Goal: Task Accomplishment & Management: Use online tool/utility

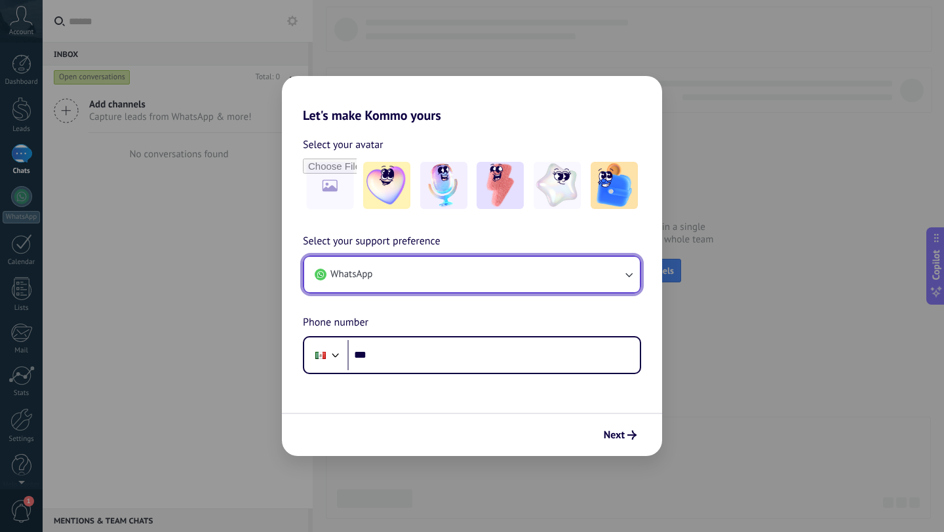
click at [572, 275] on button "WhatsApp" at bounding box center [472, 274] width 336 height 35
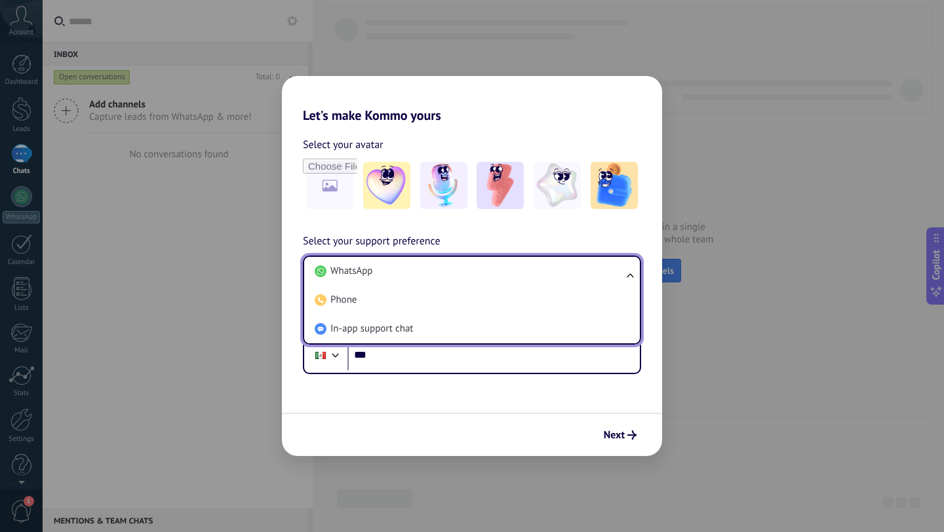
click at [556, 115] on h2 "Let's make Kommo yours" at bounding box center [472, 99] width 380 height 47
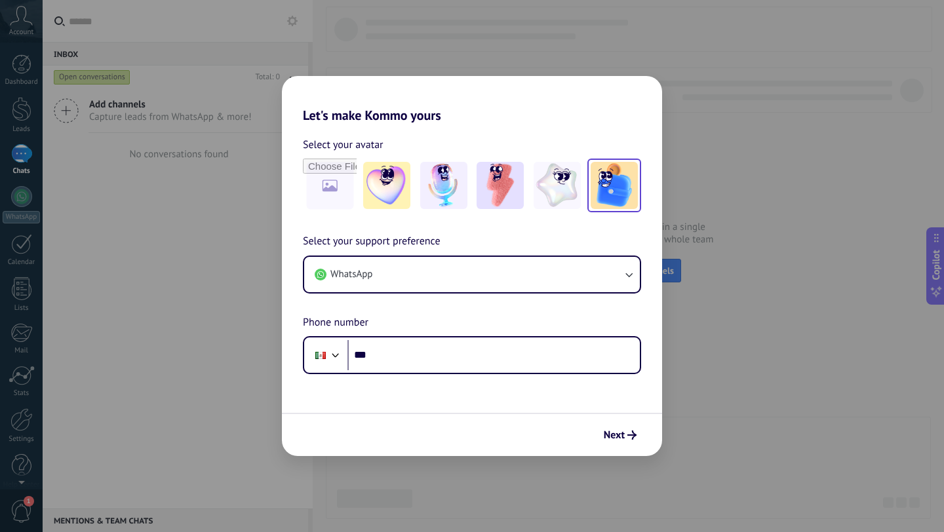
click at [602, 165] on img at bounding box center [614, 185] width 47 height 47
click at [506, 176] on img at bounding box center [500, 185] width 47 height 47
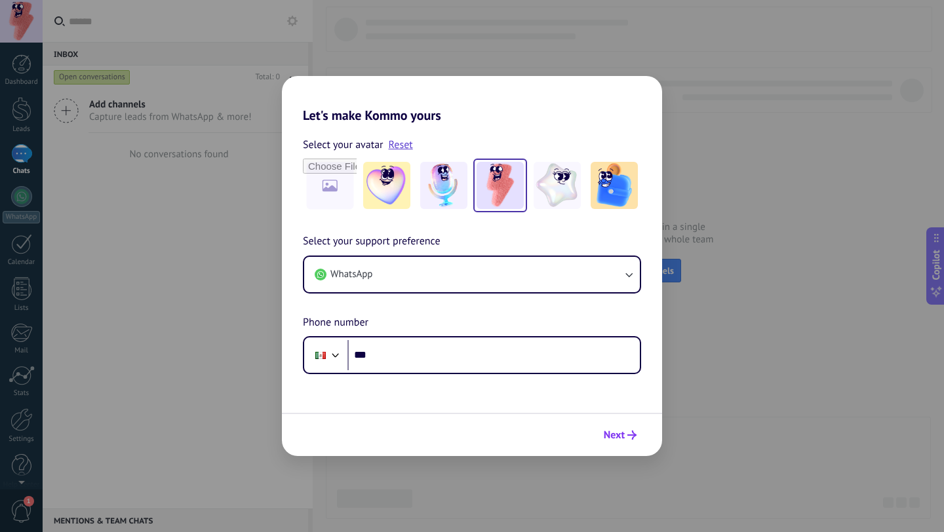
click at [624, 435] on span "Next" at bounding box center [614, 435] width 21 height 9
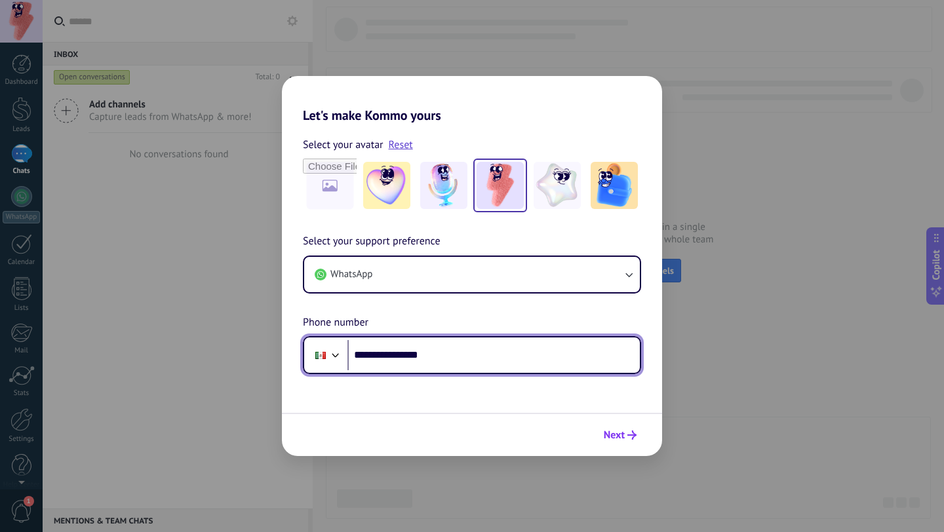
type input "**********"
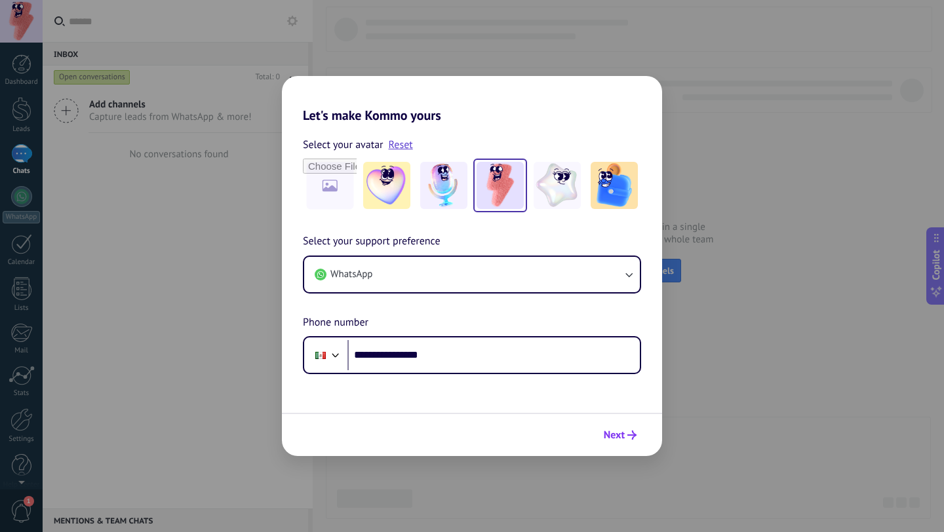
click at [622, 435] on span "Next" at bounding box center [614, 435] width 21 height 9
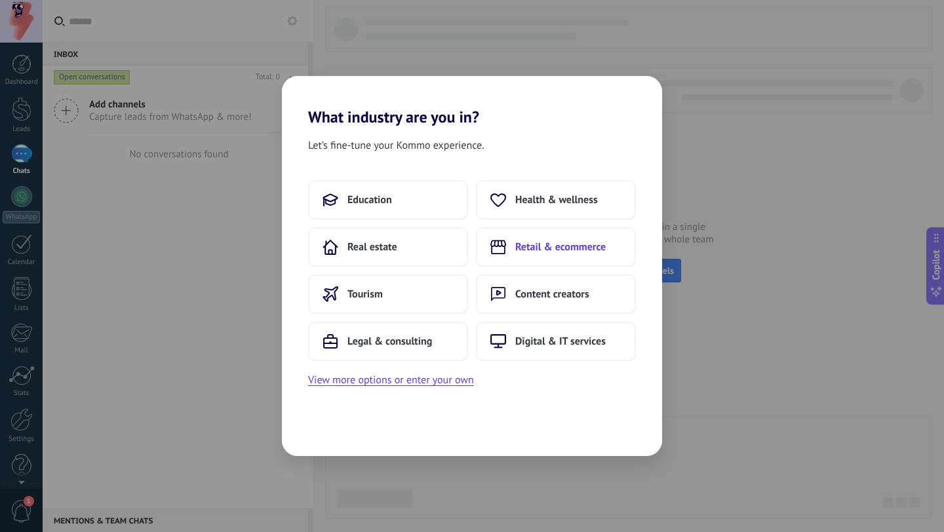
click at [546, 252] on span "Retail & ecommerce" at bounding box center [560, 247] width 90 height 13
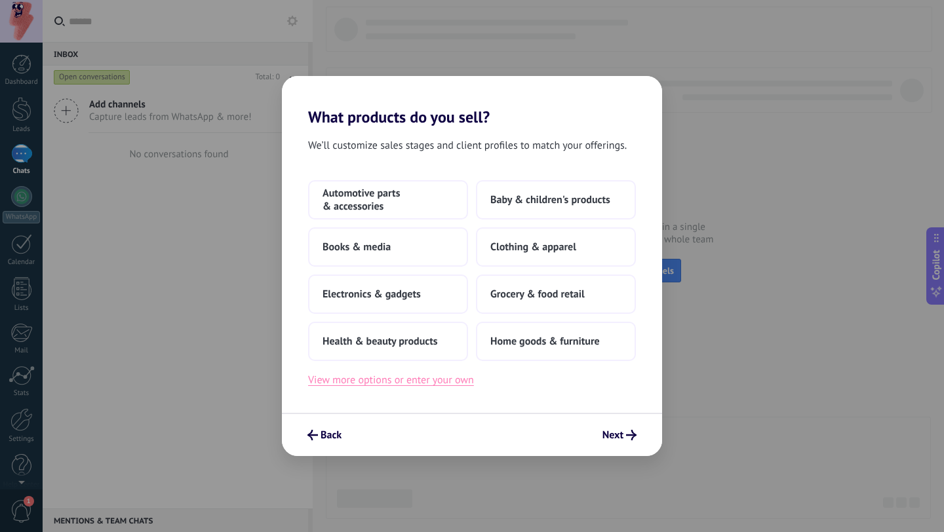
click at [388, 380] on button "View more options or enter your own" at bounding box center [391, 380] width 166 height 17
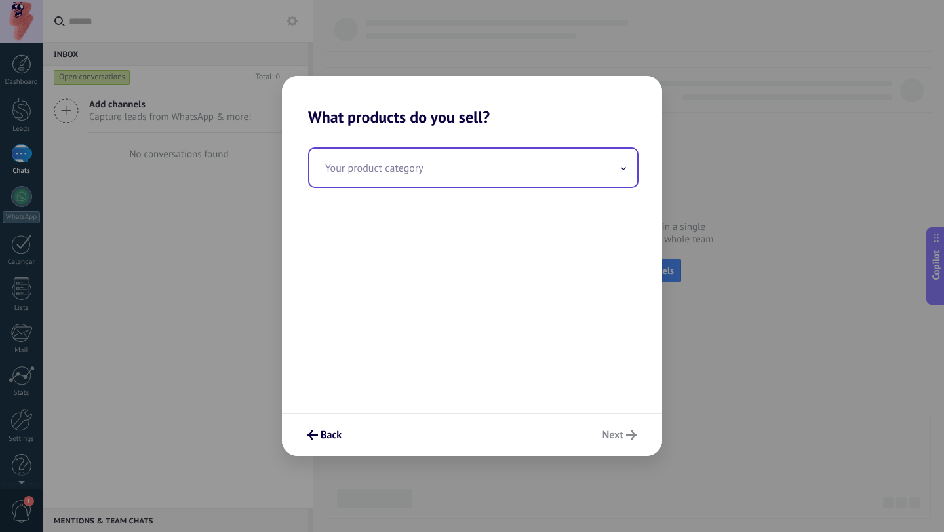
click at [404, 185] on input "text" at bounding box center [473, 168] width 328 height 38
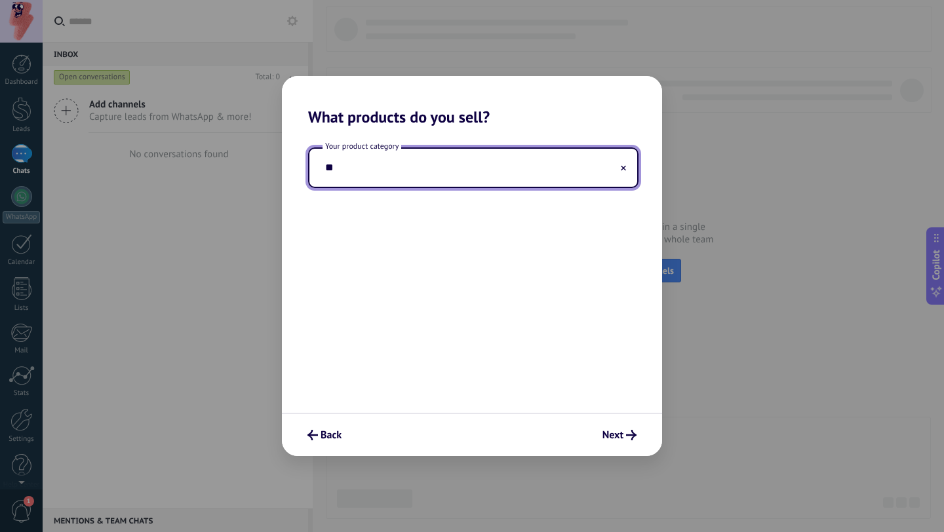
type input "*"
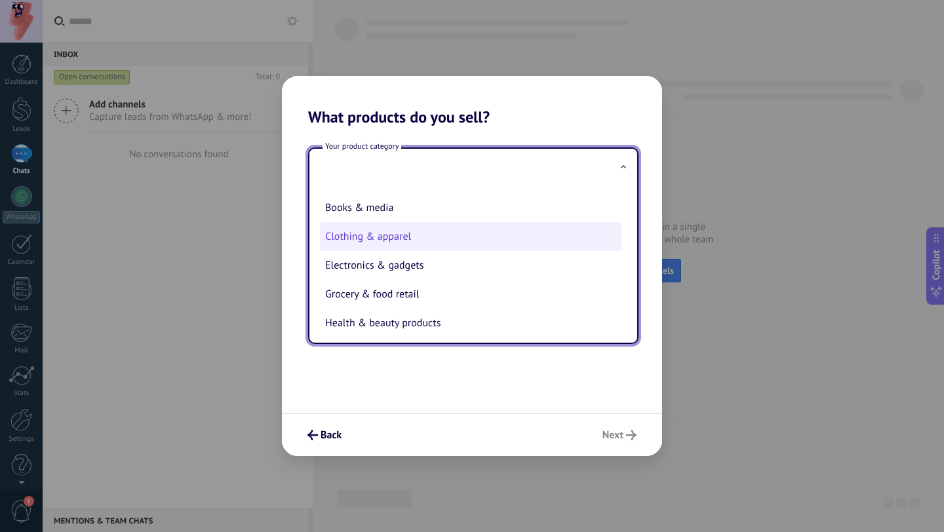
scroll to position [51, 0]
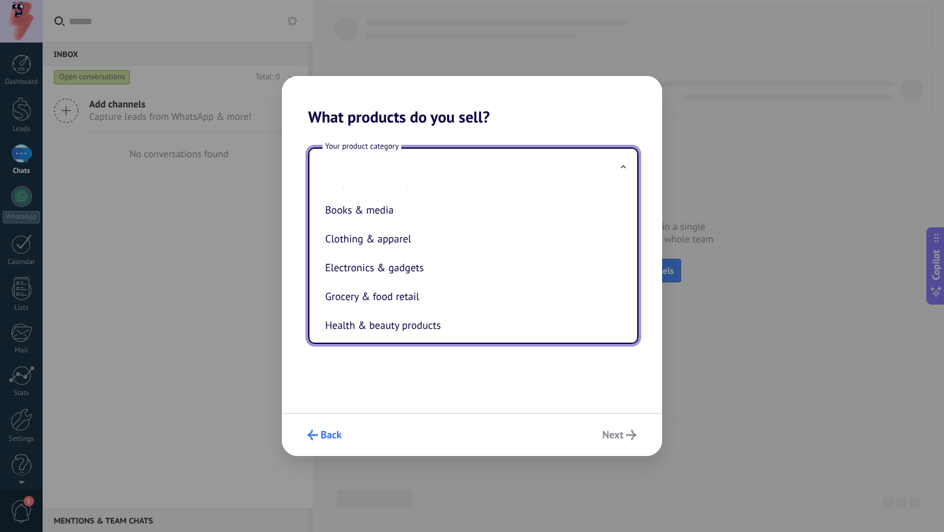
click at [310, 439] on icon "submit" at bounding box center [312, 435] width 10 height 10
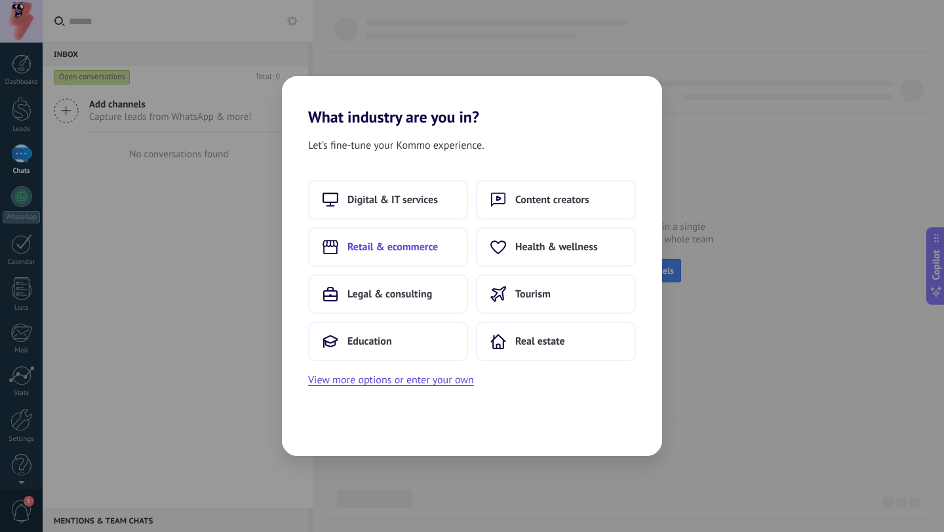
click at [422, 249] on span "Retail & ecommerce" at bounding box center [392, 247] width 90 height 13
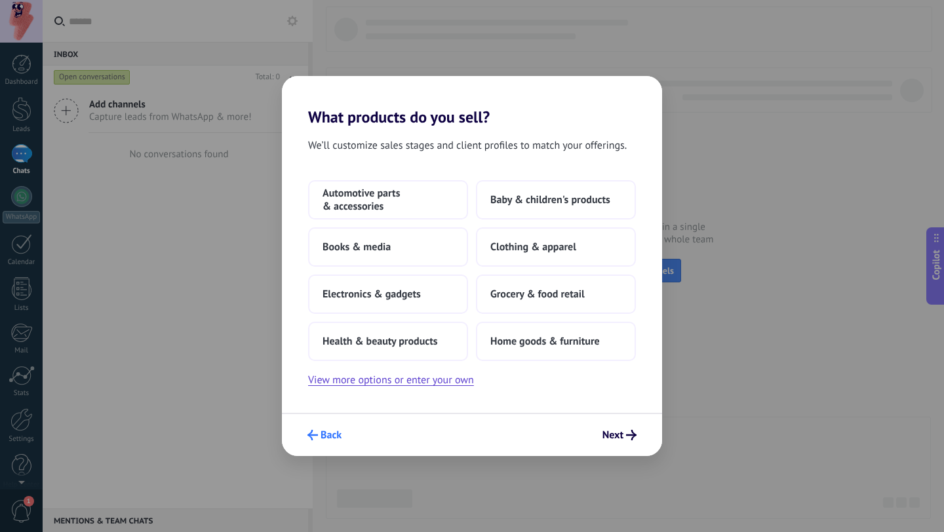
click at [324, 431] on span "Back" at bounding box center [331, 435] width 21 height 9
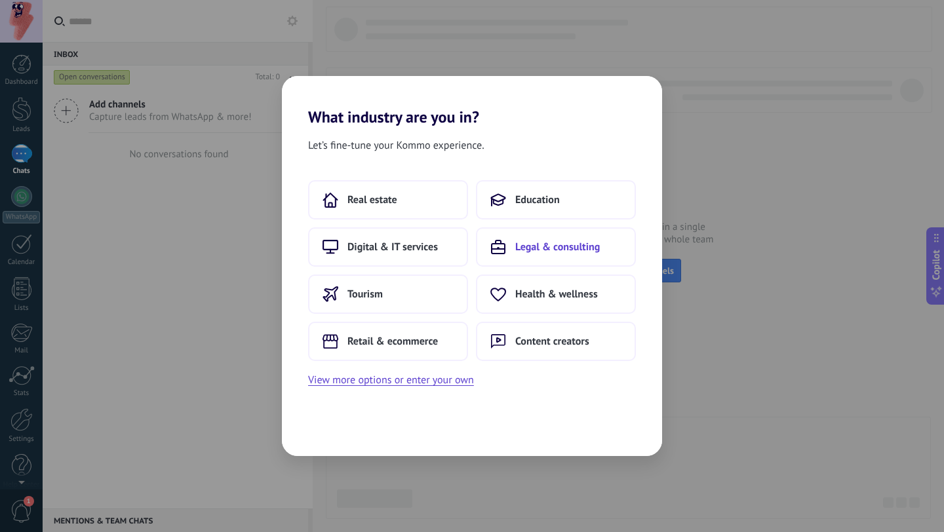
click at [543, 244] on span "Legal & consulting" at bounding box center [557, 247] width 85 height 13
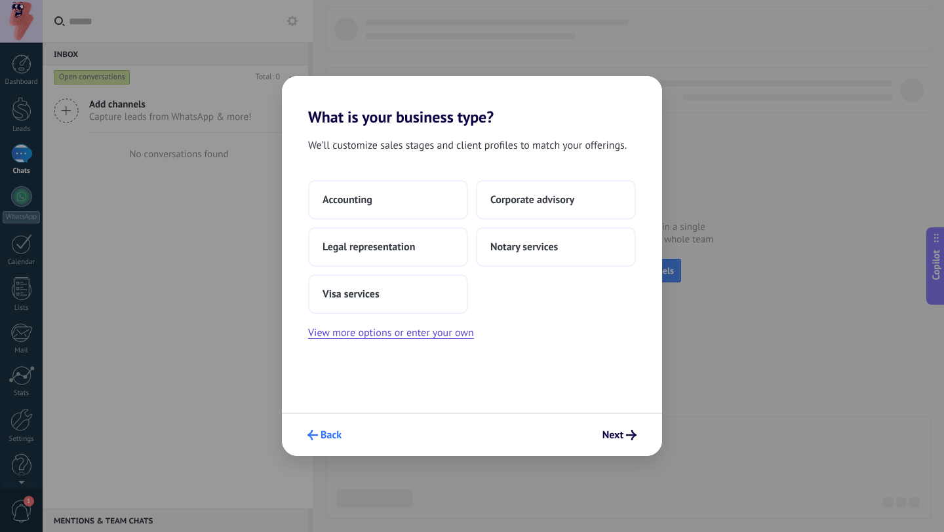
click at [313, 439] on icon "submit" at bounding box center [312, 435] width 10 height 10
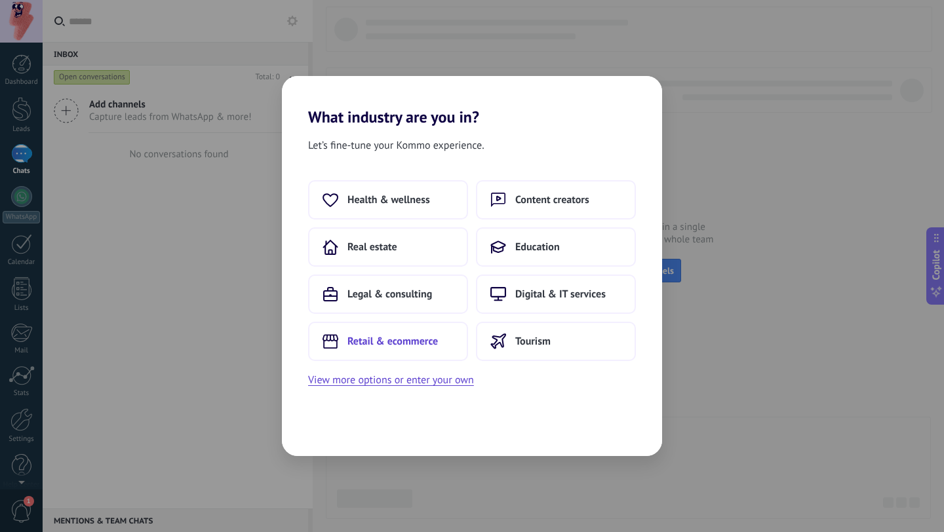
click at [387, 339] on span "Retail & ecommerce" at bounding box center [392, 341] width 90 height 13
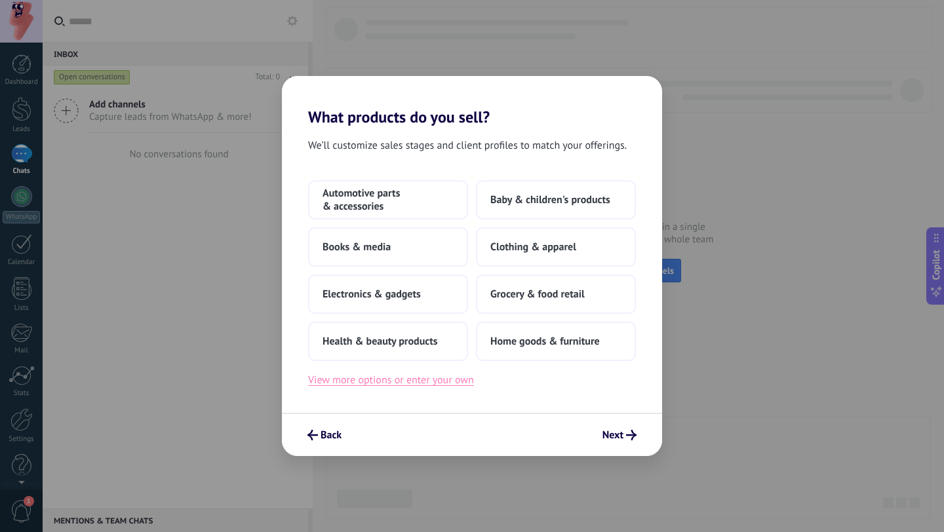
click at [421, 380] on button "View more options or enter your own" at bounding box center [391, 380] width 166 height 17
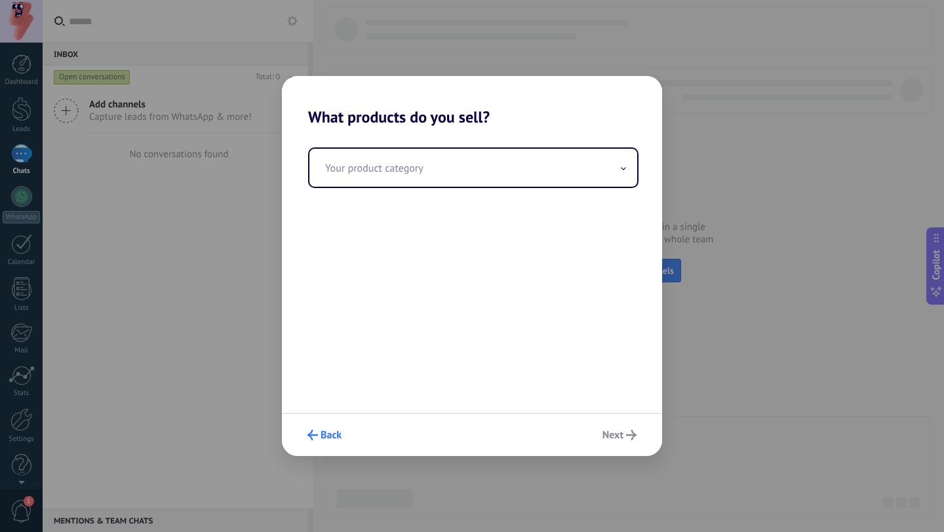
click at [309, 425] on button "Back" at bounding box center [325, 435] width 46 height 22
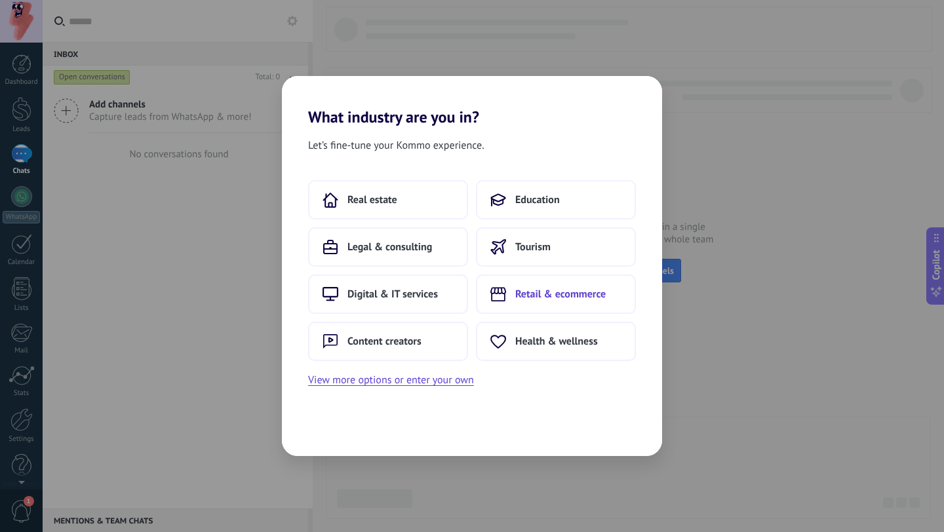
click at [559, 295] on span "Retail & ecommerce" at bounding box center [560, 294] width 90 height 13
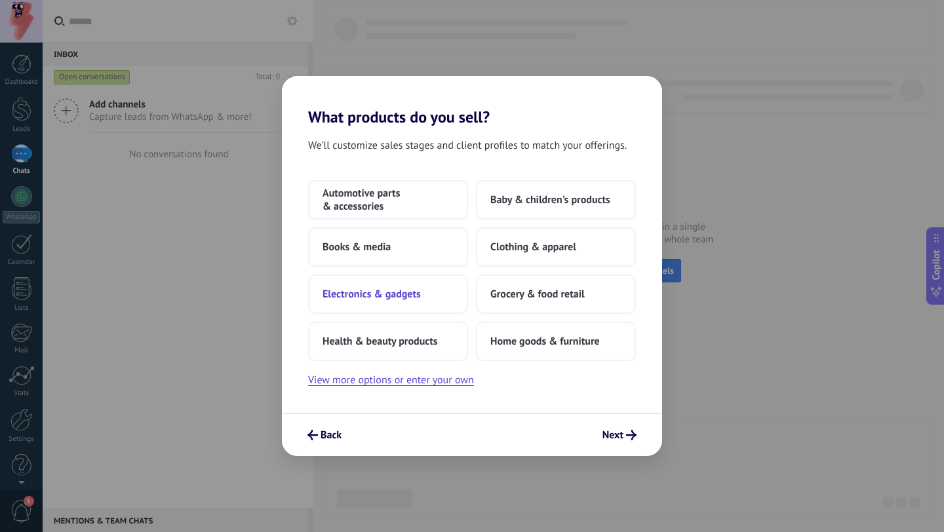
click at [414, 296] on span "Electronics & gadgets" at bounding box center [372, 294] width 98 height 13
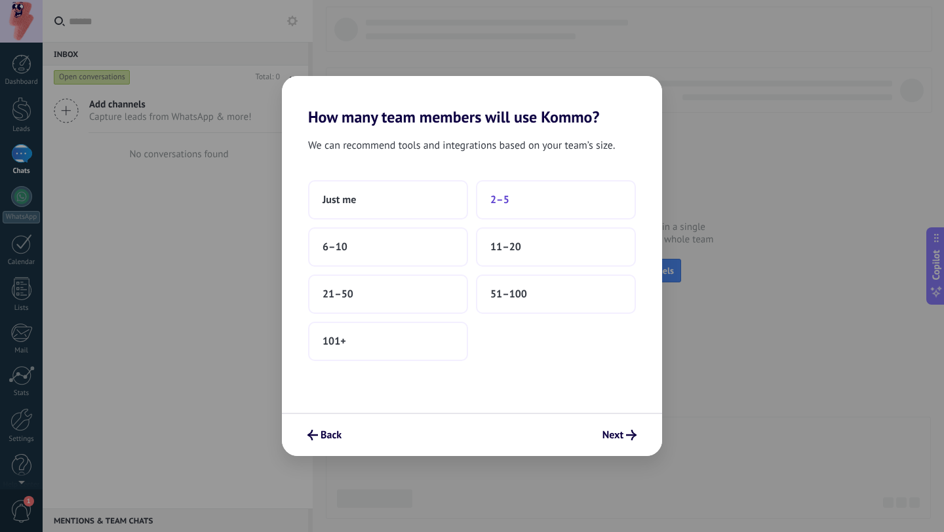
click at [507, 204] on span "2–5" at bounding box center [499, 199] width 19 height 13
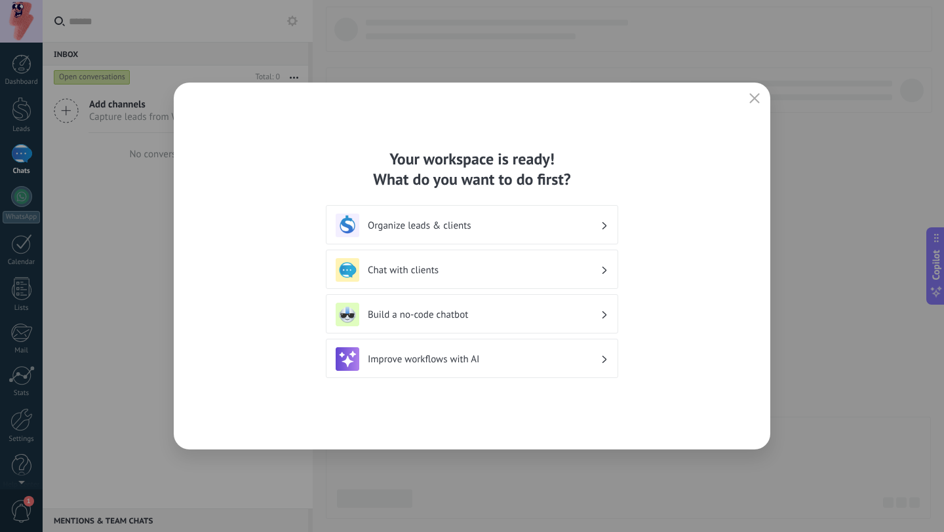
click at [441, 315] on h3 "Build a no-code chatbot" at bounding box center [484, 315] width 233 height 12
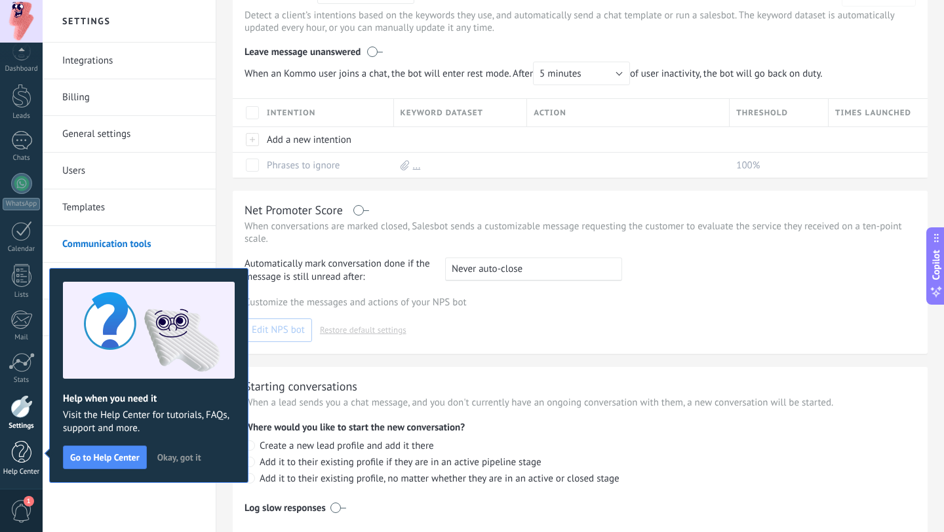
scroll to position [275, 0]
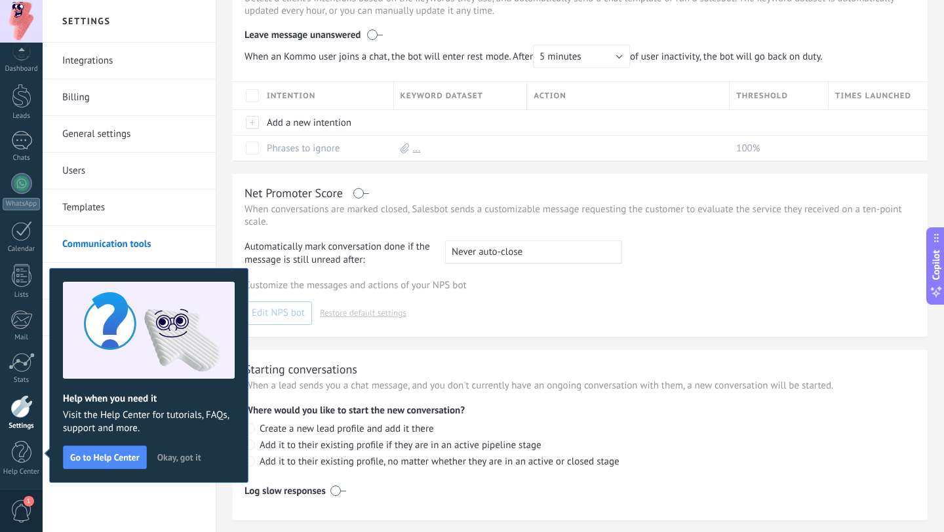
click at [184, 453] on span "Okay, got it" at bounding box center [179, 457] width 44 height 9
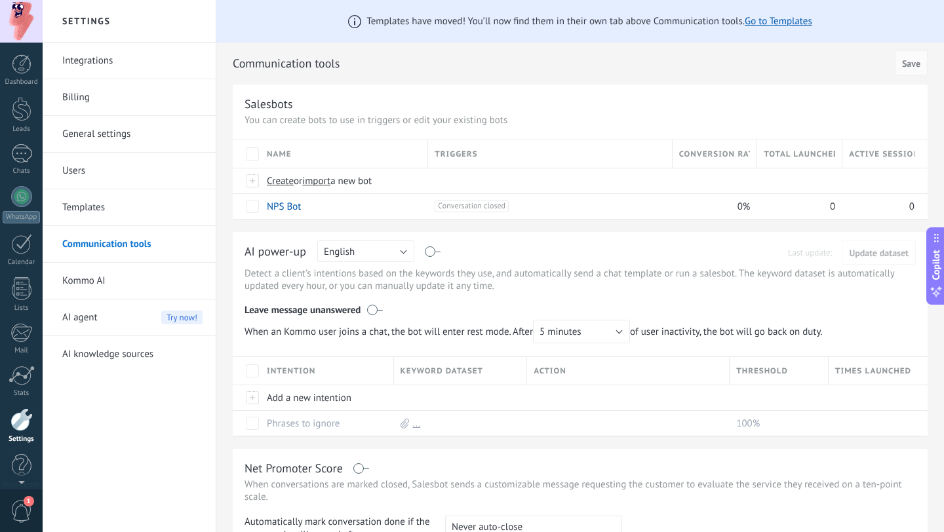
scroll to position [13, 0]
click at [81, 134] on link "General settings" at bounding box center [132, 134] width 140 height 37
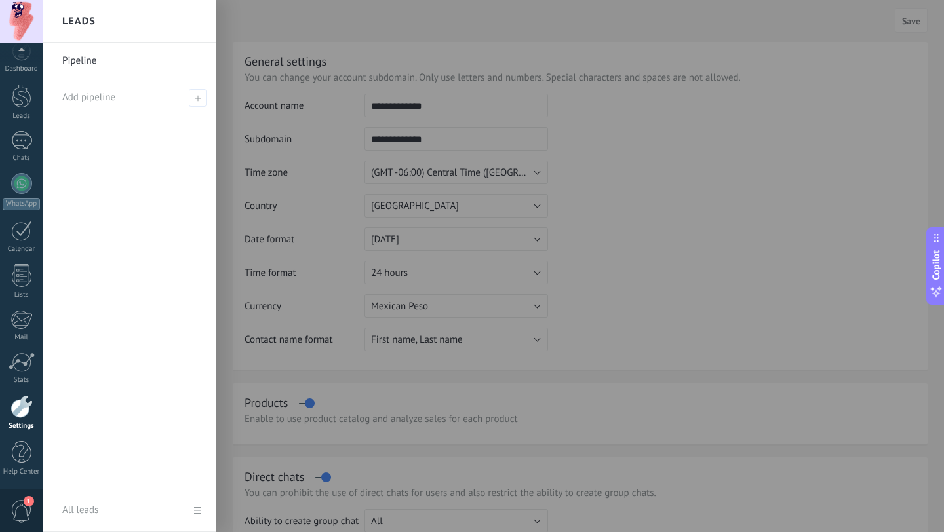
click at [763, 218] on div at bounding box center [515, 266] width 944 height 532
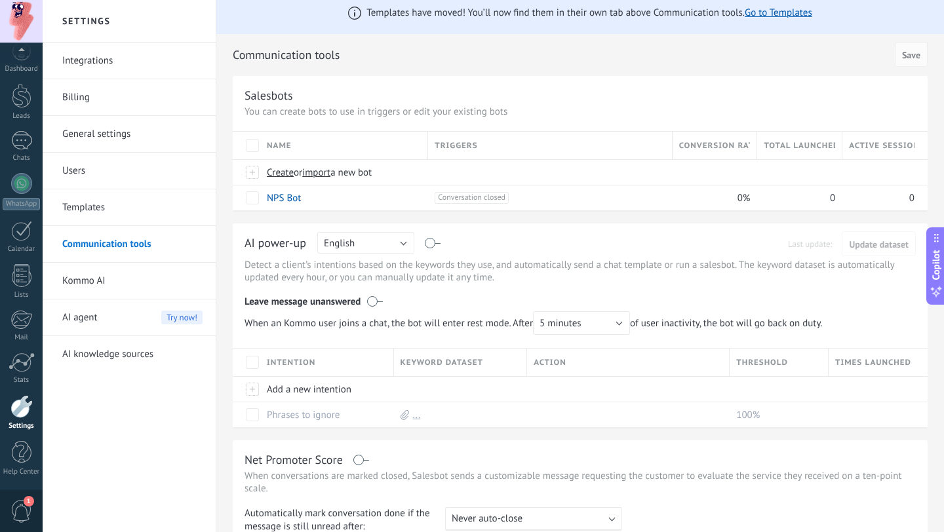
scroll to position [9, 0]
click at [371, 243] on button "English" at bounding box center [365, 242] width 97 height 22
click at [356, 291] on span "Spanish" at bounding box center [359, 288] width 100 height 12
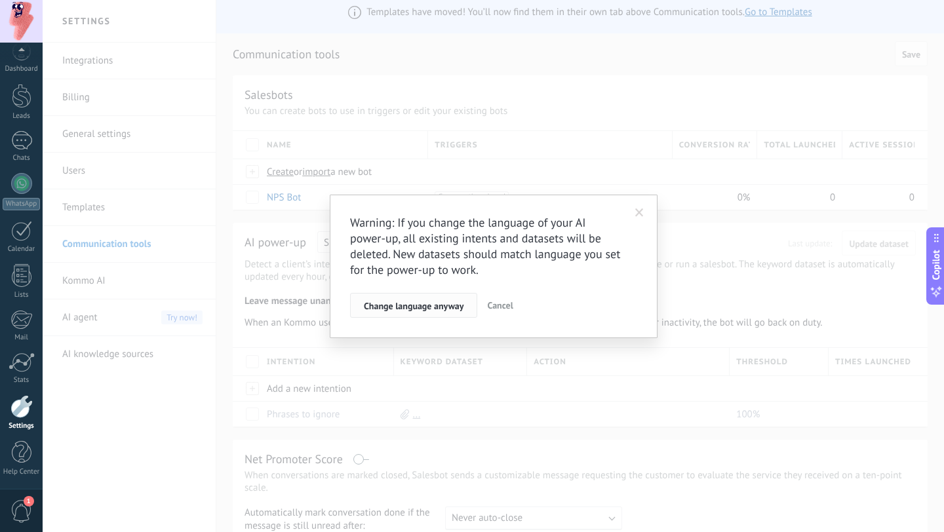
click at [452, 308] on span "Change language anyway" at bounding box center [414, 306] width 100 height 9
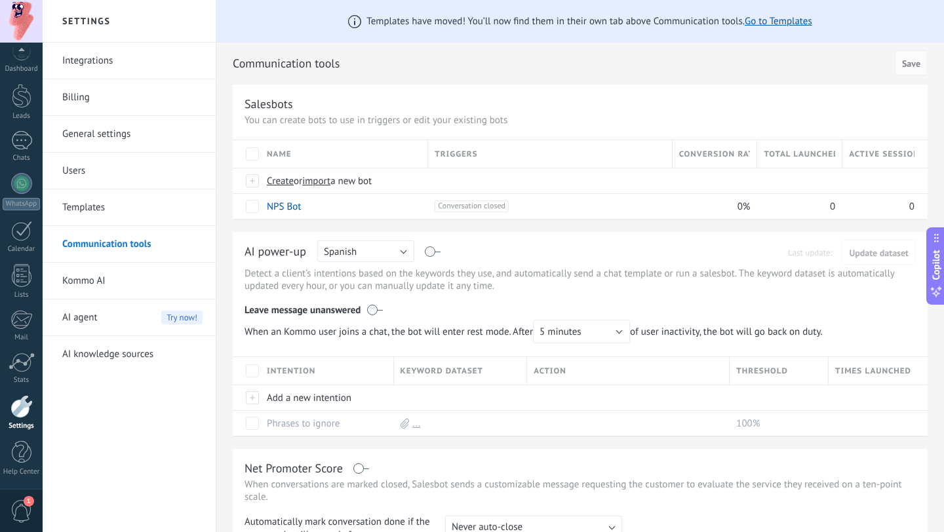
click at [21, 399] on div at bounding box center [21, 406] width 22 height 23
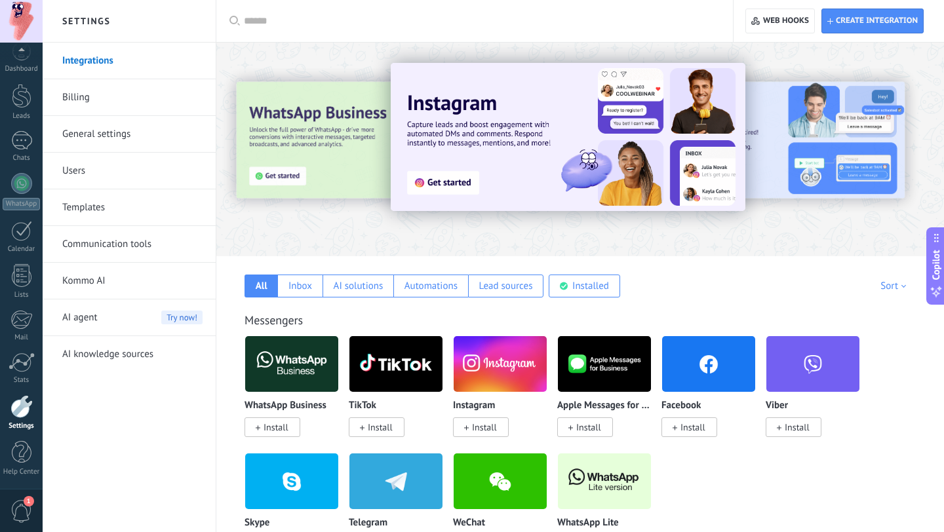
click at [132, 133] on link "General settings" at bounding box center [132, 134] width 140 height 37
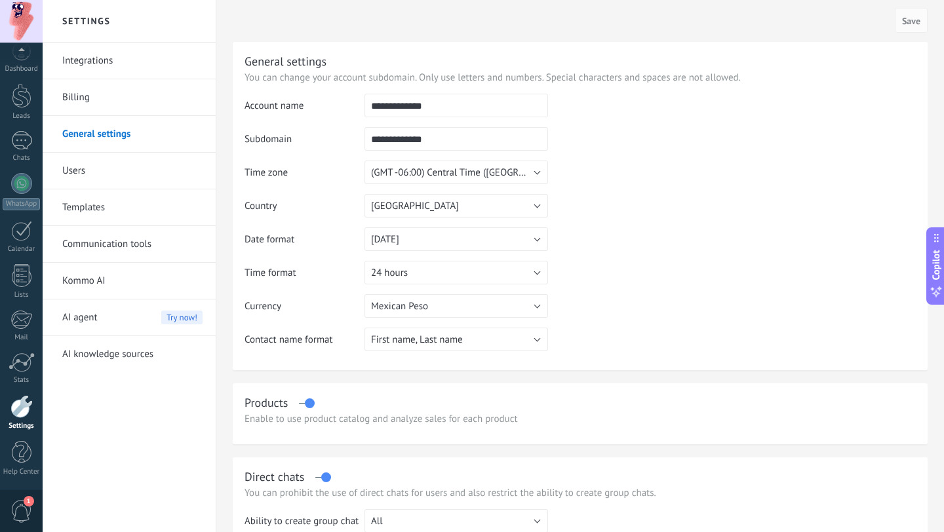
click at [26, 41] on div at bounding box center [21, 21] width 43 height 43
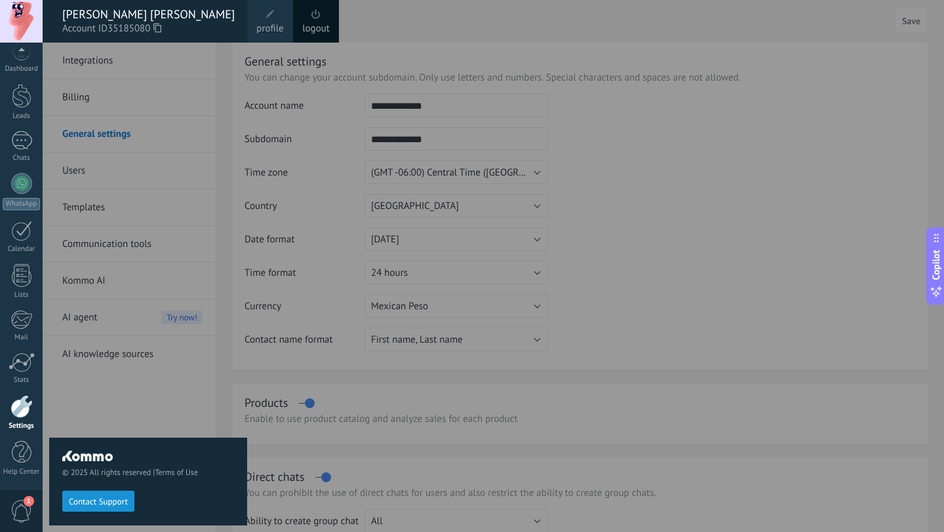
click at [26, 33] on div at bounding box center [21, 21] width 43 height 43
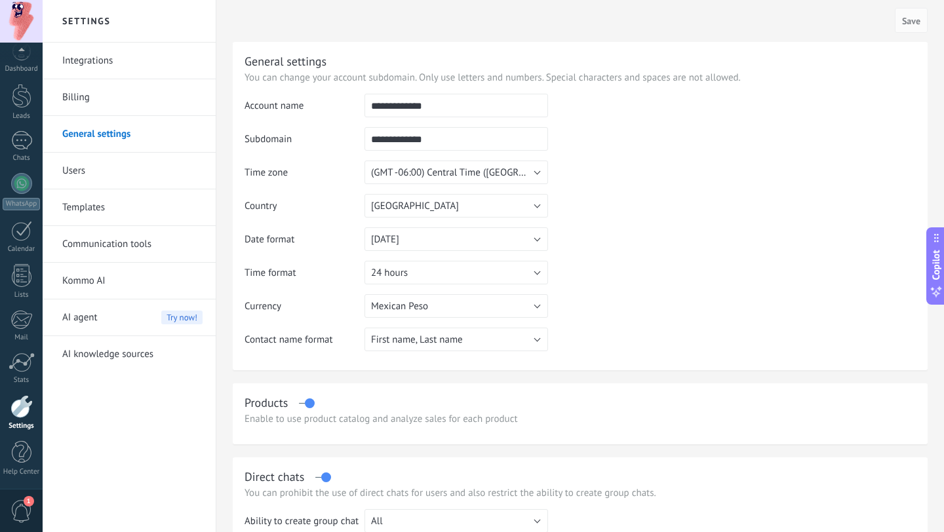
click at [24, 31] on div at bounding box center [21, 21] width 43 height 43
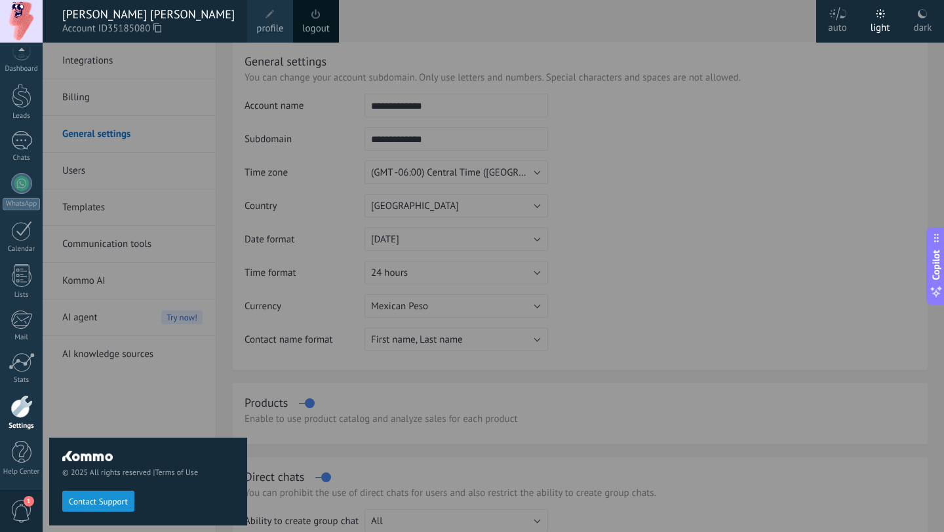
click at [265, 20] on span at bounding box center [270, 14] width 14 height 14
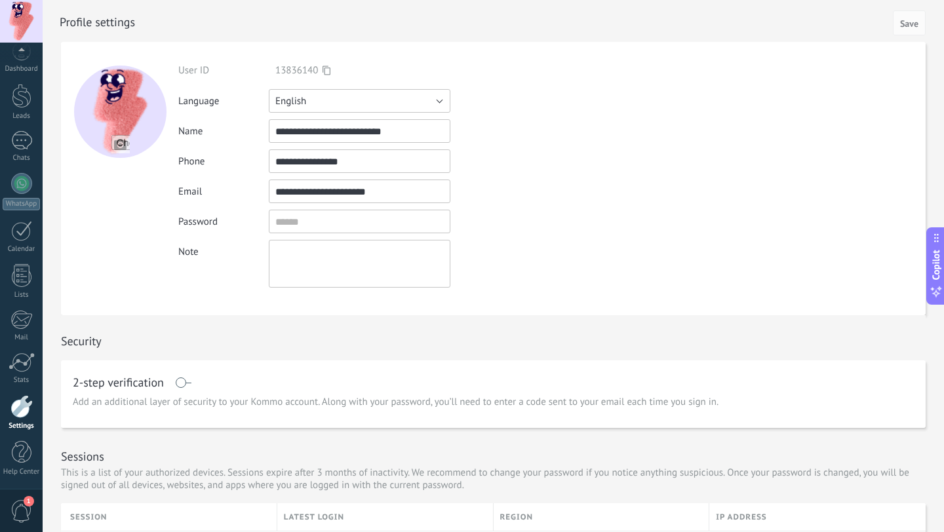
click at [378, 104] on button "English" at bounding box center [360, 101] width 182 height 24
click at [348, 144] on span "Español" at bounding box center [353, 146] width 185 height 12
click at [903, 22] on span "Save" at bounding box center [909, 23] width 18 height 9
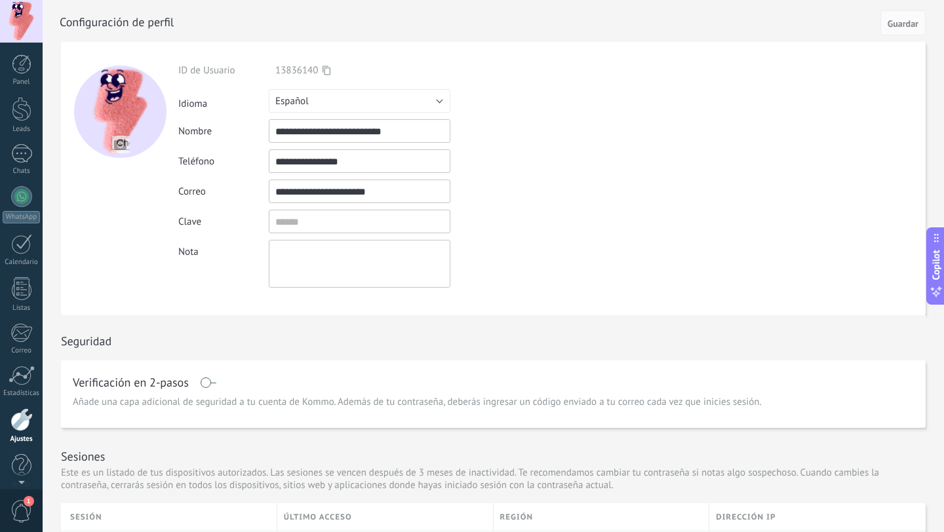
click at [22, 27] on div at bounding box center [21, 21] width 43 height 43
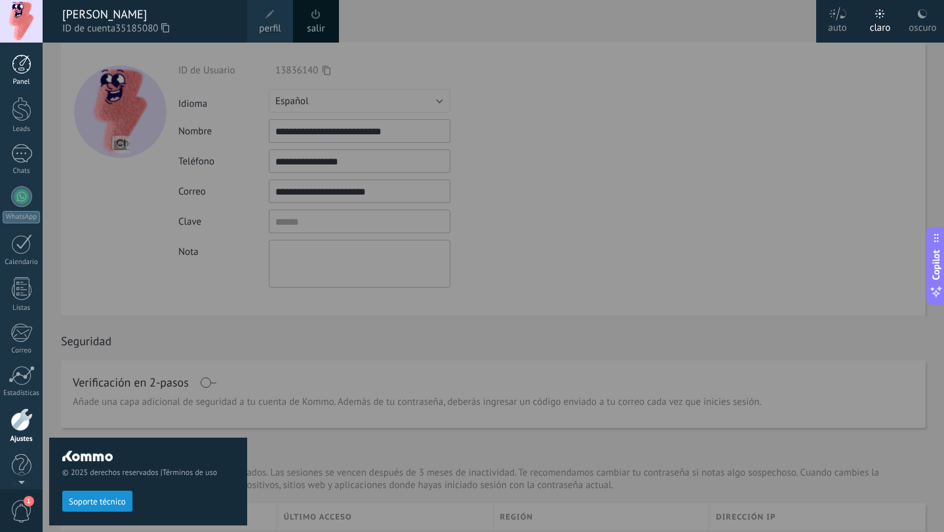
click at [21, 73] on div at bounding box center [22, 64] width 20 height 20
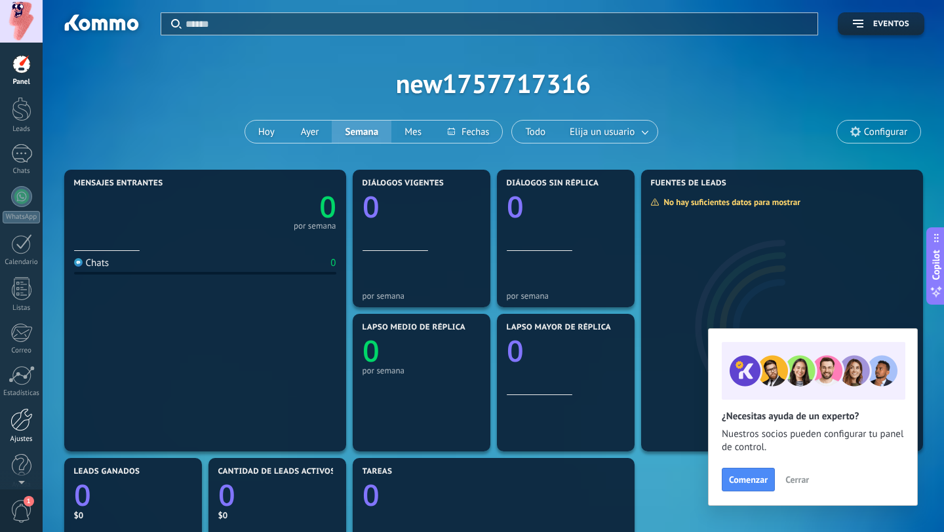
click at [18, 429] on div at bounding box center [21, 419] width 22 height 23
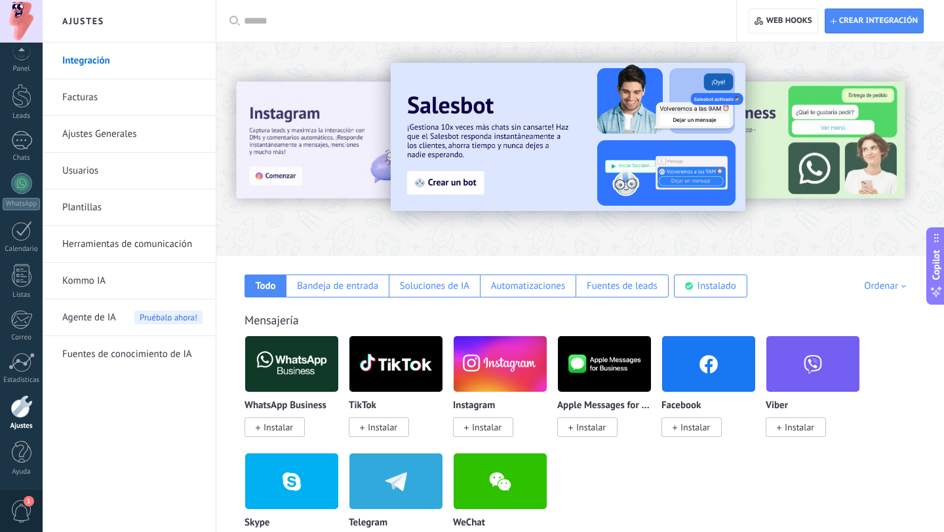
click at [104, 178] on link "Usuarios" at bounding box center [132, 171] width 140 height 37
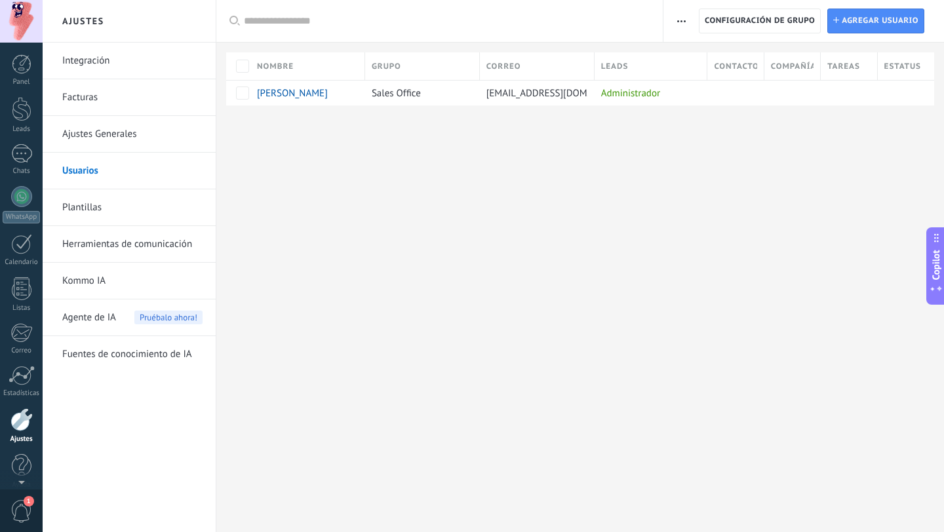
scroll to position [13, 0]
click at [21, 146] on div at bounding box center [21, 140] width 21 height 19
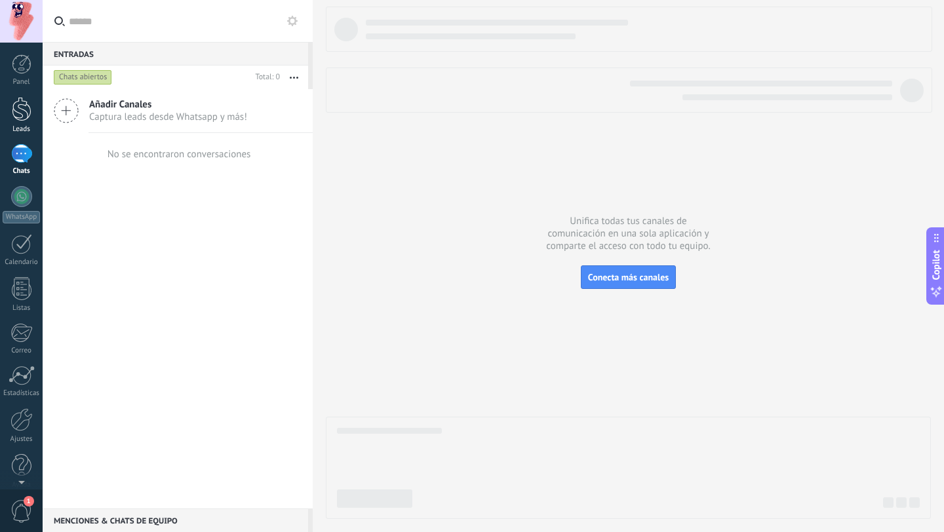
click at [17, 108] on div at bounding box center [22, 109] width 20 height 24
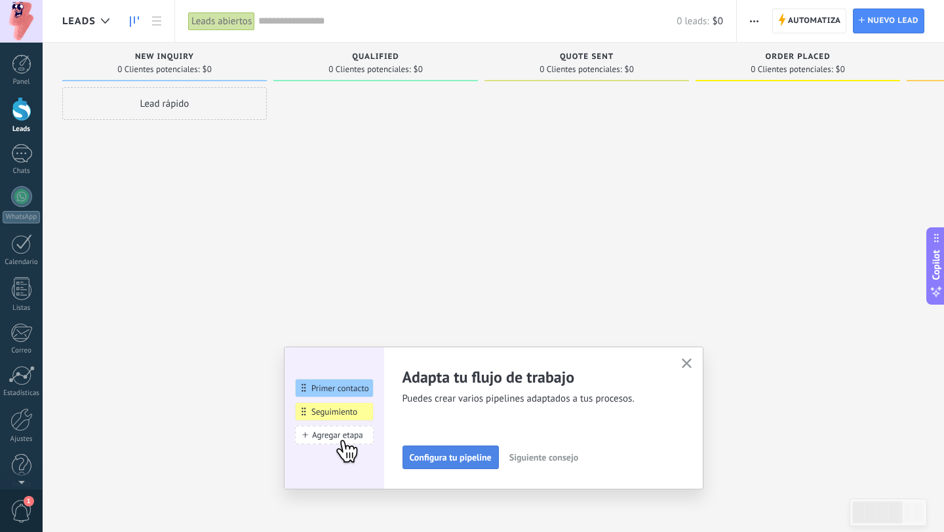
click at [469, 458] on span "Configura tu pipeline" at bounding box center [451, 457] width 82 height 9
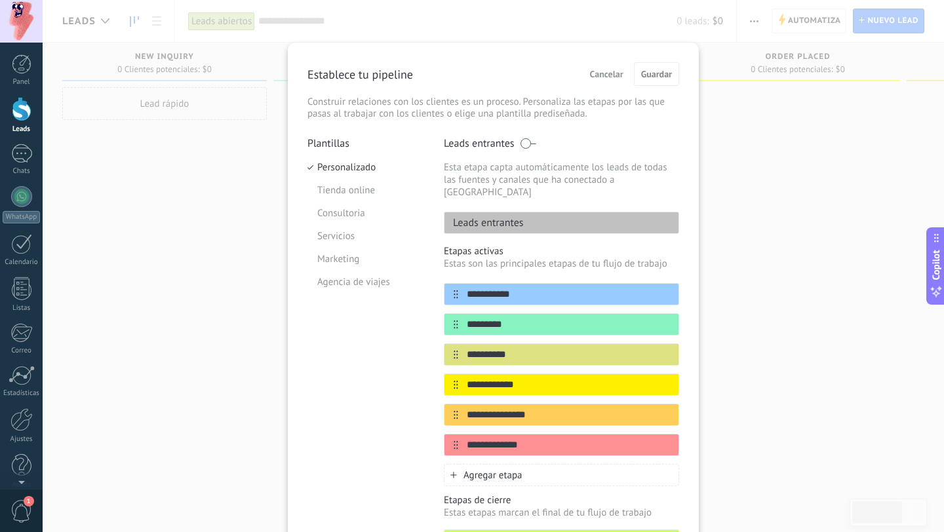
click at [611, 73] on span "Cancelar" at bounding box center [606, 73] width 33 height 9
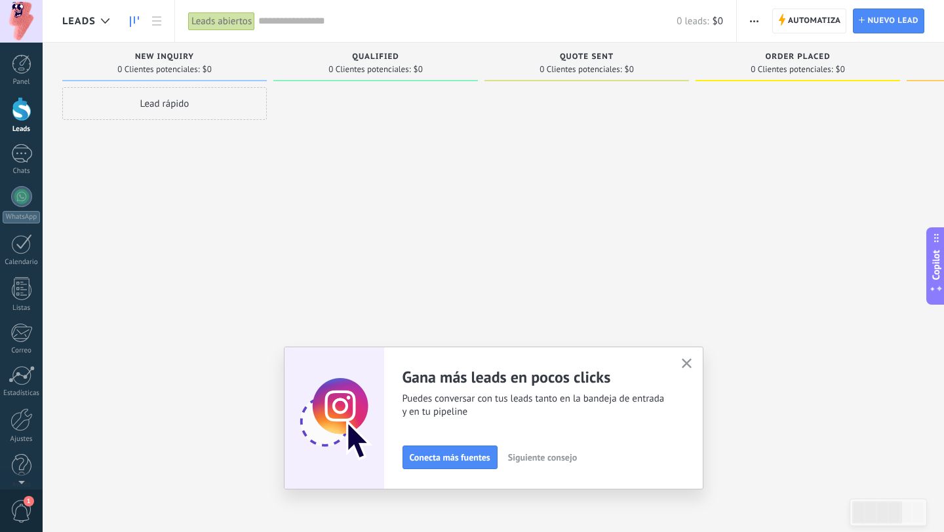
click at [682, 361] on icon "button" at bounding box center [687, 364] width 10 height 10
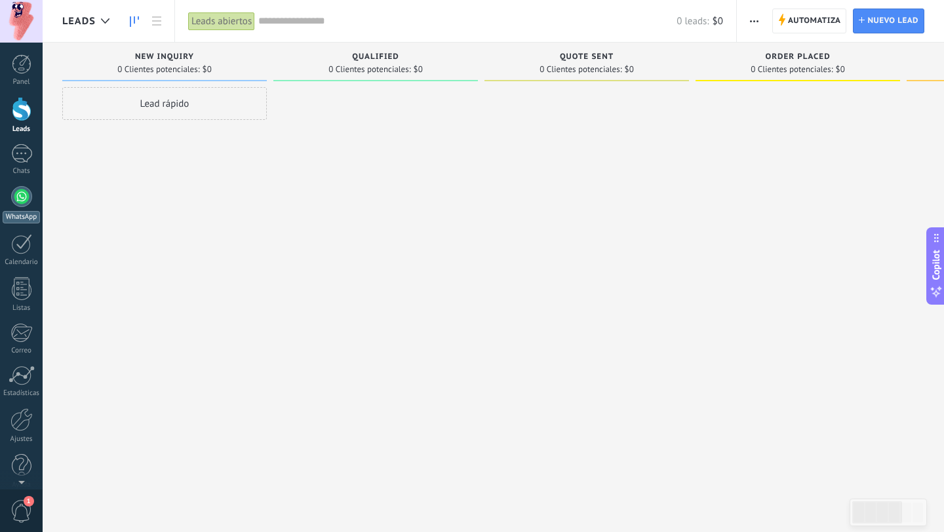
click at [19, 206] on div at bounding box center [21, 196] width 21 height 21
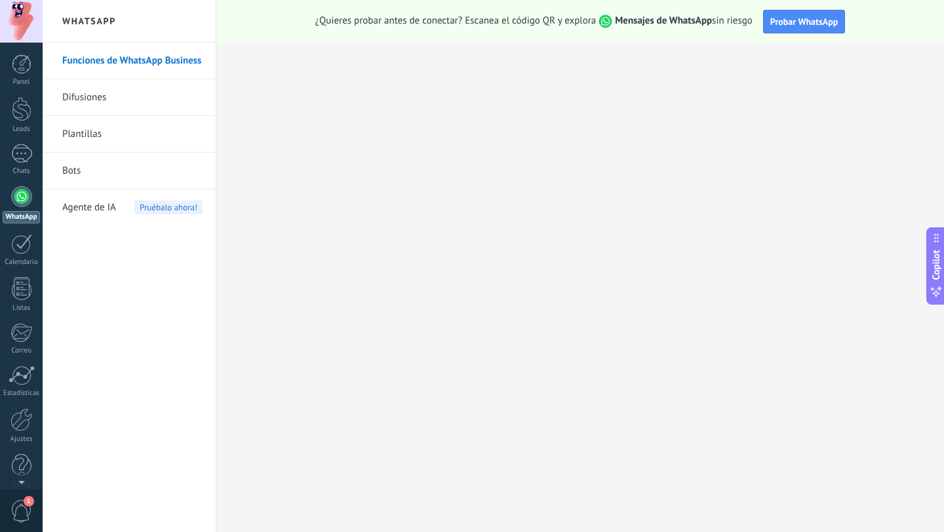
click at [109, 170] on link "Bots" at bounding box center [132, 171] width 140 height 37
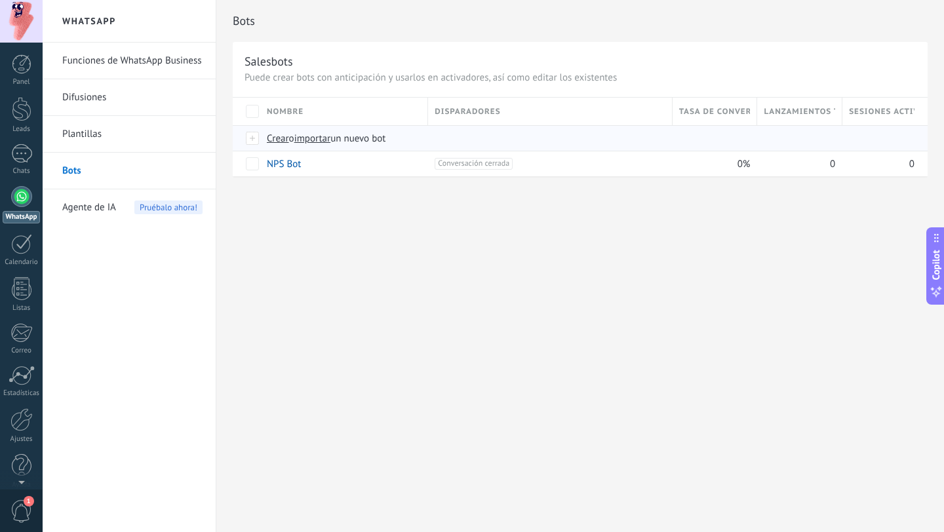
click at [283, 142] on span "Crear" at bounding box center [278, 138] width 22 height 12
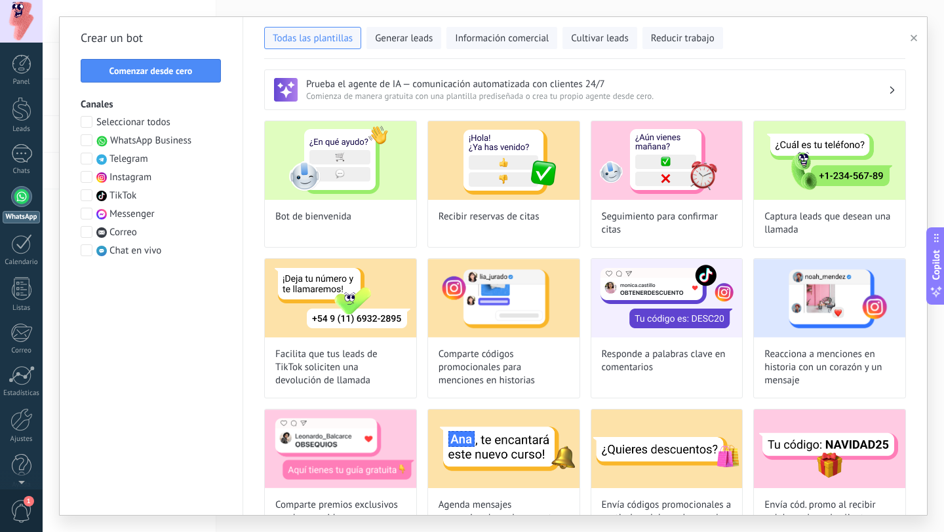
click at [85, 141] on span at bounding box center [87, 140] width 12 height 12
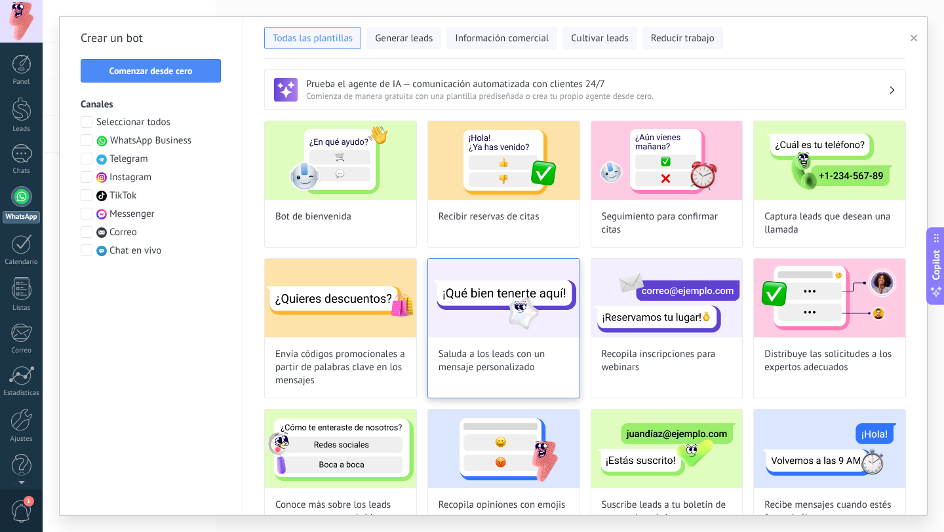
scroll to position [1, 0]
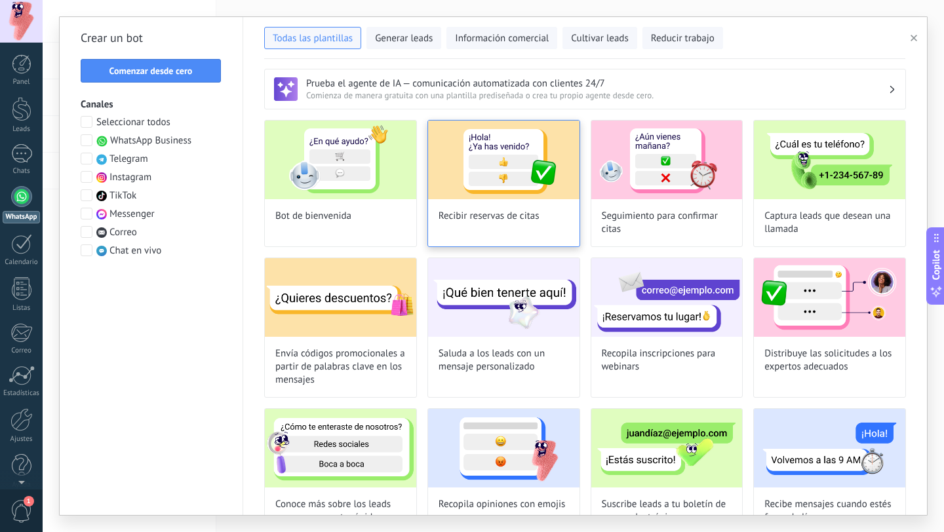
click at [478, 162] on img at bounding box center [503, 160] width 151 height 79
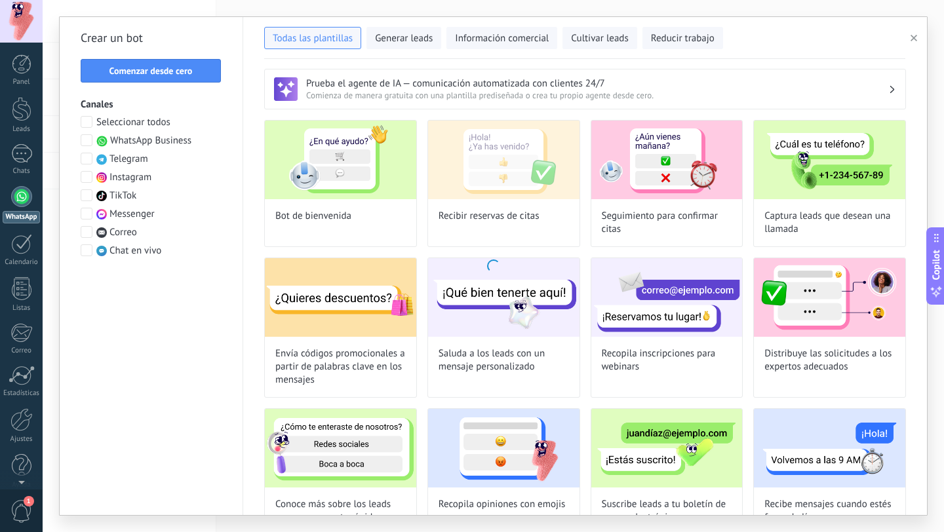
type input "**********"
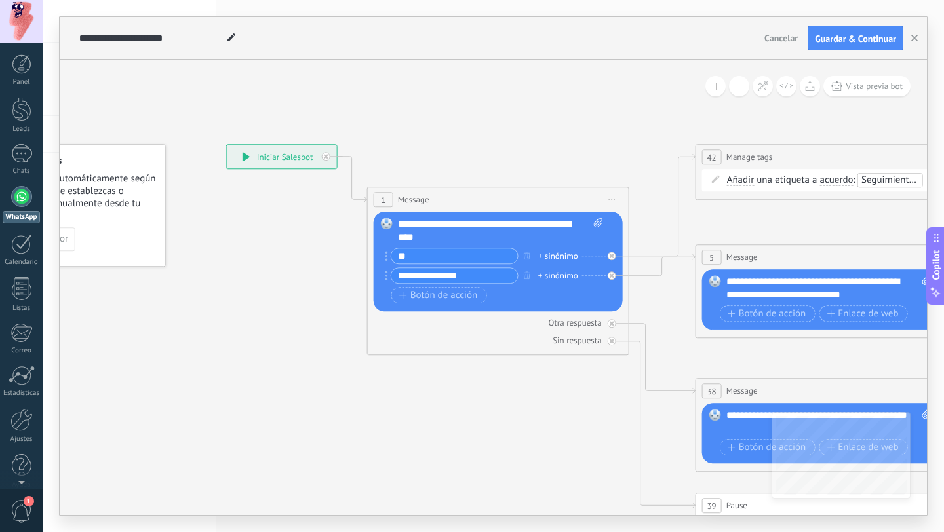
drag, startPoint x: 627, startPoint y: 146, endPoint x: 515, endPoint y: 132, distance: 112.9
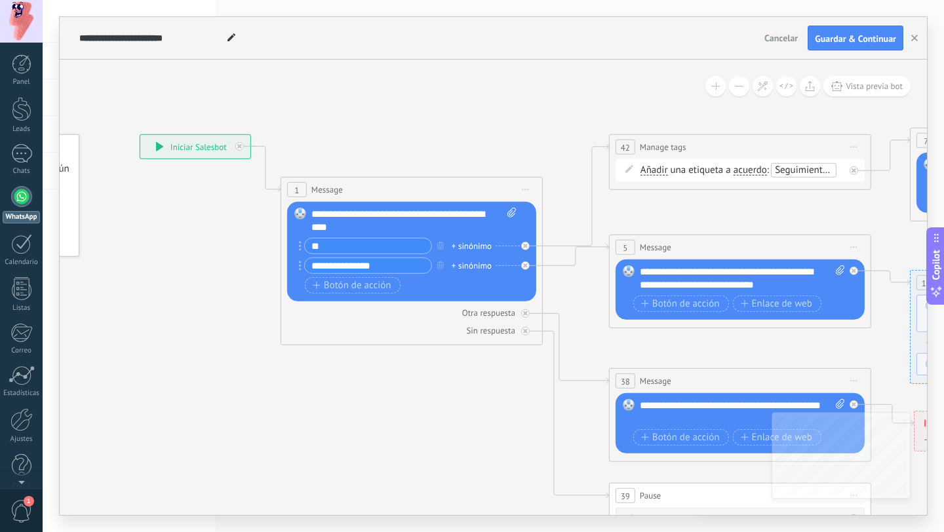
drag, startPoint x: 540, startPoint y: 130, endPoint x: 454, endPoint y: 120, distance: 87.1
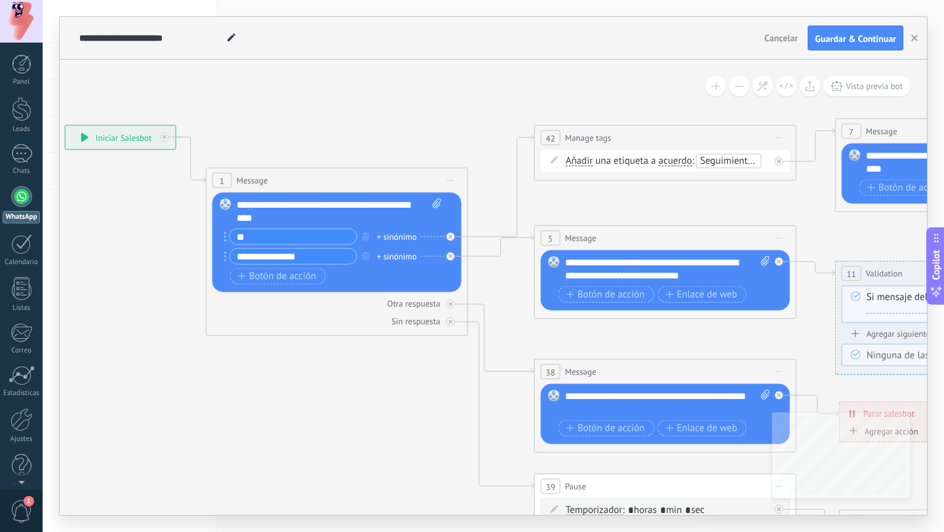
drag, startPoint x: 496, startPoint y: 148, endPoint x: 418, endPoint y: 139, distance: 78.5
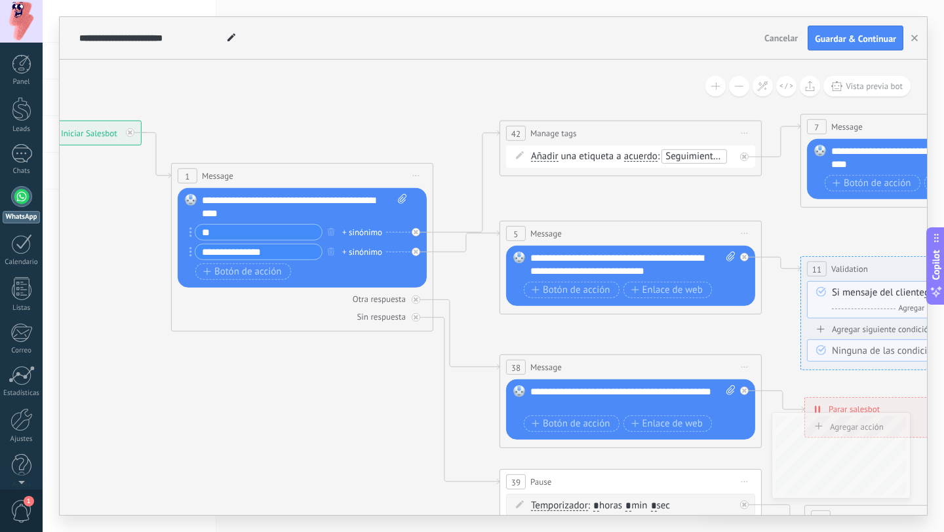
drag, startPoint x: 468, startPoint y: 98, endPoint x: 437, endPoint y: 93, distance: 31.8
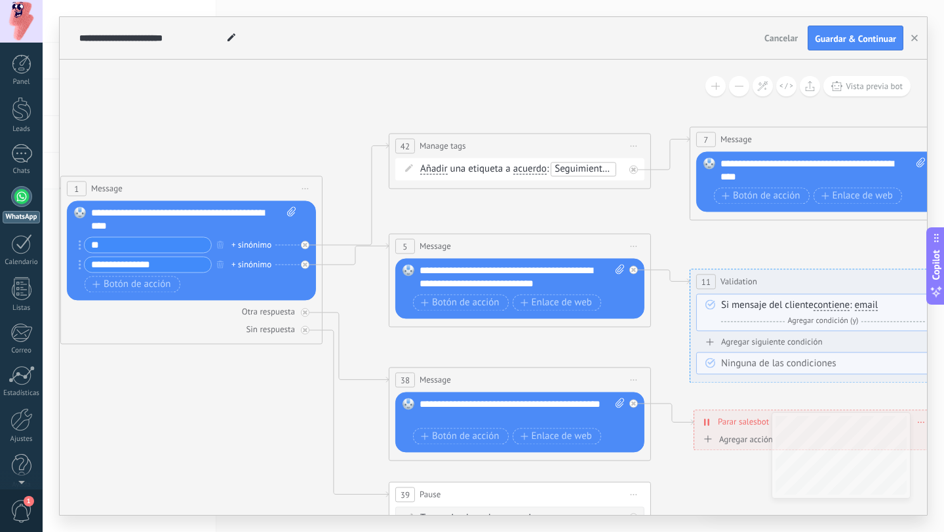
drag, startPoint x: 444, startPoint y: 82, endPoint x: 330, endPoint y: 102, distance: 115.9
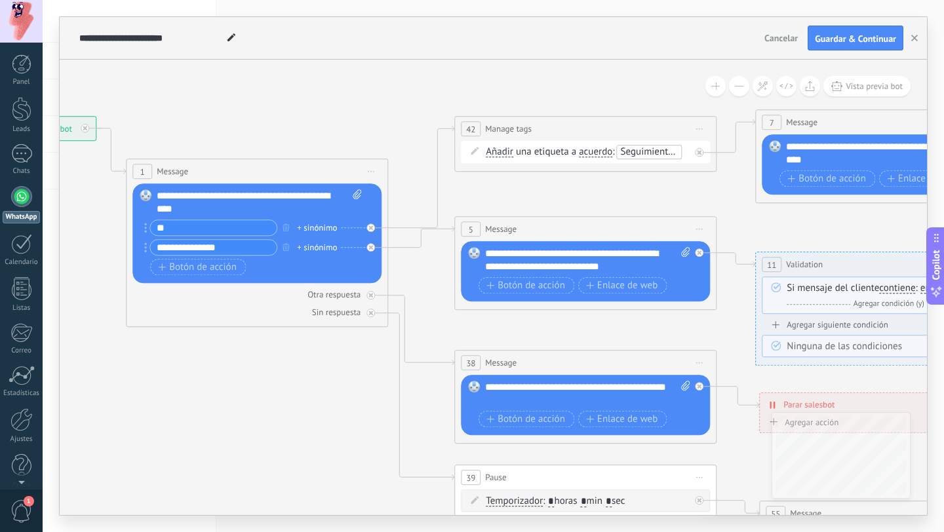
drag, startPoint x: 305, startPoint y: 132, endPoint x: 374, endPoint y: 108, distance: 73.6
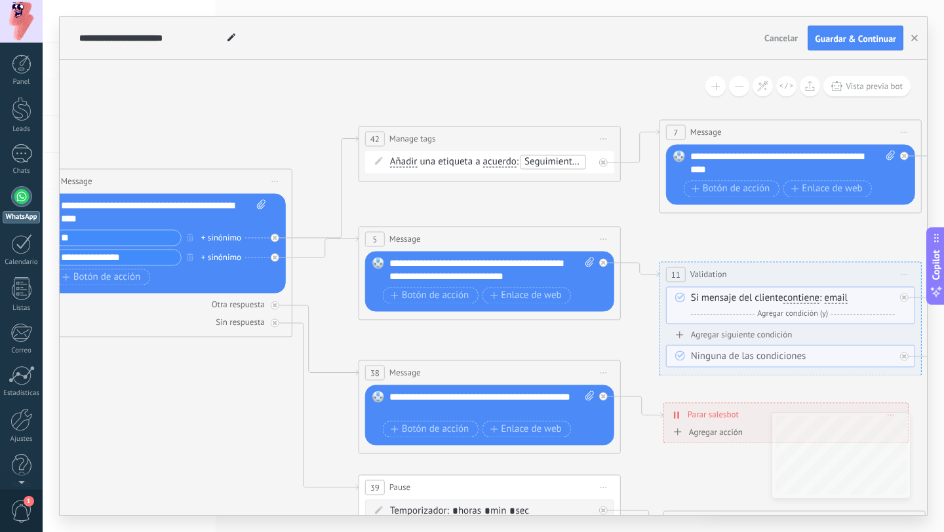
drag, startPoint x: 378, startPoint y: 109, endPoint x: 283, endPoint y: 119, distance: 95.6
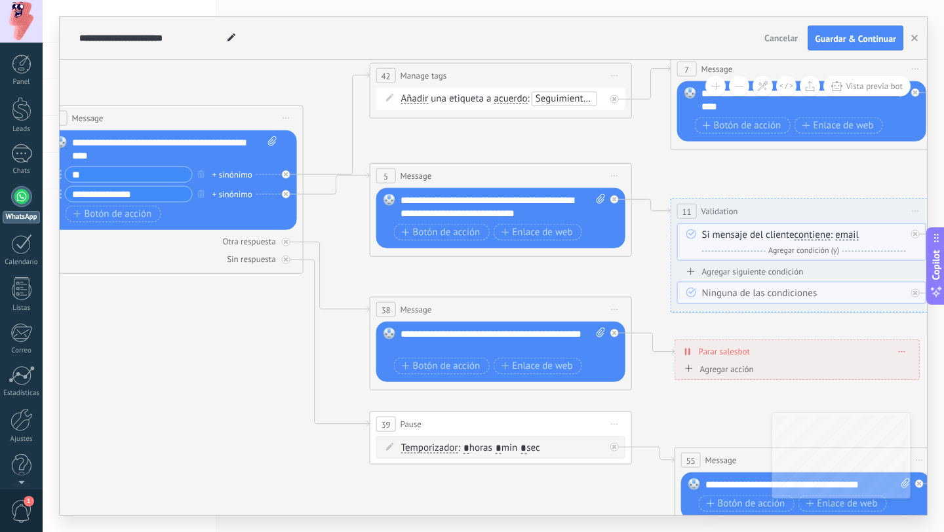
drag, startPoint x: 281, startPoint y: 135, endPoint x: 291, endPoint y: 73, distance: 63.2
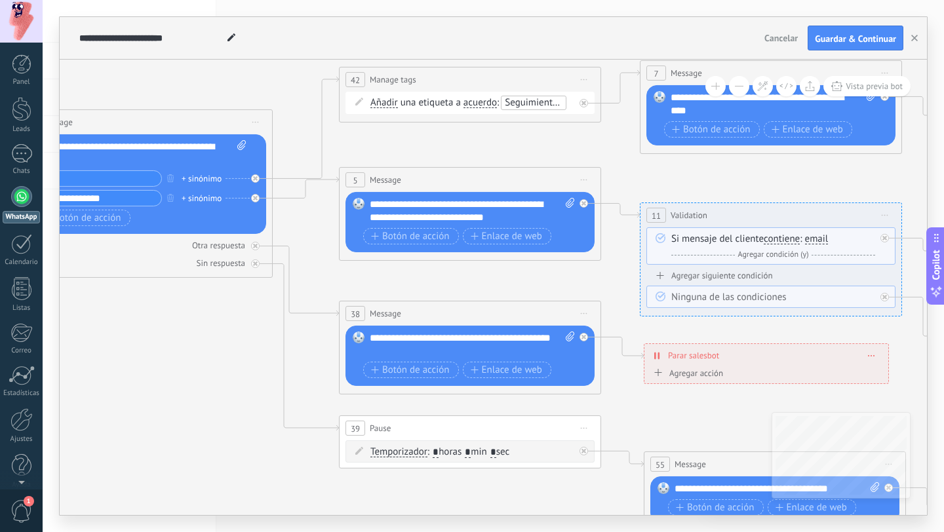
drag, startPoint x: 296, startPoint y: 344, endPoint x: 265, endPoint y: 347, distance: 31.0
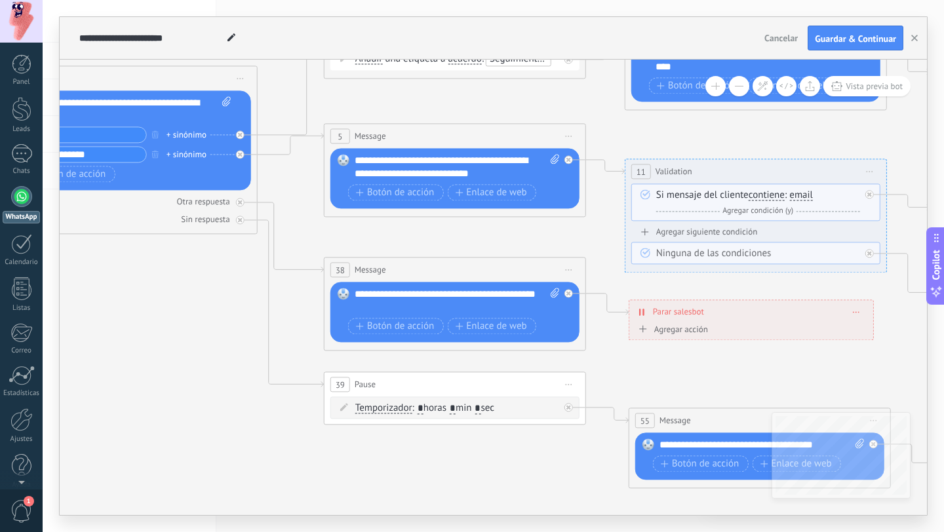
drag, startPoint x: 264, startPoint y: 352, endPoint x: 245, endPoint y: 307, distance: 48.8
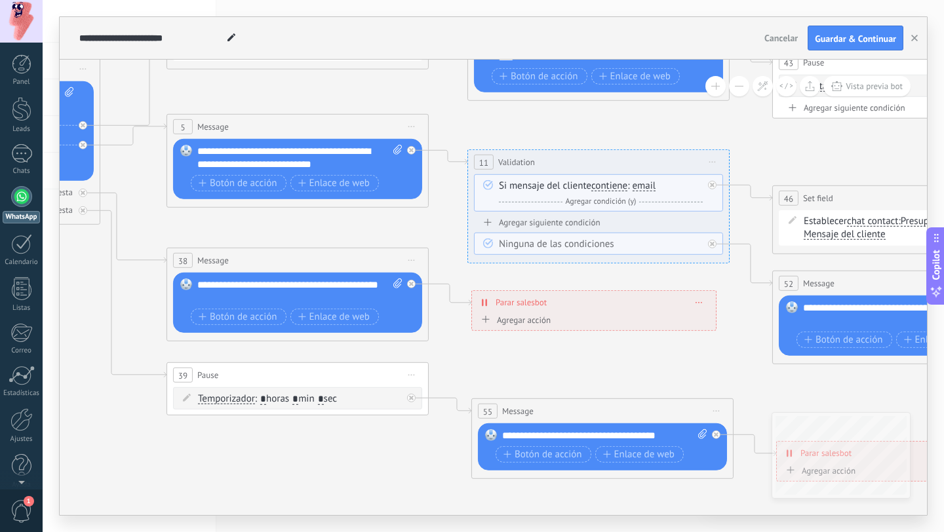
drag, startPoint x: 513, startPoint y: 467, endPoint x: 359, endPoint y: 459, distance: 154.3
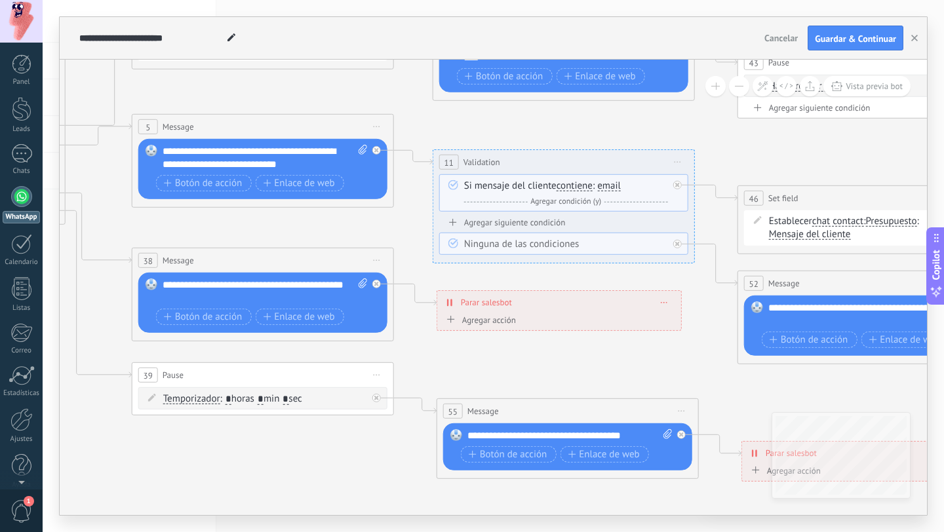
drag, startPoint x: 591, startPoint y: 365, endPoint x: 556, endPoint y: 365, distance: 34.7
click at [556, 365] on icon at bounding box center [932, 244] width 3195 height 1131
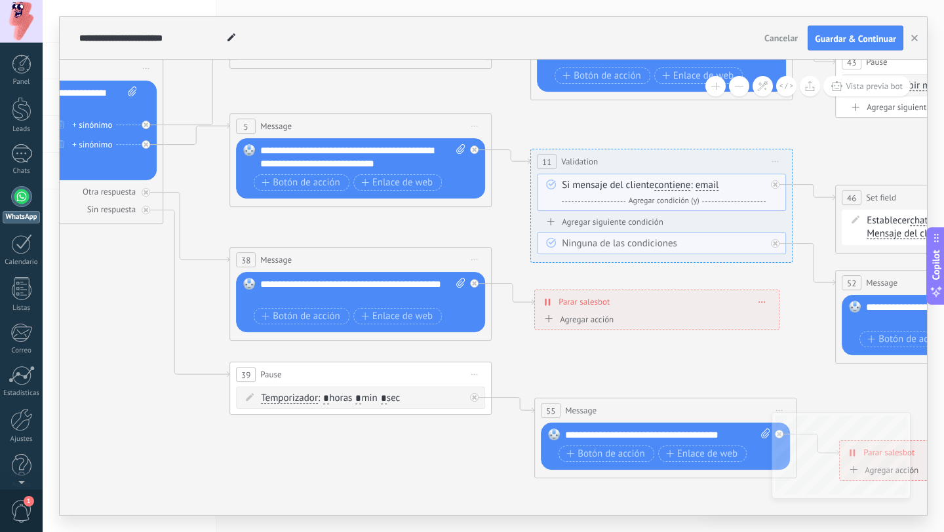
drag, startPoint x: 479, startPoint y: 364, endPoint x: 576, endPoint y: 363, distance: 97.0
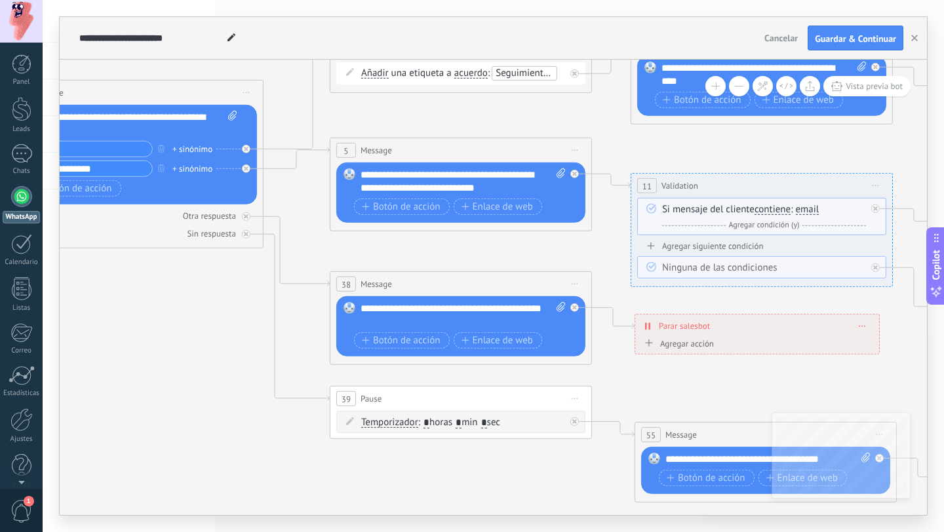
drag, startPoint x: 576, startPoint y: 363, endPoint x: 677, endPoint y: 388, distance: 104.0
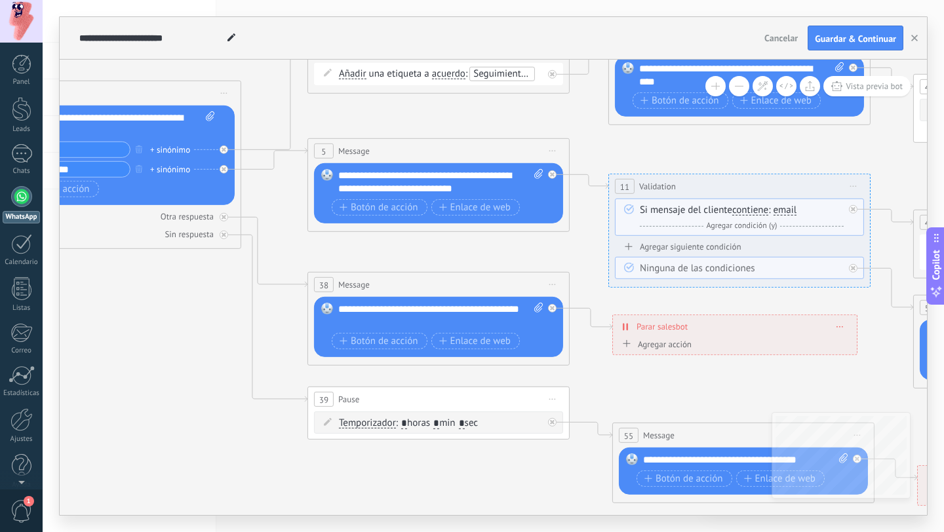
drag, startPoint x: 686, startPoint y: 384, endPoint x: 664, endPoint y: 385, distance: 22.3
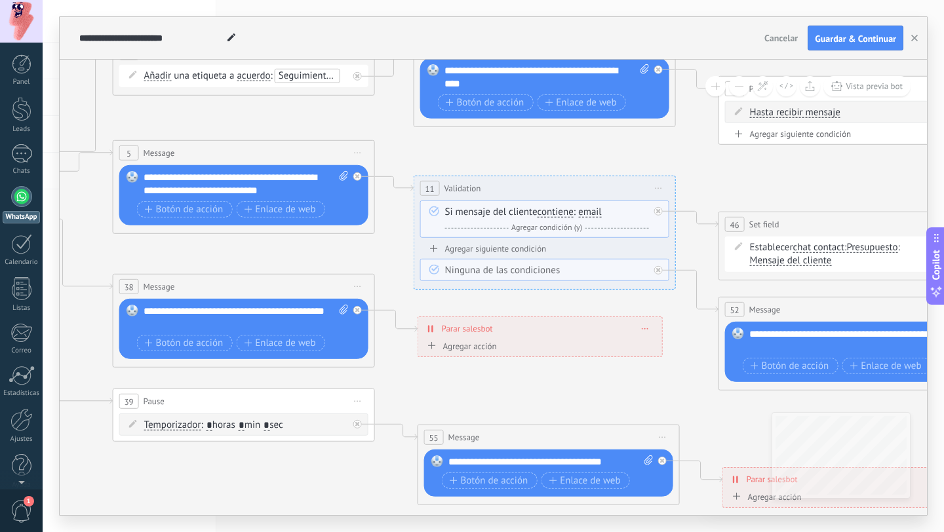
drag, startPoint x: 701, startPoint y: 387, endPoint x: 506, endPoint y: 389, distance: 195.4
click at [506, 389] on icon at bounding box center [913, 271] width 3195 height 1131
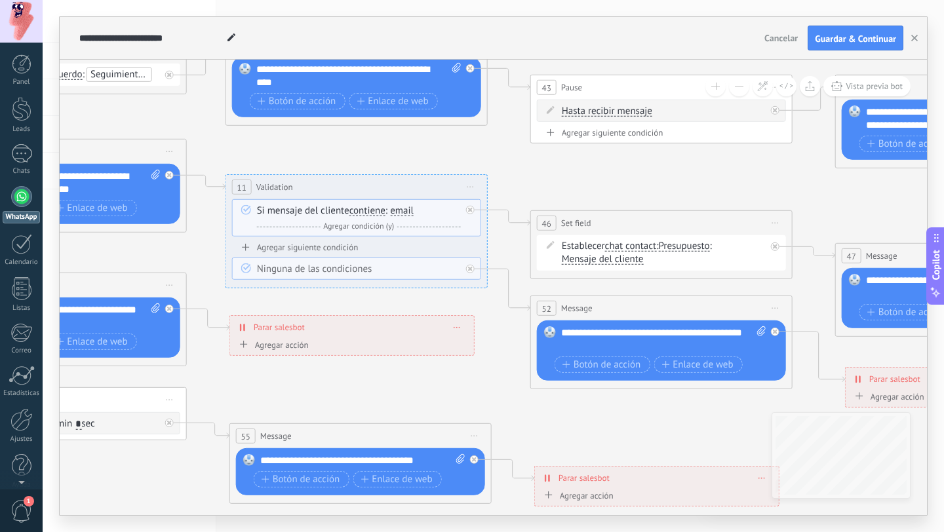
drag, startPoint x: 640, startPoint y: 145, endPoint x: 415, endPoint y: 151, distance: 225.6
click at [415, 151] on icon at bounding box center [724, 269] width 3195 height 1131
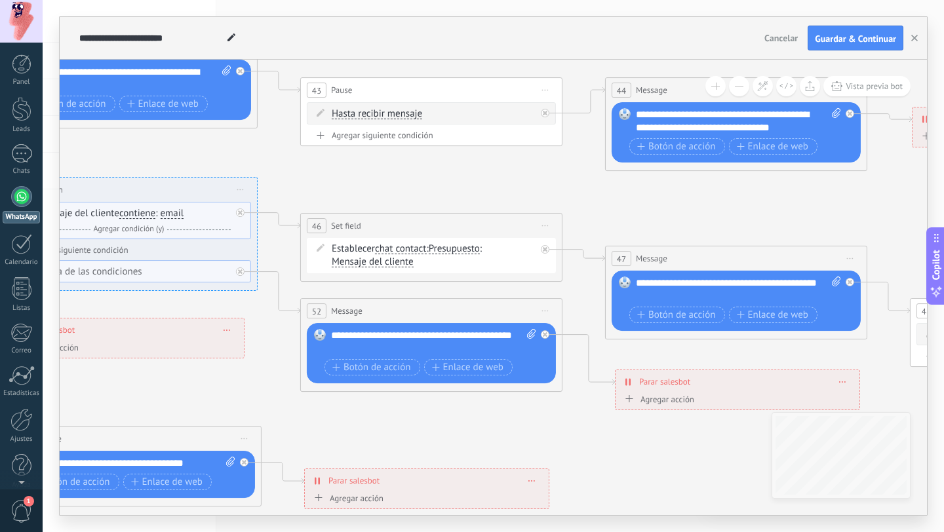
drag, startPoint x: 814, startPoint y: 180, endPoint x: 621, endPoint y: 175, distance: 192.8
click at [621, 175] on icon at bounding box center [494, 272] width 3195 height 1131
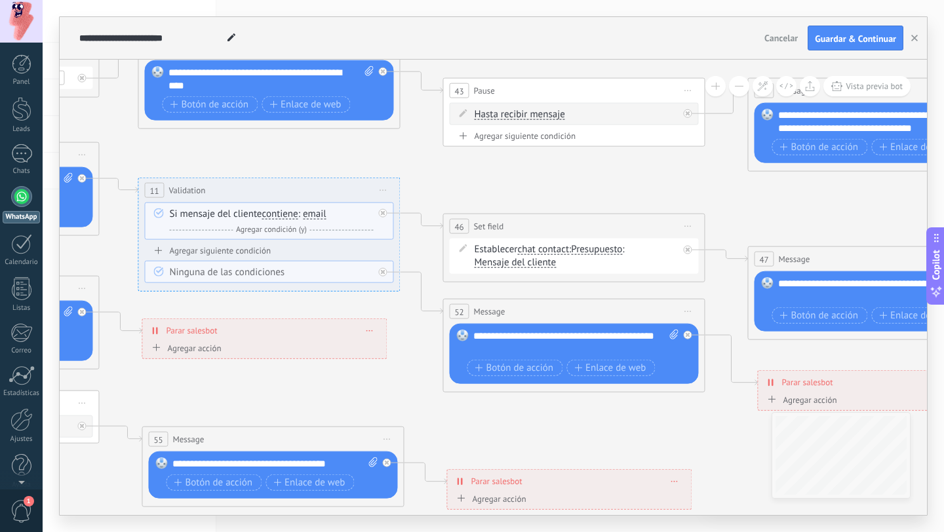
drag, startPoint x: 680, startPoint y: 195, endPoint x: 823, endPoint y: 195, distance: 142.9
click at [823, 195] on icon at bounding box center [637, 273] width 3195 height 1131
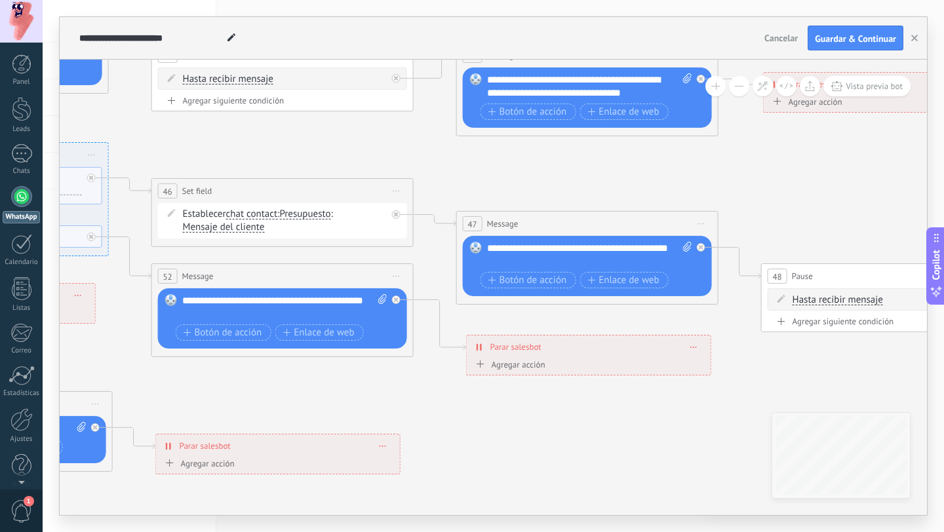
drag, startPoint x: 783, startPoint y: 186, endPoint x: 492, endPoint y: 150, distance: 293.2
click at [492, 150] on icon at bounding box center [346, 237] width 3195 height 1131
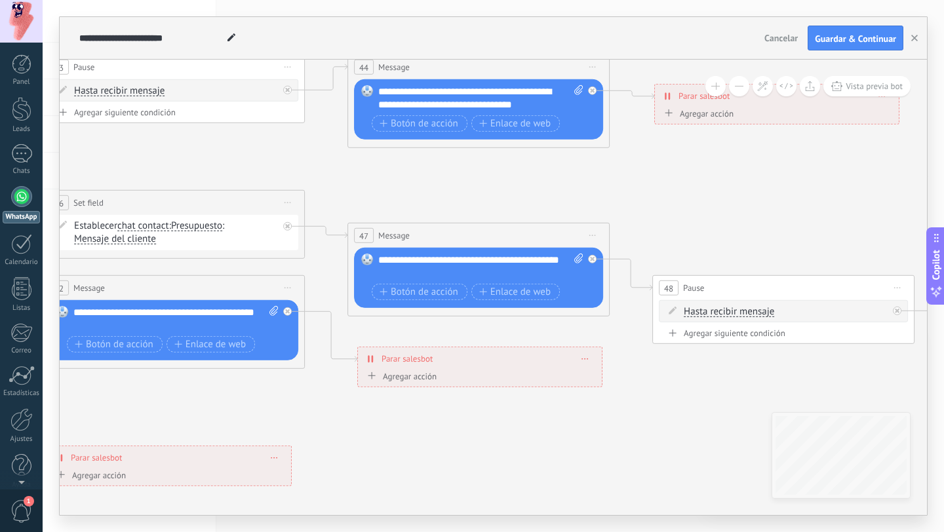
drag, startPoint x: 718, startPoint y: 158, endPoint x: 610, endPoint y: 170, distance: 109.5
click at [610, 170] on icon at bounding box center [237, 249] width 3195 height 1131
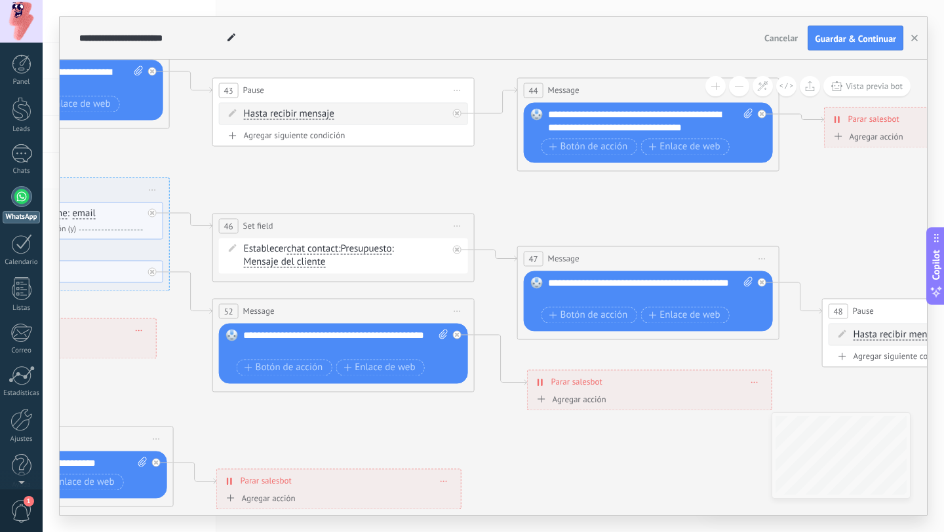
drag, startPoint x: 711, startPoint y: 191, endPoint x: 878, endPoint y: 214, distance: 169.4
click at [880, 214] on icon at bounding box center [407, 272] width 3195 height 1131
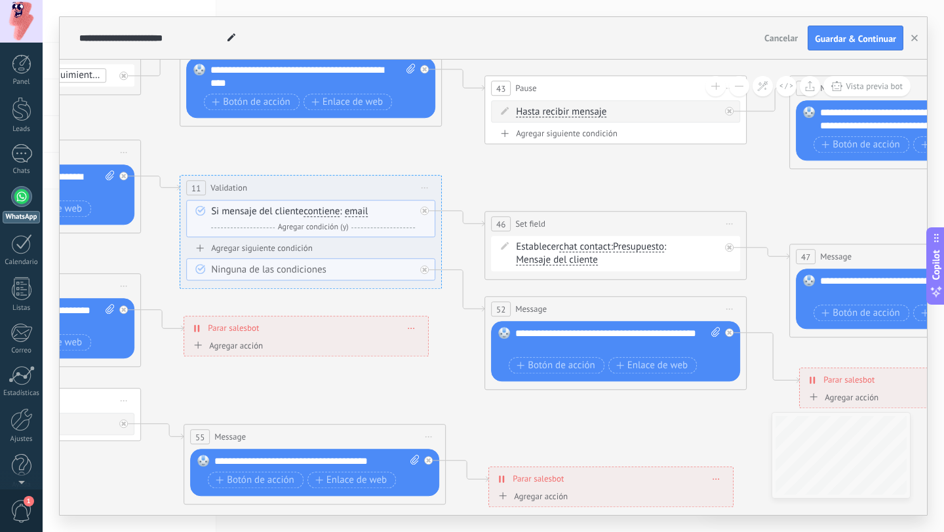
drag, startPoint x: 300, startPoint y: 174, endPoint x: 572, endPoint y: 172, distance: 272.7
click at [572, 172] on icon at bounding box center [679, 270] width 3195 height 1131
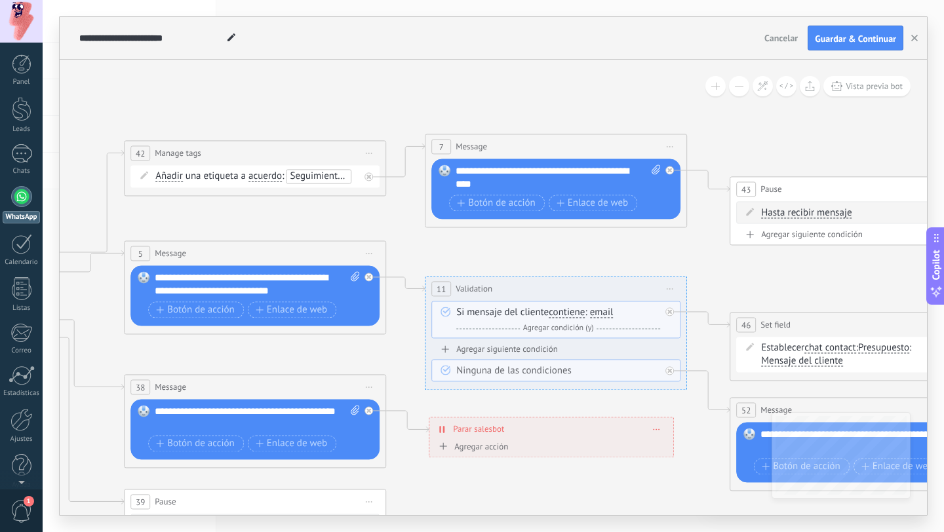
drag, startPoint x: 262, startPoint y: 147, endPoint x: 506, endPoint y: 247, distance: 264.3
click at [507, 248] on icon at bounding box center [924, 371] width 3195 height 1131
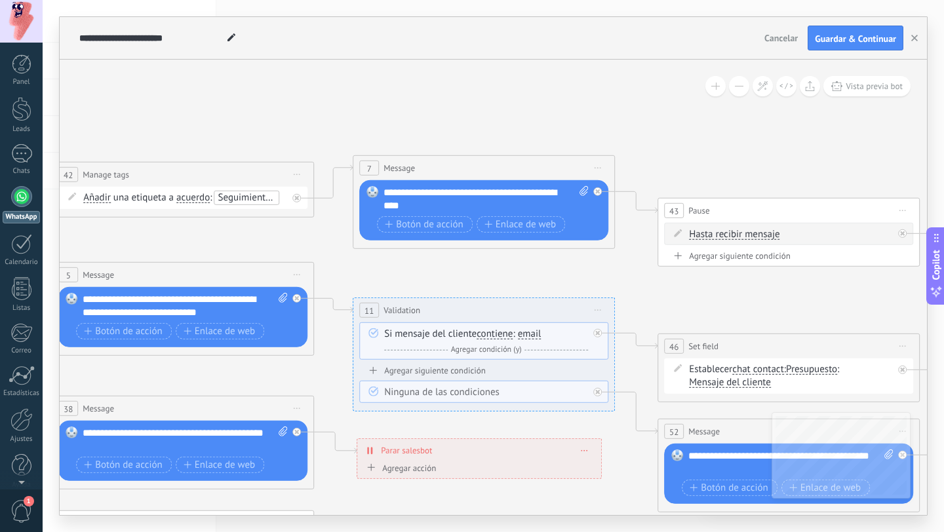
drag, startPoint x: 258, startPoint y: 224, endPoint x: 140, endPoint y: 260, distance: 123.0
click at [142, 260] on icon at bounding box center [852, 393] width 3195 height 1131
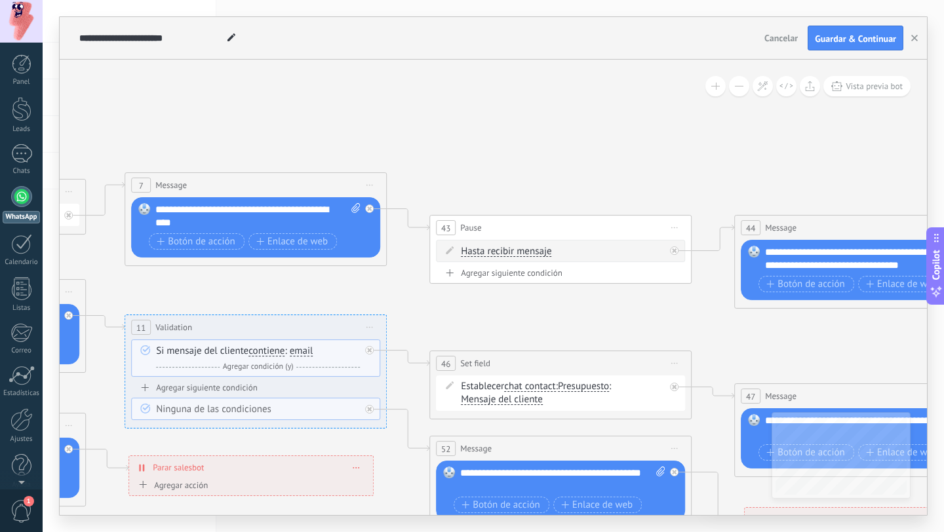
drag, startPoint x: 486, startPoint y: 275, endPoint x: 298, endPoint y: 278, distance: 187.5
click at [298, 278] on icon at bounding box center [624, 410] width 3195 height 1131
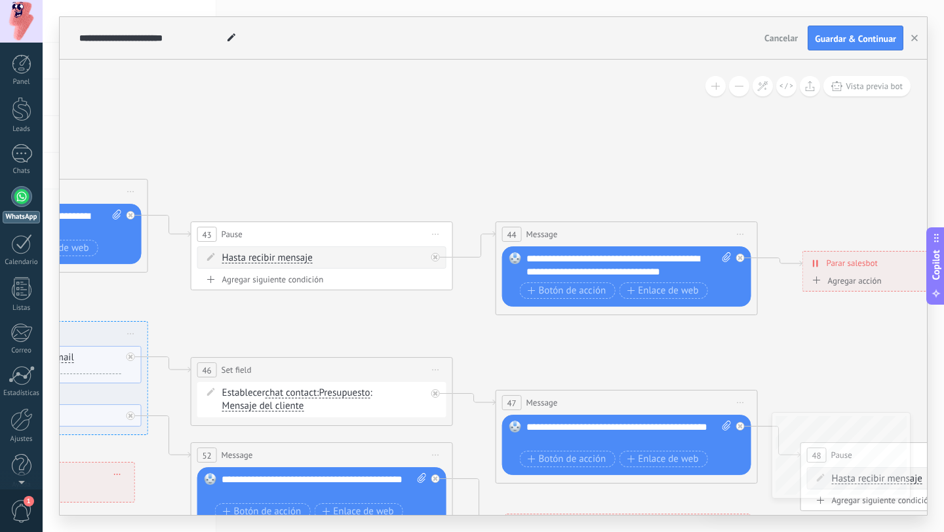
drag, startPoint x: 600, startPoint y: 295, endPoint x: 363, endPoint y: 302, distance: 237.4
click at [363, 302] on icon at bounding box center [385, 416] width 3195 height 1131
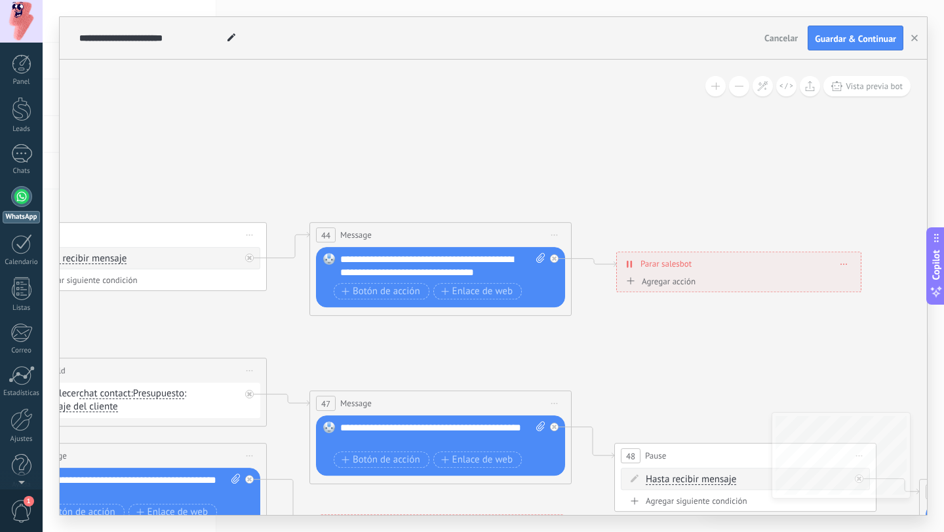
drag, startPoint x: 672, startPoint y: 329, endPoint x: 406, endPoint y: 315, distance: 266.5
click at [407, 315] on icon at bounding box center [199, 417] width 3195 height 1131
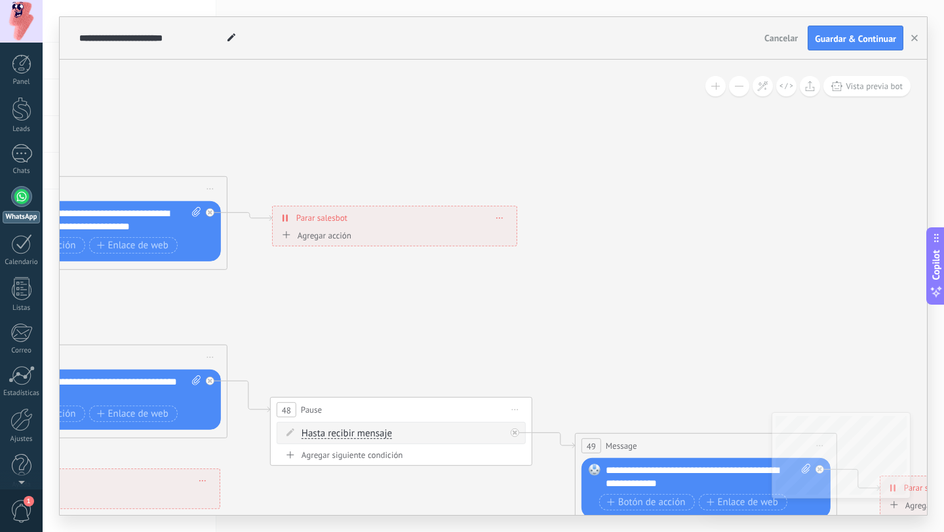
drag, startPoint x: 675, startPoint y: 315, endPoint x: 410, endPoint y: 283, distance: 266.1
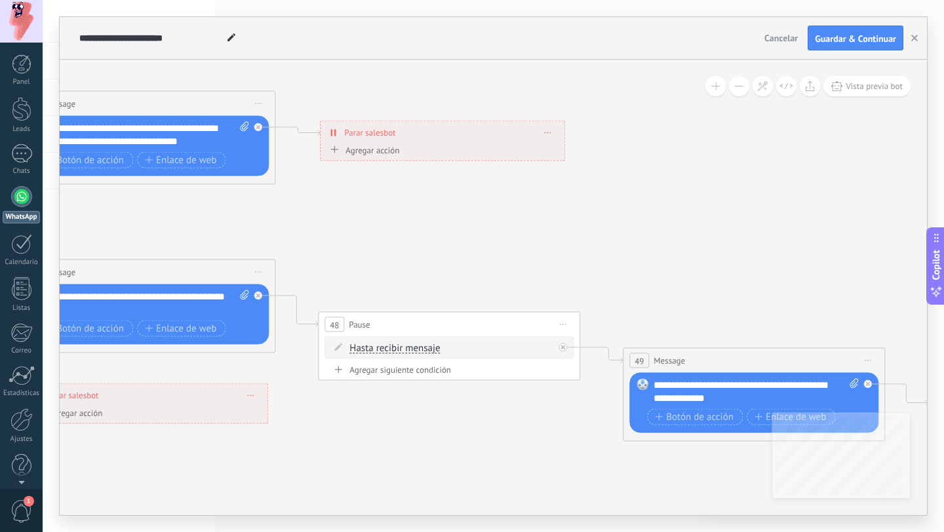
drag, startPoint x: 556, startPoint y: 288, endPoint x: 604, endPoint y: 203, distance: 97.2
drag, startPoint x: 491, startPoint y: 216, endPoint x: 928, endPoint y: 163, distance: 440.4
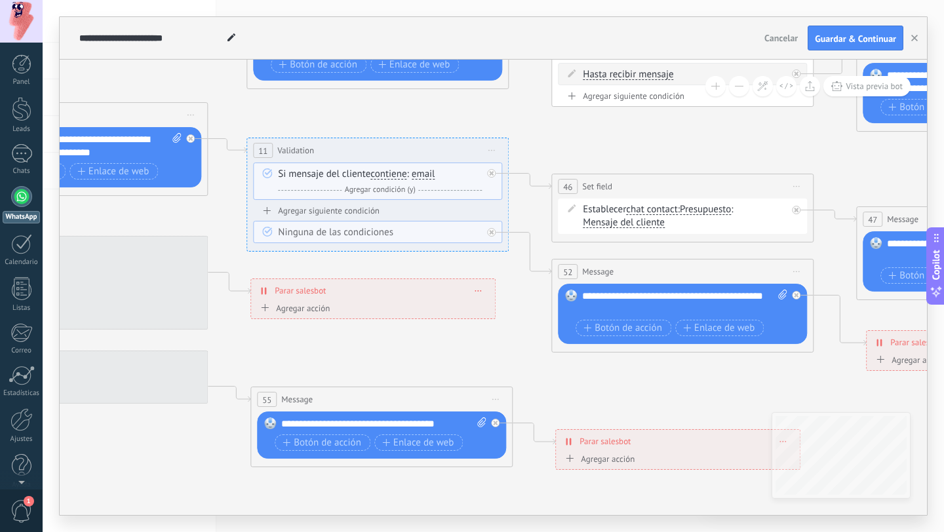
drag, startPoint x: 305, startPoint y: 376, endPoint x: 770, endPoint y: 375, distance: 464.1
click at [770, 375] on icon at bounding box center [745, 233] width 3195 height 1131
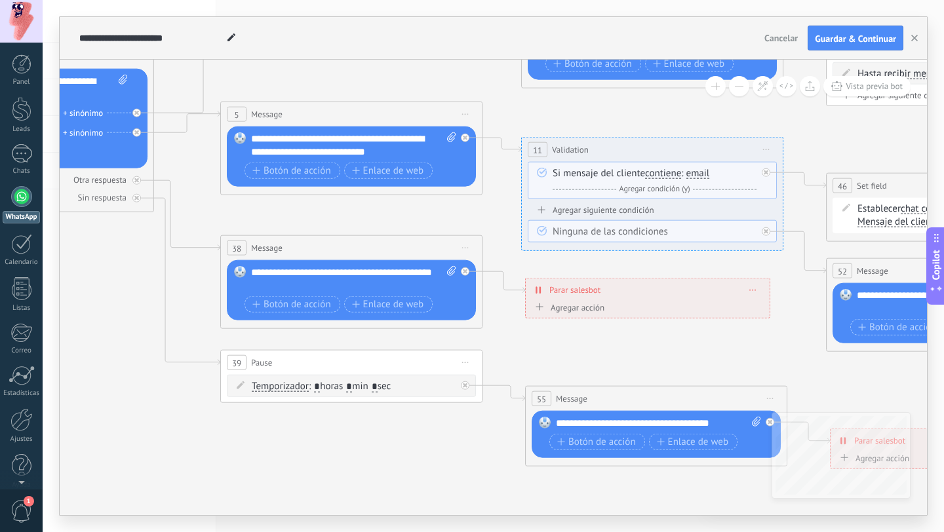
drag, startPoint x: 493, startPoint y: 349, endPoint x: 683, endPoint y: 349, distance: 190.1
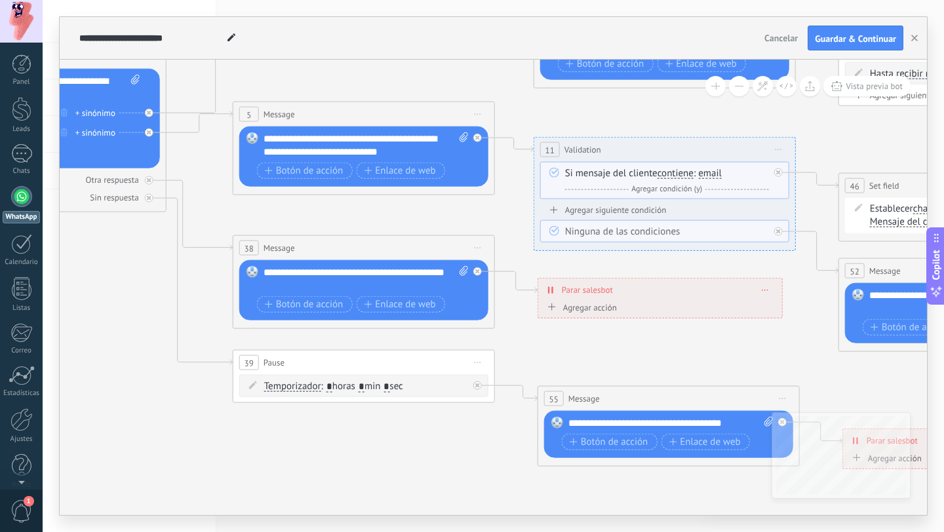
click at [772, 46] on button "Cancelar" at bounding box center [781, 38] width 44 height 20
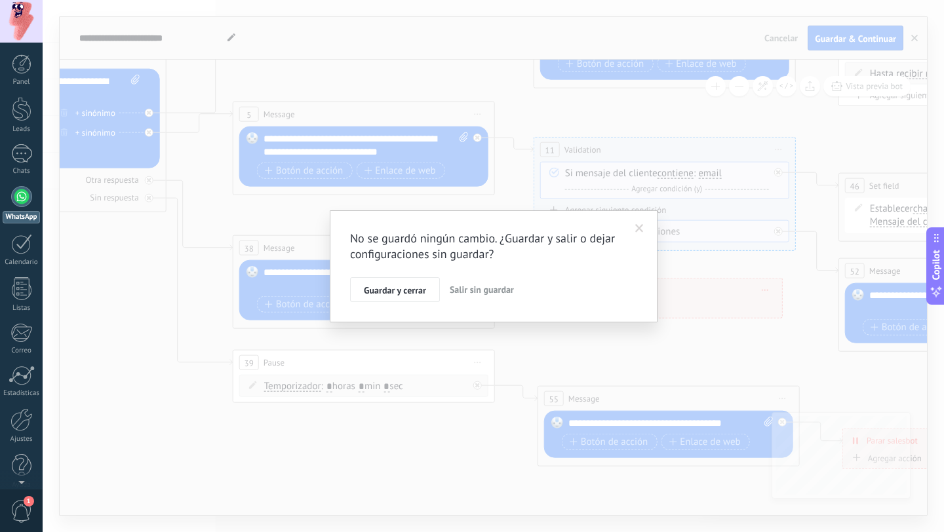
click at [481, 288] on span "Salir sin guardar" at bounding box center [482, 290] width 64 height 12
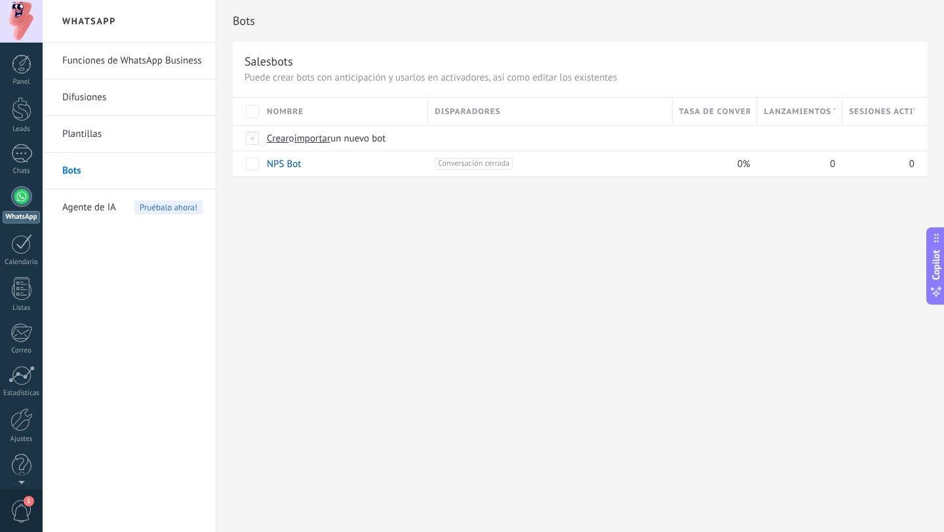
click at [111, 208] on span "Agente de IA" at bounding box center [89, 207] width 54 height 37
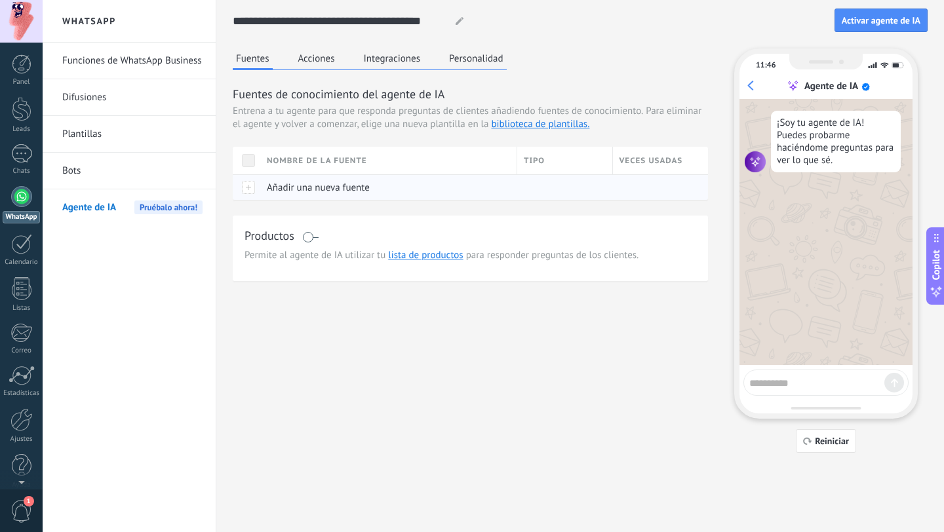
click at [300, 186] on span "Añadir una nueva fuente" at bounding box center [318, 188] width 103 height 12
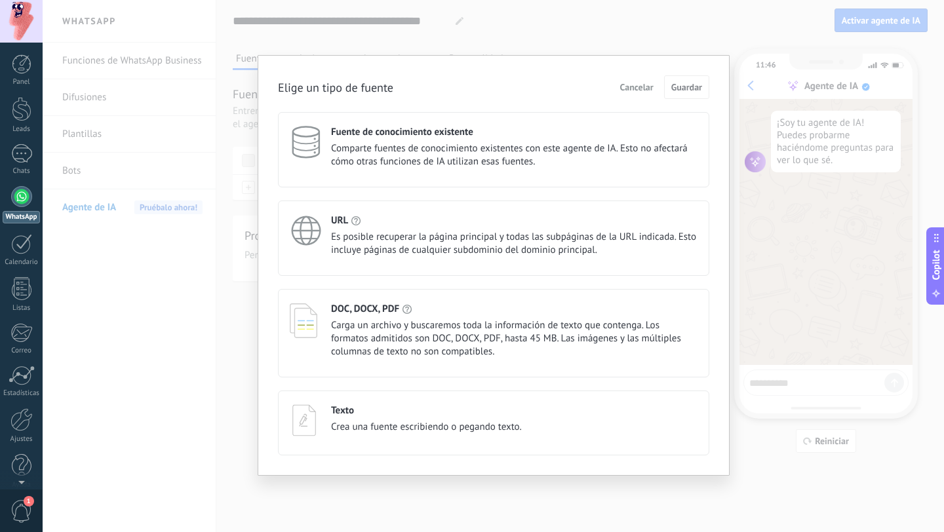
click at [395, 159] on span "Comparte fuentes de conocimiento existentes con este agente de IA. Esto no afec…" at bounding box center [514, 155] width 366 height 26
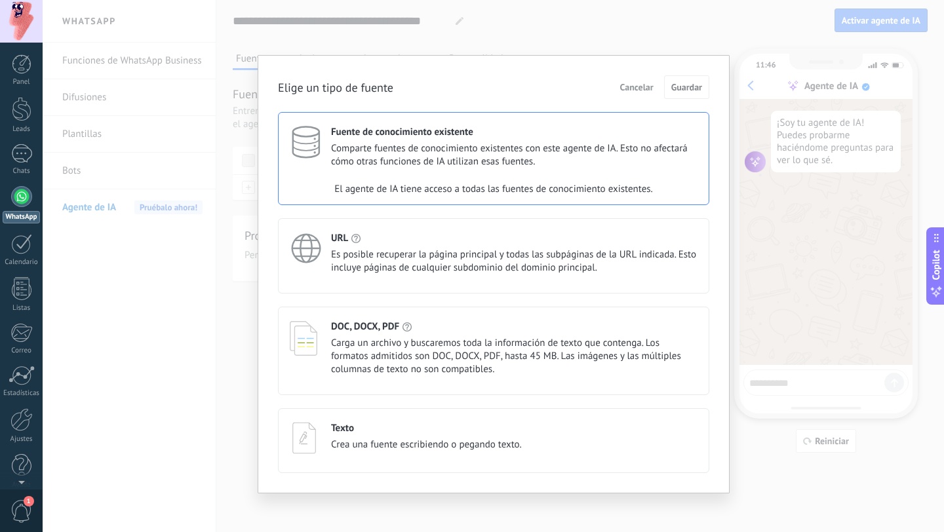
click at [613, 135] on div "Fuente de conocimiento existente" at bounding box center [514, 132] width 366 height 12
click at [599, 149] on span "Comparte fuentes de conocimiento existentes con este agente de IA. Esto no afec…" at bounding box center [514, 155] width 366 height 26
click at [606, 150] on span "Comparte fuentes de conocimiento existentes con este agente de IA. Esto no afec…" at bounding box center [514, 155] width 366 height 26
click at [608, 151] on span "Comparte fuentes de conocimiento existentes con este agente de IA. Esto no afec…" at bounding box center [514, 155] width 366 height 26
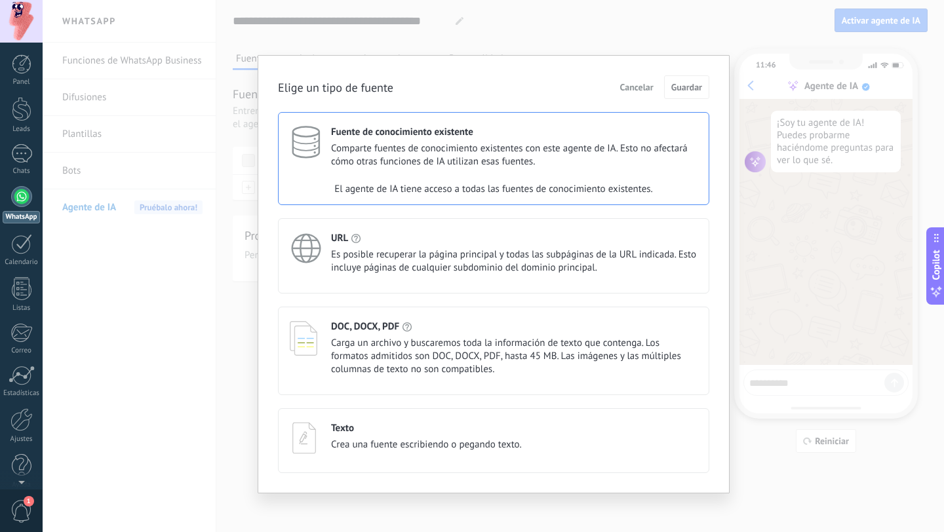
click at [540, 256] on span "Es posible recuperar la página principal y todas las subpáginas de la URL indic…" at bounding box center [514, 261] width 366 height 26
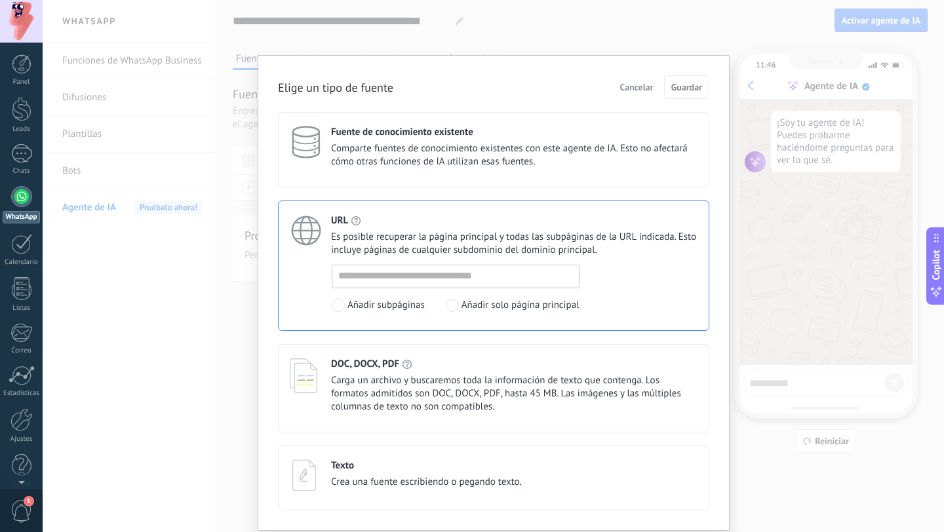
click at [538, 178] on div "Fuente de conocimiento existente Comparte fuentes de conocimiento existentes co…" at bounding box center [493, 149] width 431 height 75
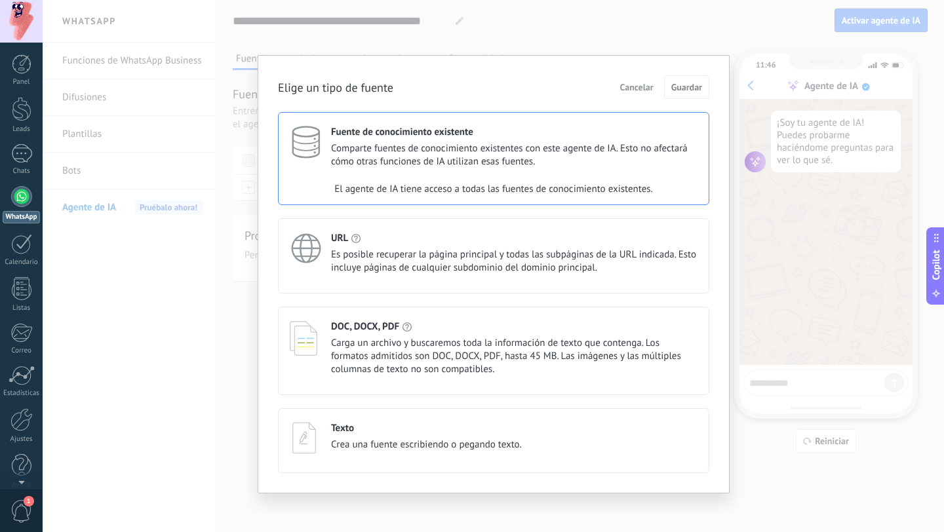
click at [538, 178] on div "El agente de IA tiene acceso a todas las fuentes de conocimiento existentes." at bounding box center [494, 189] width 430 height 26
click at [432, 412] on div "Texto Crea una fuente escribiendo o pegando texto." at bounding box center [493, 440] width 431 height 65
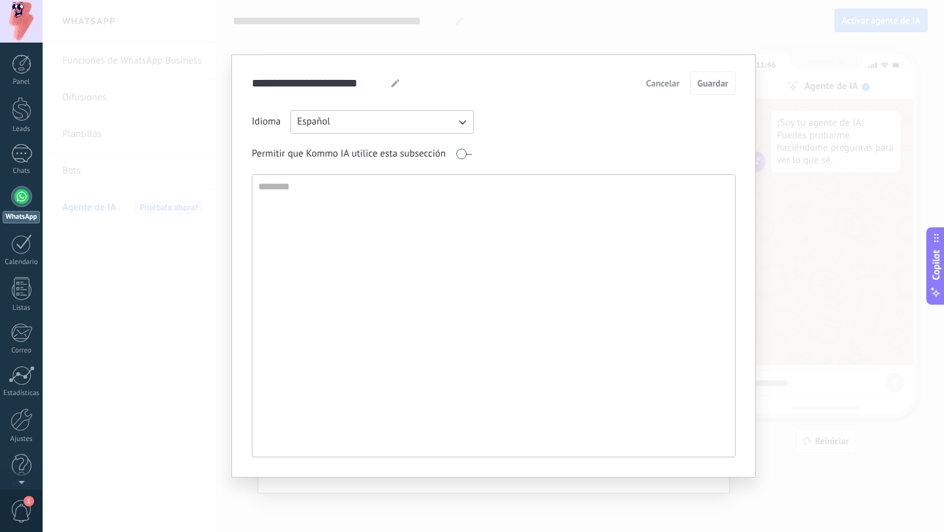
click at [653, 88] on span "Cancelar" at bounding box center [662, 83] width 33 height 9
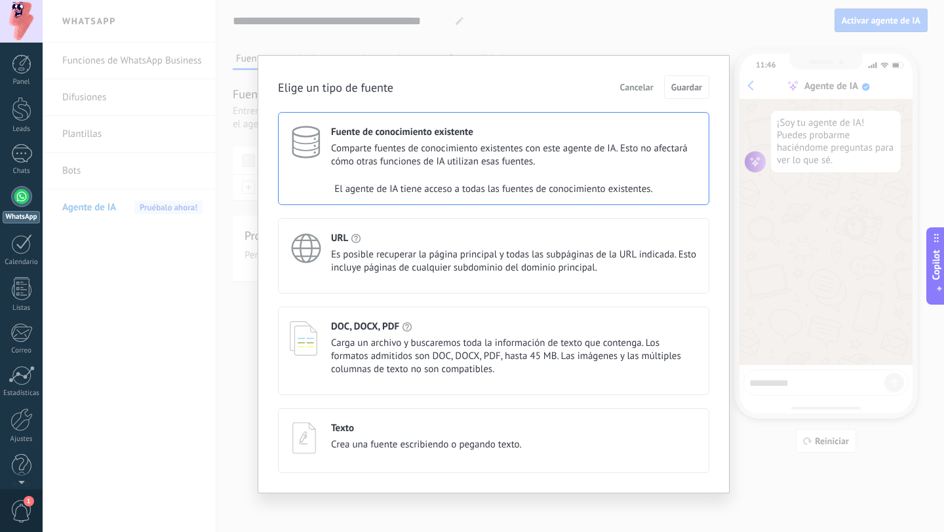
click at [520, 149] on span "Comparte fuentes de conocimiento existentes con este agente de IA. Esto no afec…" at bounding box center [514, 155] width 366 height 26
click at [524, 176] on div "Fuente de conocimiento existente Comparte fuentes de conocimiento existentes co…" at bounding box center [493, 158] width 431 height 93
click at [632, 84] on span "Cancelar" at bounding box center [636, 87] width 33 height 9
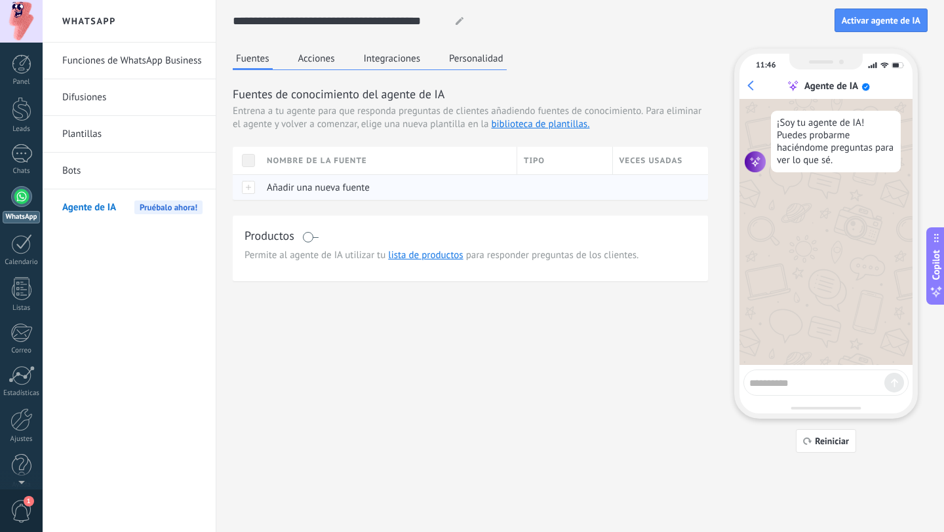
click at [249, 190] on div at bounding box center [247, 187] width 28 height 26
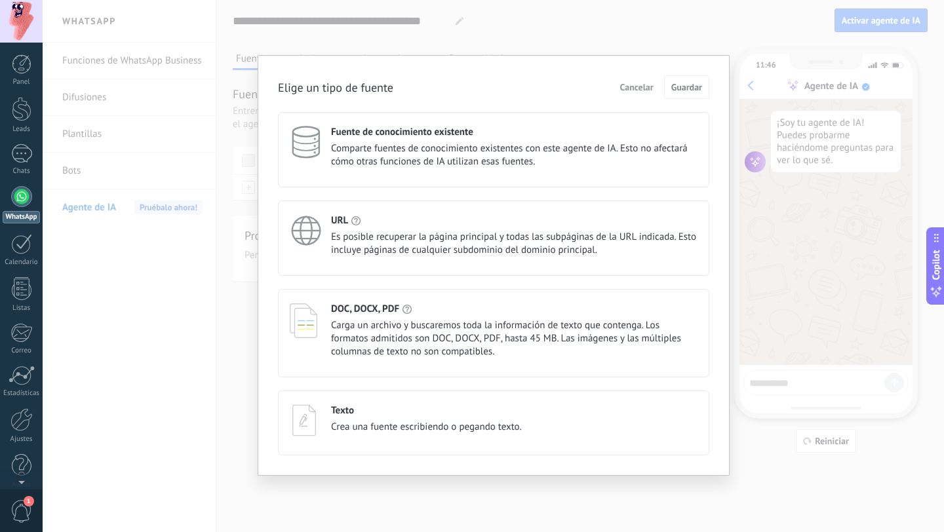
click at [363, 163] on span "Comparte fuentes de conocimiento existentes con este agente de IA. Esto no afec…" at bounding box center [514, 155] width 366 height 26
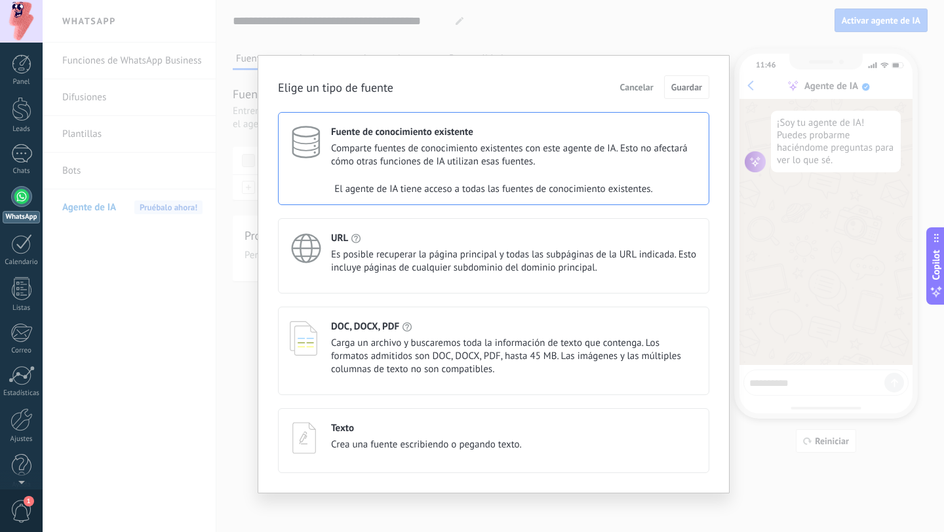
click at [461, 161] on span "Comparte fuentes de conocimiento existentes con este agente de IA. Esto no afec…" at bounding box center [514, 155] width 366 height 26
click at [463, 149] on span "Comparte fuentes de conocimiento existentes con este agente de IA. Esto no afec…" at bounding box center [514, 155] width 366 height 26
click at [608, 148] on span "Comparte fuentes de conocimiento existentes con este agente de IA. Esto no afec…" at bounding box center [514, 155] width 366 height 26
click at [644, 85] on span "Cancelar" at bounding box center [636, 87] width 33 height 9
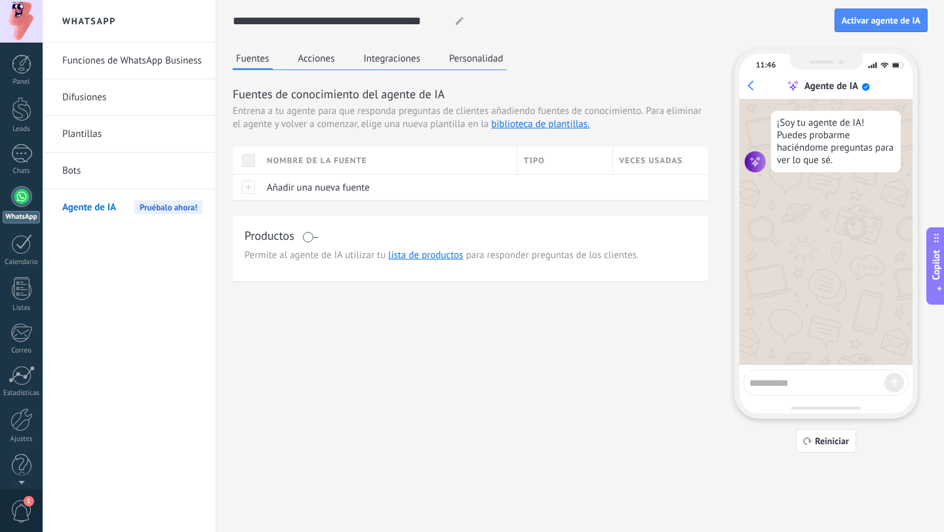
click at [778, 380] on textarea at bounding box center [816, 381] width 135 height 16
click at [305, 60] on button "Acciones" at bounding box center [316, 59] width 43 height 20
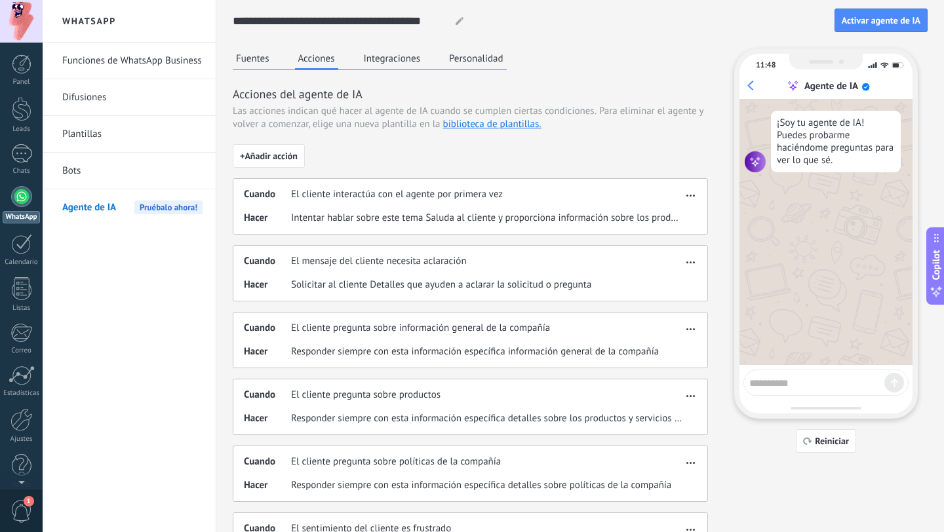
click at [602, 227] on div "Cuando El cliente interactúa con el agente por primera vez Hacer Intentar habla…" at bounding box center [470, 206] width 475 height 56
click at [239, 61] on button "Fuentes" at bounding box center [253, 59] width 40 height 20
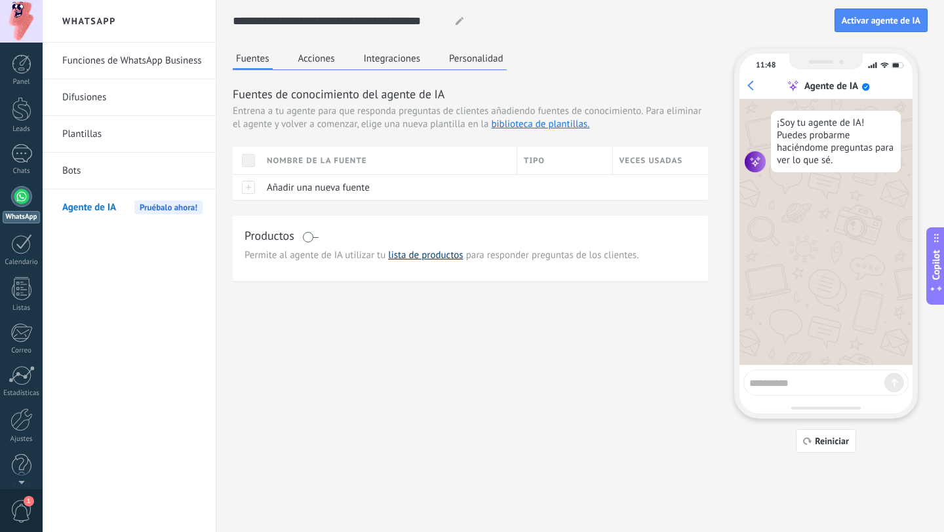
click at [427, 257] on link "lista de productos" at bounding box center [425, 255] width 75 height 12
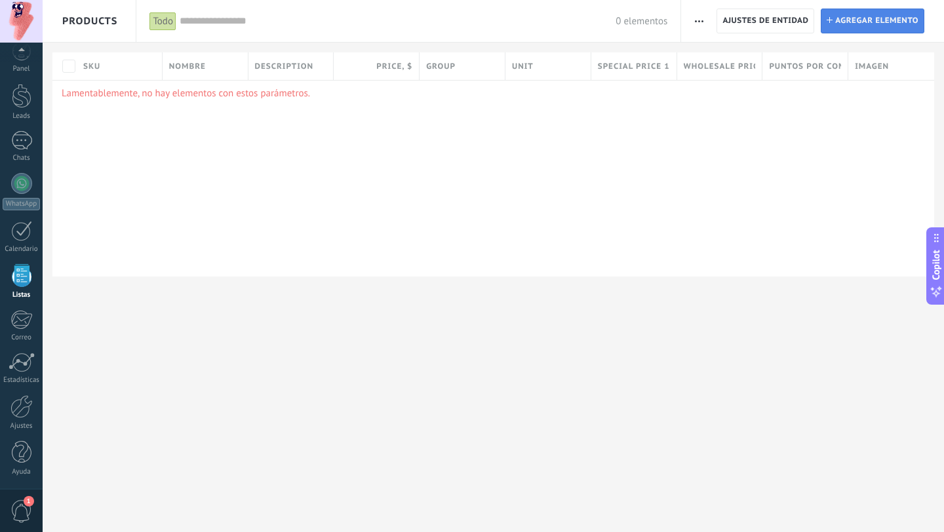
click at [894, 27] on span "Agregar elemento" at bounding box center [876, 21] width 83 height 24
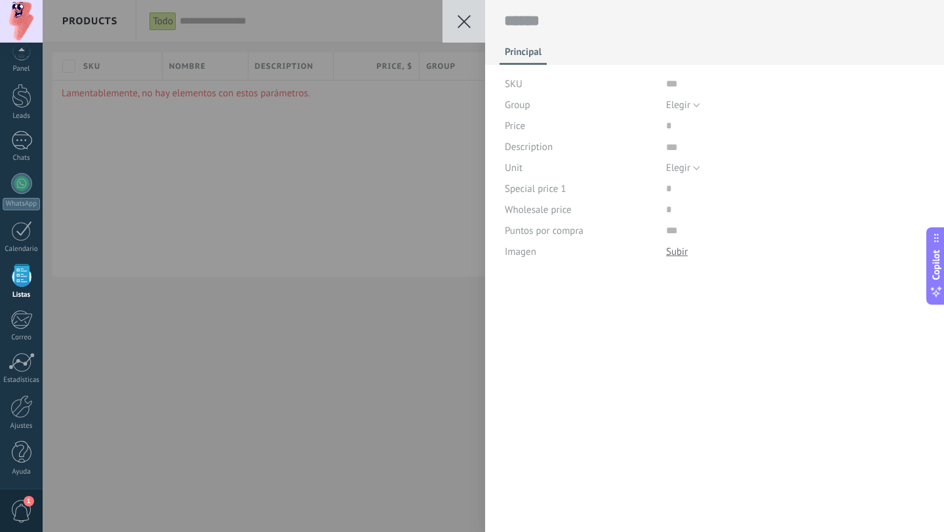
scroll to position [13, 0]
click at [570, 81] on div "SKU" at bounding box center [580, 83] width 151 height 21
click at [561, 129] on div "Price" at bounding box center [580, 125] width 151 height 21
click at [684, 102] on span "Elegir" at bounding box center [678, 105] width 24 height 12
click at [597, 150] on div "Description" at bounding box center [580, 146] width 151 height 21
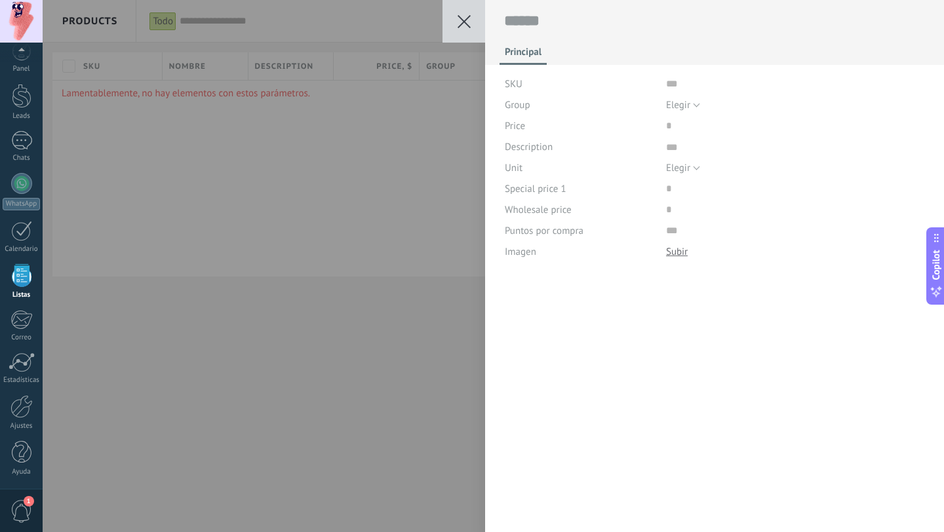
click at [466, 31] on button at bounding box center [463, 21] width 43 height 43
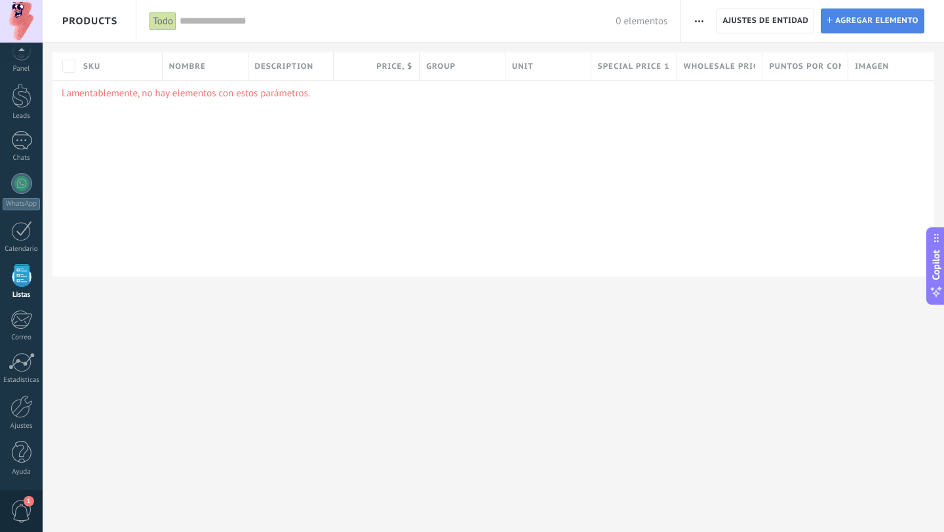
click at [829, 16] on link "Instalar Agregar elemento" at bounding box center [873, 21] width 104 height 25
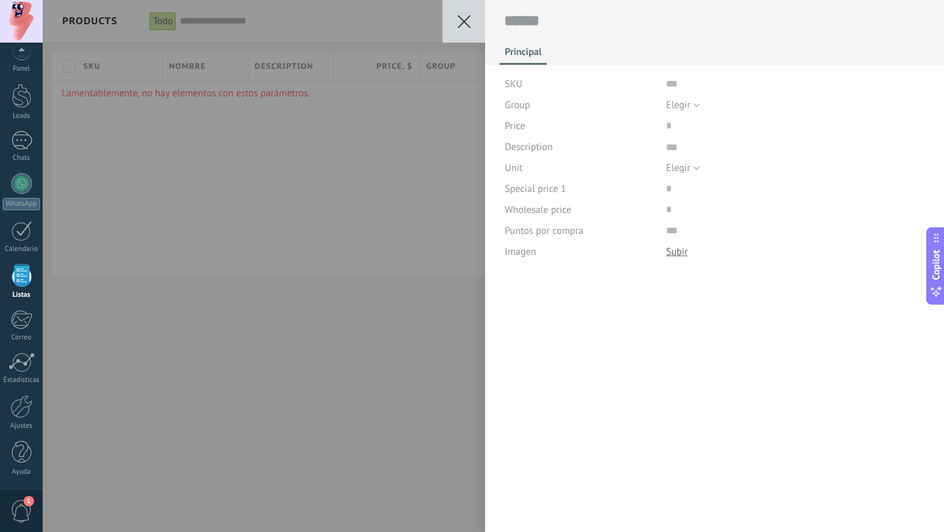
click at [652, 203] on div "Wholesale price" at bounding box center [580, 209] width 151 height 21
click at [675, 109] on span "Elegir" at bounding box center [678, 105] width 24 height 12
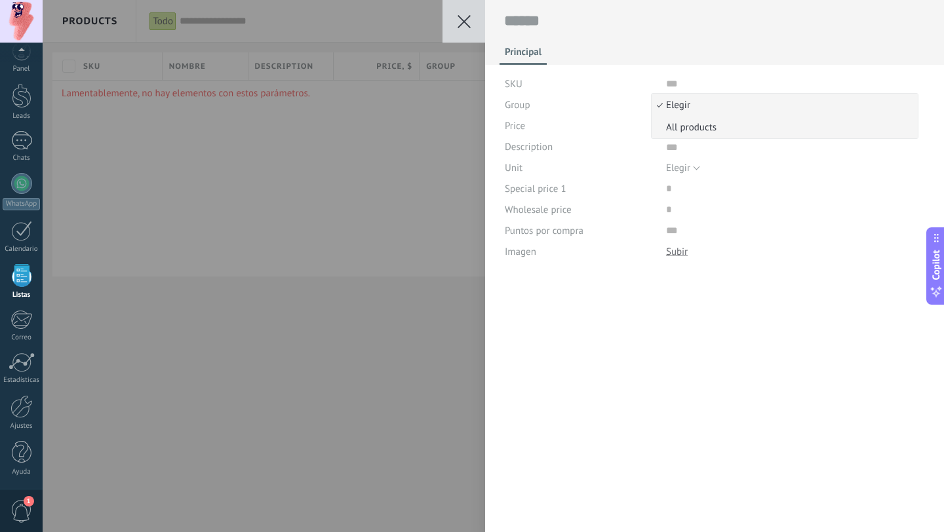
click at [684, 133] on span "All products" at bounding box center [783, 127] width 262 height 12
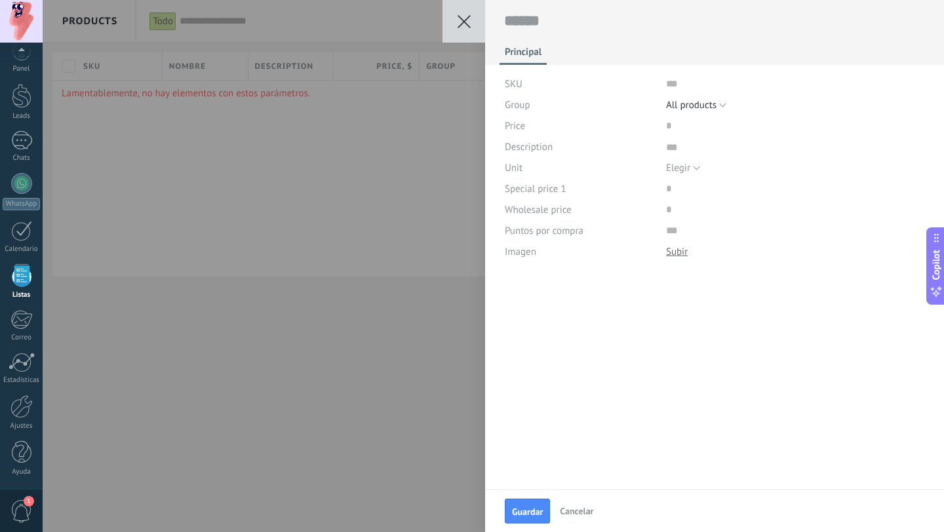
click at [471, 18] on button at bounding box center [463, 21] width 43 height 43
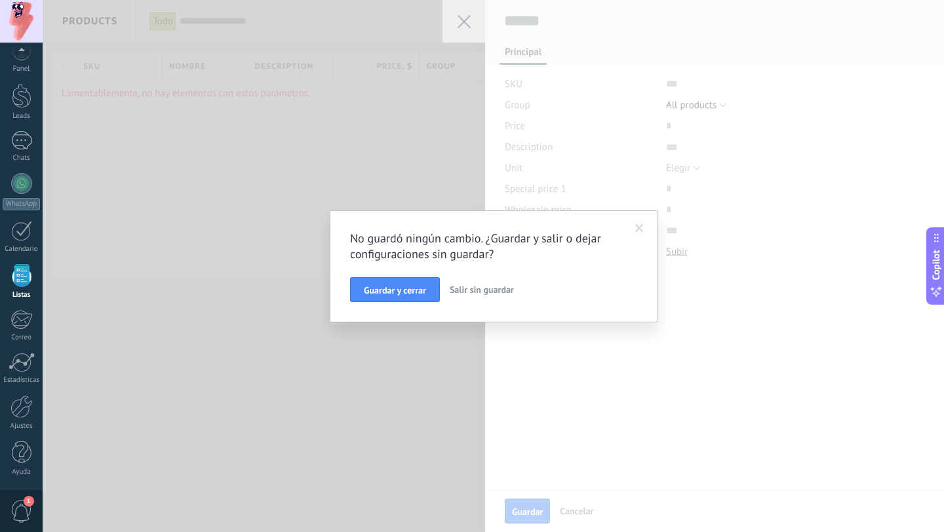
click at [505, 289] on span "Salir sin guardar" at bounding box center [482, 290] width 64 height 12
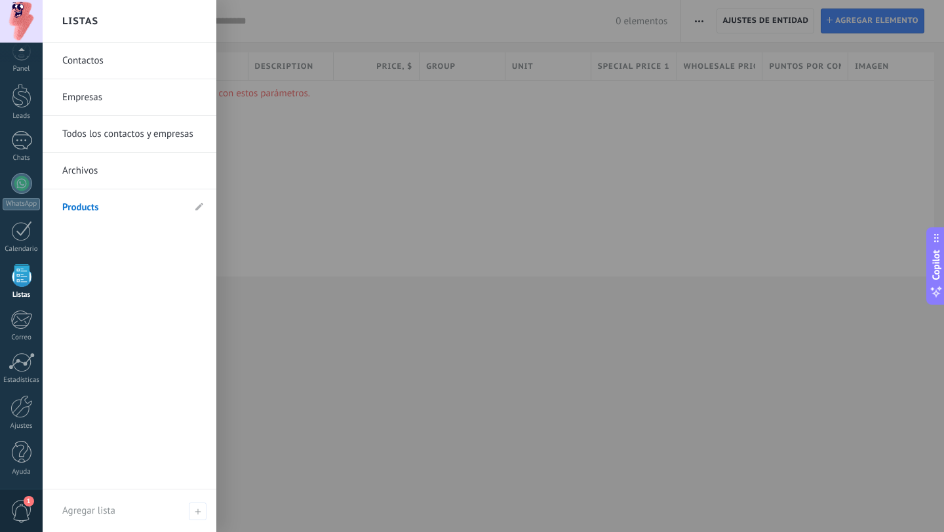
click at [183, 206] on link "Products" at bounding box center [122, 207] width 121 height 37
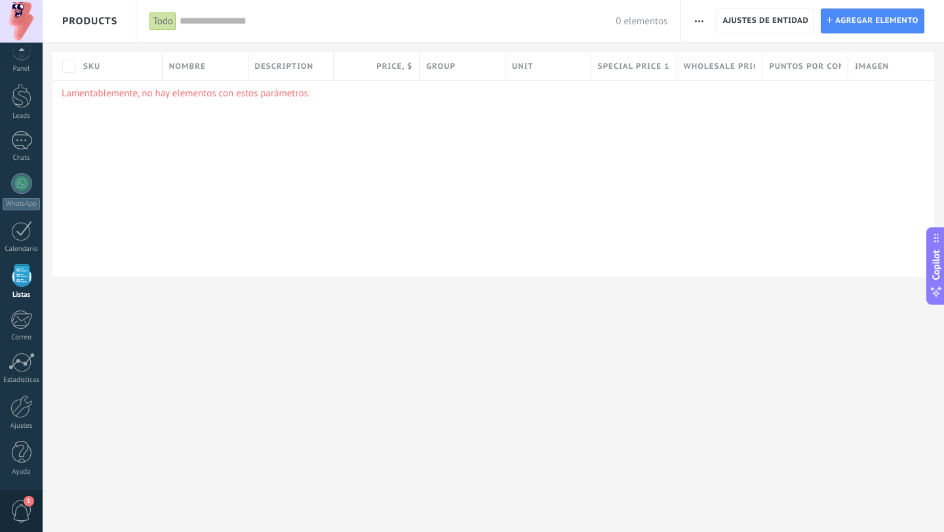
click at [166, 24] on div "Todo" at bounding box center [162, 21] width 27 height 19
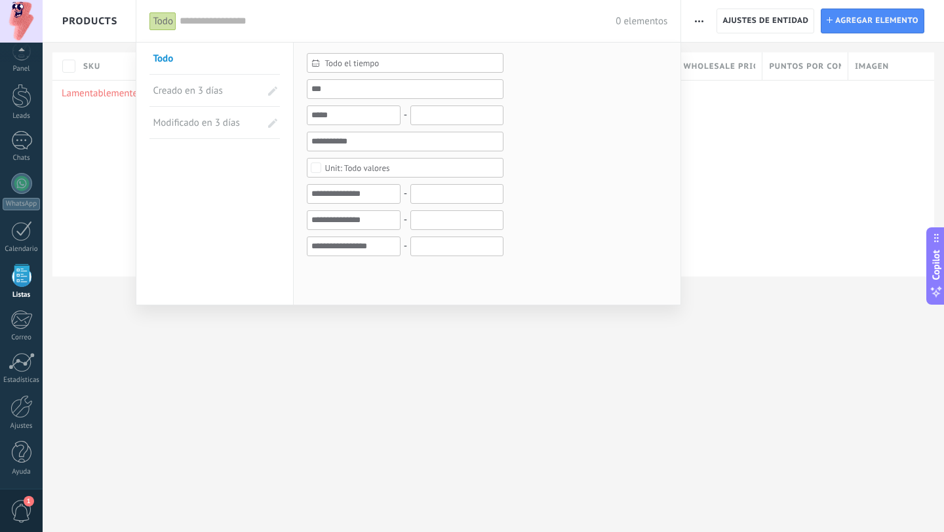
click at [423, 9] on div "0 elementos" at bounding box center [424, 21] width 488 height 42
click at [73, 175] on div at bounding box center [472, 266] width 944 height 532
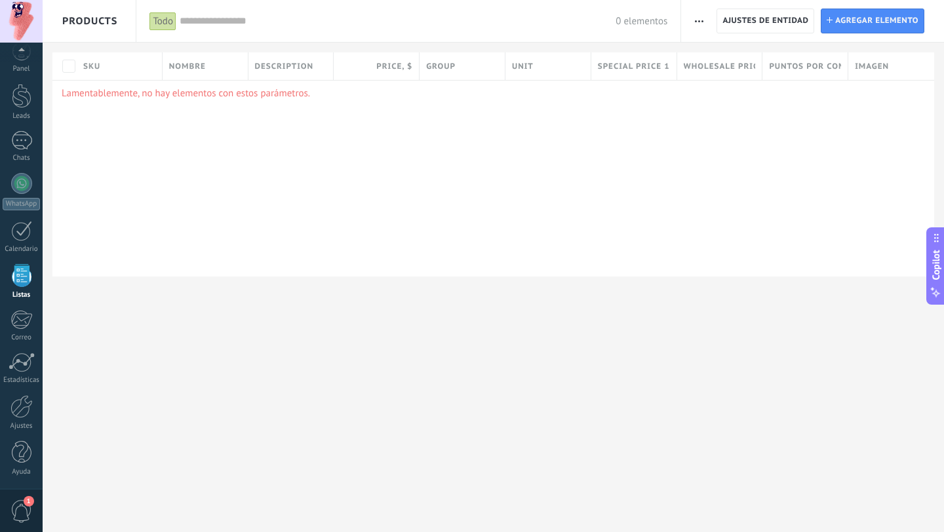
click at [149, 102] on div "Lamentablemente, no hay elementos con estos parámetros." at bounding box center [493, 178] width 882 height 197
click at [158, 83] on div "Lamentablemente, no hay elementos con estos parámetros." at bounding box center [493, 178] width 882 height 197
click at [694, 17] on button "button" at bounding box center [699, 21] width 19 height 25
click at [723, 111] on span "Ajuste de lista" at bounding box center [736, 108] width 60 height 26
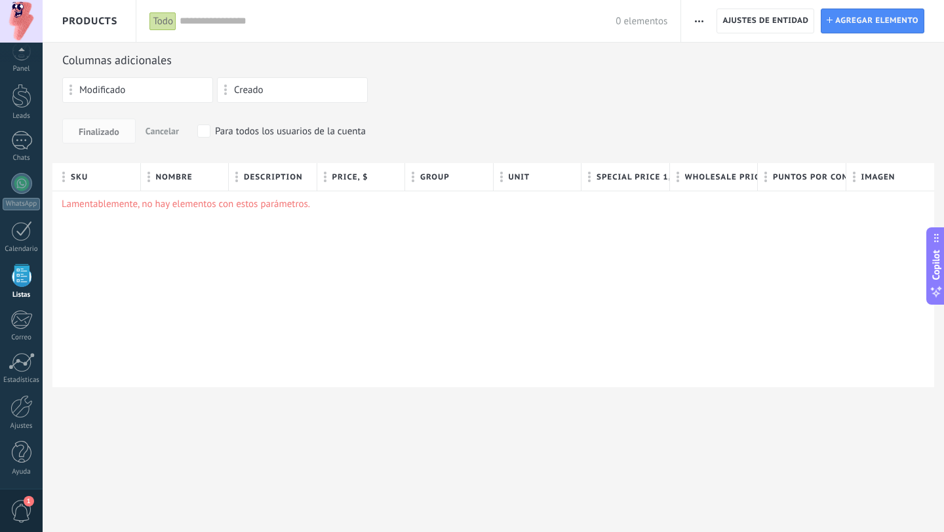
click at [119, 79] on div "Modificado" at bounding box center [137, 90] width 151 height 26
click at [119, 95] on span "Modificado" at bounding box center [102, 90] width 46 height 9
click at [943, 271] on button "Copilot" at bounding box center [935, 265] width 18 height 77
type textarea "***"
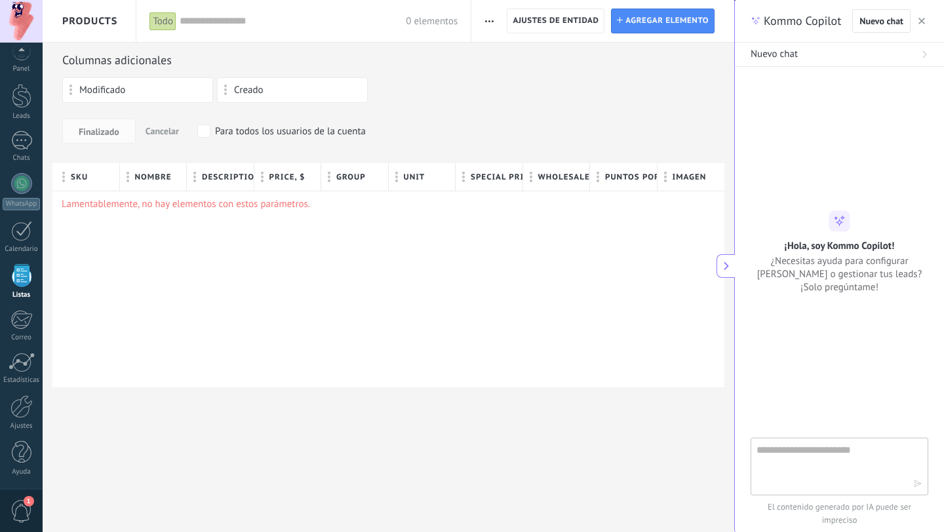
scroll to position [12, 0]
click at [794, 452] on textarea at bounding box center [830, 465] width 147 height 47
click at [635, 71] on div "Columnas adicionales Modificado Creado Finalizado Cancelar Para todos los usuar…" at bounding box center [388, 107] width 652 height 111
click at [922, 16] on button "button" at bounding box center [921, 21] width 13 height 16
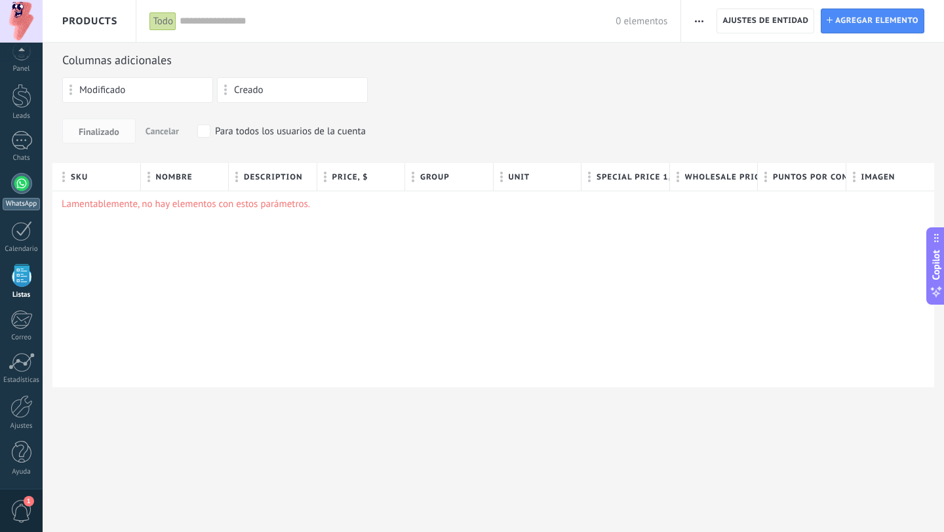
click at [22, 183] on div at bounding box center [21, 183] width 21 height 21
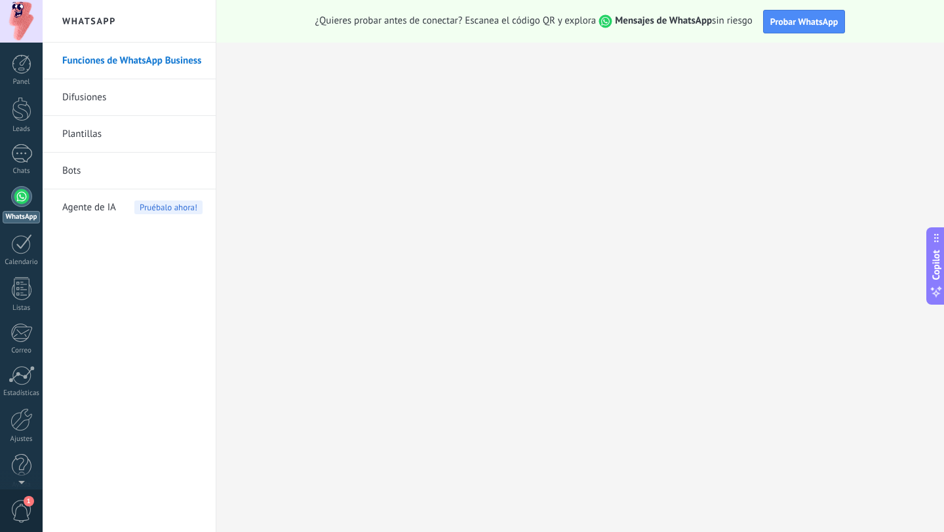
click at [79, 127] on link "Plantillas" at bounding box center [132, 134] width 140 height 37
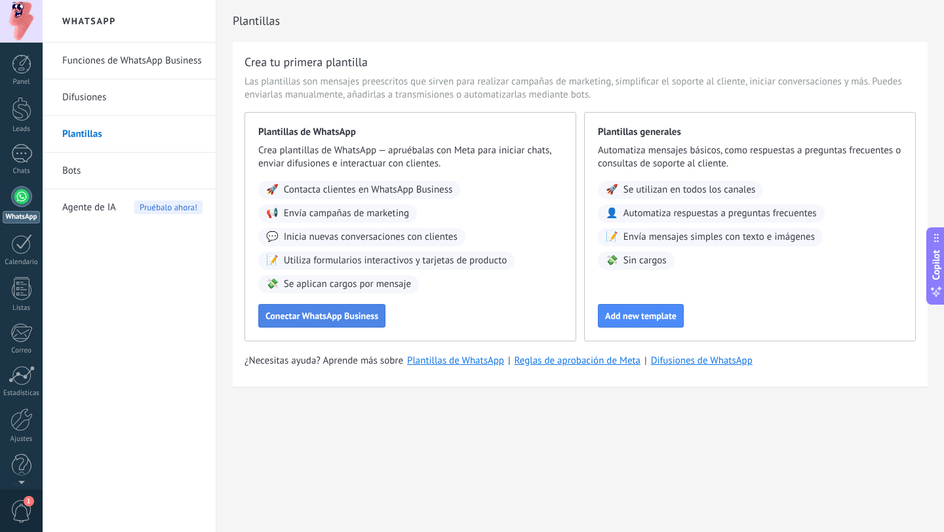
click at [323, 315] on span "Conectar WhatsApp Business" at bounding box center [321, 315] width 113 height 9
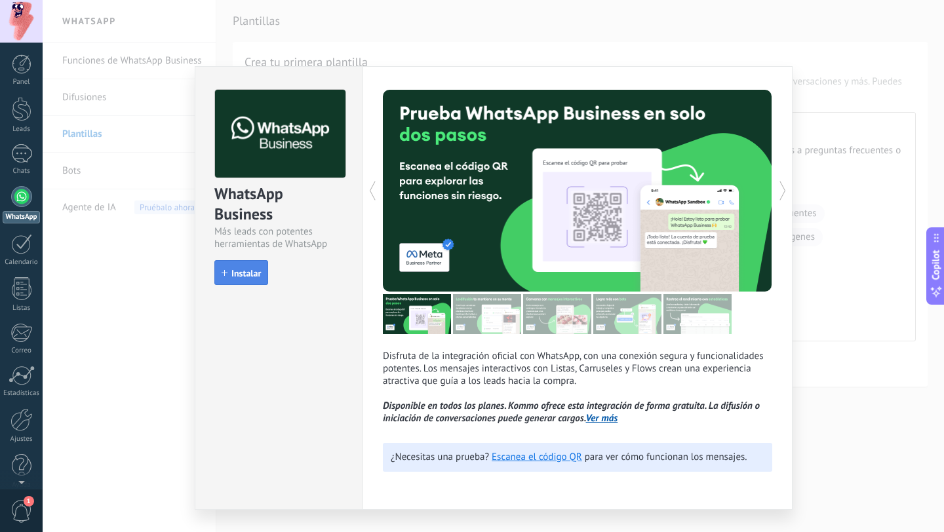
click at [260, 270] on span "Instalar" at bounding box center [245, 273] width 29 height 9
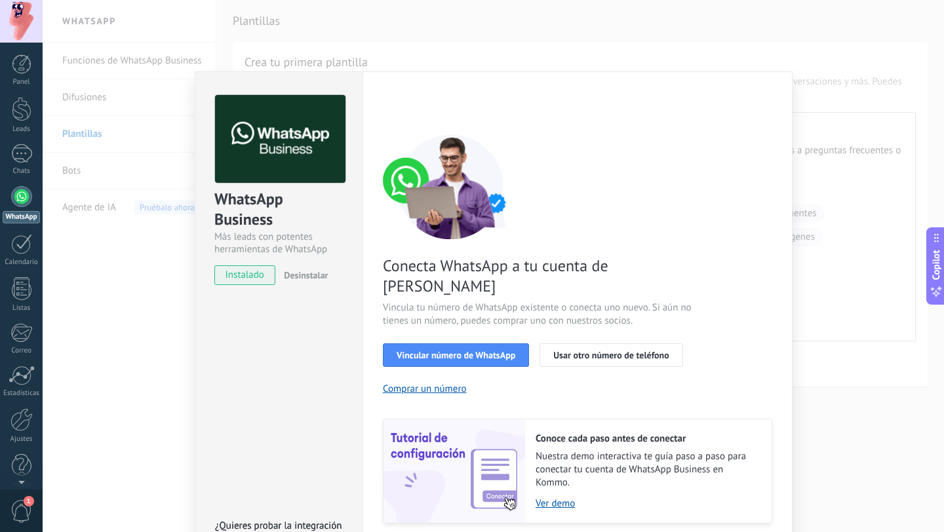
scroll to position [30, 0]
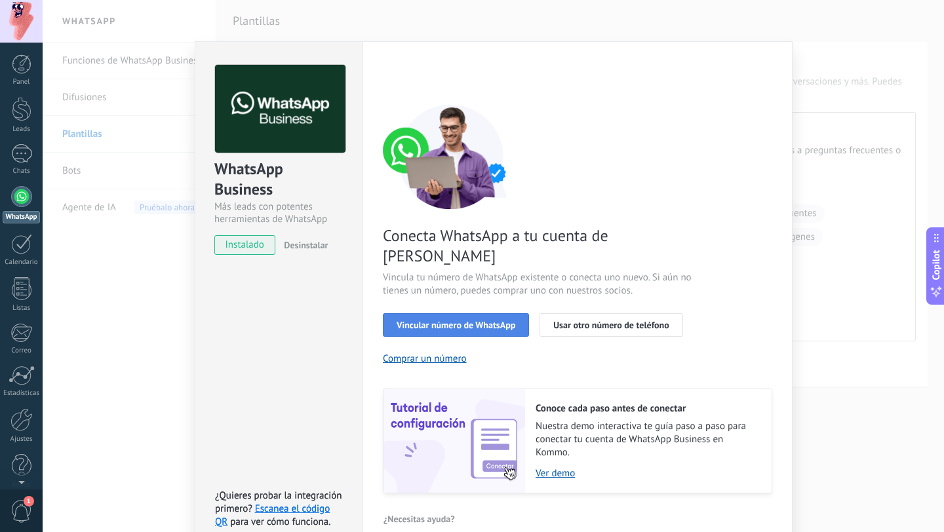
click at [452, 321] on span "Vincular número de WhatsApp" at bounding box center [456, 325] width 119 height 9
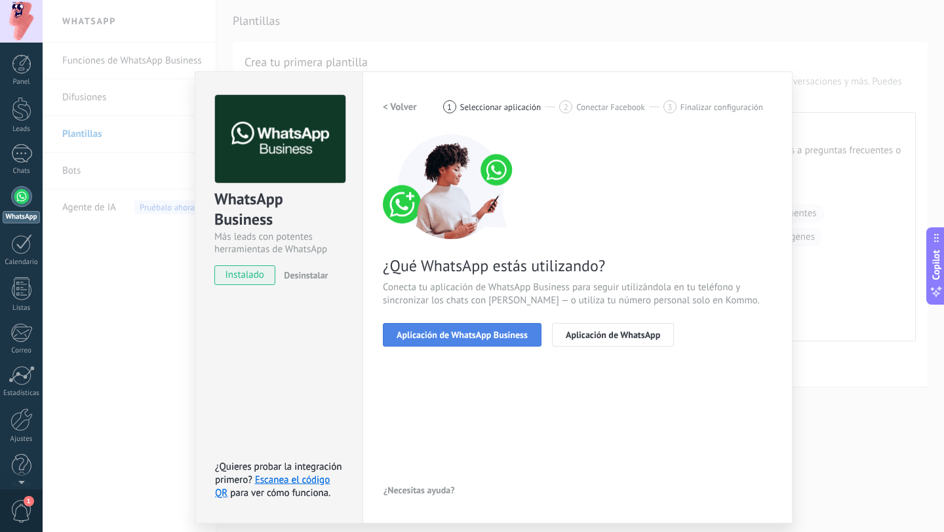
click at [471, 328] on button "Aplicación de WhatsApp Business" at bounding box center [462, 335] width 159 height 24
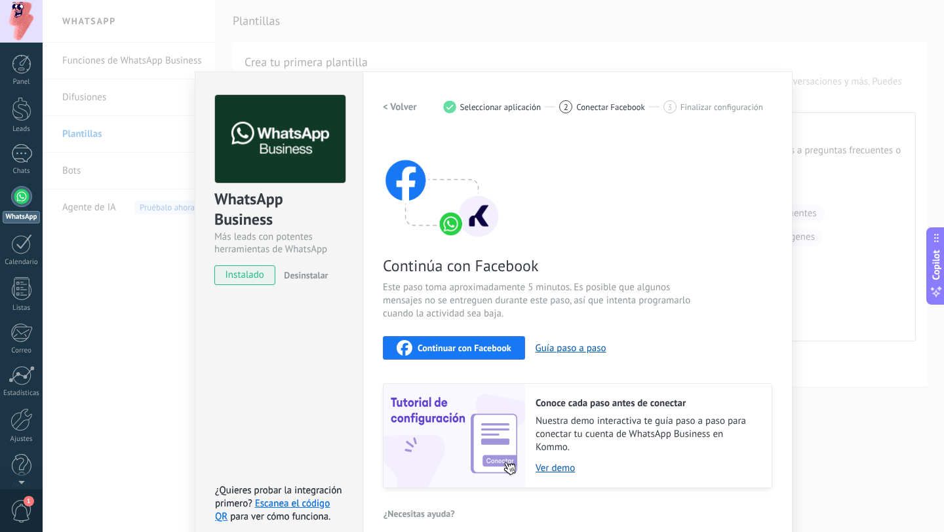
scroll to position [14, 0]
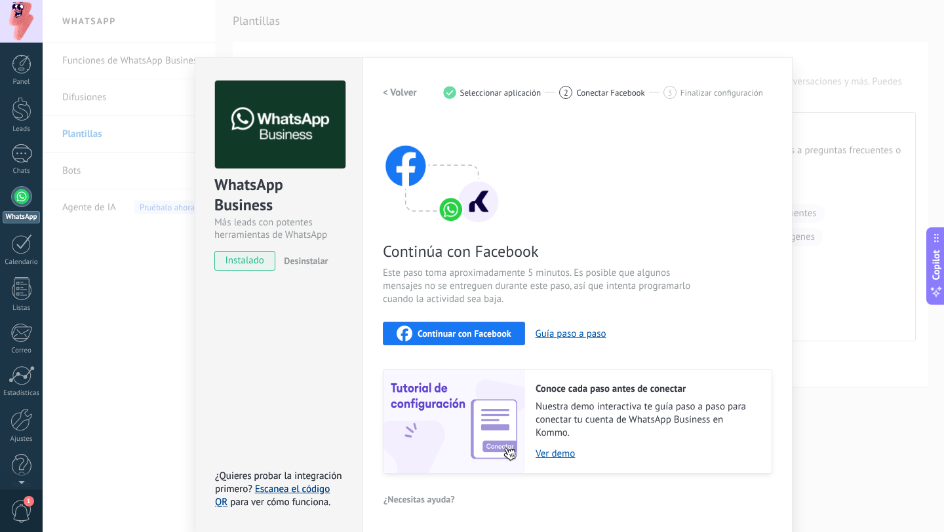
click at [295, 490] on link "Escanea el código QR" at bounding box center [272, 496] width 115 height 26
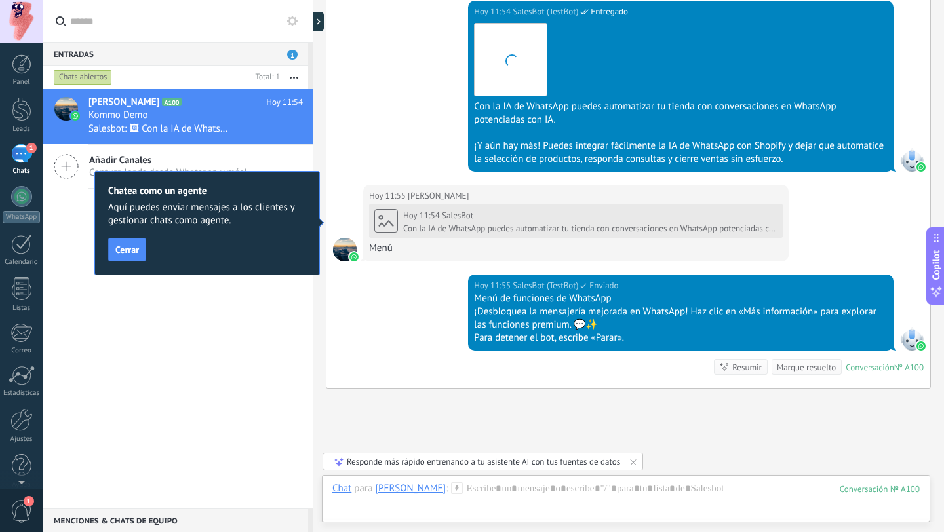
scroll to position [993, 0]
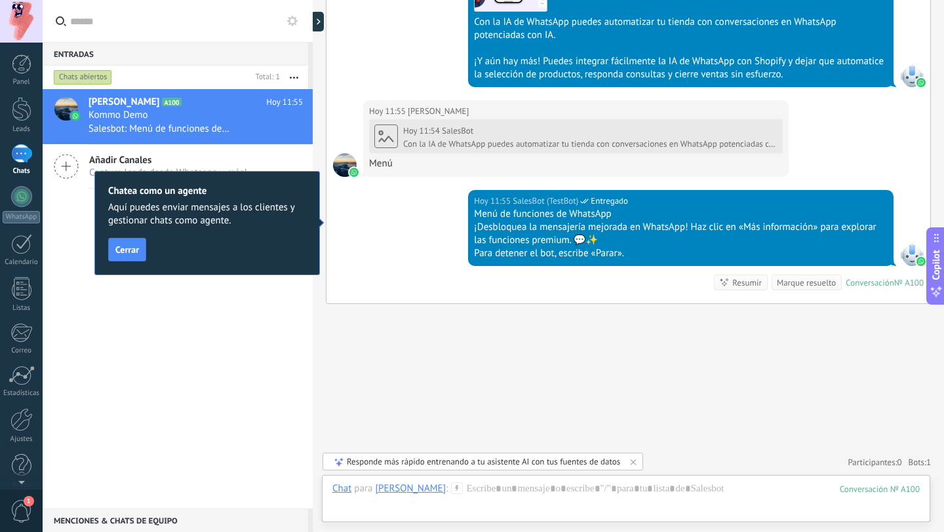
click at [502, 456] on div "Responde más rápido entrenando a tu asistente AI con tus fuentes de datos" at bounding box center [483, 462] width 321 height 18
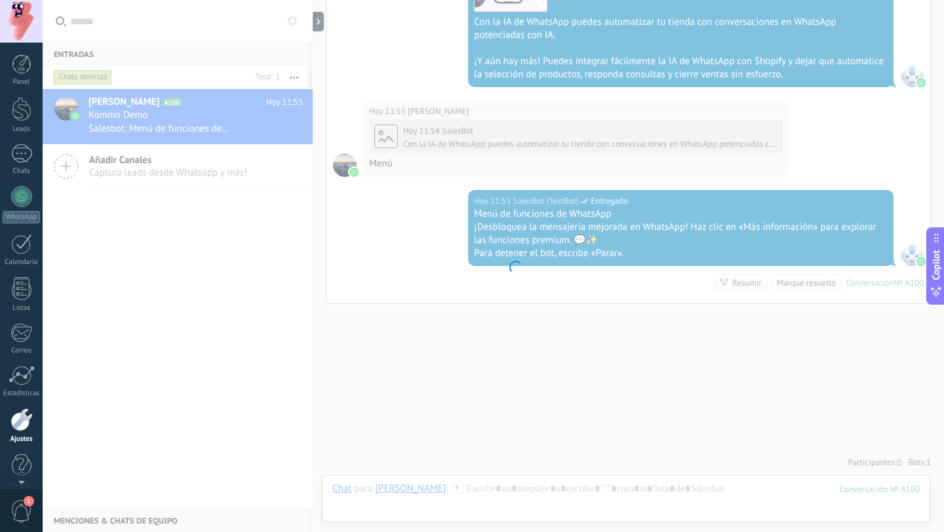
scroll to position [13, 0]
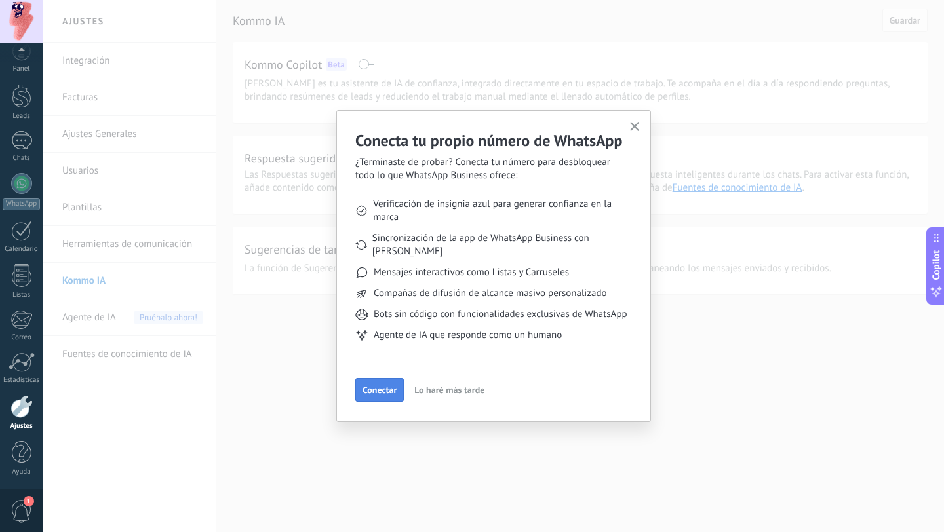
click at [389, 388] on span "Conectar" at bounding box center [380, 389] width 34 height 9
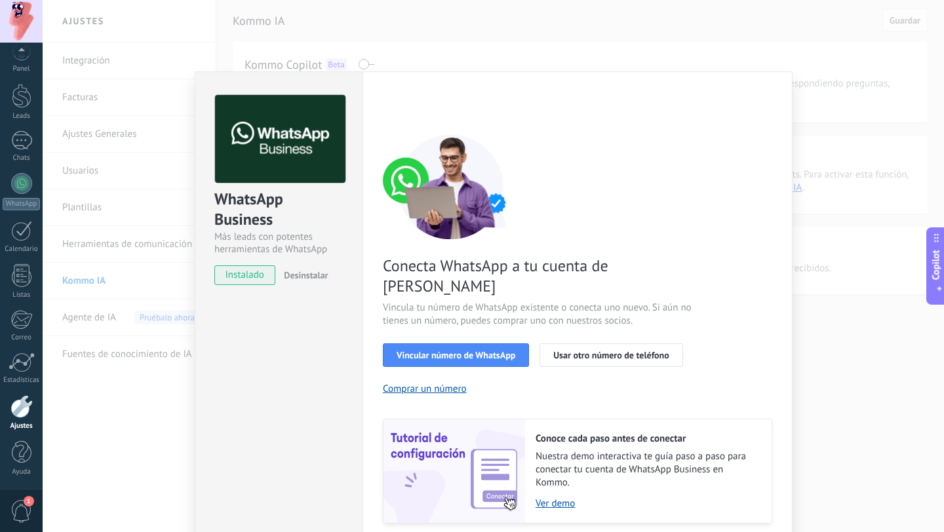
scroll to position [30, 0]
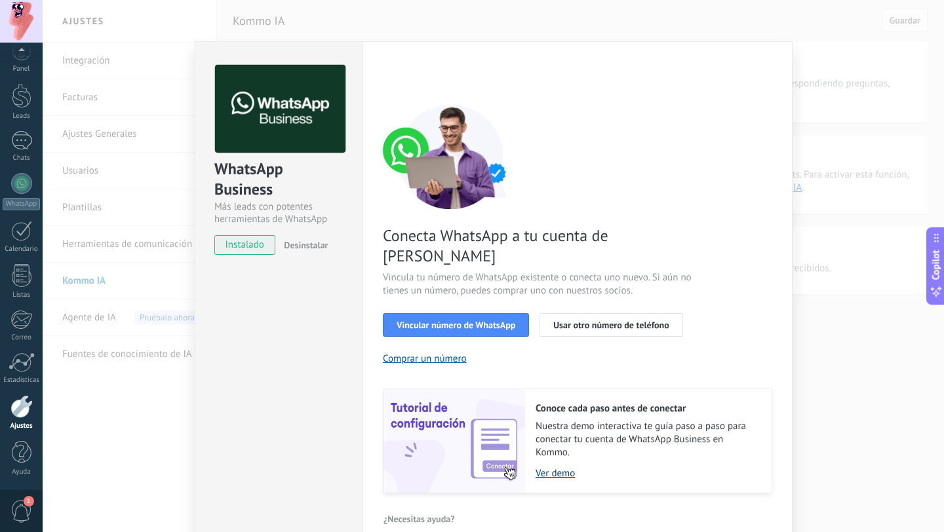
click at [560, 467] on link "Ver demo" at bounding box center [647, 473] width 223 height 12
click at [490, 321] on span "Vincular número de WhatsApp" at bounding box center [456, 325] width 119 height 9
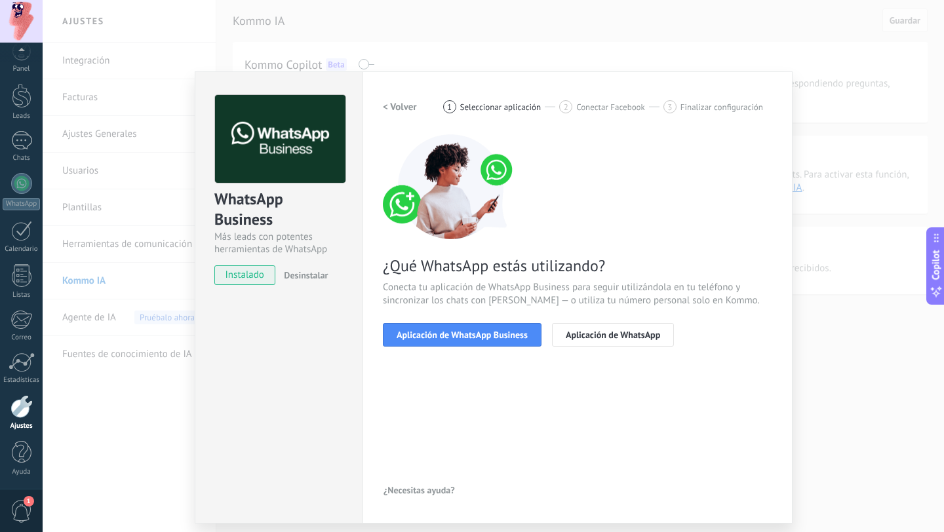
scroll to position [0, 0]
click at [469, 340] on span "Aplicación de WhatsApp Business" at bounding box center [462, 334] width 131 height 9
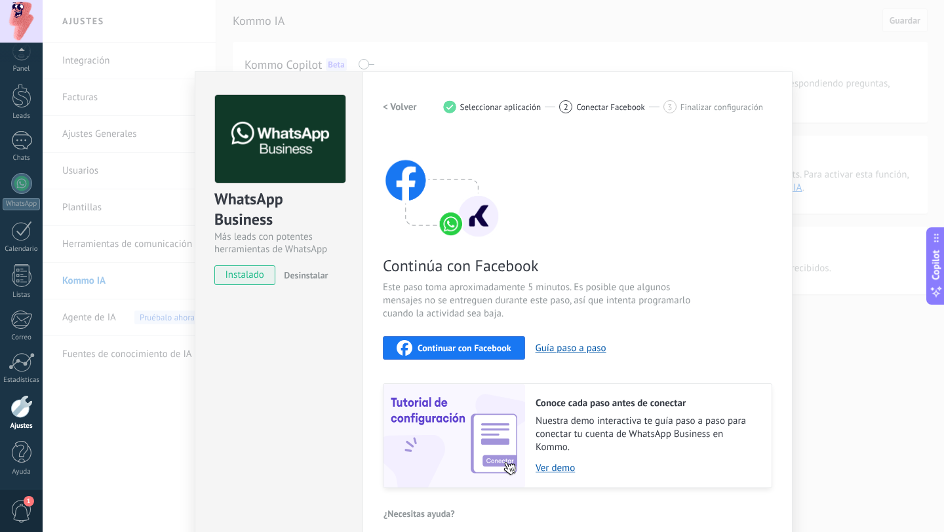
scroll to position [14, 0]
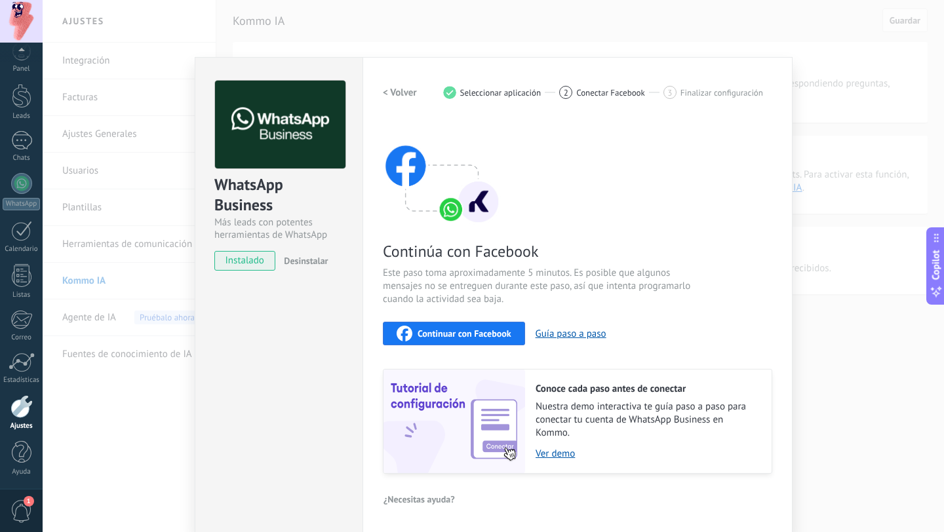
click at [469, 338] on span "Continuar con Facebook" at bounding box center [465, 333] width 94 height 9
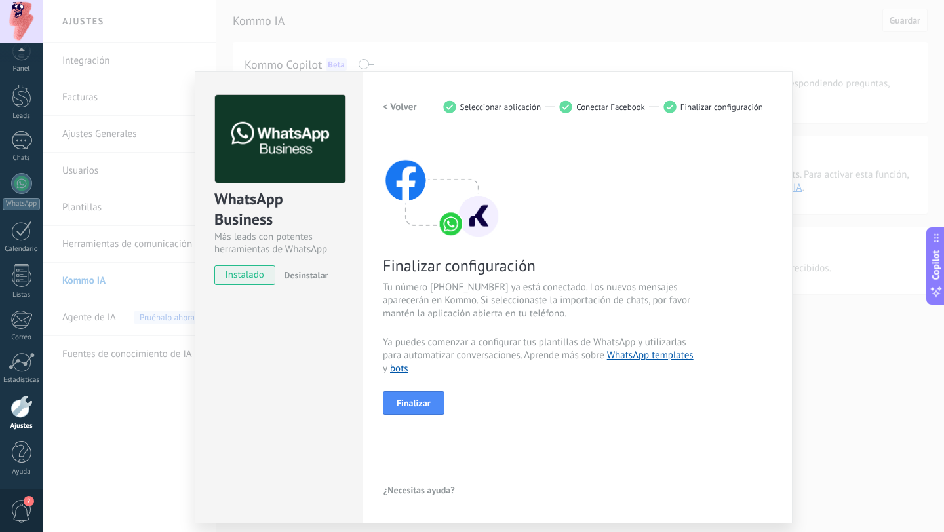
scroll to position [0, 0]
click at [428, 410] on button "Finalizar" at bounding box center [414, 403] width 62 height 24
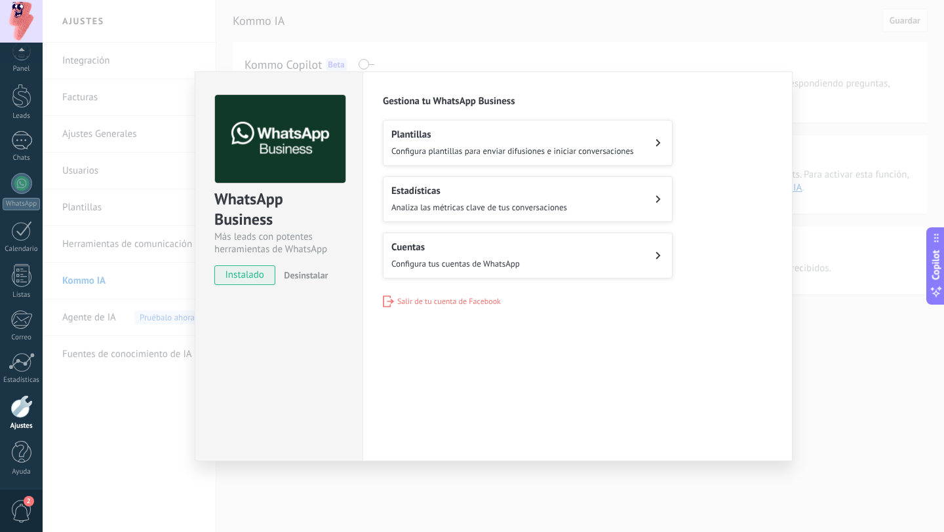
click at [524, 481] on div "WhatsApp Business Más leads con potentes herramientas de WhatsApp instalado Des…" at bounding box center [493, 266] width 901 height 532
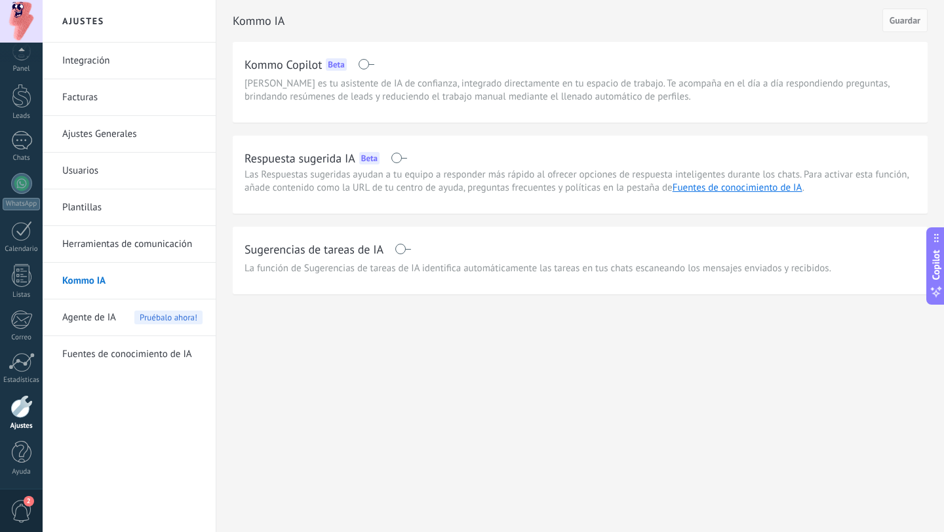
click at [759, 100] on span "[PERSON_NAME] es tu asistente de IA de confianza, integrado directamente en tu …" at bounding box center [580, 90] width 671 height 26
click at [722, 189] on link "Fuentes de conocimiento de IA" at bounding box center [738, 188] width 130 height 12
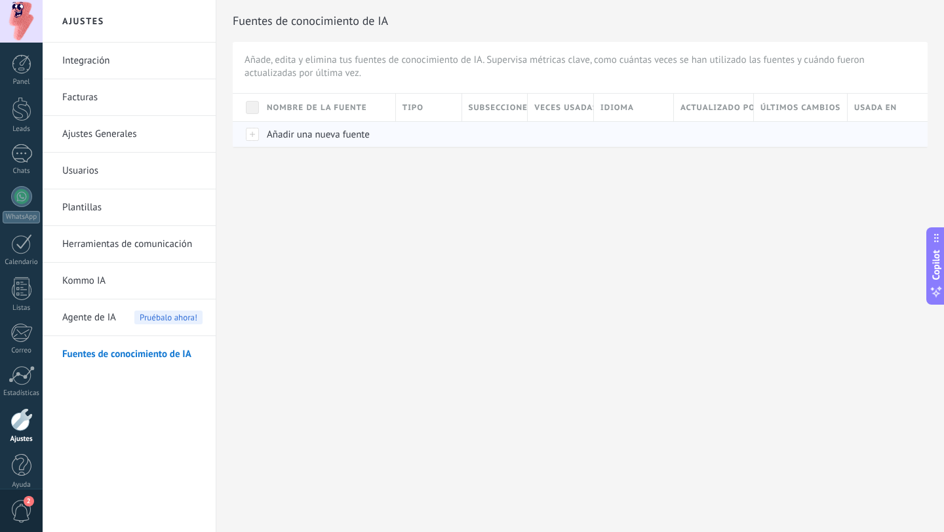
click at [349, 135] on span "Añadir una nueva fuente" at bounding box center [318, 134] width 103 height 12
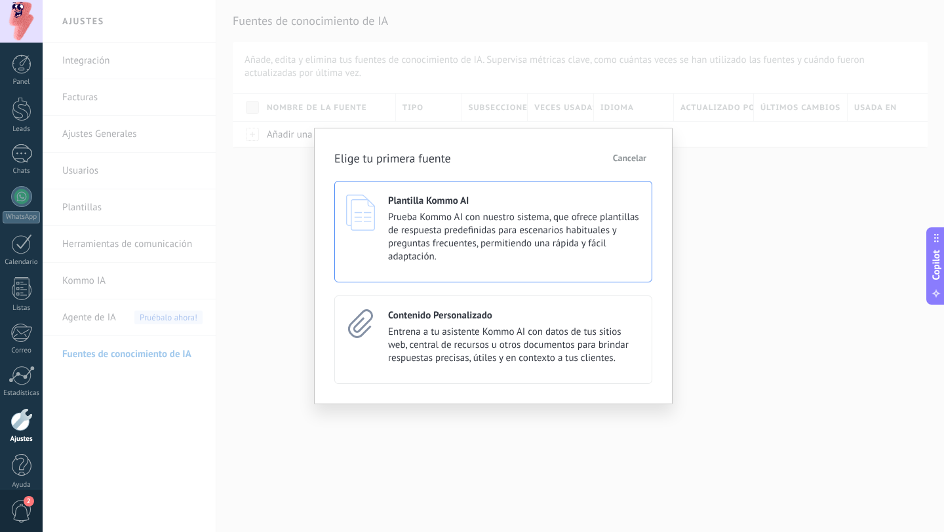
click at [426, 235] on span "Prueba Kommo AI con nuestro sistema, que ofrece plantillas de respuesta predefi…" at bounding box center [514, 237] width 252 height 52
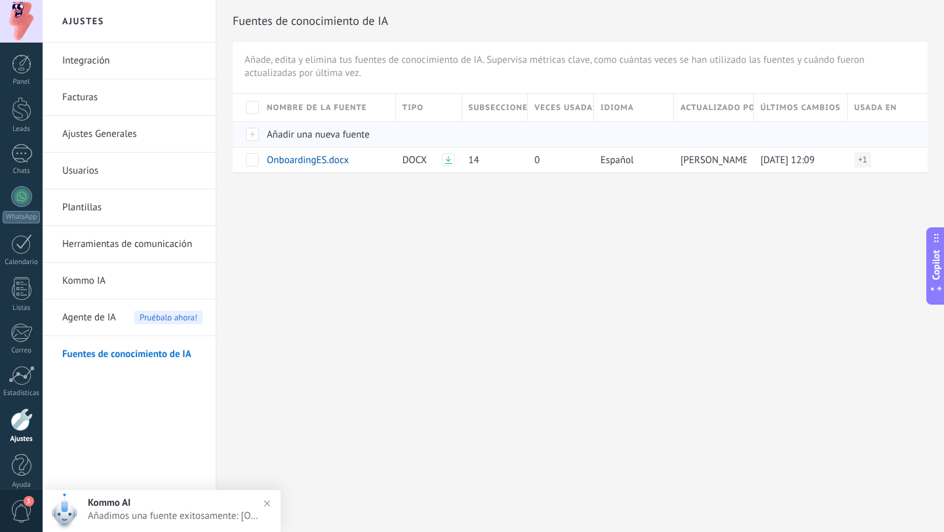
click at [295, 128] on span "Añadir una nueva fuente" at bounding box center [318, 134] width 103 height 12
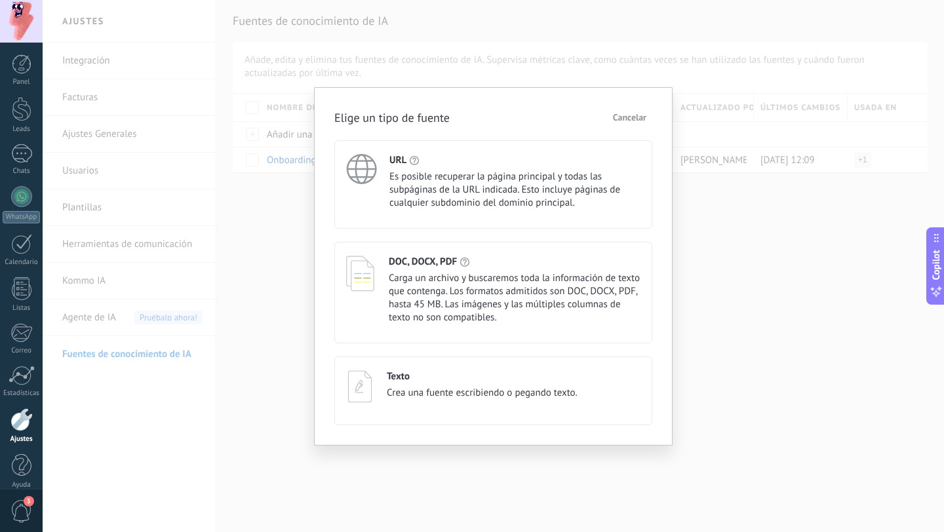
click at [626, 124] on button "Cancelar" at bounding box center [629, 118] width 45 height 20
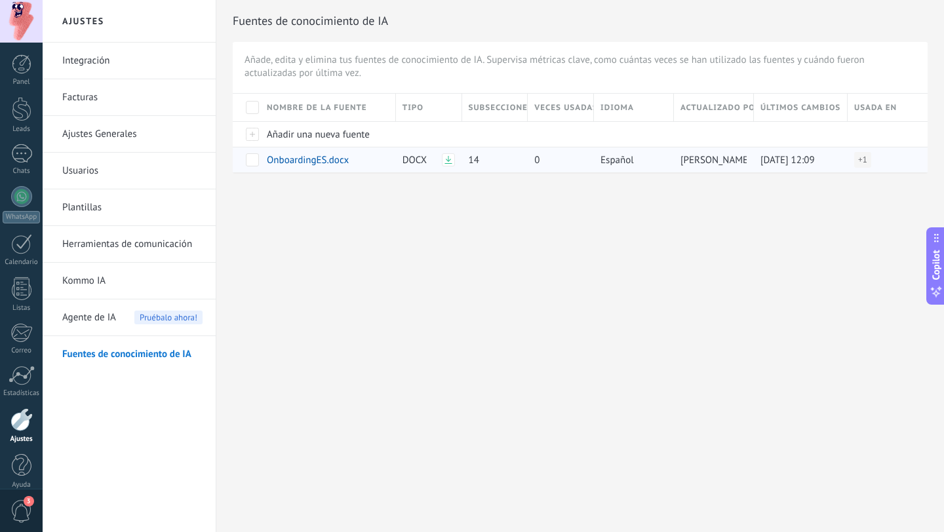
click at [258, 158] on span at bounding box center [252, 159] width 13 height 13
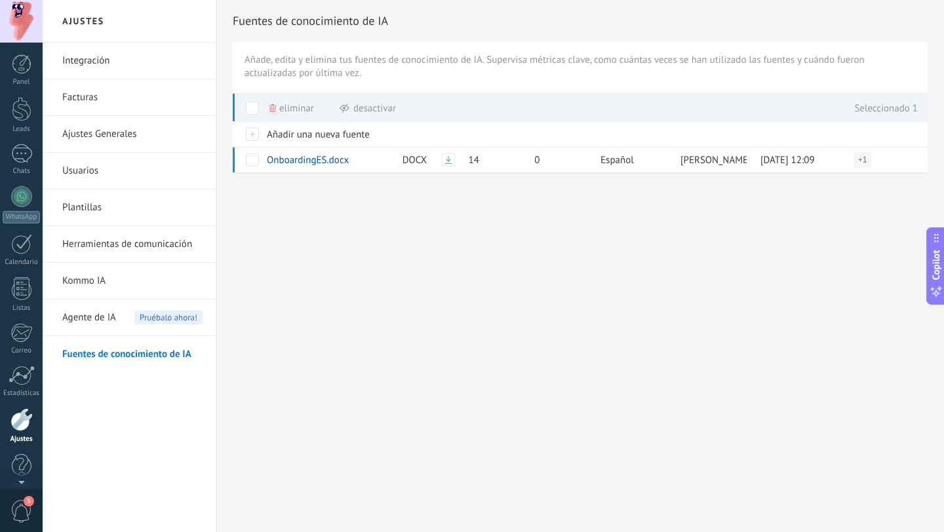
scroll to position [13, 0]
click at [108, 315] on span "Agente de IA" at bounding box center [89, 318] width 54 height 37
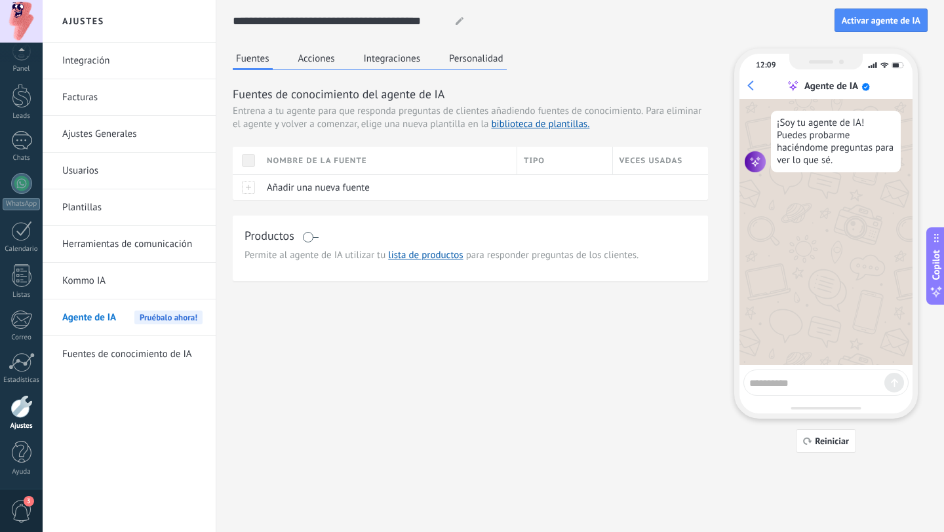
click at [101, 279] on link "Kommo IA" at bounding box center [132, 281] width 140 height 37
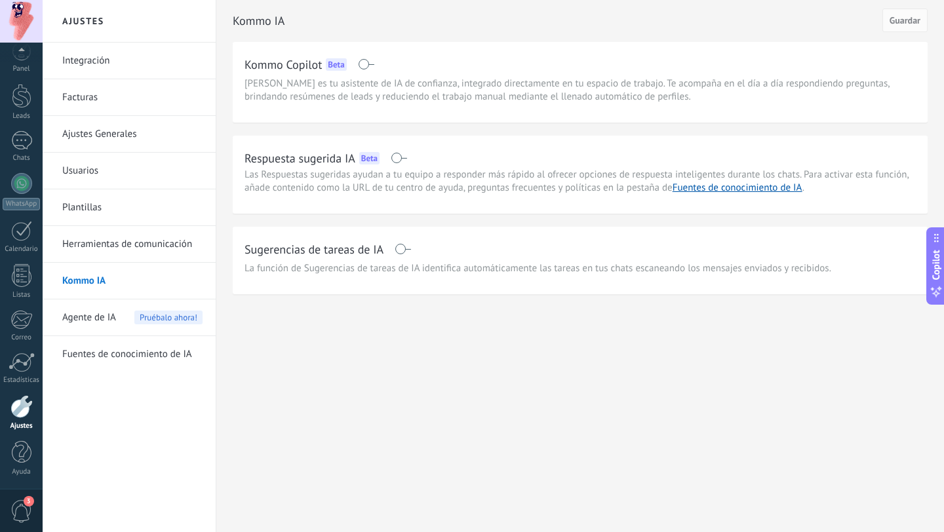
click at [511, 265] on span "La función de Sugerencias de tareas de IA identifica automáticamente las tareas…" at bounding box center [538, 268] width 587 height 13
click at [144, 353] on link "Fuentes de conocimiento de IA" at bounding box center [132, 354] width 140 height 37
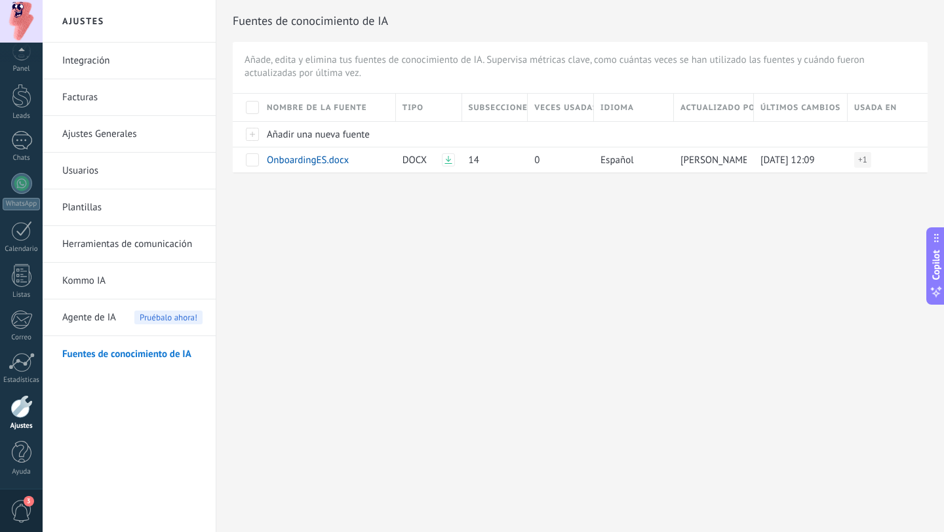
click at [102, 312] on span "Agente de IA" at bounding box center [89, 318] width 54 height 37
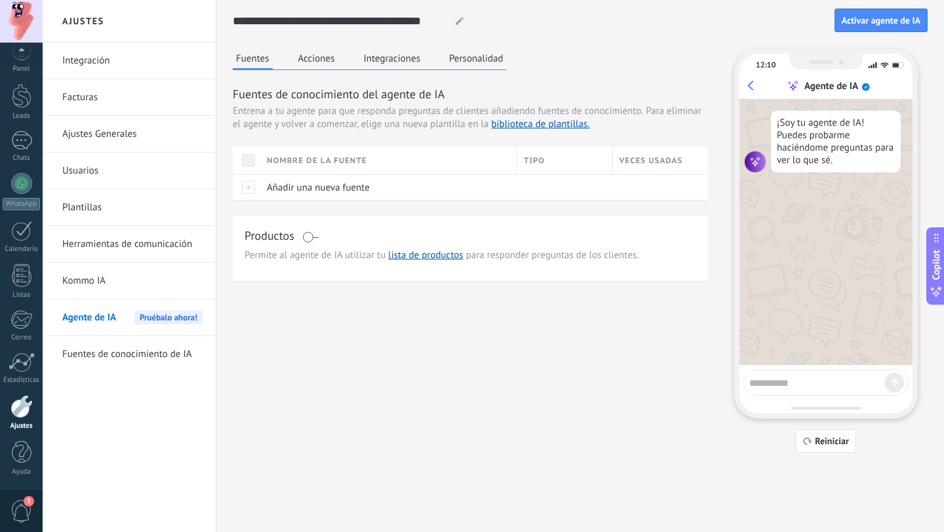
click at [324, 60] on button "Acciones" at bounding box center [316, 59] width 43 height 20
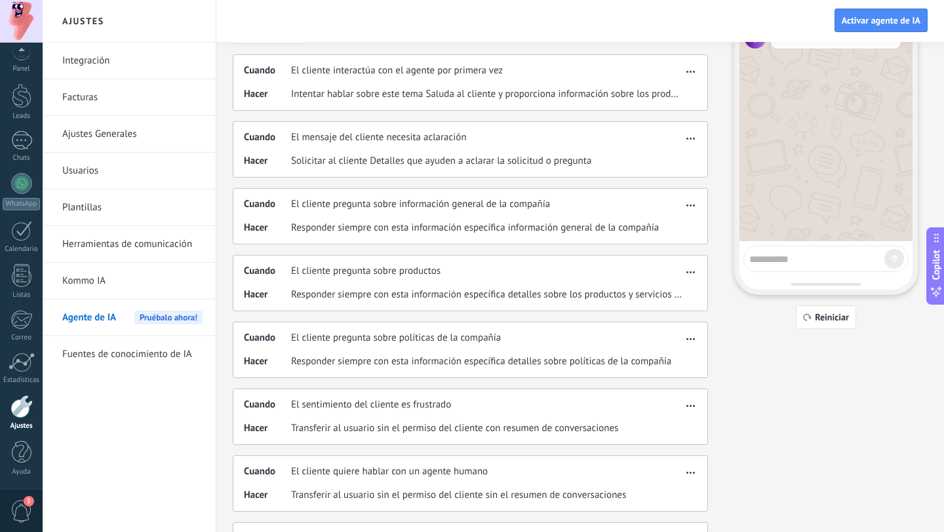
scroll to position [127, 0]
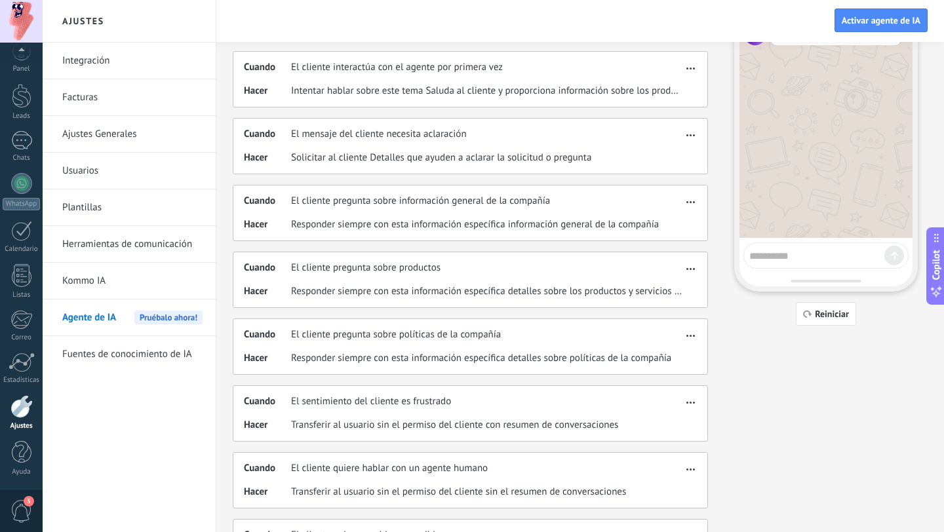
click at [484, 288] on span "Responder siempre con esta información específica detalles sobre los productos …" at bounding box center [486, 291] width 391 height 13
click at [686, 264] on span "button" at bounding box center [690, 266] width 9 height 9
click at [670, 285] on span "Editar" at bounding box center [664, 288] width 25 height 13
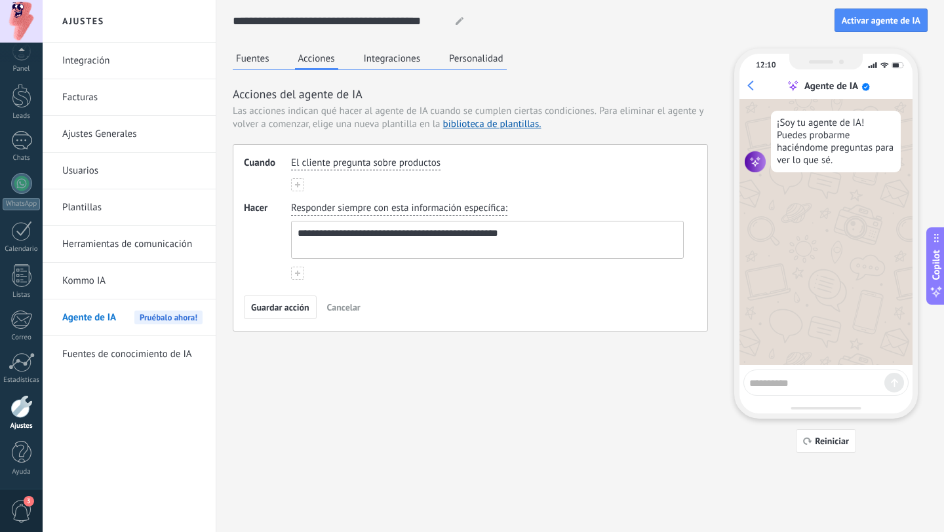
click at [618, 67] on div "**********" at bounding box center [470, 190] width 475 height 283
click at [587, 66] on div "**********" at bounding box center [470, 190] width 475 height 283
click at [343, 318] on div "Guardar acción Cancelar" at bounding box center [470, 308] width 453 height 24
click at [585, 64] on div "**********" at bounding box center [470, 190] width 475 height 283
click at [345, 312] on span "Cancelar" at bounding box center [343, 307] width 33 height 9
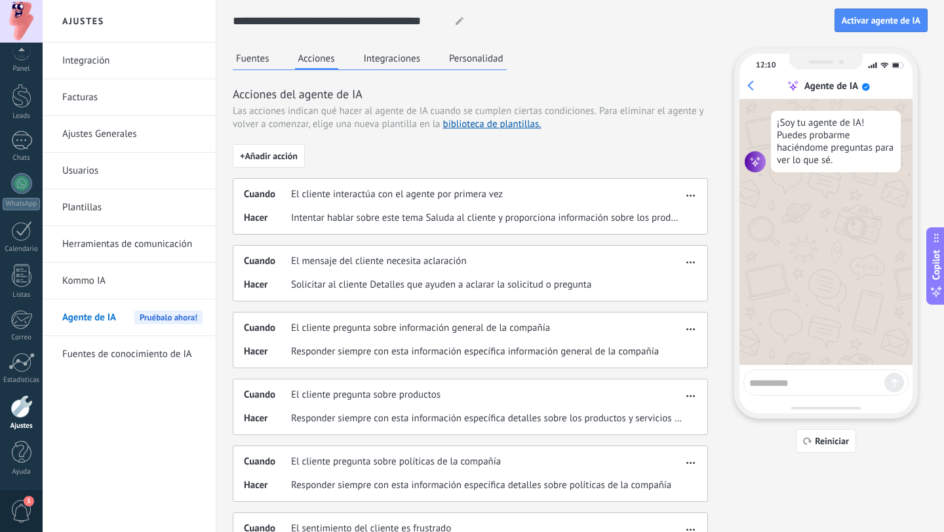
click at [399, 71] on div "Fuentes Acciones Integraciones Personalidad Acciones del agente de IA Las accio…" at bounding box center [470, 409] width 475 height 721
click at [401, 64] on button "Integraciones" at bounding box center [393, 59] width 64 height 20
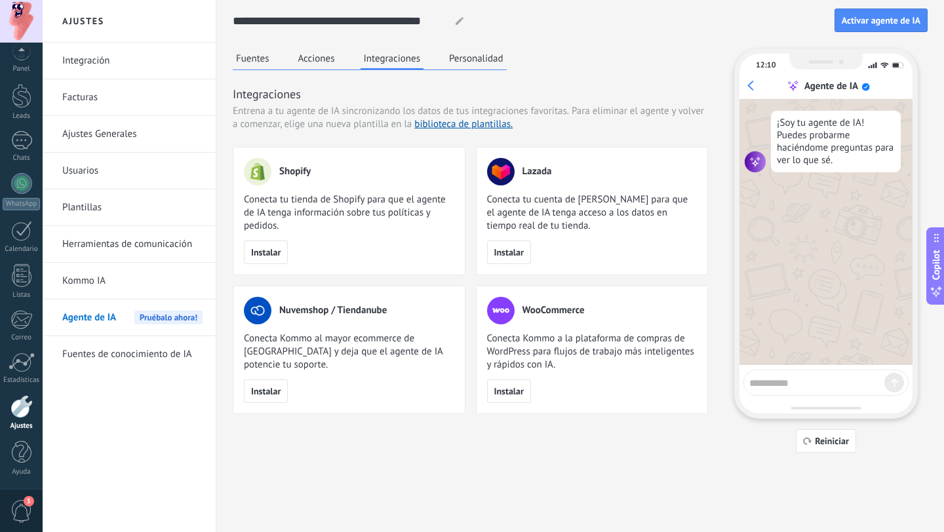
click at [468, 61] on button "Personalidad" at bounding box center [476, 59] width 61 height 20
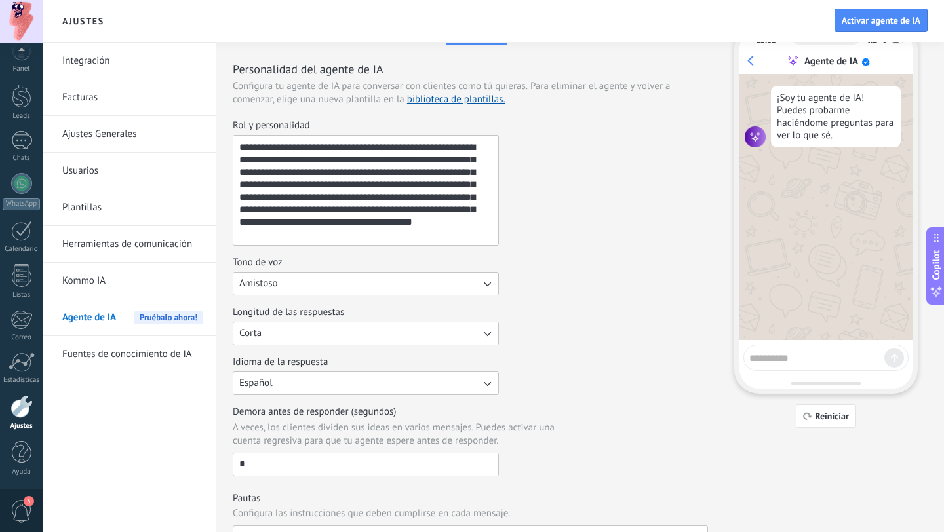
scroll to position [32, 0]
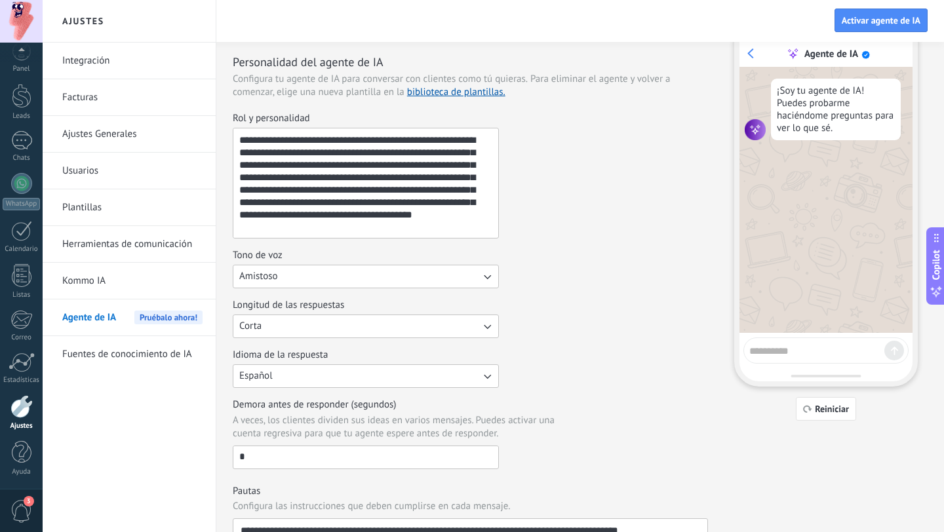
click at [149, 353] on link "Fuentes de conocimiento de IA" at bounding box center [132, 354] width 140 height 37
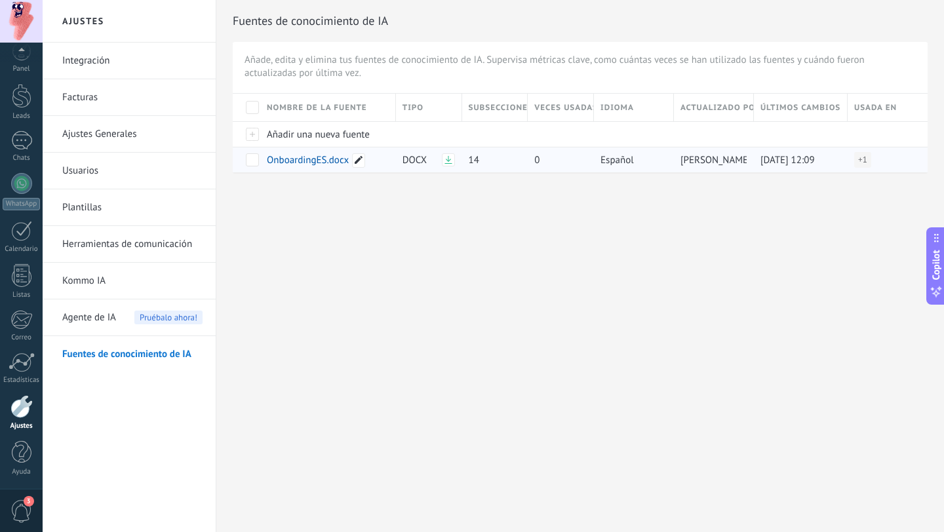
click at [358, 157] on icon at bounding box center [359, 160] width 8 height 8
click at [429, 229] on div "**********" at bounding box center [493, 266] width 901 height 532
click at [321, 157] on span "OnboardingES.docx" at bounding box center [308, 160] width 82 height 12
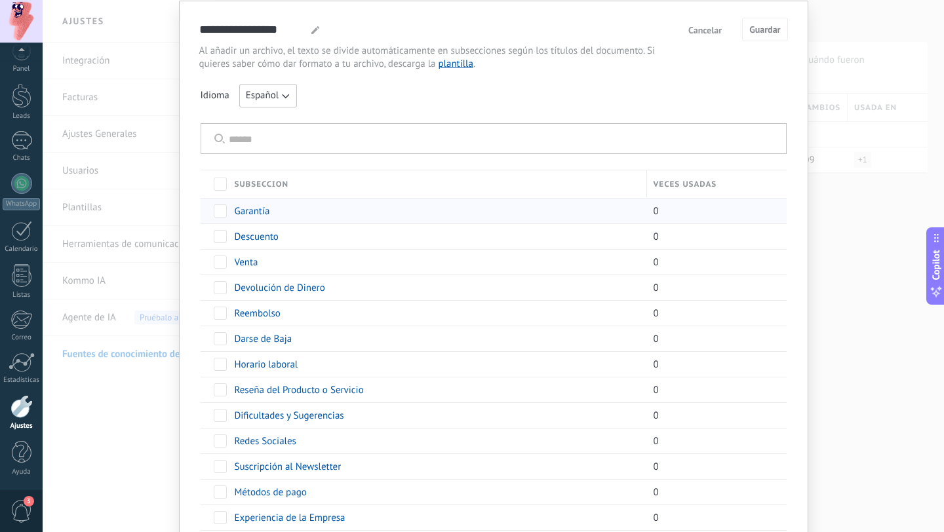
scroll to position [43, 0]
click at [253, 336] on span "Darse de Baja" at bounding box center [264, 338] width 58 height 12
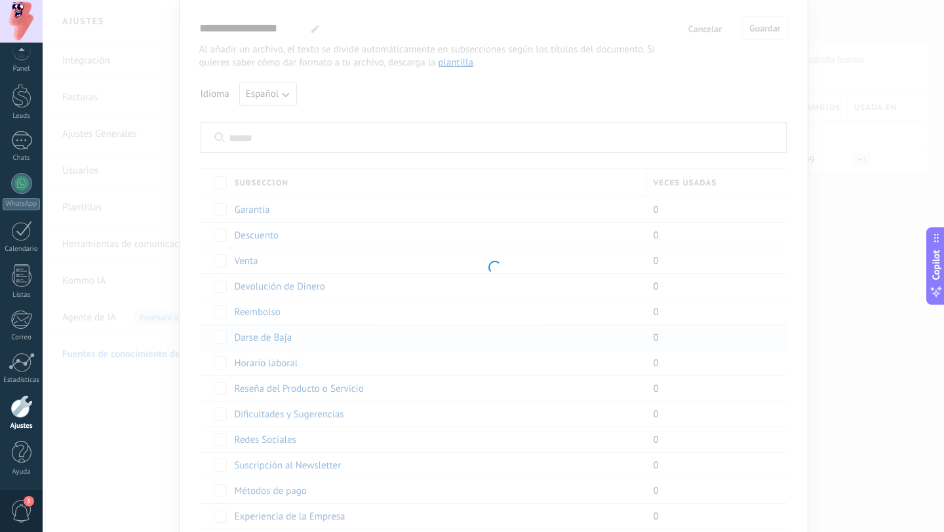
type input "**********"
type textarea "**********"
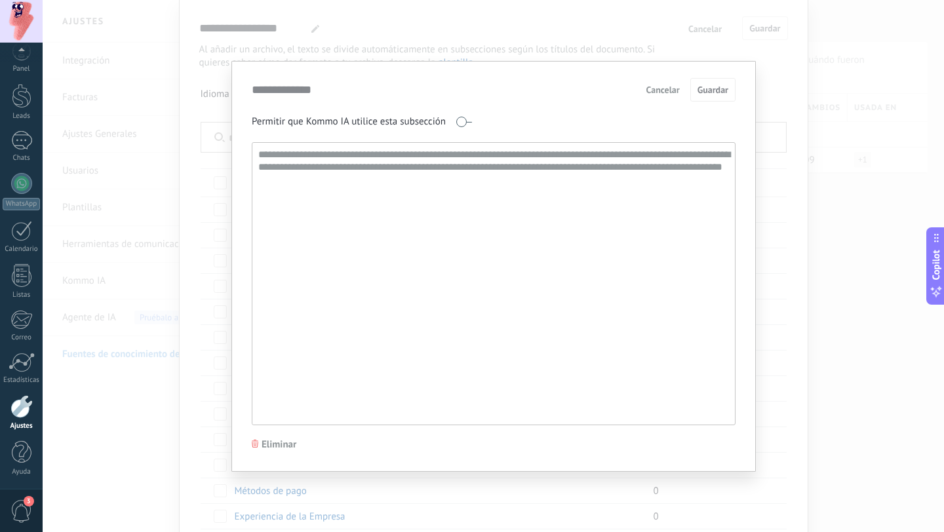
click at [664, 91] on span "Cancelar" at bounding box center [662, 89] width 33 height 9
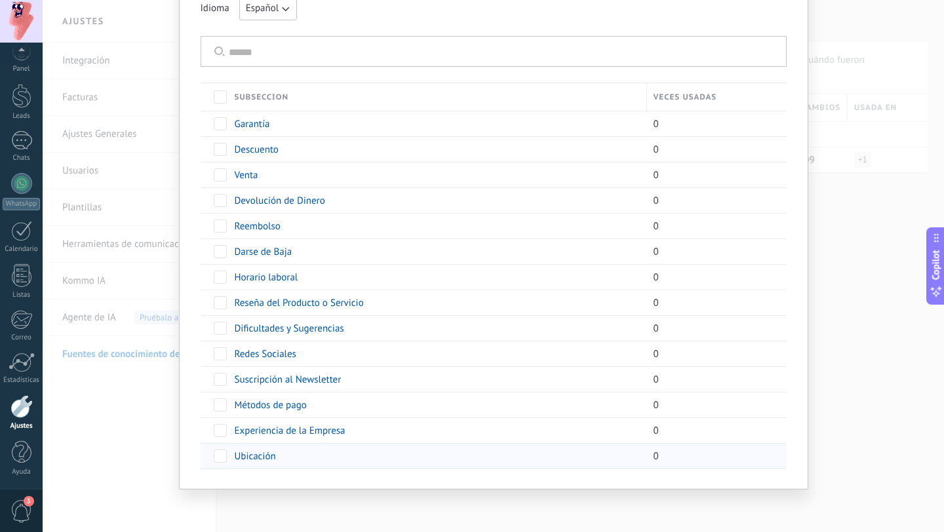
scroll to position [0, 0]
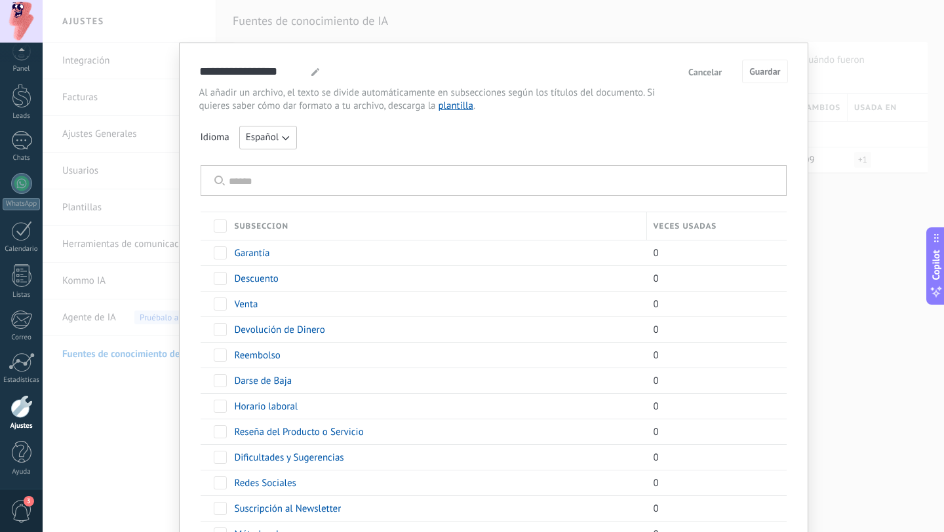
click at [715, 73] on span "Cancelar" at bounding box center [704, 72] width 33 height 9
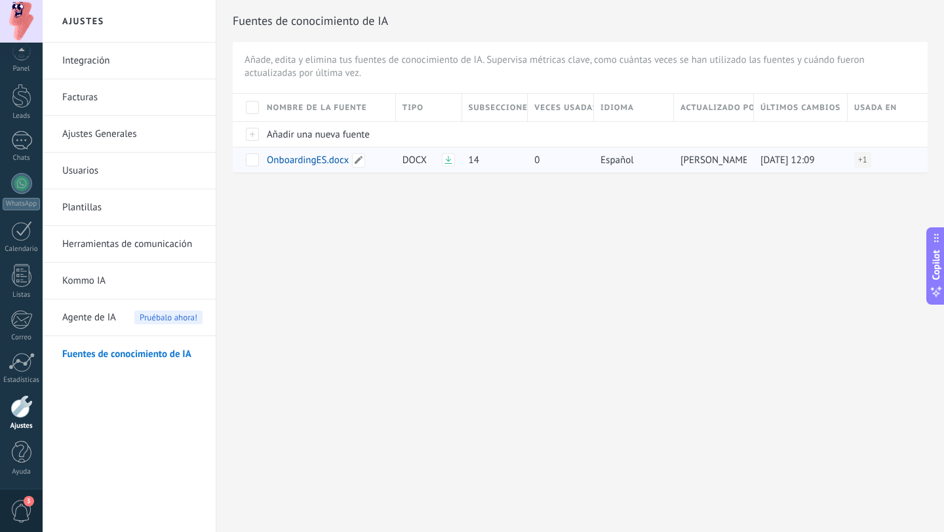
click at [309, 165] on span "OnboardingES.docx" at bounding box center [308, 160] width 82 height 12
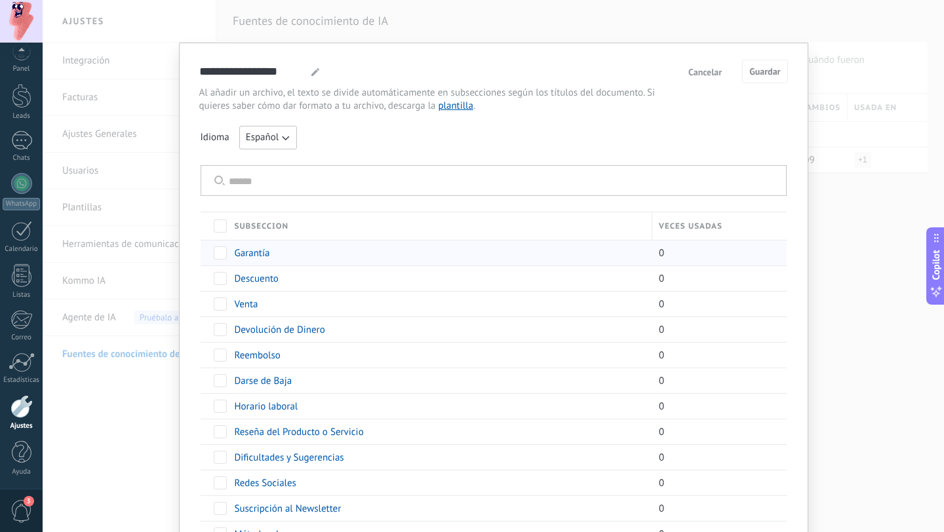
click at [260, 250] on span "Garantía" at bounding box center [252, 253] width 35 height 12
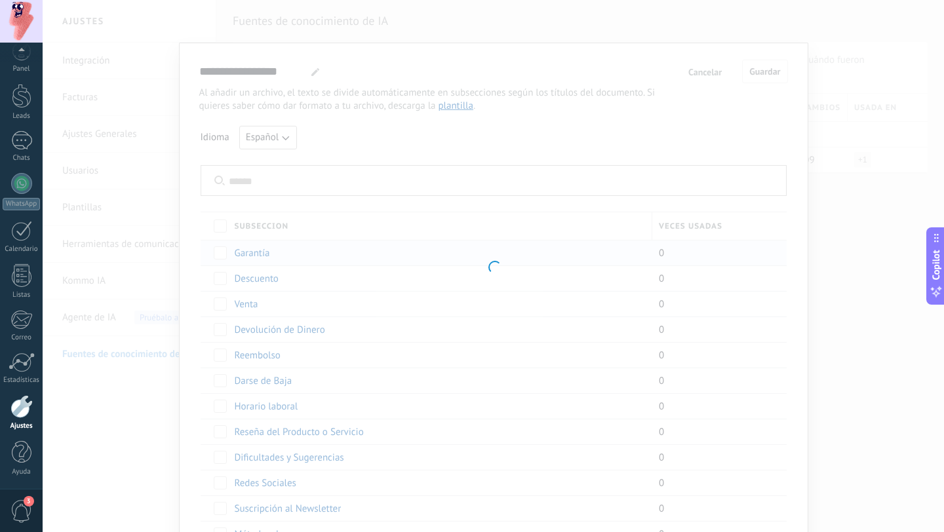
type input "********"
type textarea "**********"
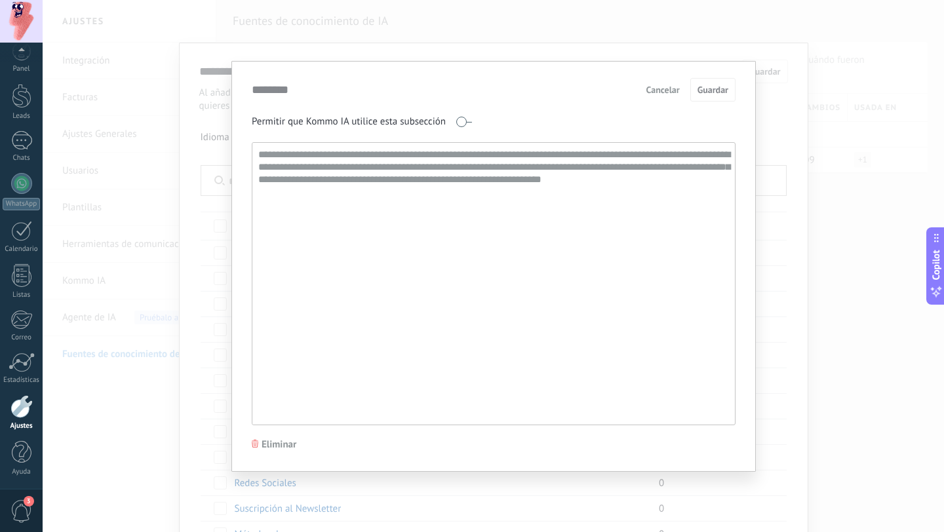
click at [660, 94] on span "Cancelar" at bounding box center [662, 89] width 33 height 9
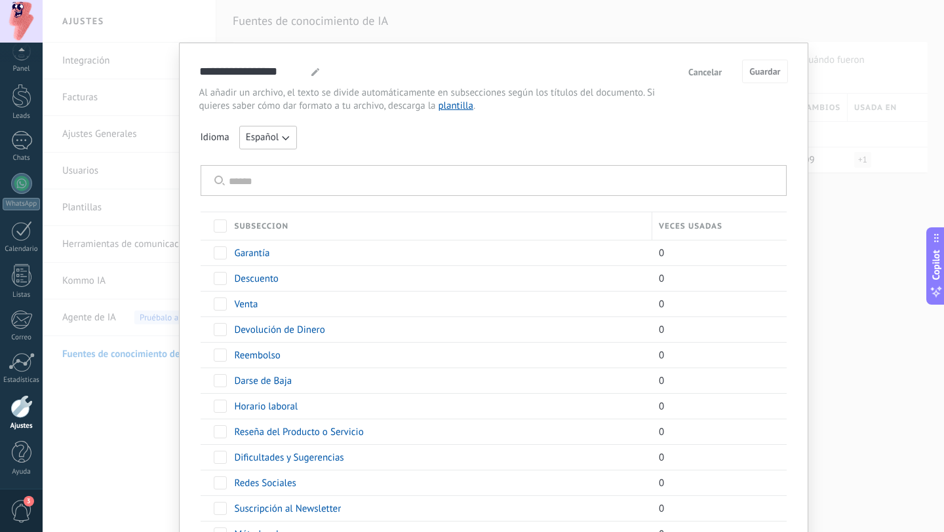
click at [455, 109] on span "plantilla" at bounding box center [455, 106] width 35 height 12
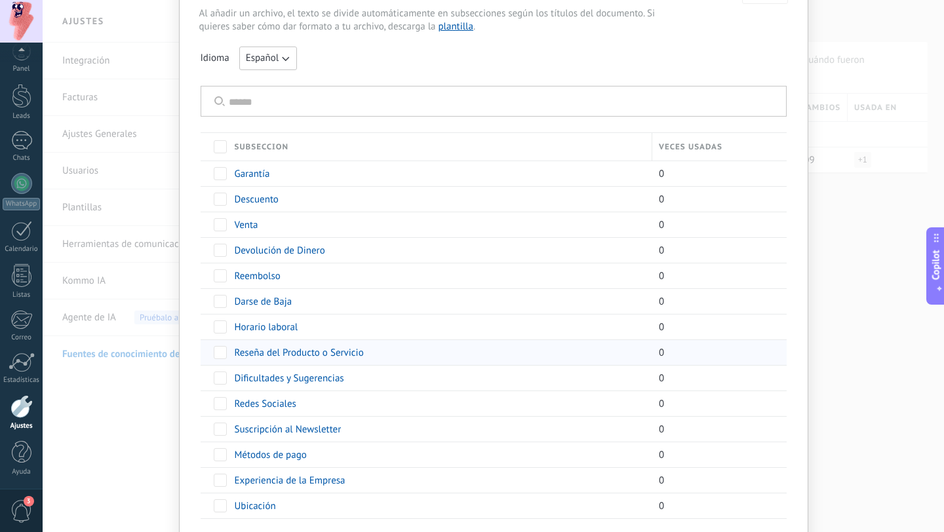
scroll to position [66, 0]
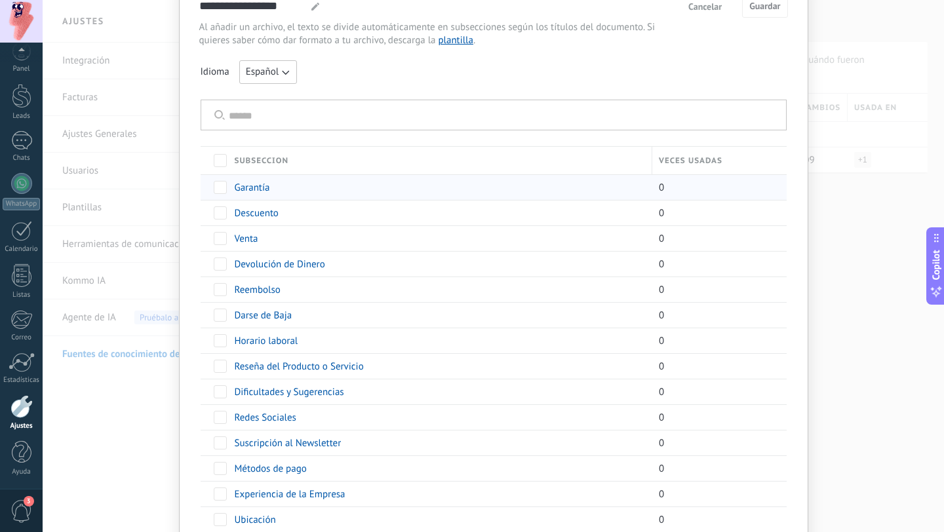
click at [252, 187] on span "Garantía" at bounding box center [252, 188] width 35 height 12
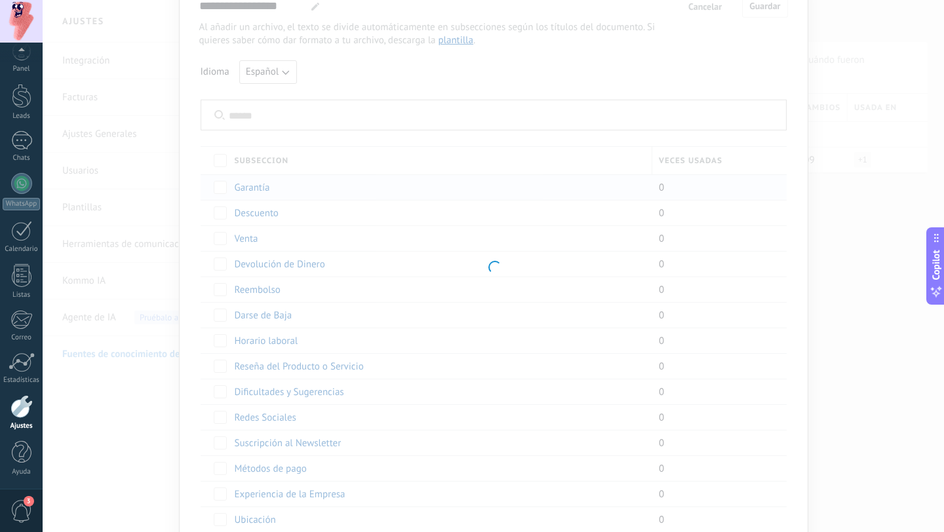
type input "********"
type textarea "**********"
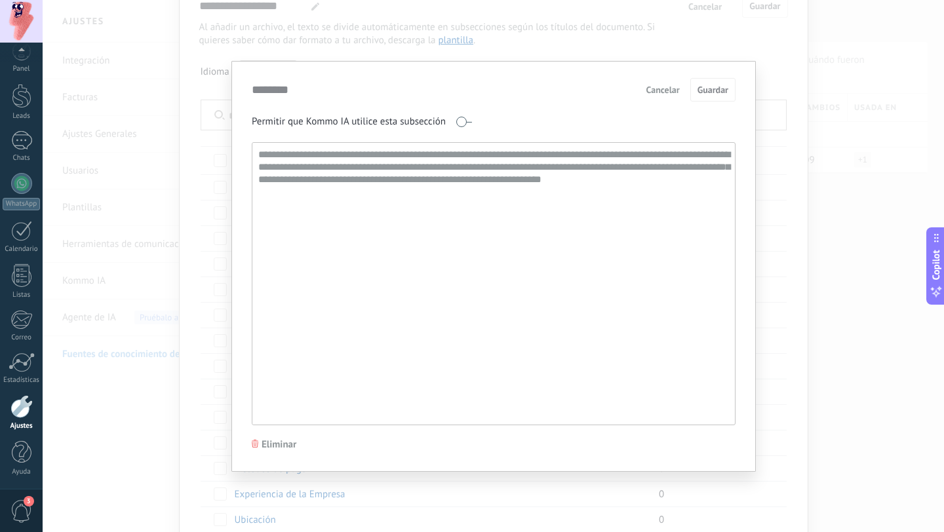
click at [321, 167] on textarea "**********" at bounding box center [492, 284] width 480 height 282
click at [352, 163] on textarea "**********" at bounding box center [492, 284] width 480 height 282
click at [369, 163] on textarea "**********" at bounding box center [492, 284] width 480 height 282
click at [399, 167] on textarea "**********" at bounding box center [492, 284] width 480 height 282
click at [370, 239] on textarea "**********" at bounding box center [492, 284] width 480 height 282
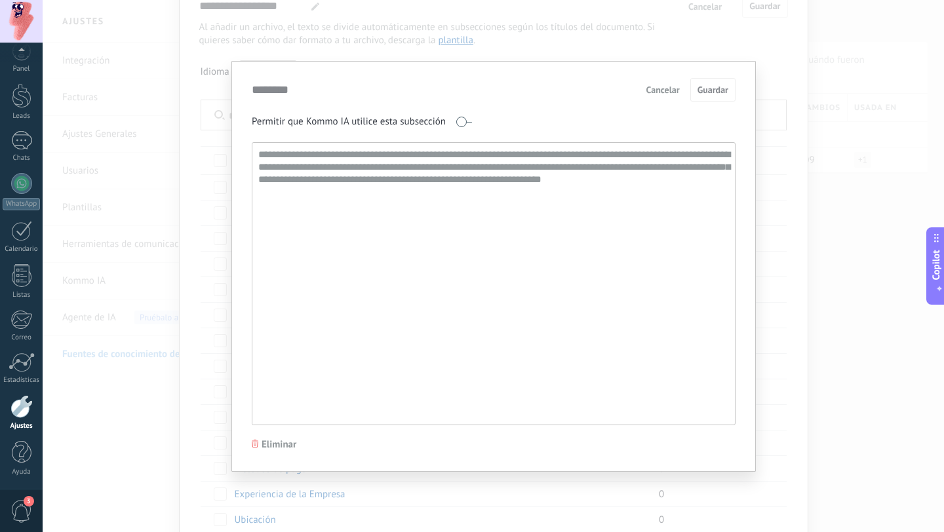
click at [562, 177] on textarea "**********" at bounding box center [492, 284] width 480 height 282
click at [562, 178] on textarea "**********" at bounding box center [492, 284] width 480 height 282
click at [612, 183] on textarea "**********" at bounding box center [492, 284] width 480 height 282
click at [665, 90] on span "Cancelar" at bounding box center [662, 89] width 33 height 9
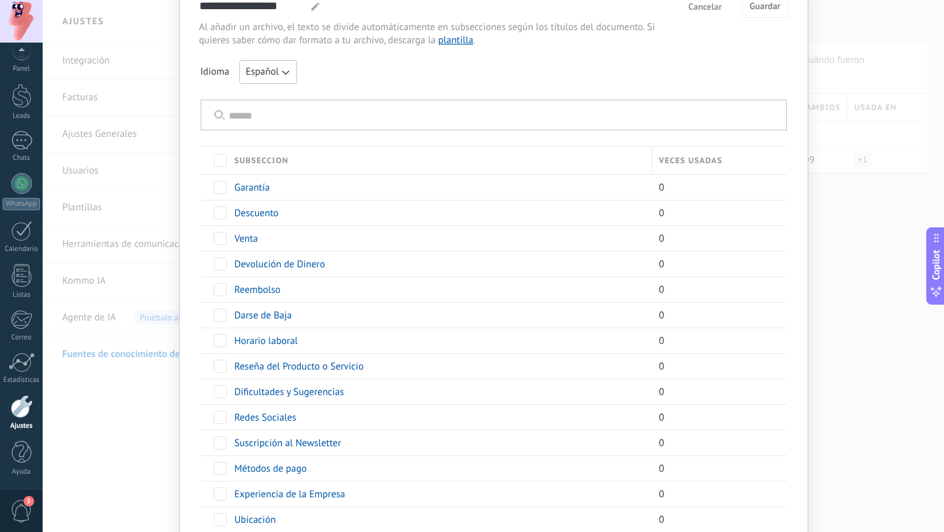
scroll to position [0, 0]
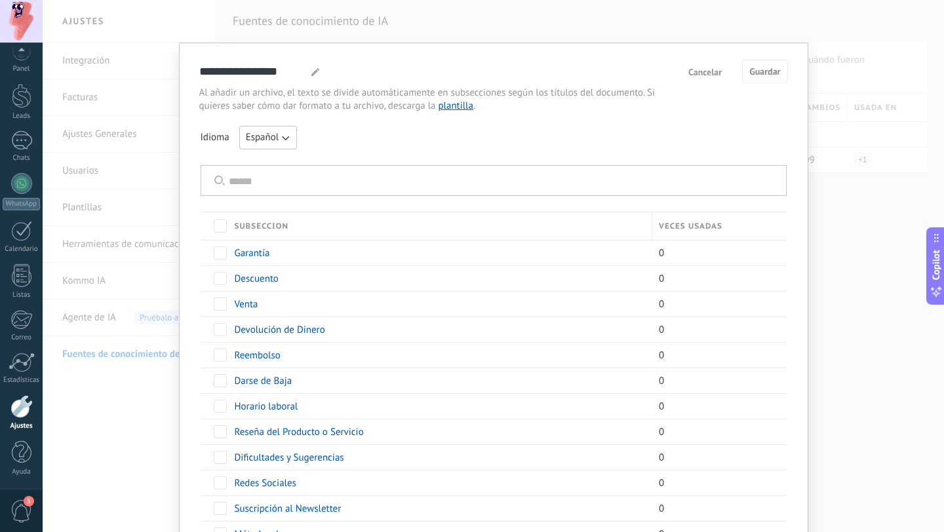
click at [313, 71] on use at bounding box center [315, 72] width 8 height 8
type input "**********"
click at [708, 71] on span "Cancelar" at bounding box center [704, 72] width 33 height 9
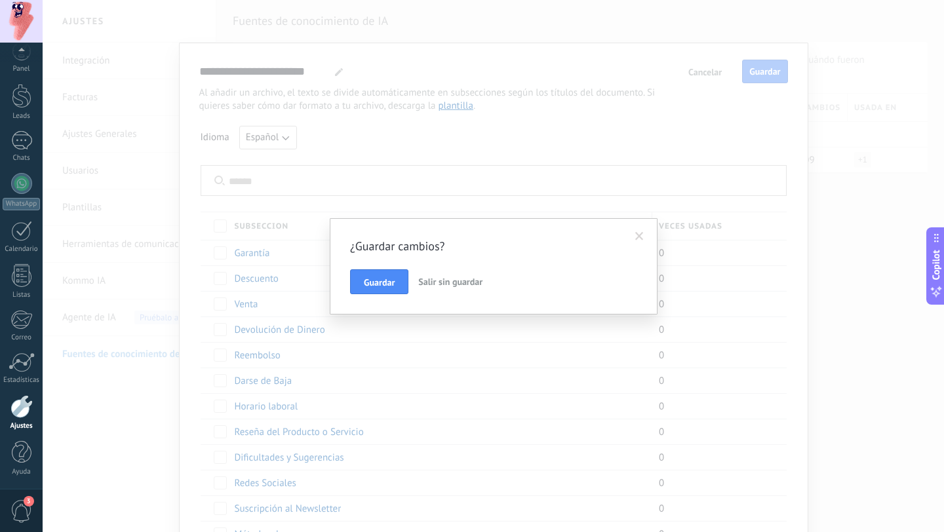
click at [469, 281] on span "Salir sin guardar" at bounding box center [450, 282] width 64 height 12
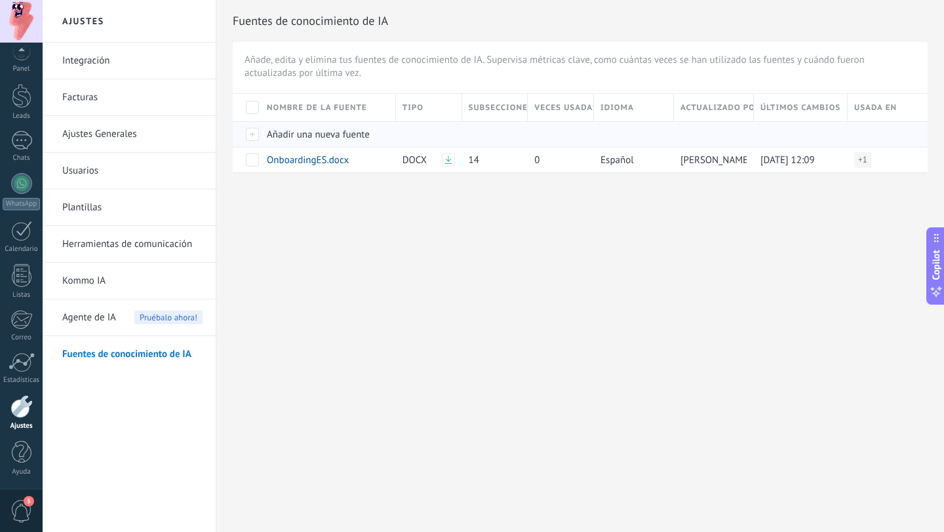
click at [350, 138] on span "Añadir una nueva fuente" at bounding box center [318, 134] width 103 height 12
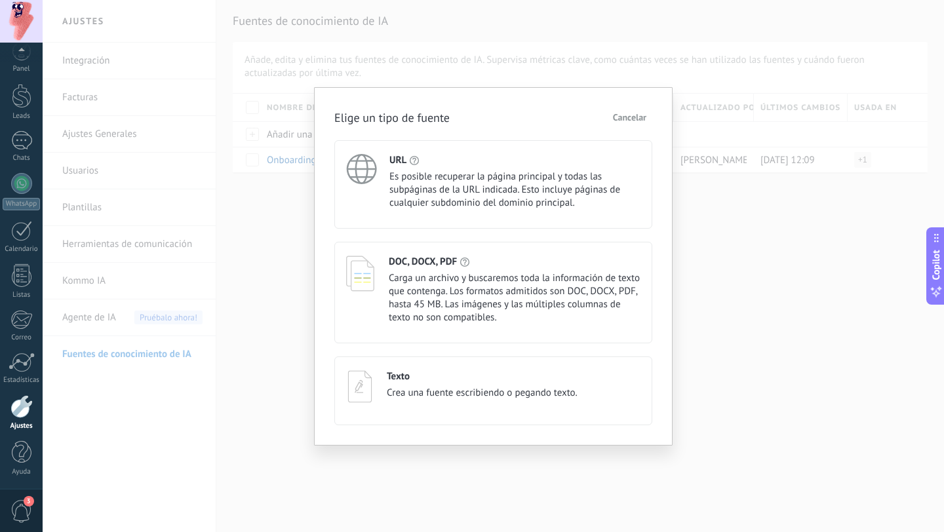
click at [732, 325] on div "Elige un tipo de fuente Cancelar URL Es posible recuperar la página principal y…" at bounding box center [493, 266] width 901 height 532
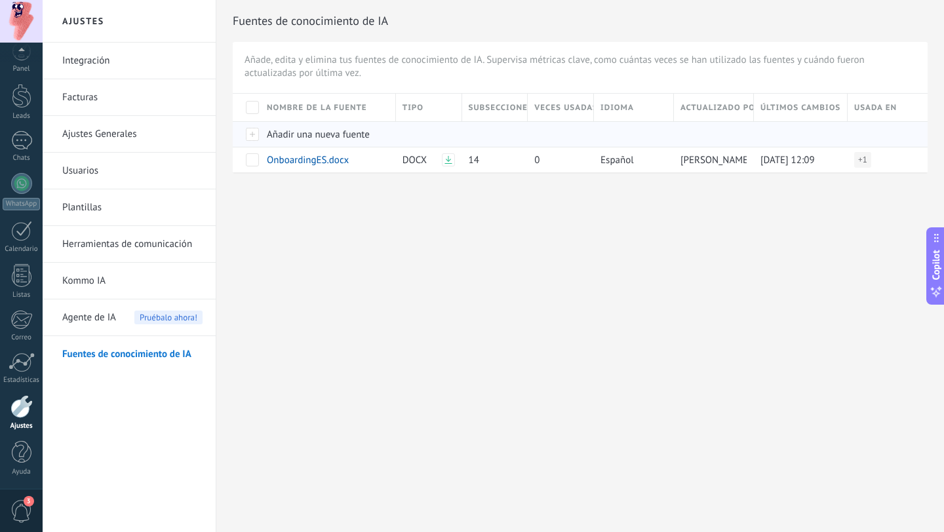
click at [324, 132] on span "Añadir una nueva fuente" at bounding box center [318, 134] width 103 height 12
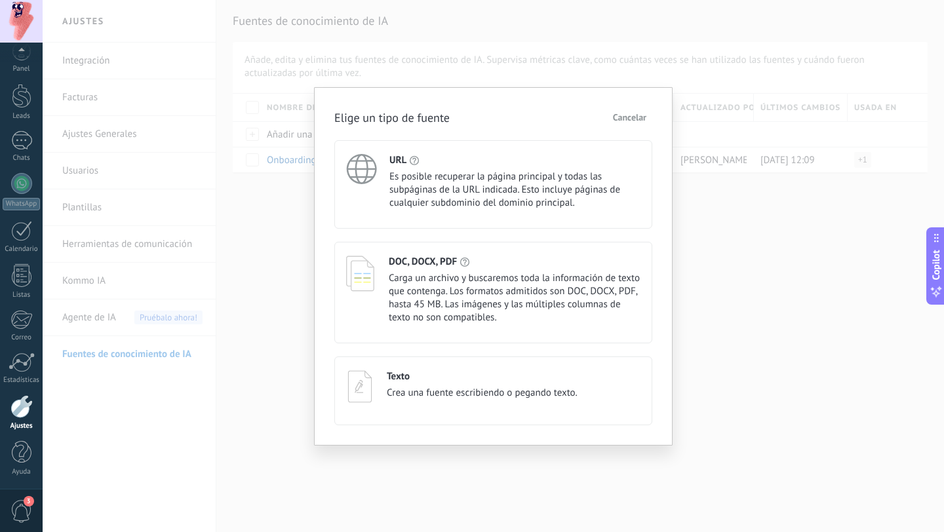
click at [561, 397] on span "Crea una fuente escribiendo o pegando texto." at bounding box center [482, 393] width 191 height 13
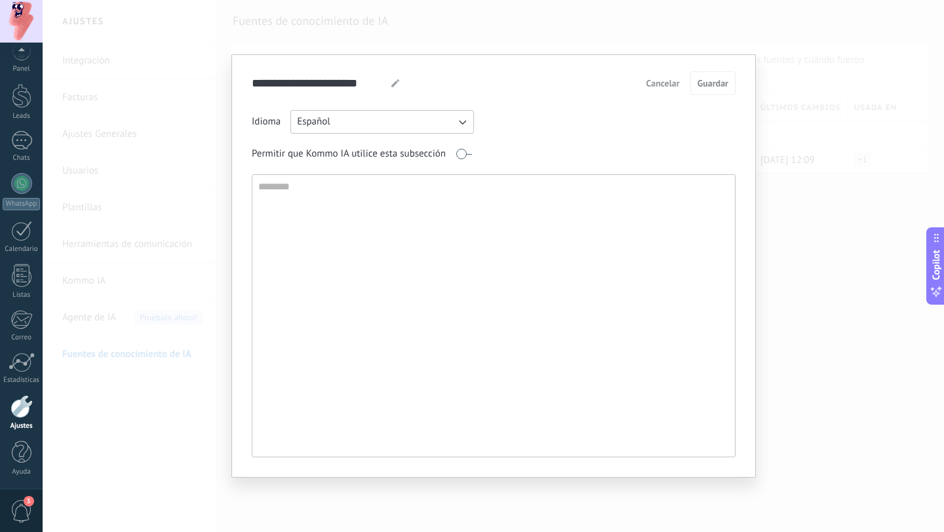
click at [425, 199] on textarea at bounding box center [492, 316] width 480 height 282
type textarea "****"
click at [667, 81] on span "Cancelar" at bounding box center [662, 83] width 33 height 9
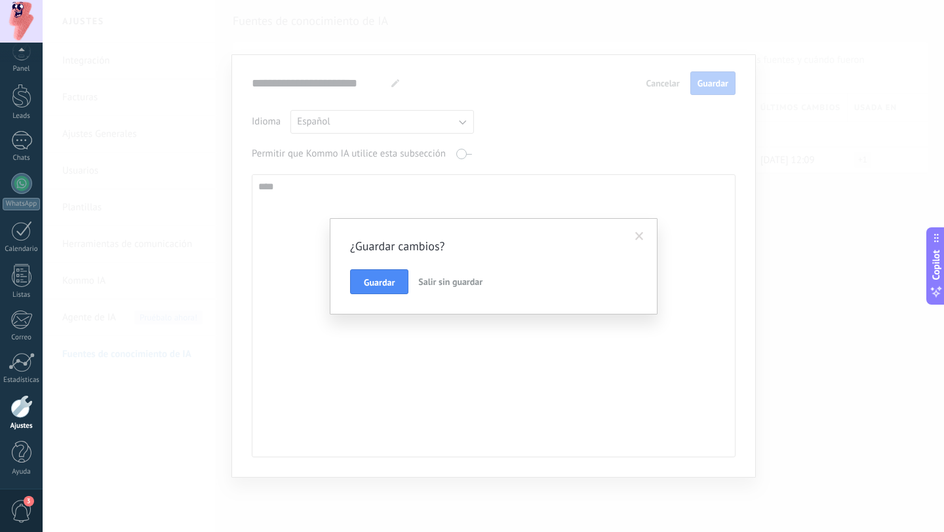
click at [470, 283] on span "Salir sin guardar" at bounding box center [450, 282] width 64 height 12
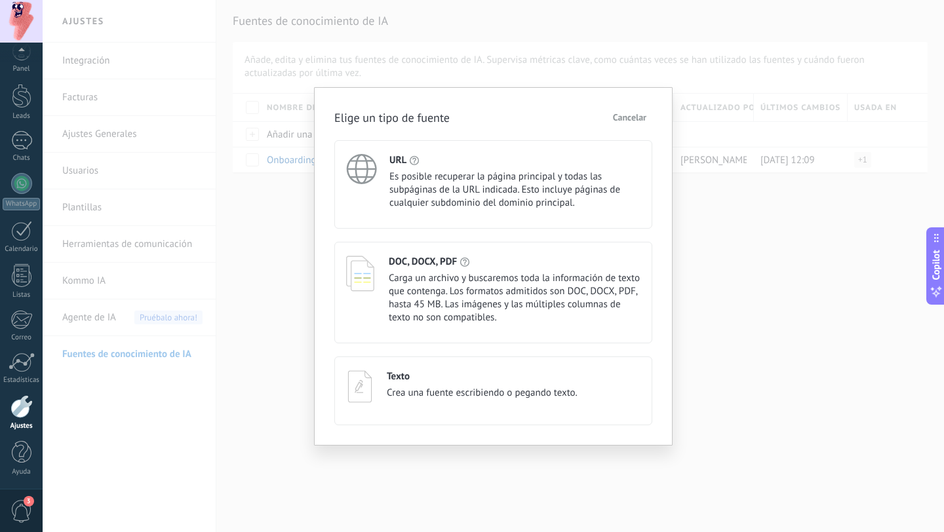
click at [625, 117] on span "Cancelar" at bounding box center [629, 117] width 33 height 9
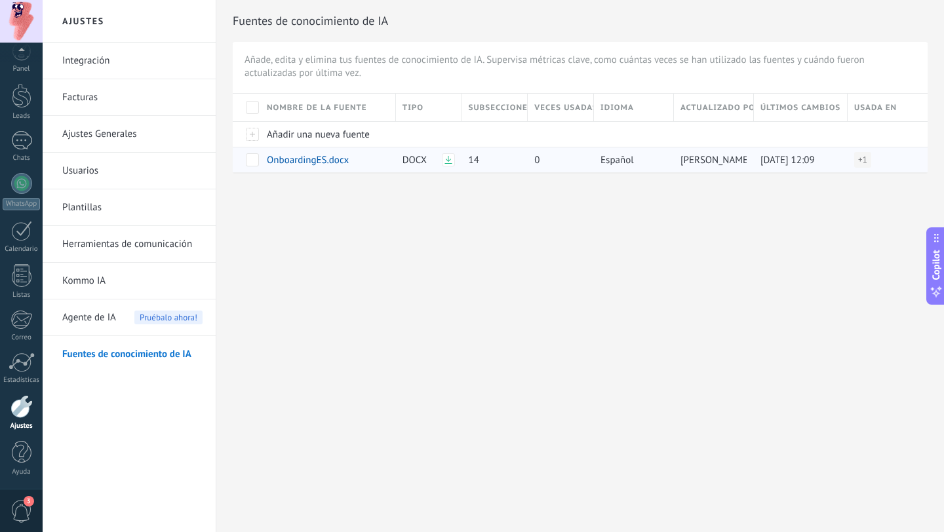
click at [252, 159] on span at bounding box center [252, 159] width 13 height 13
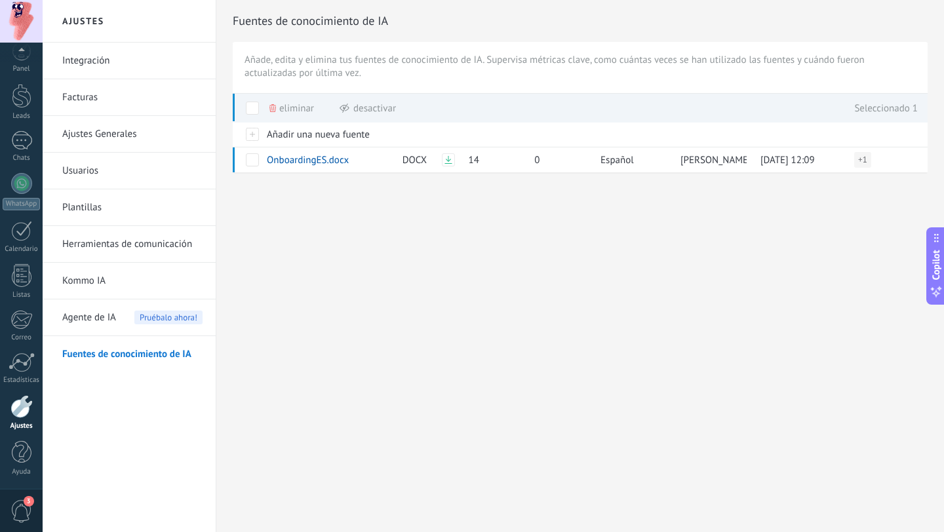
click at [309, 106] on span "Eliminar" at bounding box center [296, 109] width 35 height 26
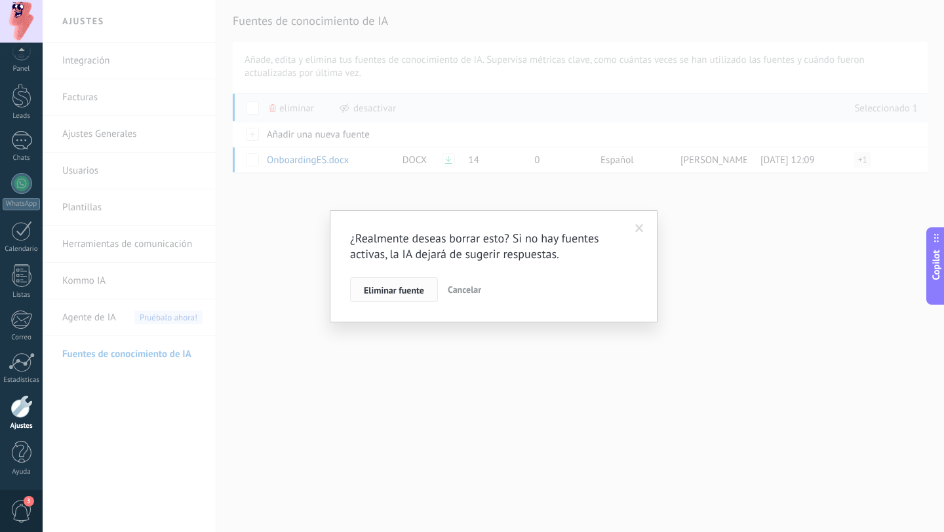
click at [385, 291] on span "Eliminar fuente" at bounding box center [394, 290] width 60 height 9
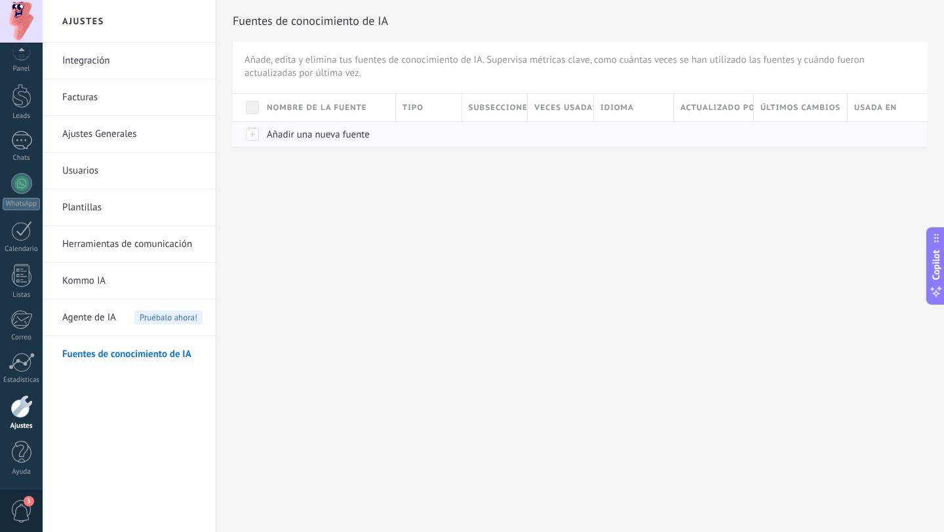
click at [316, 138] on span "Añadir una nueva fuente" at bounding box center [318, 134] width 103 height 12
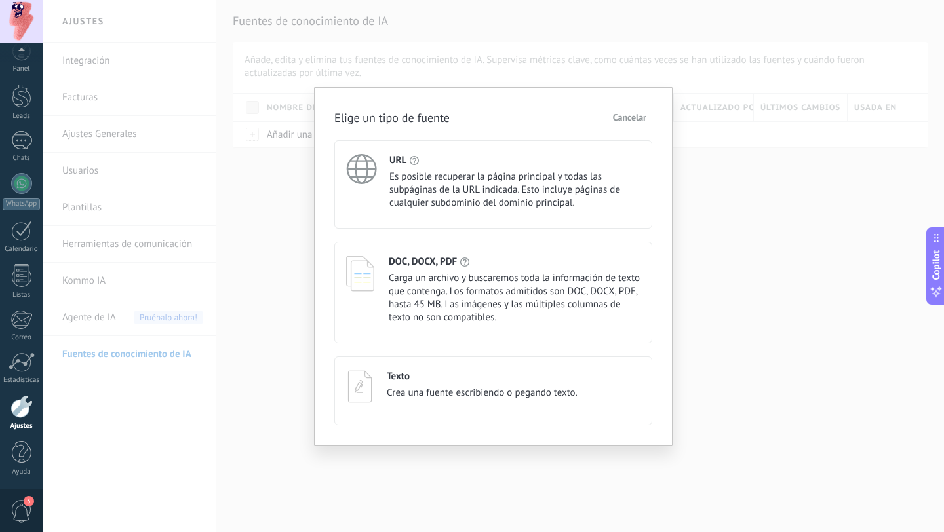
click at [433, 393] on span "Crea una fuente escribiendo o pegando texto." at bounding box center [482, 393] width 191 height 13
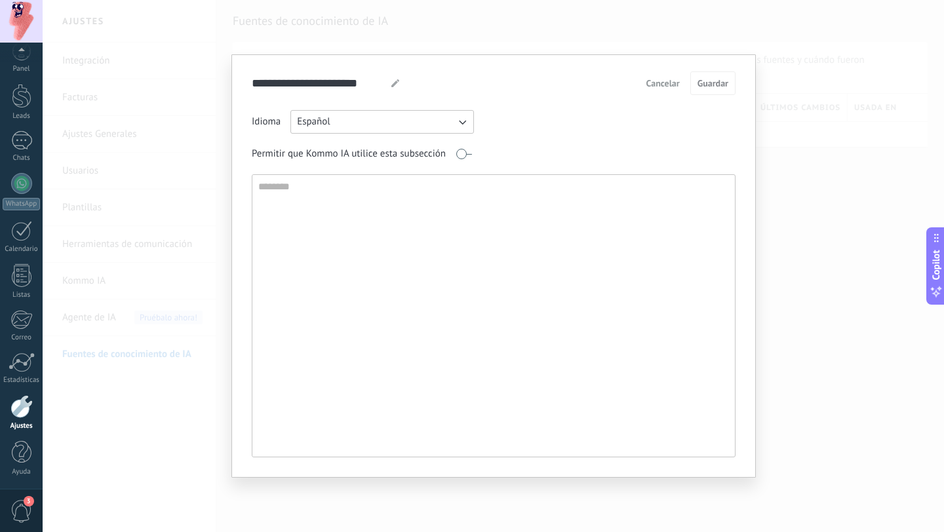
click at [460, 126] on icon "button" at bounding box center [462, 121] width 13 height 13
click at [577, 143] on div "Idioma Español Inglés Español Portugués Indonesio Turco Rusa Permitir que Kommo…" at bounding box center [494, 283] width 484 height 347
click at [468, 156] on span at bounding box center [464, 154] width 16 height 10
click at [462, 153] on span at bounding box center [464, 154] width 16 height 10
click at [661, 83] on span "Cancelar" at bounding box center [662, 83] width 33 height 9
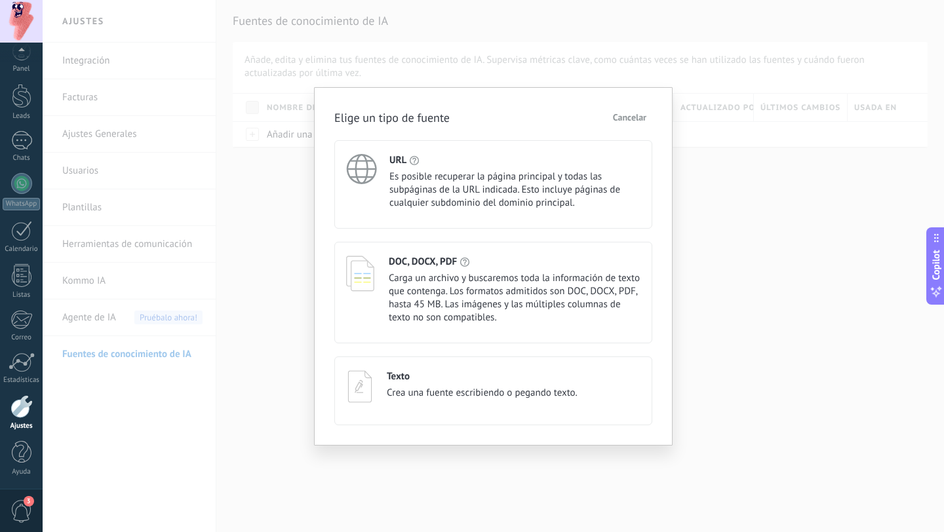
click at [627, 117] on span "Cancelar" at bounding box center [629, 117] width 33 height 9
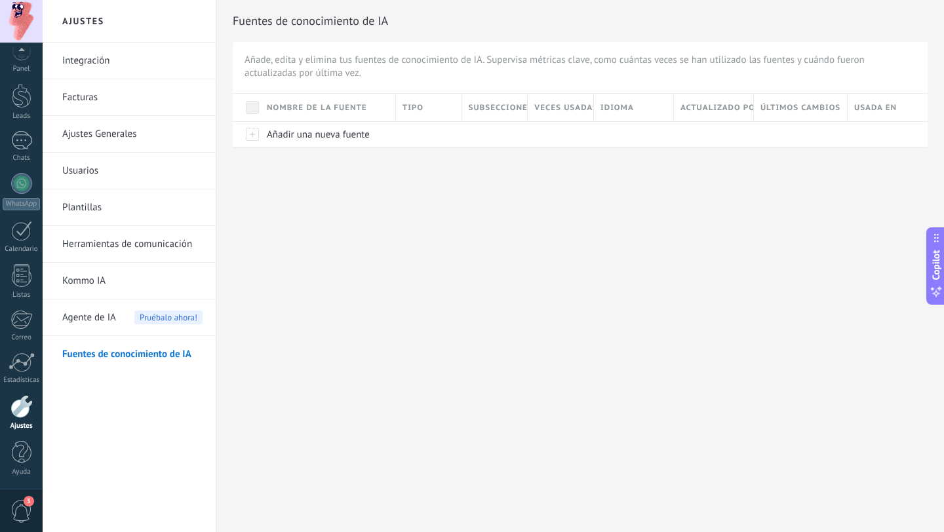
click at [111, 319] on span "Agente de IA" at bounding box center [89, 318] width 54 height 37
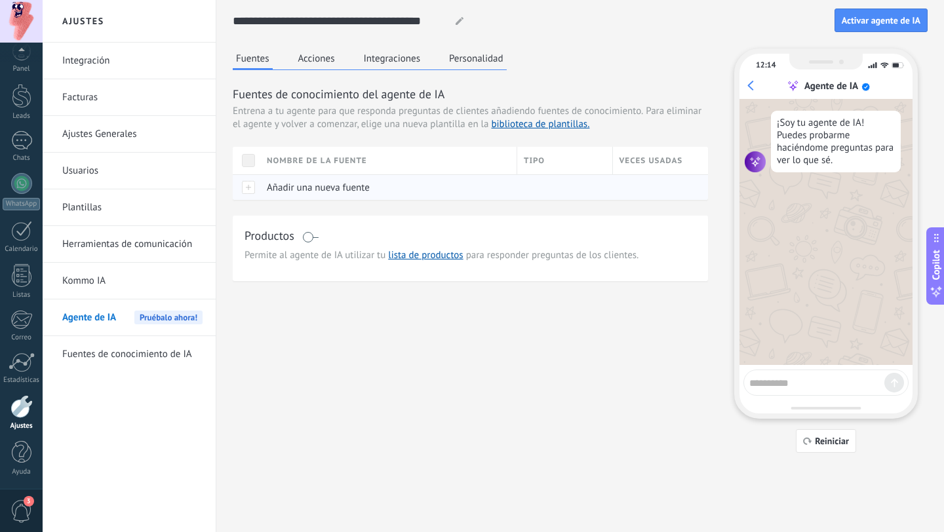
click at [299, 195] on div "Añadir una nueva fuente" at bounding box center [385, 187] width 250 height 25
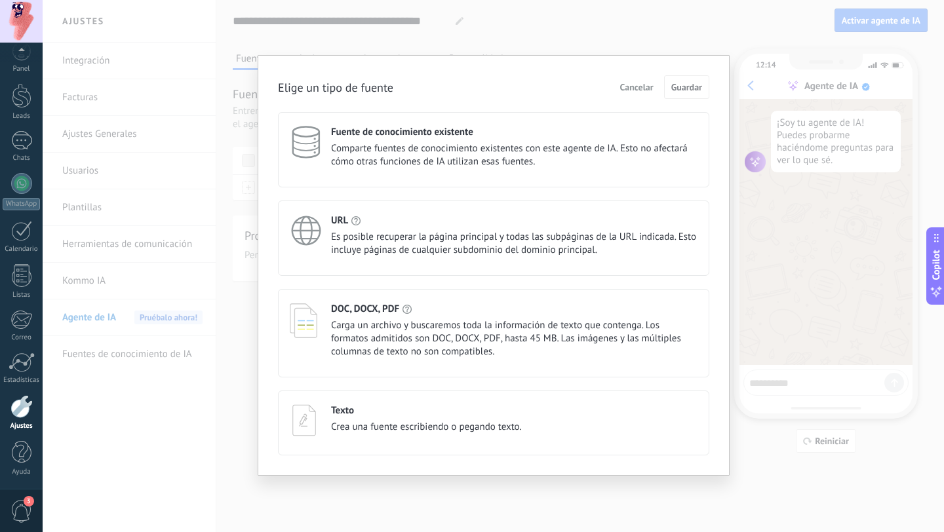
click at [411, 149] on span "Comparte fuentes de conocimiento existentes con este agente de IA. Esto no afec…" at bounding box center [514, 155] width 366 height 26
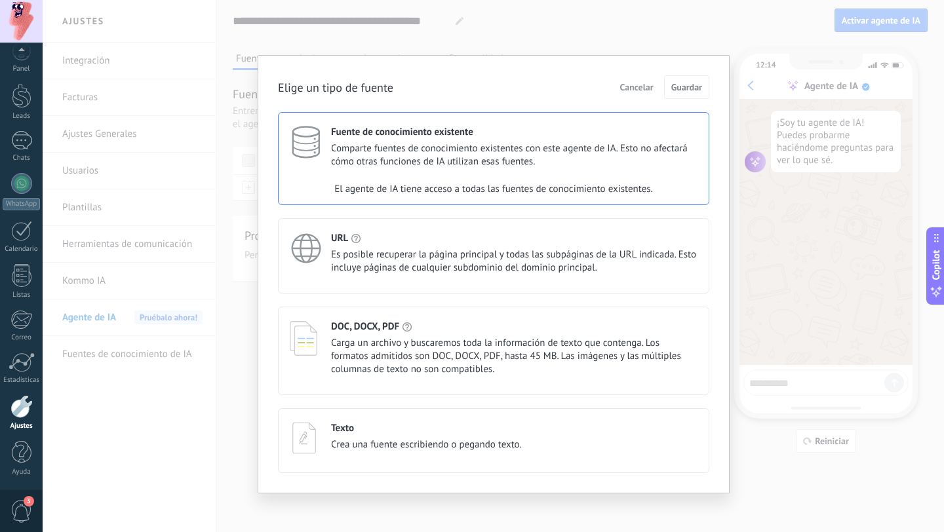
click at [441, 268] on span "Es posible recuperar la página principal y todas las subpáginas de la URL indic…" at bounding box center [514, 261] width 366 height 26
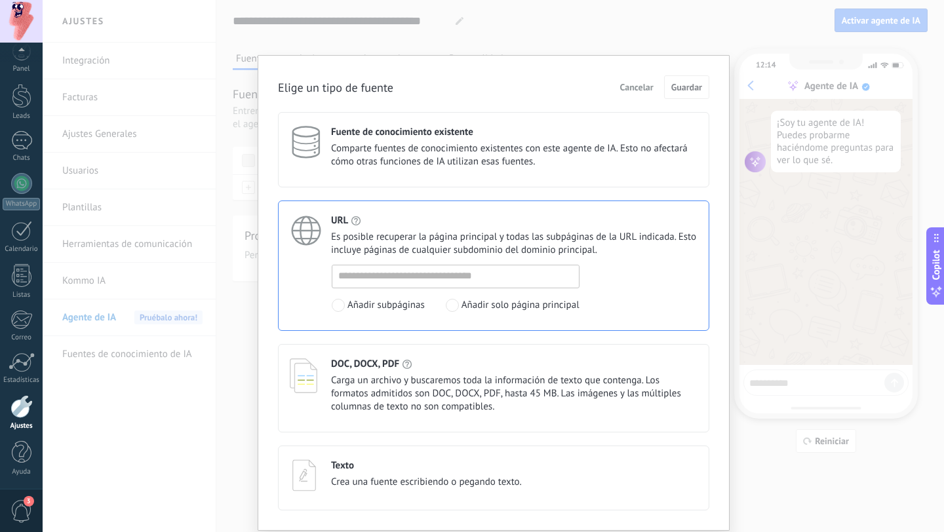
click at [465, 393] on span "Carga un archivo y buscaremos toda la información de texto que contenga. Los fo…" at bounding box center [514, 393] width 366 height 39
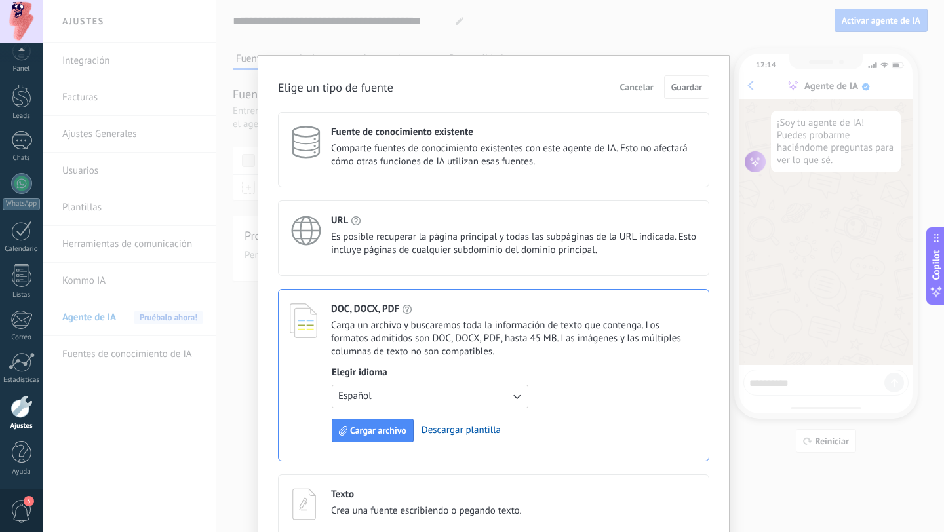
scroll to position [28, 0]
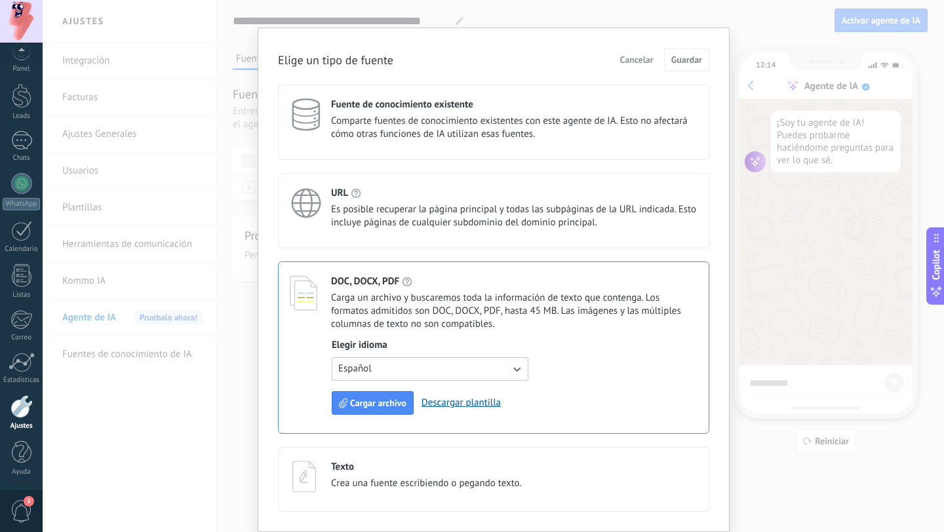
click at [515, 484] on span "Crea una fuente escribiendo o pegando texto." at bounding box center [426, 483] width 191 height 13
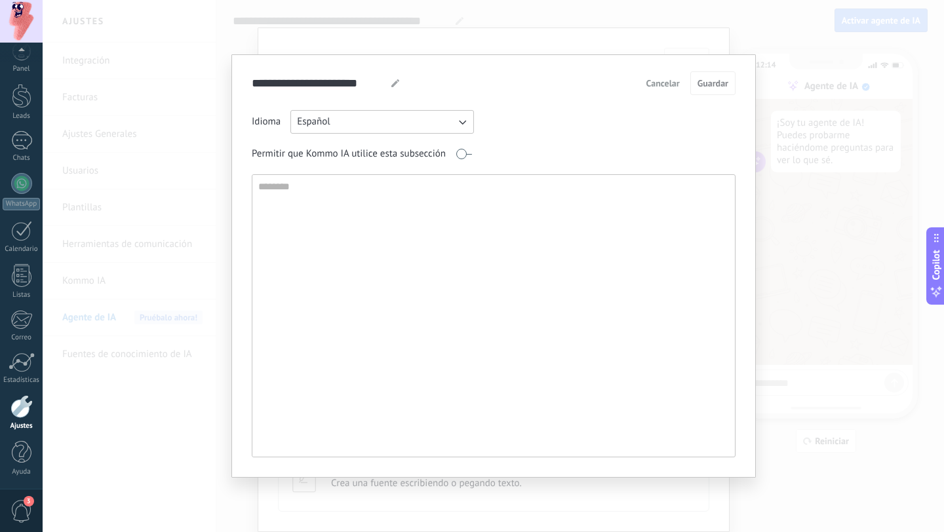
click at [663, 79] on span "Cancelar" at bounding box center [662, 83] width 33 height 9
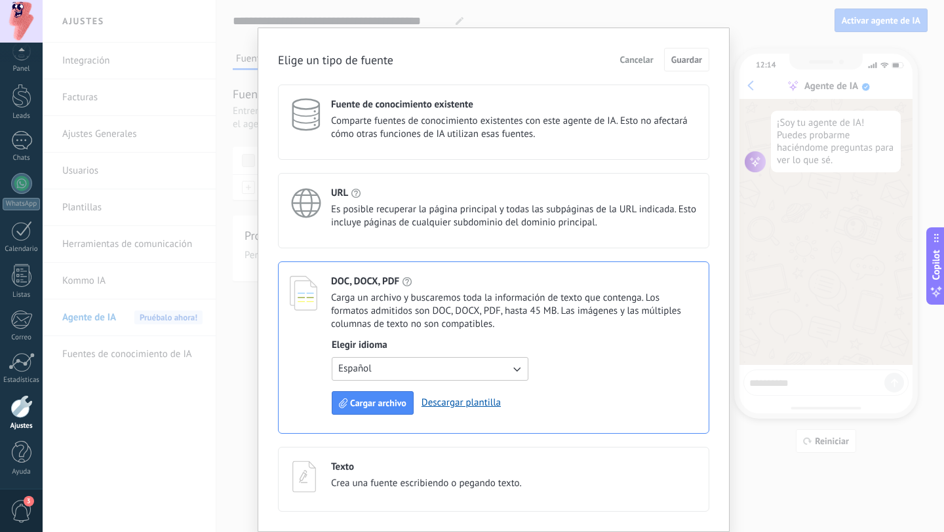
click at [629, 56] on span "Cancelar" at bounding box center [636, 59] width 33 height 9
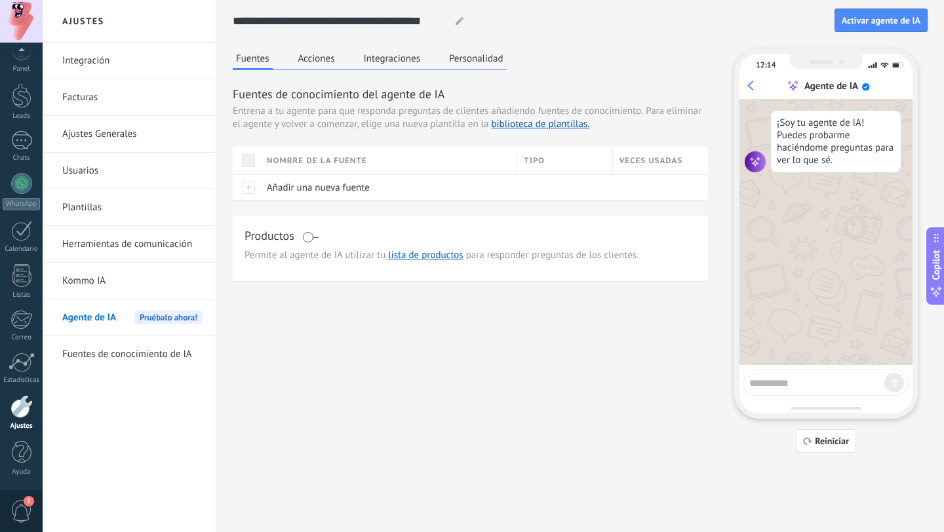
scroll to position [0, 0]
click at [307, 60] on button "Acciones" at bounding box center [316, 59] width 43 height 20
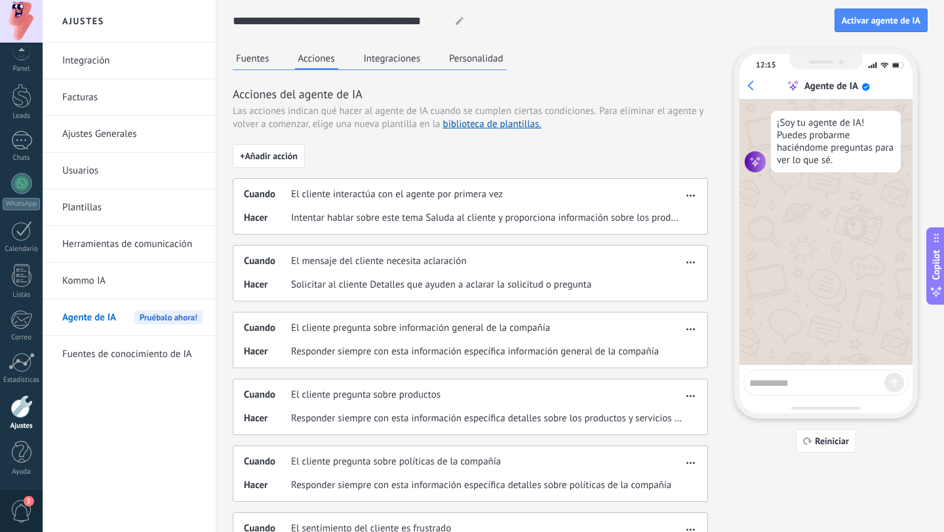
click at [793, 388] on textarea at bounding box center [816, 381] width 135 height 16
click at [793, 387] on textarea at bounding box center [816, 381] width 135 height 16
type textarea "****"
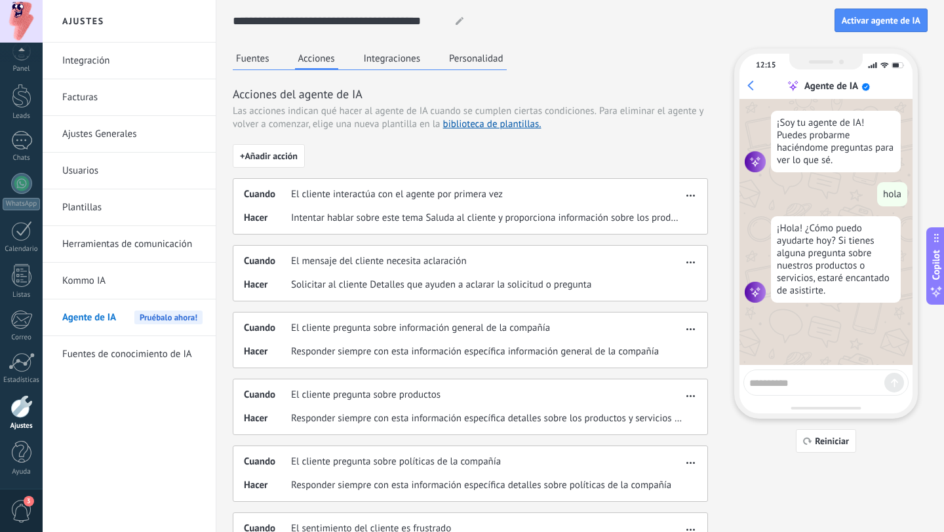
click at [444, 60] on div "Fuentes Acciones Integraciones Personalidad" at bounding box center [370, 60] width 274 height 22
click at [477, 60] on button "Personalidad" at bounding box center [476, 59] width 61 height 20
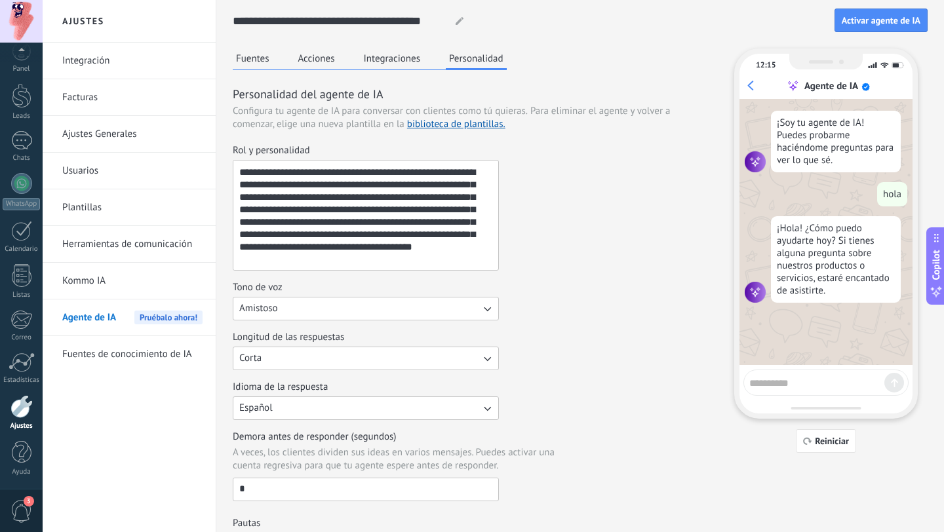
click at [404, 66] on button "Integraciones" at bounding box center [393, 59] width 64 height 20
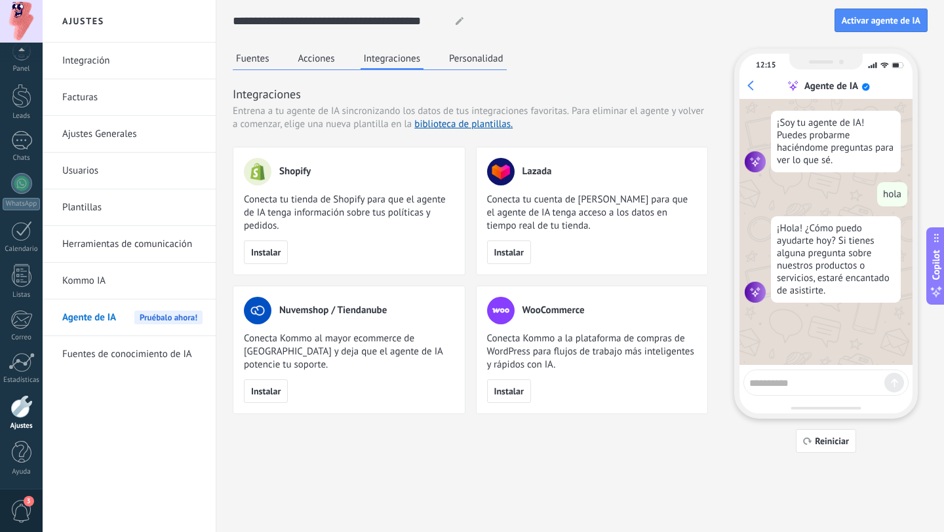
click at [82, 277] on link "Kommo IA" at bounding box center [132, 281] width 140 height 37
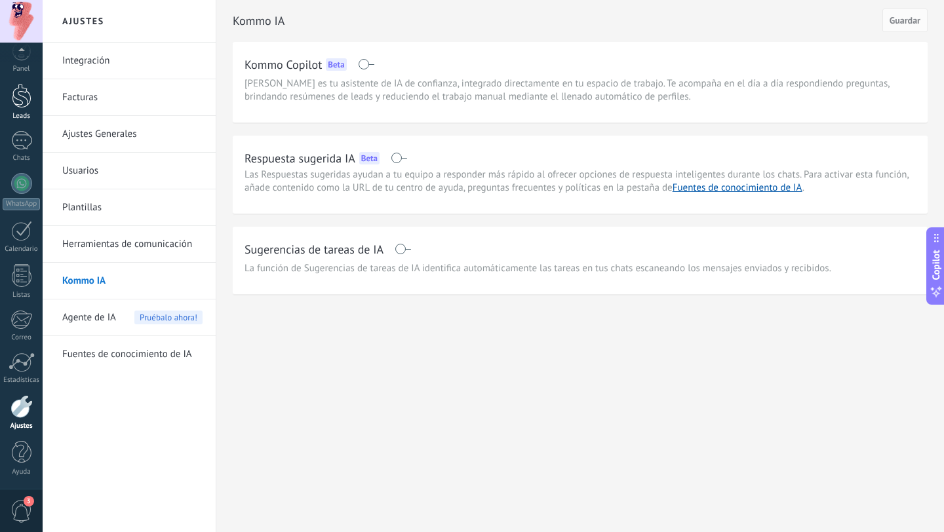
click at [22, 87] on div at bounding box center [22, 96] width 20 height 24
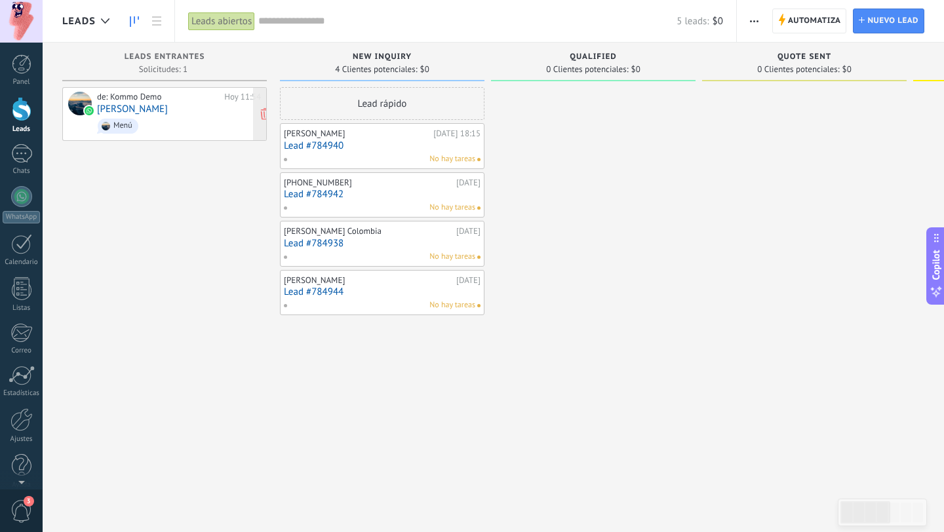
click at [210, 108] on div "de: Kommo Demo Hoy 11:54 Victor Martínez Menú" at bounding box center [179, 114] width 164 height 45
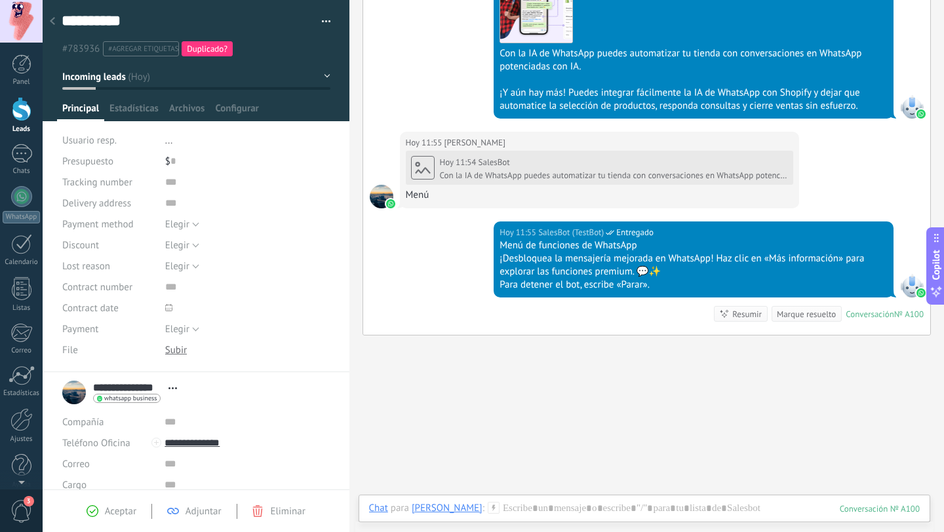
scroll to position [993, 0]
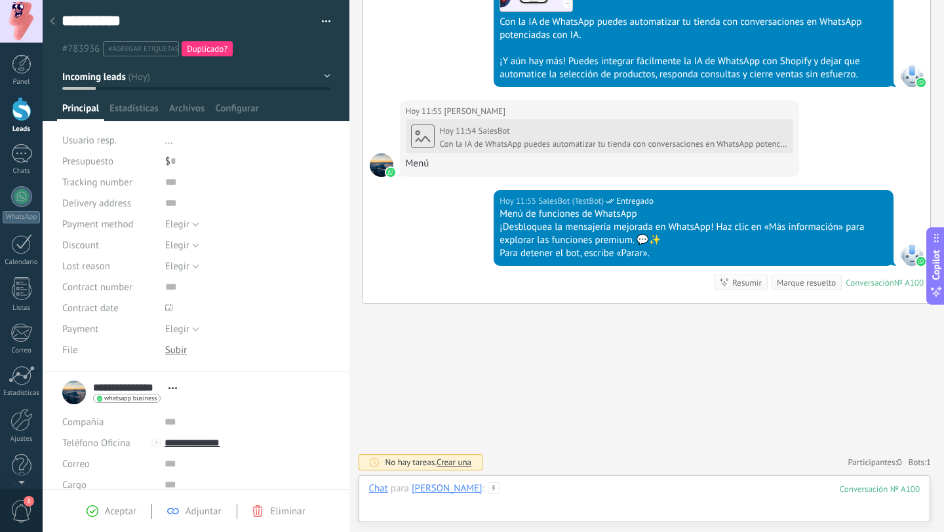
click at [462, 504] on div at bounding box center [644, 501] width 551 height 39
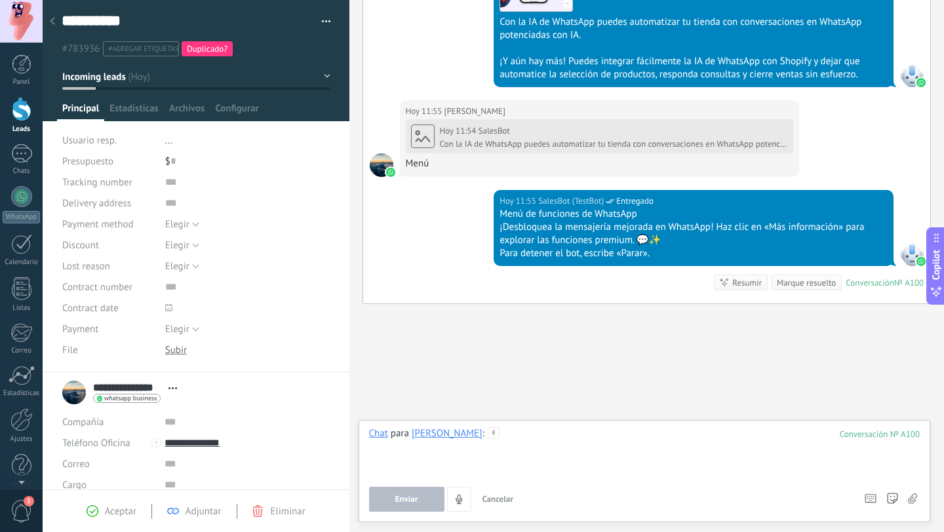
click at [715, 456] on div at bounding box center [644, 452] width 551 height 50
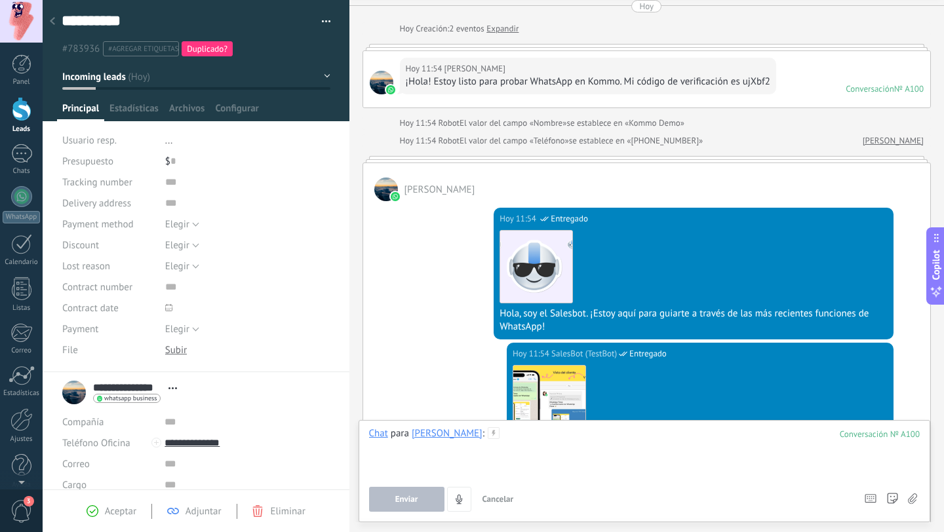
scroll to position [0, 0]
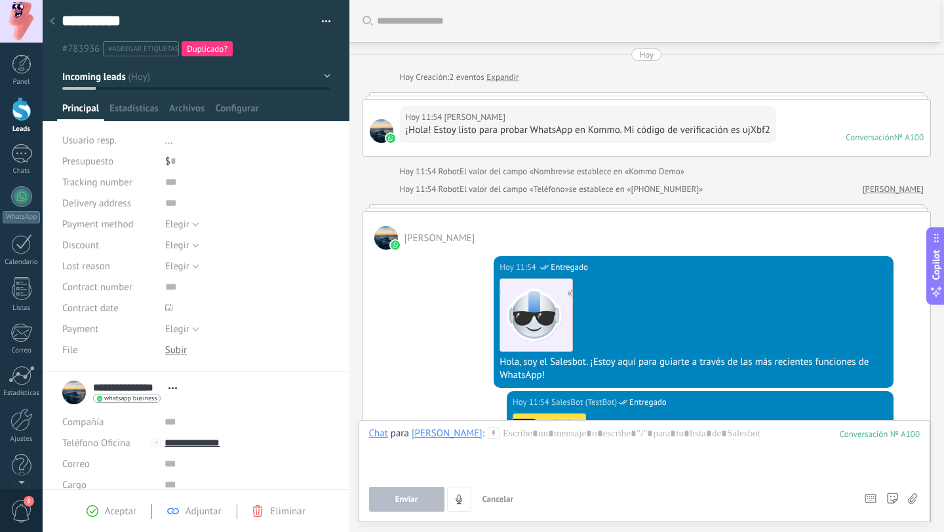
click at [49, 16] on div at bounding box center [52, 22] width 18 height 26
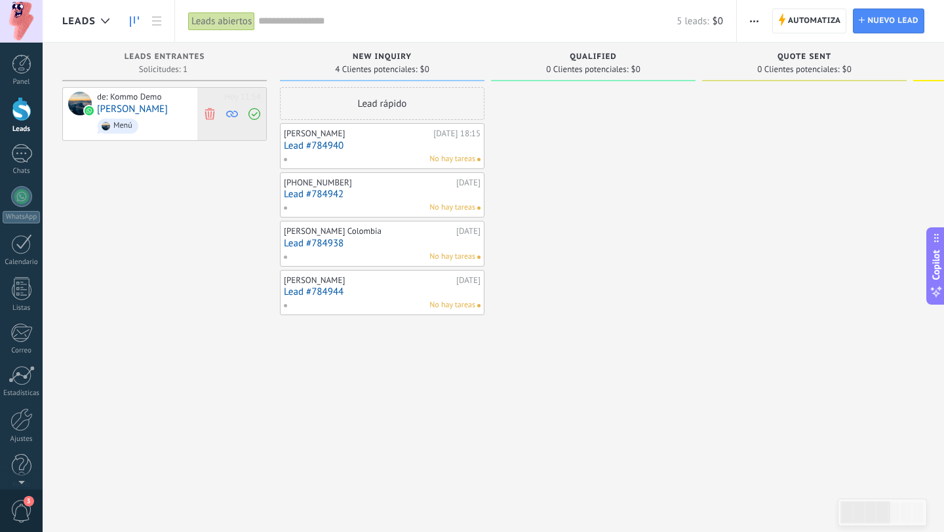
click at [234, 113] on icon at bounding box center [232, 114] width 12 height 12
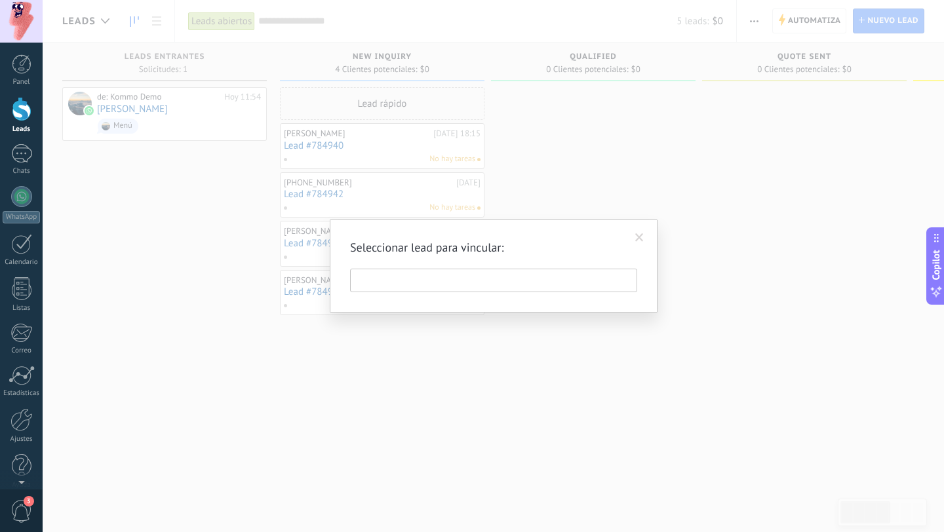
click at [603, 278] on input "text" at bounding box center [493, 281] width 287 height 24
type input "***"
click at [644, 238] on span at bounding box center [640, 238] width 22 height 22
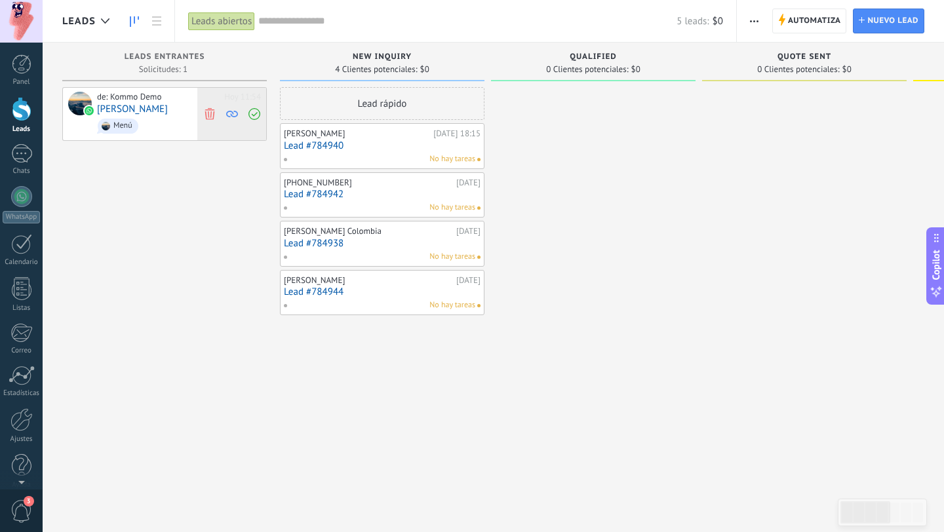
click at [210, 111] on icon at bounding box center [210, 114] width 12 height 12
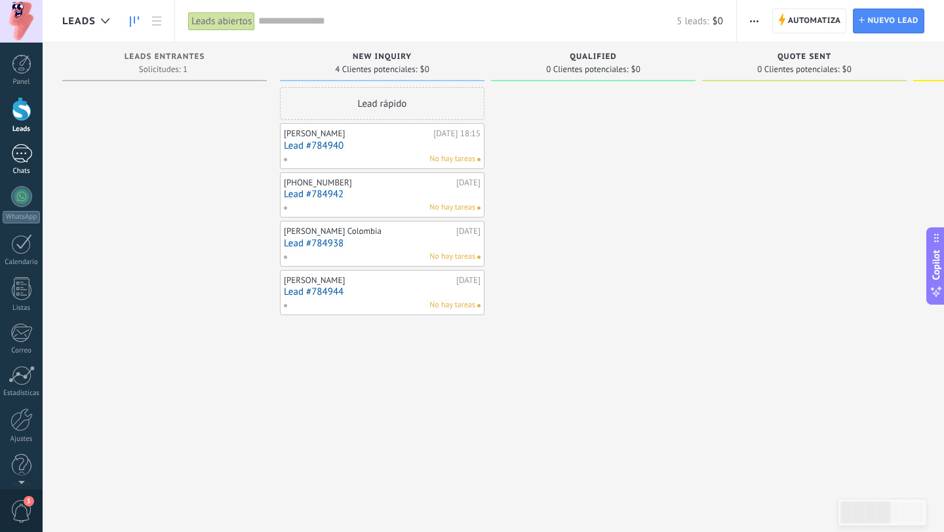
click at [21, 152] on div at bounding box center [21, 153] width 21 height 19
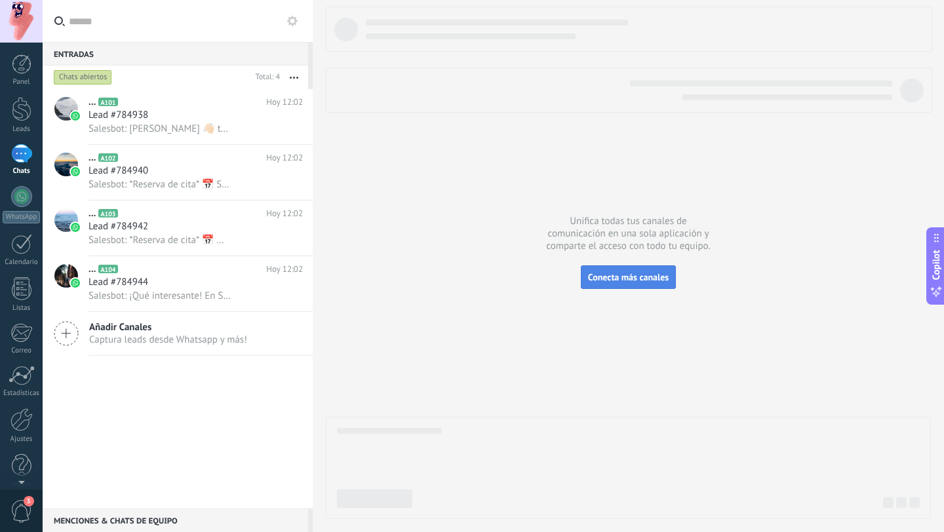
click at [616, 278] on span "Conecta más canales" at bounding box center [628, 277] width 81 height 12
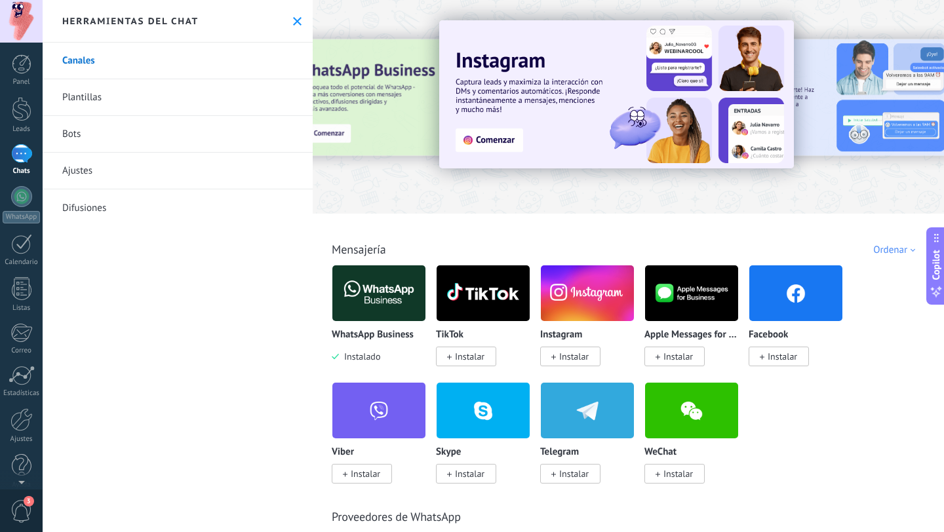
click at [79, 129] on link "Bots" at bounding box center [178, 134] width 270 height 37
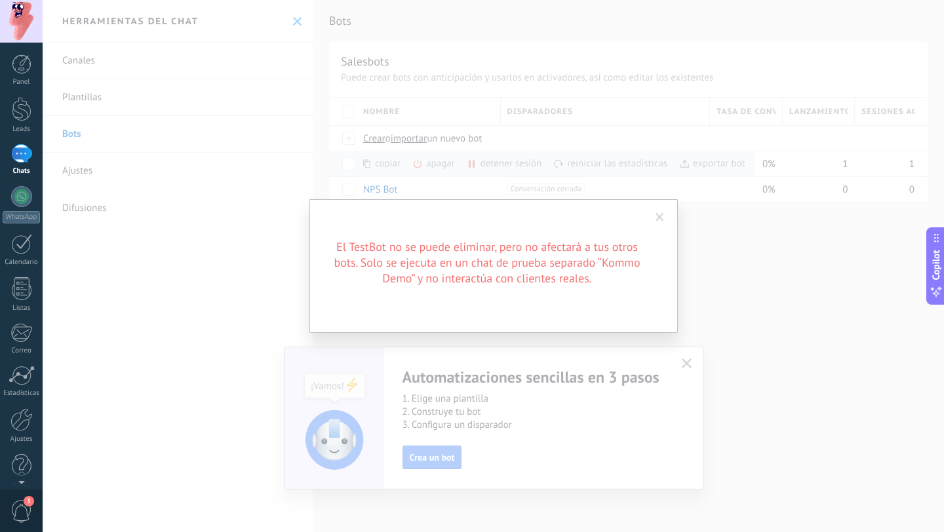
click at [661, 214] on span at bounding box center [660, 217] width 9 height 9
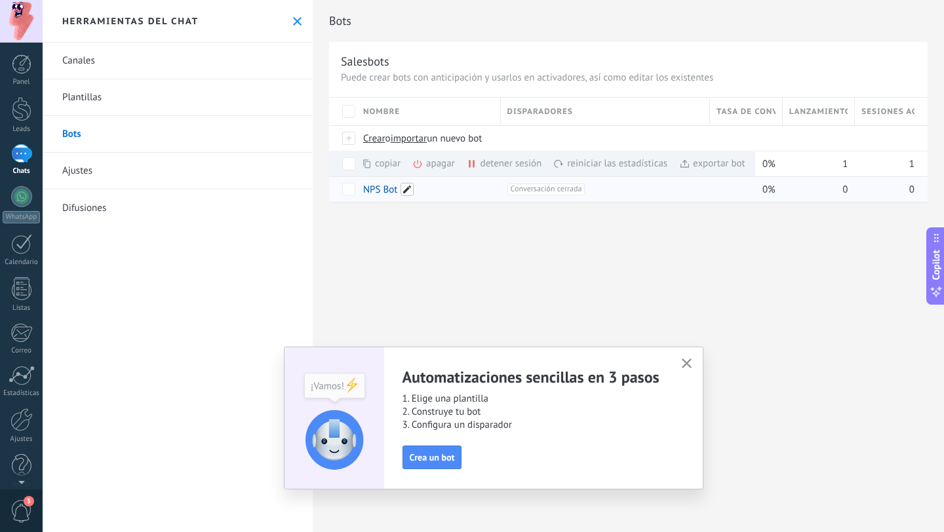
click at [406, 189] on span at bounding box center [407, 189] width 13 height 13
click at [505, 283] on div "Bots Salesbots Puede crear bots con anticipación y usarlos en activadores, así …" at bounding box center [628, 266] width 631 height 532
click at [541, 186] on span "Conversación cerrada +0" at bounding box center [546, 190] width 78 height 12
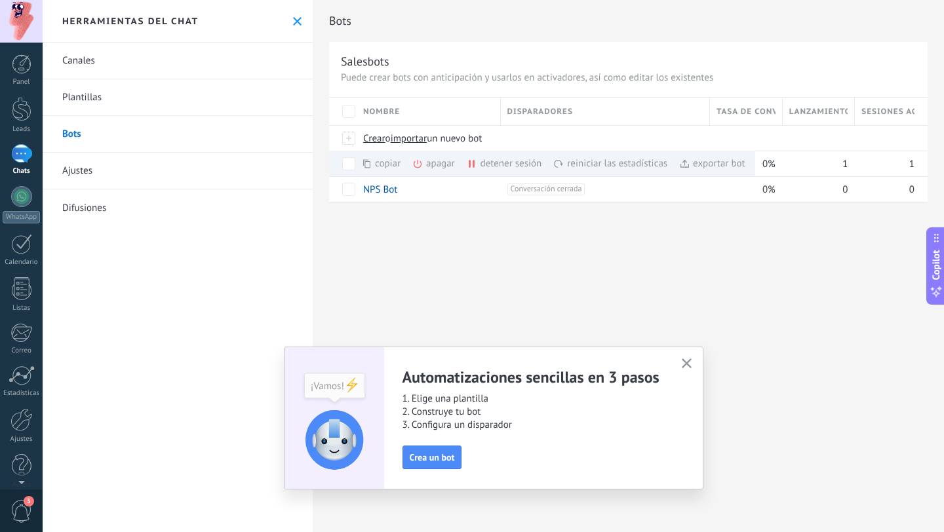
click at [485, 219] on div "Bots Salesbots Puede crear bots con anticipación y usarlos en activadores, así …" at bounding box center [628, 115] width 631 height 230
click at [500, 267] on div "Bots Salesbots Puede crear bots con anticipación y usarlos en activadores, así …" at bounding box center [628, 266] width 631 height 532
click at [369, 190] on link "NPS Bot" at bounding box center [380, 190] width 34 height 12
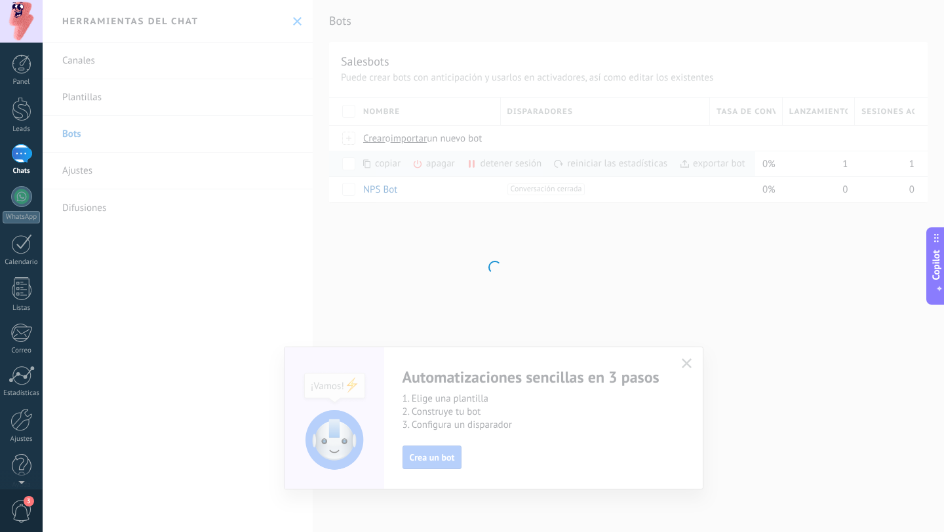
click at [369, 190] on body ".abccls-1,.abccls-2{fill-rule:evenodd}.abccls-2{fill:#fff} .abfcls-1{fill:none}…" at bounding box center [472, 266] width 944 height 532
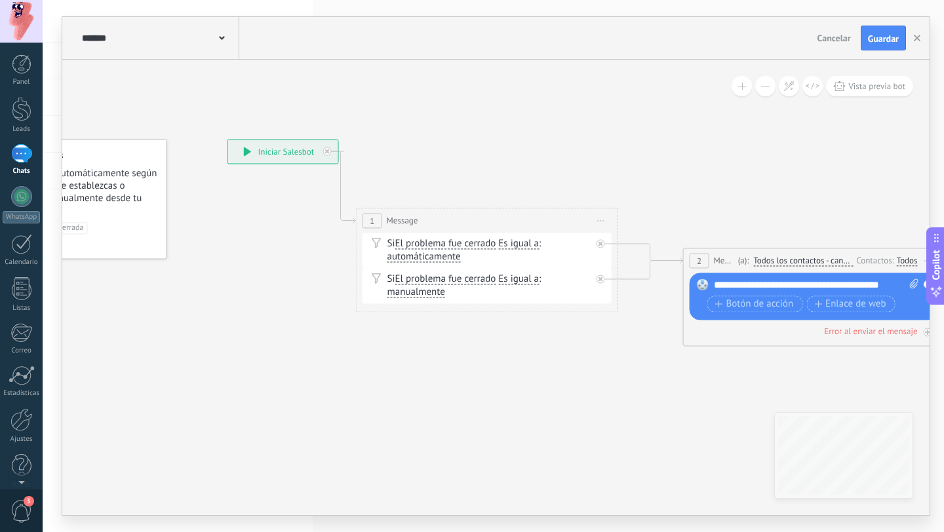
drag, startPoint x: 559, startPoint y: 136, endPoint x: 346, endPoint y: 103, distance: 215.0
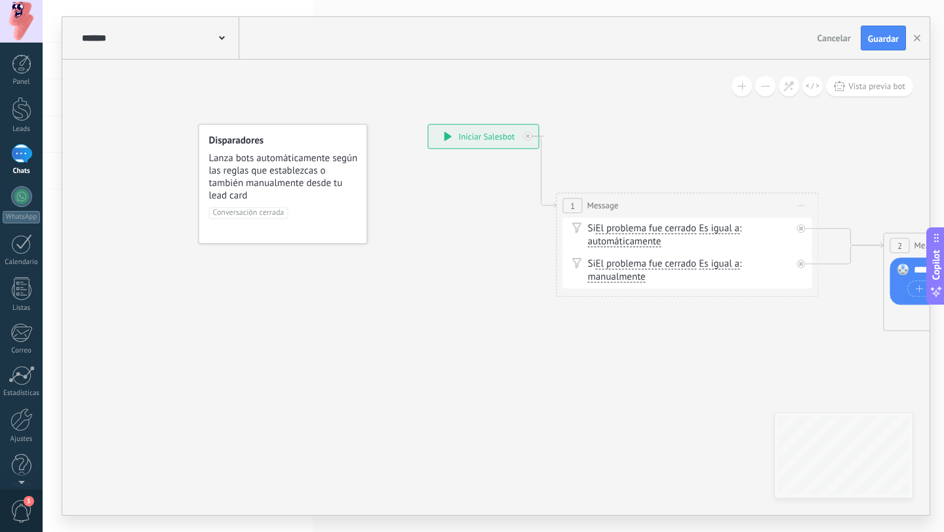
drag, startPoint x: 403, startPoint y: 144, endPoint x: 704, endPoint y: 143, distance: 301.6
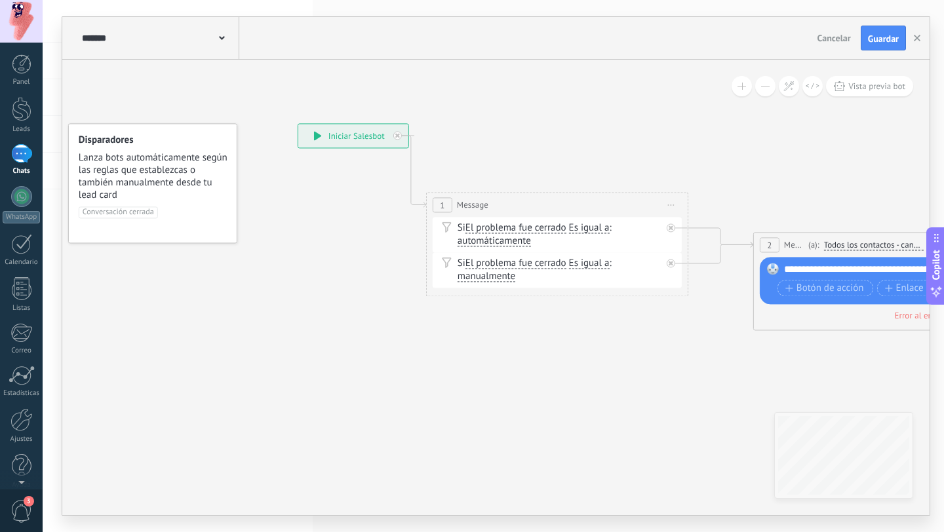
drag, startPoint x: 530, startPoint y: 369, endPoint x: 386, endPoint y: 370, distance: 143.6
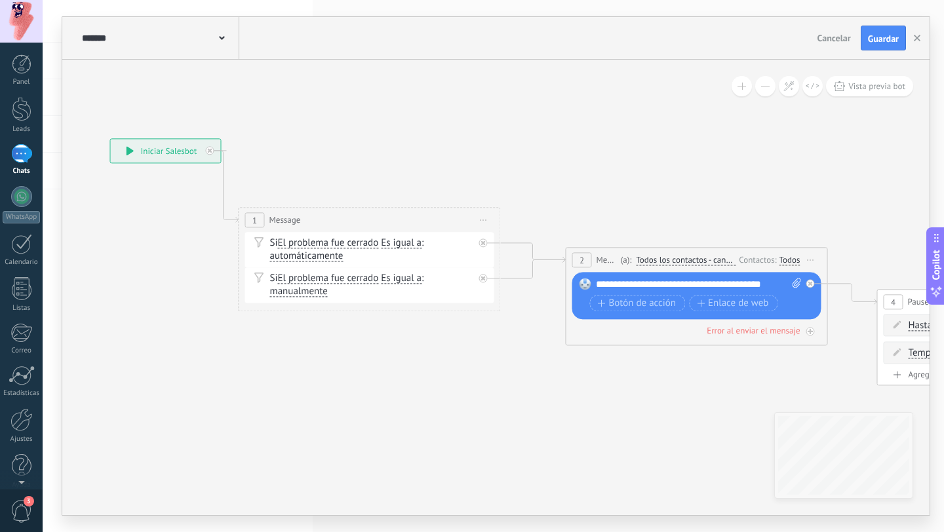
drag, startPoint x: 636, startPoint y: 100, endPoint x: 460, endPoint y: 113, distance: 176.9
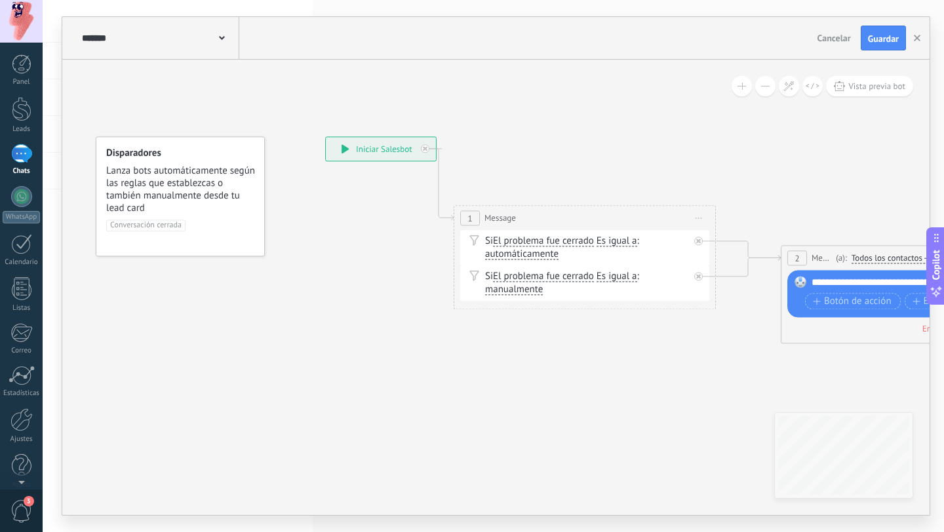
drag, startPoint x: 372, startPoint y: 161, endPoint x: 587, endPoint y: 157, distance: 215.0
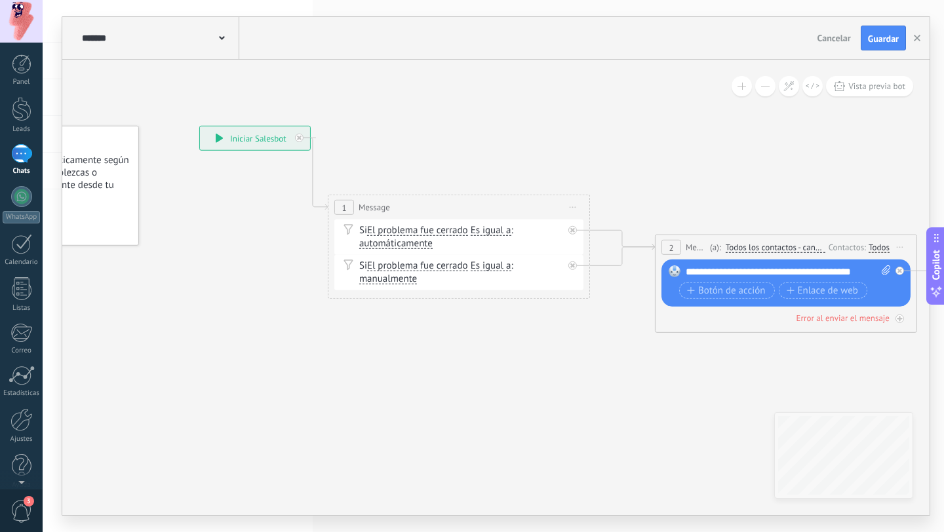
drag, startPoint x: 604, startPoint y: 151, endPoint x: 476, endPoint y: 142, distance: 128.2
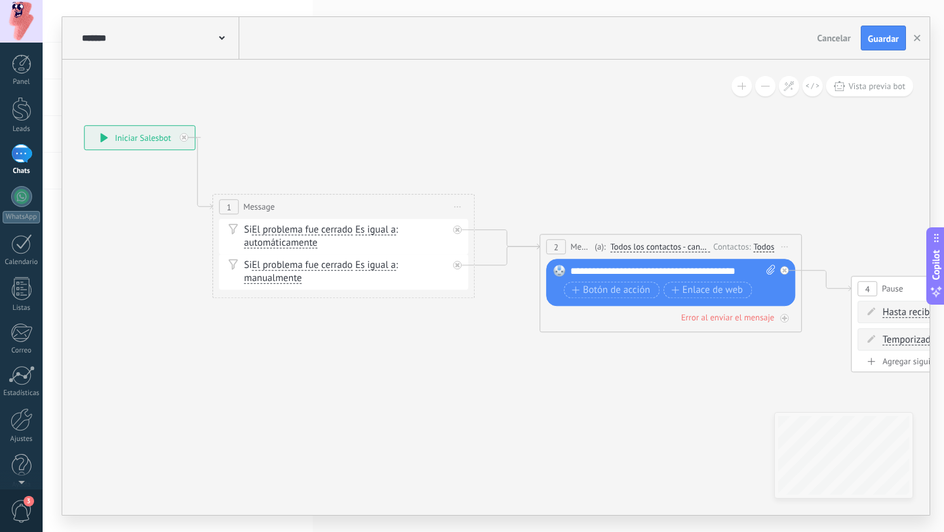
drag, startPoint x: 600, startPoint y: 142, endPoint x: 489, endPoint y: 142, distance: 111.4
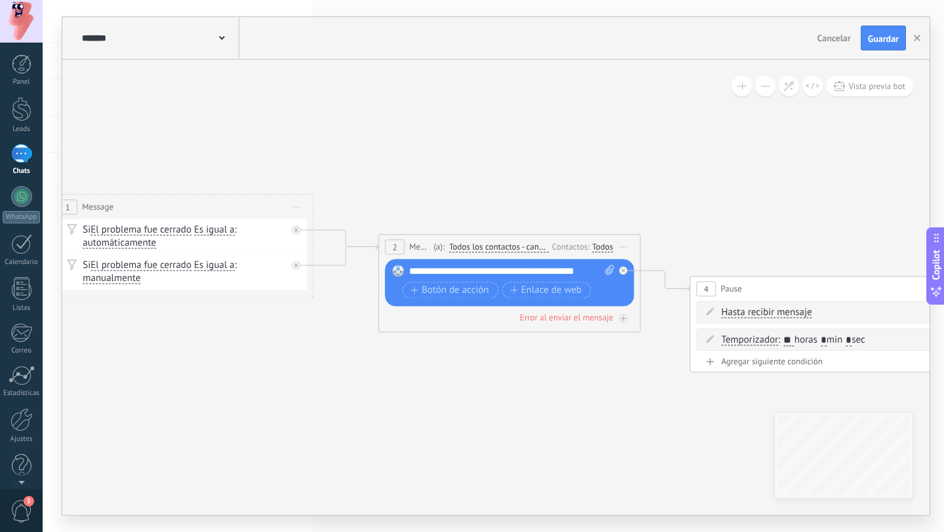
drag, startPoint x: 644, startPoint y: 147, endPoint x: 483, endPoint y: 147, distance: 161.3
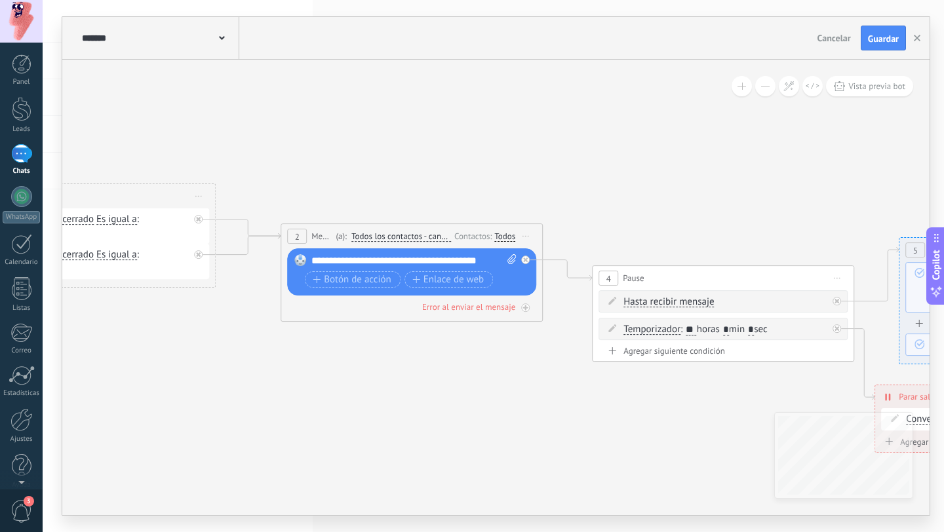
drag, startPoint x: 759, startPoint y: 183, endPoint x: 634, endPoint y: 160, distance: 127.3
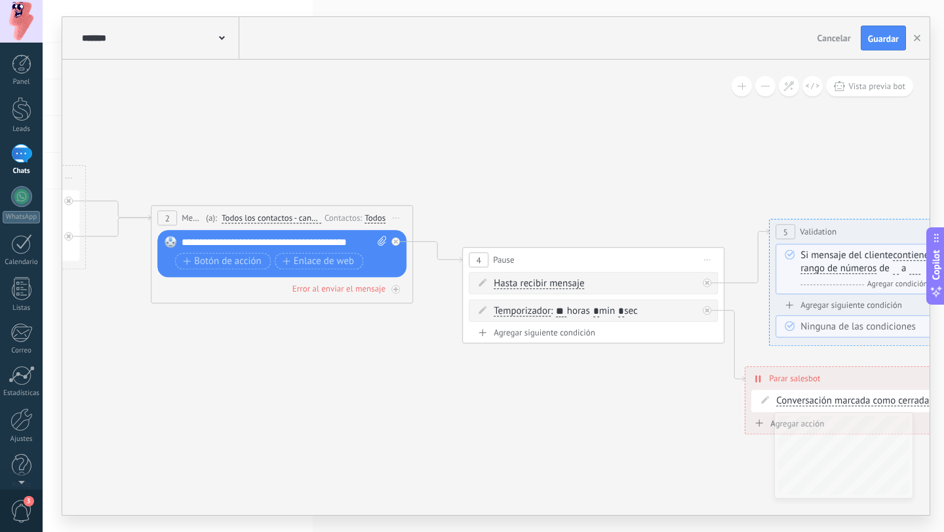
drag, startPoint x: 686, startPoint y: 168, endPoint x: 583, endPoint y: 163, distance: 103.1
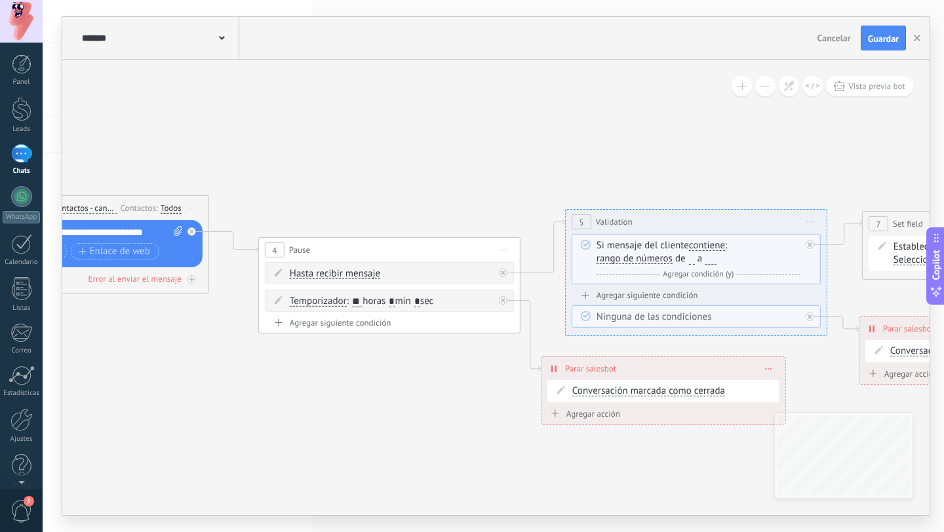
drag, startPoint x: 758, startPoint y: 167, endPoint x: 559, endPoint y: 156, distance: 198.9
click at [559, 156] on icon at bounding box center [900, 262] width 3472 height 1006
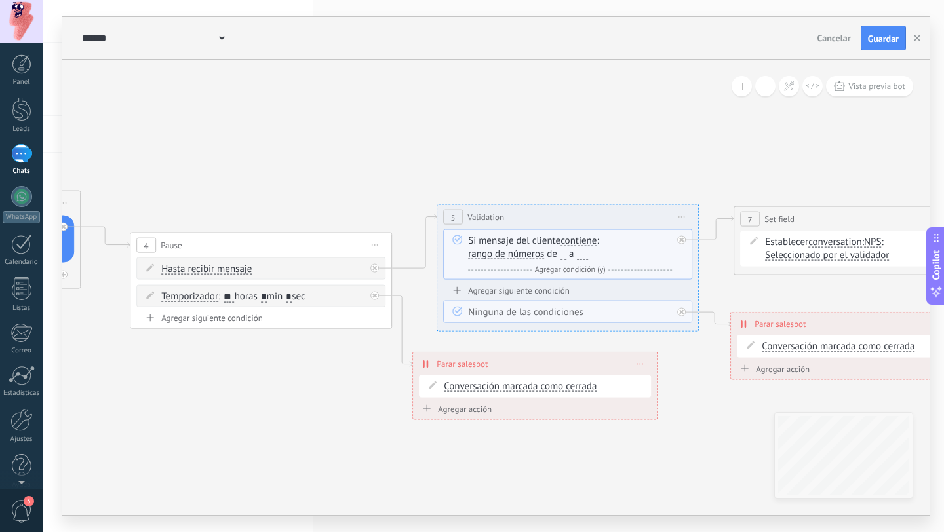
drag, startPoint x: 659, startPoint y: 159, endPoint x: 534, endPoint y: 154, distance: 125.3
click at [534, 154] on icon at bounding box center [771, 257] width 3472 height 1006
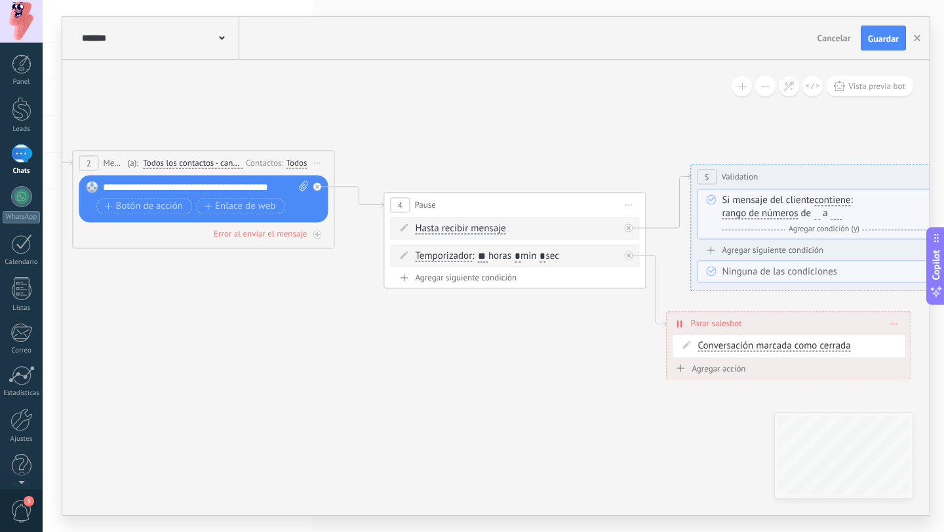
drag, startPoint x: 546, startPoint y: 155, endPoint x: 810, endPoint y: 117, distance: 266.3
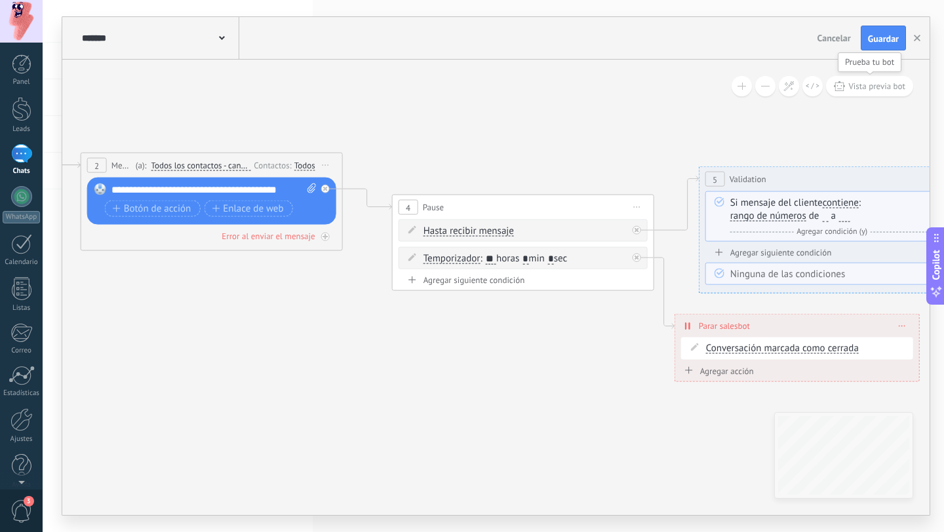
click at [880, 82] on span "Vista previa bot" at bounding box center [876, 86] width 57 height 11
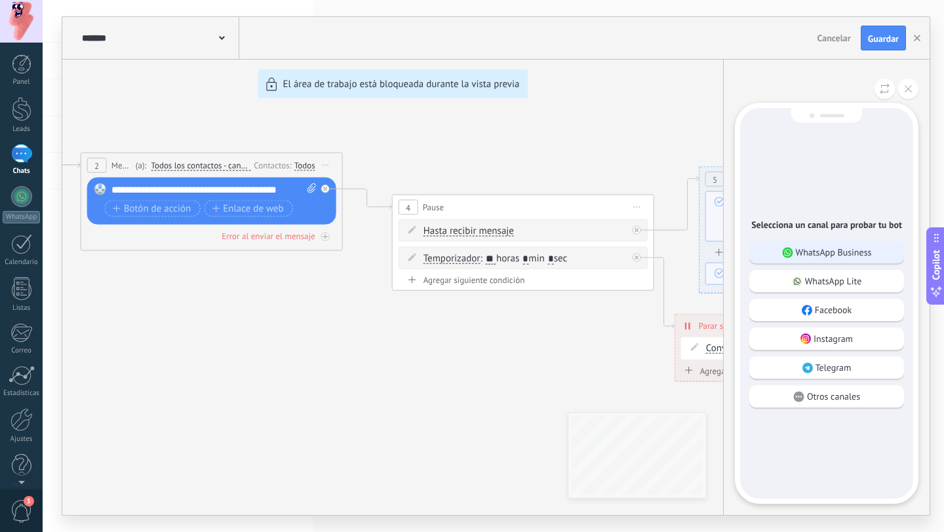
click at [820, 254] on p "WhatsApp Business" at bounding box center [834, 252] width 76 height 12
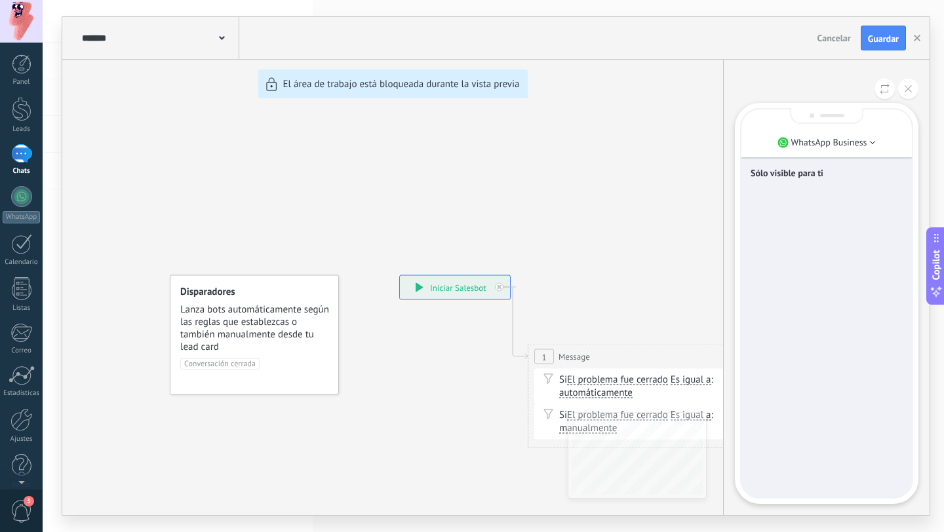
click at [783, 489] on div "Sólo visible para ti" at bounding box center [826, 303] width 170 height 388
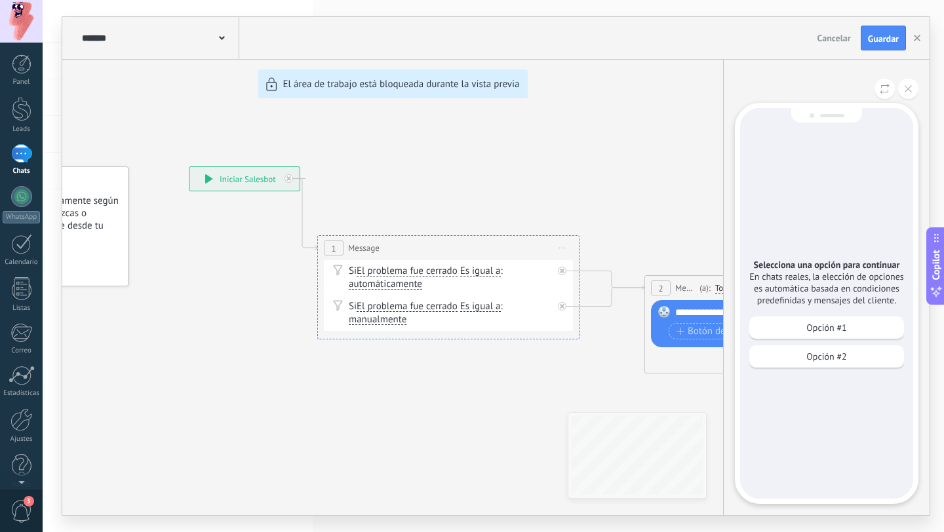
click at [783, 489] on div "Selecciona una opción para continuar En chats reales, la elección de opciones e…" at bounding box center [826, 303] width 173 height 391
click at [911, 89] on icon at bounding box center [908, 88] width 7 height 7
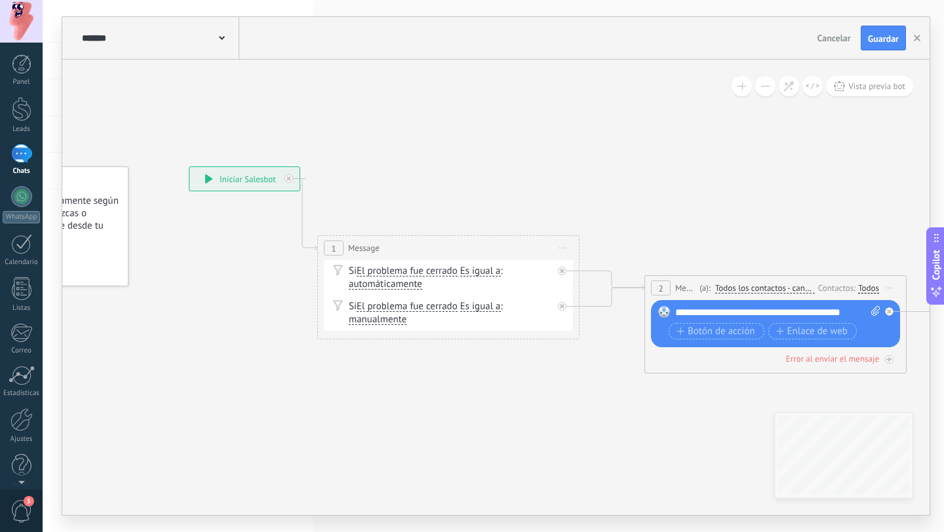
click at [837, 35] on span "Cancelar" at bounding box center [833, 38] width 33 height 12
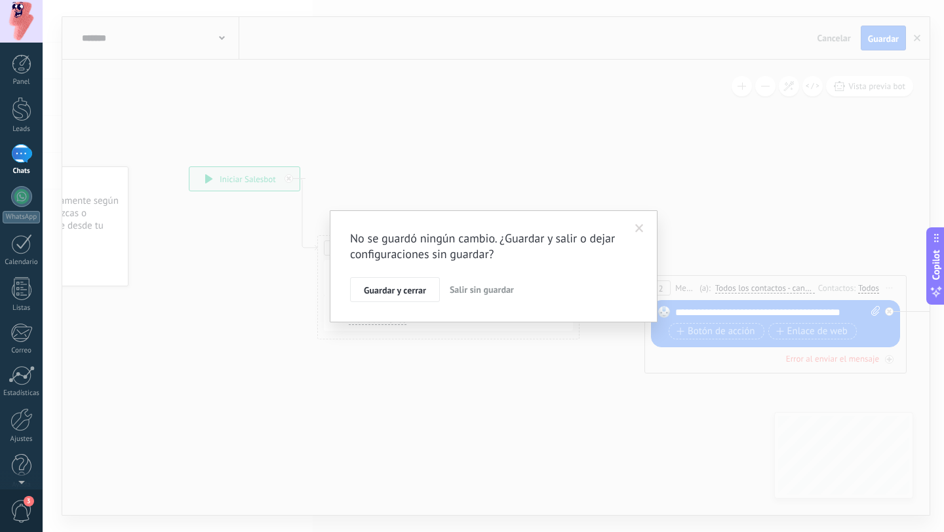
click at [488, 291] on span "Salir sin guardar" at bounding box center [482, 290] width 64 height 12
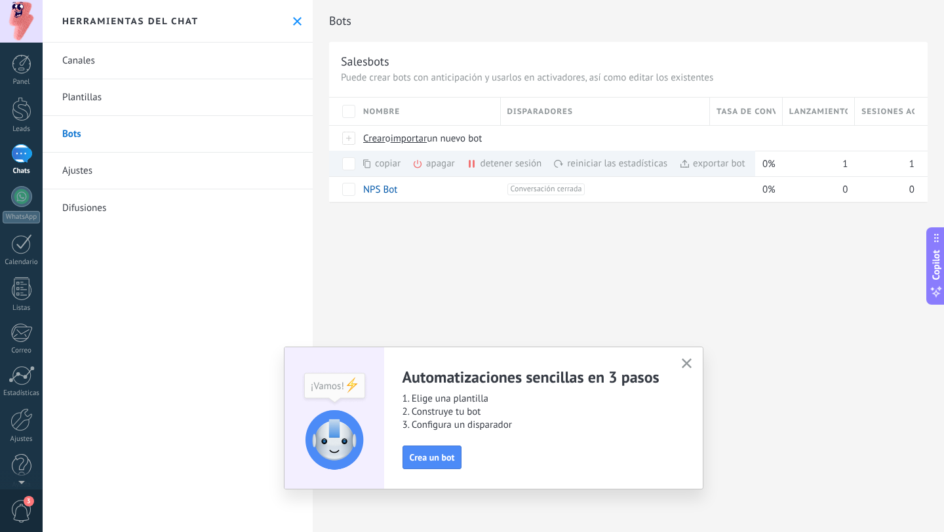
click at [146, 160] on link "Ajustes" at bounding box center [178, 171] width 270 height 37
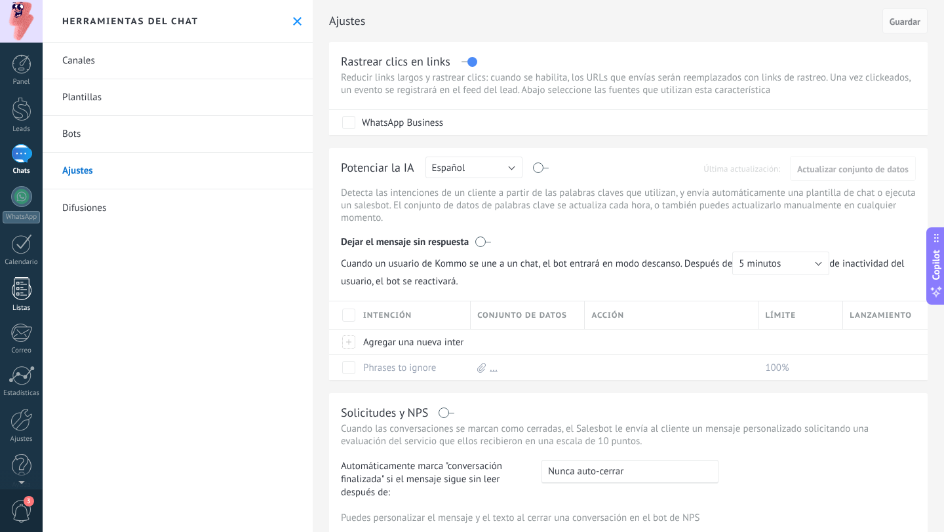
click at [22, 296] on div at bounding box center [22, 288] width 20 height 23
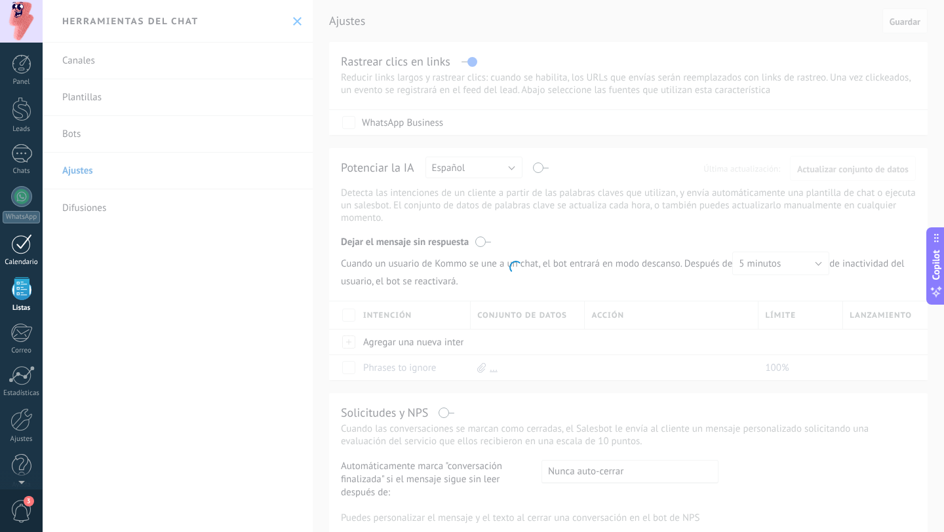
click at [24, 250] on div at bounding box center [21, 244] width 21 height 20
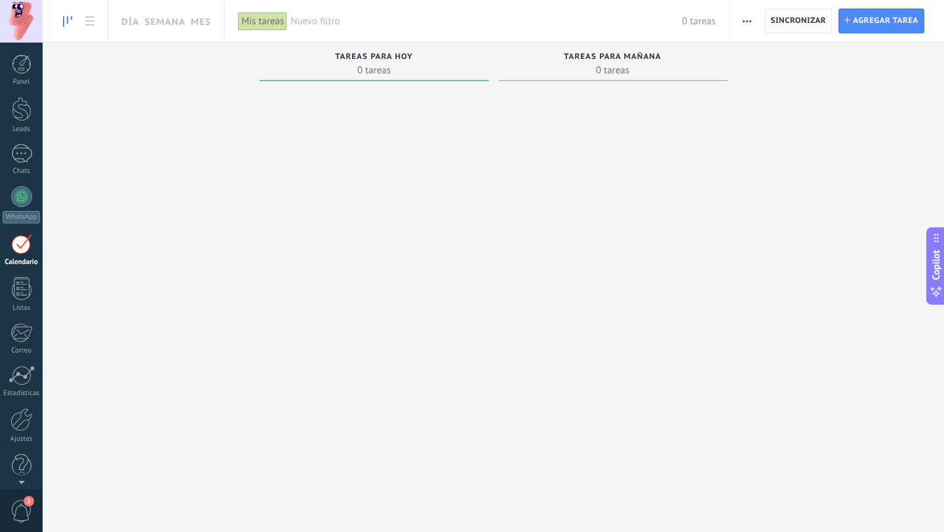
click at [809, 22] on span "Sincronizar" at bounding box center [799, 21] width 56 height 8
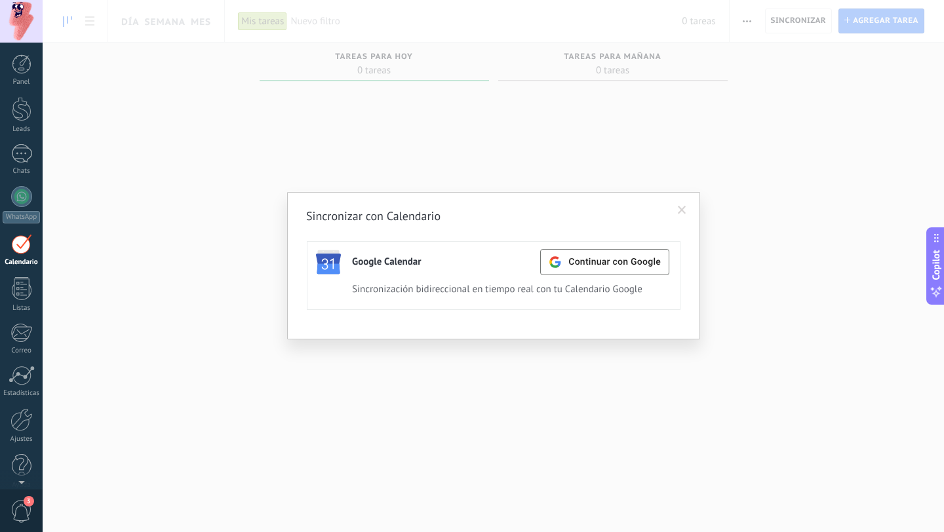
click at [681, 210] on span at bounding box center [682, 210] width 9 height 9
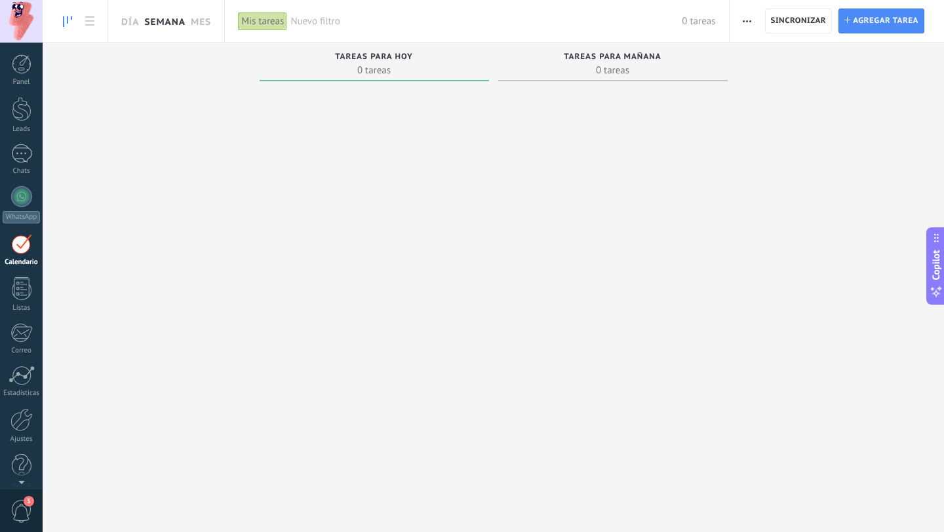
click at [172, 20] on link "Semana" at bounding box center [164, 21] width 41 height 42
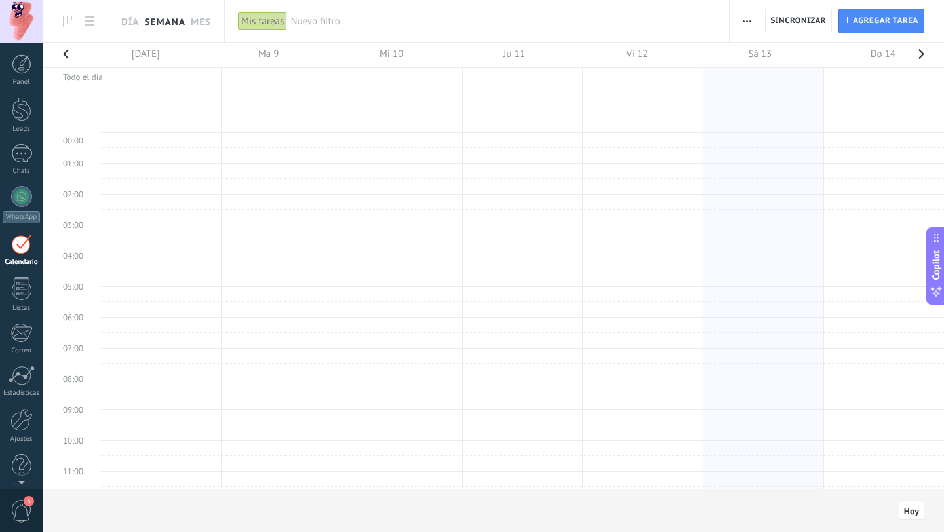
click at [114, 25] on div "Día Semana Mes" at bounding box center [163, 21] width 110 height 42
click at [133, 22] on link "Día" at bounding box center [130, 21] width 18 height 42
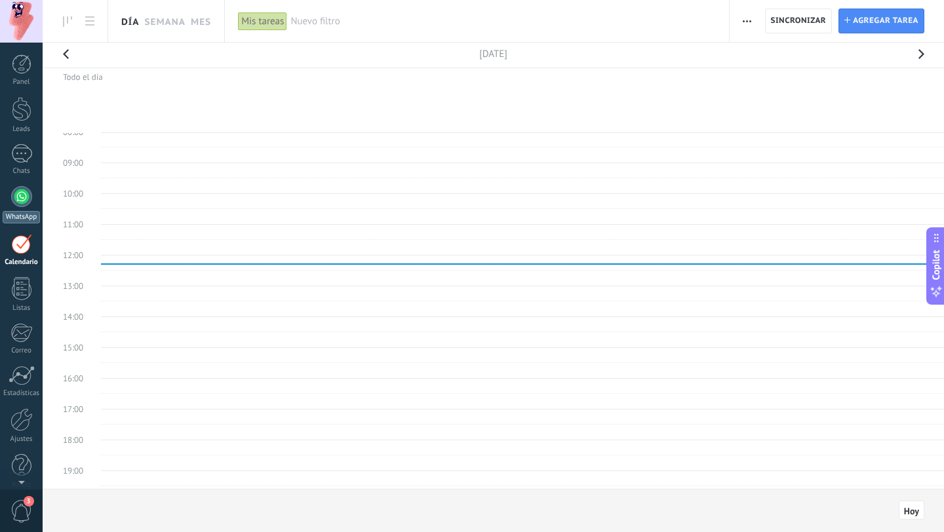
click at [20, 201] on div at bounding box center [21, 196] width 21 height 21
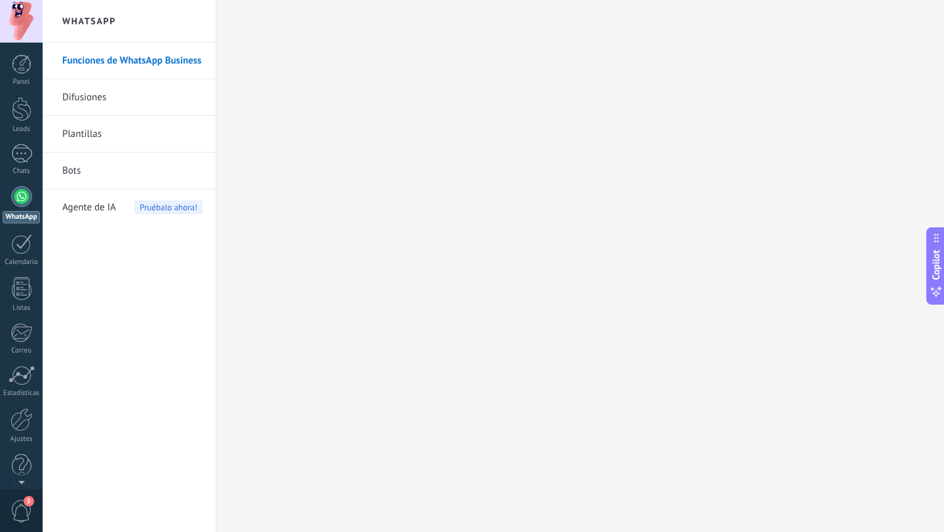
click at [136, 285] on div "Funciones de WhatsApp Business Difusiones Plantillas Bots Agente de IA Pruébalo…" at bounding box center [129, 288] width 173 height 490
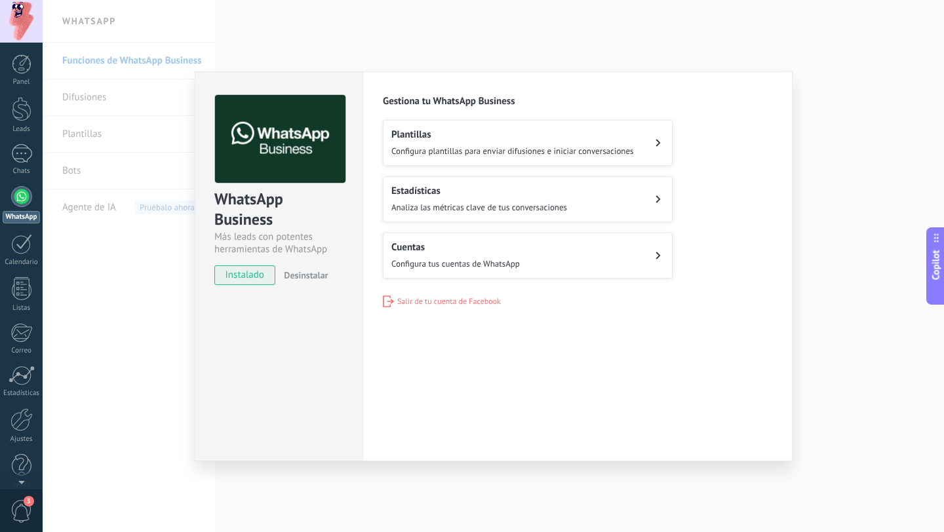
click at [892, 117] on div "WhatsApp Business Más leads con potentes herramientas de WhatsApp instalado Des…" at bounding box center [493, 266] width 901 height 532
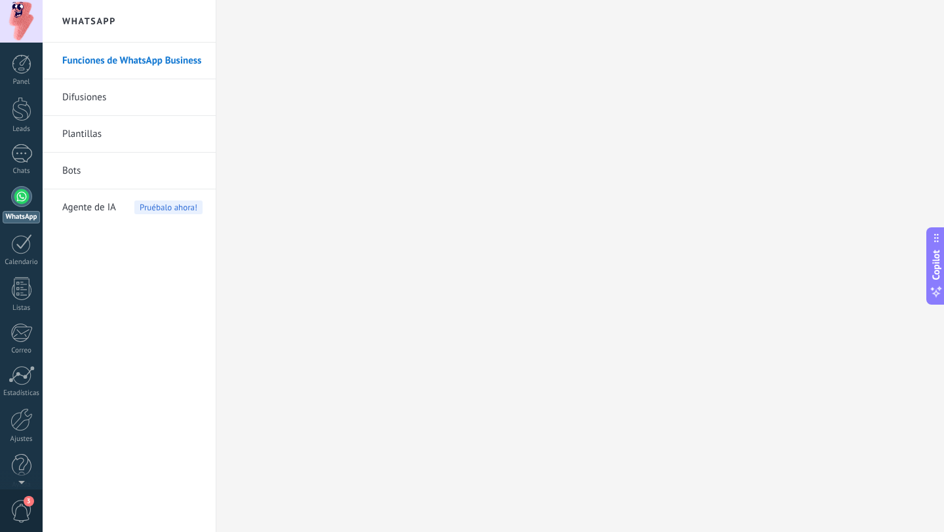
click at [123, 94] on link "Difusiones" at bounding box center [132, 97] width 140 height 37
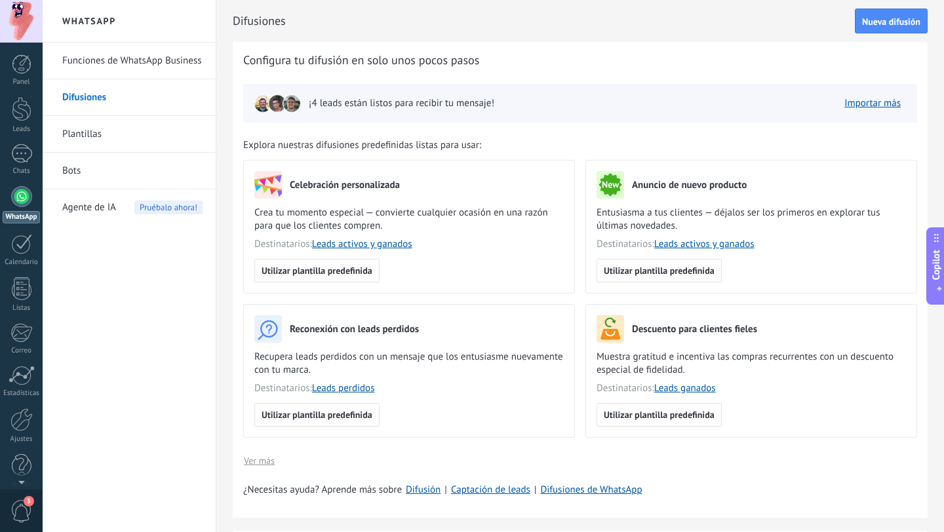
click at [105, 222] on span "Agente de IA" at bounding box center [89, 207] width 54 height 37
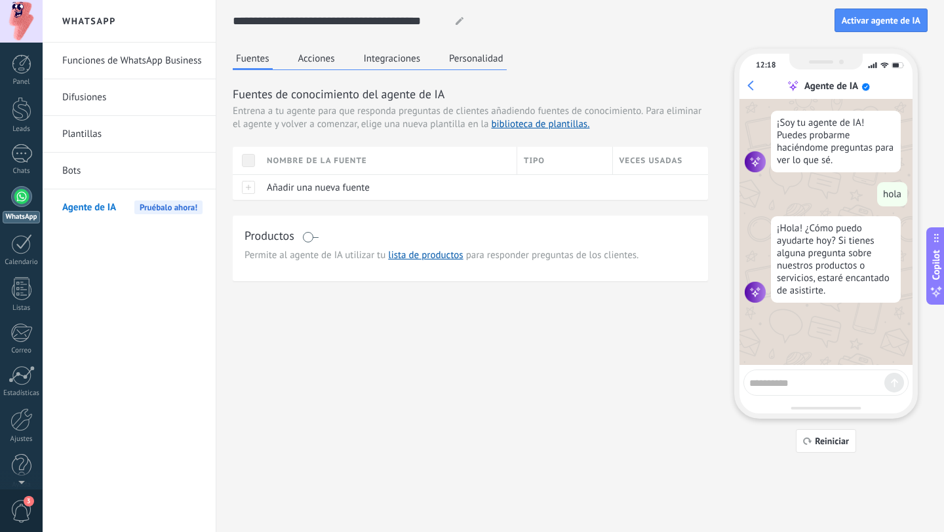
click at [317, 60] on button "Acciones" at bounding box center [316, 59] width 43 height 20
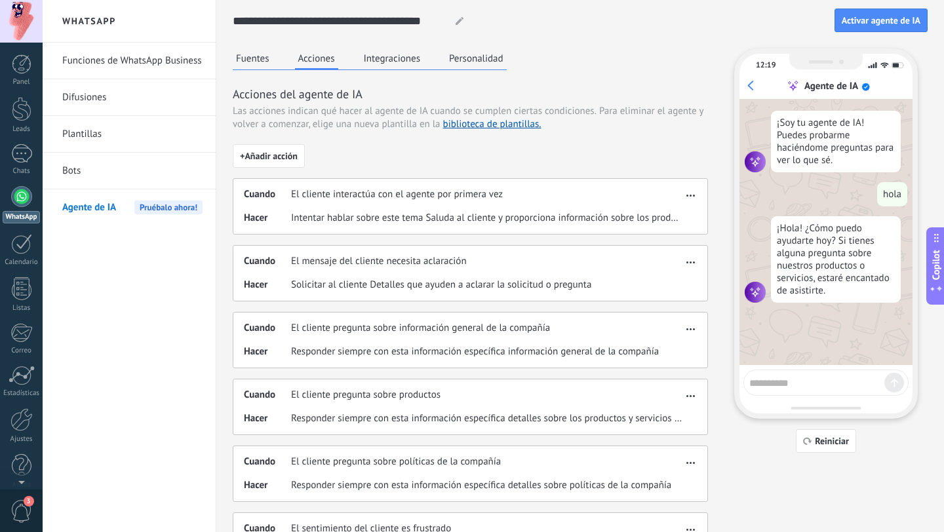
click at [380, 54] on button "Integraciones" at bounding box center [393, 59] width 64 height 20
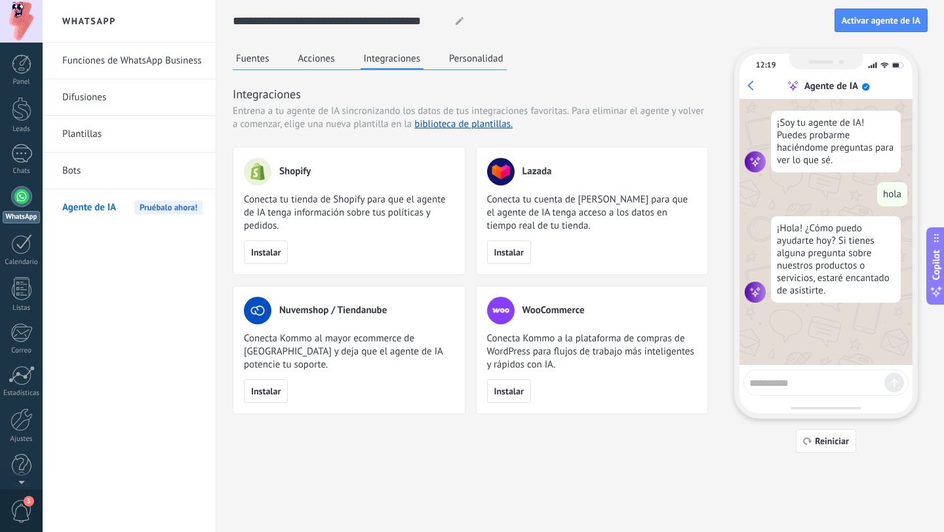
click at [471, 55] on button "Personalidad" at bounding box center [476, 59] width 61 height 20
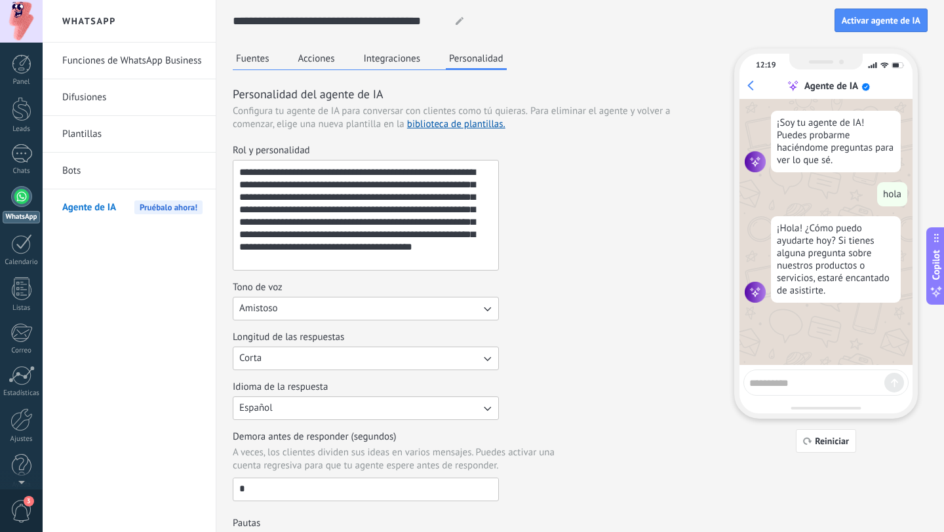
click at [267, 57] on button "Fuentes" at bounding box center [253, 59] width 40 height 20
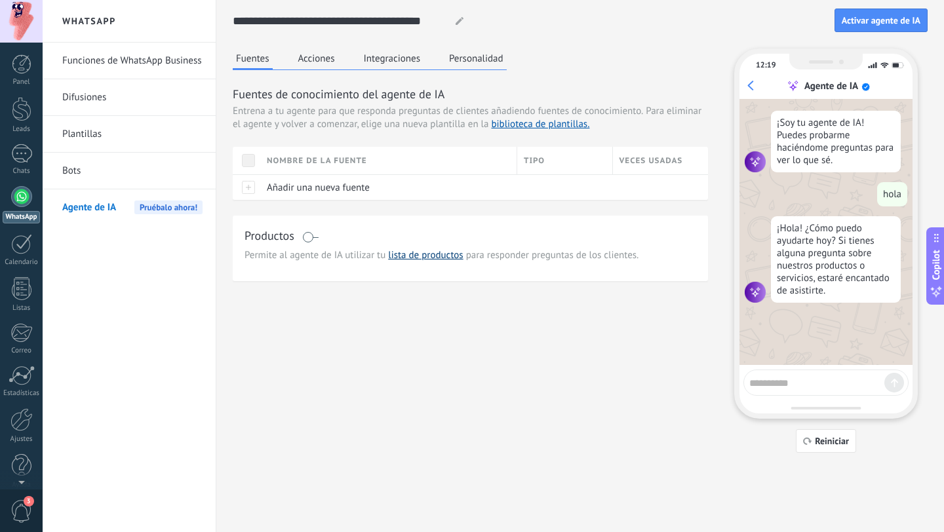
click at [410, 256] on link "lista de productos" at bounding box center [425, 255] width 75 height 12
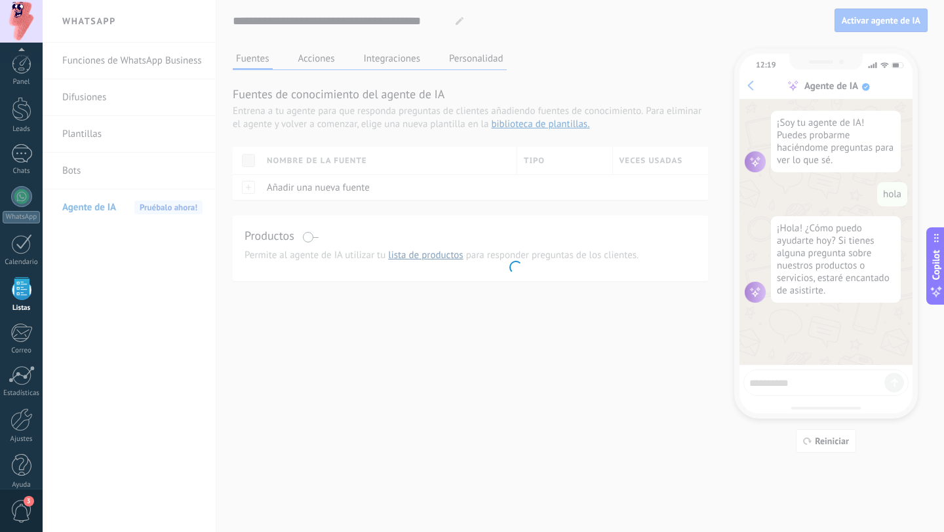
scroll to position [13, 0]
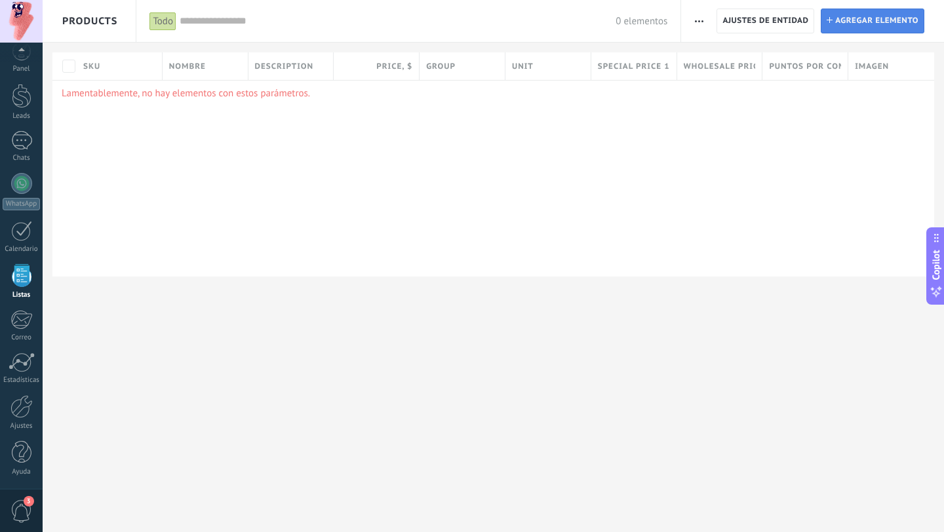
click at [857, 21] on span "Agregar elemento" at bounding box center [876, 21] width 83 height 24
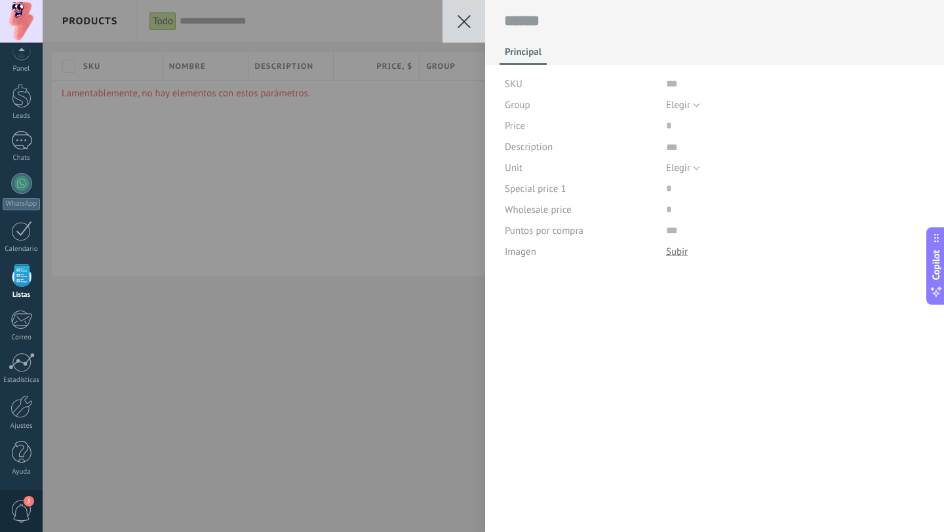
scroll to position [13, 0]
click at [526, 62] on span "Principal" at bounding box center [523, 55] width 37 height 19
click at [444, 155] on div "Guardar Cancelar Principal SKU Group Elegir All products Elegir Price Descripti…" at bounding box center [493, 266] width 901 height 532
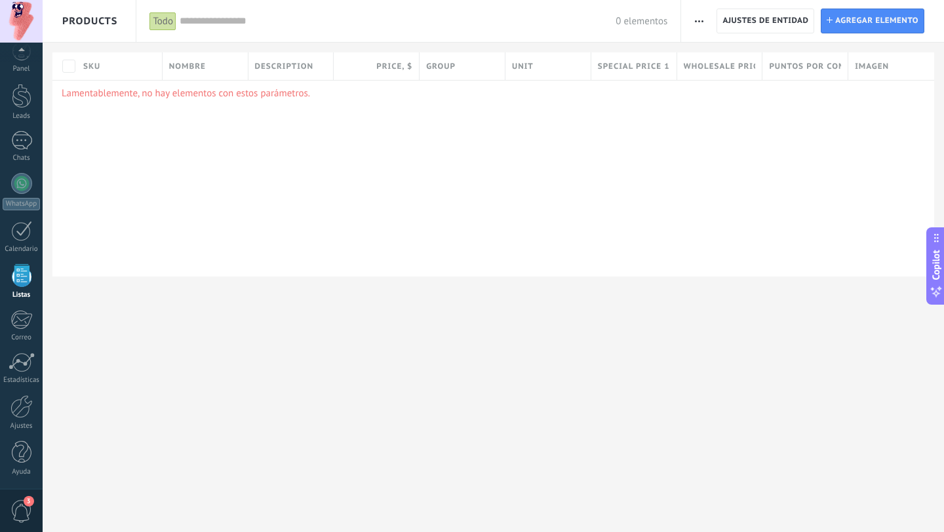
click at [688, 18] on div "Importar Ajustes de entidad Categorías Ajuste de lista" at bounding box center [699, 22] width 22 height 26
click at [702, 25] on span "button" at bounding box center [699, 21] width 9 height 25
click at [324, 79] on div "SKU Nombre Description Price , $ Group Unit Special price 1 , $ Wholesale price…" at bounding box center [493, 164] width 901 height 224
click at [252, 83] on div "Lamentablemente, no hay elementos con estos parámetros." at bounding box center [493, 178] width 882 height 197
click at [108, 27] on span "Products" at bounding box center [89, 21] width 55 height 42
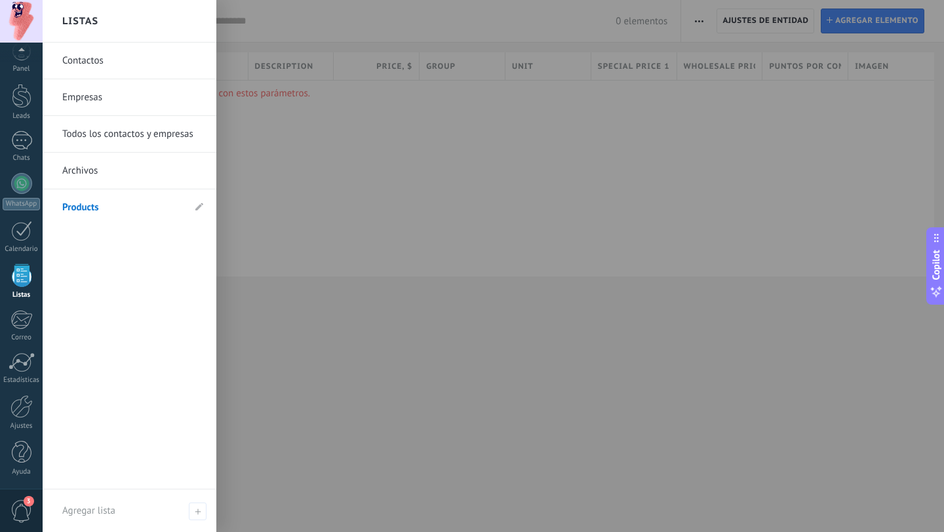
click at [96, 206] on link "Products" at bounding box center [122, 207] width 121 height 37
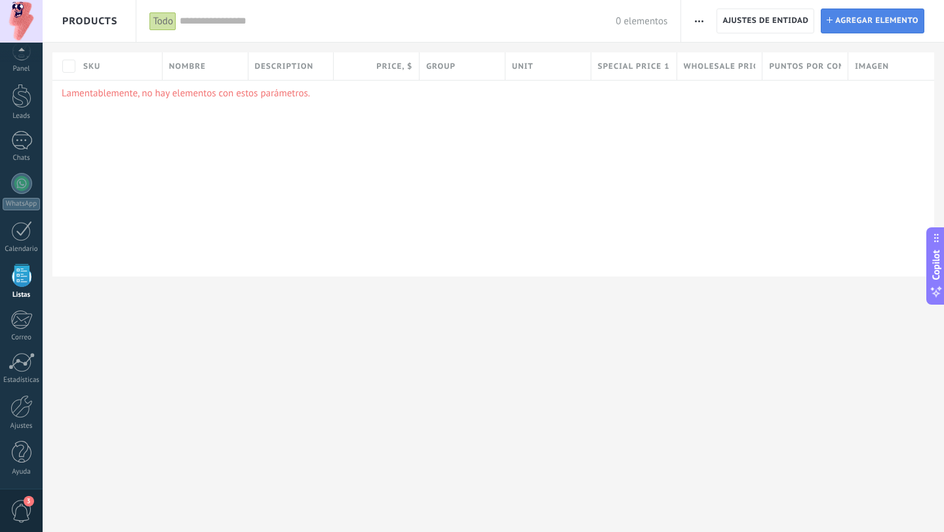
click at [899, 21] on span "Agregar elemento" at bounding box center [876, 21] width 83 height 24
type textarea "***"
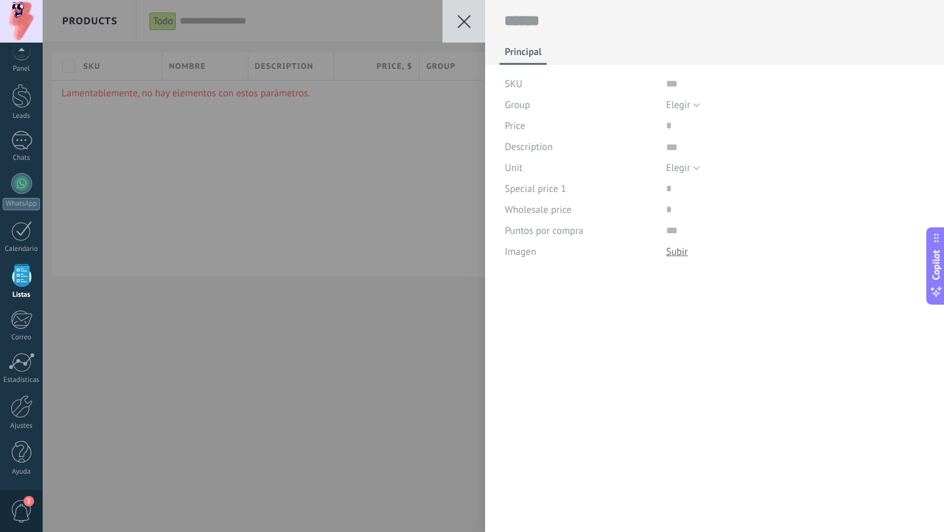
click at [557, 86] on div "SKU" at bounding box center [580, 83] width 151 height 21
click at [658, 81] on div "SKU" at bounding box center [715, 83] width 420 height 21
click at [662, 81] on div "SKU" at bounding box center [715, 83] width 420 height 21
click at [619, 229] on div "Puntos por compra" at bounding box center [580, 230] width 151 height 21
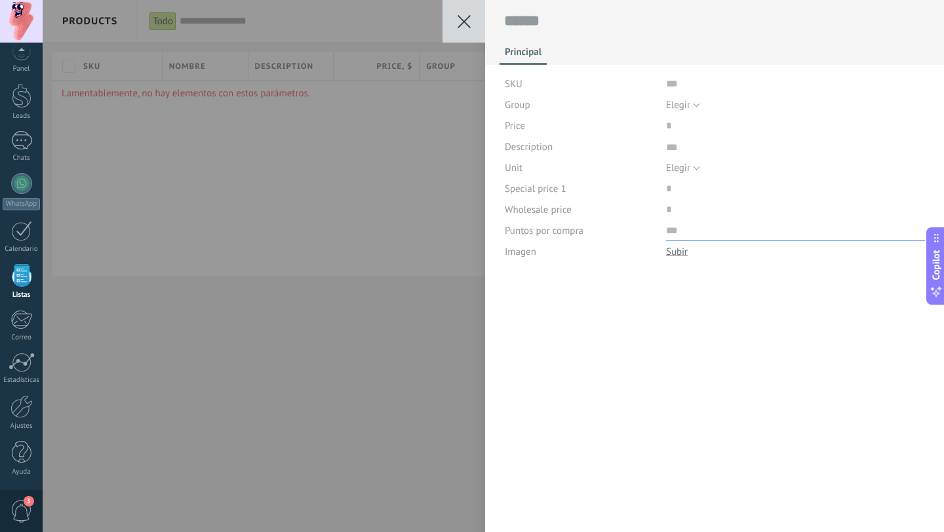
click at [671, 230] on input "numeric" at bounding box center [795, 230] width 259 height 21
type input "*"
click at [685, 167] on span "Elegir" at bounding box center [678, 168] width 24 height 12
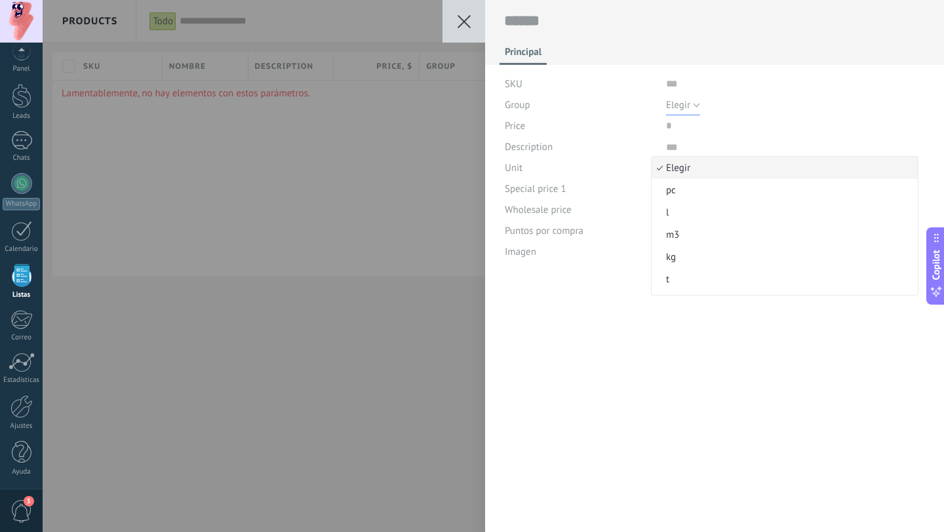
click at [673, 96] on button "Elegir" at bounding box center [683, 104] width 34 height 21
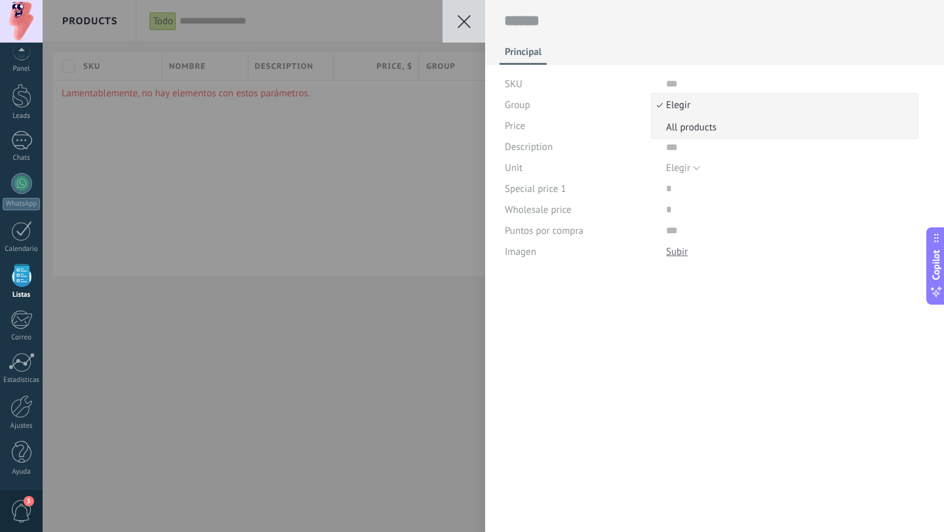
click at [730, 132] on span "All products" at bounding box center [783, 127] width 262 height 12
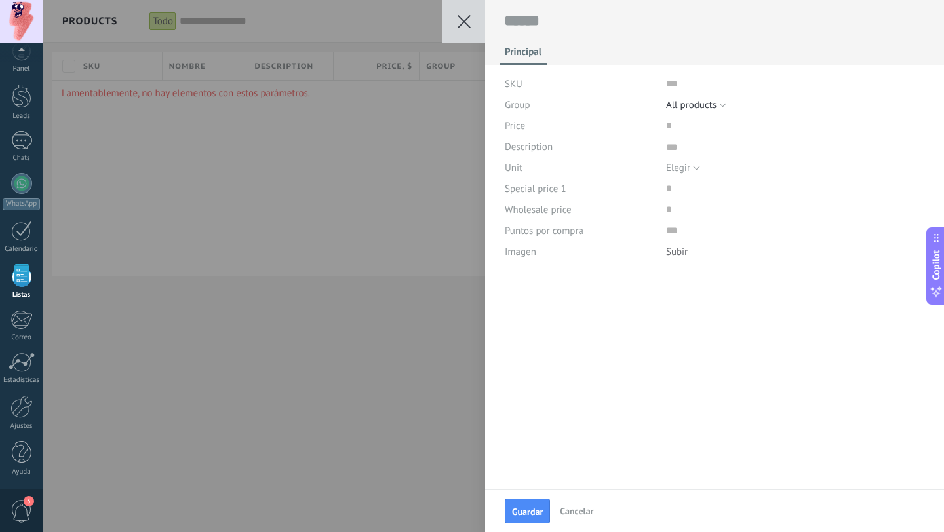
click at [468, 19] on icon at bounding box center [464, 21] width 13 height 13
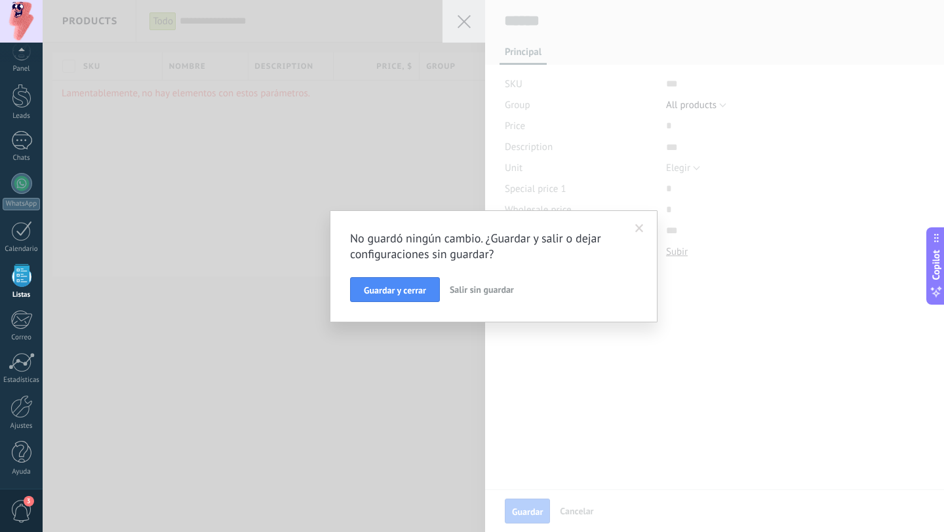
click at [489, 290] on span "Salir sin guardar" at bounding box center [482, 290] width 64 height 12
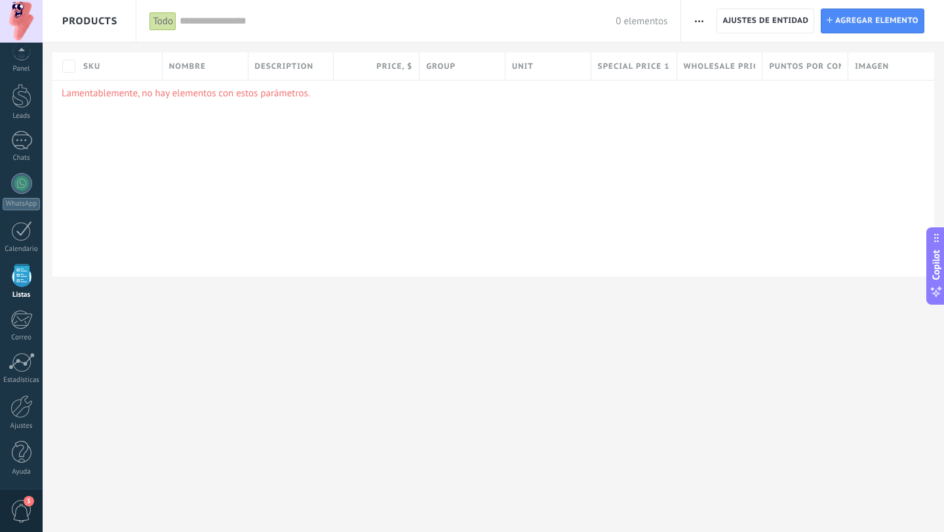
click at [939, 288] on icon at bounding box center [939, 288] width 3 height 3
type textarea "***"
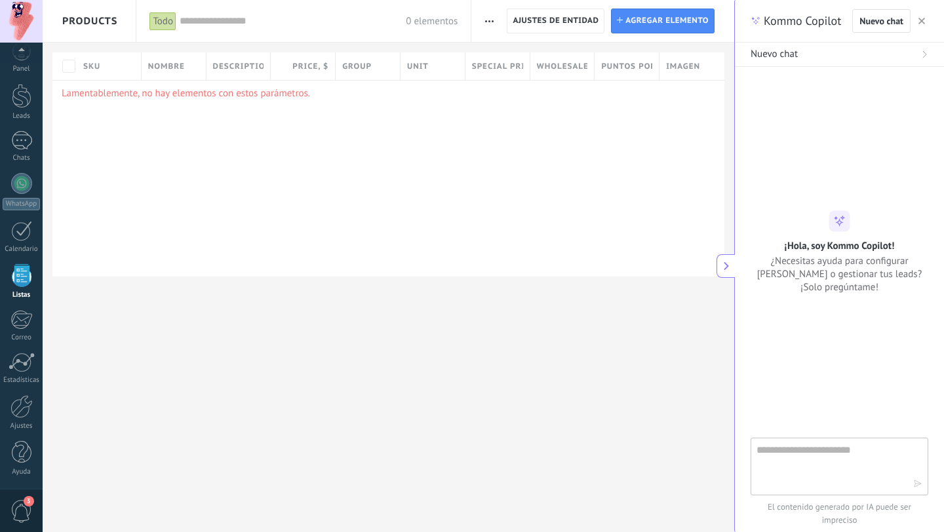
click at [799, 454] on textarea at bounding box center [830, 465] width 147 height 47
type textarea "**********"
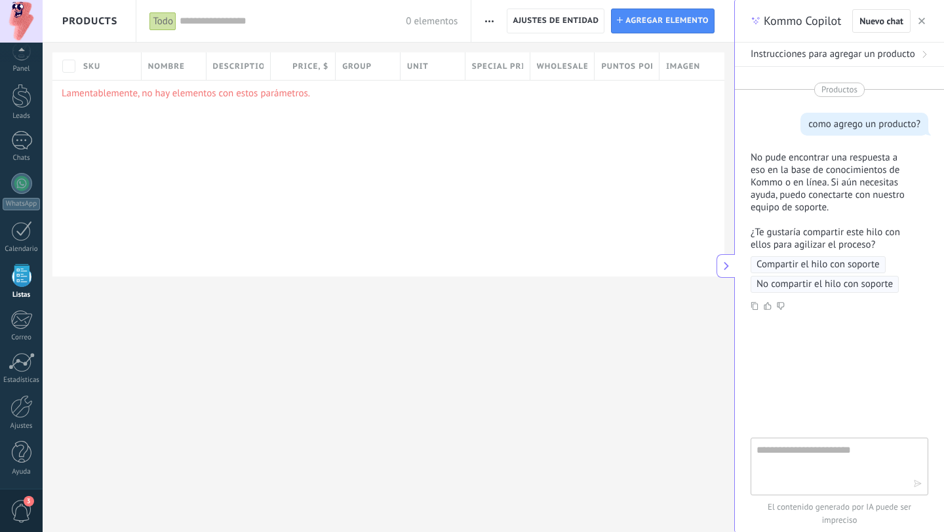
click at [923, 22] on icon "button" at bounding box center [921, 21] width 7 height 7
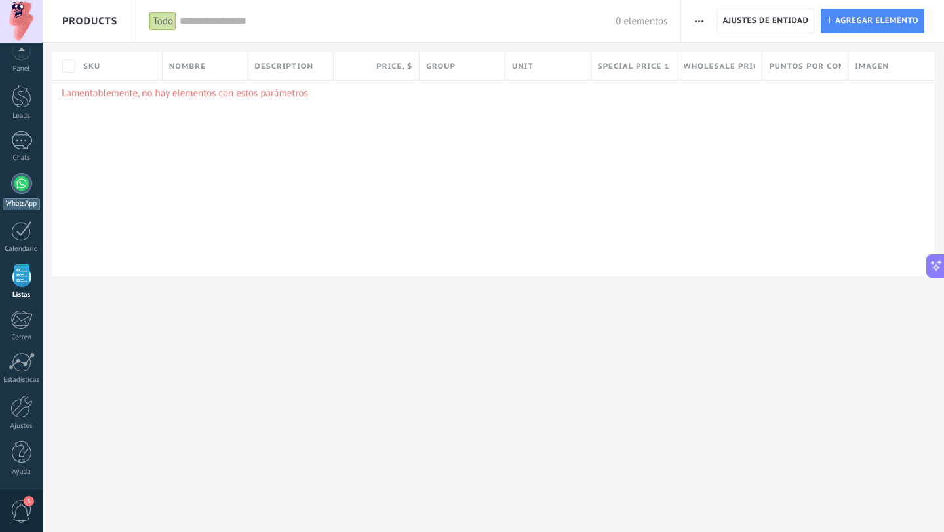
click at [21, 177] on div at bounding box center [21, 183] width 21 height 21
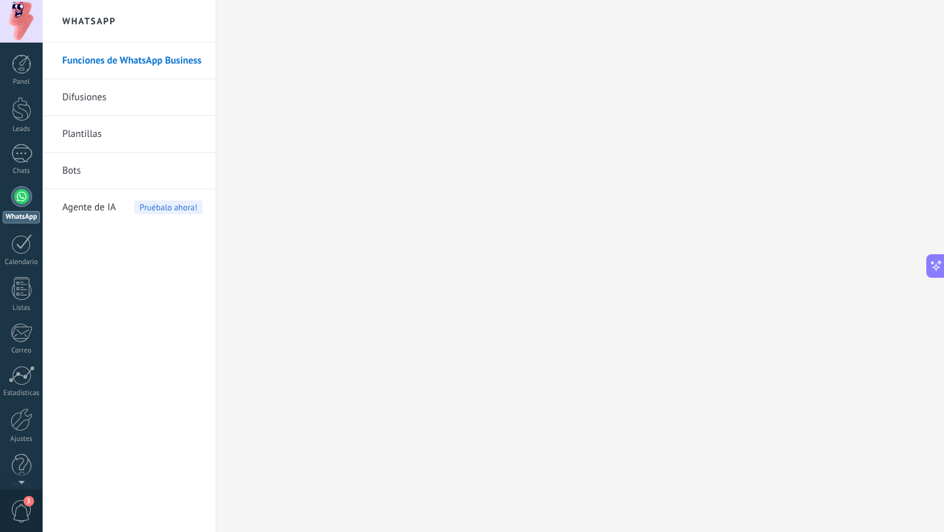
click at [89, 209] on span "Agente de IA" at bounding box center [89, 207] width 54 height 37
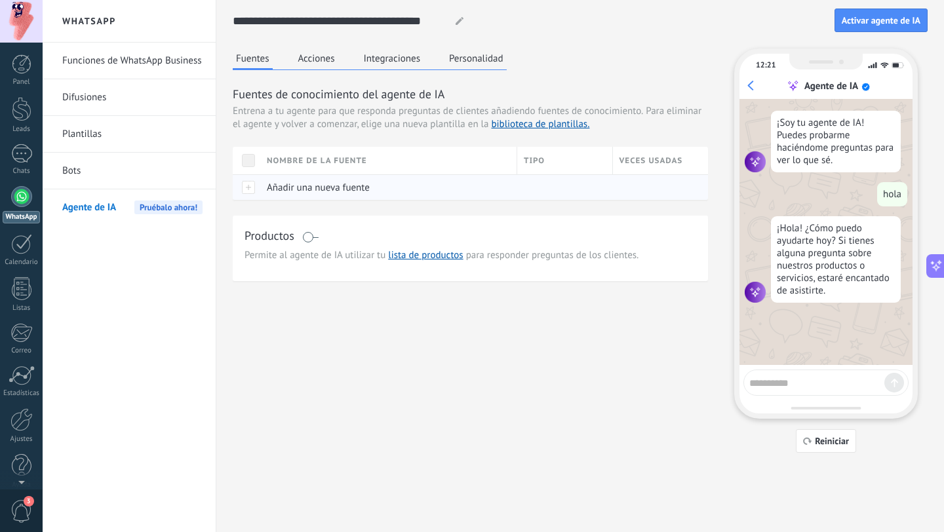
click at [317, 197] on div "Añadir una nueva fuente" at bounding box center [385, 187] width 250 height 25
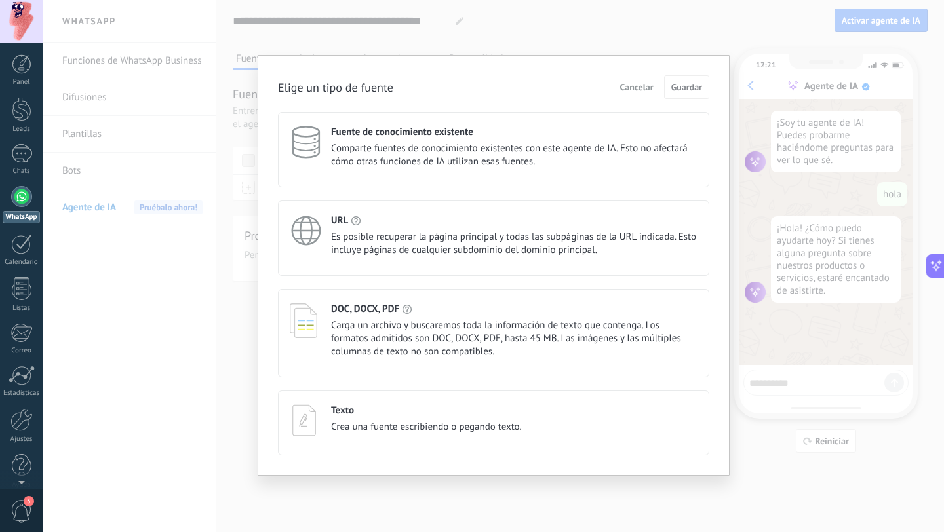
click at [520, 342] on span "Carga un archivo y buscaremos toda la información de texto que contenga. Los fo…" at bounding box center [514, 338] width 366 height 39
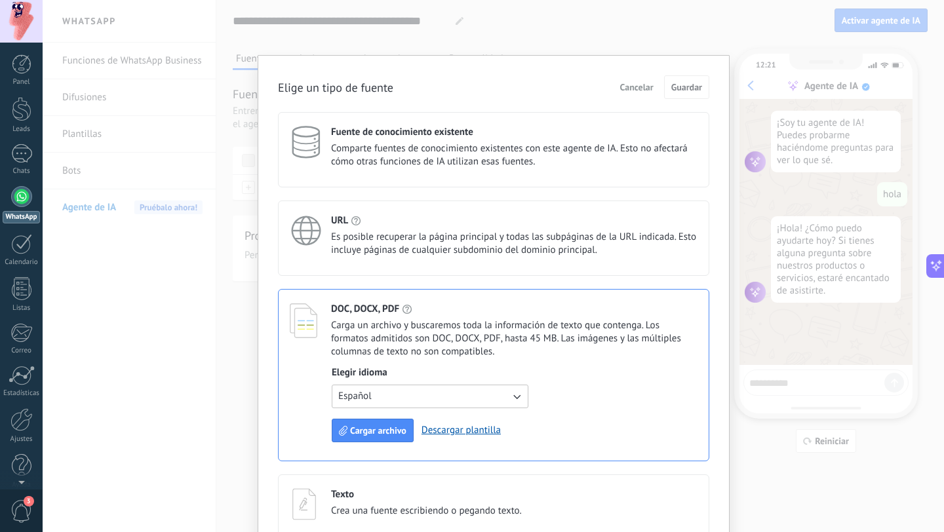
click at [481, 393] on button "Español" at bounding box center [430, 397] width 197 height 24
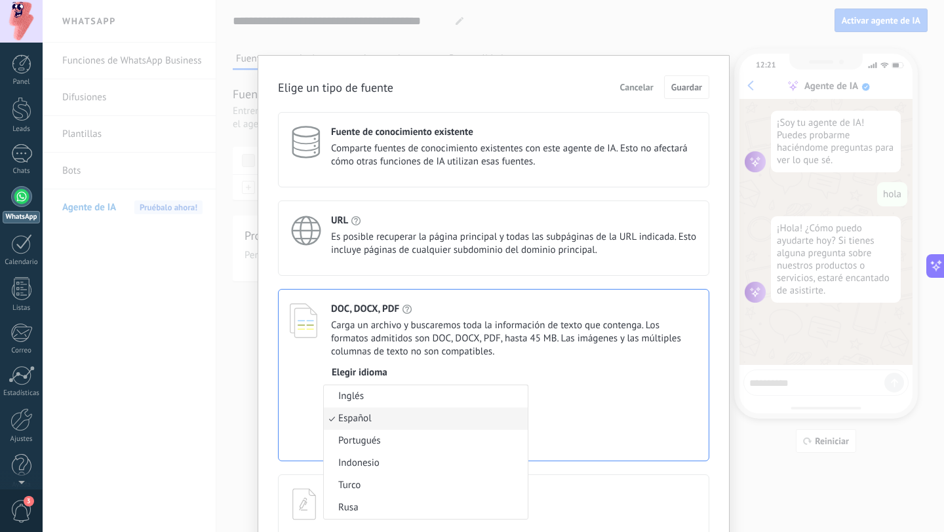
click at [551, 342] on span "Carga un archivo y buscaremos toda la información de texto que contenga. Los fo…" at bounding box center [514, 338] width 366 height 39
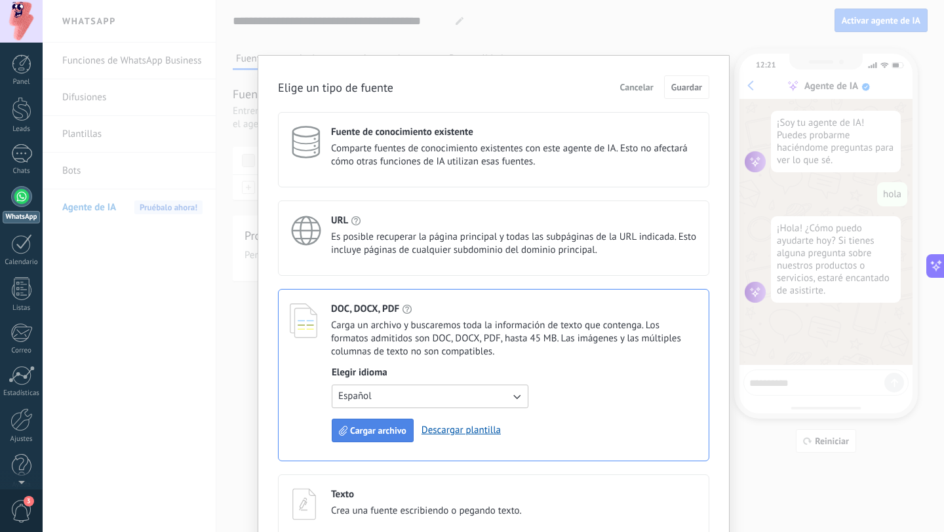
click at [378, 432] on span "Cargar archivo" at bounding box center [378, 430] width 56 height 9
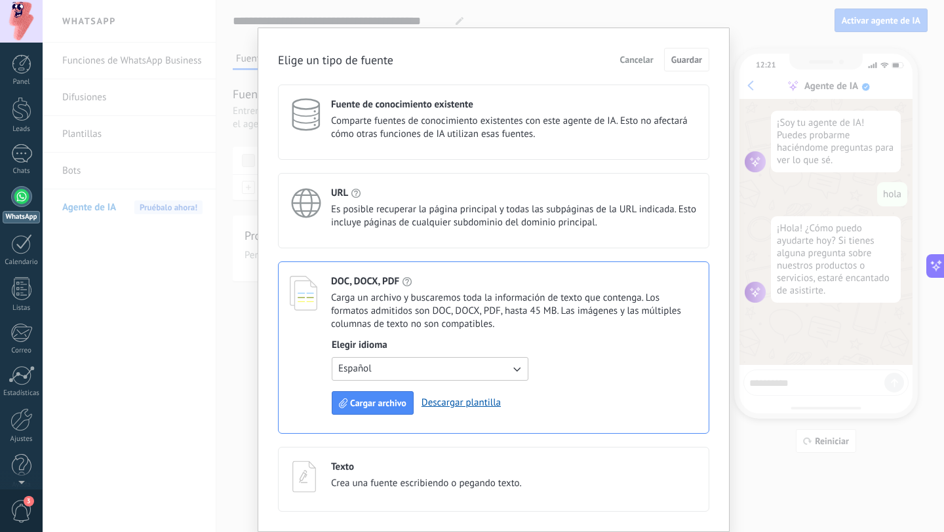
click at [631, 66] on button "Cancelar" at bounding box center [636, 60] width 45 height 20
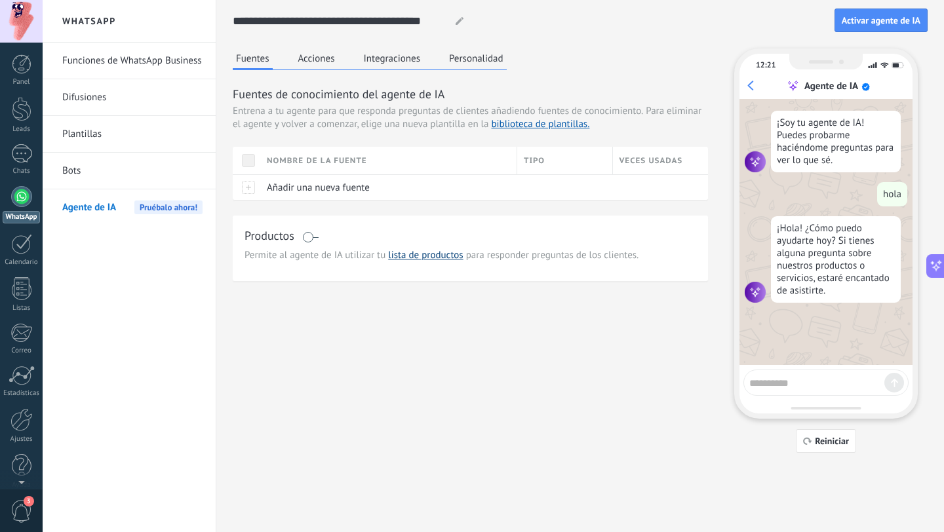
click at [448, 257] on link "lista de productos" at bounding box center [425, 255] width 75 height 12
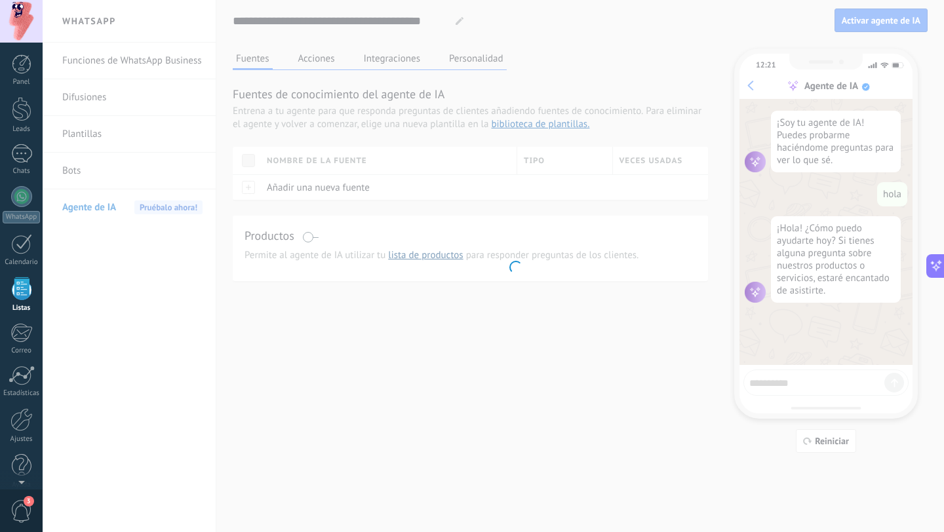
scroll to position [13, 0]
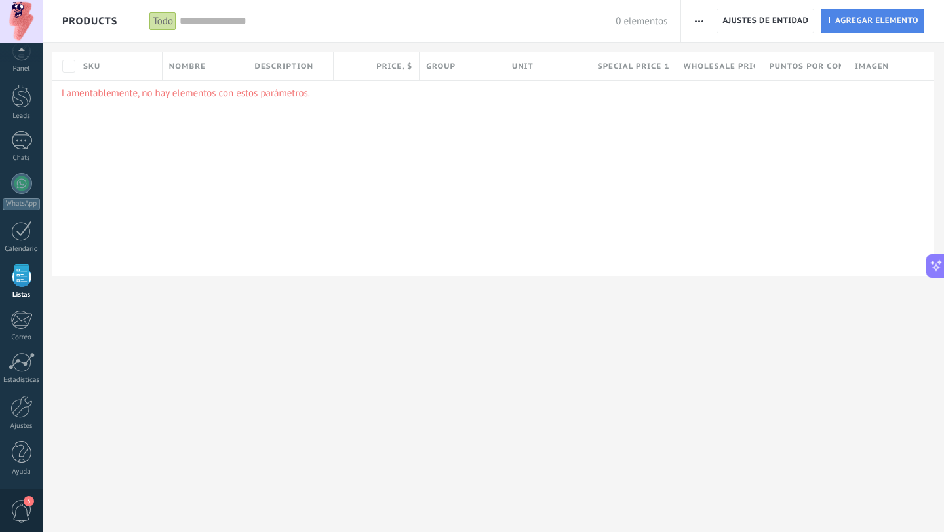
click at [873, 28] on span "Agregar elemento" at bounding box center [876, 21] width 83 height 24
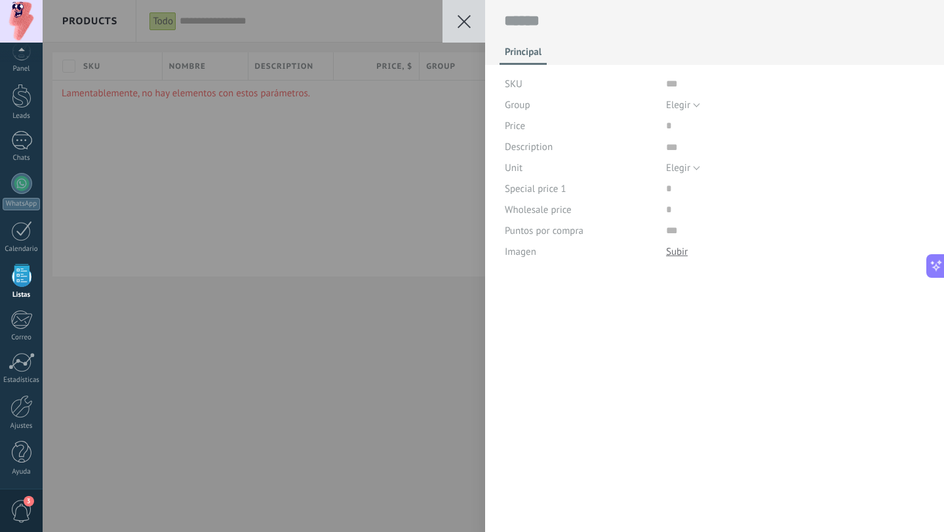
scroll to position [13, 0]
click at [473, 25] on button at bounding box center [463, 21] width 43 height 43
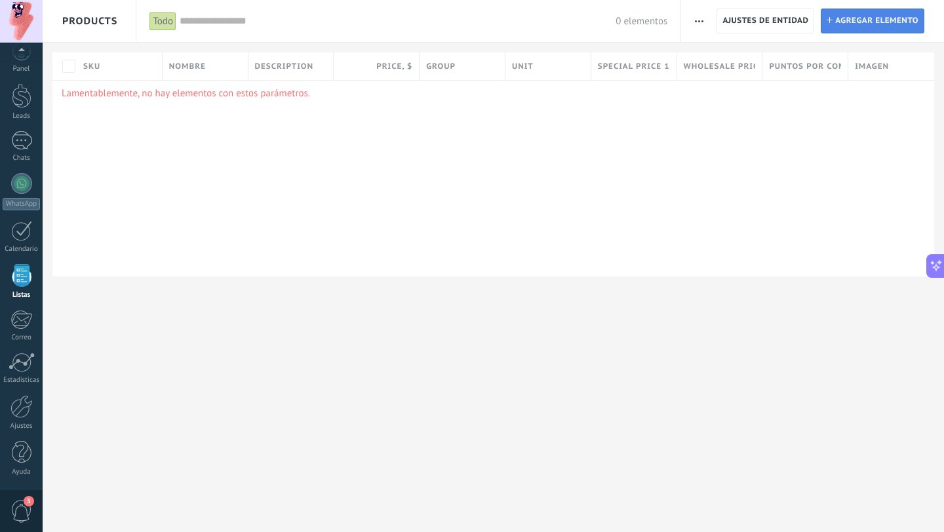
click at [851, 22] on span "Agregar elemento" at bounding box center [876, 21] width 83 height 24
type textarea "***"
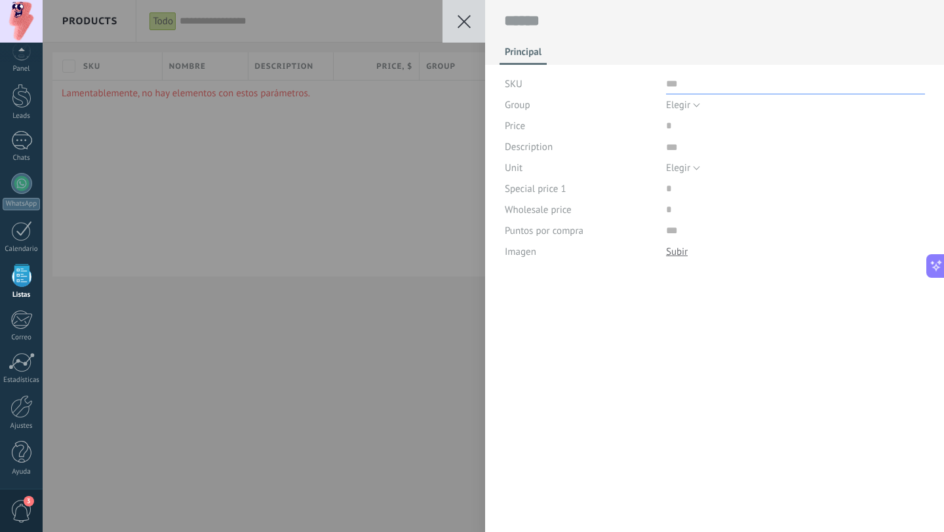
click at [691, 86] on input "text" at bounding box center [795, 83] width 259 height 21
type input "******"
click at [682, 108] on span "Elegir" at bounding box center [678, 105] width 24 height 12
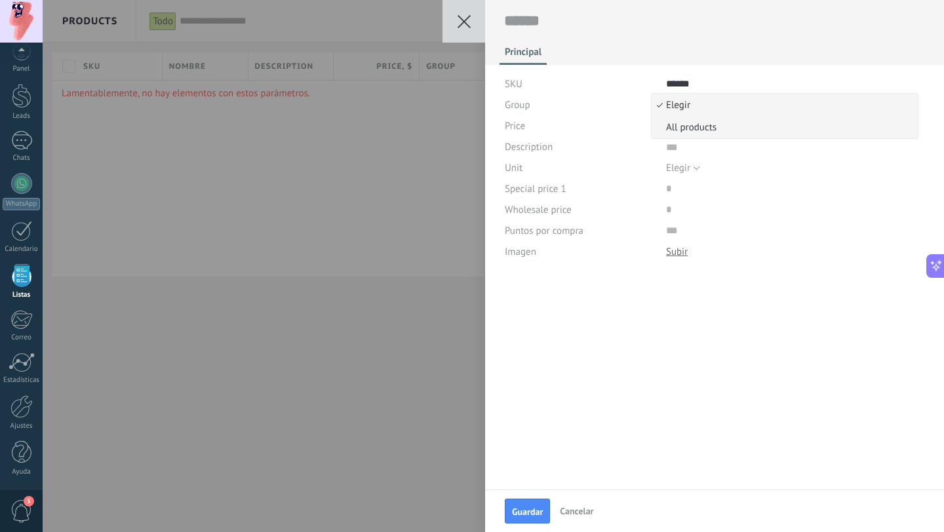
click at [684, 128] on span "All products" at bounding box center [783, 127] width 262 height 12
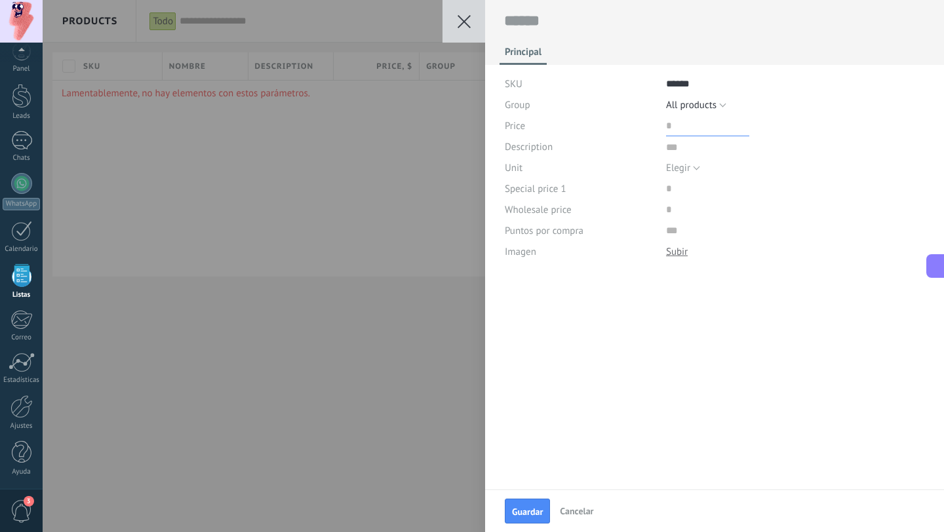
click at [677, 128] on input "price" at bounding box center [707, 125] width 83 height 21
type input "*****"
click at [666, 150] on textarea at bounding box center [795, 146] width 259 height 21
type textarea "*"
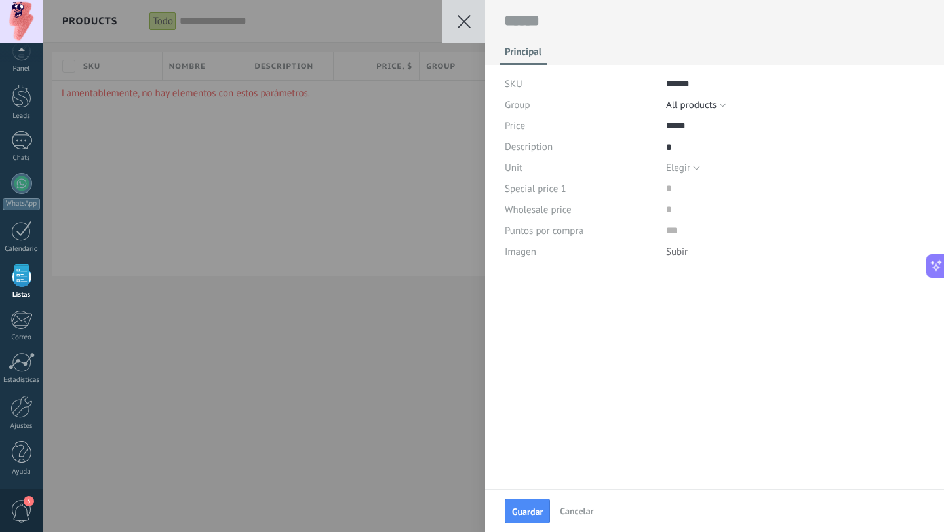
type textarea "**"
type textarea "***"
type textarea "****"
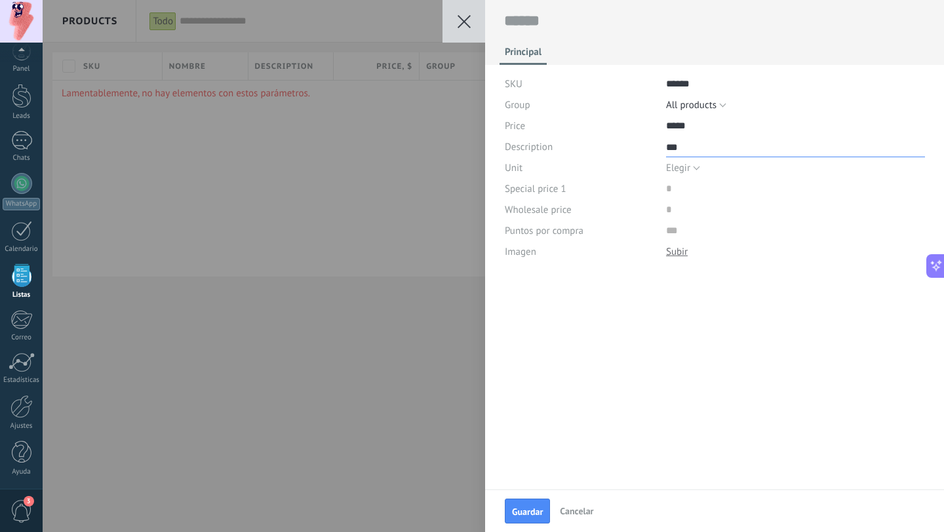
type textarea "****"
type textarea "*****"
type textarea "******"
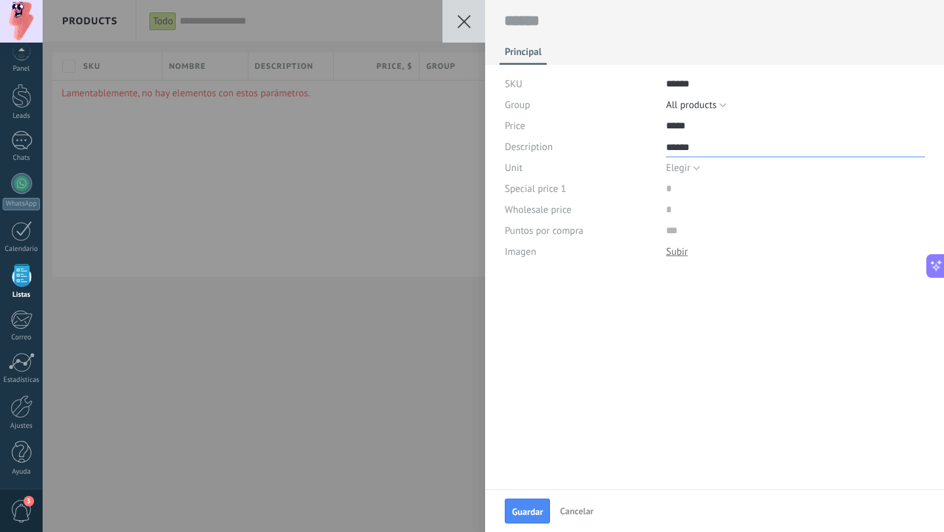
type textarea "*******"
type textarea "********"
type textarea "*********"
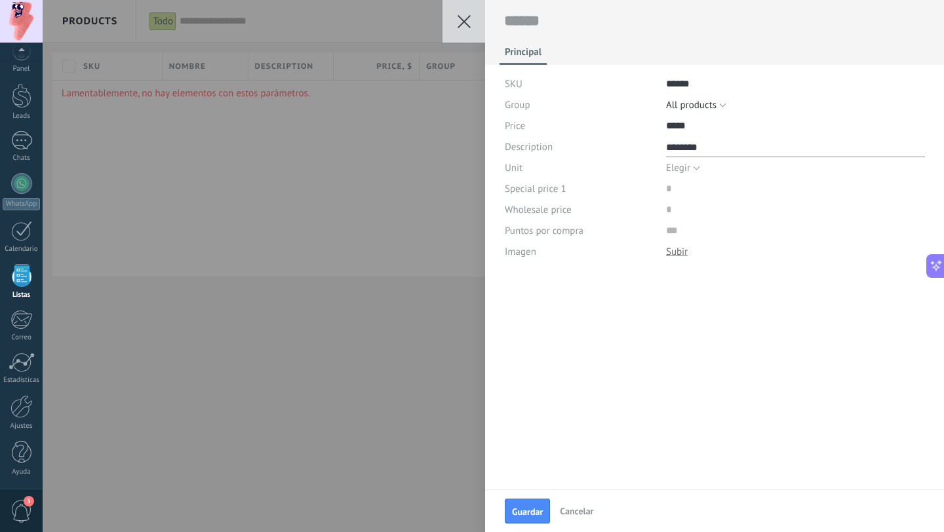
type textarea "*********"
type textarea "**********"
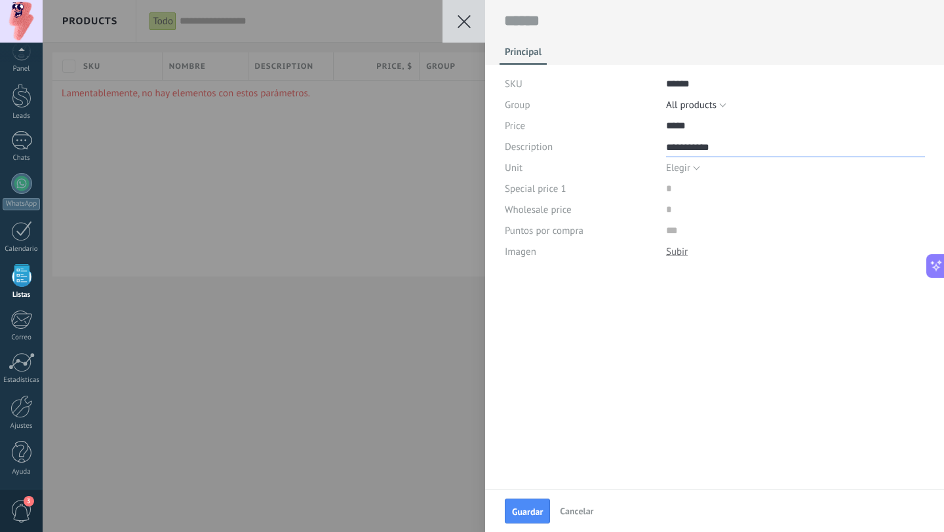
type textarea "**********"
click at [681, 170] on span "Elegir" at bounding box center [678, 168] width 24 height 12
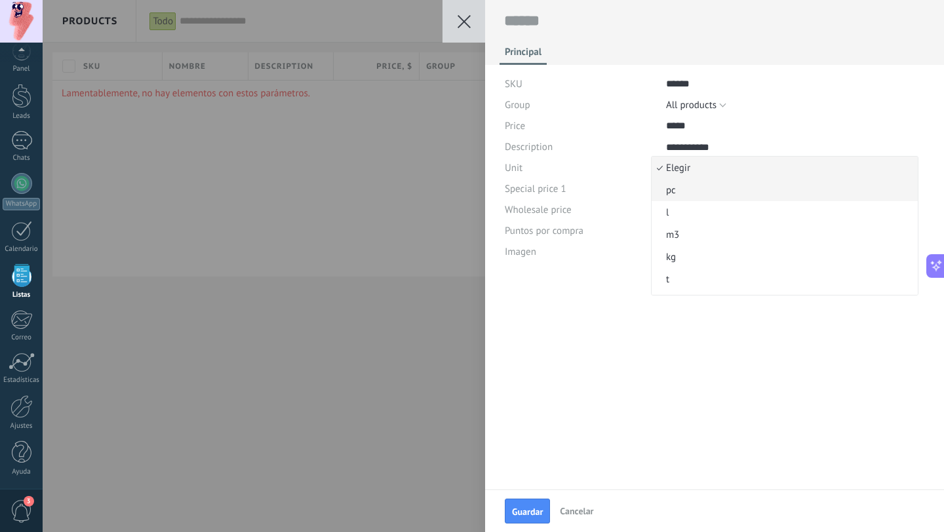
click at [680, 197] on span "pc" at bounding box center [783, 190] width 262 height 12
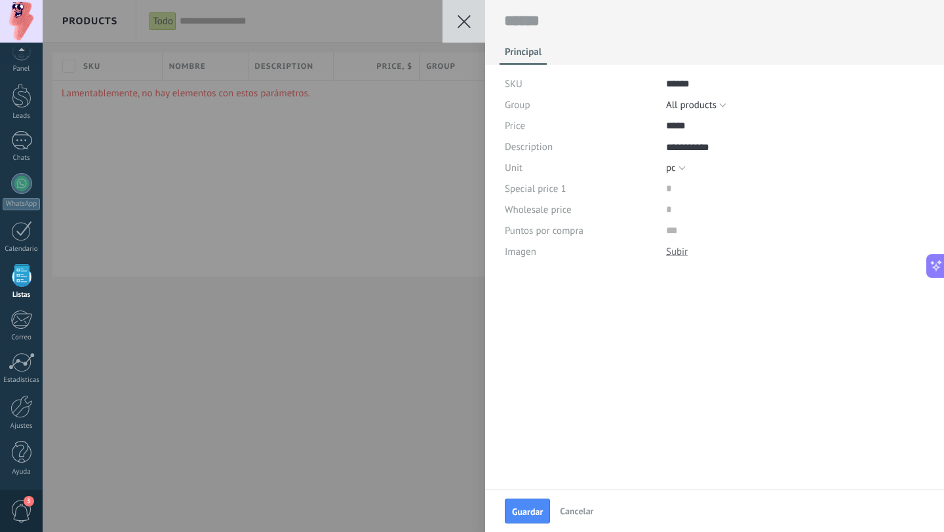
click at [656, 191] on div "Special price 1" at bounding box center [715, 188] width 420 height 21
click at [662, 191] on div "Special price 1" at bounding box center [715, 188] width 420 height 21
click at [667, 191] on input "price" at bounding box center [707, 188] width 83 height 21
click at [644, 278] on div "**********" at bounding box center [714, 147] width 459 height 295
click at [673, 171] on span "pc" at bounding box center [671, 168] width 10 height 12
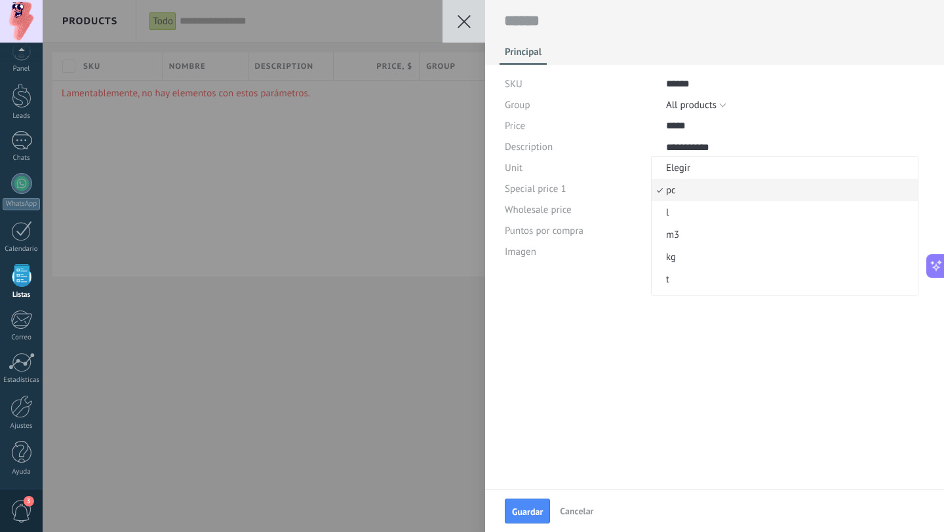
click at [673, 171] on span "Elegir" at bounding box center [783, 168] width 262 height 12
click at [528, 515] on span "Guardar" at bounding box center [527, 511] width 31 height 9
click at [522, 24] on textarea at bounding box center [715, 21] width 422 height 20
type textarea "*"
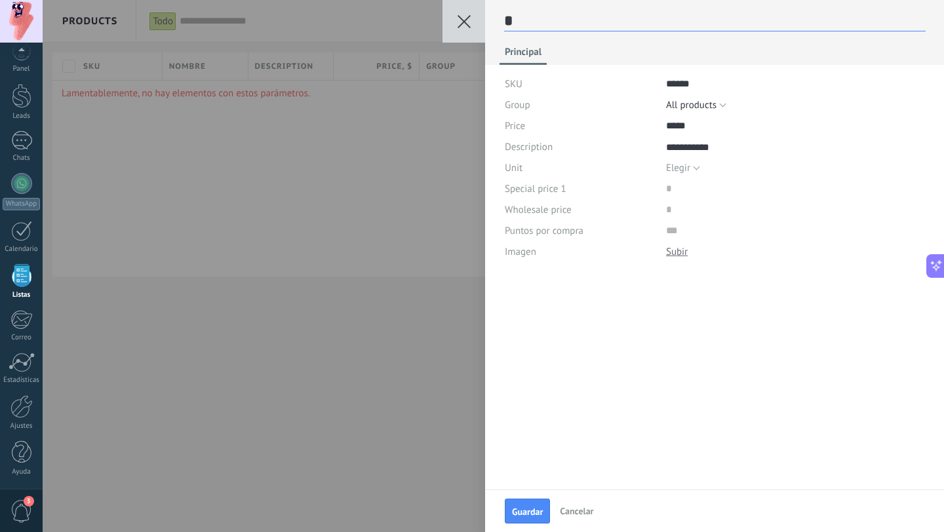
type textarea "**"
type textarea "***"
type textarea "****"
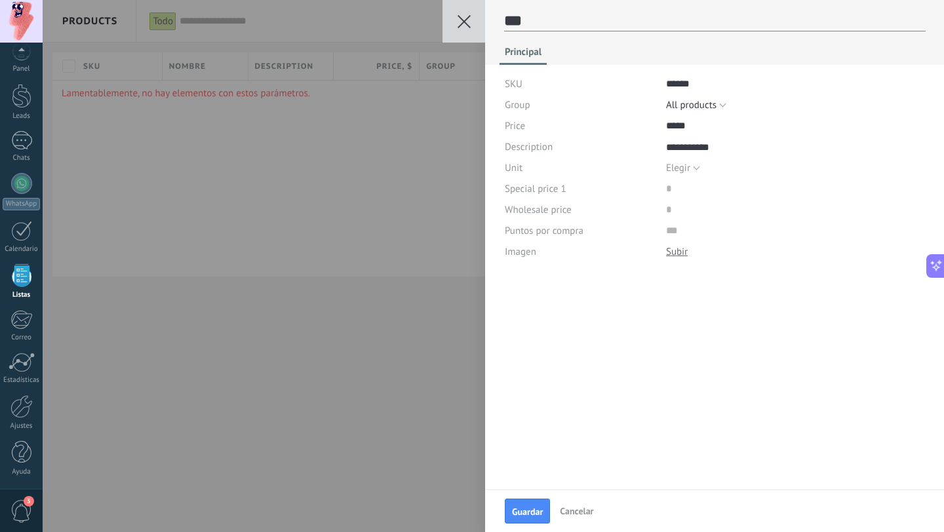
type textarea "****"
type textarea "*****"
type textarea "******"
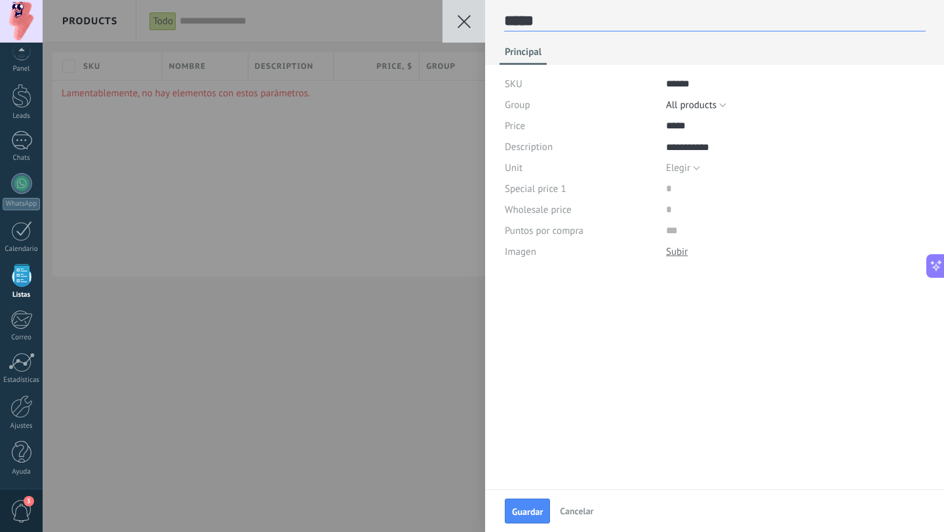
type textarea "******"
type textarea "*******"
type textarea "********"
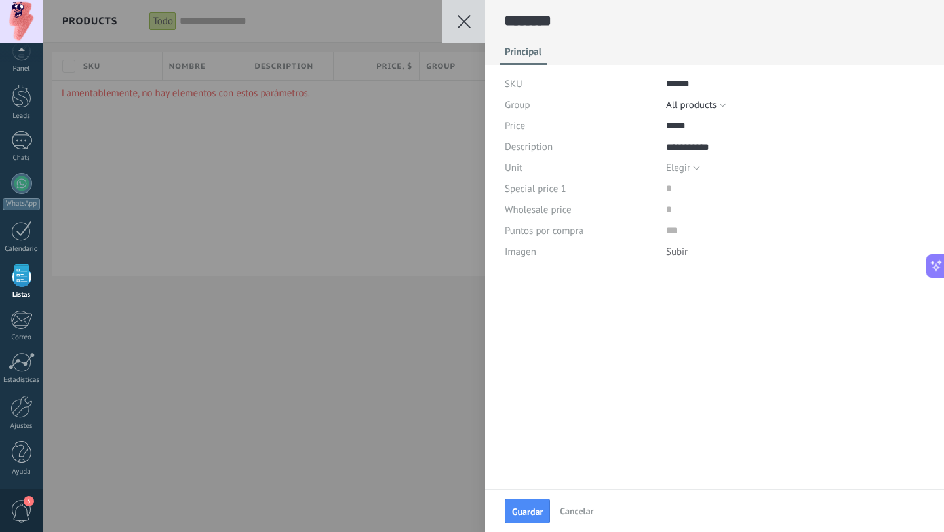
type textarea "*********"
type textarea "**********"
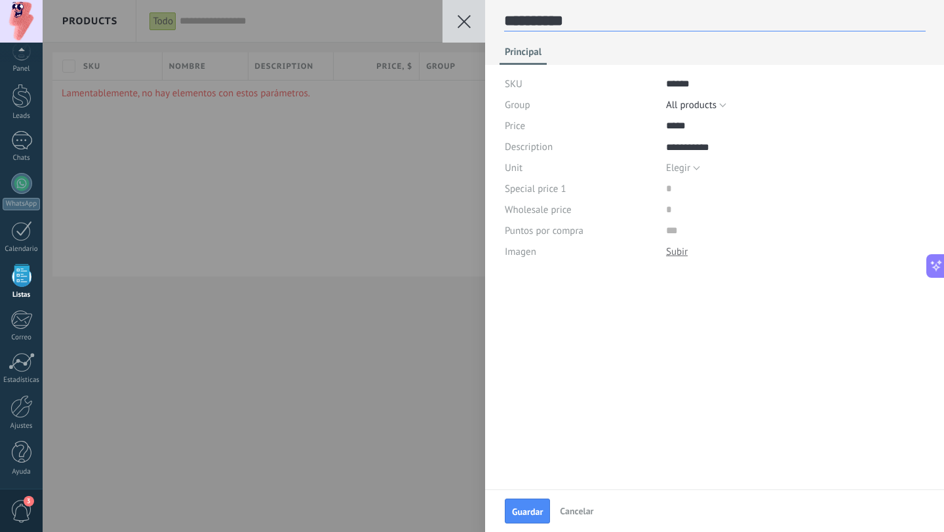
type textarea "**********"
type textarea "*********"
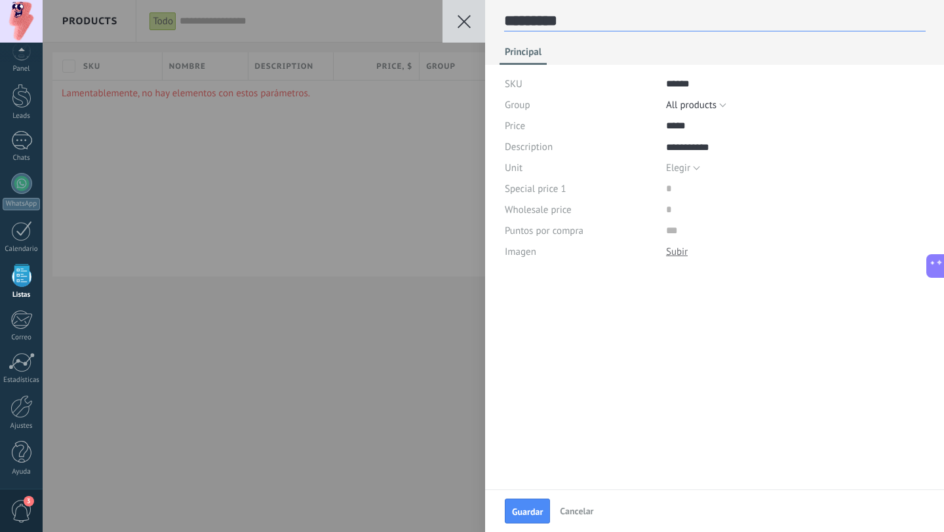
type textarea "********"
type textarea "*******"
type textarea "******"
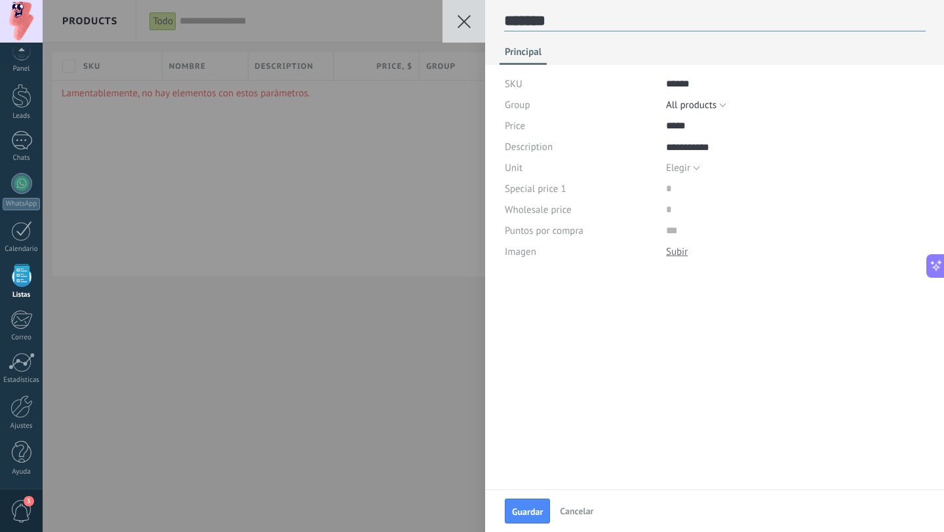
type textarea "******"
type textarea "*****"
type textarea "****"
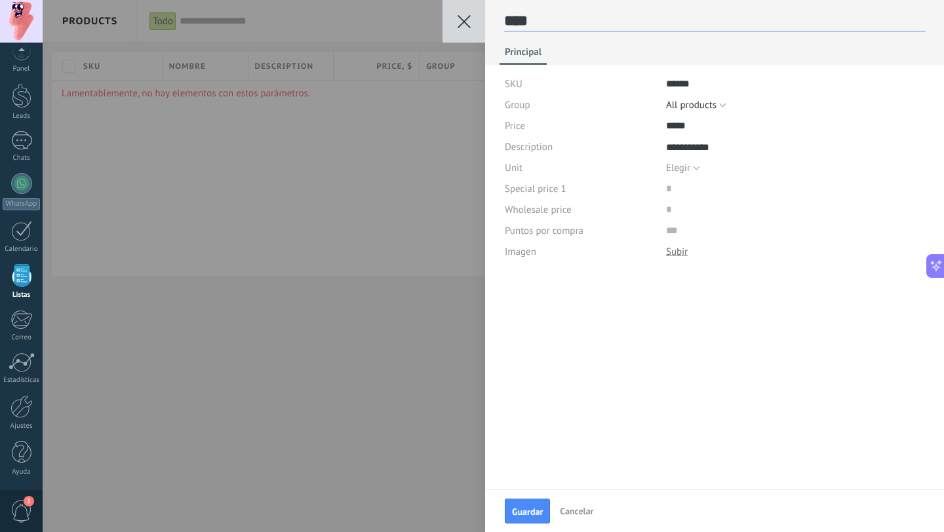
type textarea "***"
type textarea "**"
type textarea "*"
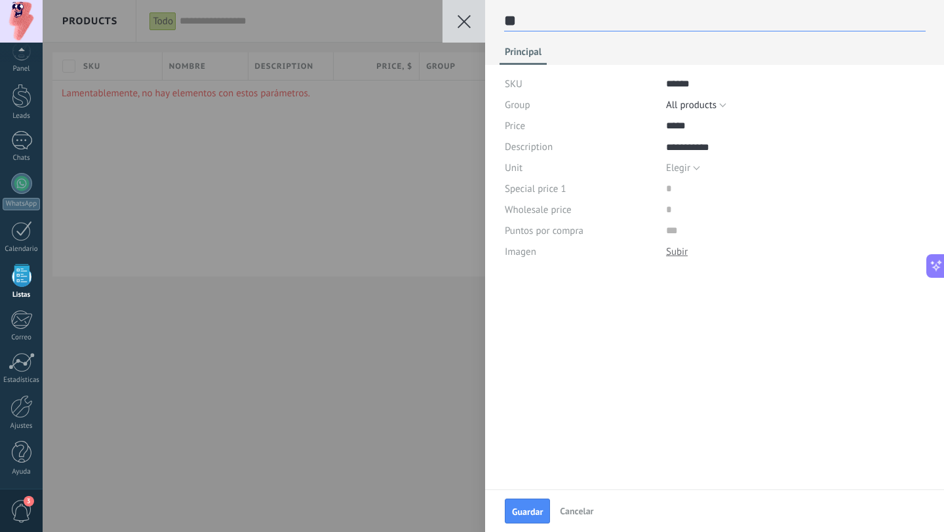
type textarea "*"
type textarea "******"
type textarea "*"
type textarea "**"
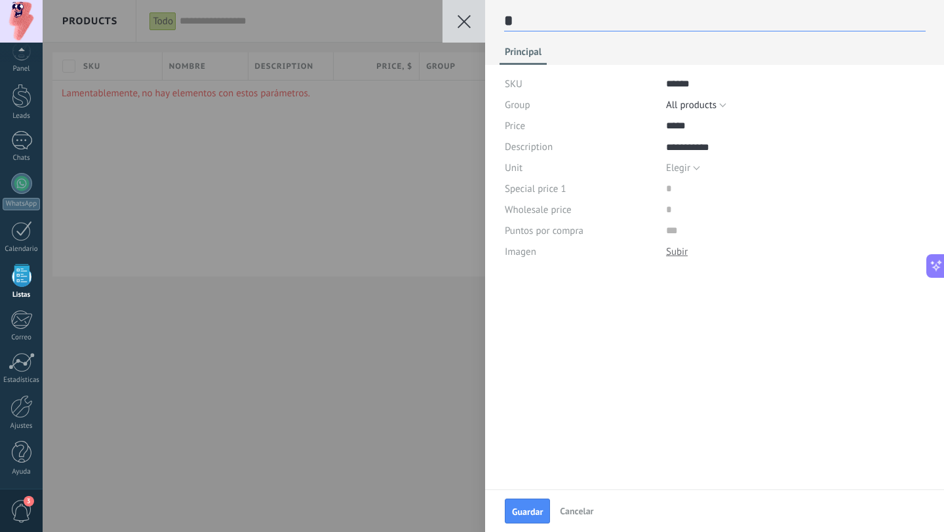
type textarea "**"
type textarea "***"
type textarea "****"
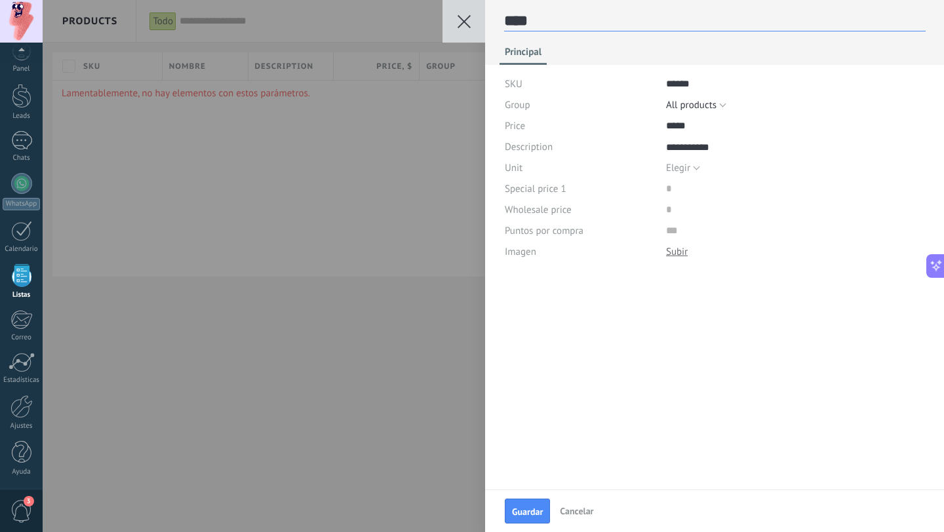
type textarea "****"
type textarea "******"
type textarea "********"
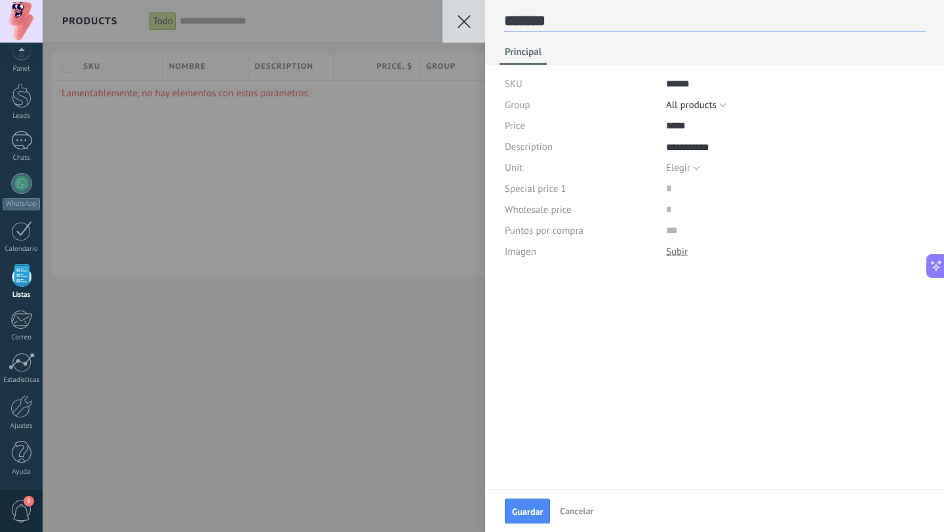
type textarea "********"
type textarea "*********"
type textarea "**********"
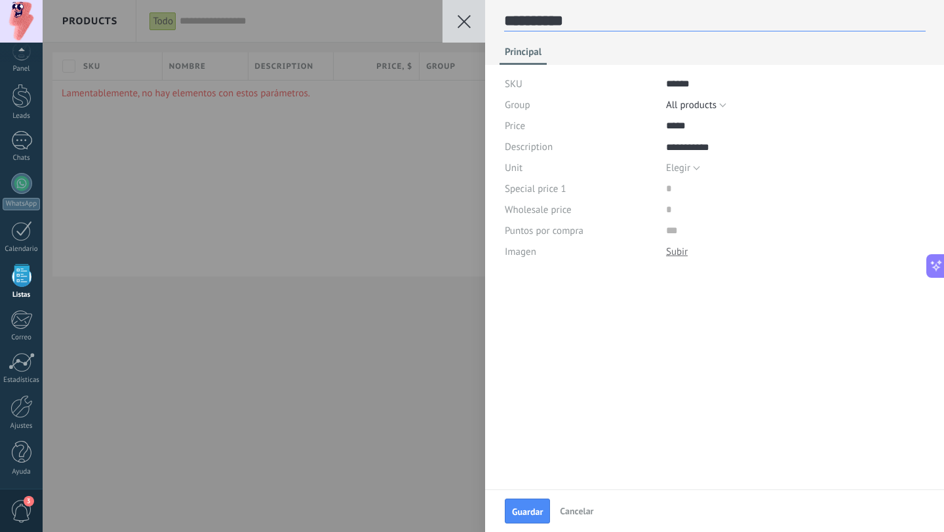
type textarea "**********"
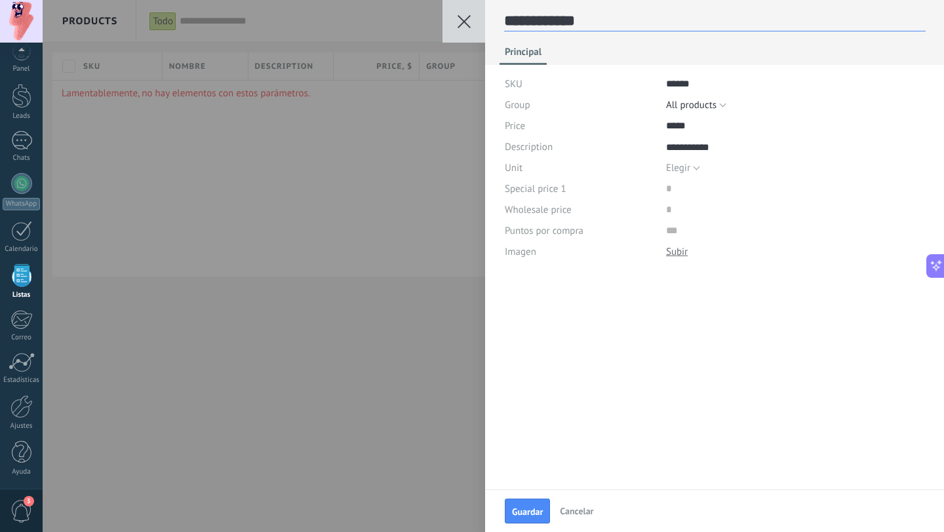
type textarea "**********"
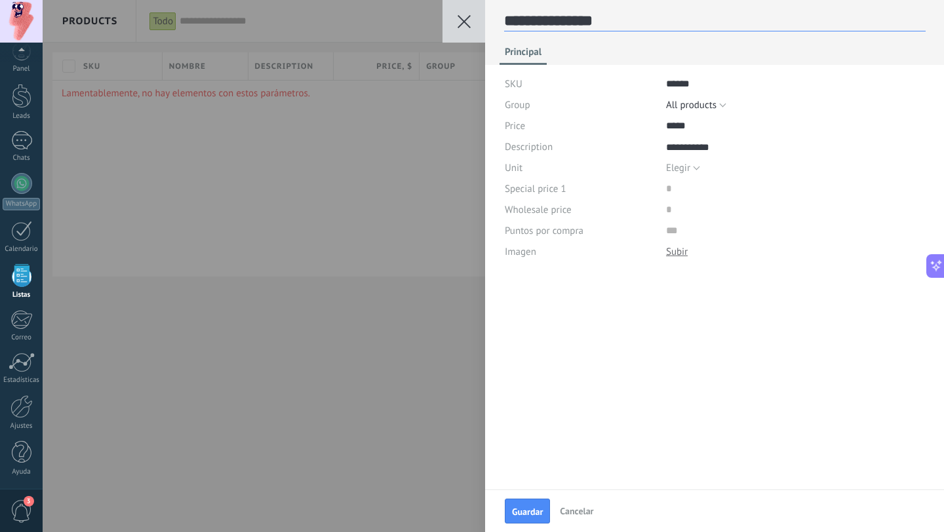
type textarea "**********"
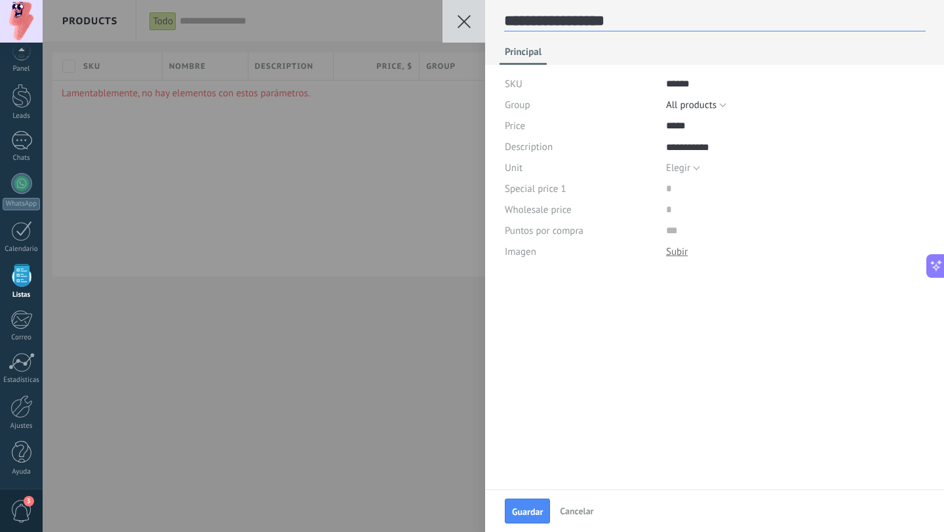
type textarea "**********"
click at [543, 20] on textarea "**********" at bounding box center [715, 21] width 422 height 20
type textarea "**********"
click at [547, 22] on textarea "**********" at bounding box center [715, 21] width 422 height 20
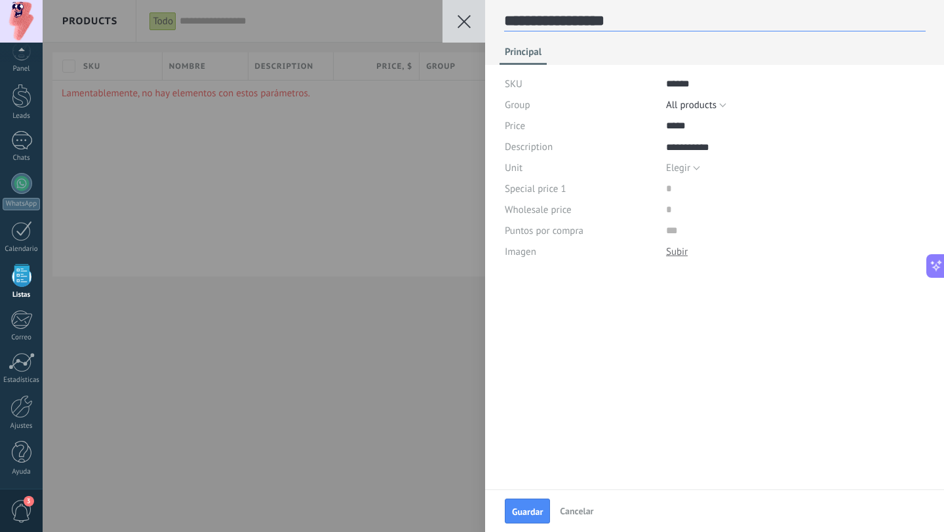
type textarea "**********"
click at [529, 509] on span "Guardar" at bounding box center [527, 511] width 31 height 9
click at [467, 24] on use at bounding box center [464, 21] width 13 height 13
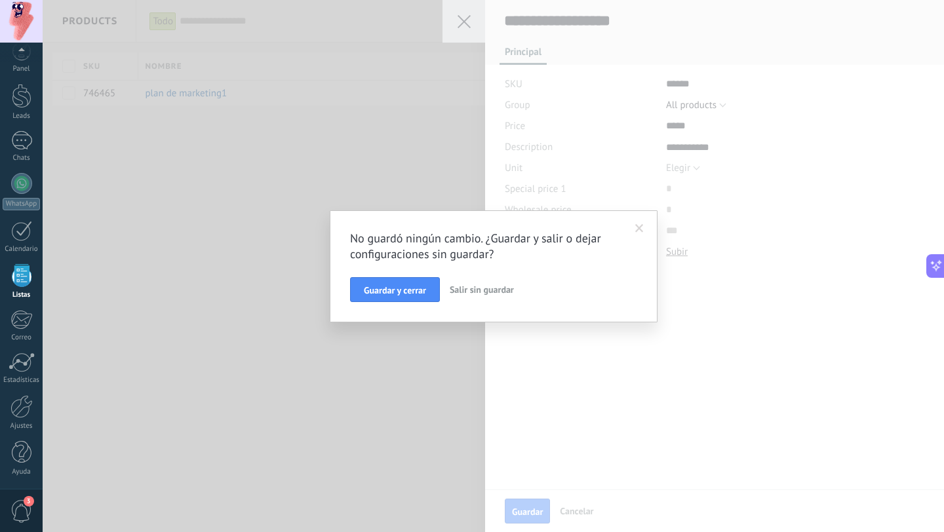
click at [477, 295] on span "Salir sin guardar" at bounding box center [482, 290] width 64 height 12
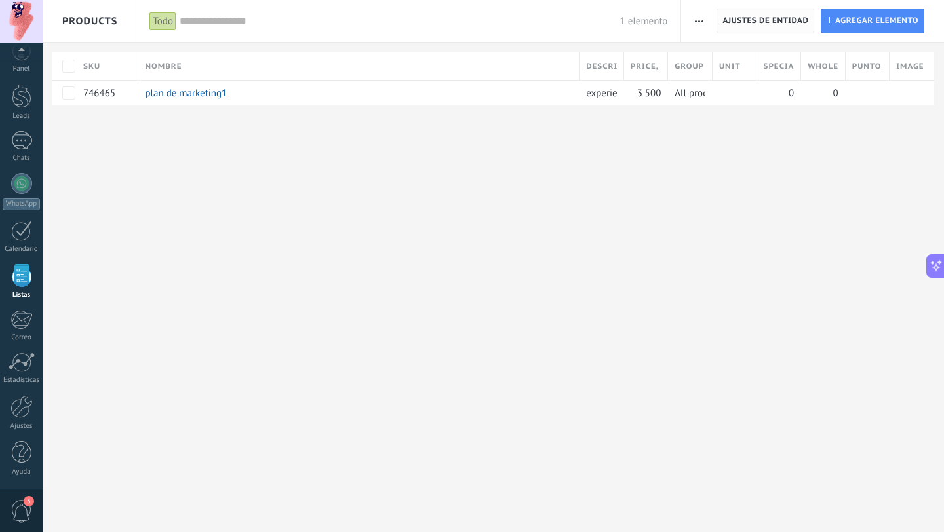
click at [737, 12] on span "Ajustes de entidad" at bounding box center [765, 21] width 86 height 24
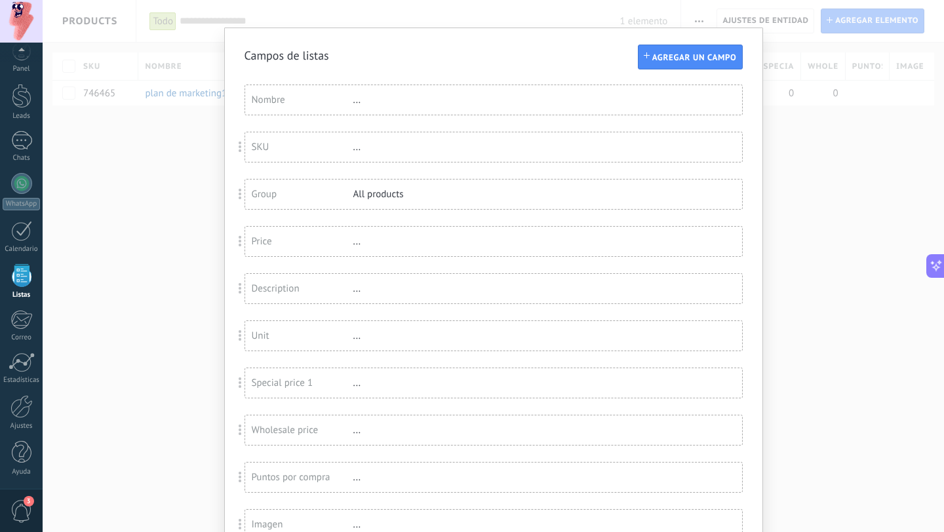
scroll to position [19, 0]
click at [408, 193] on div "All products" at bounding box center [395, 190] width 85 height 12
click at [393, 193] on div "All products" at bounding box center [395, 190] width 85 height 12
click at [357, 238] on div "..." at bounding box center [395, 237] width 85 height 12
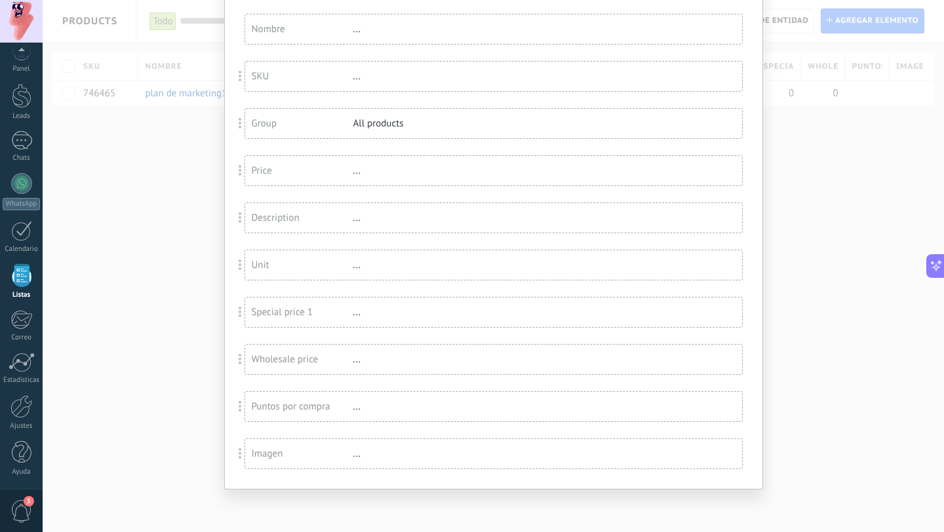
scroll to position [0, 0]
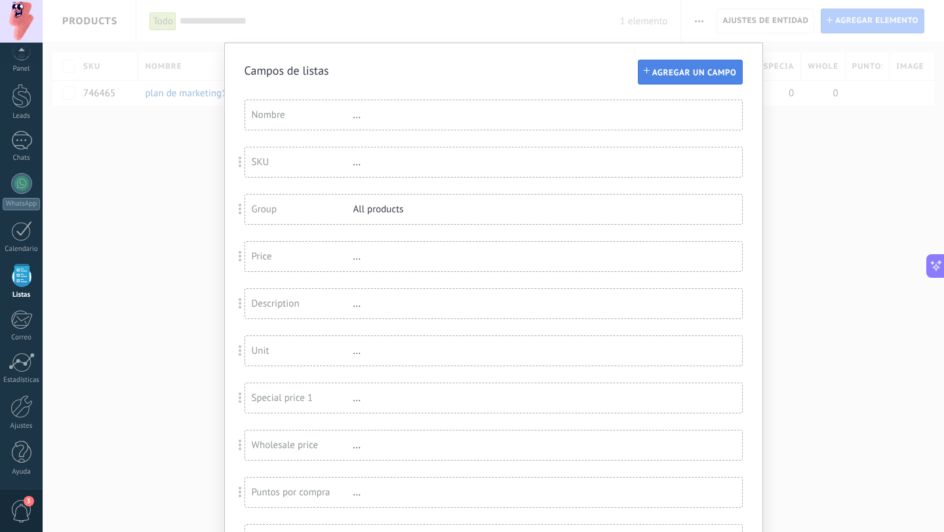
click at [684, 75] on span "Agregar un campo" at bounding box center [694, 72] width 85 height 9
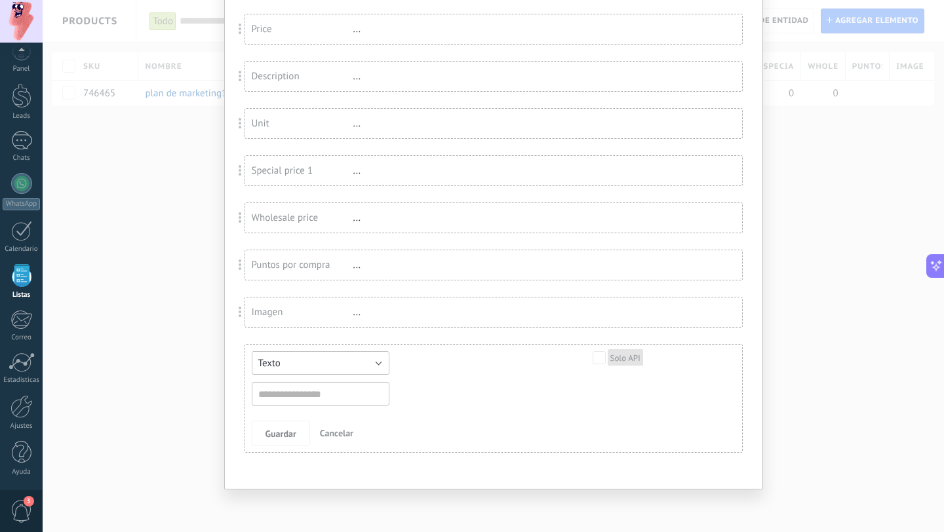
click at [358, 364] on button "Texto" at bounding box center [321, 363] width 138 height 24
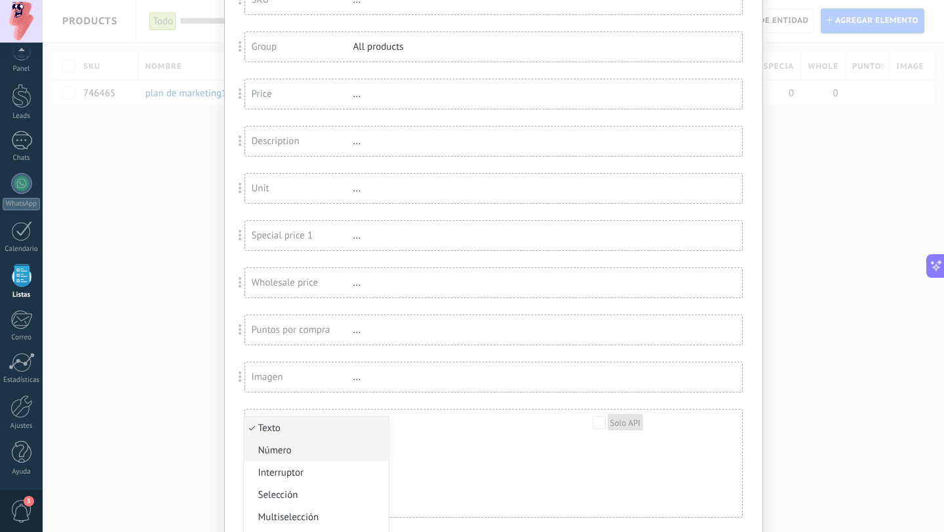
scroll to position [155, 0]
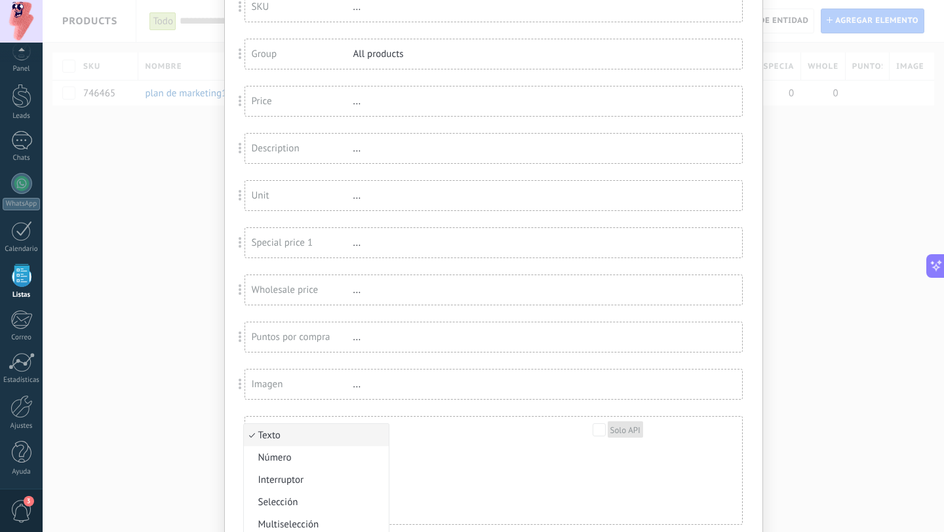
click at [510, 471] on div "Texto Número Interruptor Selección Multiselección Día URL Texto Largo Interrupt…" at bounding box center [484, 450] width 465 height 54
click at [353, 501] on button "Cancelar" at bounding box center [337, 505] width 44 height 25
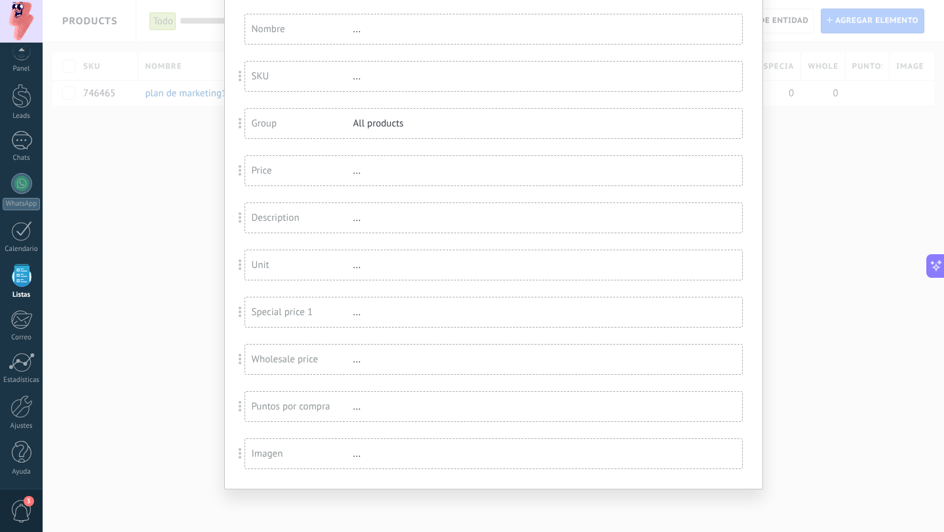
click at [249, 453] on span at bounding box center [241, 454] width 24 height 31
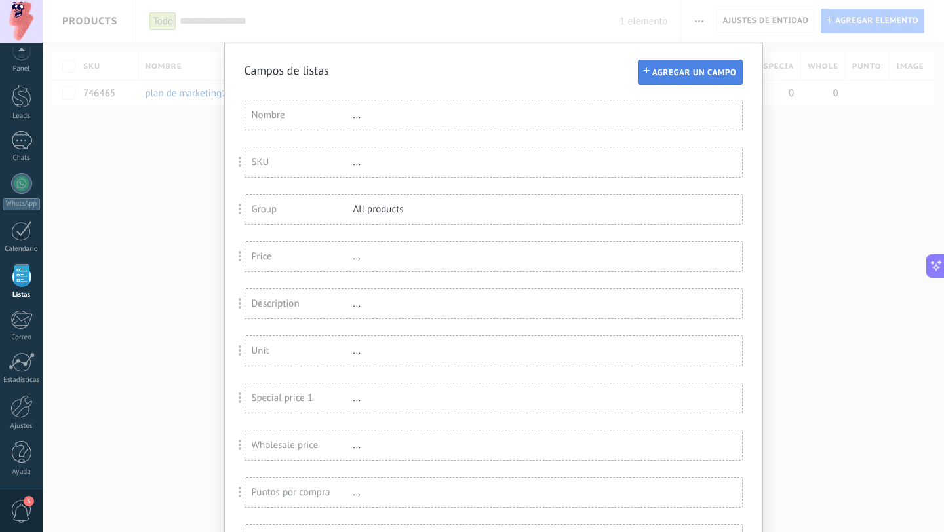
click at [693, 71] on span "Agregar un campo" at bounding box center [694, 72] width 85 height 9
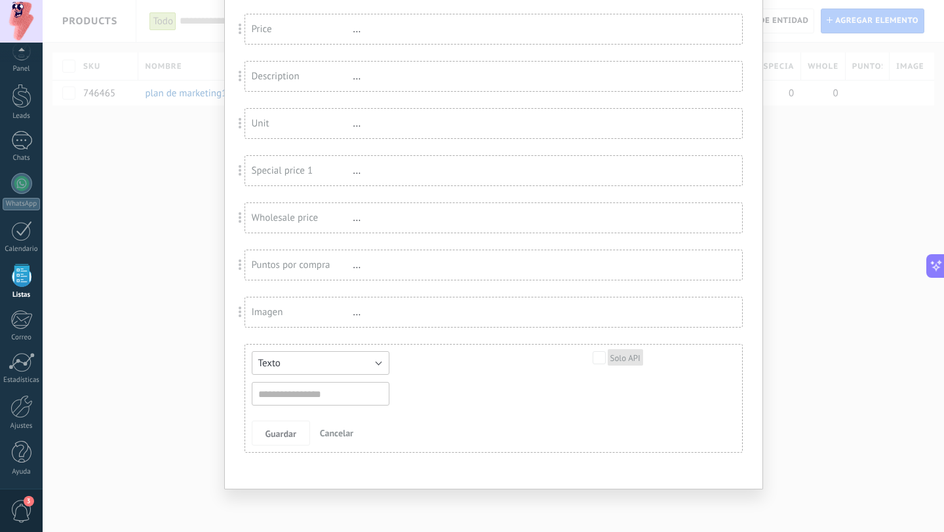
click at [351, 363] on button "Texto" at bounding box center [321, 363] width 138 height 24
click at [323, 423] on span "Multiselección" at bounding box center [314, 421] width 141 height 12
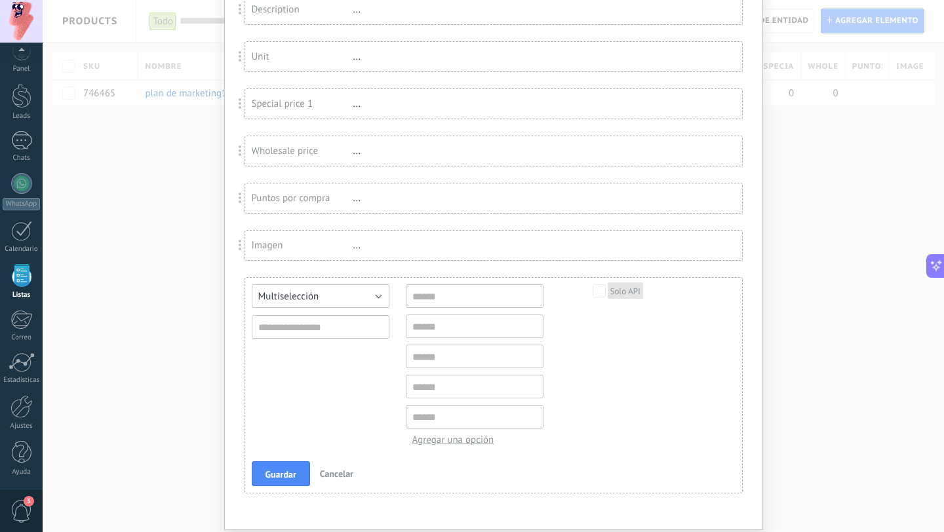
scroll to position [298, 0]
click at [357, 292] on button "Multiselección" at bounding box center [321, 293] width 138 height 24
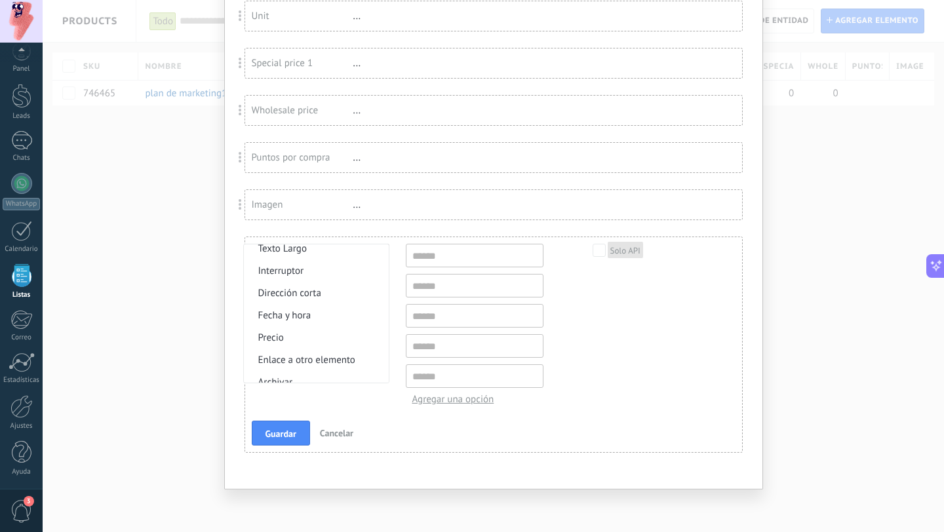
scroll to position [178, 0]
click at [340, 437] on span "Cancelar" at bounding box center [336, 433] width 33 height 12
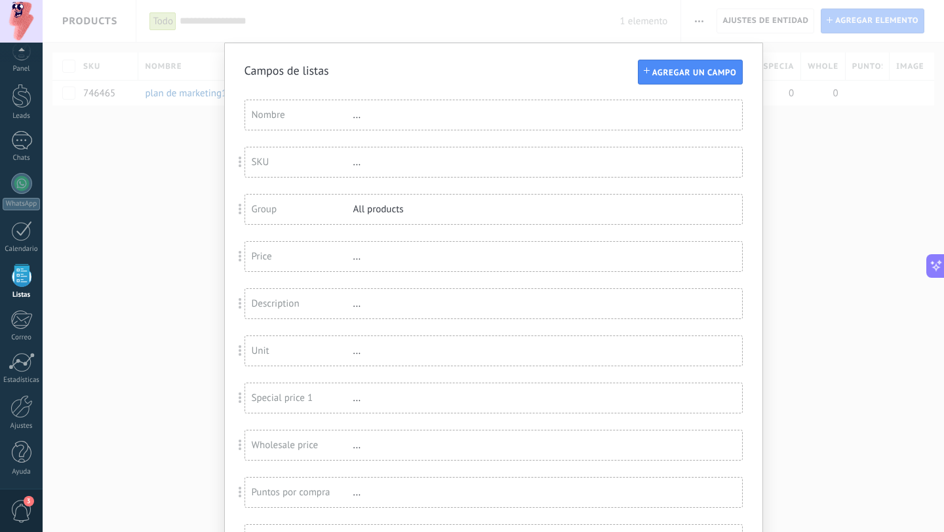
scroll to position [89, 0]
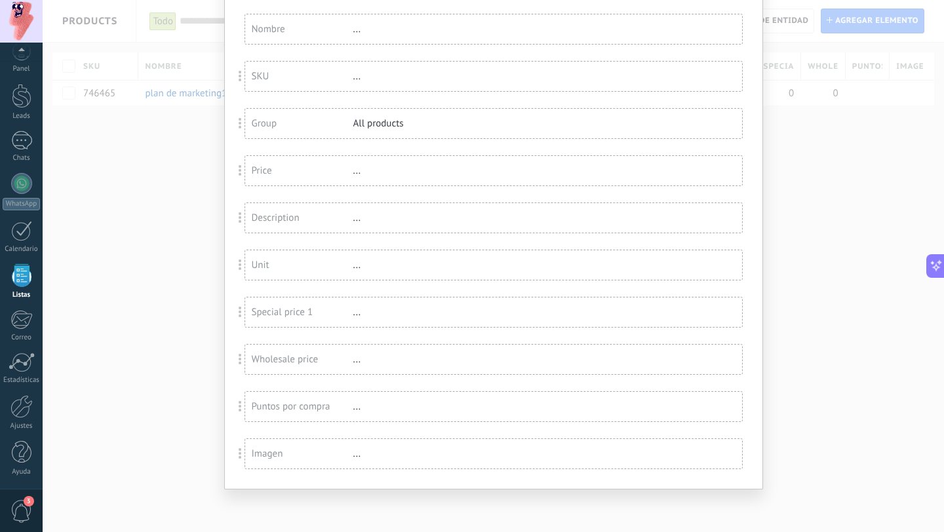
click at [850, 336] on div "Campos de listas Agregar un campo Usted ha alcanzado la cantidad máxima de los …" at bounding box center [493, 266] width 901 height 532
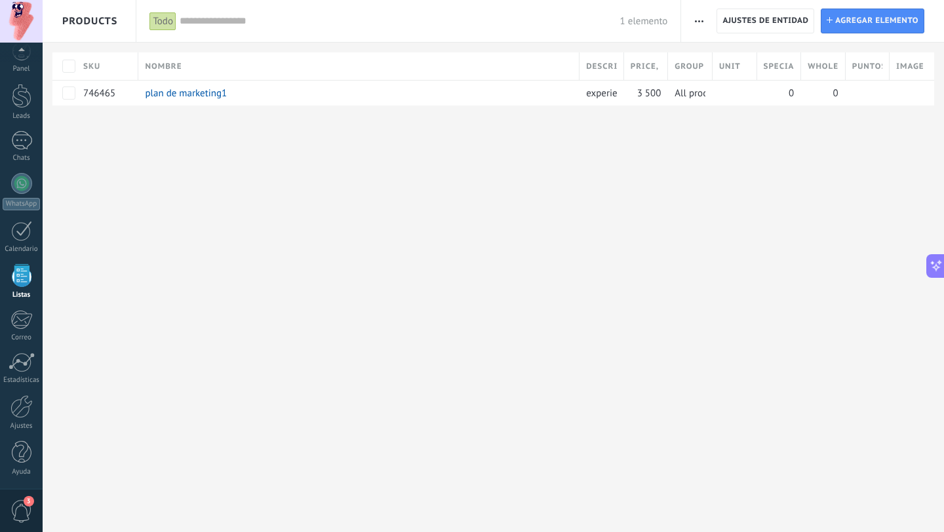
scroll to position [0, 0]
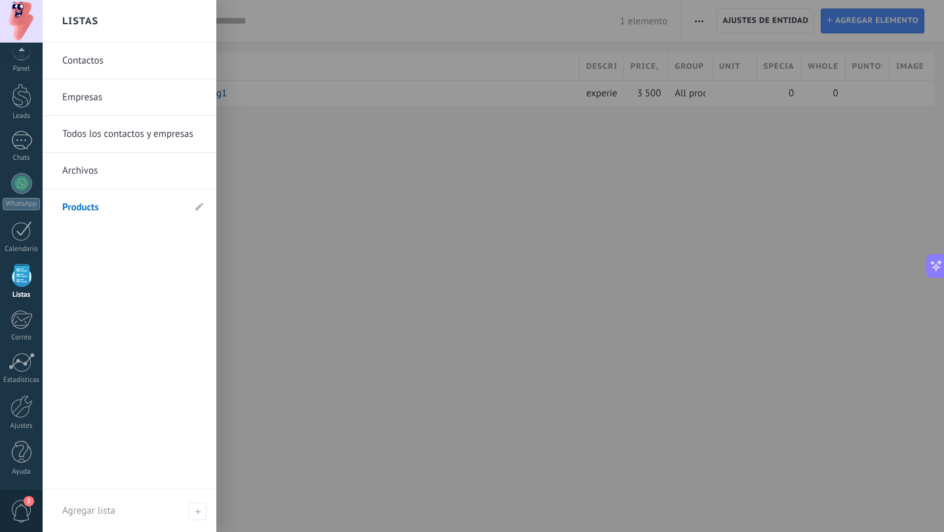
click at [157, 132] on link "Todos los contactos y empresas" at bounding box center [132, 134] width 141 height 37
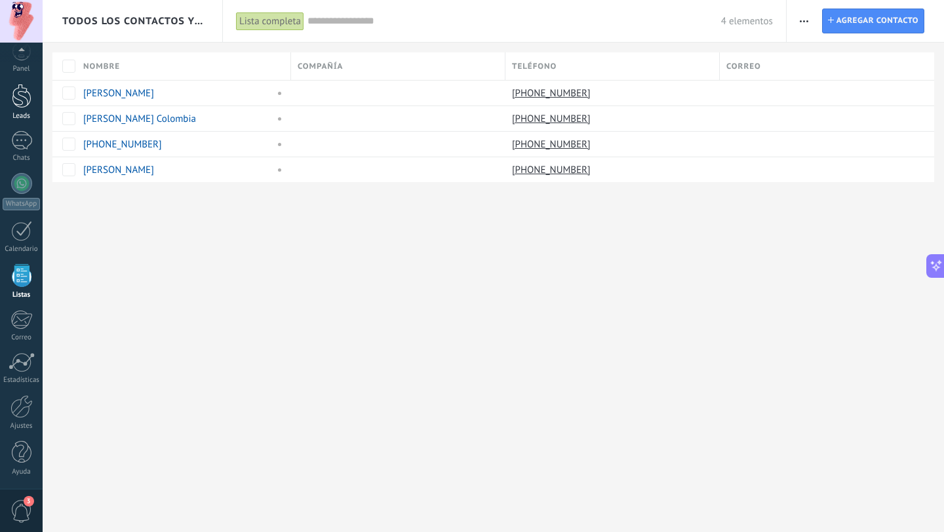
click at [16, 98] on div at bounding box center [22, 96] width 20 height 24
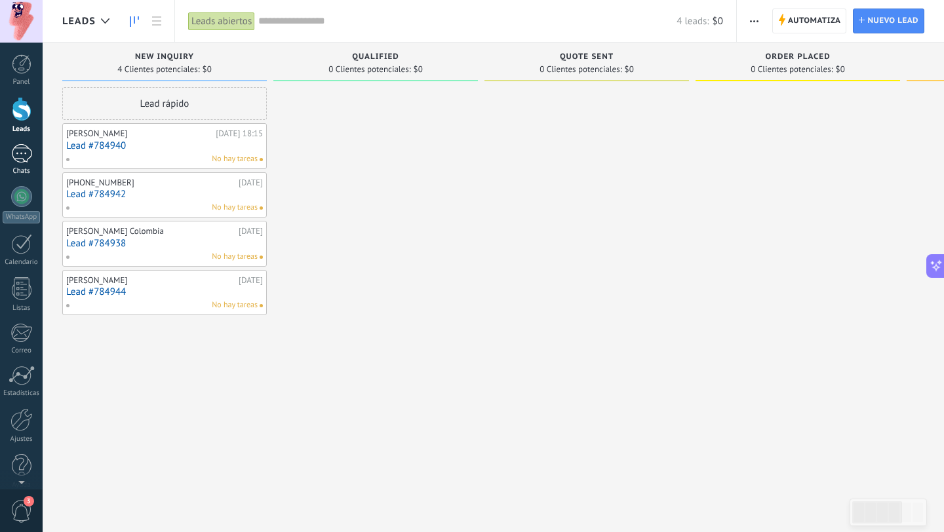
click at [21, 153] on div at bounding box center [21, 153] width 21 height 19
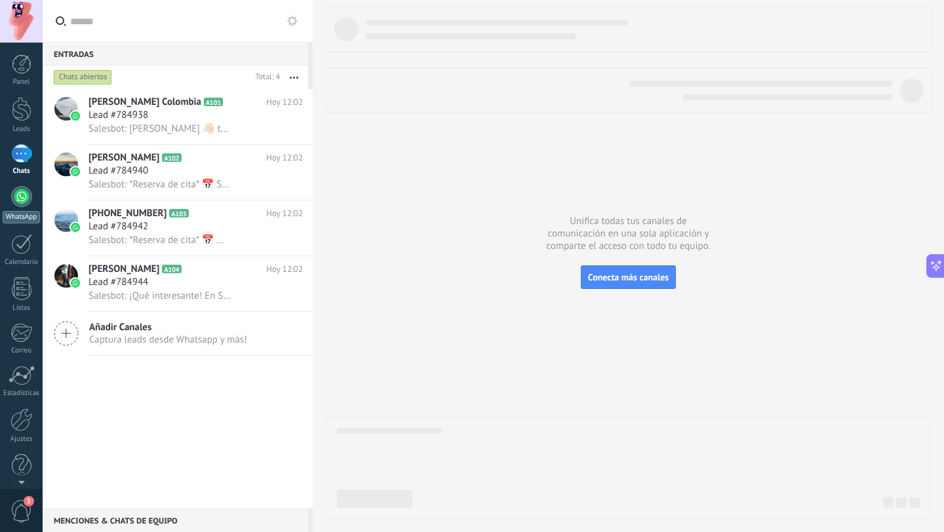
click at [18, 196] on div at bounding box center [21, 196] width 21 height 21
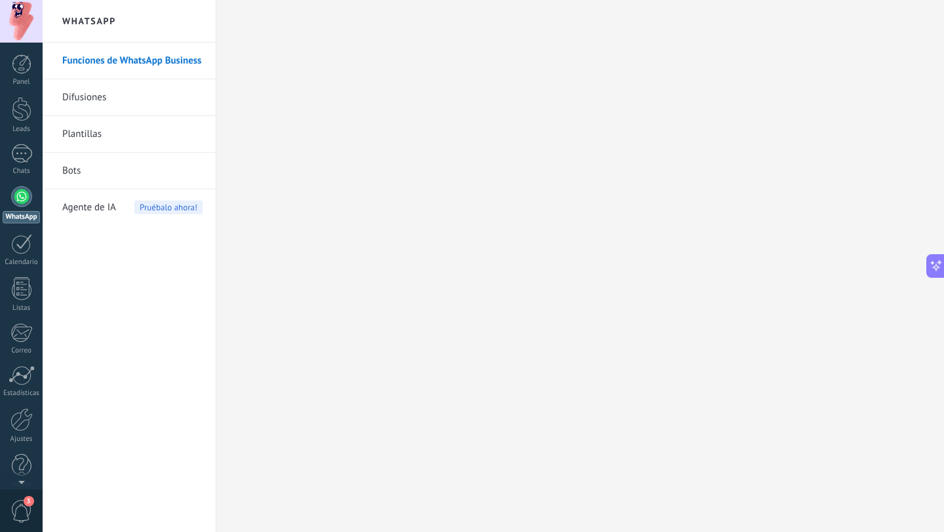
click at [92, 197] on span "Agente de IA" at bounding box center [89, 207] width 54 height 37
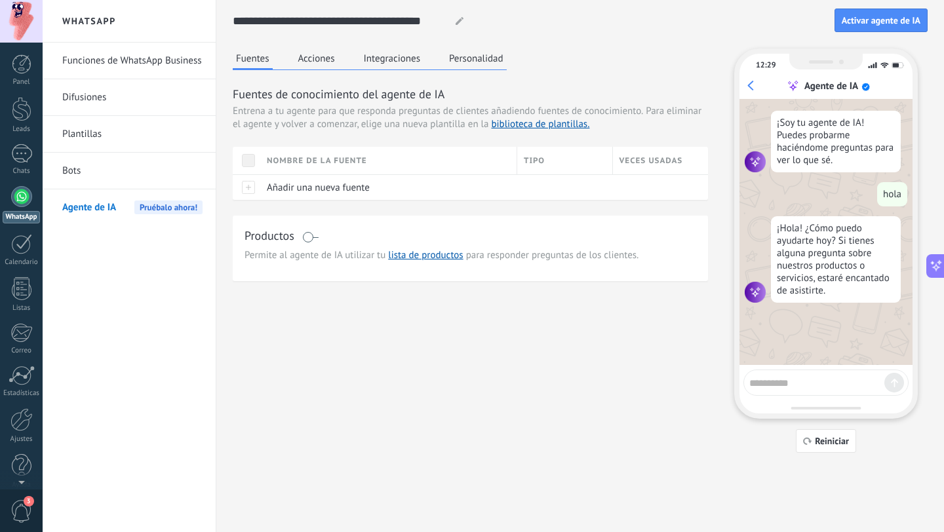
click at [95, 217] on span "Agente de IA" at bounding box center [89, 207] width 54 height 37
click at [99, 179] on link "Bots" at bounding box center [132, 171] width 140 height 37
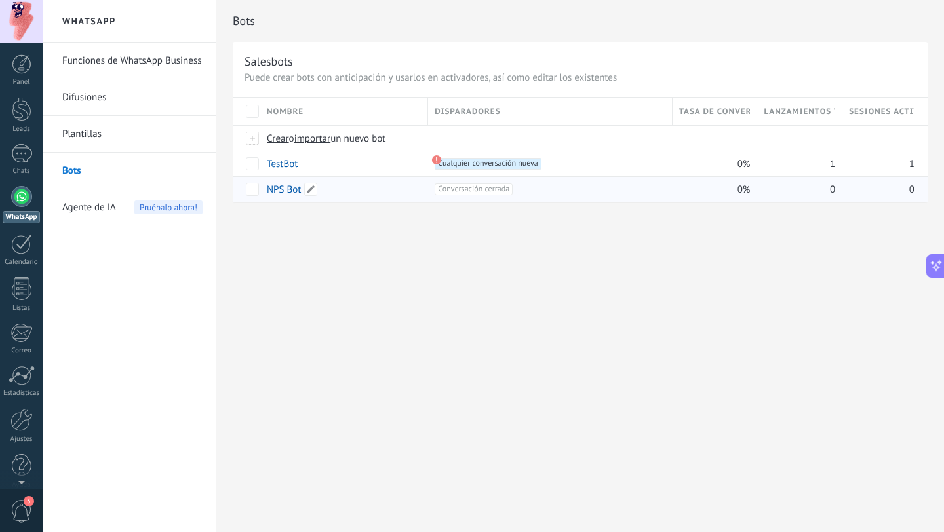
click at [388, 187] on div "NPS Bot" at bounding box center [340, 189] width 161 height 25
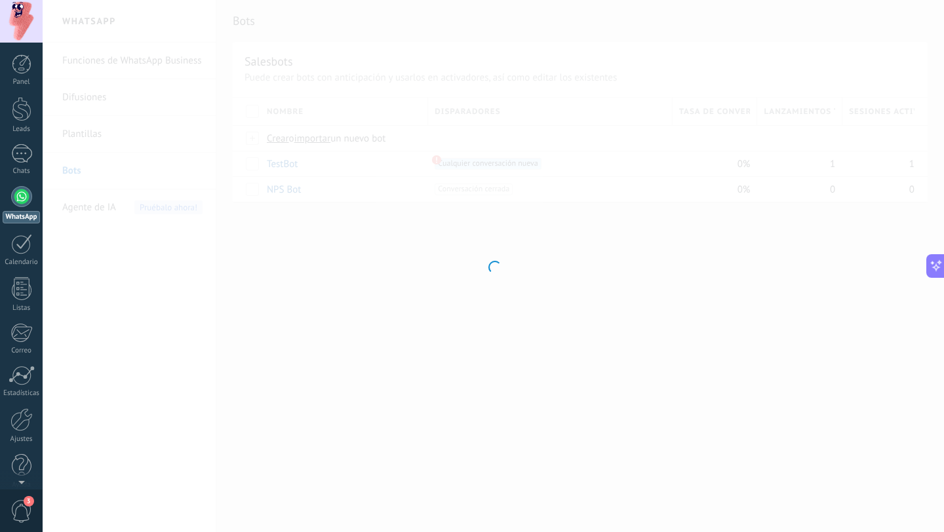
type input "*******"
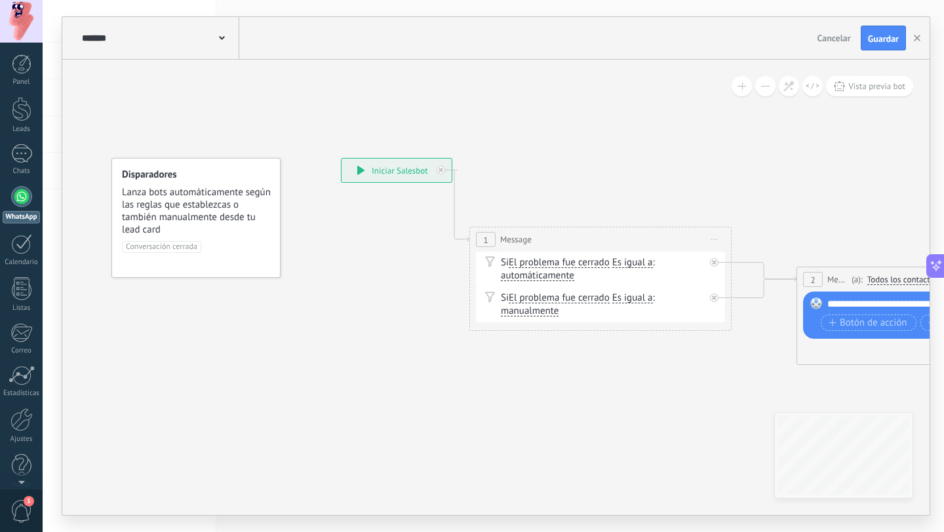
click at [409, 174] on div "**********" at bounding box center [397, 171] width 110 height 24
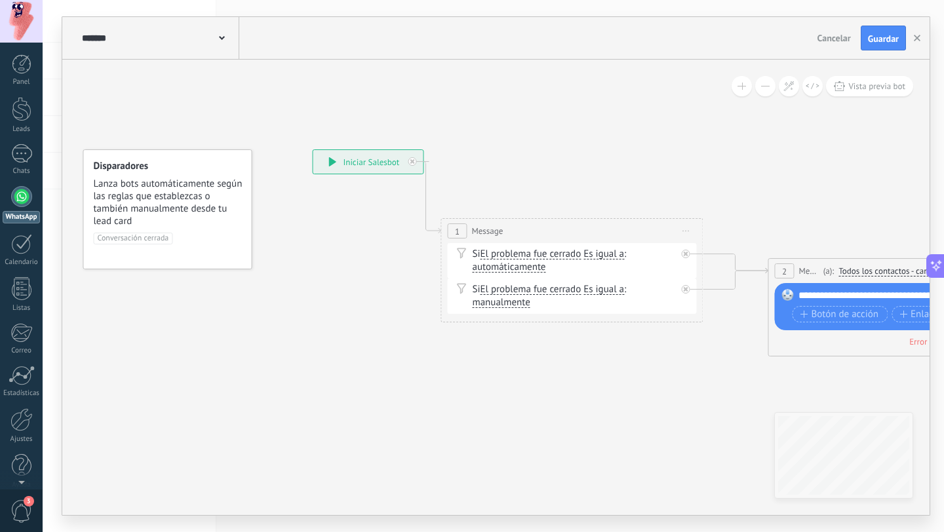
drag, startPoint x: 676, startPoint y: 172, endPoint x: 647, endPoint y: 163, distance: 30.1
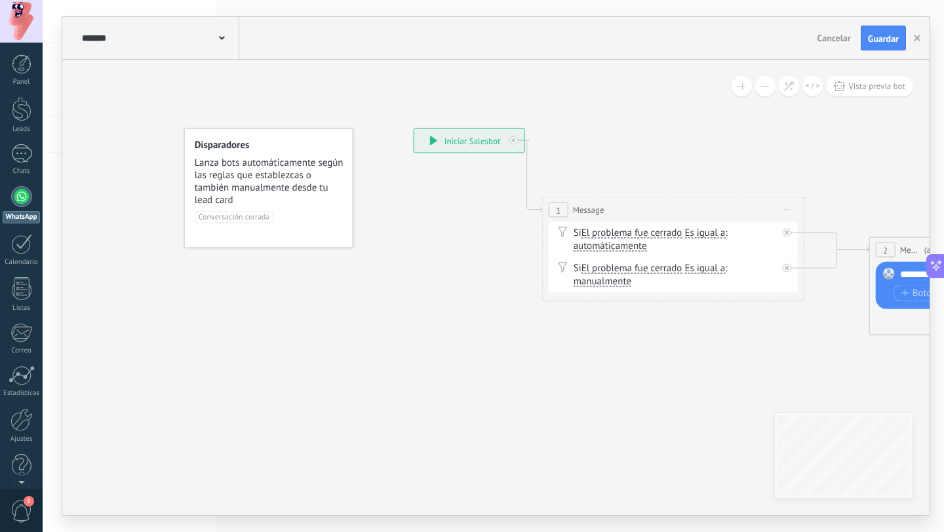
drag, startPoint x: 662, startPoint y: 158, endPoint x: 763, endPoint y: 136, distance: 103.2
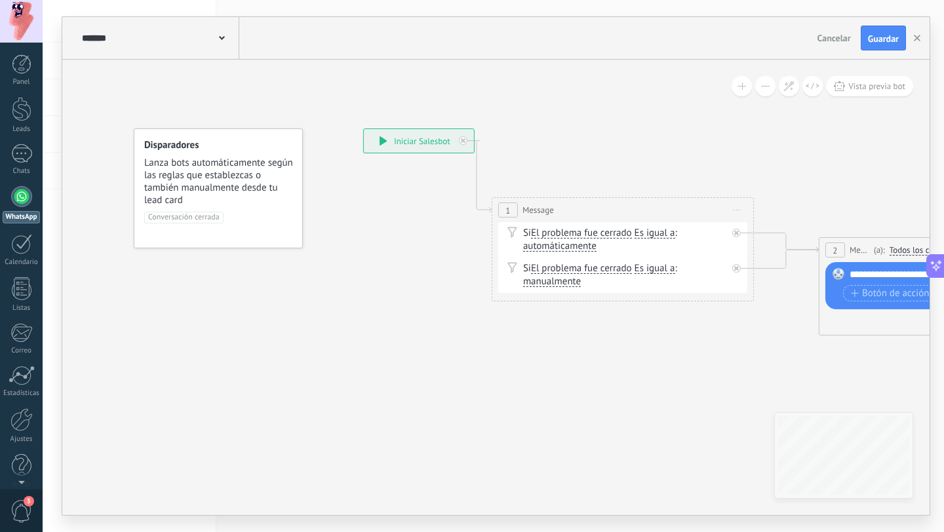
drag, startPoint x: 644, startPoint y: 126, endPoint x: 595, endPoint y: 127, distance: 49.8
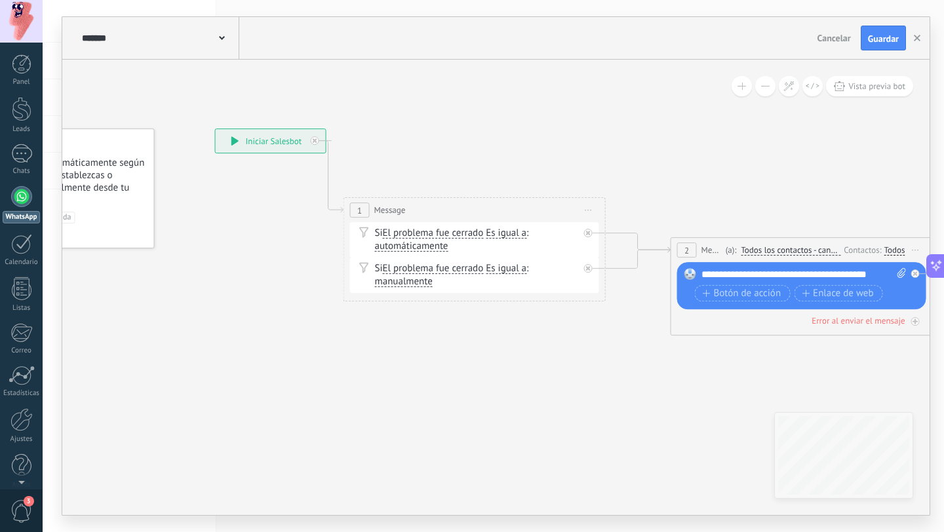
drag, startPoint x: 679, startPoint y: 143, endPoint x: 524, endPoint y: 143, distance: 155.4
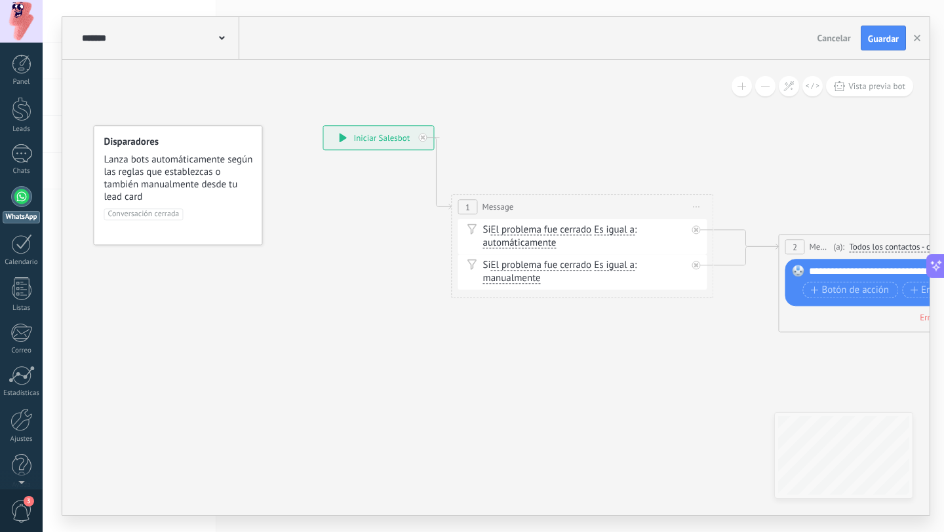
drag, startPoint x: 579, startPoint y: 129, endPoint x: 708, endPoint y: 123, distance: 129.3
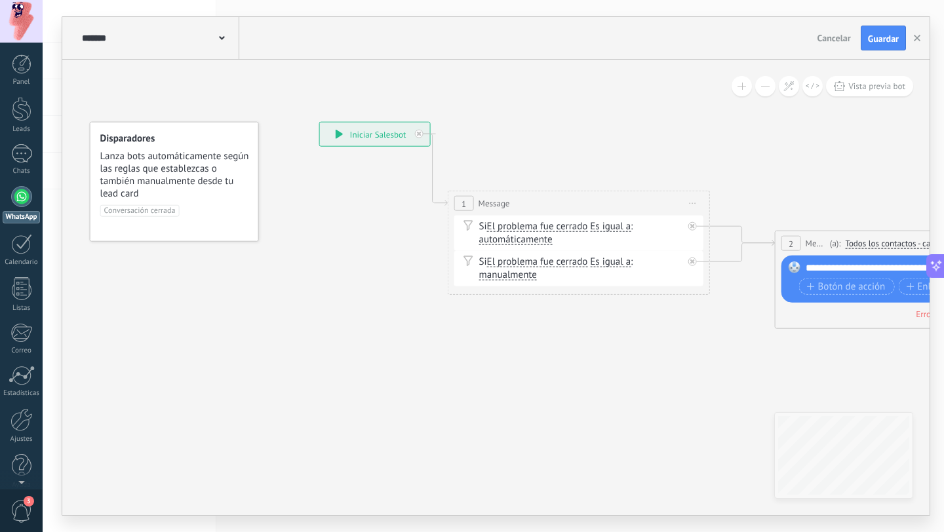
drag, startPoint x: 708, startPoint y: 123, endPoint x: 677, endPoint y: 123, distance: 31.5
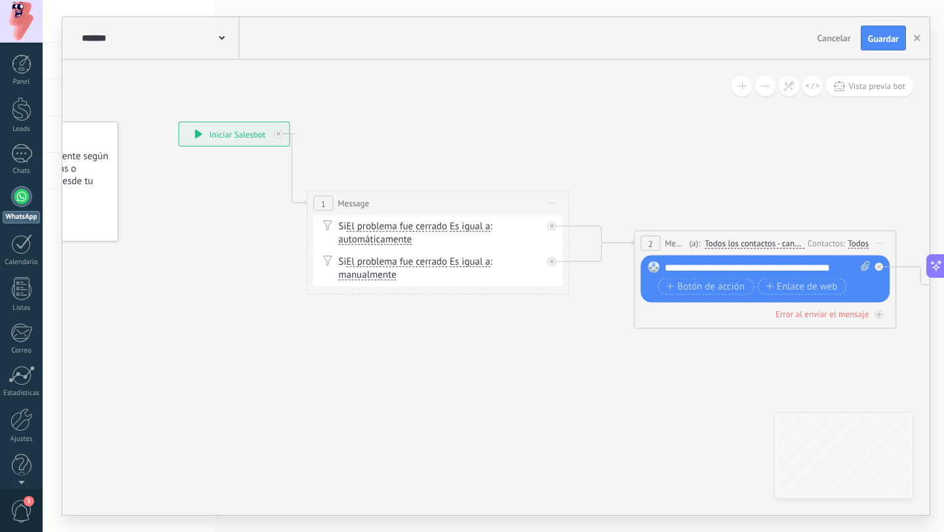
drag, startPoint x: 724, startPoint y: 120, endPoint x: 593, endPoint y: 120, distance: 131.1
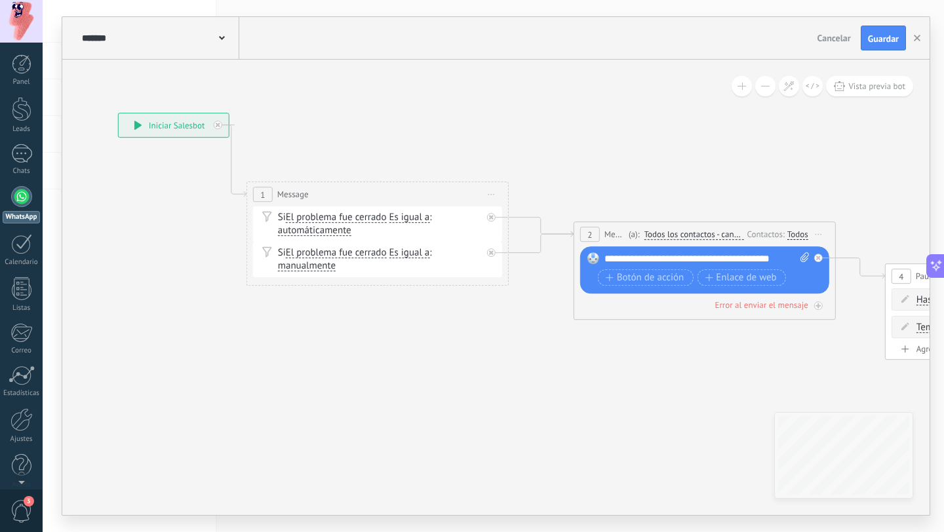
drag, startPoint x: 699, startPoint y: 153, endPoint x: 626, endPoint y: 142, distance: 74.3
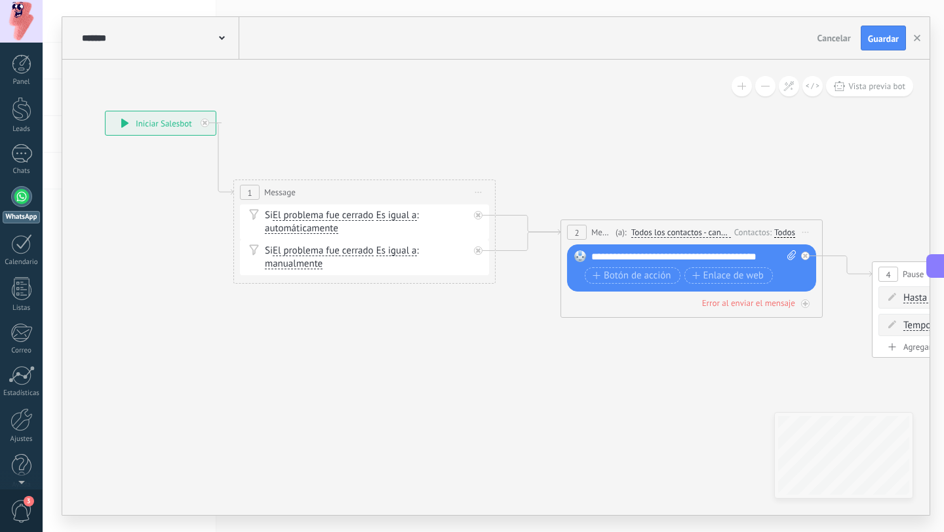
click at [832, 45] on button "Cancelar" at bounding box center [834, 38] width 44 height 20
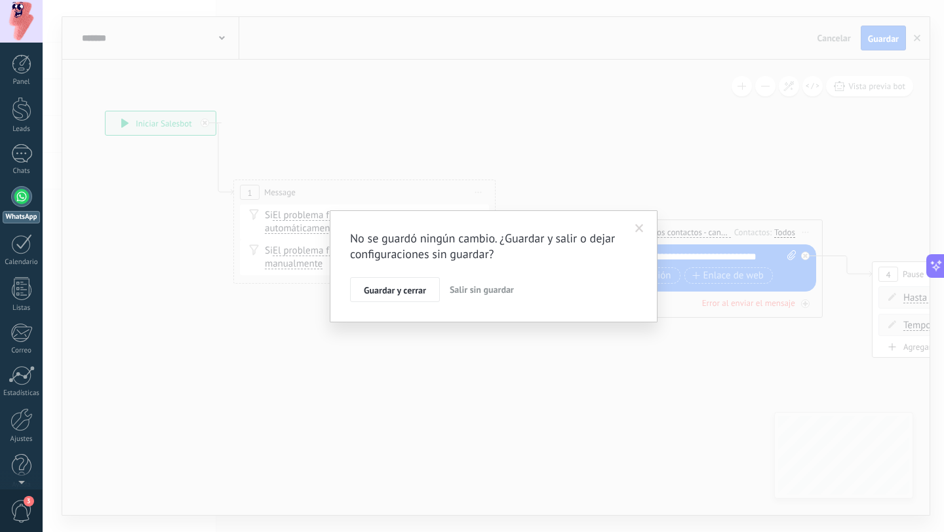
click at [483, 294] on span "Salir sin guardar" at bounding box center [482, 290] width 64 height 12
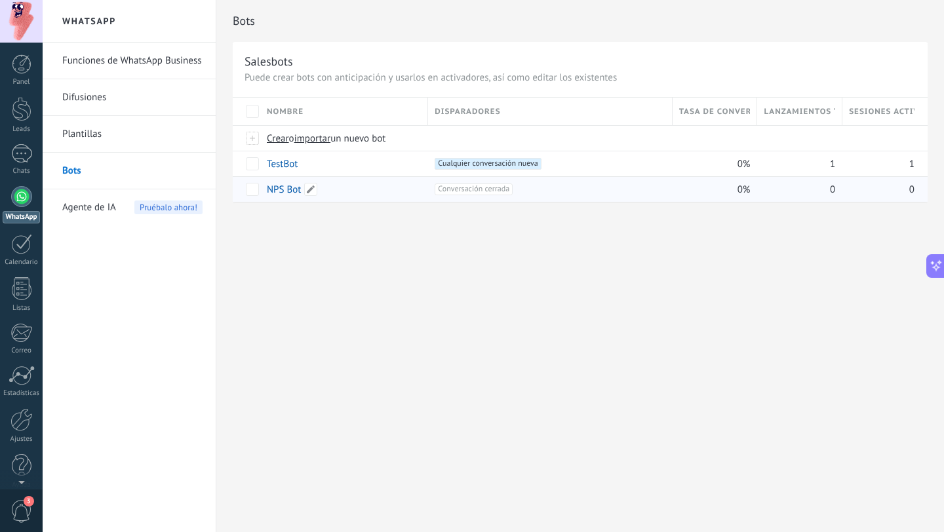
click at [357, 189] on div "NPS Bot" at bounding box center [340, 189] width 161 height 25
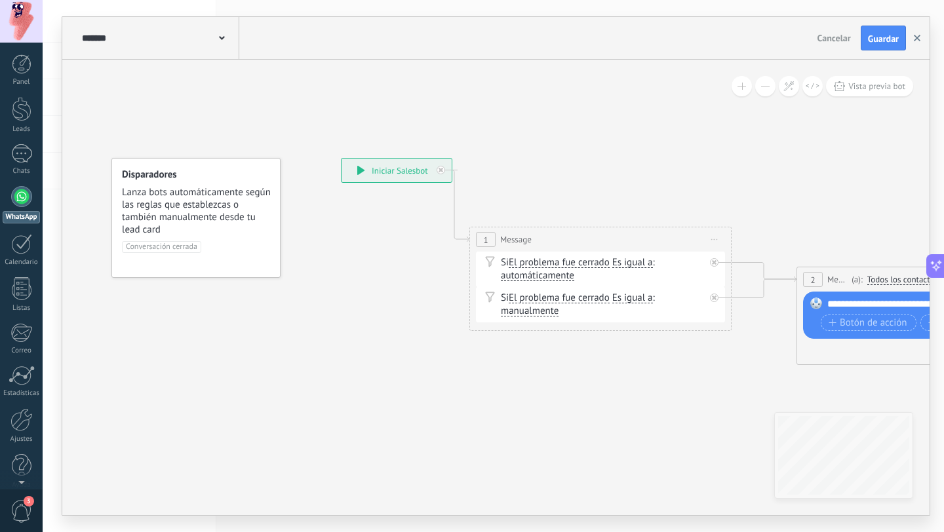
click at [909, 33] on button "button" at bounding box center [917, 38] width 20 height 25
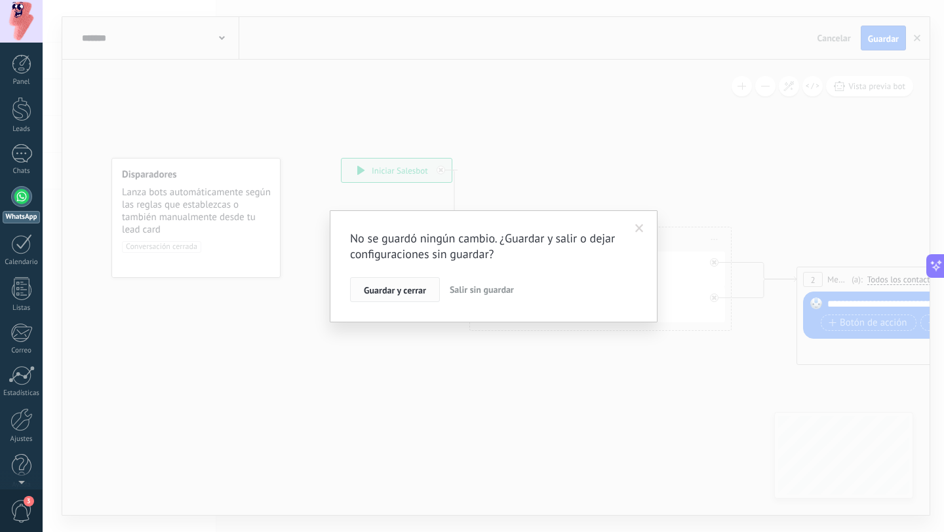
click at [411, 292] on span "Guardar y cerrar" at bounding box center [395, 290] width 62 height 9
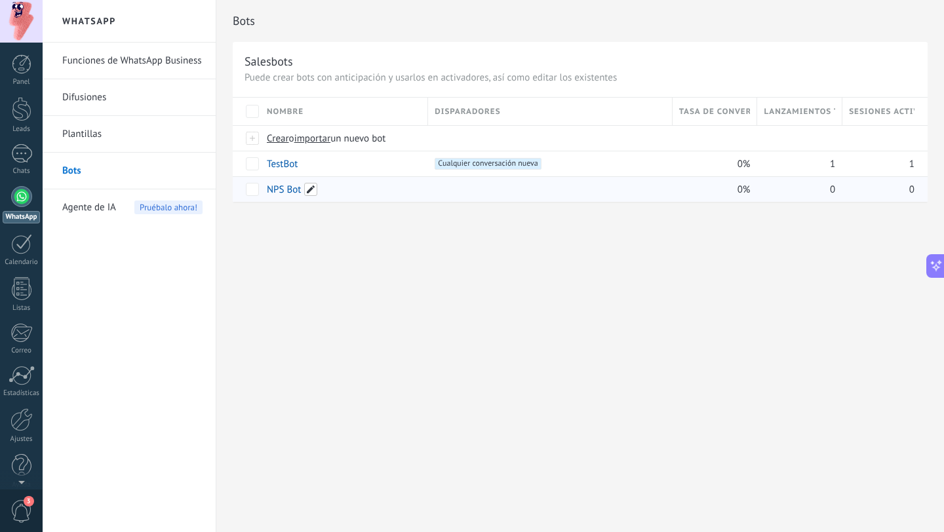
click at [314, 191] on span at bounding box center [310, 189] width 13 height 13
click at [370, 292] on div "Bots Salesbots Puede crear bots con anticipación y usarlos en activadores, así …" at bounding box center [580, 266] width 728 height 532
click at [271, 187] on icon at bounding box center [270, 189] width 10 height 10
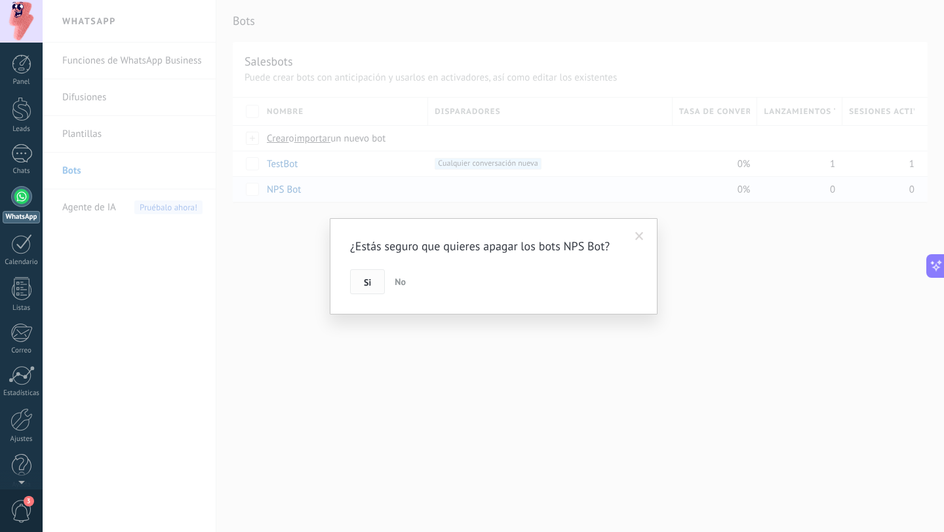
click at [368, 281] on span "Si" at bounding box center [367, 282] width 7 height 9
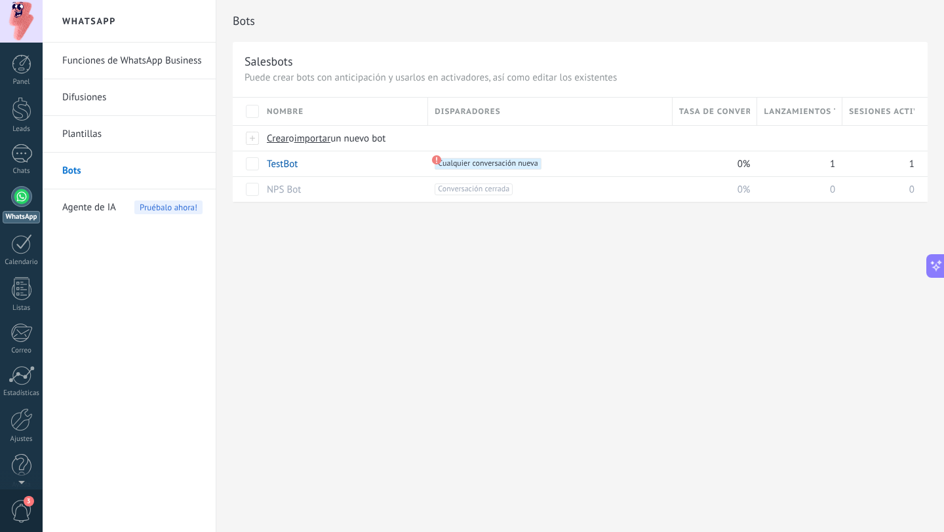
click at [529, 342] on div "Bots Salesbots Puede crear bots con anticipación y usarlos en activadores, así …" at bounding box center [580, 266] width 728 height 532
click at [486, 192] on span "Conversación cerrada +0" at bounding box center [474, 190] width 78 height 12
click at [128, 166] on link "Bots" at bounding box center [132, 171] width 140 height 37
click at [329, 190] on div "NPS Bot" at bounding box center [340, 189] width 161 height 25
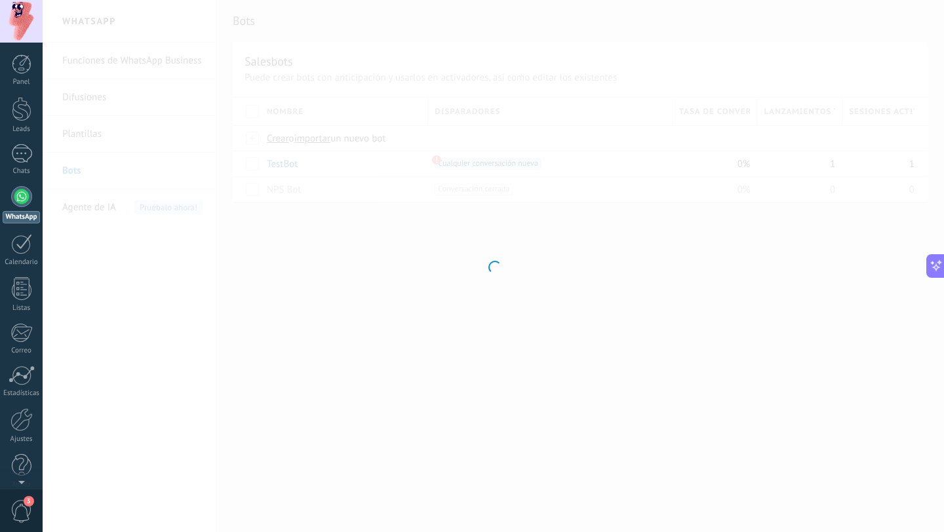
type input "*******"
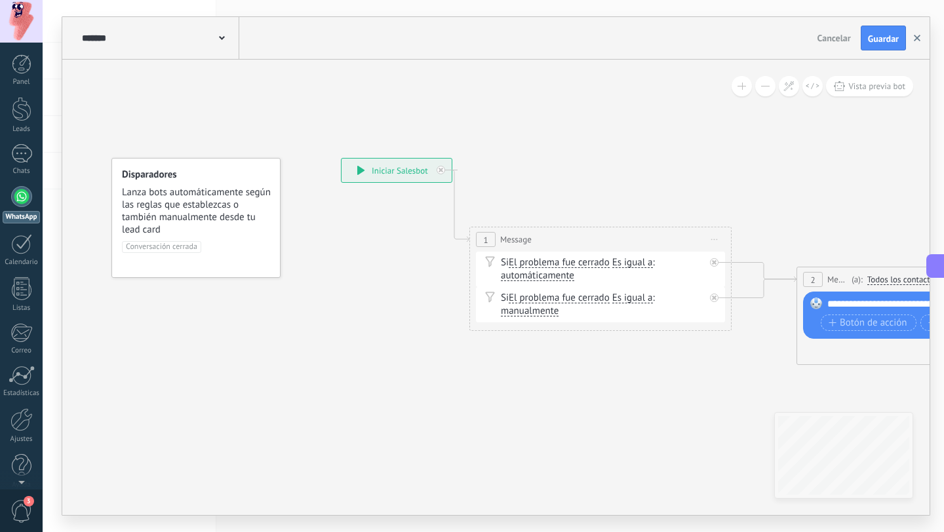
click at [914, 37] on icon "button" at bounding box center [917, 38] width 7 height 7
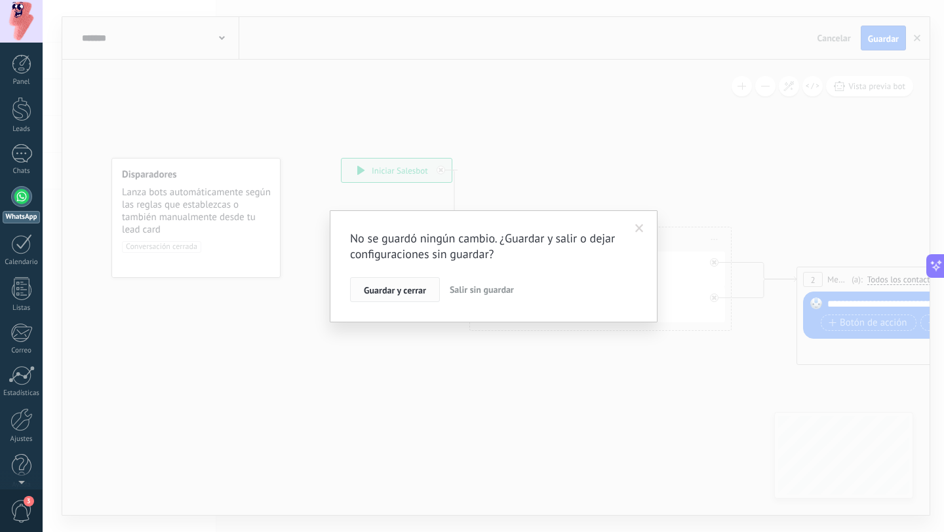
click at [410, 290] on span "Guardar y cerrar" at bounding box center [395, 290] width 62 height 9
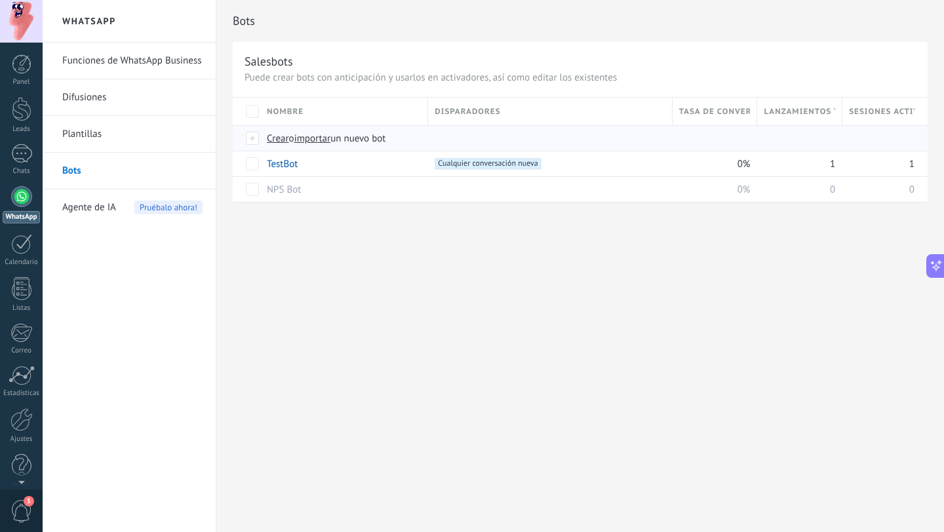
click at [281, 142] on span "Crear" at bounding box center [278, 138] width 22 height 12
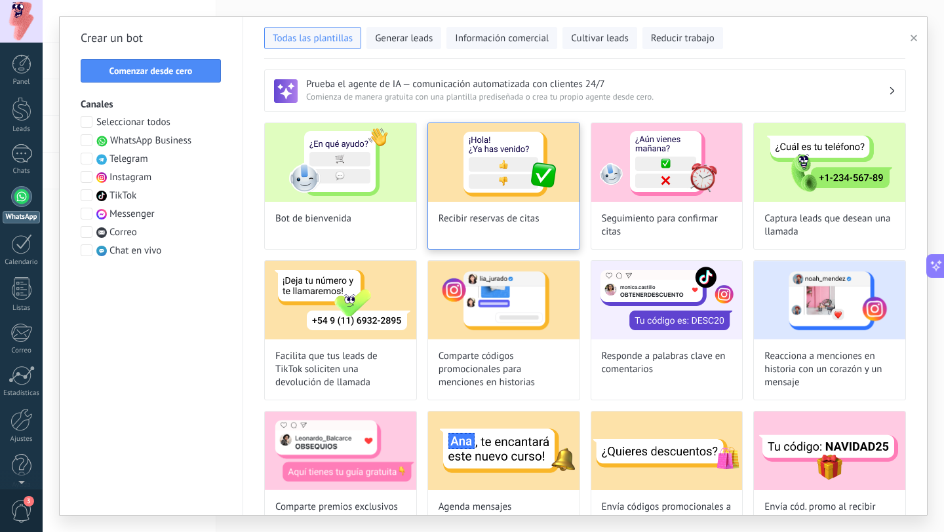
click at [522, 189] on img at bounding box center [503, 162] width 151 height 79
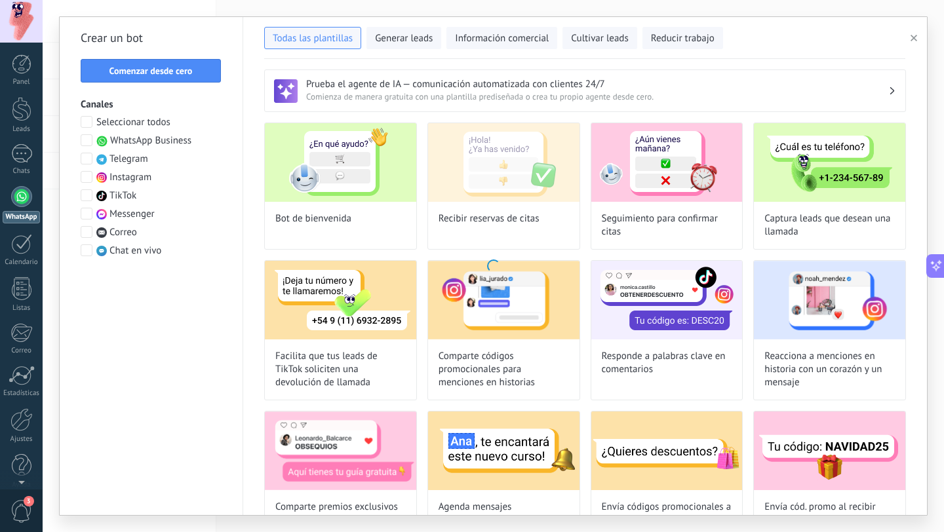
type input "**********"
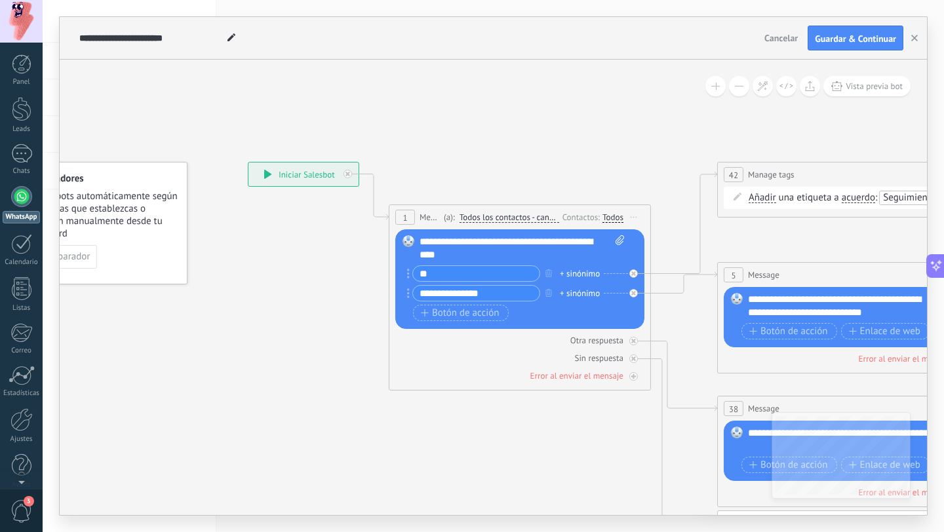
drag, startPoint x: 634, startPoint y: 117, endPoint x: 521, endPoint y: 121, distance: 113.5
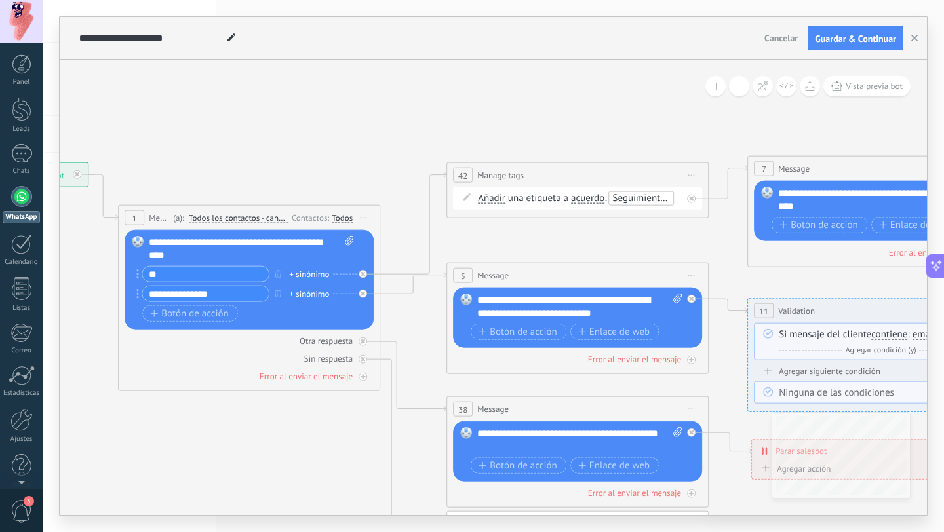
drag, startPoint x: 589, startPoint y: 114, endPoint x: 342, endPoint y: 115, distance: 247.1
click at [533, 330] on span "Botón de acción" at bounding box center [518, 331] width 79 height 10
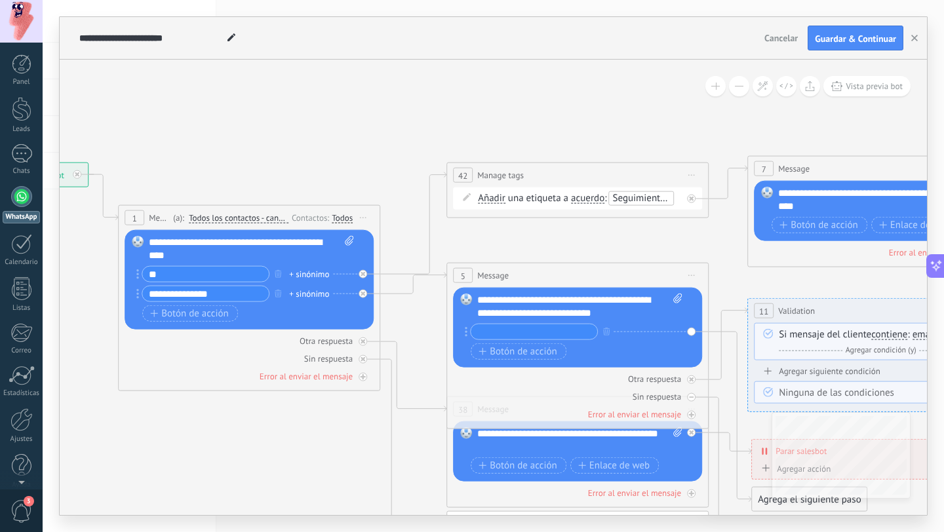
click at [320, 254] on div "**********" at bounding box center [251, 249] width 205 height 26
click at [227, 271] on input "**" at bounding box center [205, 274] width 127 height 15
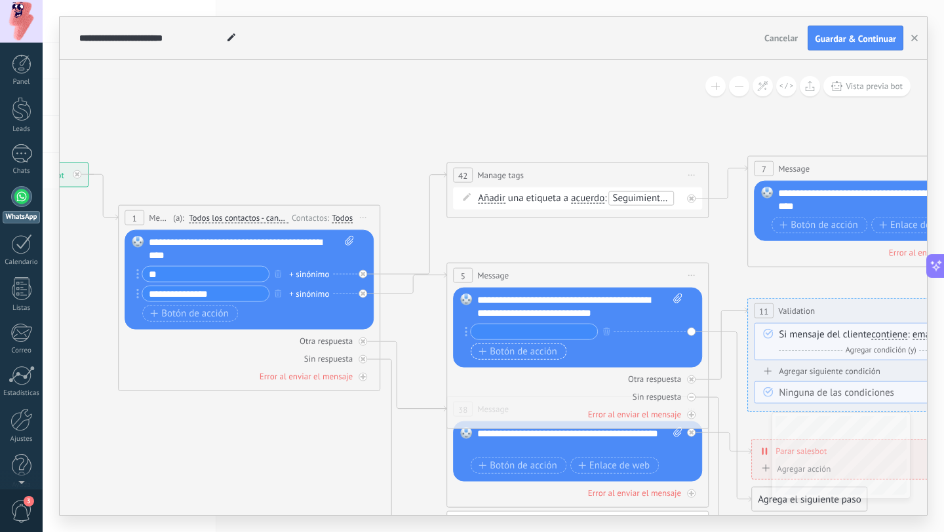
click at [507, 353] on span "Botón de acción" at bounding box center [518, 351] width 79 height 10
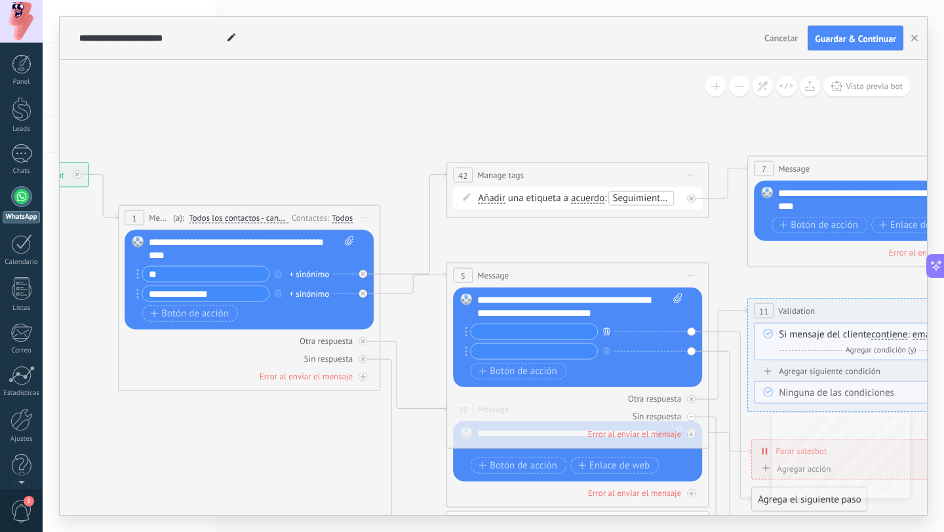
click at [608, 330] on icon "button" at bounding box center [606, 331] width 7 height 8
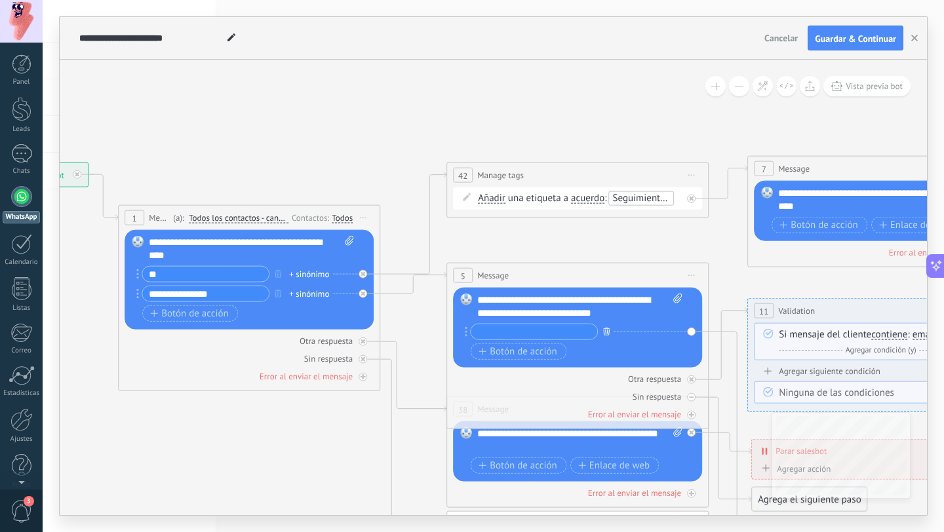
click at [608, 332] on icon "button" at bounding box center [606, 331] width 7 height 8
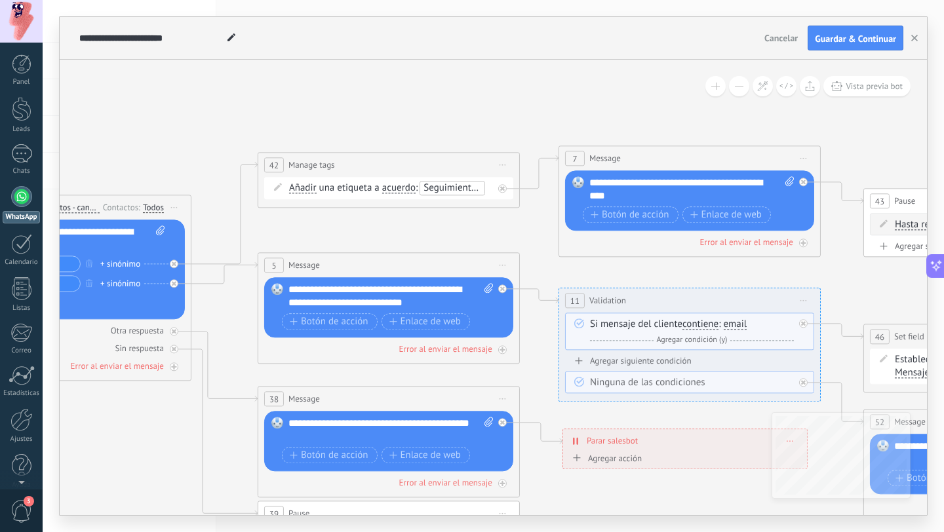
drag, startPoint x: 720, startPoint y: 232, endPoint x: 532, endPoint y: 222, distance: 189.1
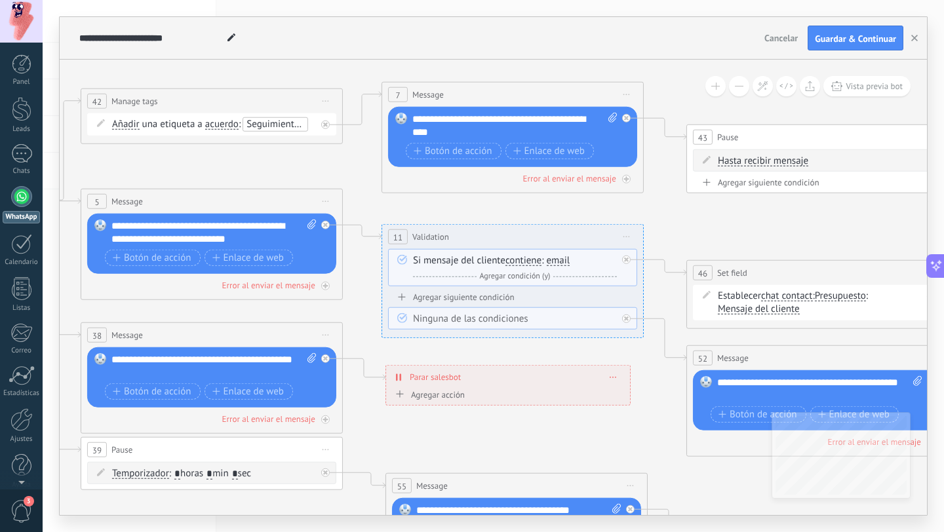
drag, startPoint x: 628, startPoint y: 266, endPoint x: 452, endPoint y: 203, distance: 187.2
click at [451, 203] on icon at bounding box center [880, 326] width 3195 height 1145
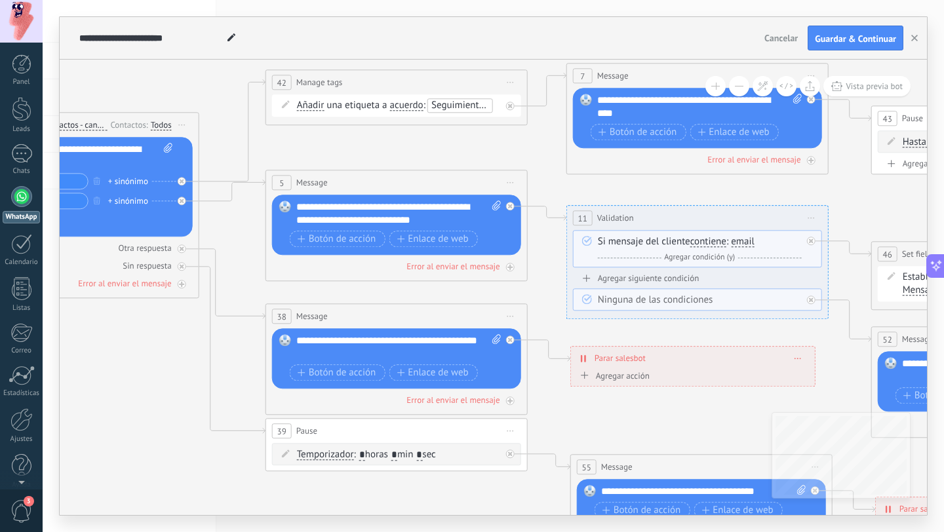
drag, startPoint x: 298, startPoint y: 159, endPoint x: 472, endPoint y: 141, distance: 175.3
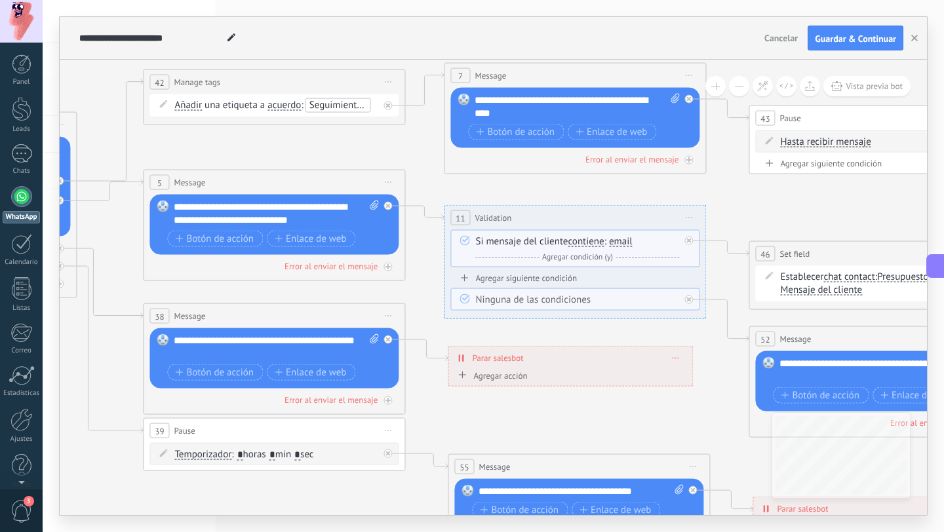
drag, startPoint x: 508, startPoint y: 159, endPoint x: 394, endPoint y: 157, distance: 114.1
click at [394, 157] on icon at bounding box center [943, 307] width 3195 height 1145
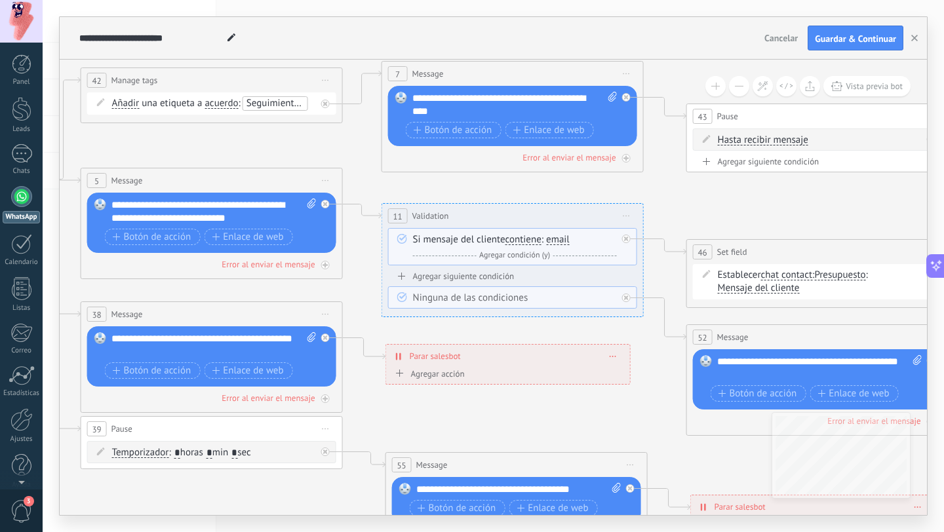
drag, startPoint x: 579, startPoint y: 184, endPoint x: 519, endPoint y: 182, distance: 59.7
click at [519, 182] on icon at bounding box center [880, 305] width 3195 height 1145
click at [556, 238] on span "email" at bounding box center [558, 240] width 24 height 10
click at [556, 238] on button "email" at bounding box center [622, 240] width 164 height 24
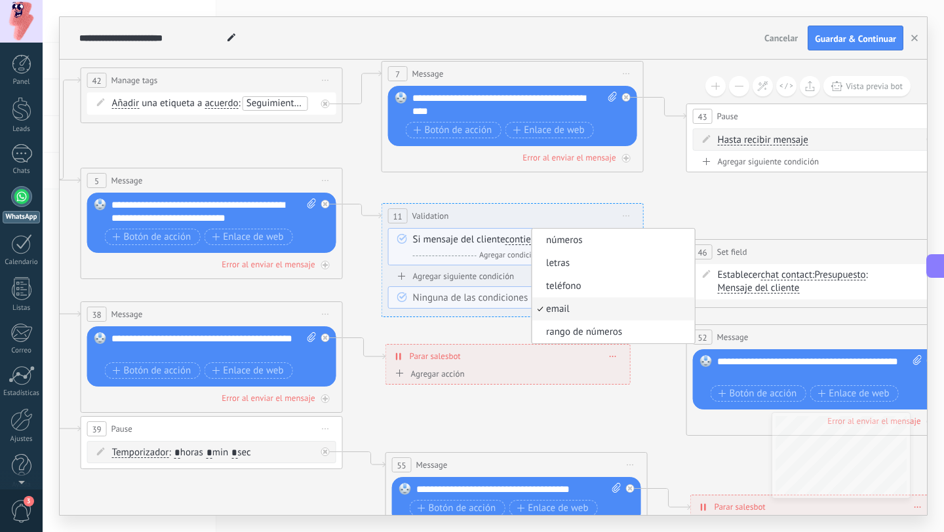
click at [663, 186] on icon at bounding box center [880, 305] width 3195 height 1145
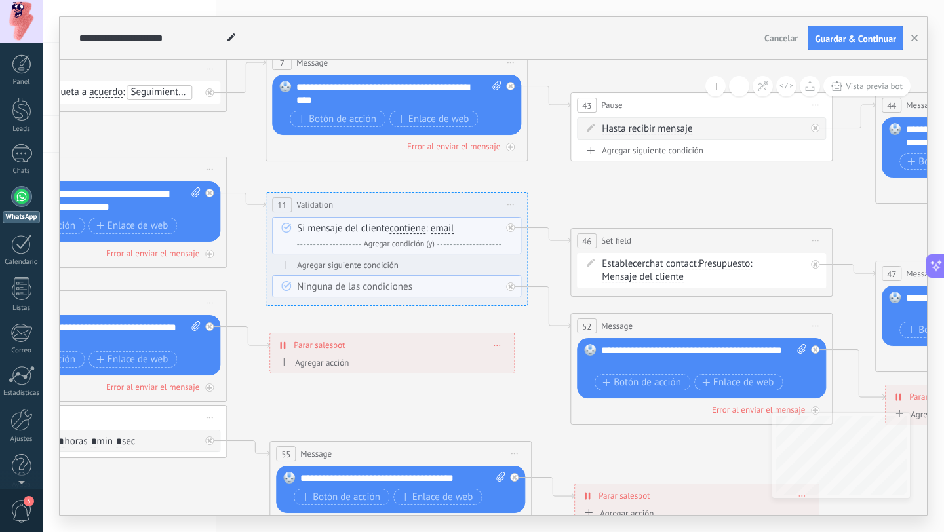
drag, startPoint x: 751, startPoint y: 197, endPoint x: 623, endPoint y: 184, distance: 127.9
click at [623, 184] on icon at bounding box center [764, 294] width 3195 height 1145
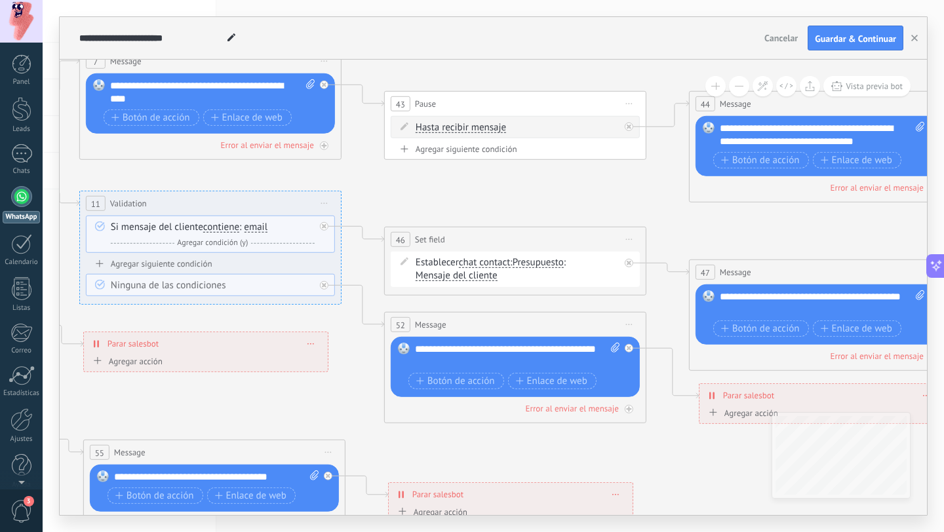
drag, startPoint x: 760, startPoint y: 186, endPoint x: 586, endPoint y: 186, distance: 174.4
click at [586, 186] on icon at bounding box center [578, 293] width 3195 height 1145
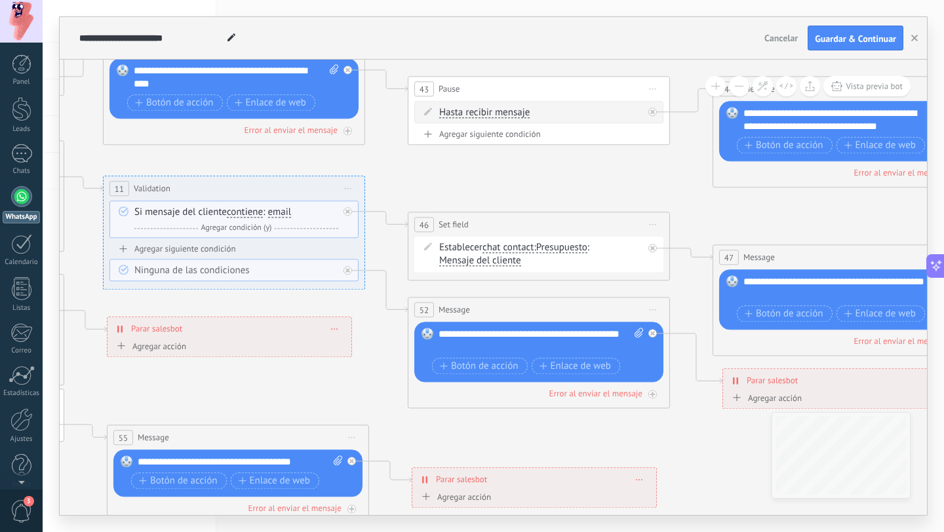
drag, startPoint x: 587, startPoint y: 188, endPoint x: 611, endPoint y: 174, distance: 27.7
click at [611, 174] on icon at bounding box center [602, 278] width 3195 height 1145
click at [545, 247] on span "Presupuesto" at bounding box center [561, 248] width 51 height 10
click at [545, 247] on button "Presupuesto" at bounding box center [612, 248] width 164 height 24
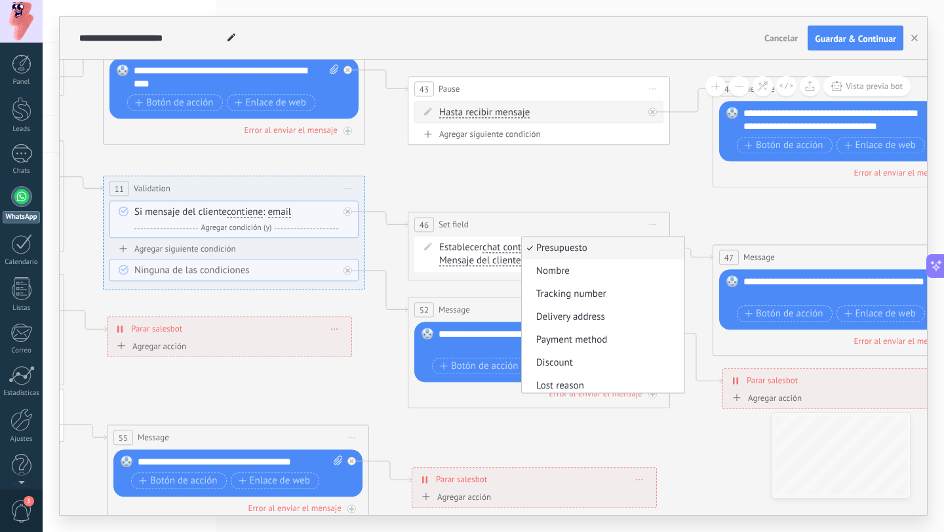
click at [578, 179] on icon at bounding box center [602, 278] width 3195 height 1145
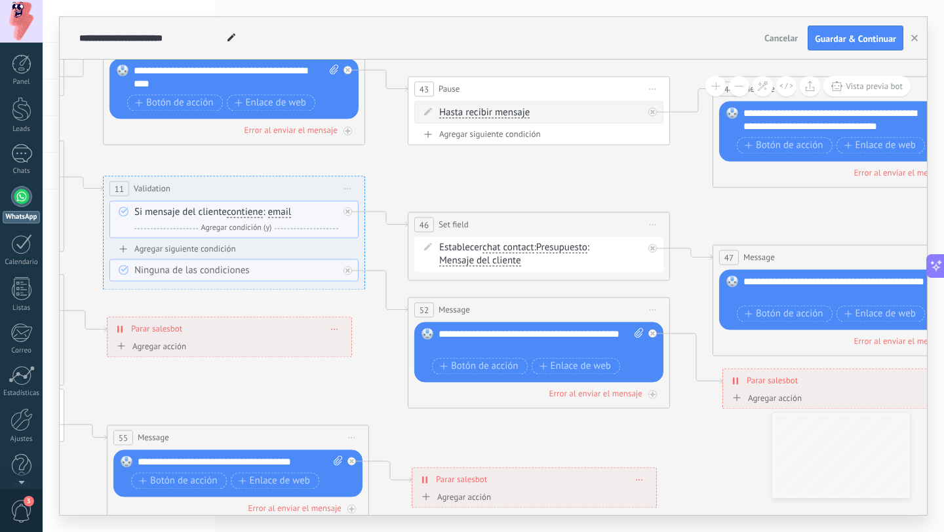
click at [576, 246] on span "Presupuesto" at bounding box center [561, 248] width 51 height 10
click at [576, 246] on button "Presupuesto" at bounding box center [612, 248] width 164 height 24
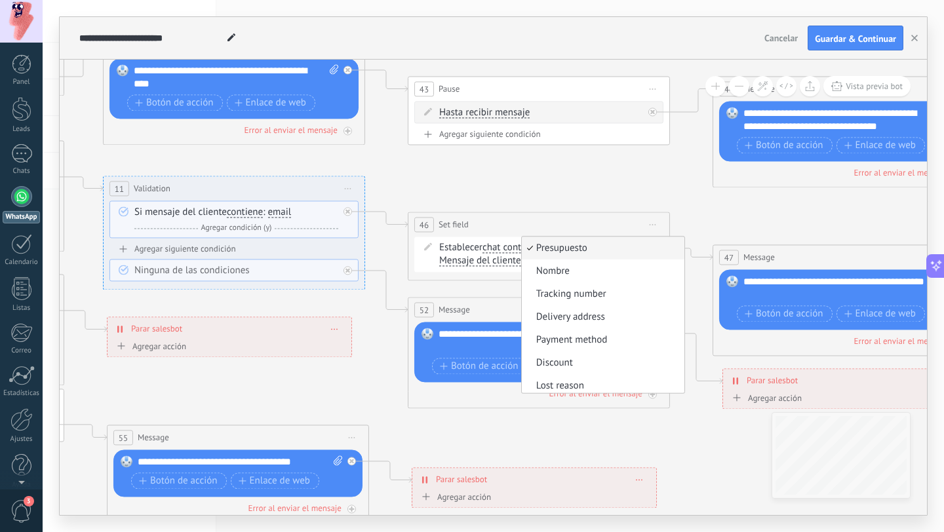
click at [591, 186] on icon at bounding box center [602, 278] width 3195 height 1145
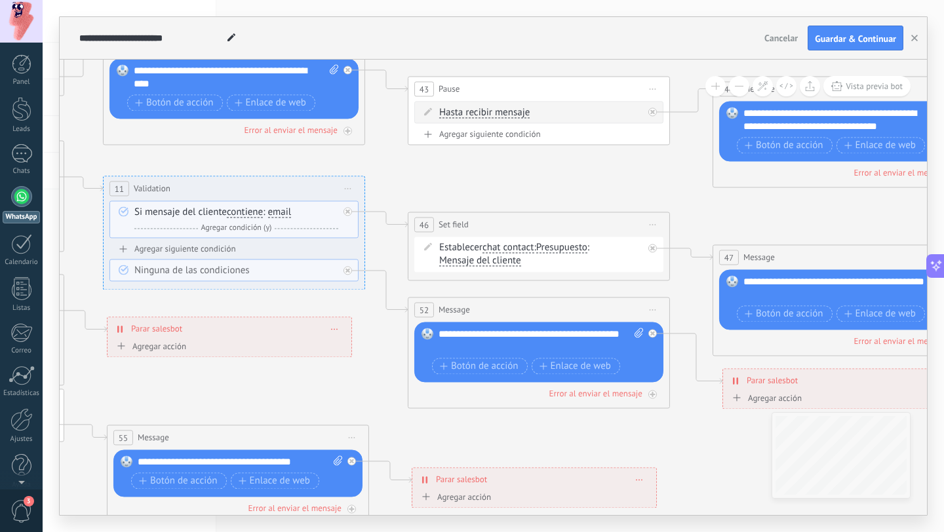
click at [484, 258] on span "Mensaje del cliente" at bounding box center [480, 261] width 82 height 10
click at [484, 258] on button "Mensaje del cliente" at bounding box center [515, 261] width 164 height 24
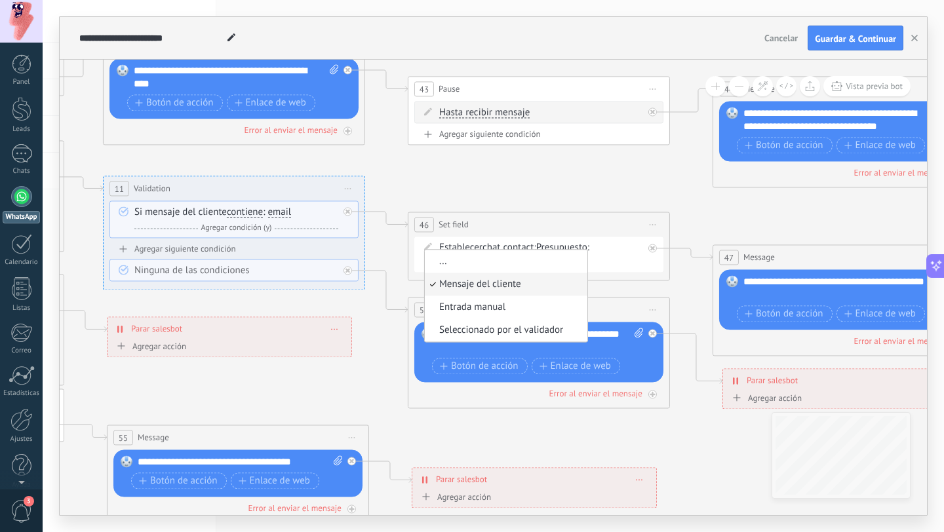
click at [588, 183] on icon at bounding box center [602, 278] width 3195 height 1145
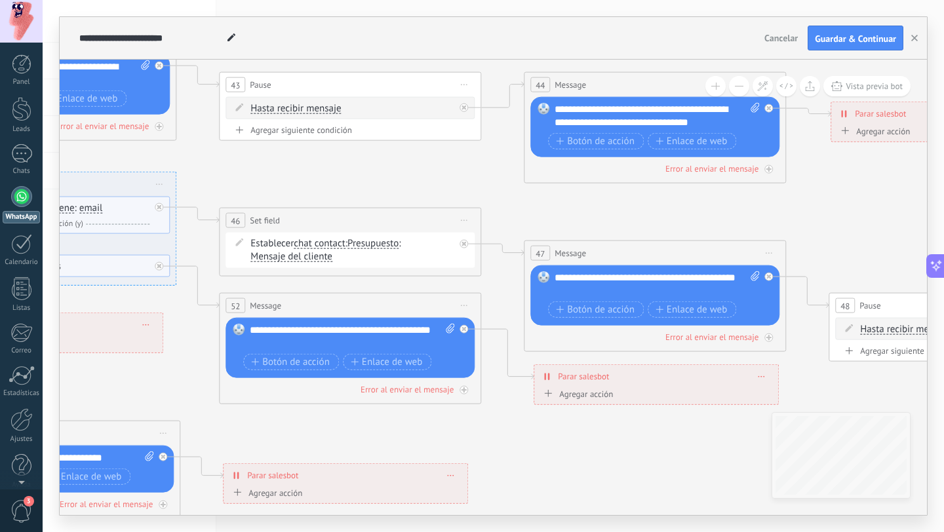
drag, startPoint x: 636, startPoint y: 179, endPoint x: 447, endPoint y: 174, distance: 188.9
click at [447, 174] on icon at bounding box center [413, 274] width 3195 height 1145
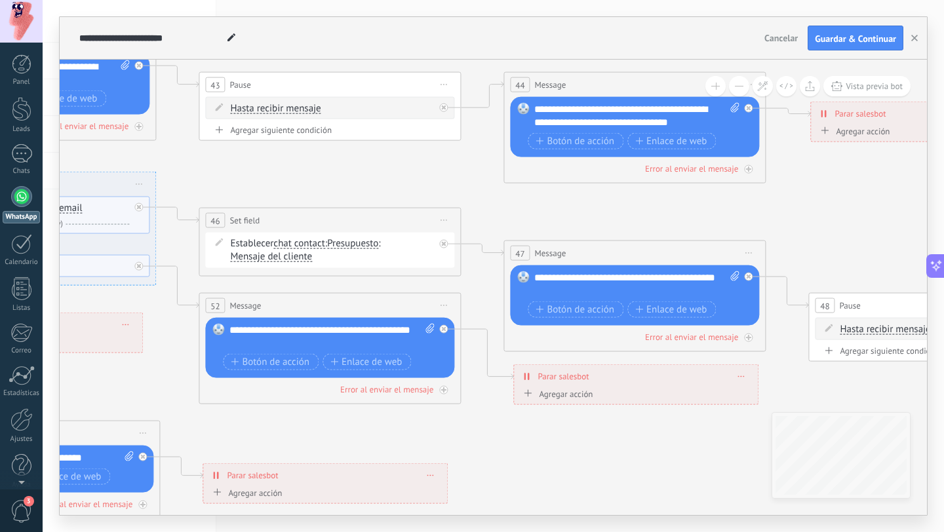
drag, startPoint x: 624, startPoint y: 192, endPoint x: 601, endPoint y: 192, distance: 22.9
click at [604, 192] on icon at bounding box center [393, 274] width 3195 height 1145
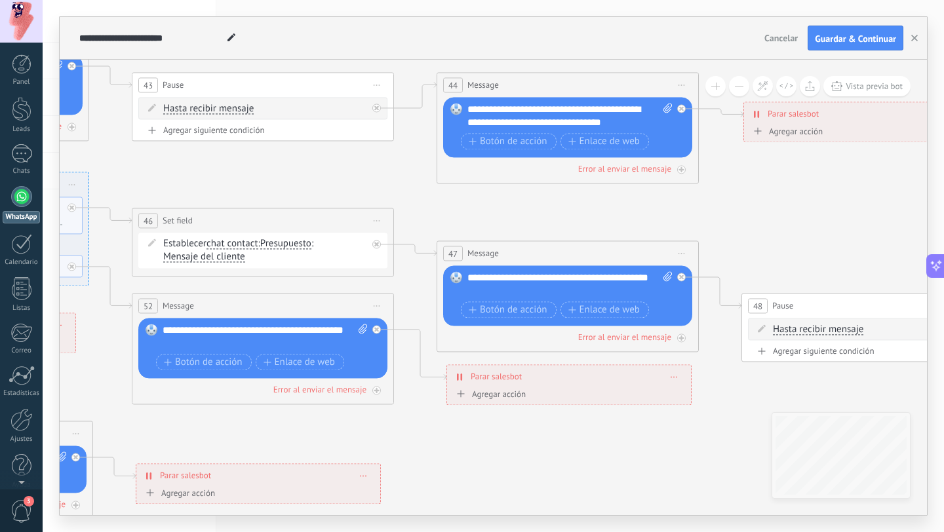
drag, startPoint x: 644, startPoint y: 203, endPoint x: 577, endPoint y: 203, distance: 66.9
click at [577, 203] on icon at bounding box center [326, 274] width 3195 height 1145
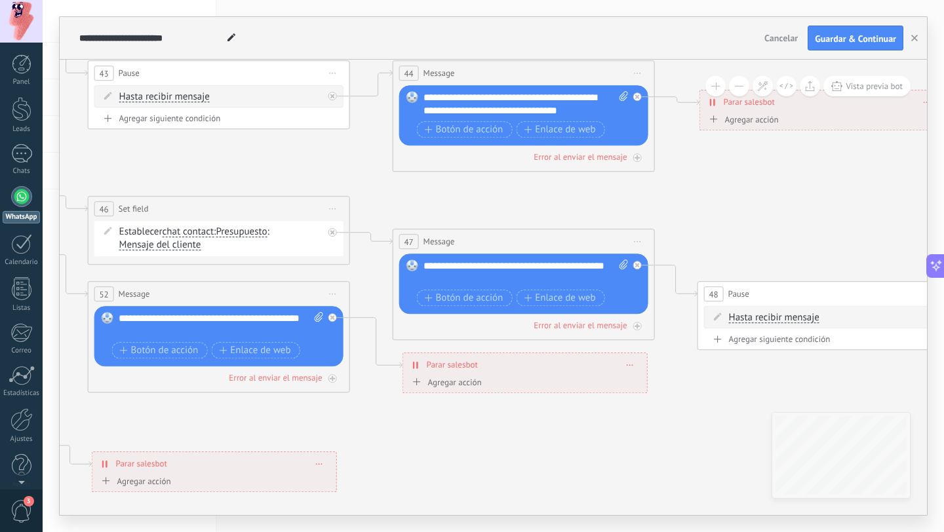
drag, startPoint x: 616, startPoint y: 220, endPoint x: 572, endPoint y: 207, distance: 45.7
click at [572, 207] on icon at bounding box center [282, 262] width 3195 height 1145
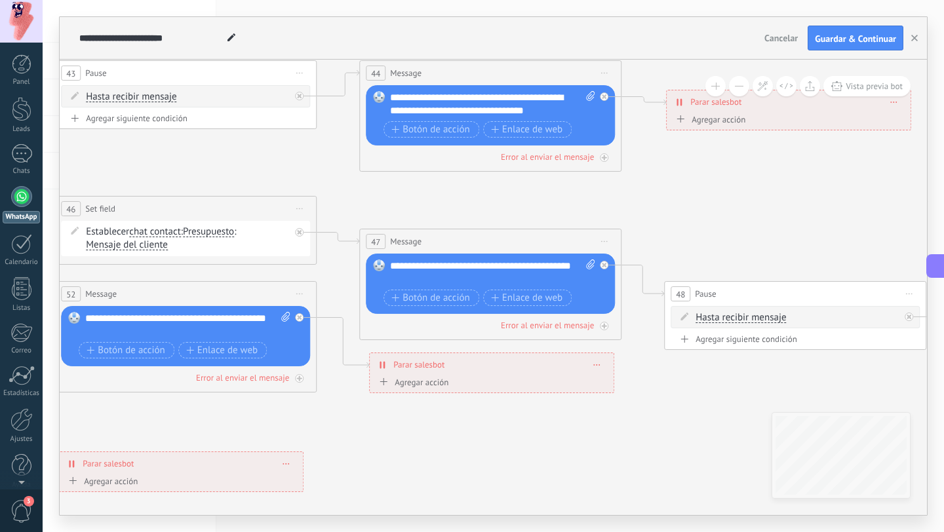
drag, startPoint x: 600, startPoint y: 197, endPoint x: 568, endPoint y: 197, distance: 32.8
click at [568, 197] on icon at bounding box center [249, 262] width 3195 height 1145
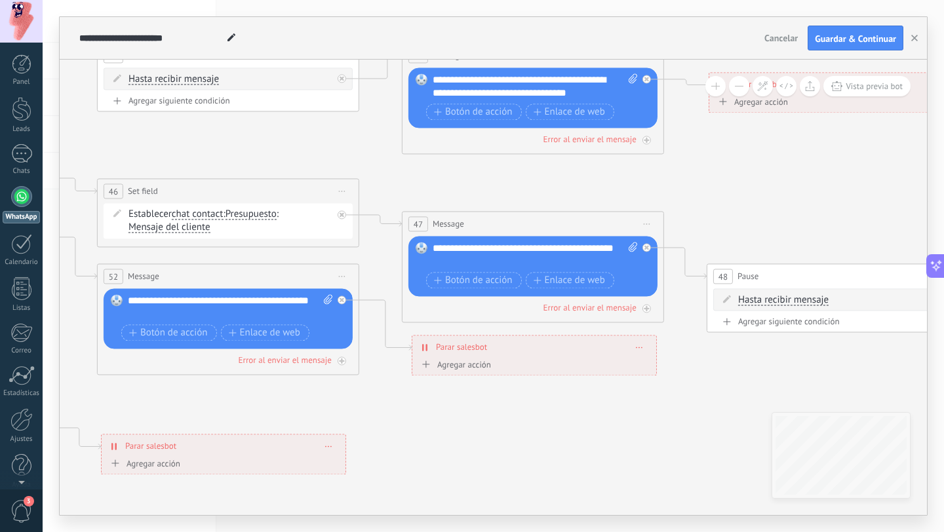
drag, startPoint x: 561, startPoint y: 197, endPoint x: 603, endPoint y: 179, distance: 45.5
click at [603, 179] on icon at bounding box center [291, 244] width 3195 height 1145
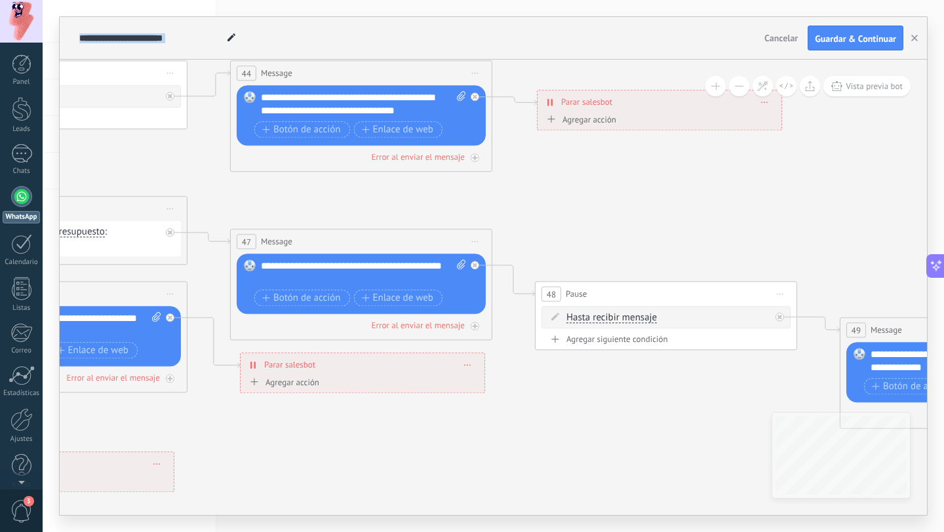
drag, startPoint x: 748, startPoint y: 163, endPoint x: 576, endPoint y: 181, distance: 173.4
click at [576, 181] on icon at bounding box center [119, 262] width 3195 height 1145
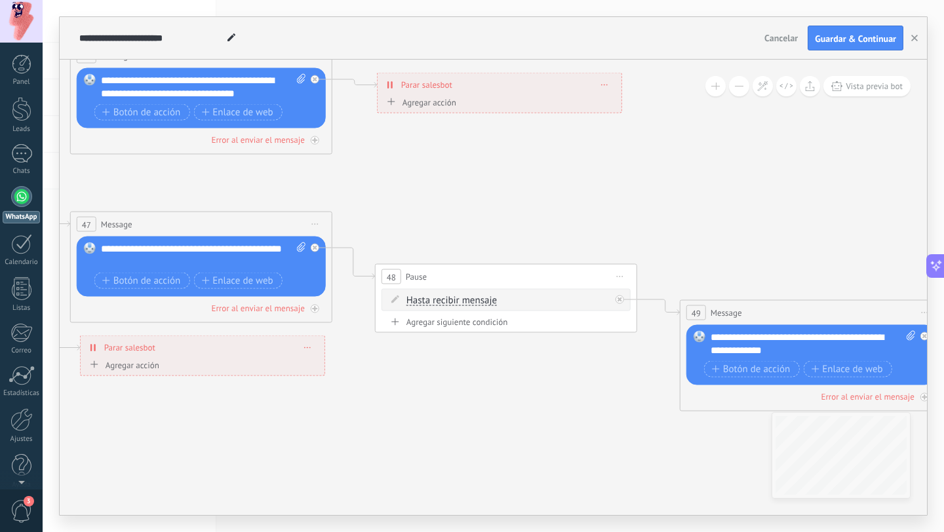
drag, startPoint x: 741, startPoint y: 186, endPoint x: 581, endPoint y: 168, distance: 161.6
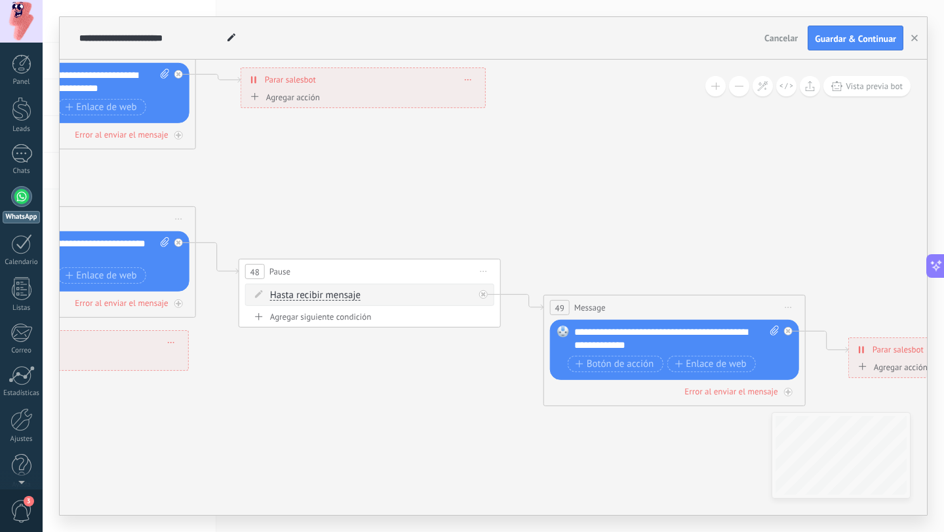
drag, startPoint x: 793, startPoint y: 197, endPoint x: 660, endPoint y: 193, distance: 133.2
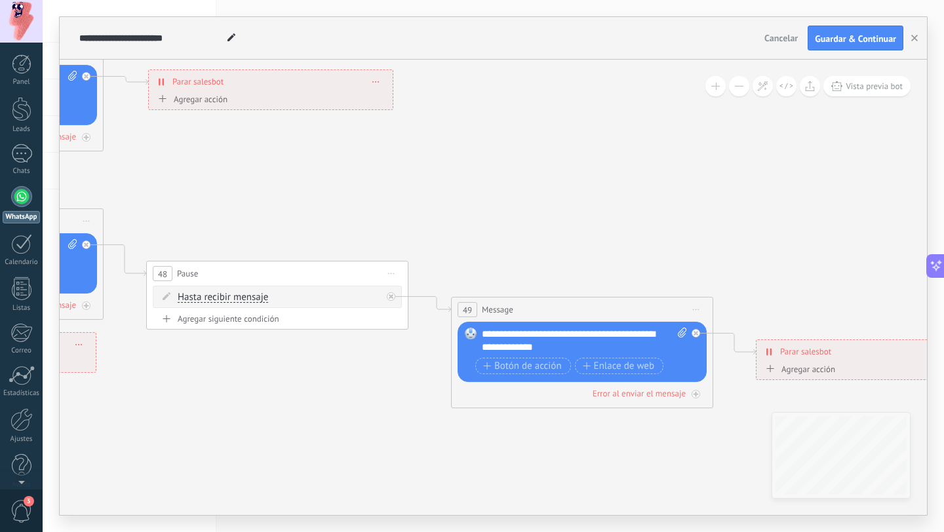
drag, startPoint x: 729, startPoint y: 205, endPoint x: 635, endPoint y: 208, distance: 93.8
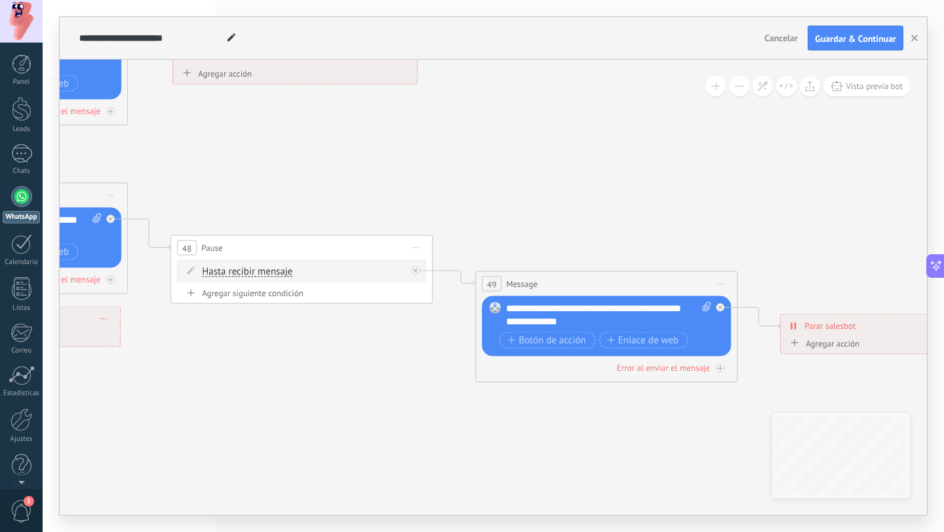
drag, startPoint x: 635, startPoint y: 208, endPoint x: 669, endPoint y: 180, distance: 44.2
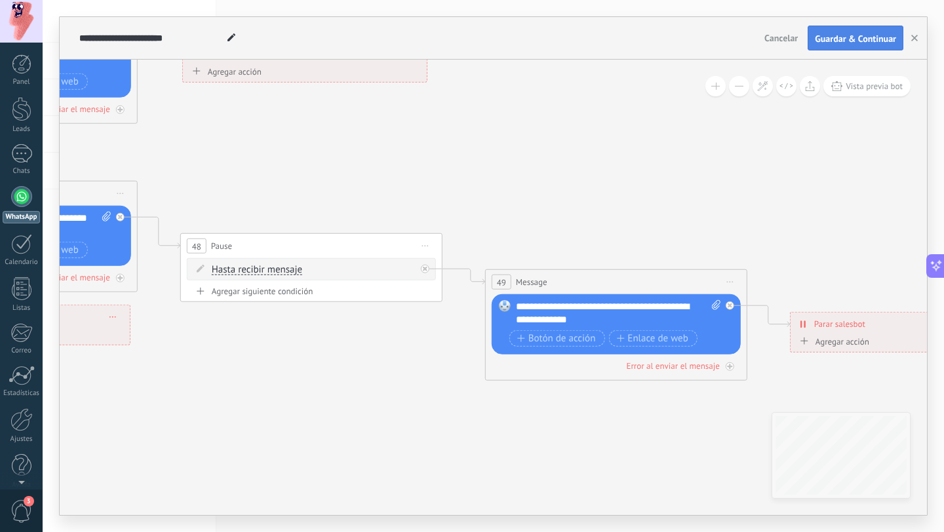
click at [846, 41] on span "Guardar & Continuar" at bounding box center [855, 38] width 81 height 9
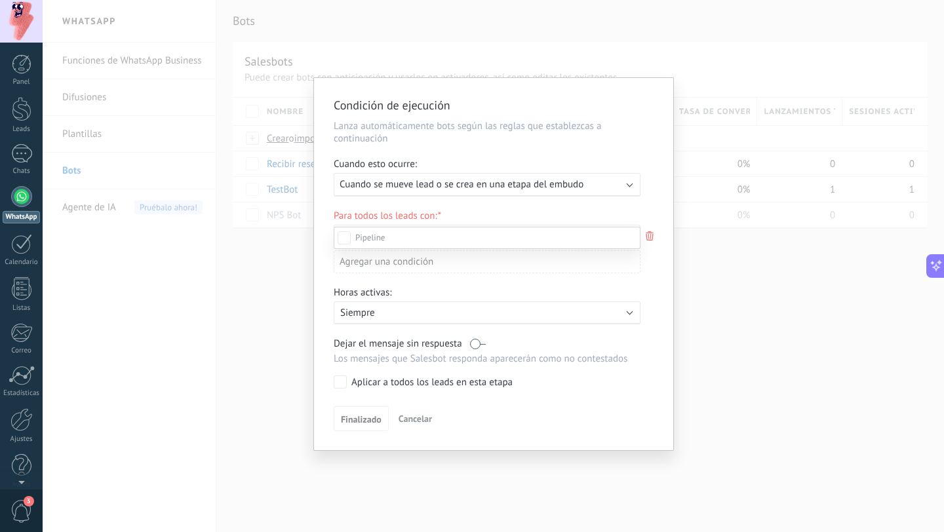
scroll to position [178, 0]
click at [372, 425] on div "Incoming leads New inquiry Qualified Quote sent Order placed Order fulfilled Or…" at bounding box center [487, 379] width 307 height 304
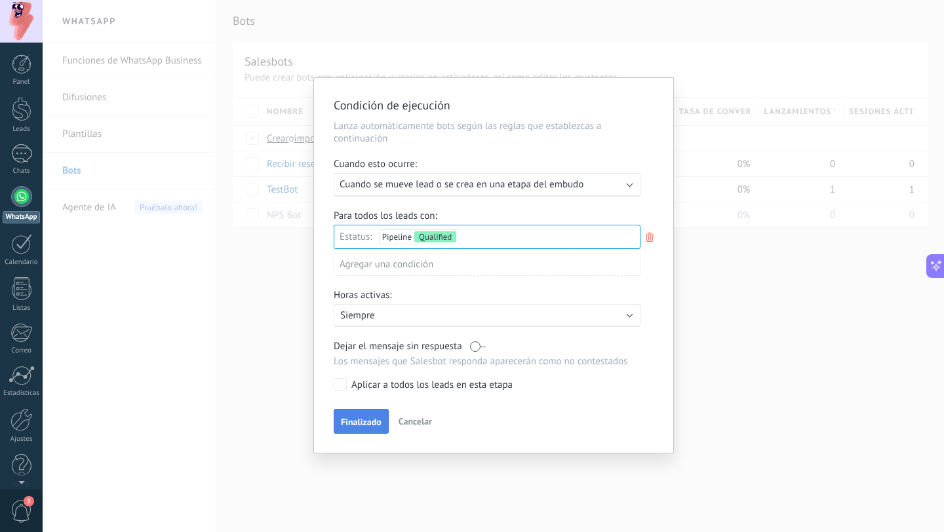
click at [365, 419] on span "Finalizado" at bounding box center [361, 422] width 41 height 9
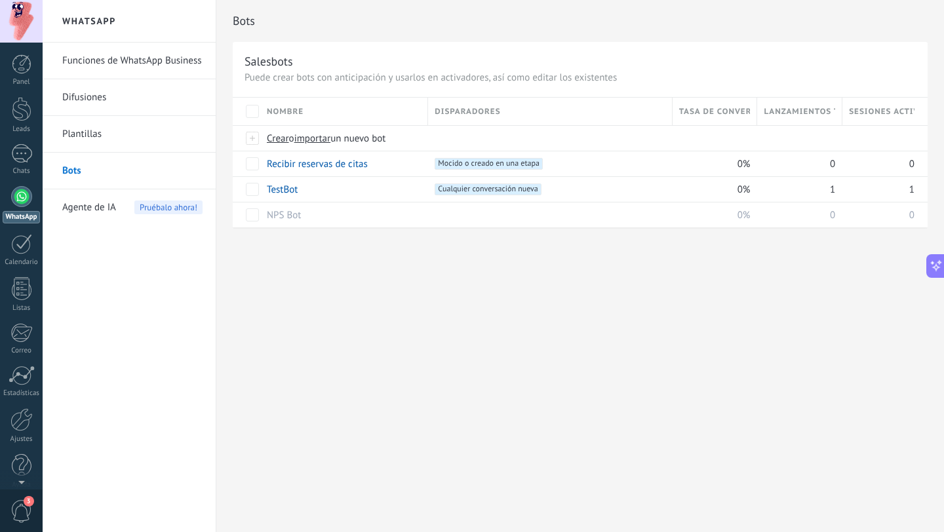
click at [586, 355] on div "Bots Salesbots Puede crear bots con anticipación y usarlos en activadores, así …" at bounding box center [580, 266] width 728 height 532
click at [401, 316] on div "Bots Salesbots Puede crear bots con anticipación y usarlos en activadores, así …" at bounding box center [580, 266] width 728 height 532
click at [427, 292] on div "Bots Salesbots Puede crear bots con anticipación y usarlos en activadores, así …" at bounding box center [580, 266] width 728 height 532
click at [128, 136] on link "Plantillas" at bounding box center [132, 134] width 140 height 37
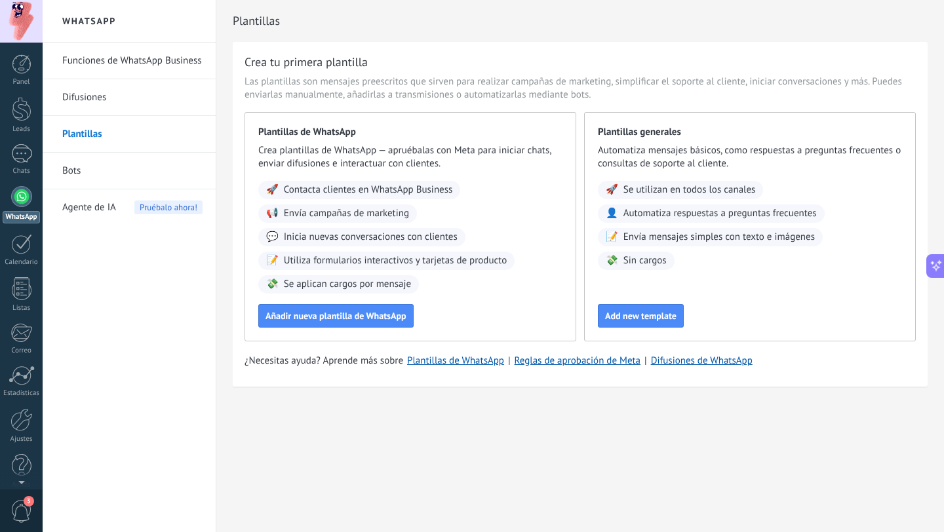
click at [107, 170] on link "Bots" at bounding box center [132, 171] width 140 height 37
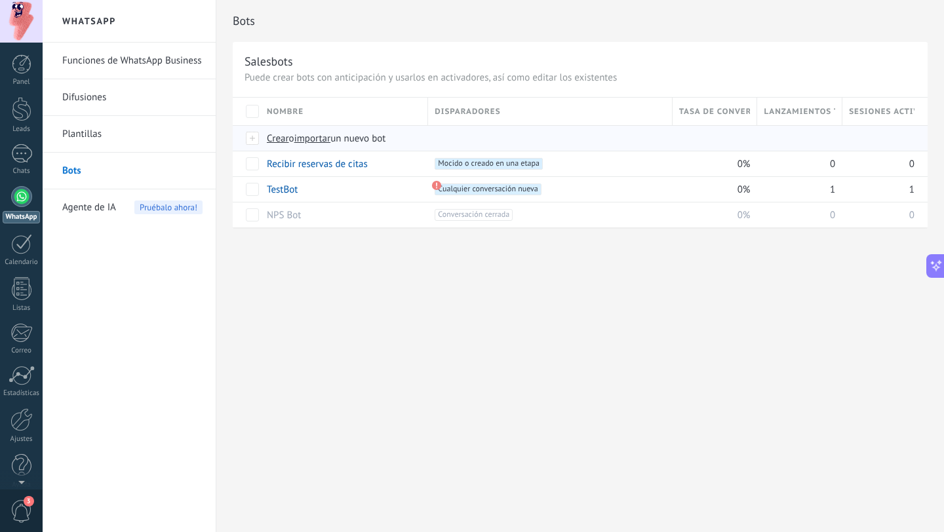
click at [316, 136] on span "importar" at bounding box center [312, 138] width 37 height 12
click at [0, 0] on input "importar un nuevo bot" at bounding box center [0, 0] width 0 height 0
click at [279, 140] on span "Crear" at bounding box center [278, 138] width 22 height 12
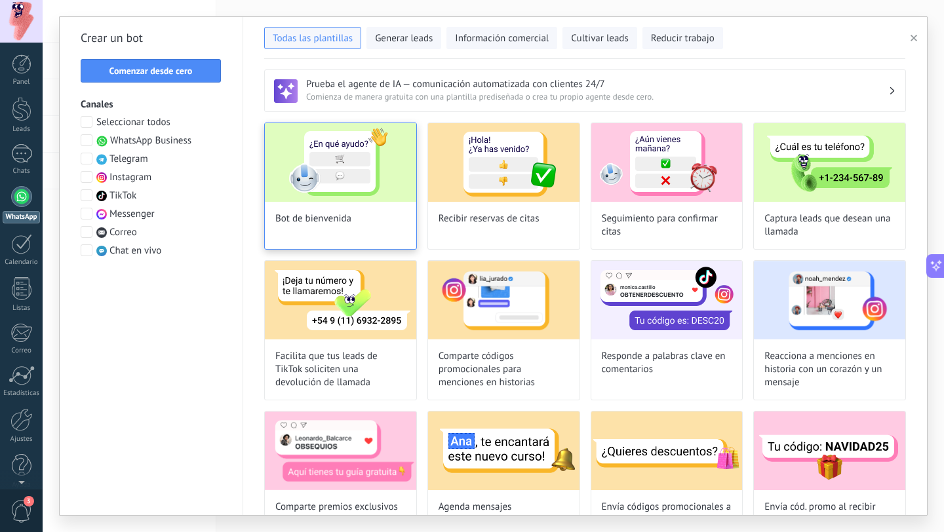
click at [363, 170] on img at bounding box center [340, 162] width 151 height 79
type input "**********"
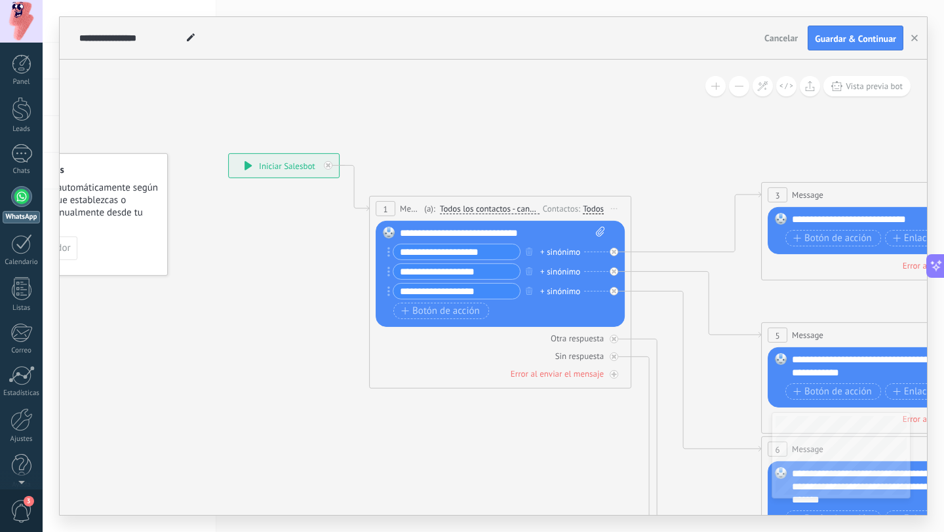
drag, startPoint x: 648, startPoint y: 117, endPoint x: 538, endPoint y: 112, distance: 110.2
click at [538, 112] on icon at bounding box center [921, 488] width 2043 height 1324
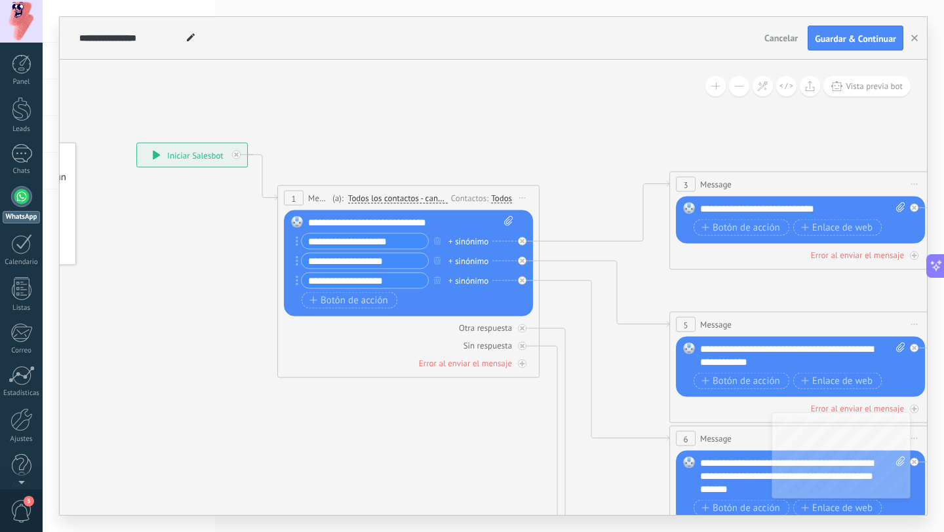
drag, startPoint x: 625, startPoint y: 135, endPoint x: 534, endPoint y: 125, distance: 92.4
click at [534, 125] on icon at bounding box center [830, 477] width 2043 height 1324
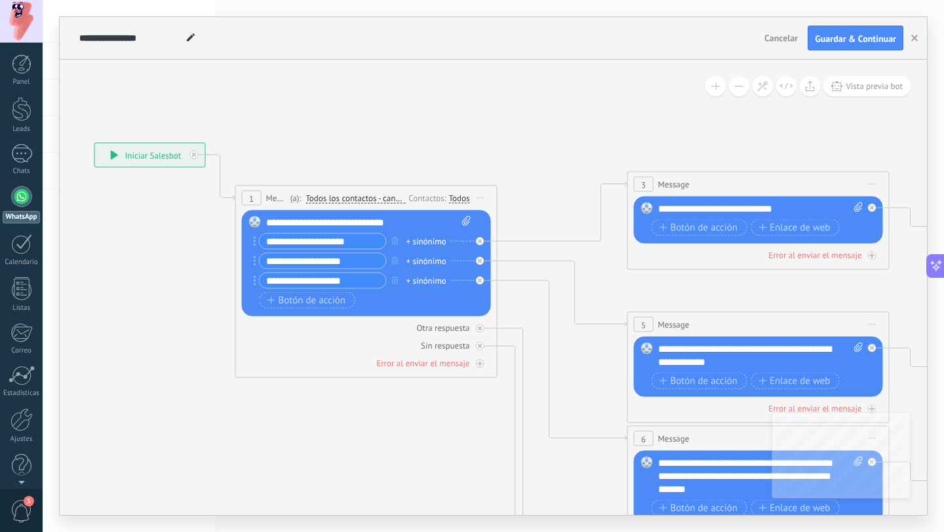
drag, startPoint x: 632, startPoint y: 141, endPoint x: 590, endPoint y: 141, distance: 42.0
click at [590, 141] on icon at bounding box center [788, 477] width 2043 height 1324
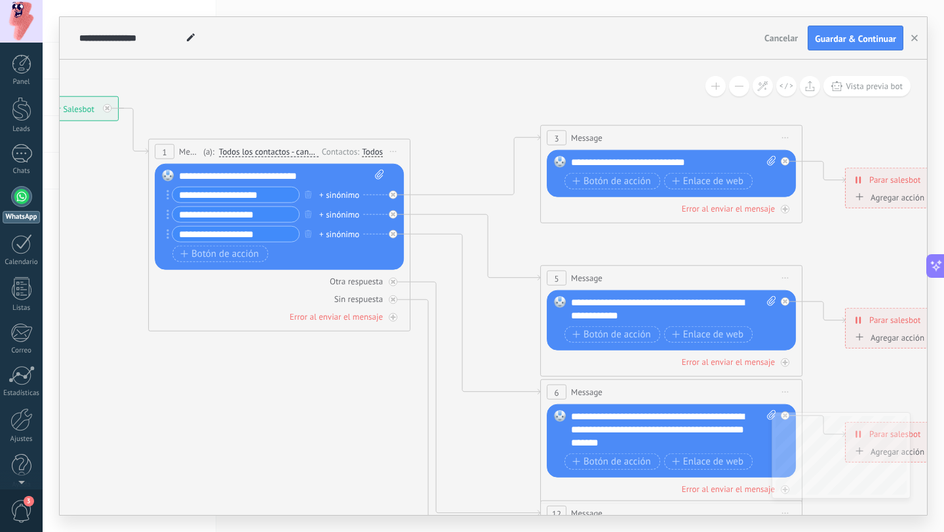
drag, startPoint x: 592, startPoint y: 162, endPoint x: 505, endPoint y: 117, distance: 97.6
click at [505, 117] on icon at bounding box center [700, 431] width 2043 height 1324
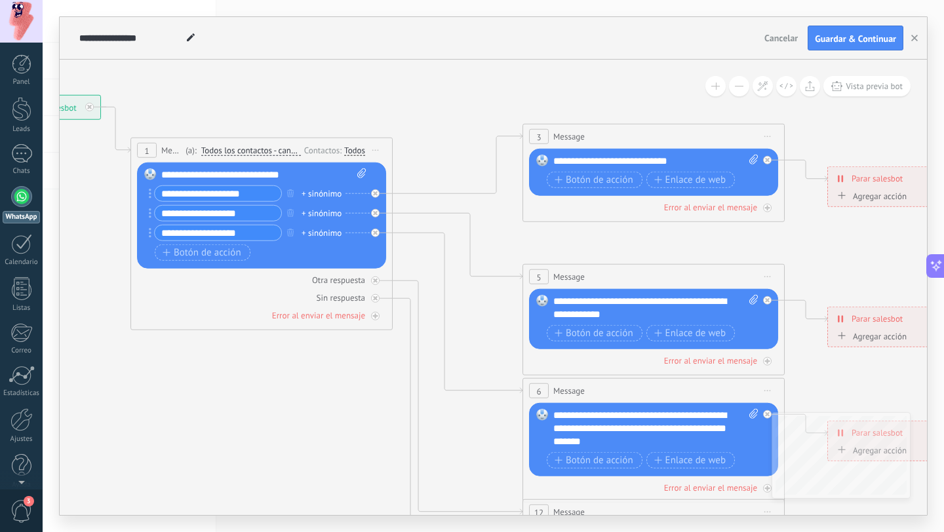
drag, startPoint x: 500, startPoint y: 88, endPoint x: 483, endPoint y: 86, distance: 17.2
click at [483, 86] on icon at bounding box center [683, 429] width 2043 height 1324
click at [715, 89] on button at bounding box center [715, 86] width 20 height 20
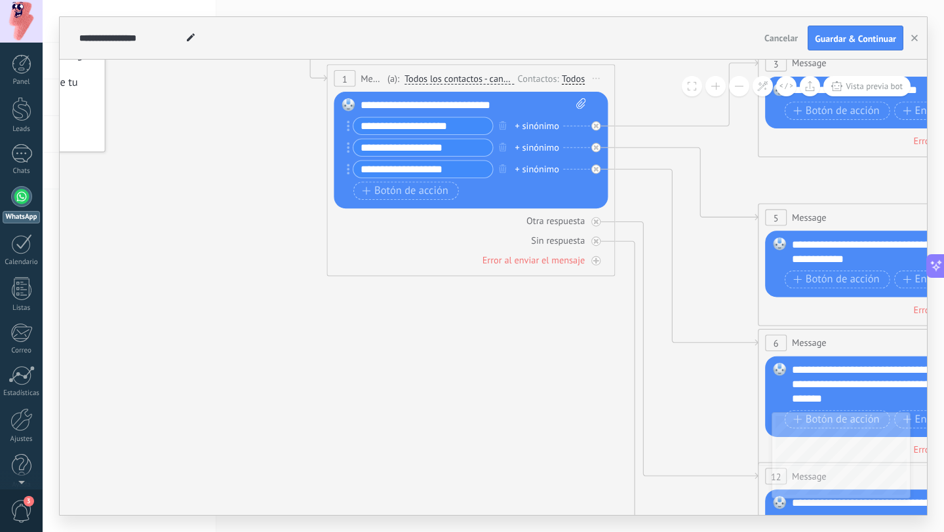
drag, startPoint x: 391, startPoint y: 81, endPoint x: 621, endPoint y: 24, distance: 237.2
click at [623, 24] on div "**********" at bounding box center [493, 266] width 867 height 498
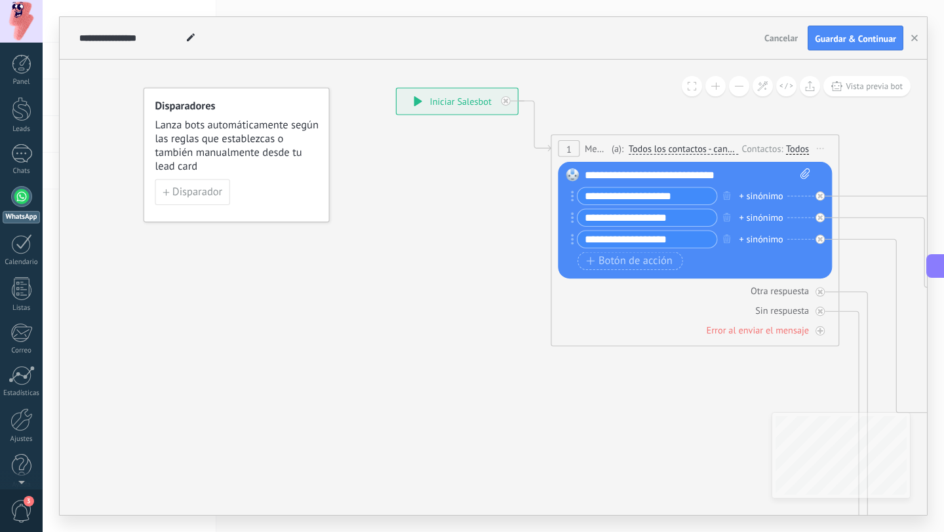
drag, startPoint x: 316, startPoint y: 385, endPoint x: 540, endPoint y: 456, distance: 235.1
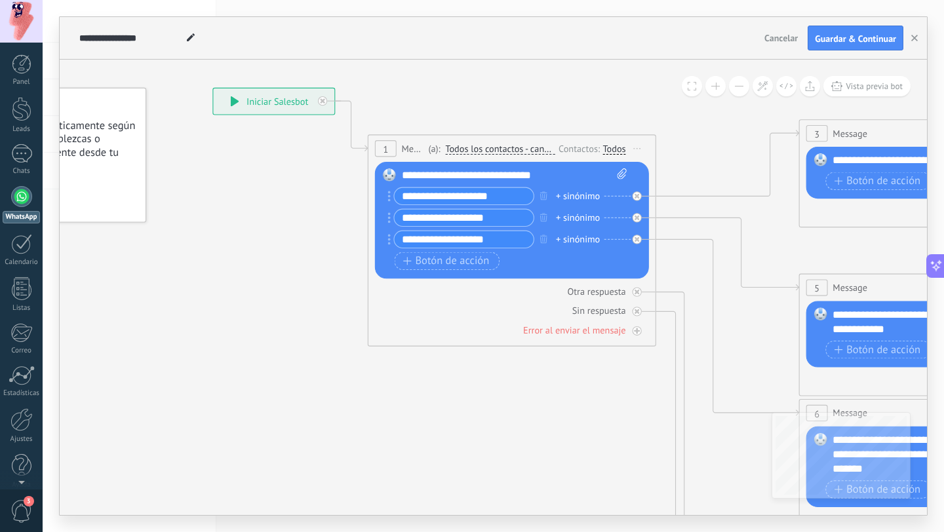
drag, startPoint x: 553, startPoint y: 444, endPoint x: 377, endPoint y: 444, distance: 176.3
click at [869, 92] on button "Vista previa bot" at bounding box center [866, 86] width 87 height 20
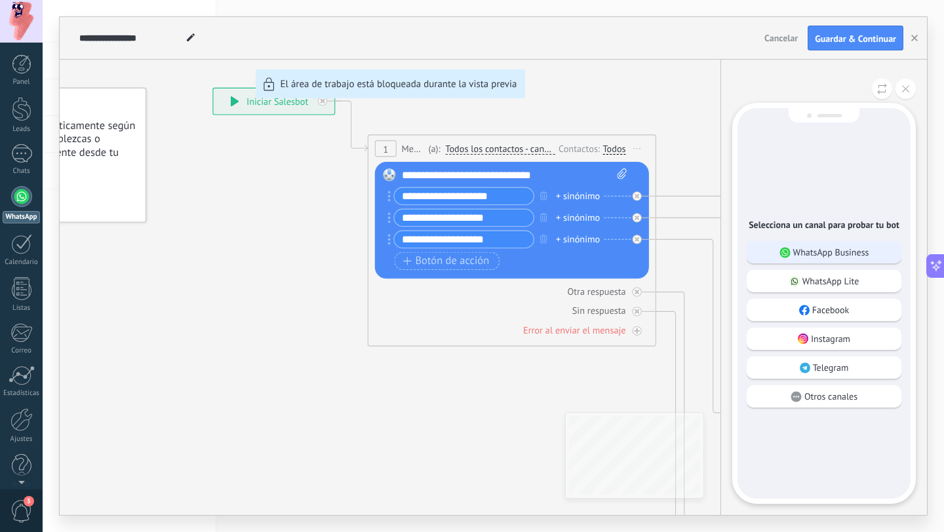
click at [837, 251] on p "WhatsApp Business" at bounding box center [831, 252] width 76 height 12
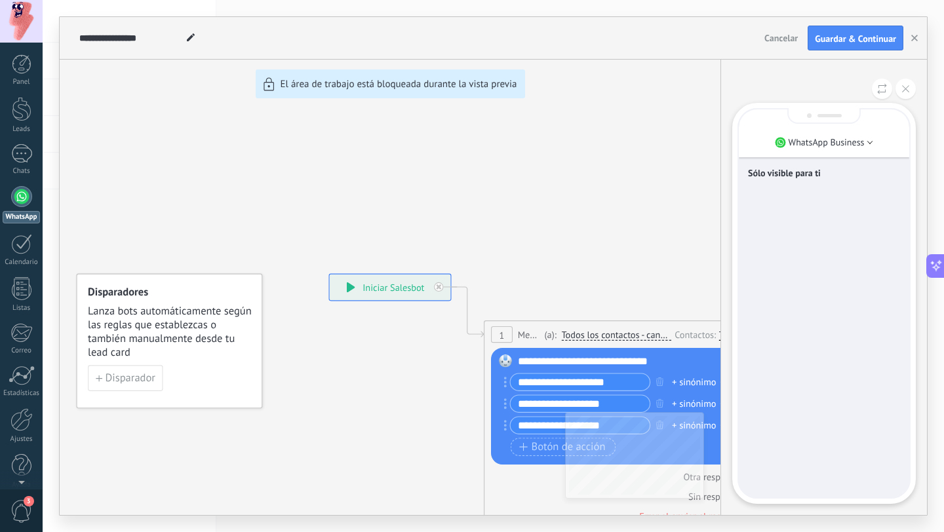
click at [799, 184] on div "Sólo visible para ti" at bounding box center [824, 175] width 152 height 28
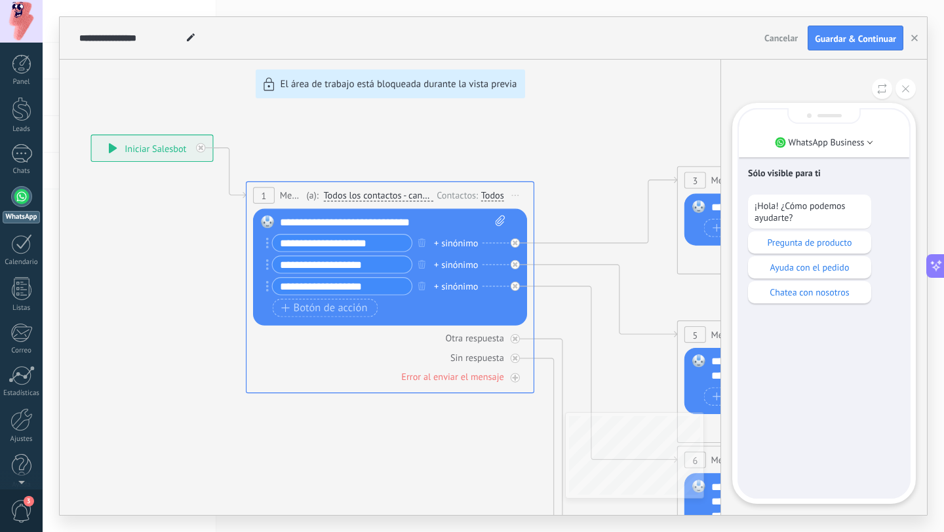
click at [827, 243] on p "Pregunta de producto" at bounding box center [810, 243] width 110 height 12
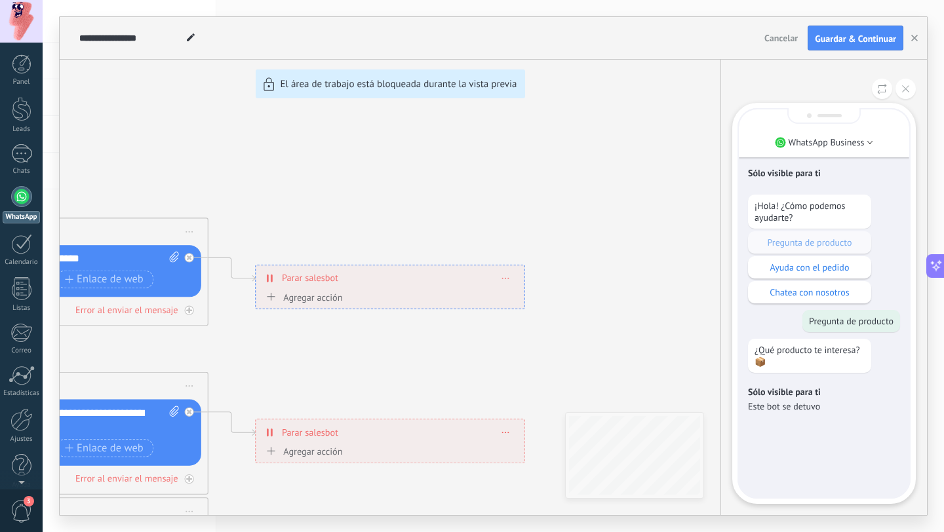
click at [532, 187] on div "**********" at bounding box center [493, 266] width 867 height 498
click at [907, 90] on icon at bounding box center [905, 88] width 7 height 7
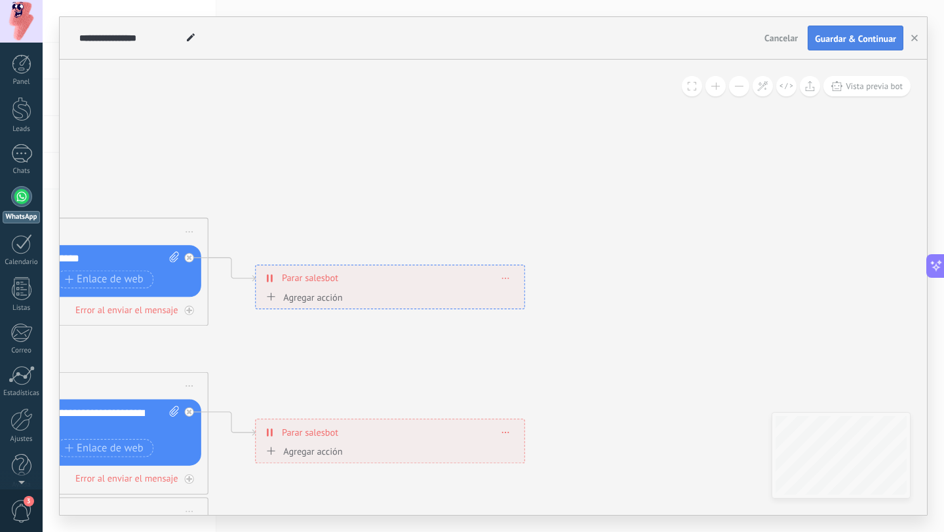
click at [870, 34] on span "Guardar & Continuar" at bounding box center [855, 38] width 81 height 9
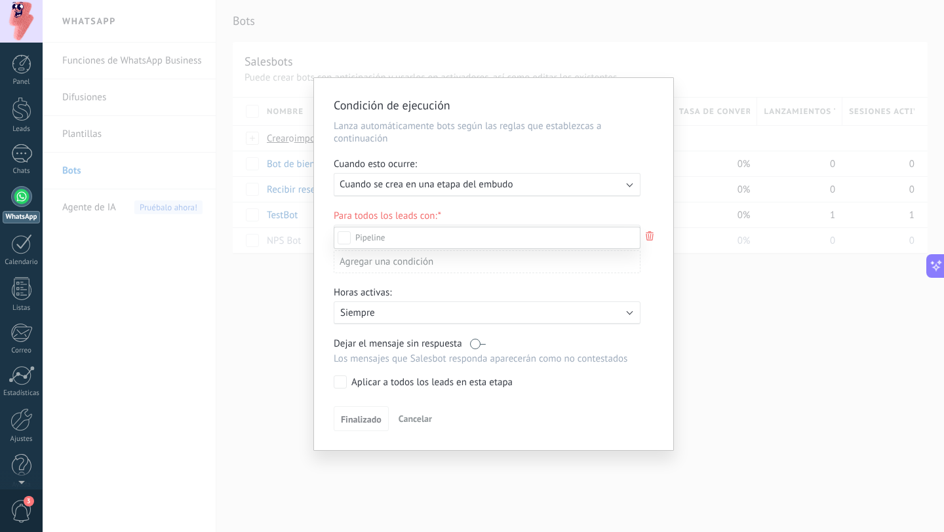
click at [0, 0] on div "Qualified" at bounding box center [0, 0] width 0 height 0
click at [359, 423] on div "Incoming leads New inquiry Qualified Quote sent Order placed Order fulfilled Or…" at bounding box center [487, 379] width 307 height 304
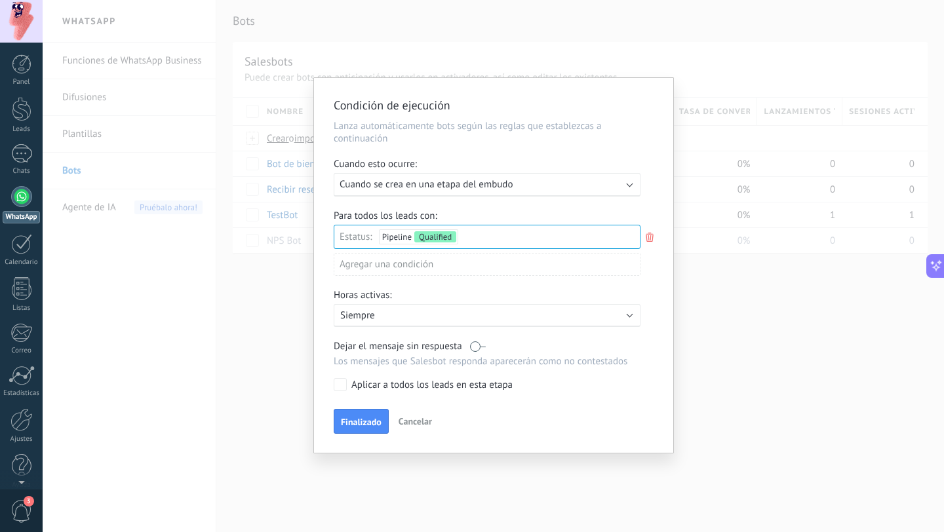
click at [359, 423] on span "Finalizado" at bounding box center [361, 422] width 41 height 9
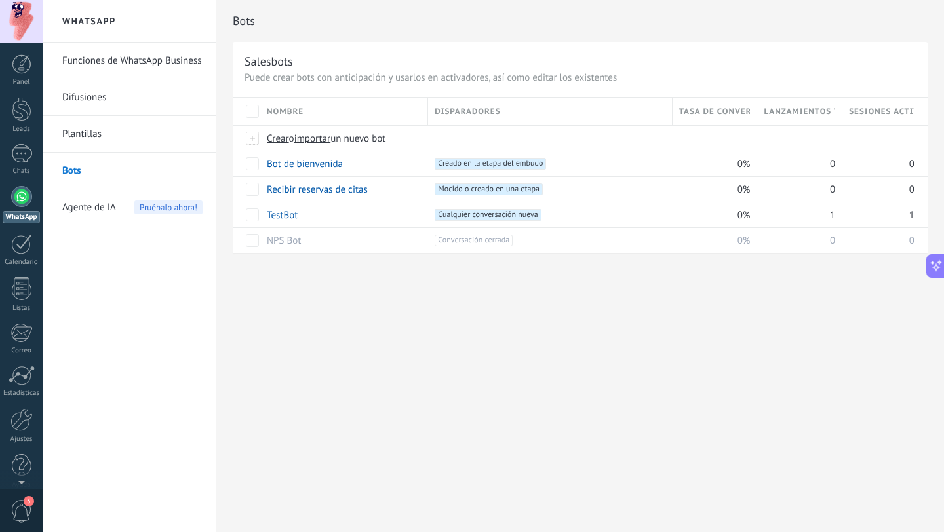
click at [504, 326] on div "Bots Salesbots Puede crear bots con anticipación y usarlos en activadores, así …" at bounding box center [580, 266] width 728 height 532
click at [447, 170] on div "+1 Creado en la etapa del embudo +0" at bounding box center [491, 173] width 109 height 31
click at [450, 165] on span "Creado en la etapa del embudo +0" at bounding box center [490, 164] width 111 height 12
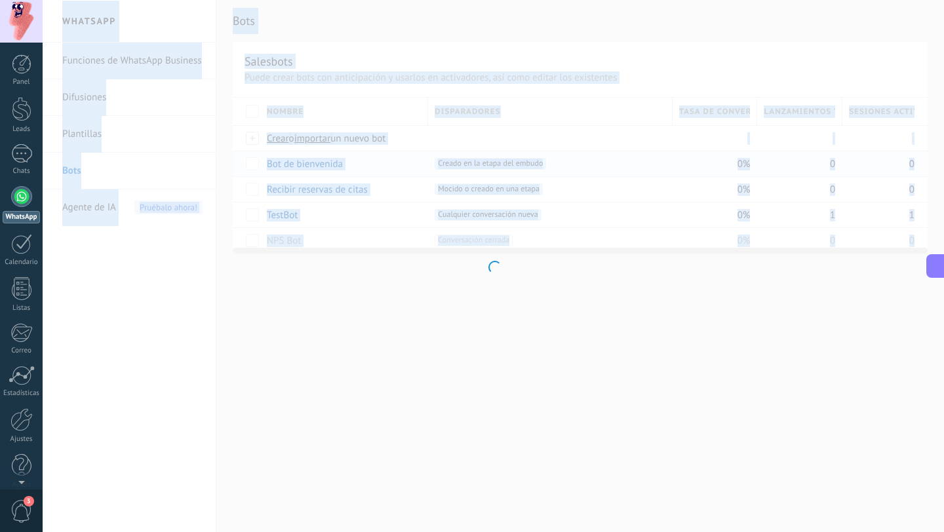
click at [450, 165] on div at bounding box center [493, 266] width 901 height 532
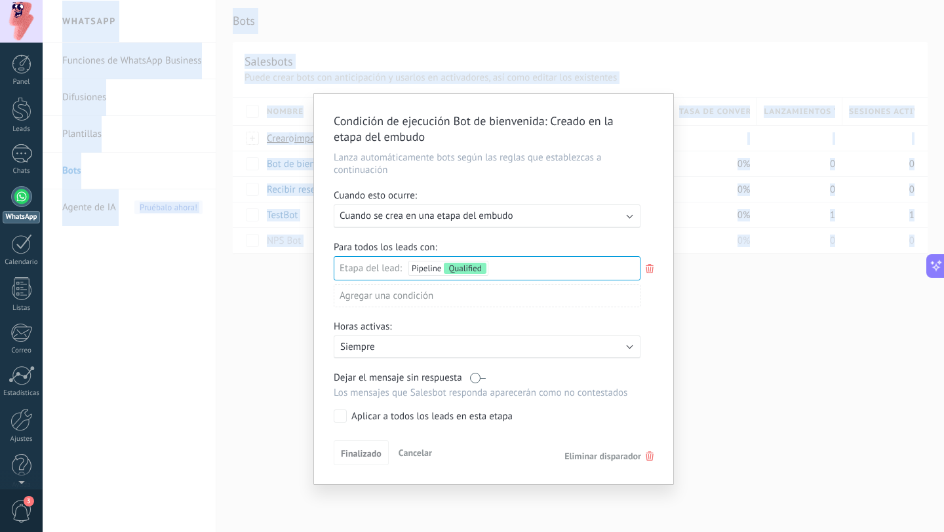
click at [492, 317] on div "Agregar una condición" at bounding box center [487, 301] width 307 height 33
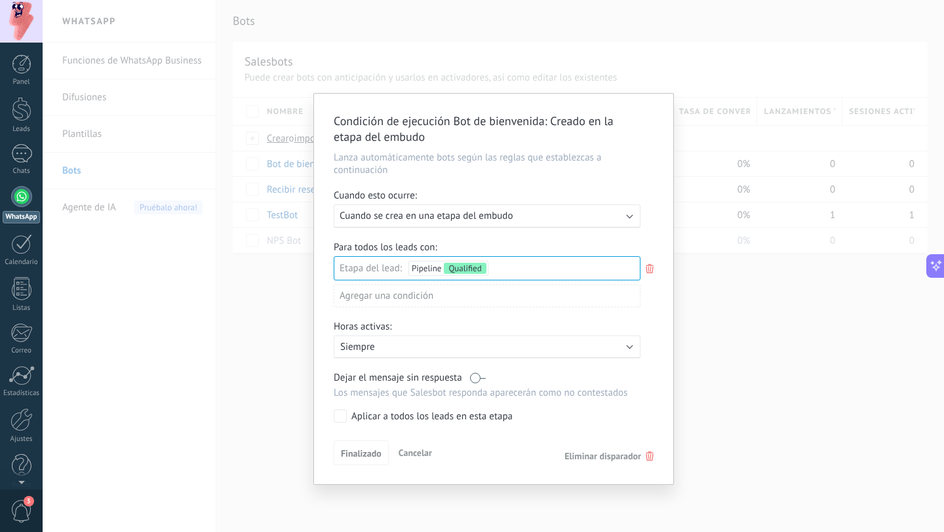
click at [418, 457] on span "Cancelar" at bounding box center [415, 453] width 33 height 12
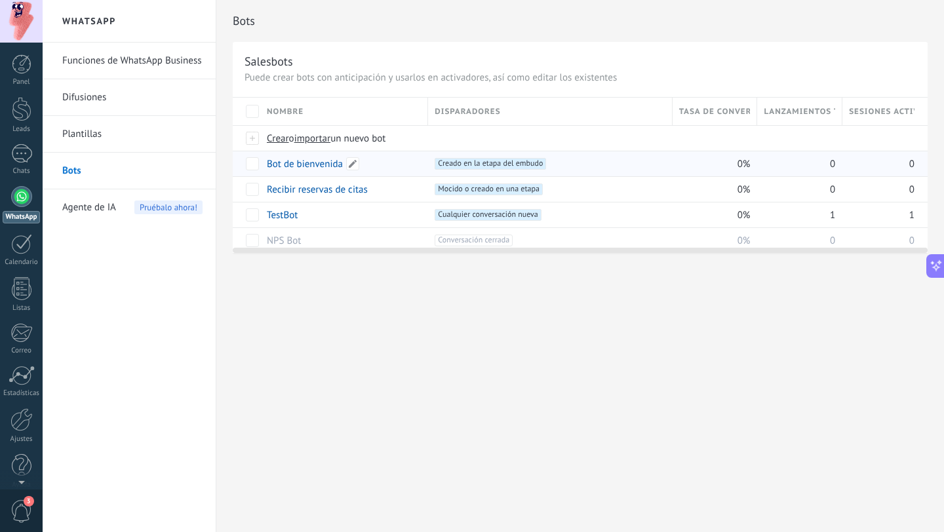
click at [288, 165] on link "Bot de bienvenida" at bounding box center [305, 164] width 76 height 12
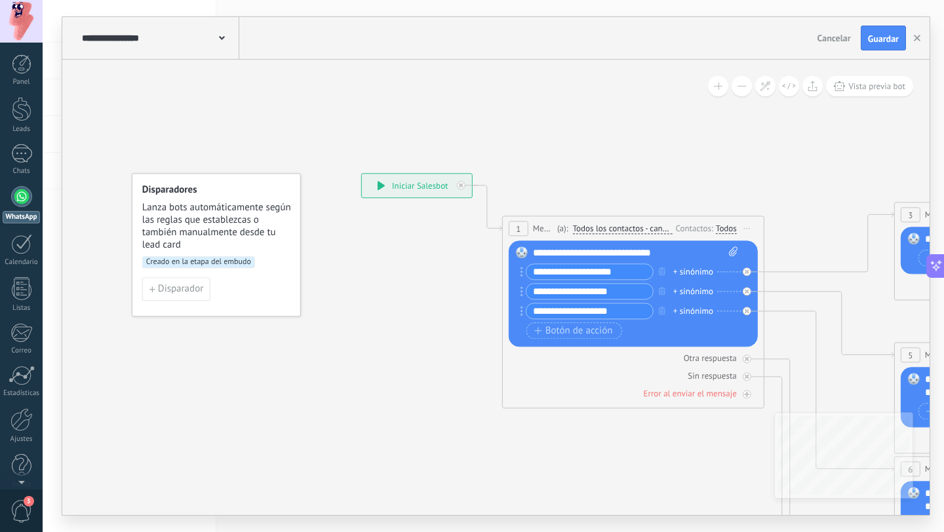
drag, startPoint x: 563, startPoint y: 98, endPoint x: 431, endPoint y: 120, distance: 133.6
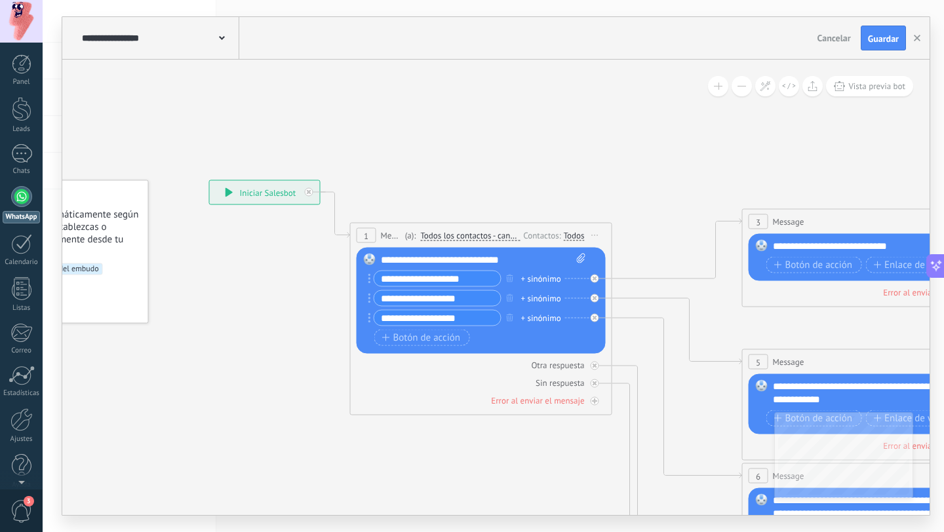
drag, startPoint x: 545, startPoint y: 183, endPoint x: 526, endPoint y: 172, distance: 22.0
click at [526, 172] on icon at bounding box center [902, 515] width 2043 height 1324
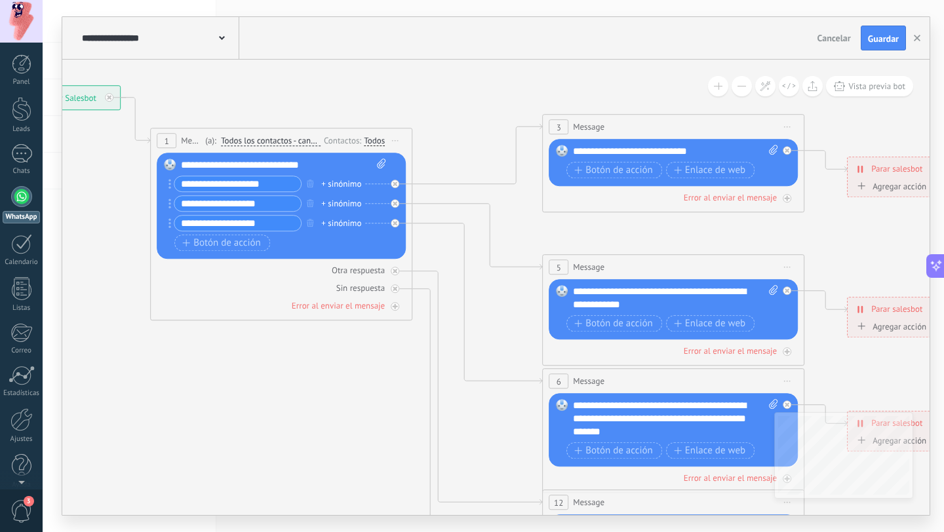
drag, startPoint x: 688, startPoint y: 185, endPoint x: 507, endPoint y: 101, distance: 200.0
click at [507, 101] on icon at bounding box center [702, 419] width 2043 height 1324
click at [792, 88] on icon at bounding box center [789, 86] width 14 height 7
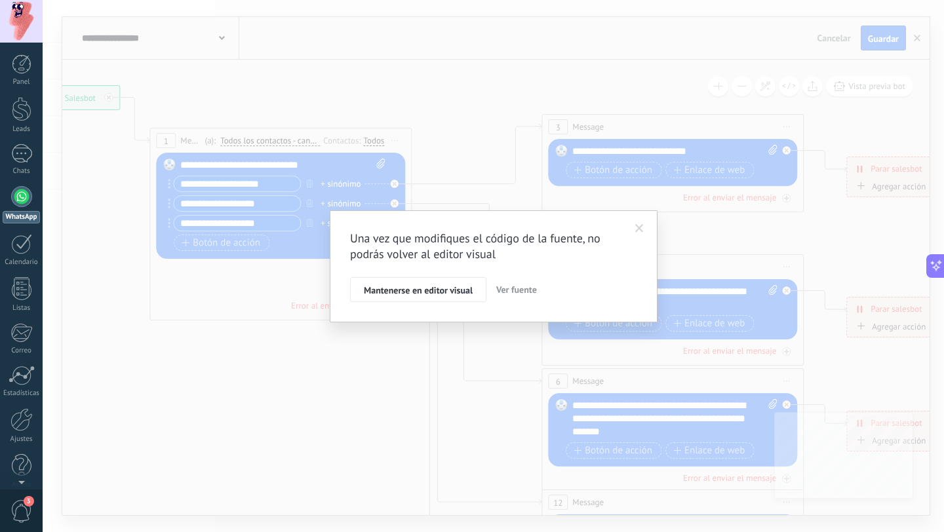
click at [522, 290] on span "Ver fuente" at bounding box center [516, 290] width 41 height 12
type textarea "**********"
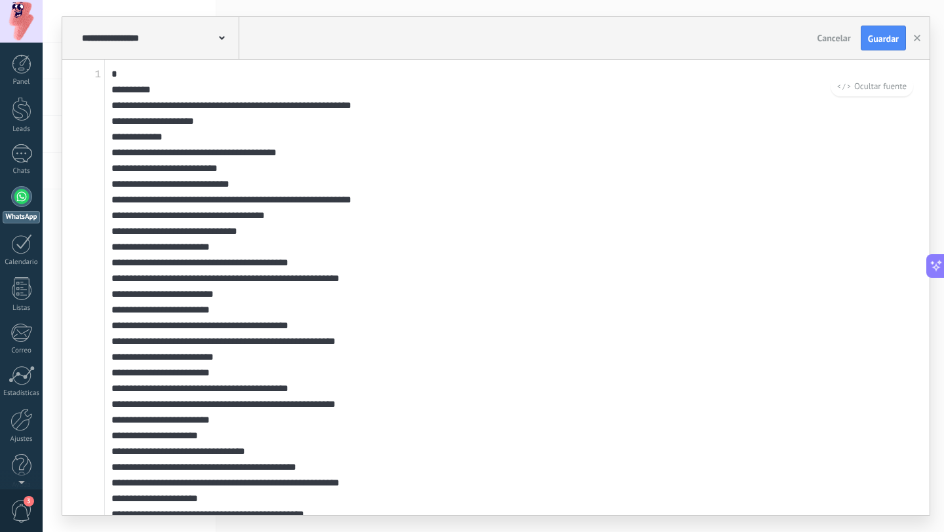
click at [834, 41] on span "Cancelar" at bounding box center [833, 38] width 33 height 12
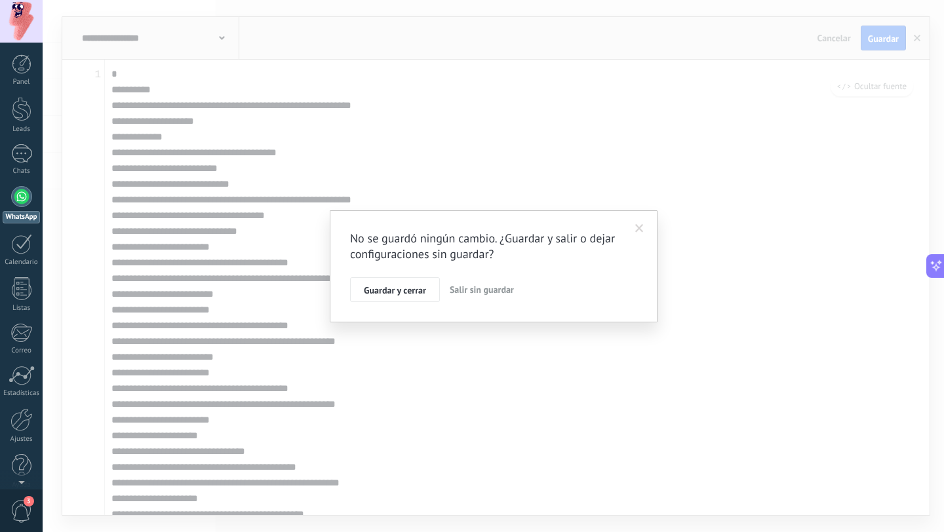
click at [471, 290] on span "Salir sin guardar" at bounding box center [482, 290] width 64 height 12
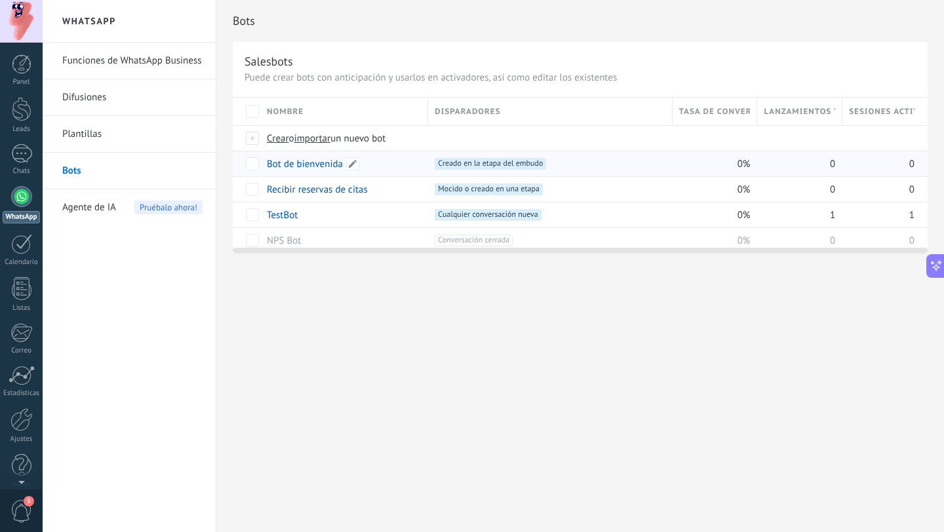
click at [294, 165] on link "Bot de bienvenida" at bounding box center [305, 164] width 76 height 12
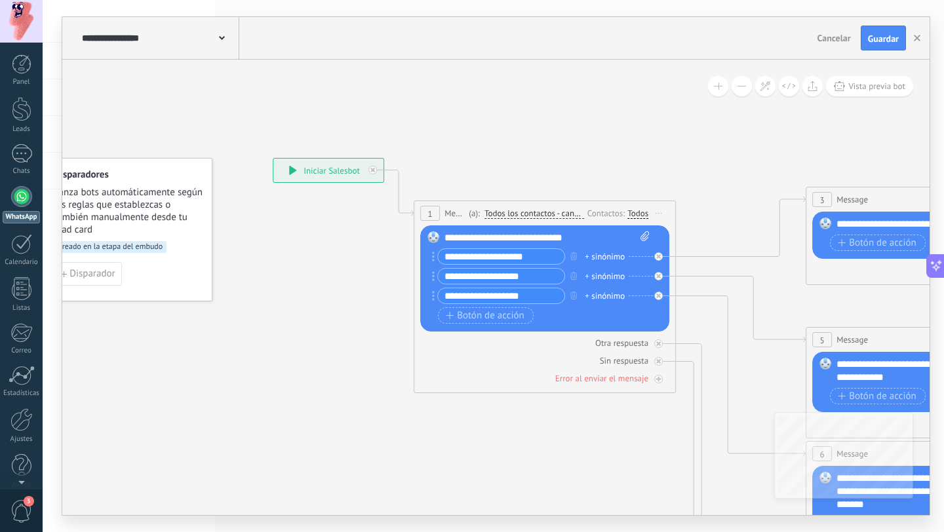
drag, startPoint x: 687, startPoint y: 141, endPoint x: 618, endPoint y: 142, distance: 68.8
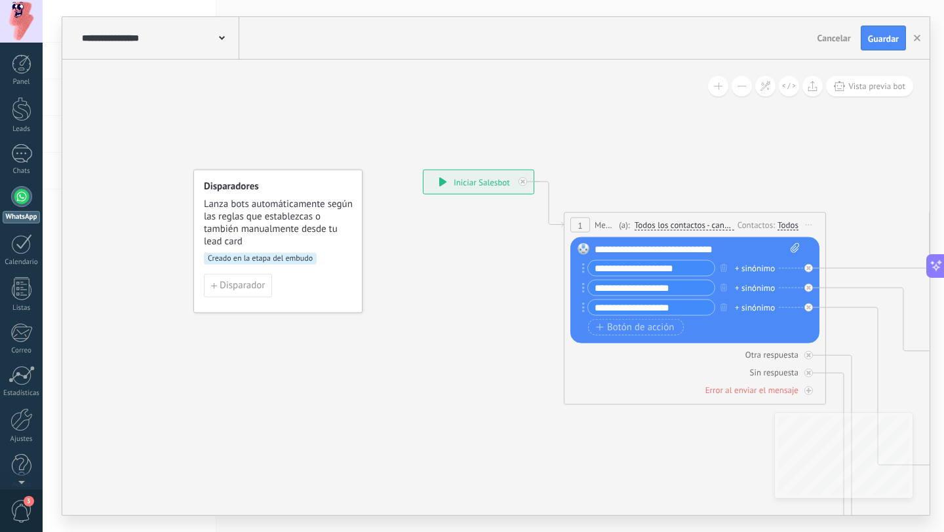
drag, startPoint x: 367, startPoint y: 114, endPoint x: 517, endPoint y: 125, distance: 150.5
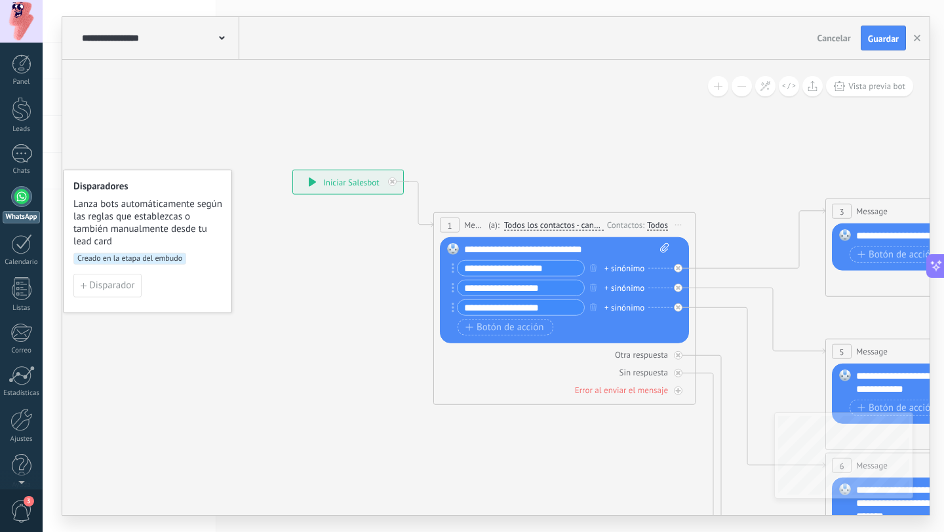
drag, startPoint x: 814, startPoint y: 167, endPoint x: 677, endPoint y: 167, distance: 137.0
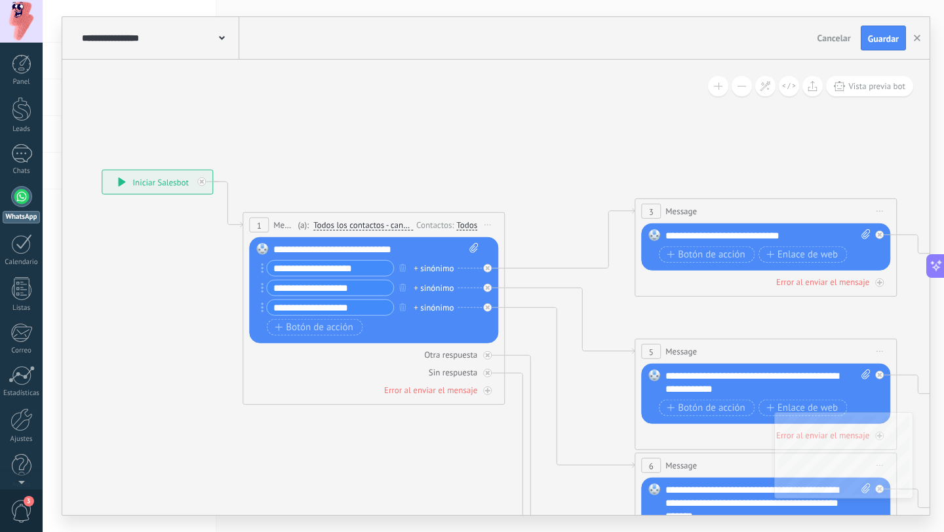
drag, startPoint x: 806, startPoint y: 196, endPoint x: 614, endPoint y: 196, distance: 192.1
click at [614, 196] on icon at bounding box center [795, 504] width 2043 height 1324
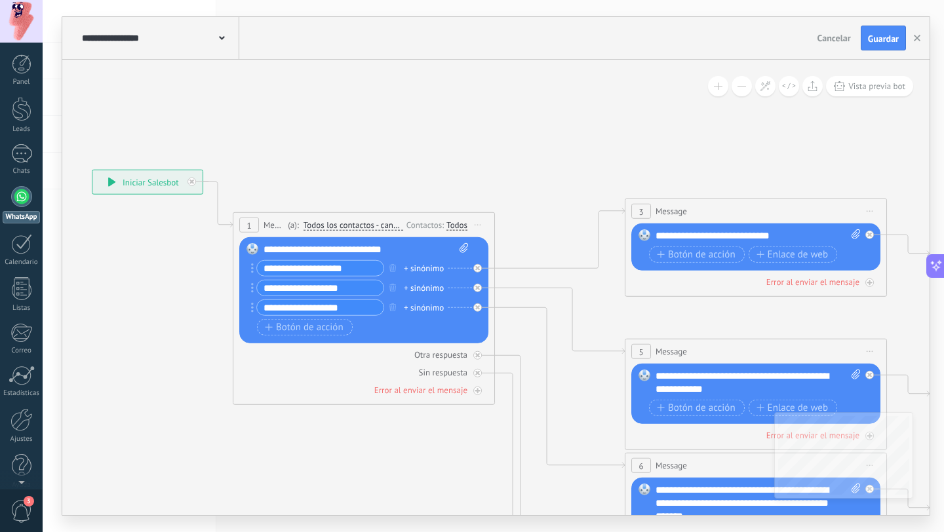
click at [833, 35] on span "Cancelar" at bounding box center [833, 38] width 33 height 12
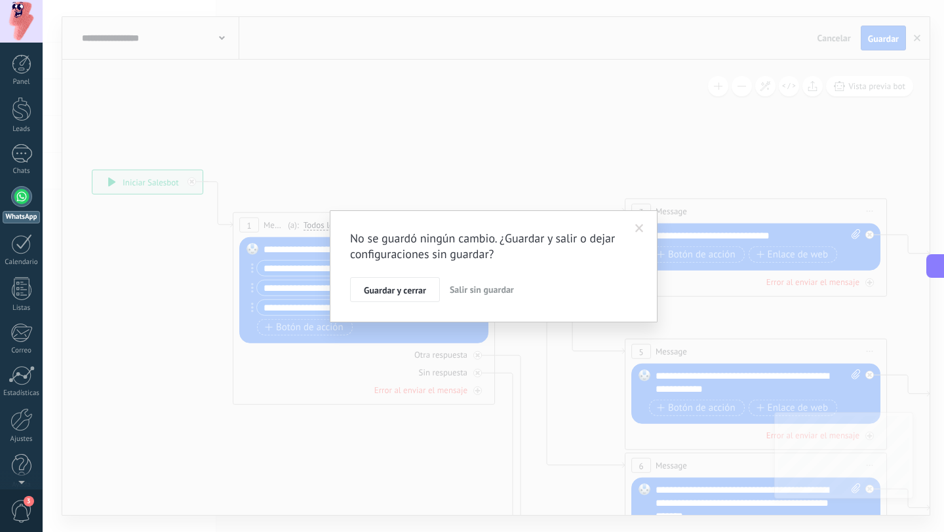
click at [476, 294] on span "Salir sin guardar" at bounding box center [482, 290] width 64 height 12
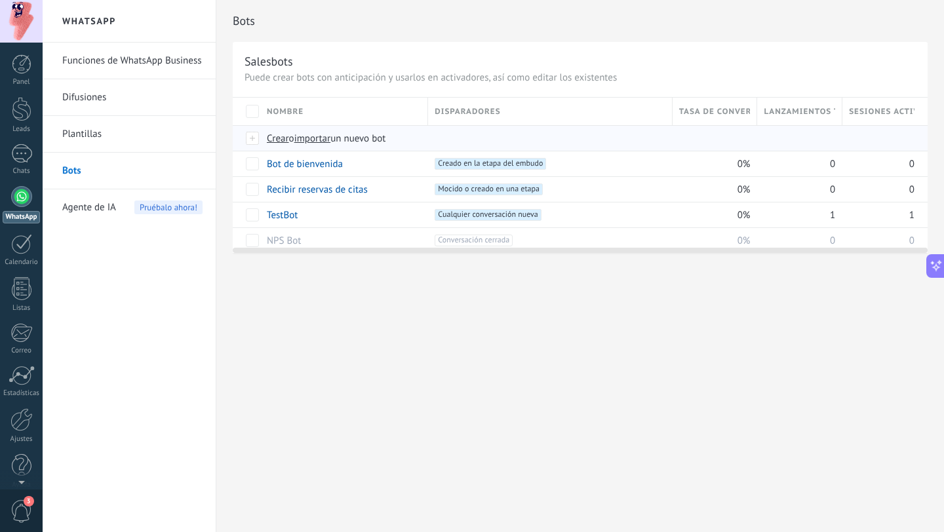
click at [277, 138] on span "Crear" at bounding box center [278, 138] width 22 height 12
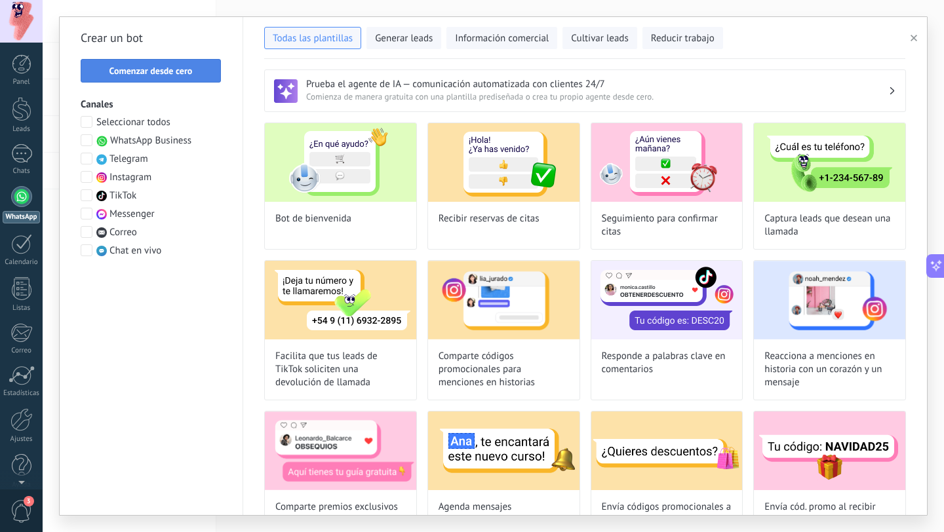
click at [162, 70] on span "Comenzar desde cero" at bounding box center [150, 70] width 83 height 9
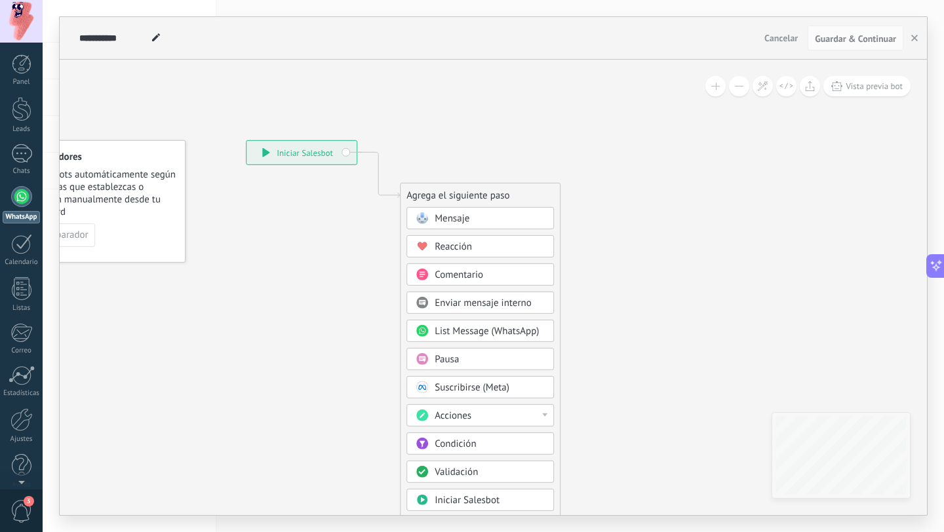
drag, startPoint x: 549, startPoint y: 132, endPoint x: 456, endPoint y: 115, distance: 94.0
click at [456, 115] on icon at bounding box center [358, 378] width 881 height 1131
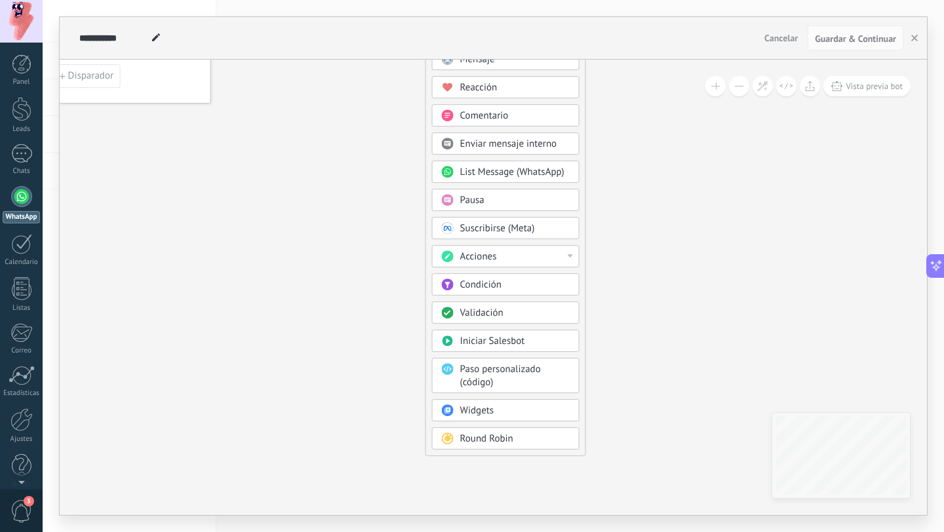
click at [532, 258] on div "Acciones" at bounding box center [515, 256] width 110 height 13
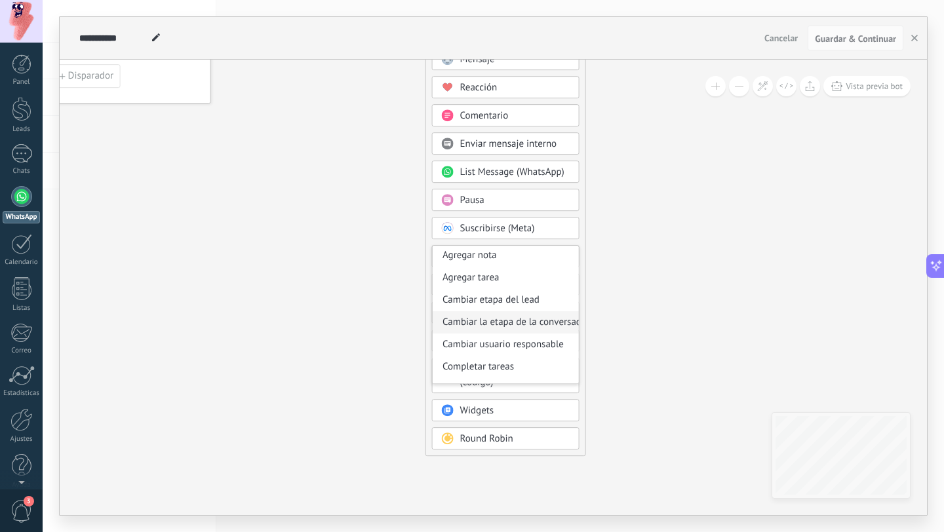
scroll to position [0, 0]
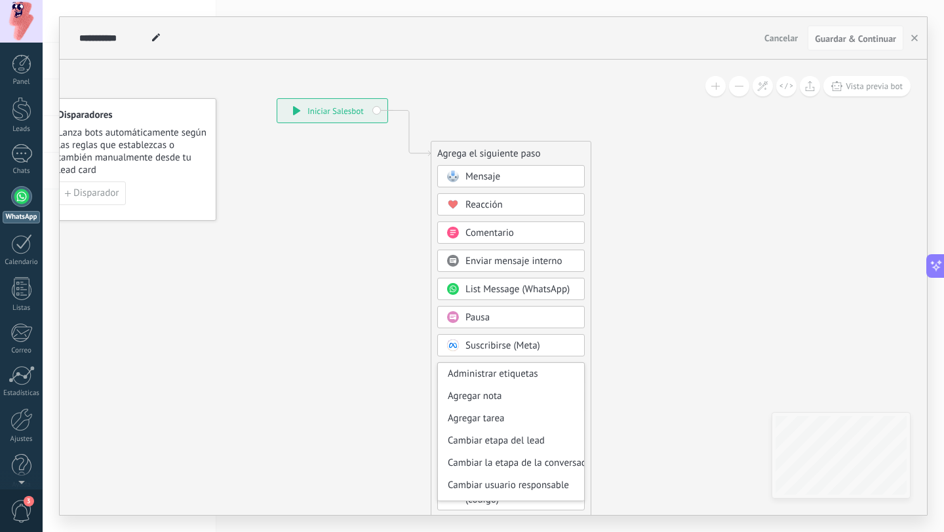
click at [516, 174] on div "Mensaje" at bounding box center [520, 176] width 110 height 13
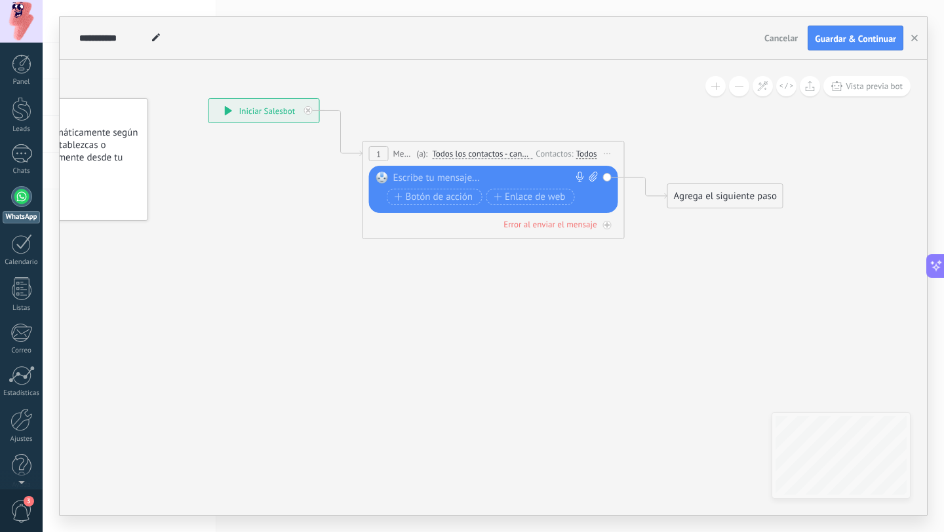
click at [504, 175] on div at bounding box center [490, 178] width 195 height 13
click at [592, 175] on icon at bounding box center [593, 177] width 9 height 10
click input "Subir" at bounding box center [0, 0] width 0 height 0
click at [448, 172] on div at bounding box center [490, 178] width 195 height 13
click at [485, 358] on icon at bounding box center [474, 160] width 1186 height 779
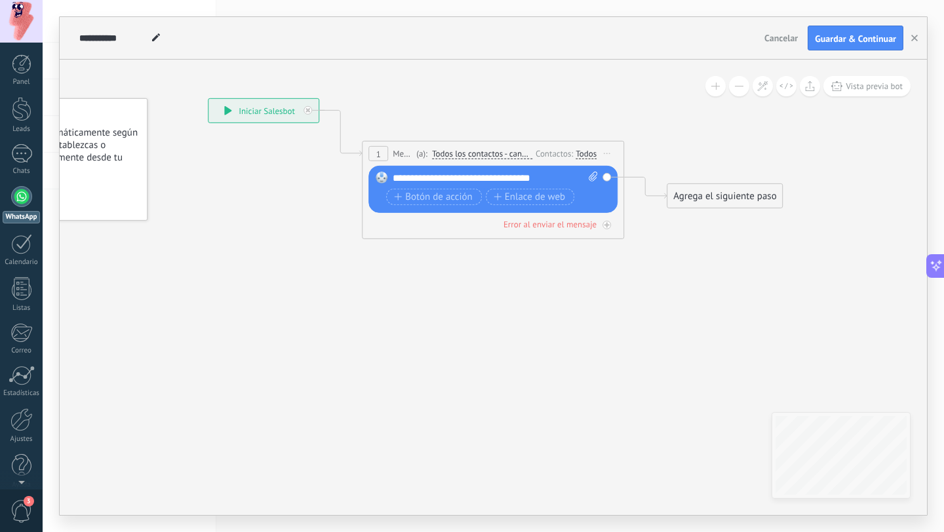
click at [585, 178] on span at bounding box center [591, 178] width 12 height 13
click input "Subir" at bounding box center [0, 0] width 0 height 0
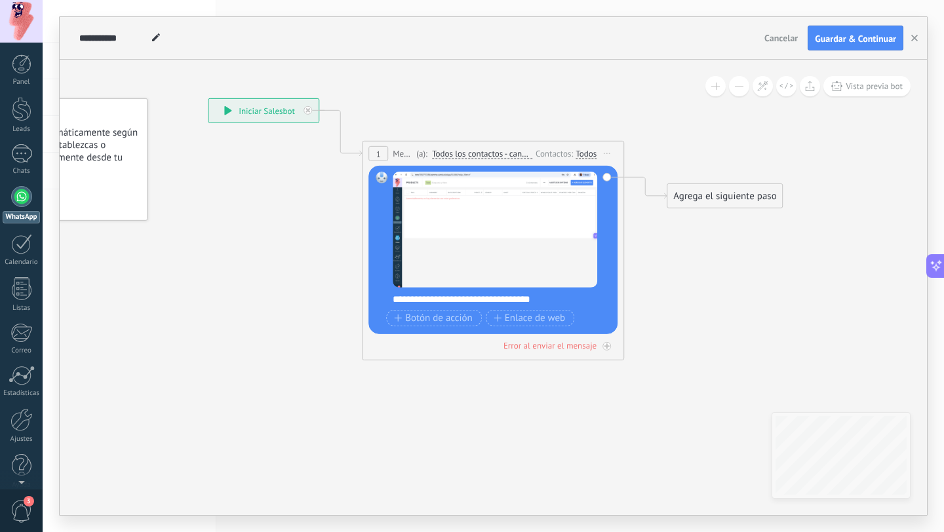
click at [604, 151] on span "Iniciar vista previa aquí Cambiar nombre Duplicar [GEOGRAPHIC_DATA]" at bounding box center [607, 153] width 21 height 19
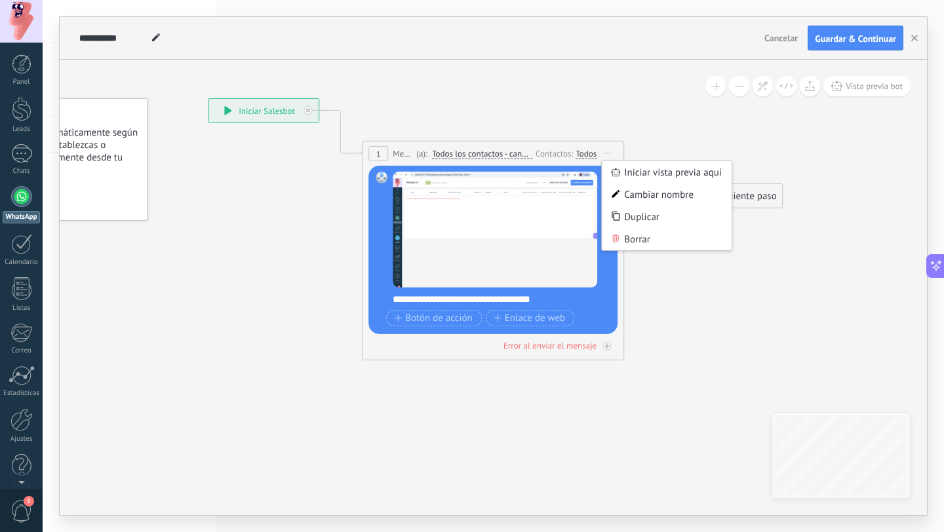
click at [668, 343] on icon at bounding box center [473, 160] width 1186 height 779
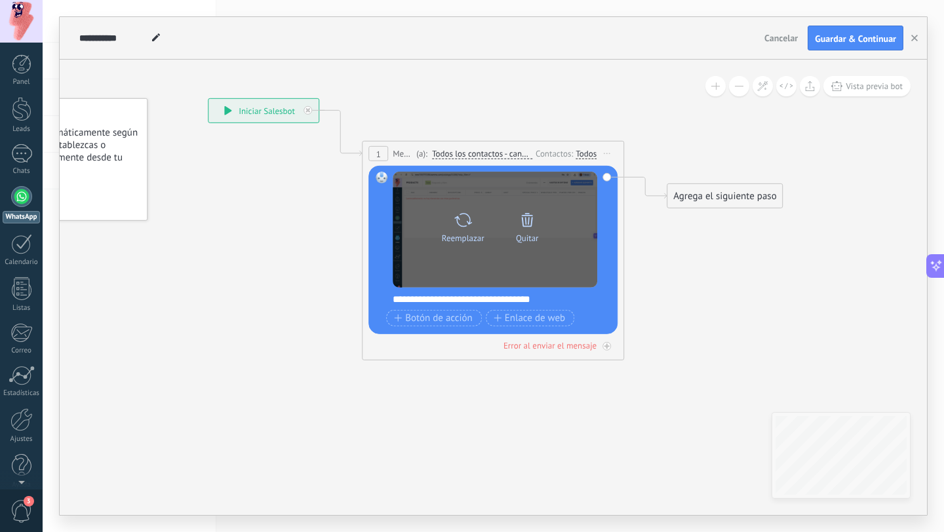
click at [532, 226] on icon at bounding box center [527, 219] width 18 height 18
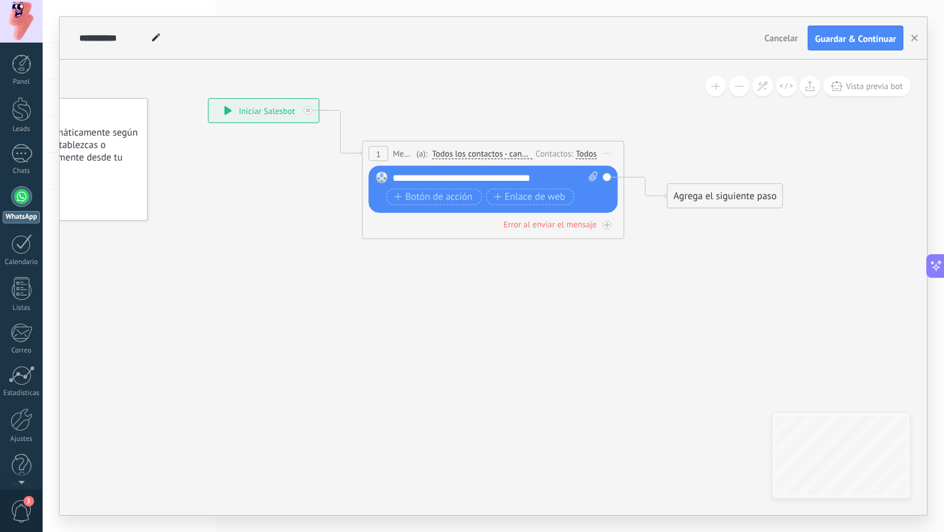
click at [589, 179] on icon at bounding box center [593, 177] width 9 height 10
click input "Subir" at bounding box center [0, 0] width 0 height 0
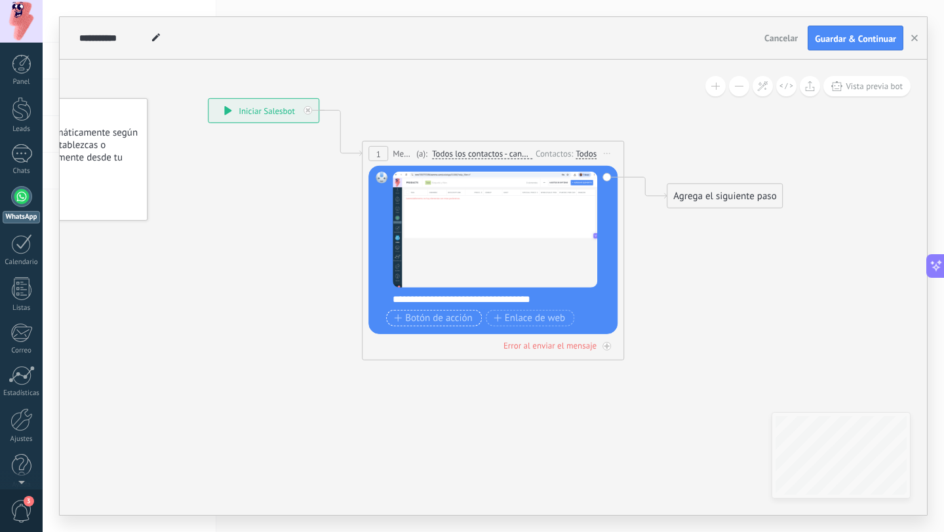
click at [454, 319] on span "Botón de acción" at bounding box center [433, 318] width 79 height 10
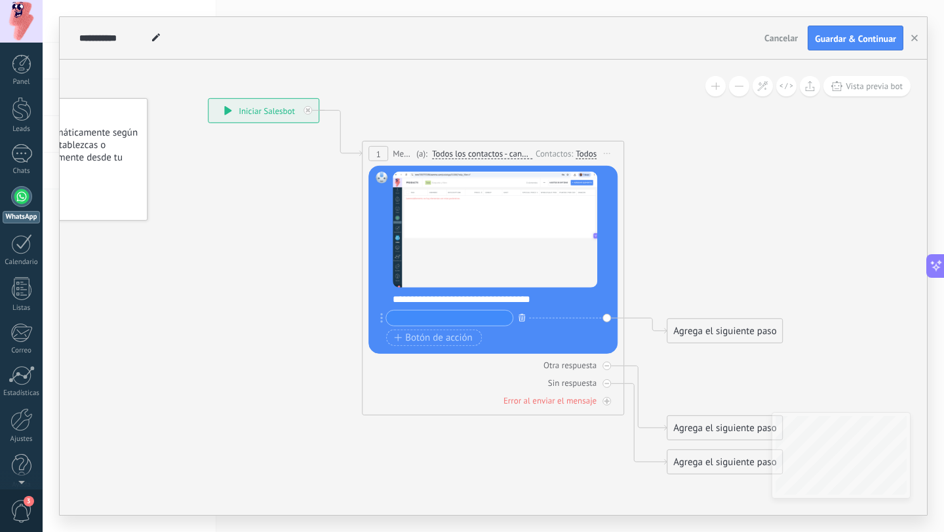
click at [524, 321] on button "button" at bounding box center [522, 317] width 14 height 16
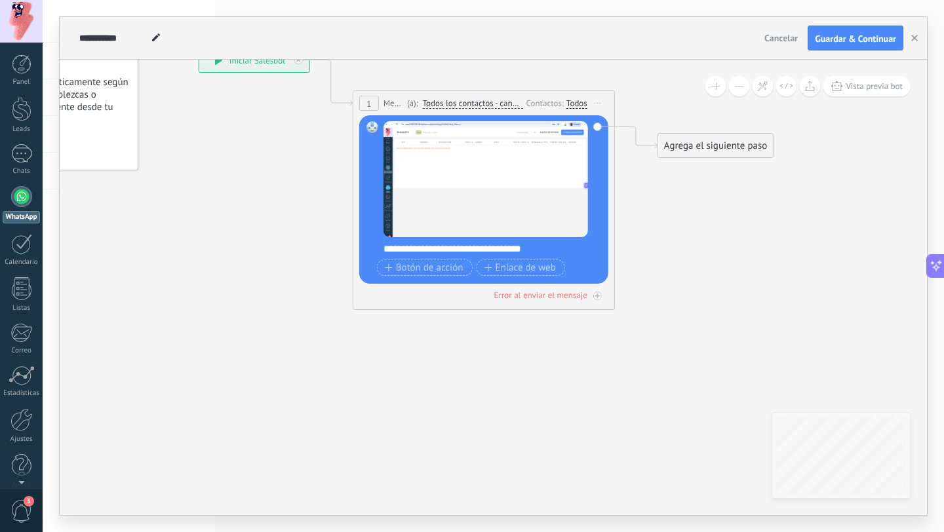
click at [511, 100] on span "Todos los contactos - canales seleccionados" at bounding box center [473, 103] width 100 height 10
click at [511, 100] on button "Todos los contactos - canales seleccionados" at bounding box center [498, 104] width 164 height 24
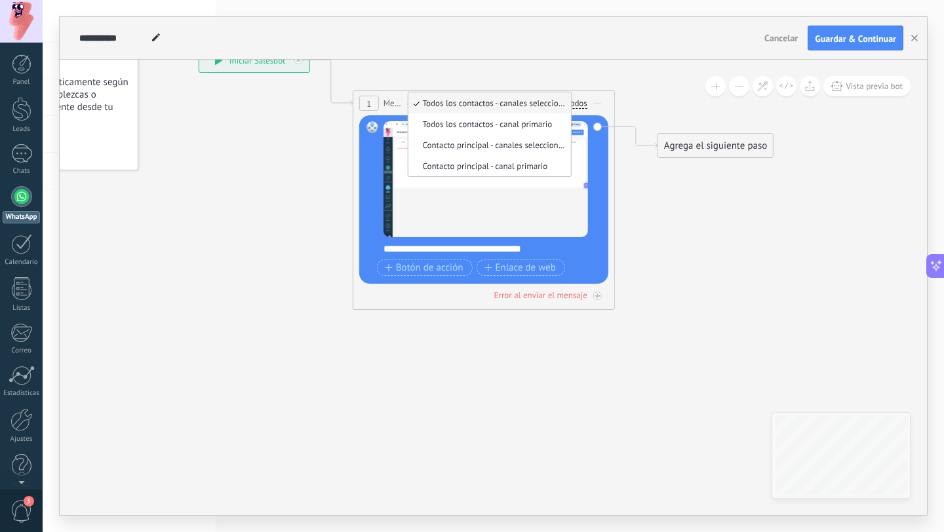
click at [574, 73] on icon at bounding box center [464, 236] width 1186 height 1032
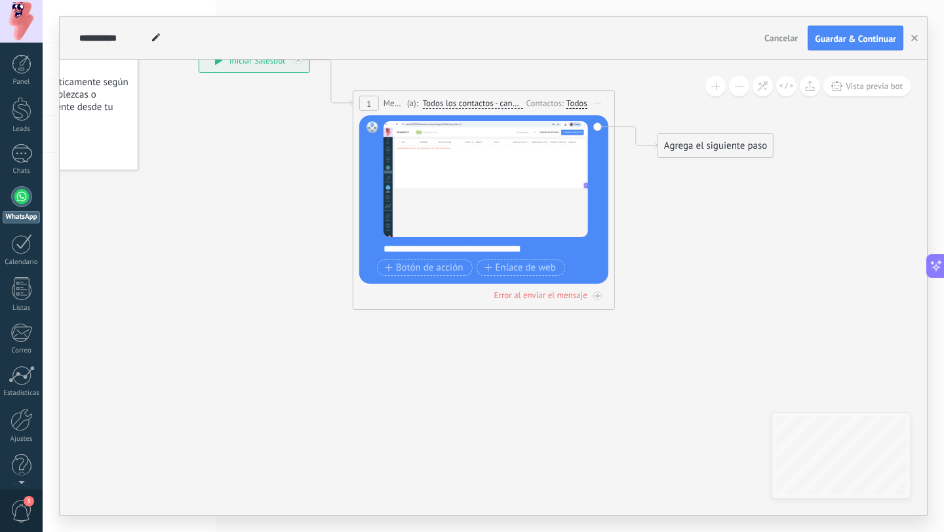
click at [702, 142] on div "Agrega el siguiente paso" at bounding box center [715, 146] width 115 height 22
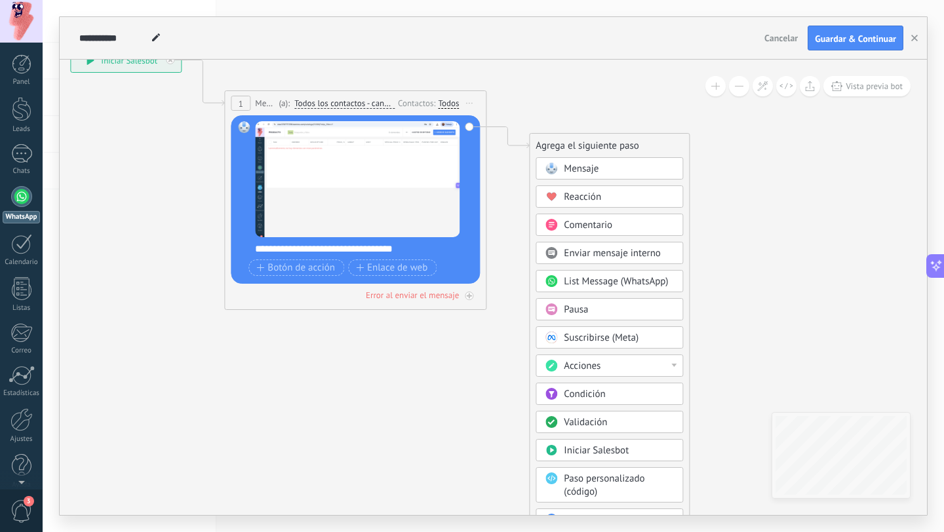
drag, startPoint x: 581, startPoint y: 69, endPoint x: 453, endPoint y: 69, distance: 128.5
click at [453, 69] on icon at bounding box center [335, 236] width 1186 height 1032
click at [581, 163] on span "Mensaje" at bounding box center [581, 169] width 35 height 12
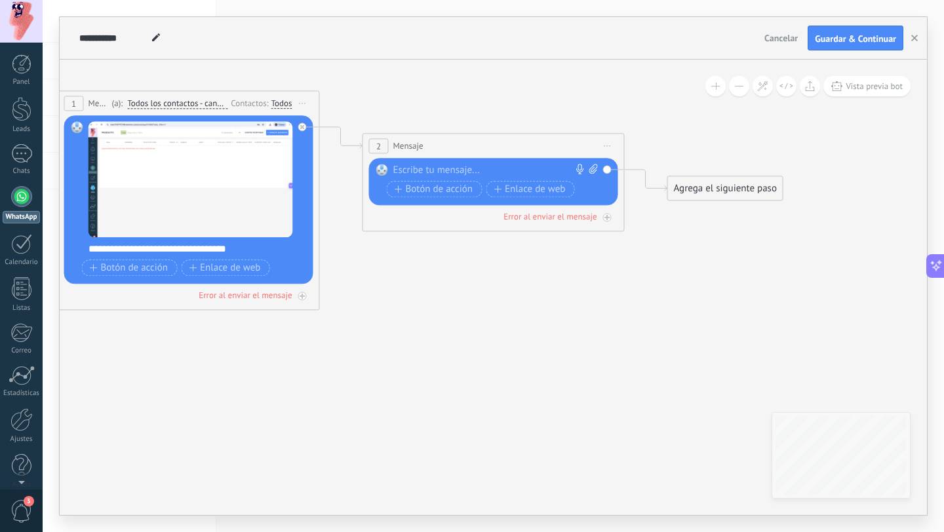
click at [593, 166] on icon at bounding box center [593, 169] width 9 height 10
click input "Subir" at bounding box center [0, 0] width 0 height 0
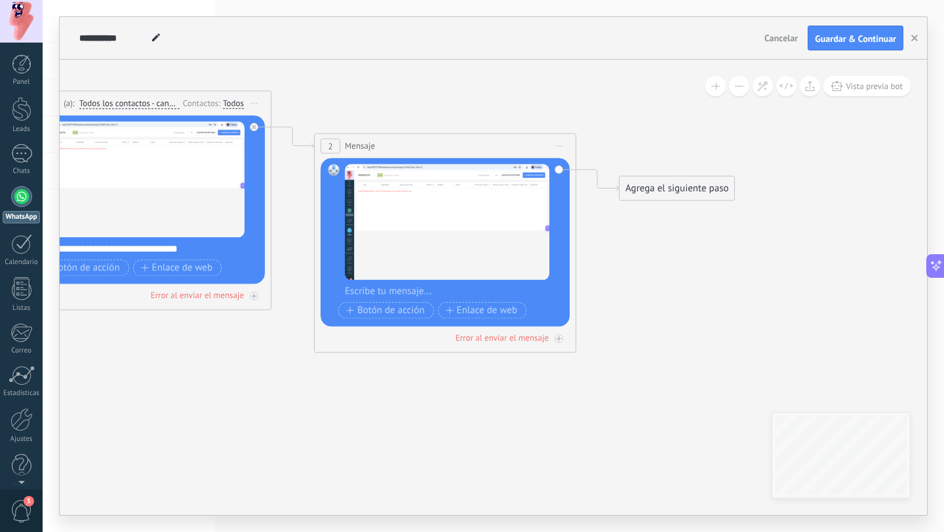
drag, startPoint x: 715, startPoint y: 258, endPoint x: 661, endPoint y: 258, distance: 53.8
click at [661, 258] on icon at bounding box center [272, 179] width 1491 height 918
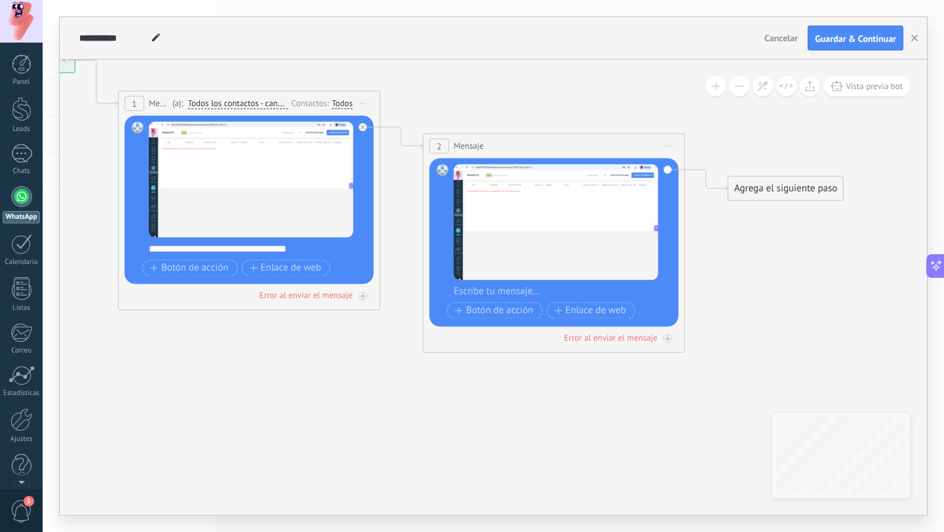
drag, startPoint x: 661, startPoint y: 258, endPoint x: 776, endPoint y: 258, distance: 114.1
click at [776, 258] on icon at bounding box center [381, 179] width 1491 height 918
click at [867, 90] on span "Vista previa bot" at bounding box center [874, 86] width 57 height 11
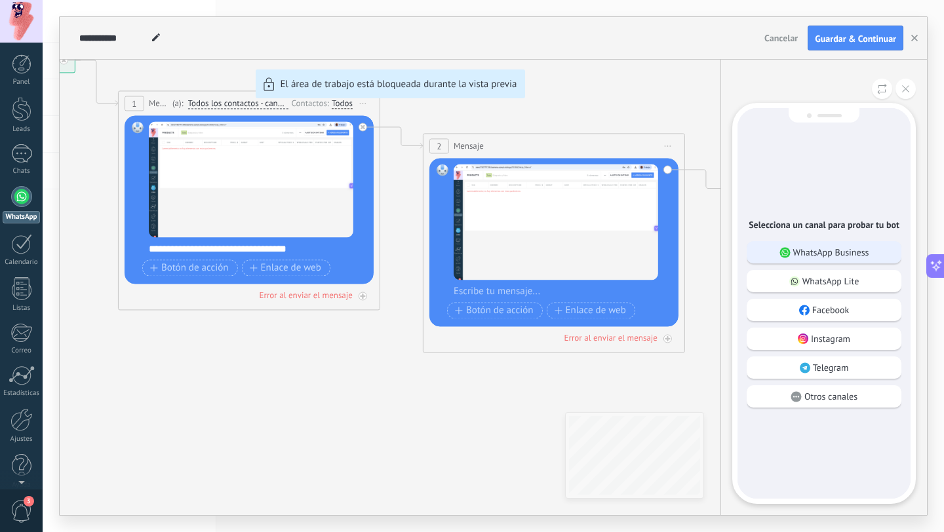
click at [820, 248] on p "WhatsApp Business" at bounding box center [831, 252] width 76 height 12
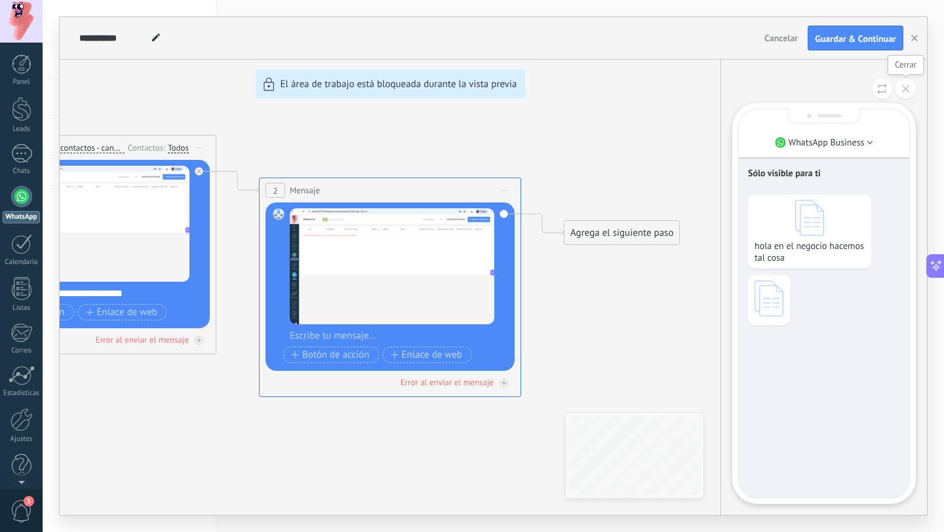
click at [905, 85] on button at bounding box center [905, 89] width 20 height 20
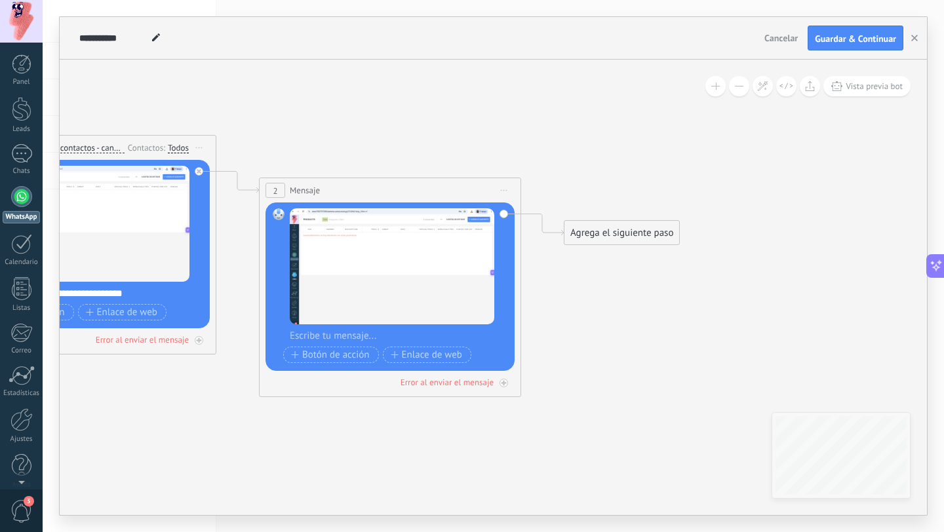
click at [618, 231] on div "Agrega el siguiente paso" at bounding box center [621, 233] width 115 height 22
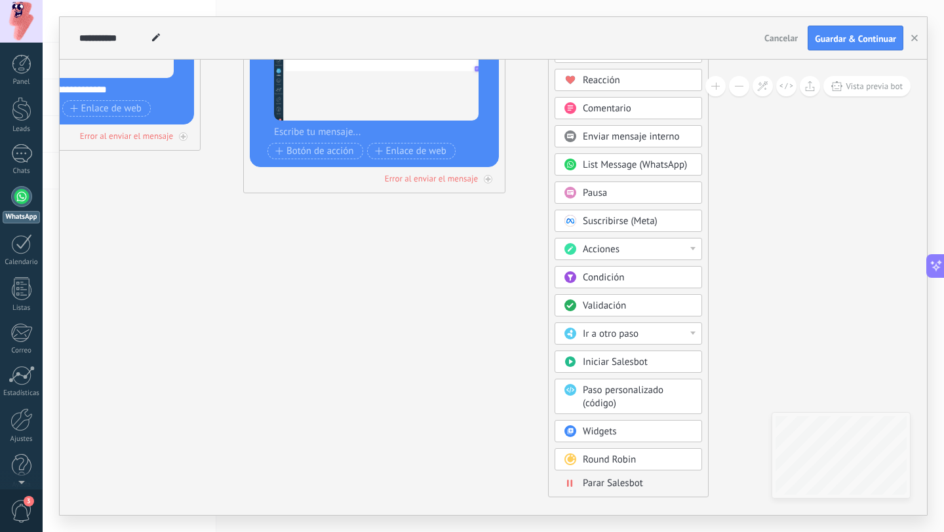
click at [622, 364] on span "Iniciar Salesbot" at bounding box center [615, 362] width 65 height 12
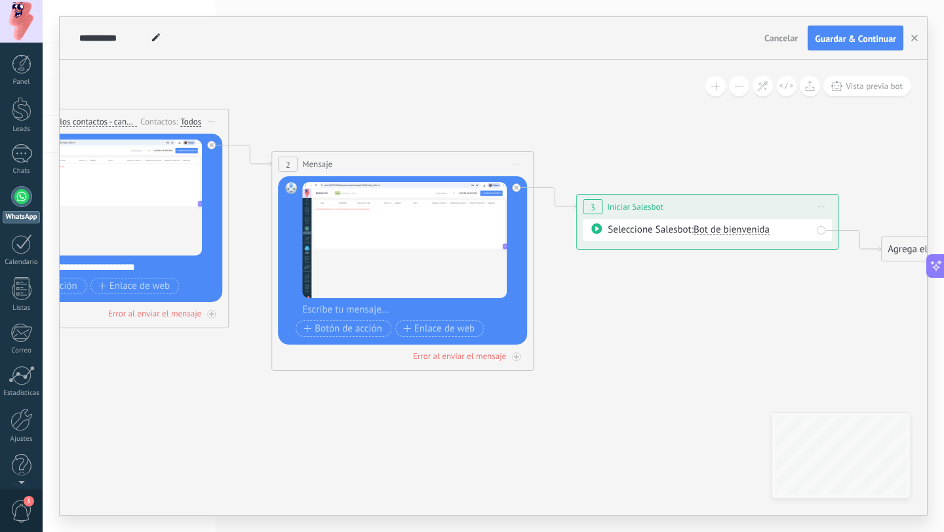
drag, startPoint x: 444, startPoint y: 79, endPoint x: 591, endPoint y: 96, distance: 147.8
click at [595, 96] on icon at bounding box center [383, 218] width 1796 height 960
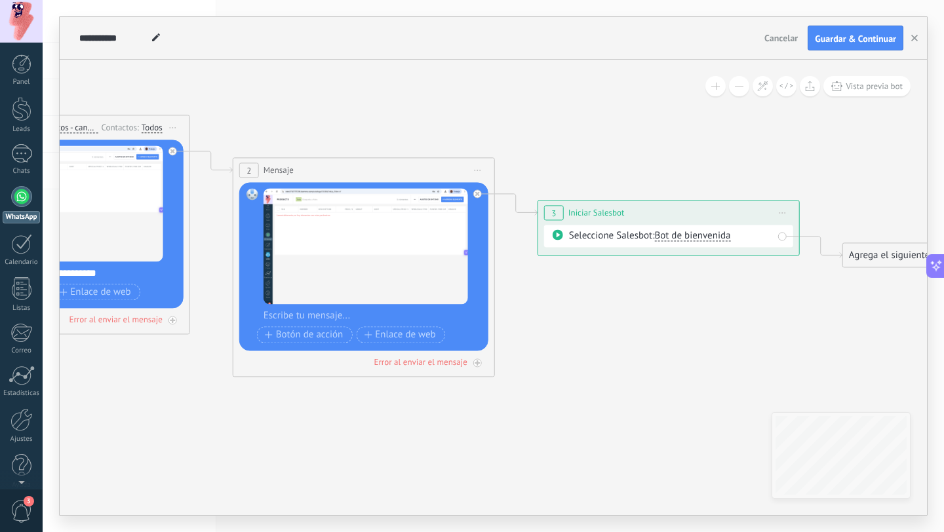
click at [713, 239] on span "Bot de bienvenida" at bounding box center [692, 235] width 76 height 12
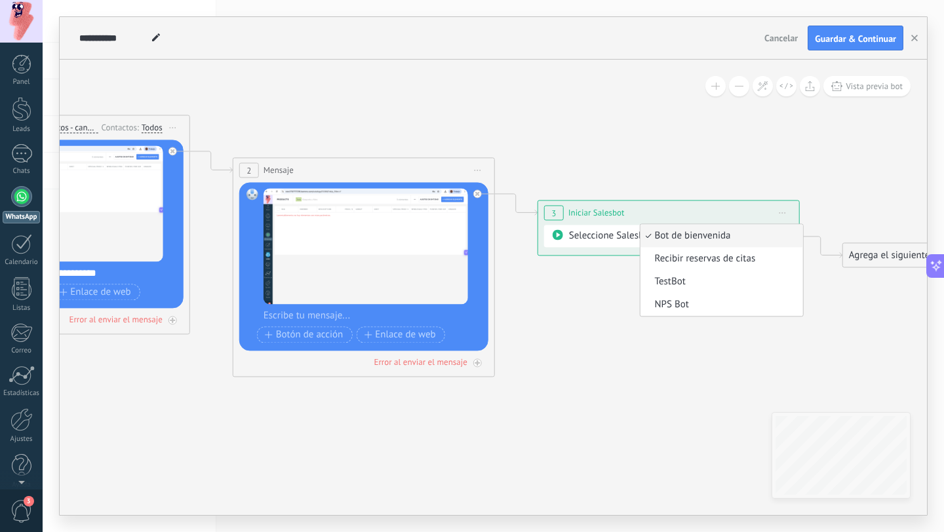
click at [575, 125] on icon at bounding box center [344, 224] width 1796 height 960
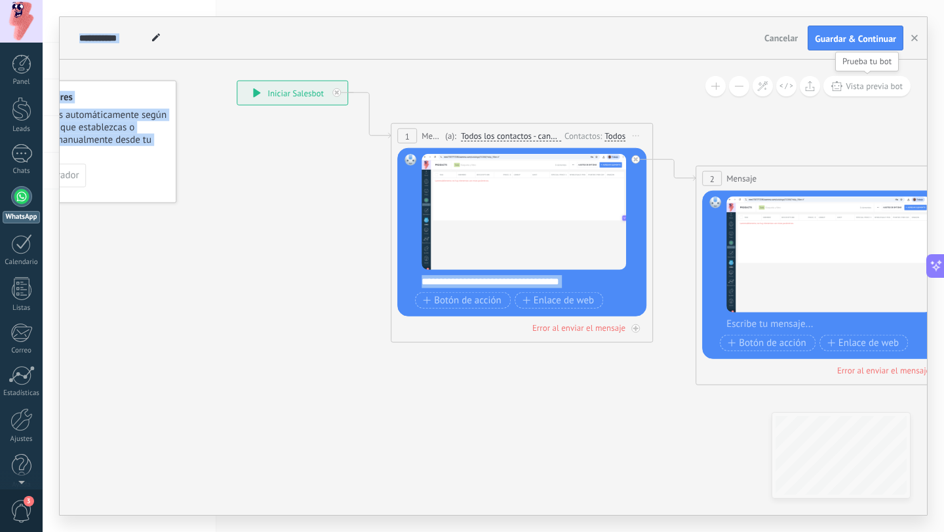
drag, startPoint x: 385, startPoint y: 85, endPoint x: 837, endPoint y: 91, distance: 452.4
click at [842, 91] on div "**********" at bounding box center [493, 288] width 867 height 456
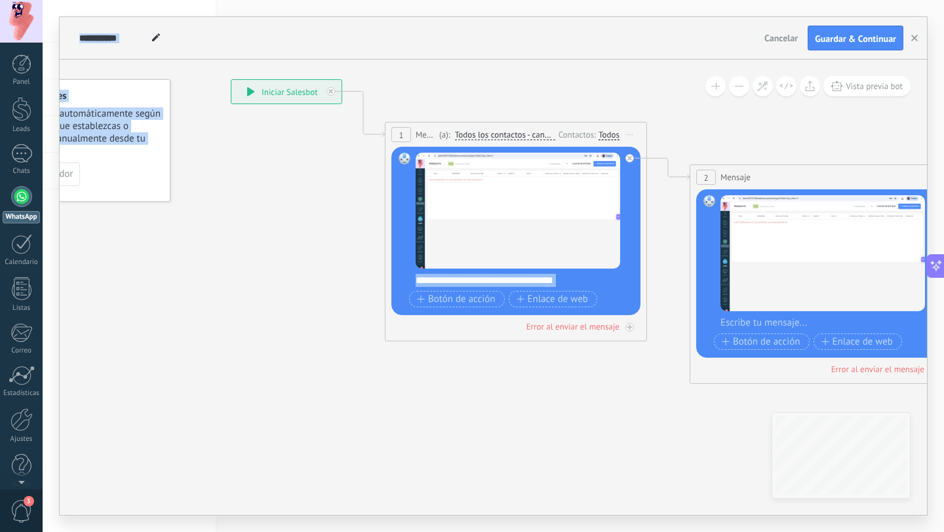
click at [295, 87] on div "**********" at bounding box center [286, 92] width 110 height 24
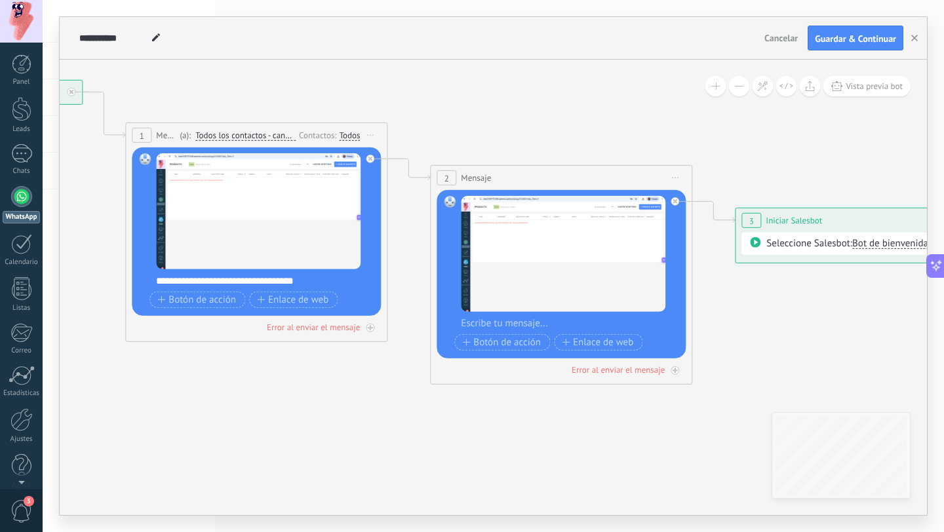
drag, startPoint x: 543, startPoint y: 75, endPoint x: 262, endPoint y: 81, distance: 281.3
click at [264, 80] on icon at bounding box center [541, 232] width 1796 height 960
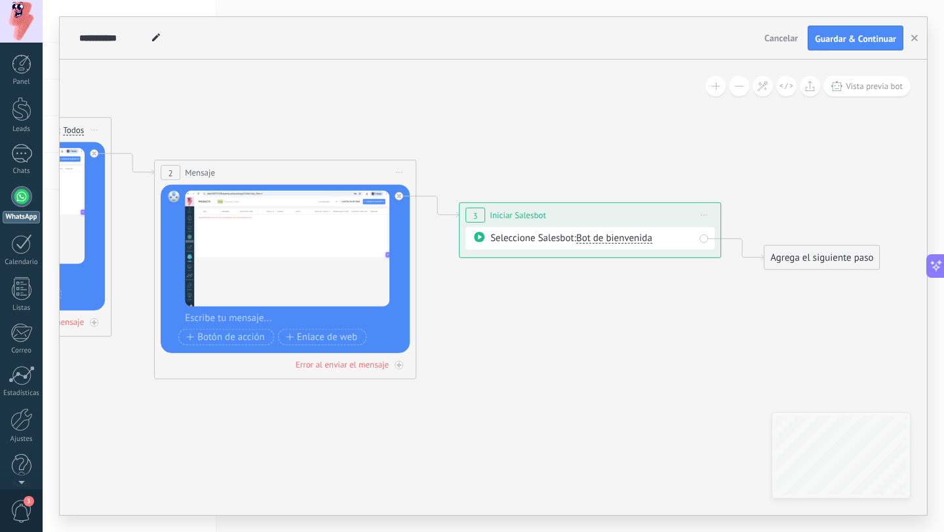
drag, startPoint x: 749, startPoint y: 142, endPoint x: 452, endPoint y: 130, distance: 297.9
click at [452, 130] on icon at bounding box center [265, 227] width 1796 height 960
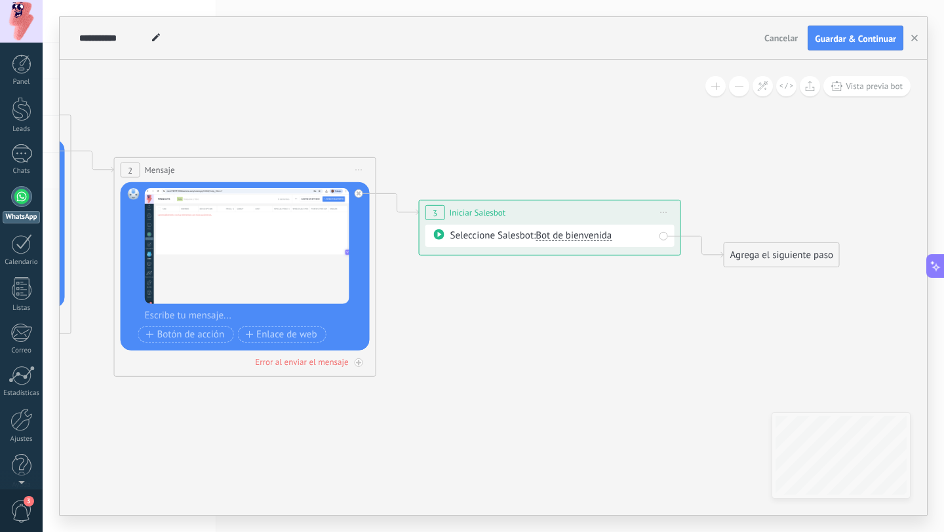
click at [586, 233] on span "Bot de bienvenida" at bounding box center [574, 235] width 76 height 12
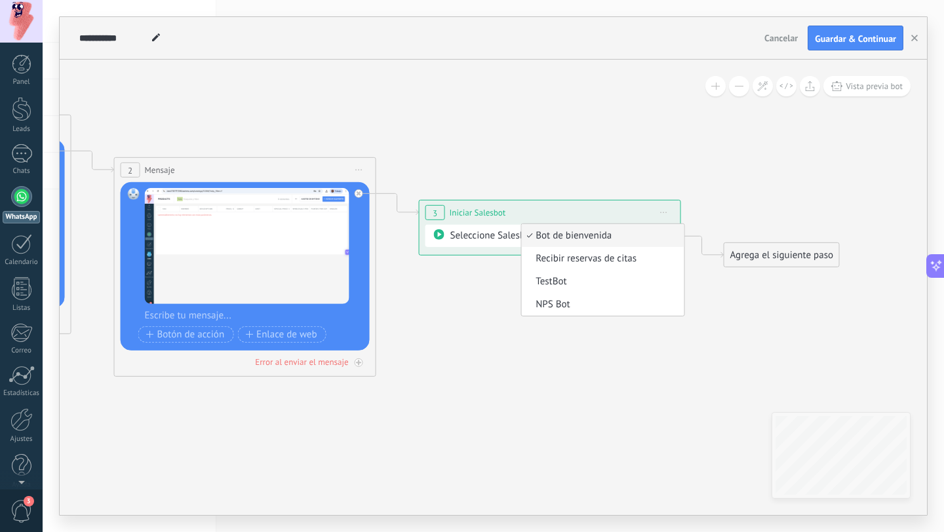
click at [587, 155] on icon at bounding box center [225, 224] width 1796 height 960
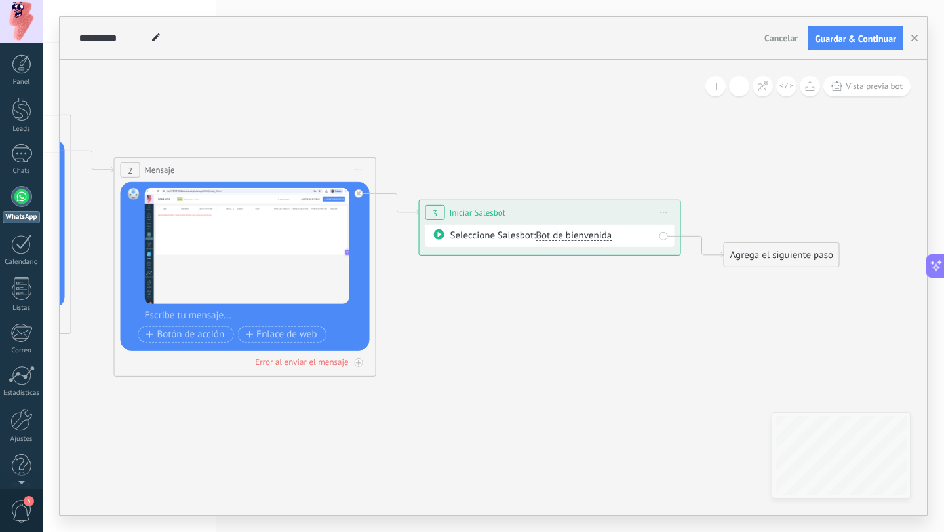
click at [572, 243] on div "Seleccione Salesbot: Bot de bienvenida" at bounding box center [549, 236] width 249 height 22
click at [572, 236] on span "Bot de bienvenida" at bounding box center [574, 235] width 76 height 12
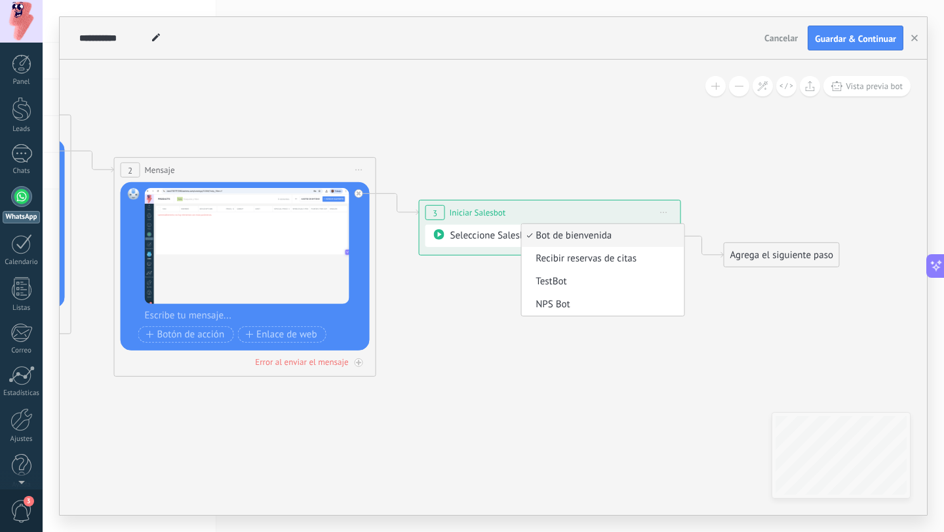
click at [551, 138] on icon at bounding box center [225, 224] width 1796 height 960
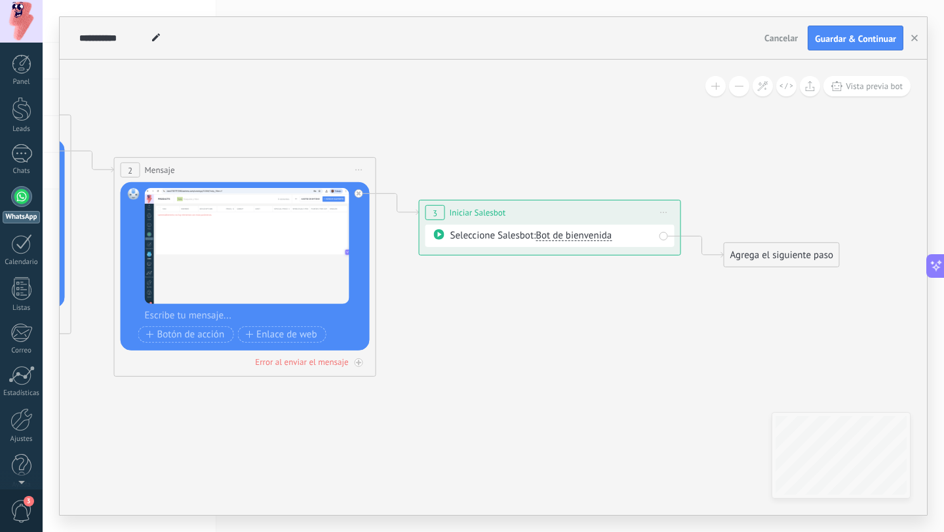
click at [666, 170] on icon at bounding box center [225, 224] width 1796 height 960
click at [580, 235] on span "Bot de bienvenida" at bounding box center [574, 235] width 76 height 12
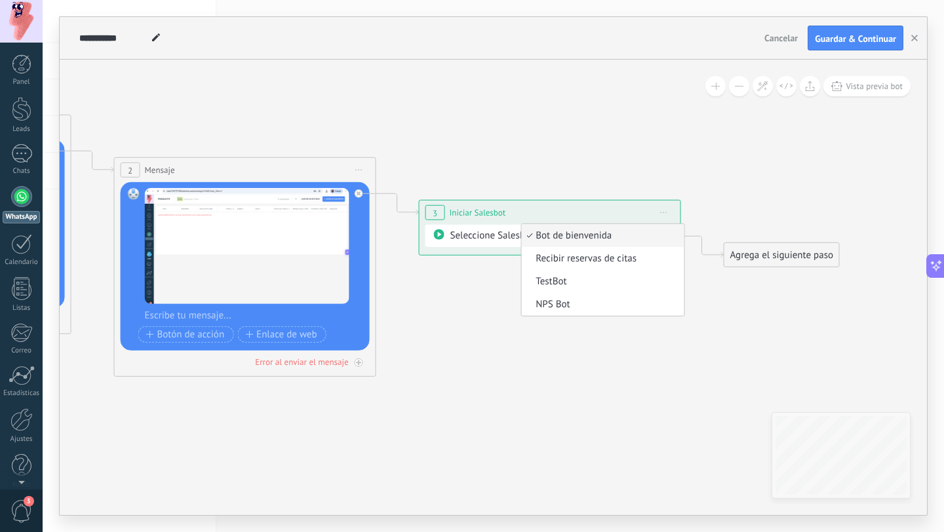
click at [643, 151] on icon at bounding box center [225, 224] width 1796 height 960
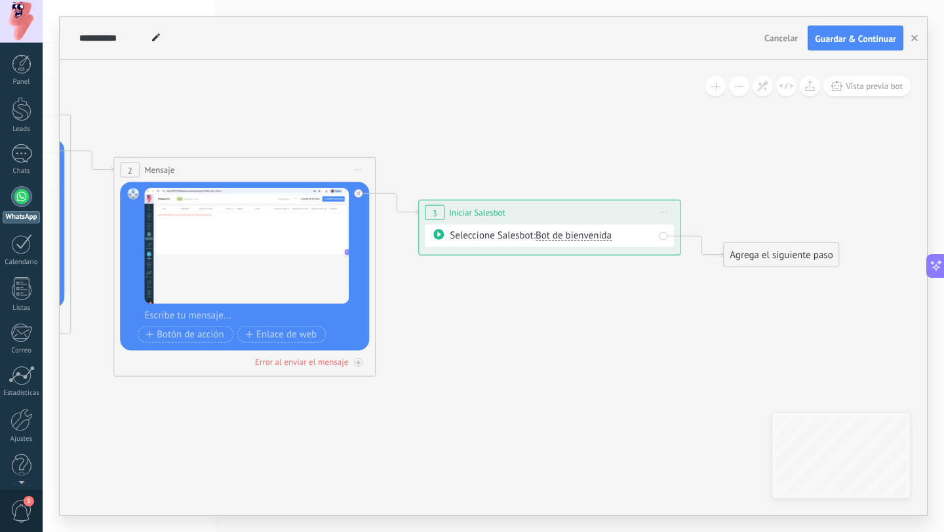
click at [686, 172] on icon at bounding box center [225, 224] width 1796 height 960
click at [871, 32] on button "Guardar & Continuar" at bounding box center [856, 38] width 96 height 25
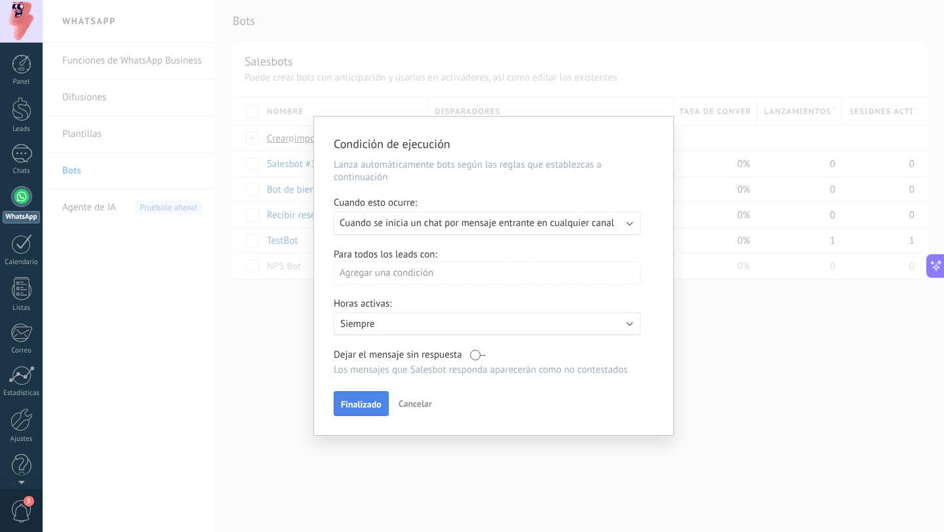
click at [370, 405] on span "Finalizado" at bounding box center [361, 404] width 41 height 9
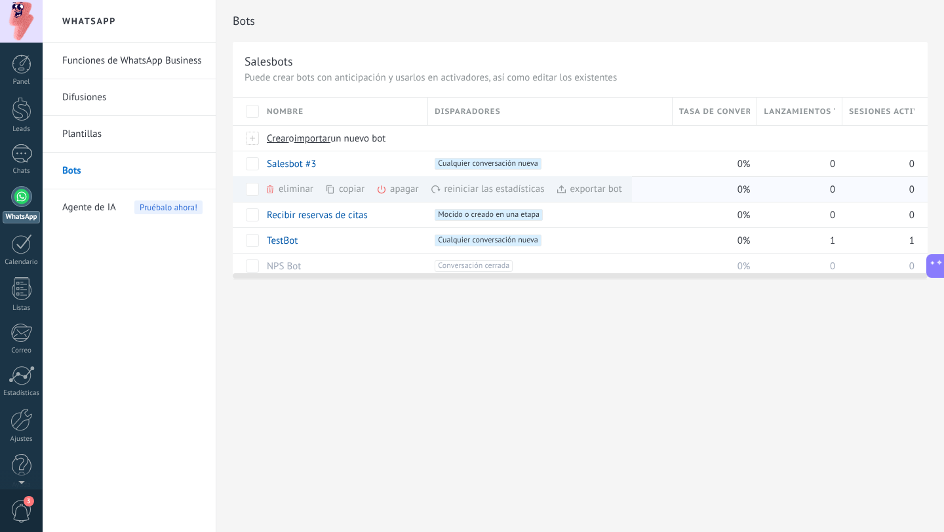
click at [291, 189] on div "eliminar màs" at bounding box center [311, 189] width 93 height 26
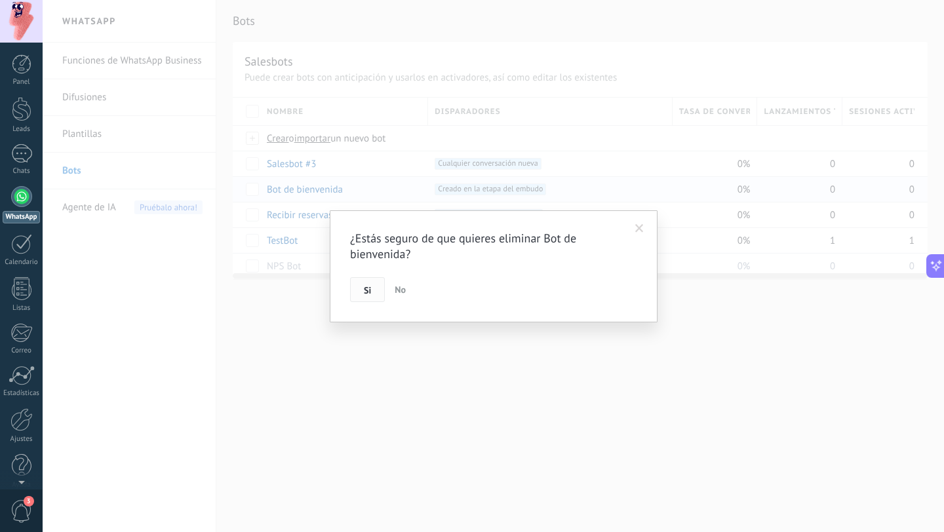
click at [361, 288] on button "Si" at bounding box center [367, 289] width 35 height 25
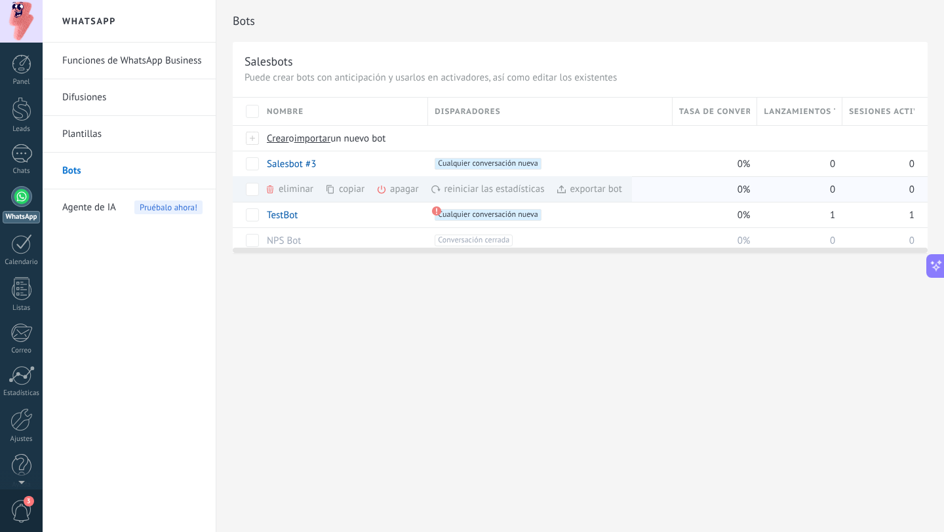
click at [303, 192] on div "eliminar màs" at bounding box center [311, 189] width 93 height 26
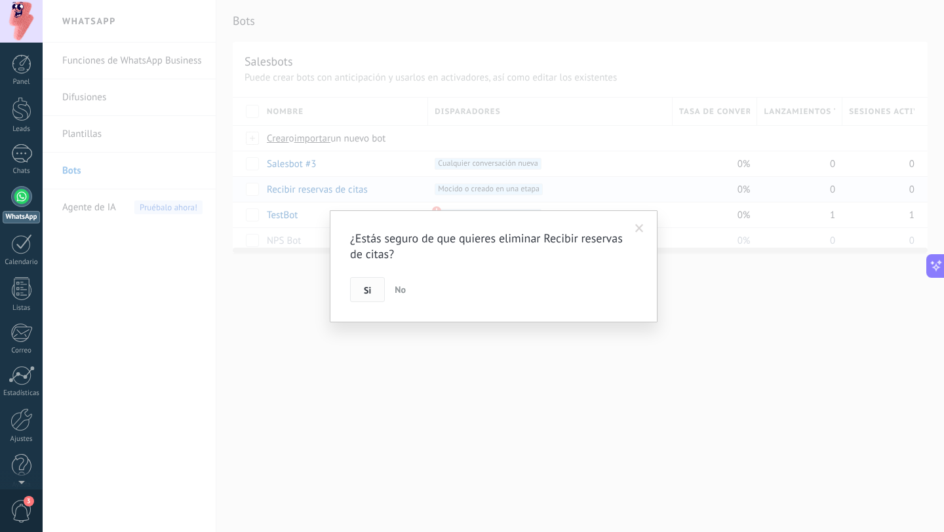
click at [365, 283] on button "Si" at bounding box center [367, 289] width 35 height 25
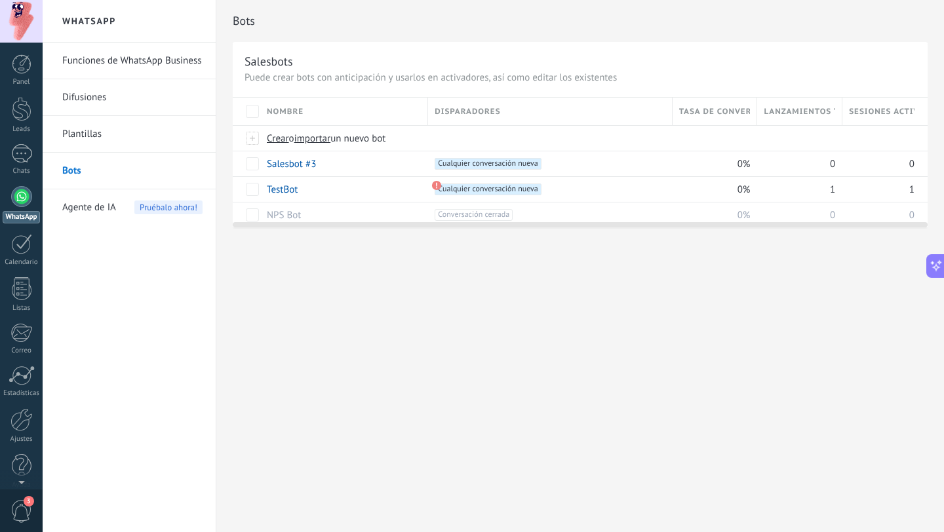
click at [378, 401] on div "Bots Salesbots Puede crear bots con anticipación y usarlos en activadores, así …" at bounding box center [580, 266] width 728 height 532
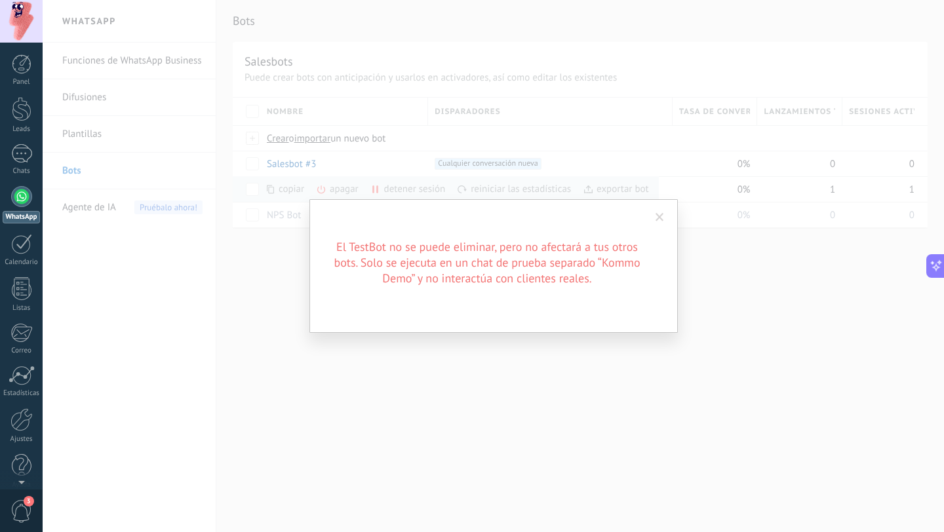
click at [293, 364] on div "El TestBot no se puede eliminar, pero no afectará a tus otros bots. Solo se eje…" at bounding box center [493, 266] width 901 height 532
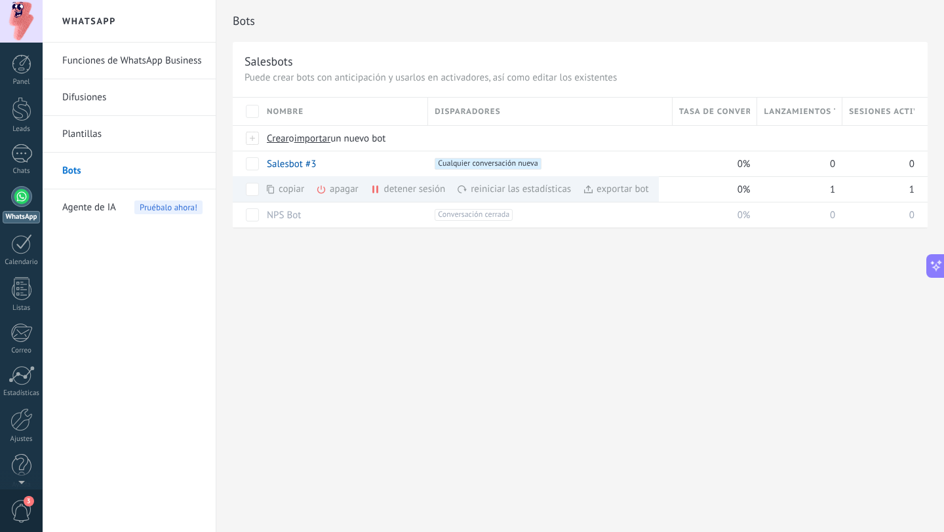
click at [333, 307] on div "Bots Salesbots Puede crear bots con anticipación y usarlos en activadores, así …" at bounding box center [580, 266] width 728 height 532
click at [248, 218] on div at bounding box center [580, 222] width 695 height 10
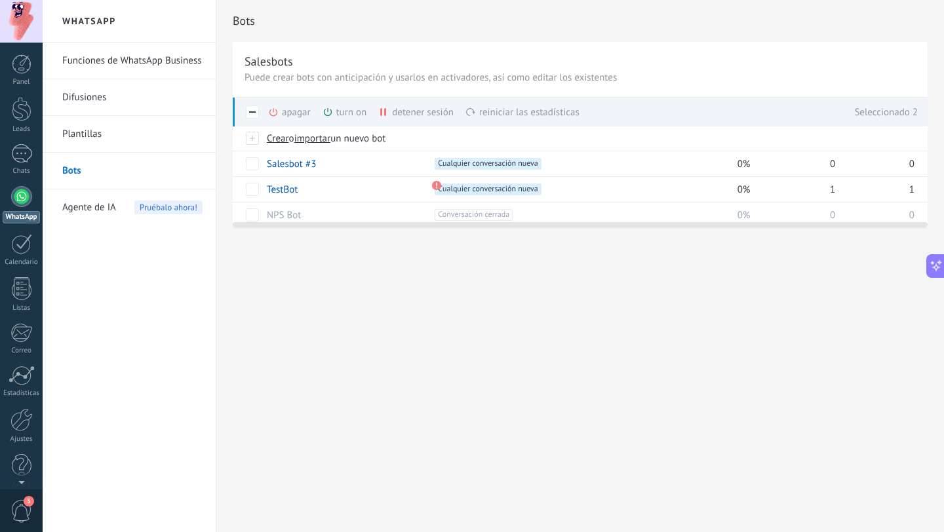
click at [388, 217] on div at bounding box center [580, 222] width 695 height 10
click at [378, 211] on div "NPS Bot" at bounding box center [340, 215] width 161 height 25
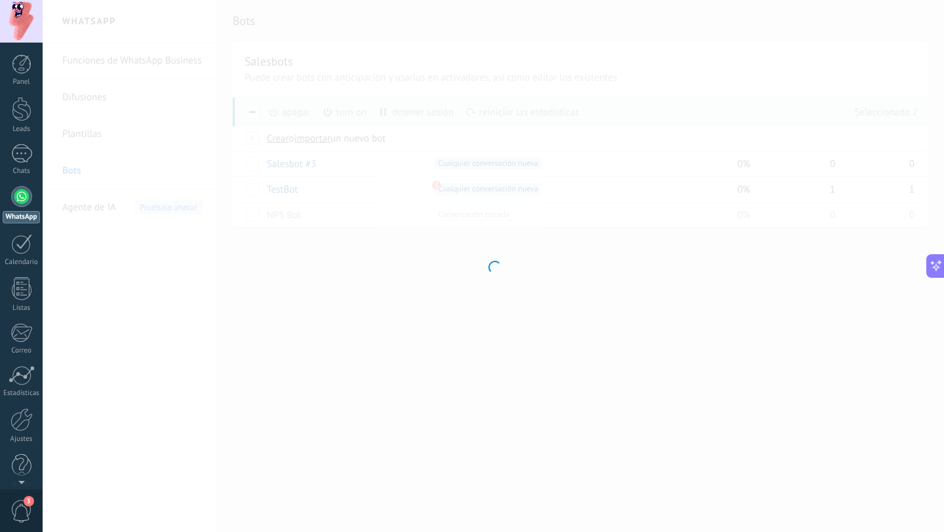
type input "*******"
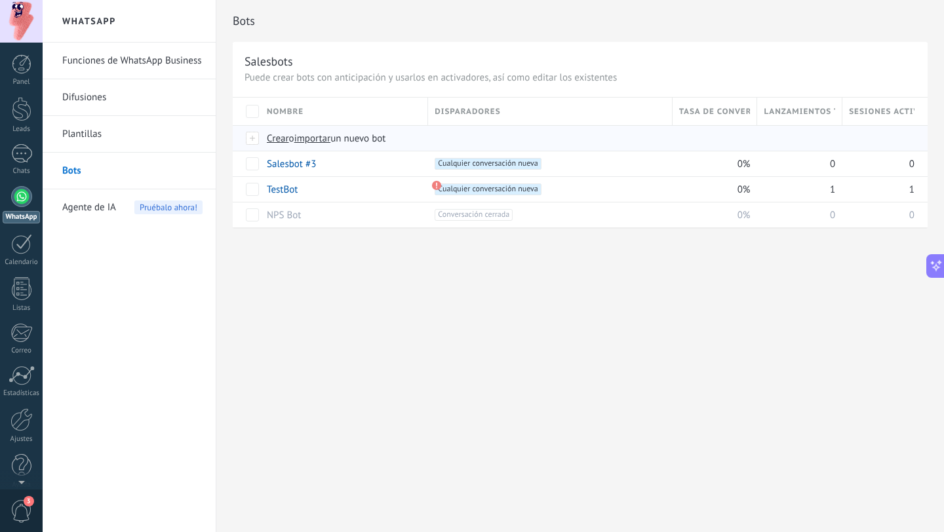
click at [277, 138] on span "Crear" at bounding box center [278, 138] width 22 height 12
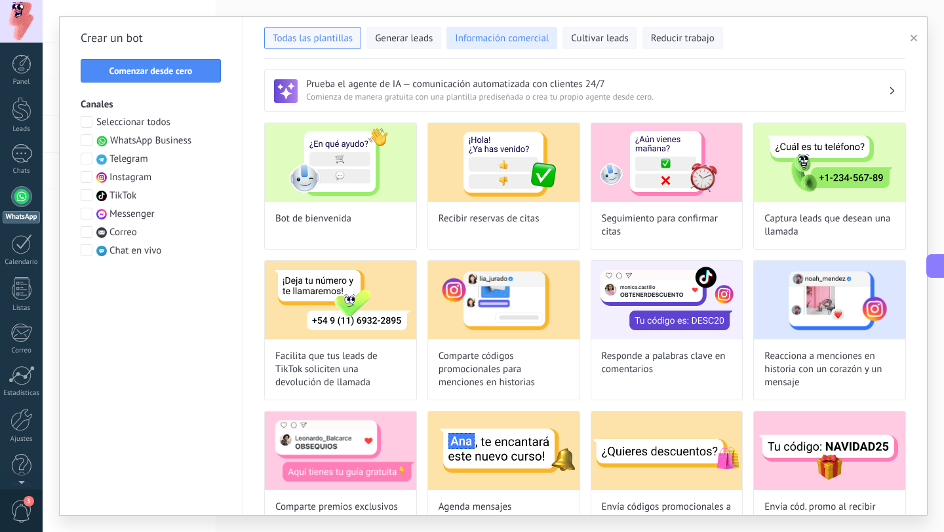
click at [492, 46] on button "Información comercial" at bounding box center [501, 38] width 111 height 22
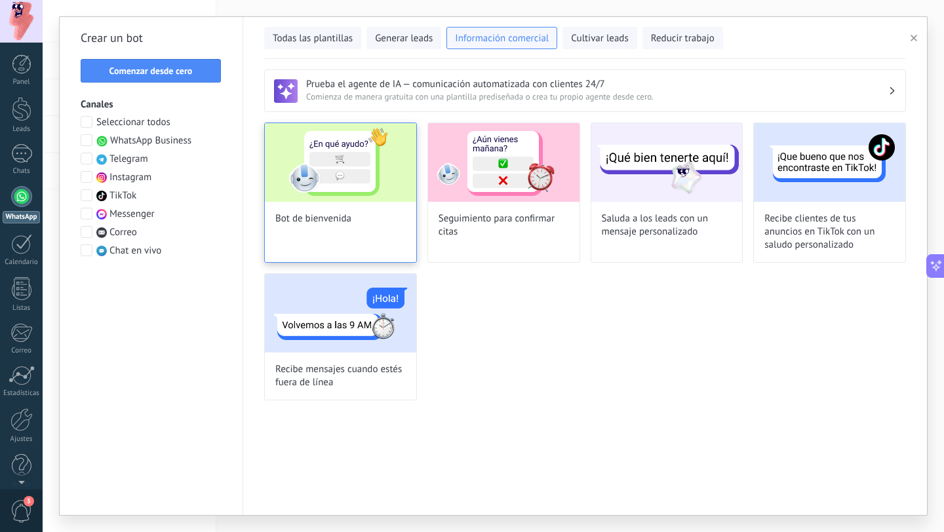
click at [355, 214] on div "Bot de bienvenida" at bounding box center [340, 193] width 153 height 140
type input "**********"
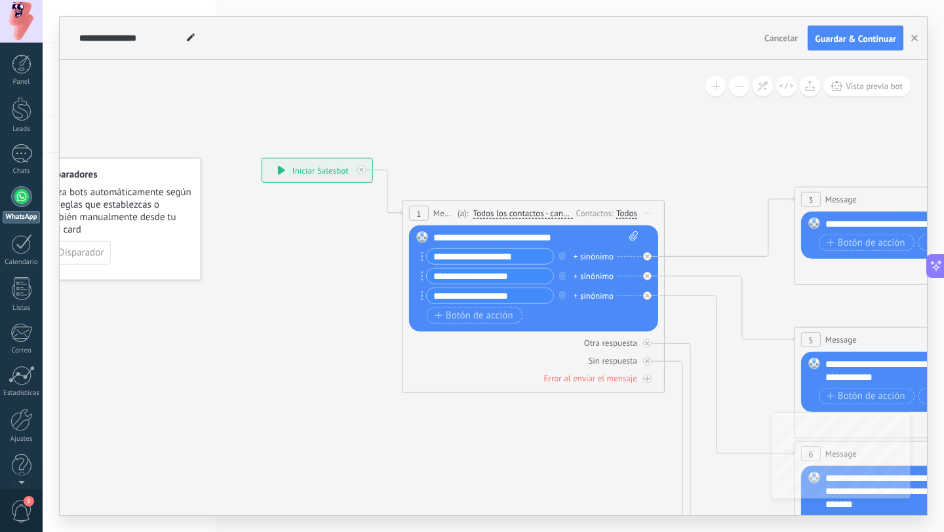
drag, startPoint x: 672, startPoint y: 113, endPoint x: 595, endPoint y: 113, distance: 77.4
click at [595, 113] on icon at bounding box center [955, 492] width 2043 height 1324
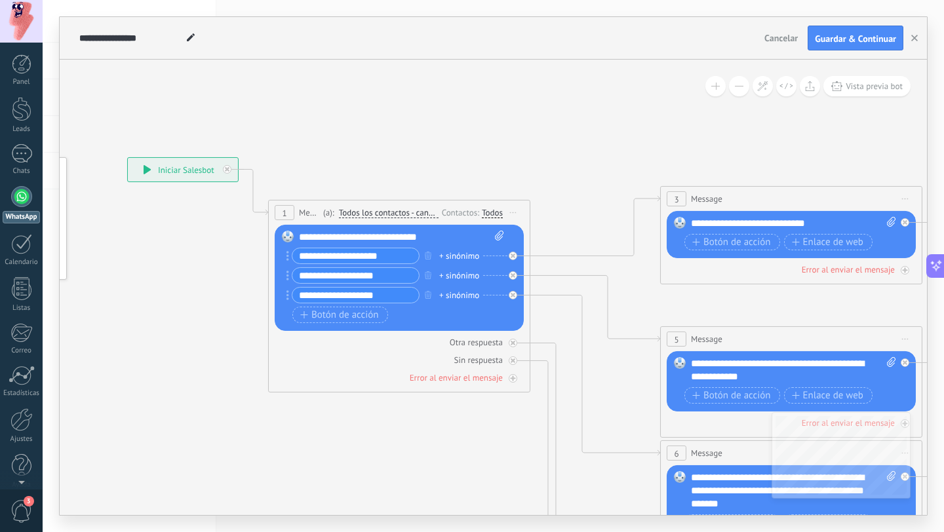
drag, startPoint x: 662, startPoint y: 121, endPoint x: 525, endPoint y: 121, distance: 137.0
click at [525, 121] on icon at bounding box center [820, 492] width 2043 height 1324
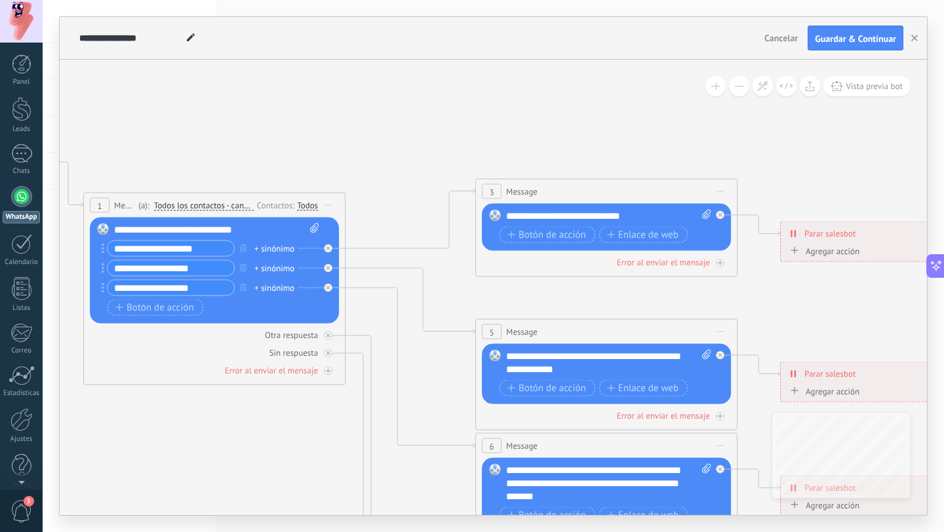
drag, startPoint x: 670, startPoint y: 133, endPoint x: 490, endPoint y: 125, distance: 180.4
click at [490, 125] on icon at bounding box center [636, 484] width 2043 height 1324
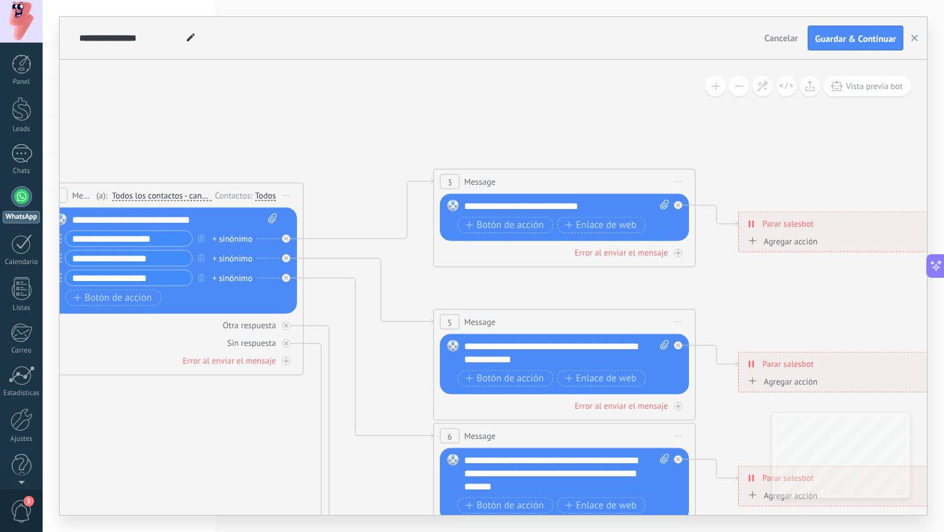
drag, startPoint x: 565, startPoint y: 125, endPoint x: 523, endPoint y: 117, distance: 42.8
click at [523, 116] on icon at bounding box center [594, 475] width 2043 height 1324
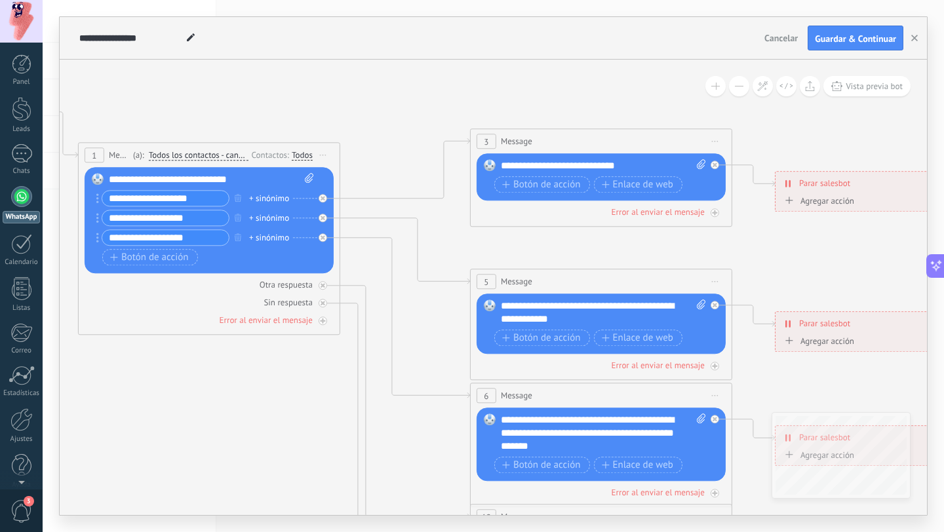
drag, startPoint x: 500, startPoint y: 127, endPoint x: 537, endPoint y: 85, distance: 55.3
click at [537, 85] on icon at bounding box center [630, 434] width 2043 height 1324
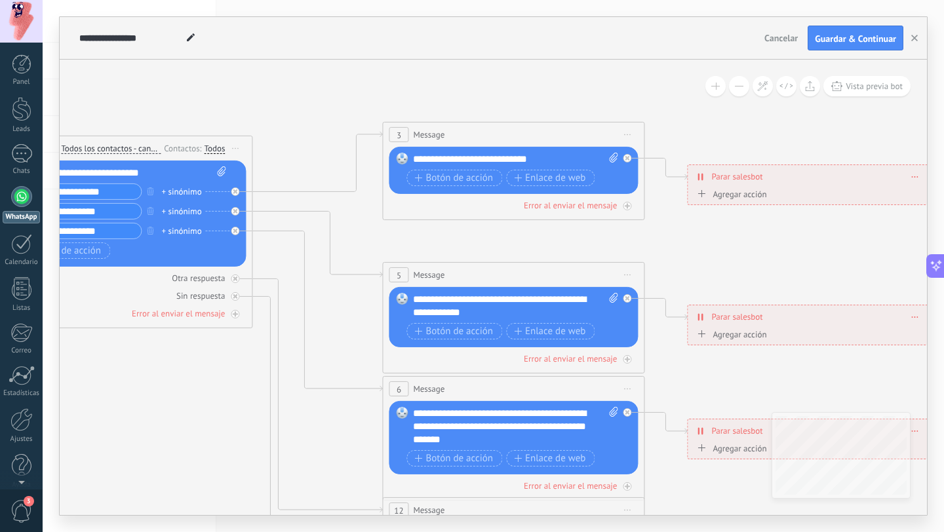
drag, startPoint x: 537, startPoint y: 85, endPoint x: 446, endPoint y: 77, distance: 91.5
click at [446, 77] on icon at bounding box center [542, 427] width 2043 height 1324
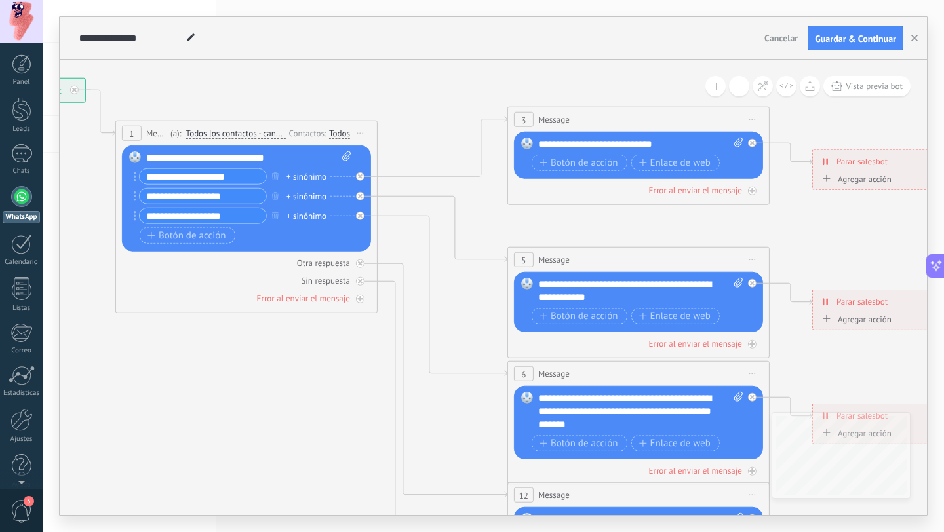
drag, startPoint x: 486, startPoint y: 94, endPoint x: 614, endPoint y: 79, distance: 128.6
click at [614, 79] on icon at bounding box center [668, 412] width 2043 height 1324
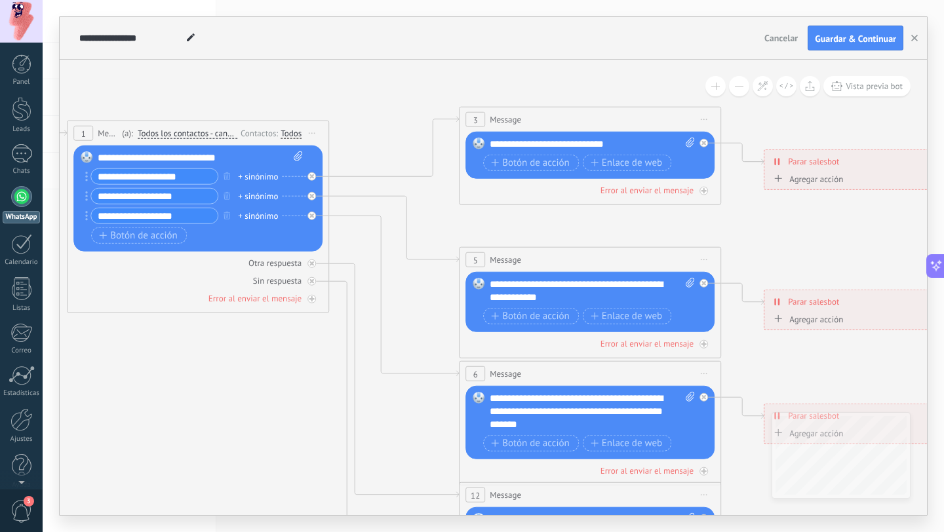
drag, startPoint x: 627, startPoint y: 76, endPoint x: 565, endPoint y: 76, distance: 62.3
click at [564, 76] on icon at bounding box center [619, 412] width 2043 height 1324
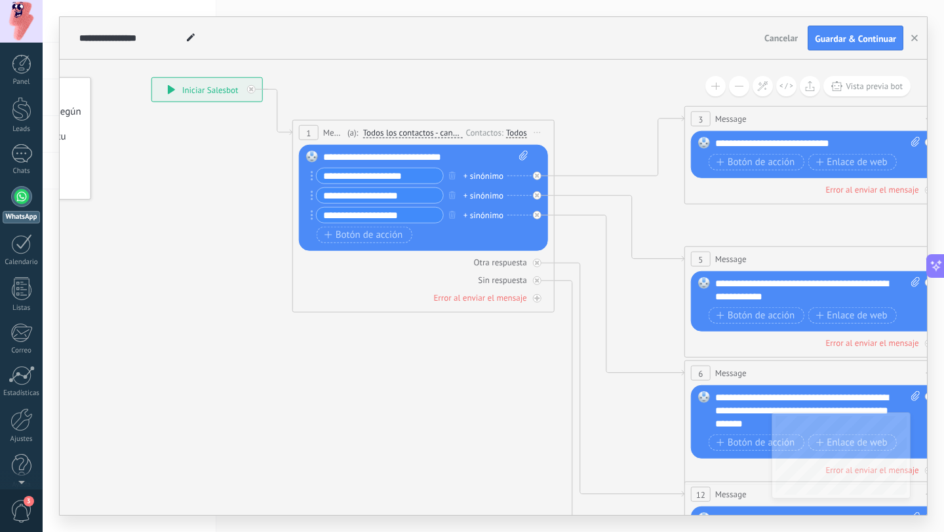
drag, startPoint x: 333, startPoint y: 94, endPoint x: 572, endPoint y: 93, distance: 239.3
click at [572, 93] on icon at bounding box center [845, 412] width 2043 height 1324
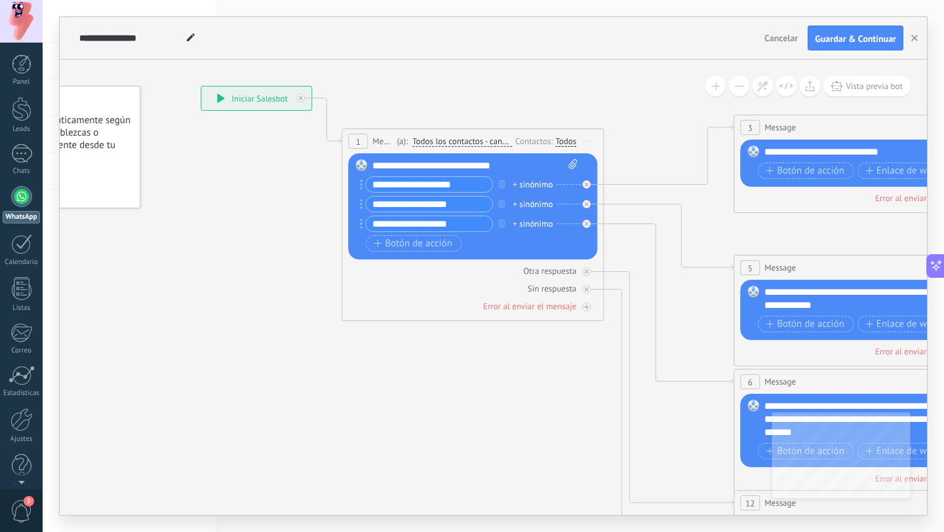
drag, startPoint x: 572, startPoint y: 93, endPoint x: 621, endPoint y: 102, distance: 49.9
click at [621, 102] on icon at bounding box center [894, 420] width 2043 height 1324
click at [783, 47] on button "Cancelar" at bounding box center [781, 38] width 44 height 20
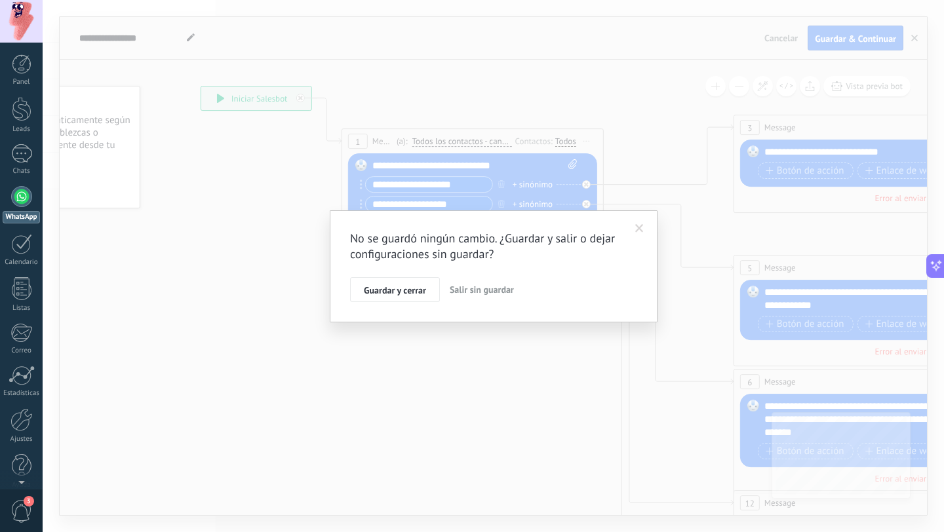
click at [493, 291] on span "Salir sin guardar" at bounding box center [482, 290] width 64 height 12
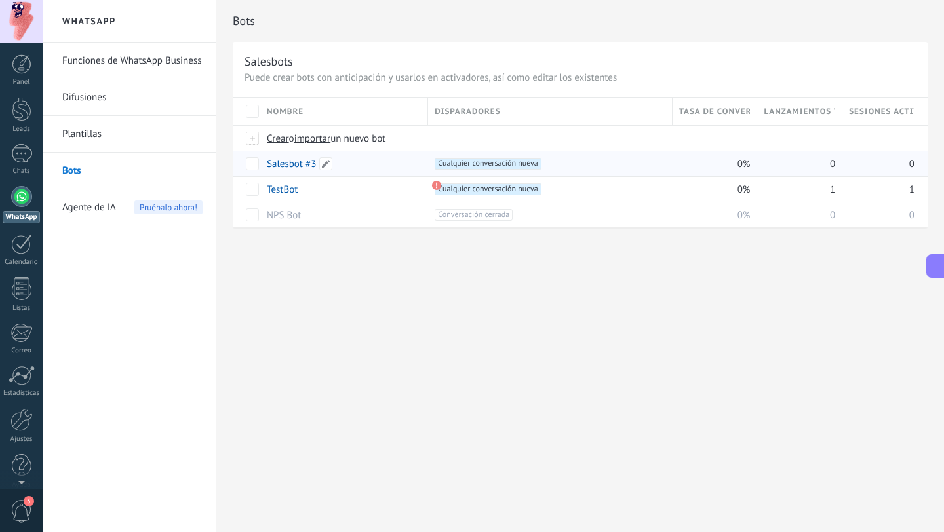
click at [298, 168] on link "Salesbot #3" at bounding box center [291, 164] width 49 height 12
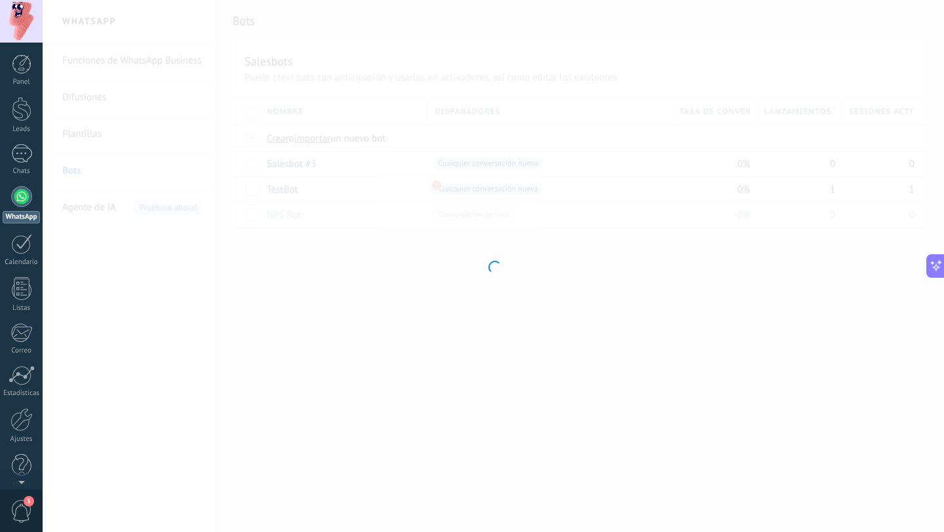
type input "**********"
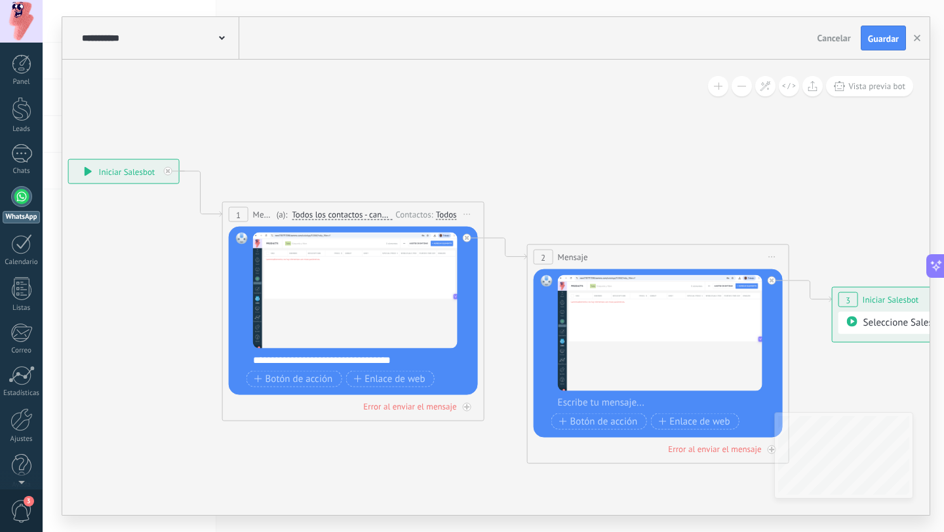
drag, startPoint x: 857, startPoint y: 155, endPoint x: 547, endPoint y: 157, distance: 310.1
click at [548, 158] on icon at bounding box center [638, 312] width 1796 height 960
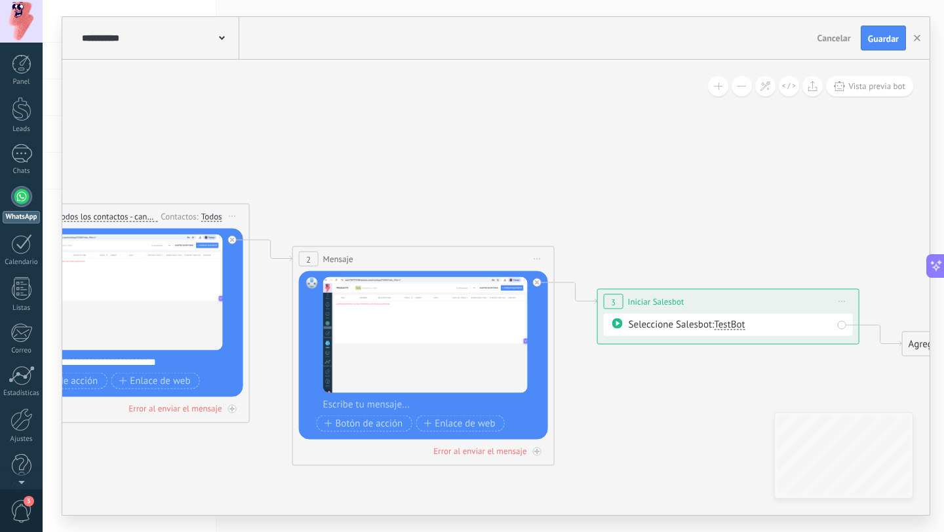
drag, startPoint x: 547, startPoint y: 157, endPoint x: 338, endPoint y: 159, distance: 209.8
click at [338, 158] on icon at bounding box center [404, 313] width 1796 height 960
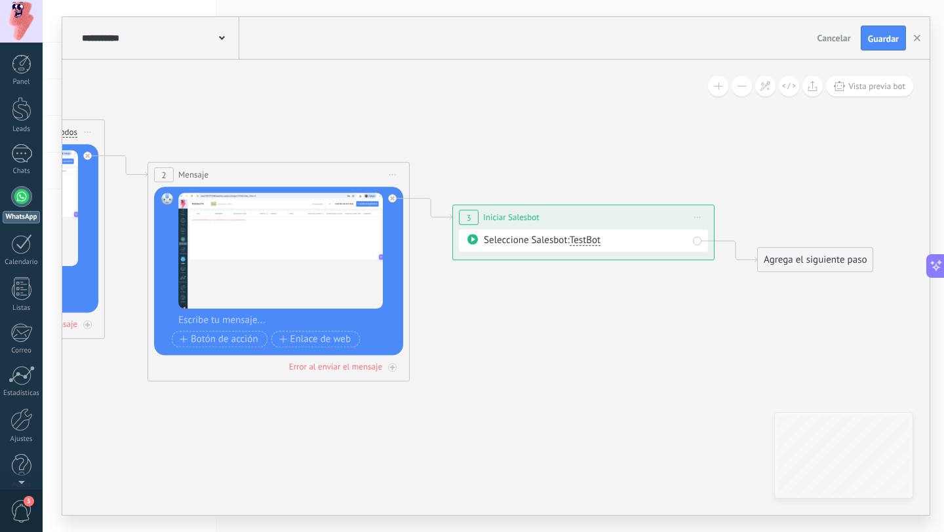
drag, startPoint x: 688, startPoint y: 210, endPoint x: 555, endPoint y: 126, distance: 157.1
click at [556, 126] on icon at bounding box center [259, 229] width 1796 height 960
click at [818, 262] on div "Agrega el siguiente paso" at bounding box center [815, 260] width 115 height 22
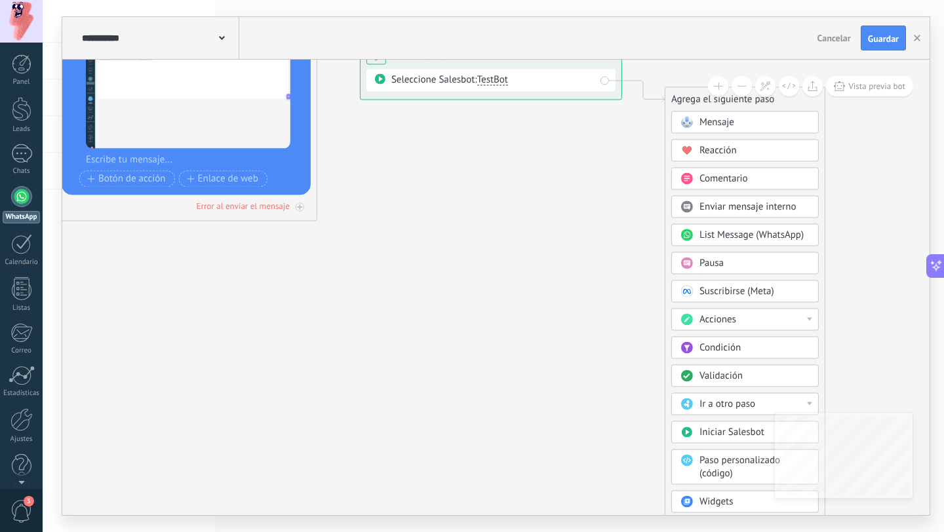
click at [753, 319] on div "Acciones" at bounding box center [754, 319] width 110 height 13
click at [816, 281] on div "Suscribirse (Meta)" at bounding box center [744, 291] width 147 height 22
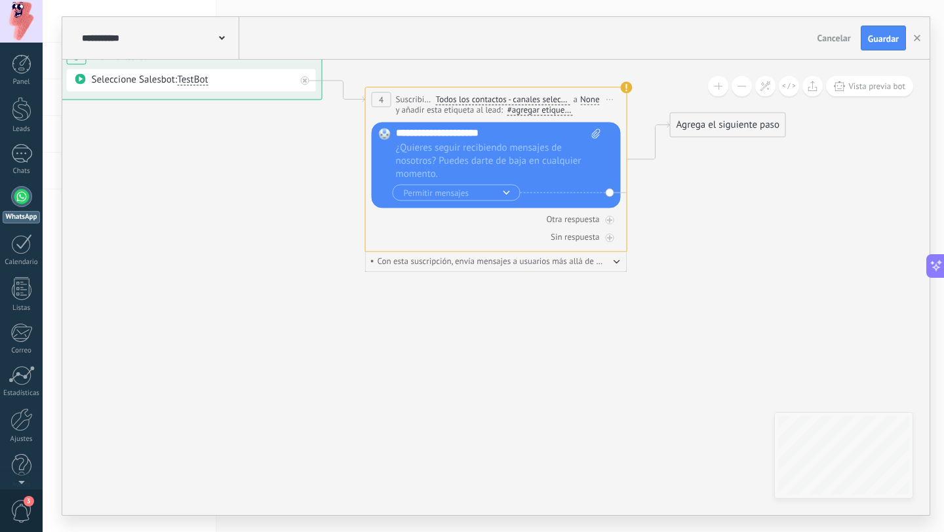
click at [602, 95] on span "Iniciar vista previa aquí Cambiar nombre Duplicar Borrar" at bounding box center [610, 99] width 21 height 19
click at [658, 186] on div "Borrar" at bounding box center [670, 185] width 130 height 22
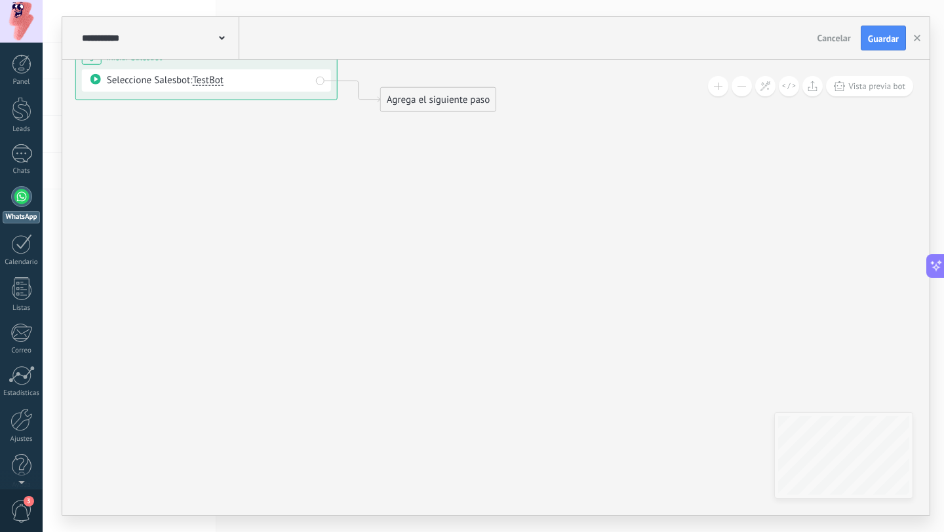
drag, startPoint x: 378, startPoint y: 150, endPoint x: 561, endPoint y: 174, distance: 184.5
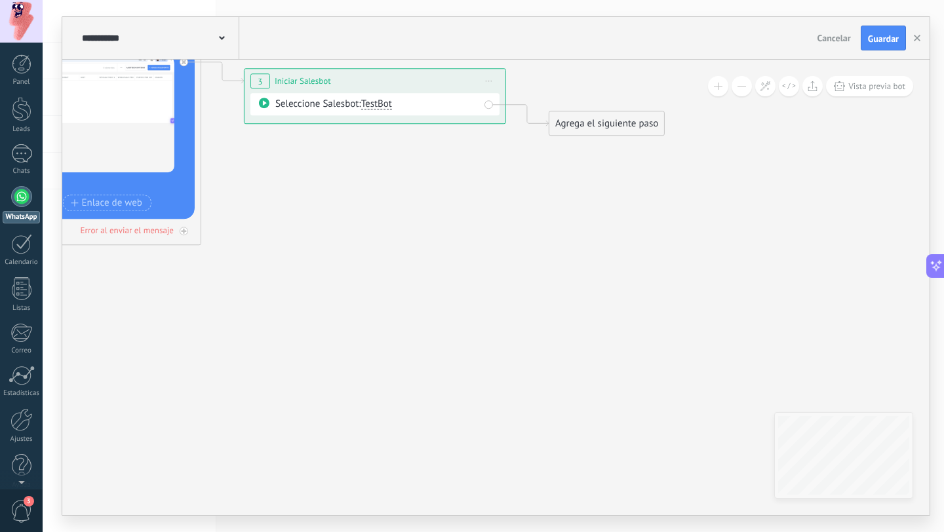
click at [580, 121] on div "Agrega el siguiente paso" at bounding box center [606, 124] width 115 height 22
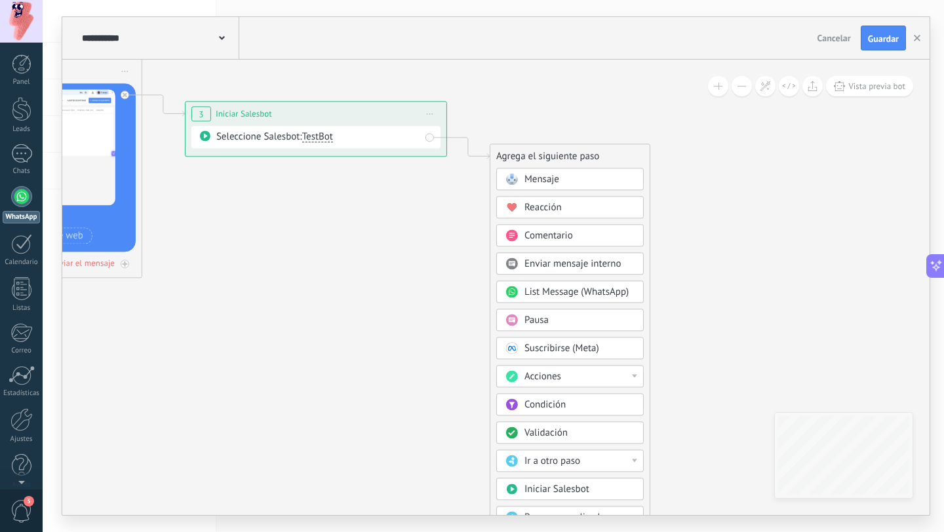
click at [563, 177] on div "Mensaje" at bounding box center [579, 179] width 110 height 13
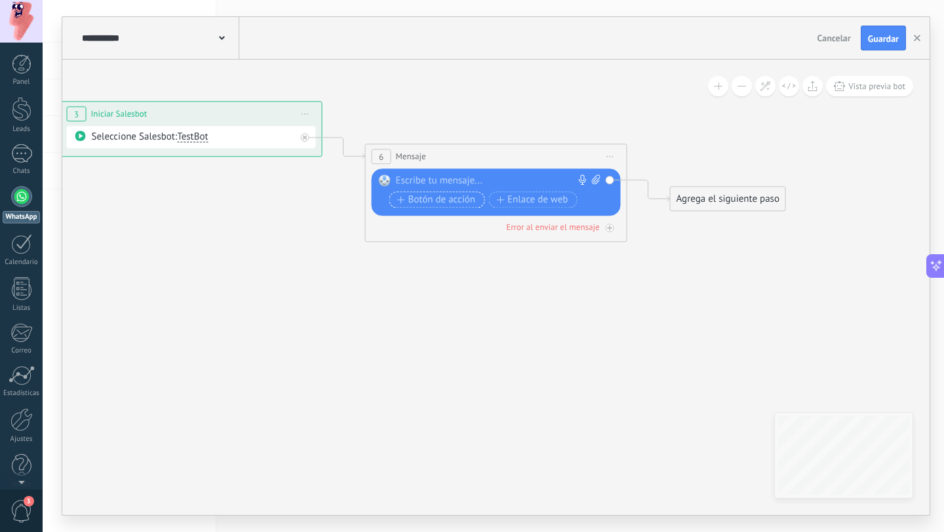
click at [458, 204] on span "Botón de acción" at bounding box center [436, 200] width 79 height 10
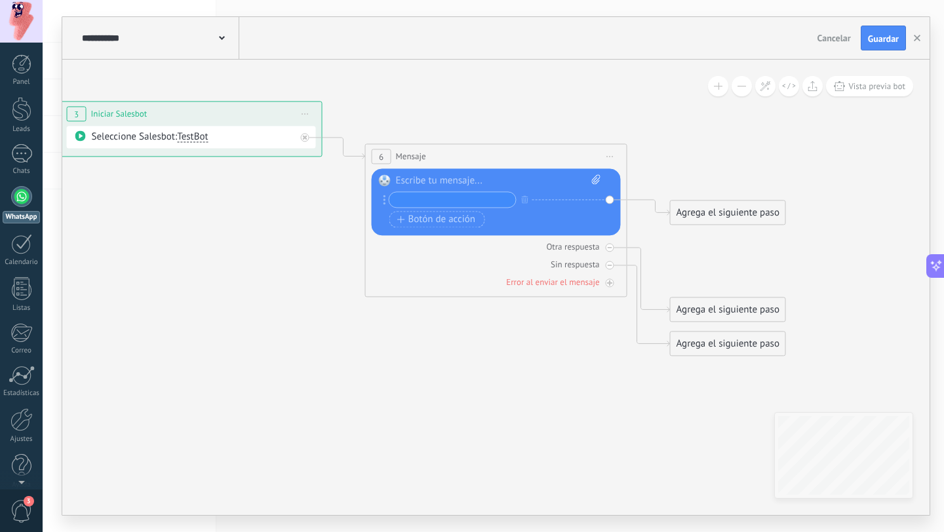
click at [608, 152] on span "Iniciar vista previa aquí Cambiar nombre Duplicar Borrar" at bounding box center [610, 156] width 21 height 19
click at [649, 235] on div "Borrar" at bounding box center [670, 242] width 130 height 22
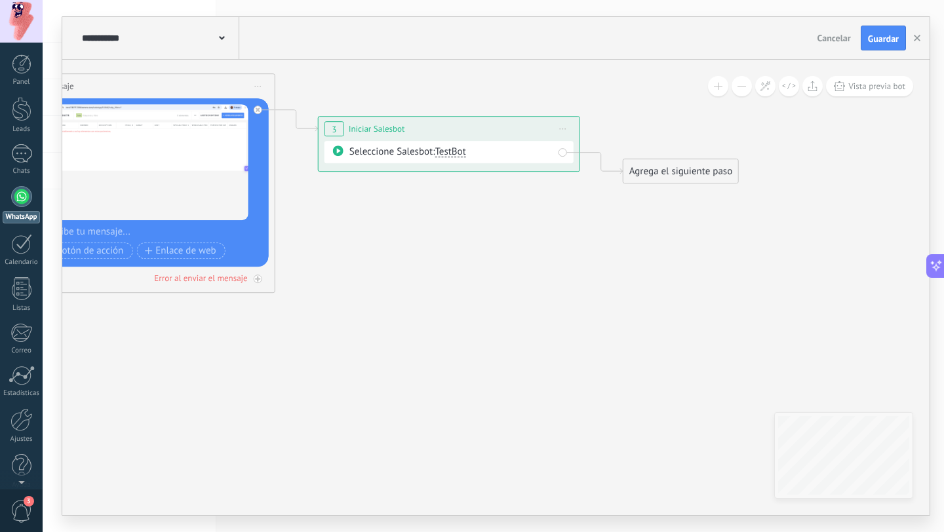
click at [698, 168] on div "Agrega el siguiente paso" at bounding box center [680, 172] width 115 height 22
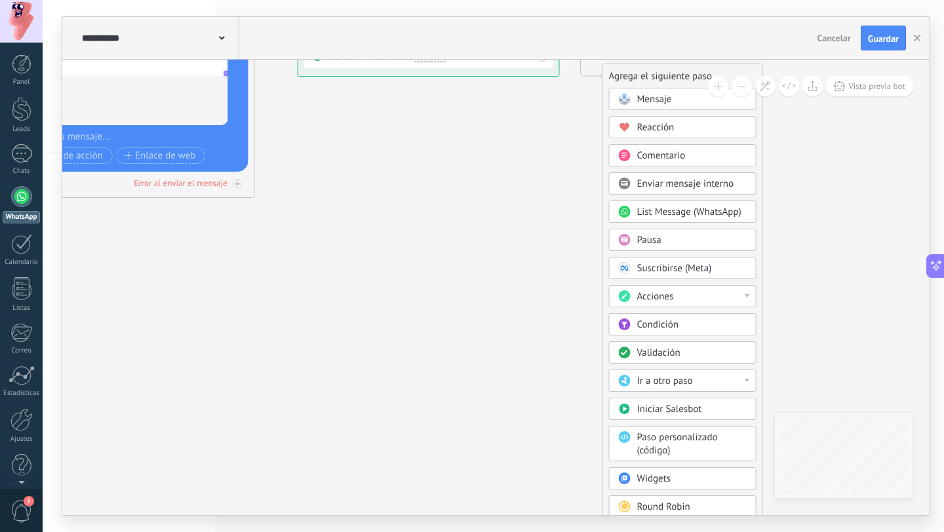
click at [690, 323] on div "Condición" at bounding box center [692, 325] width 110 height 13
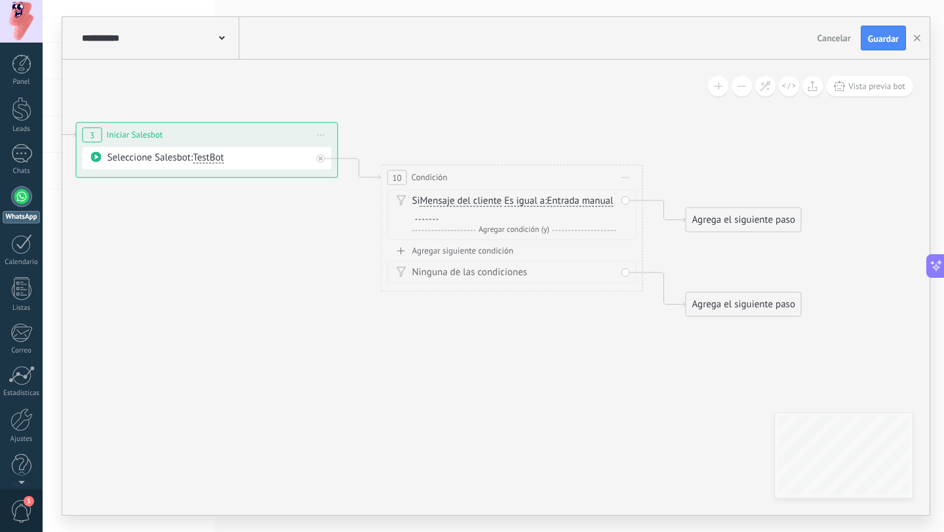
click at [627, 175] on span "Iniciar vista previa aquí Cambiar nombre Duplicar Borrar" at bounding box center [626, 177] width 21 height 19
click at [648, 264] on div "Borrar" at bounding box center [686, 263] width 130 height 22
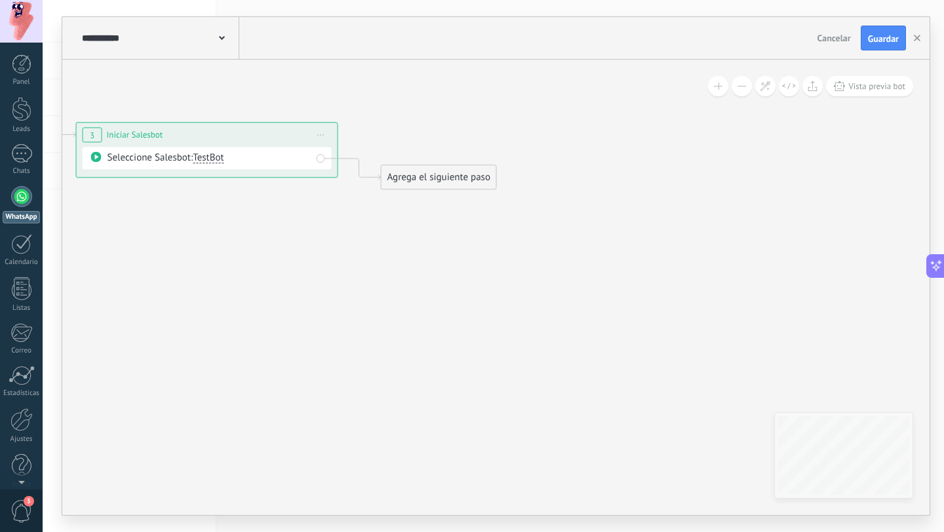
click at [435, 188] on div "Agrega el siguiente paso" at bounding box center [439, 178] width 115 height 22
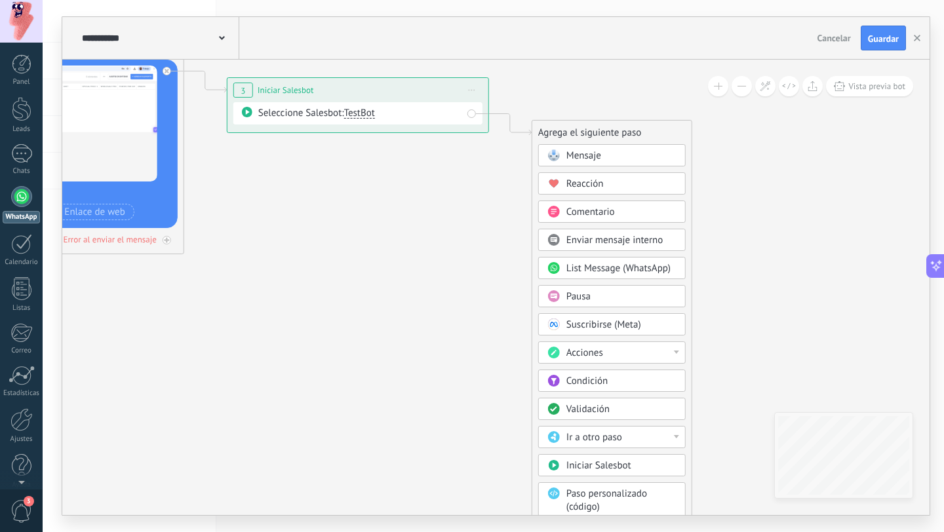
drag, startPoint x: 290, startPoint y: 267, endPoint x: 433, endPoint y: 266, distance: 142.9
click at [433, 266] on icon at bounding box center [33, 102] width 1796 height 960
drag, startPoint x: 363, startPoint y: 254, endPoint x: 870, endPoint y: 264, distance: 506.8
click at [859, 262] on icon at bounding box center [32, 101] width 1796 height 960
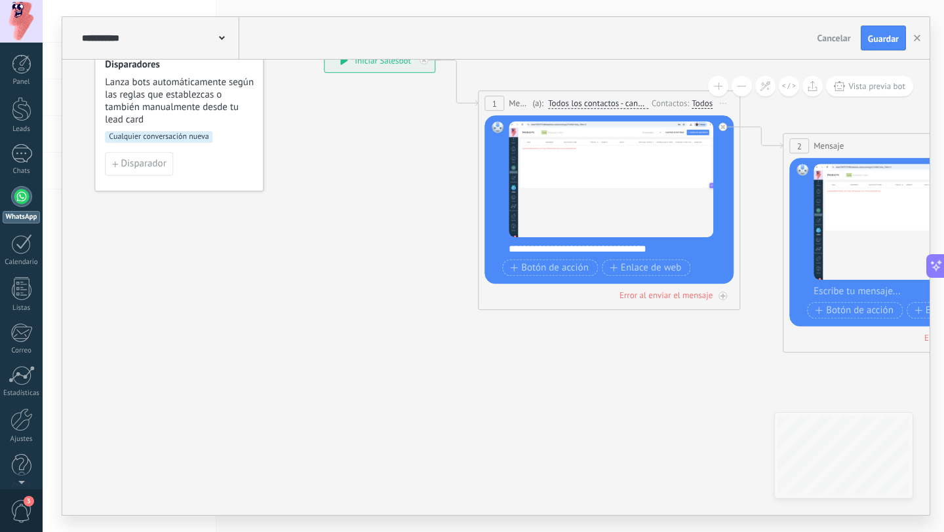
drag, startPoint x: 241, startPoint y: 309, endPoint x: 608, endPoint y: 399, distance: 377.5
click at [608, 399] on icon at bounding box center [894, 200] width 1796 height 960
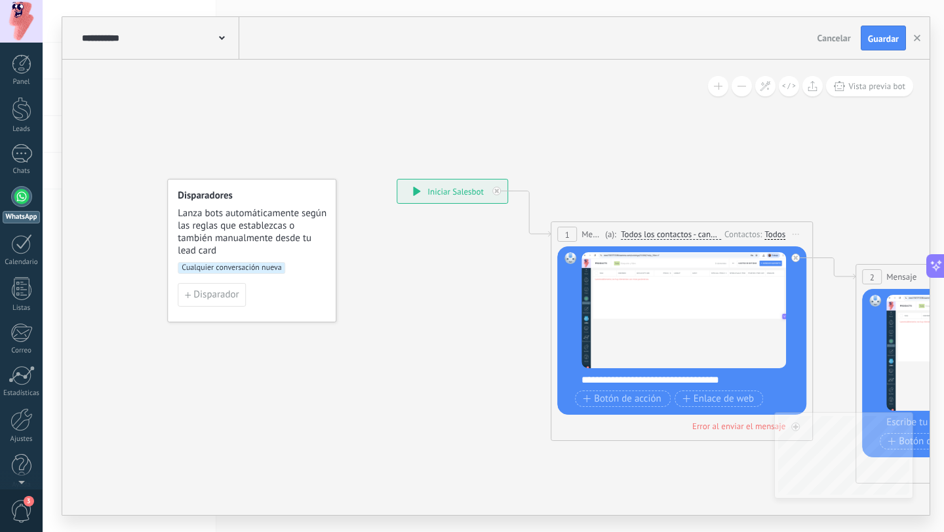
drag, startPoint x: 386, startPoint y: 161, endPoint x: 459, endPoint y: 291, distance: 148.8
click at [439, 189] on div "**********" at bounding box center [452, 192] width 110 height 24
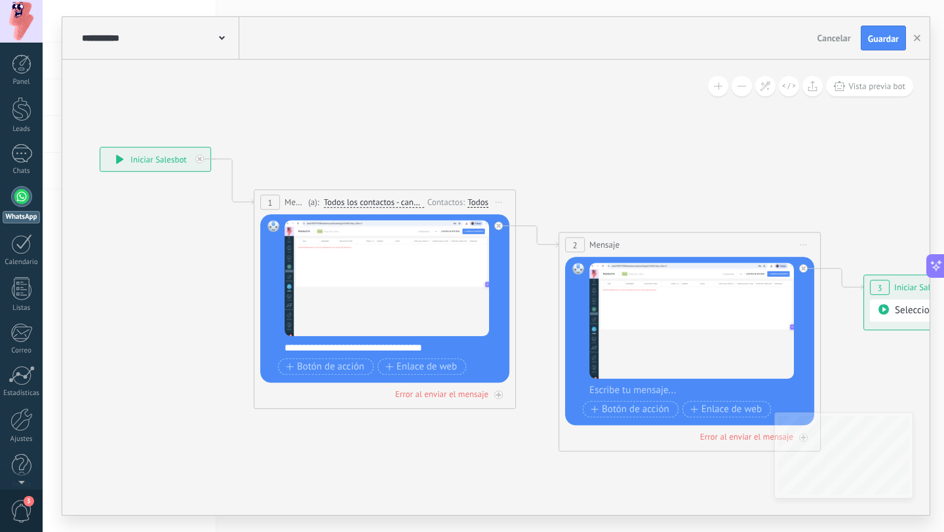
drag, startPoint x: 711, startPoint y: 137, endPoint x: 419, endPoint y: 105, distance: 294.1
click at [419, 105] on icon at bounding box center [670, 299] width 1796 height 960
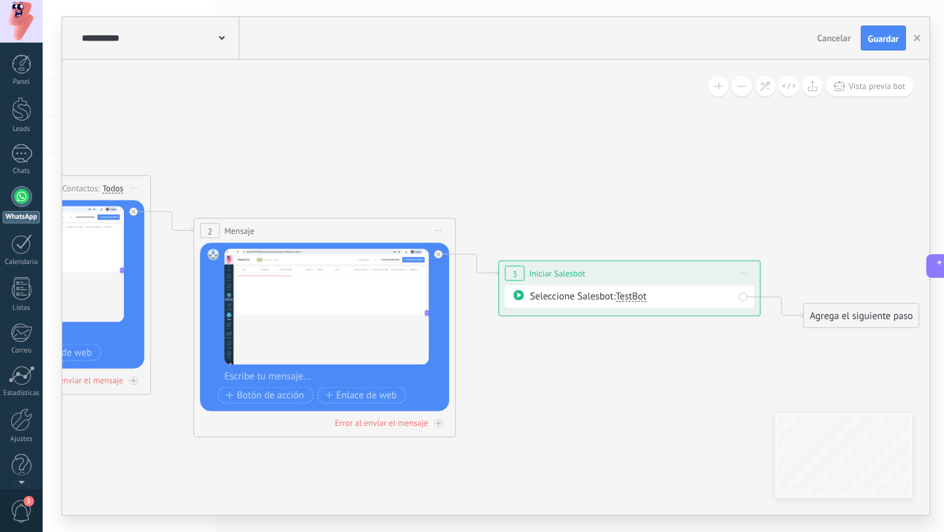
drag, startPoint x: 697, startPoint y: 137, endPoint x: 307, endPoint y: 123, distance: 389.7
click at [307, 123] on icon at bounding box center [305, 285] width 1796 height 960
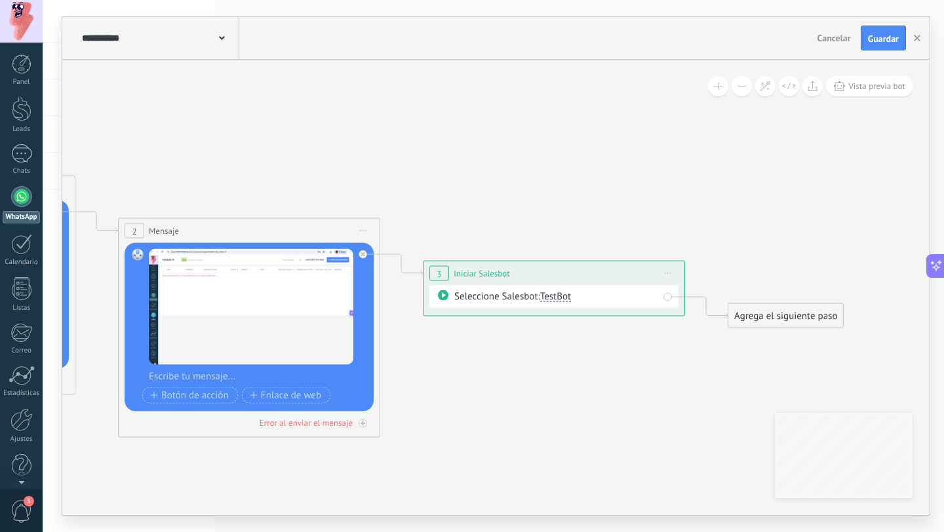
drag, startPoint x: 606, startPoint y: 159, endPoint x: 412, endPoint y: 143, distance: 195.4
click at [412, 143] on icon at bounding box center [229, 285] width 1796 height 960
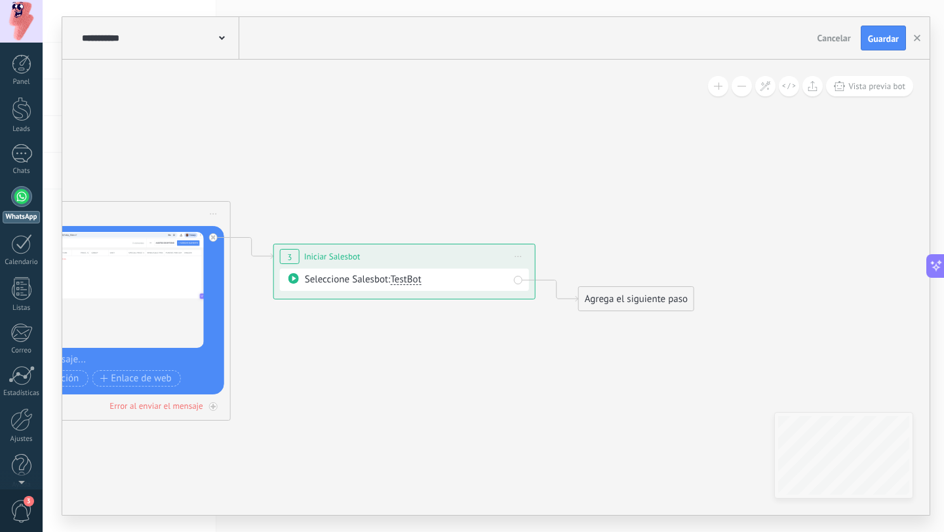
click at [467, 286] on div "Seleccione Salesbot: TestBot" at bounding box center [407, 279] width 204 height 13
click at [372, 279] on div "Seleccione Salesbot: TestBot" at bounding box center [407, 279] width 204 height 13
click at [404, 278] on span "TestBot" at bounding box center [405, 279] width 31 height 12
click at [497, 199] on icon at bounding box center [80, 268] width 1796 height 960
click at [404, 271] on div "Seleccione Salesbot: TestBot" at bounding box center [404, 280] width 249 height 22
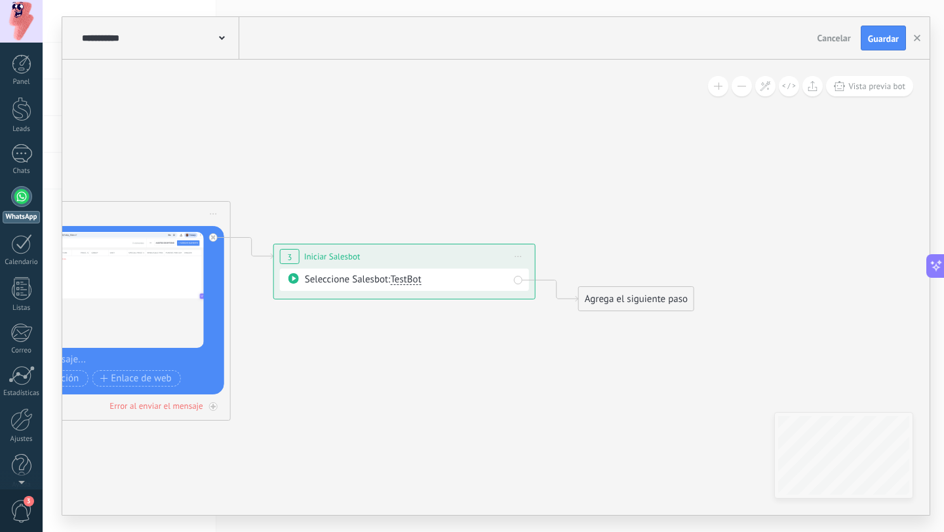
click at [406, 279] on span "TestBot" at bounding box center [405, 279] width 31 height 12
click at [499, 197] on icon at bounding box center [80, 268] width 1796 height 960
click at [879, 34] on span "Guardar" at bounding box center [883, 38] width 31 height 9
click at [915, 37] on use "button" at bounding box center [917, 38] width 7 height 7
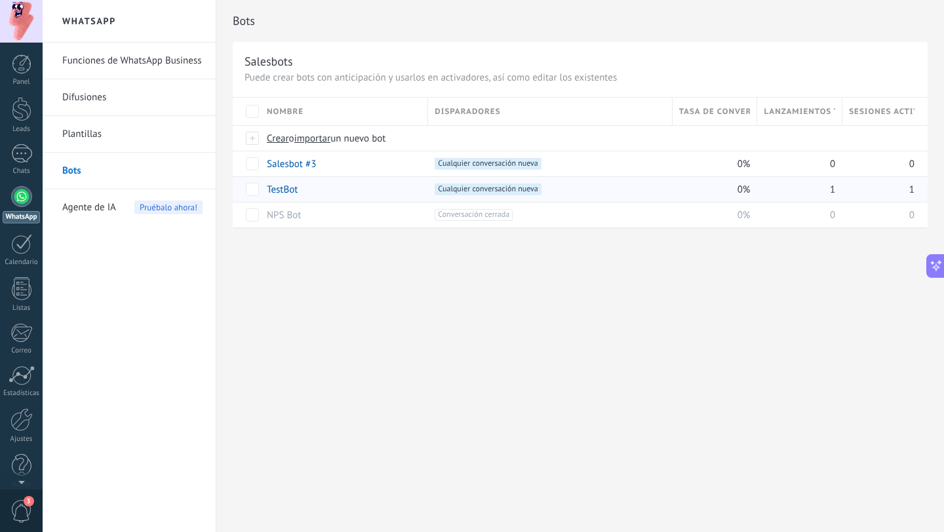
click at [285, 191] on link "TestBot" at bounding box center [282, 190] width 31 height 12
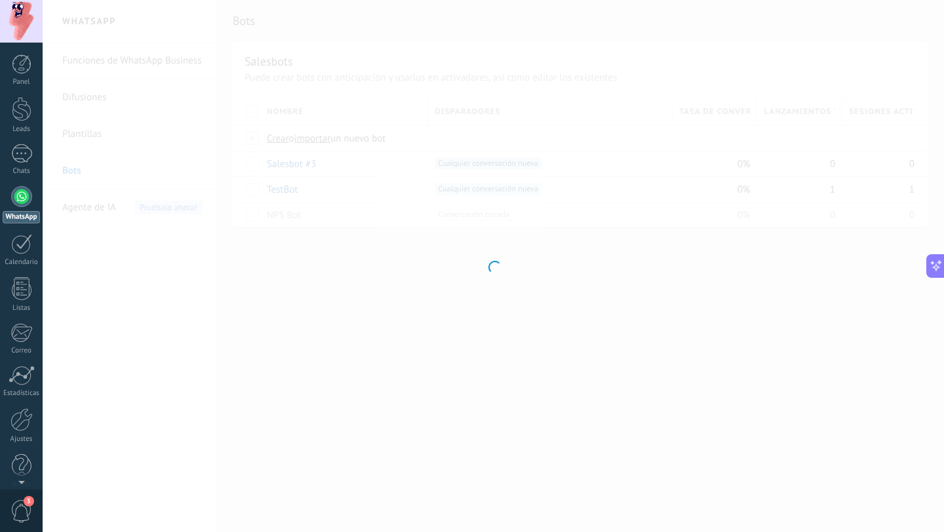
type input "*******"
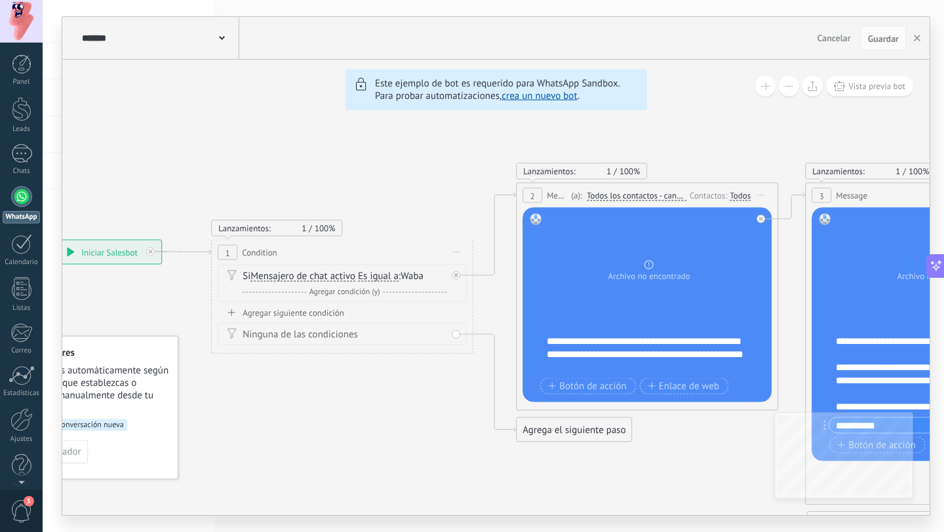
drag, startPoint x: 256, startPoint y: 129, endPoint x: 577, endPoint y: 127, distance: 321.2
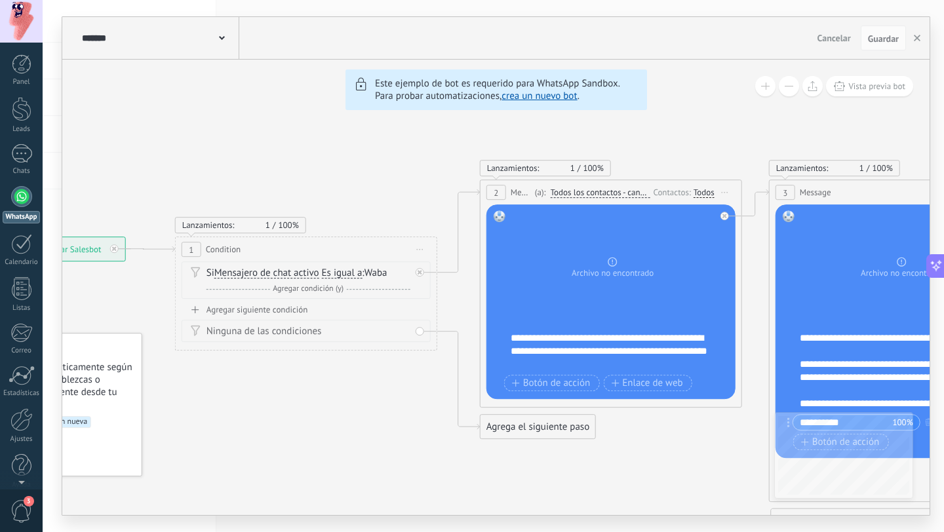
drag, startPoint x: 488, startPoint y: 132, endPoint x: 412, endPoint y: 134, distance: 76.1
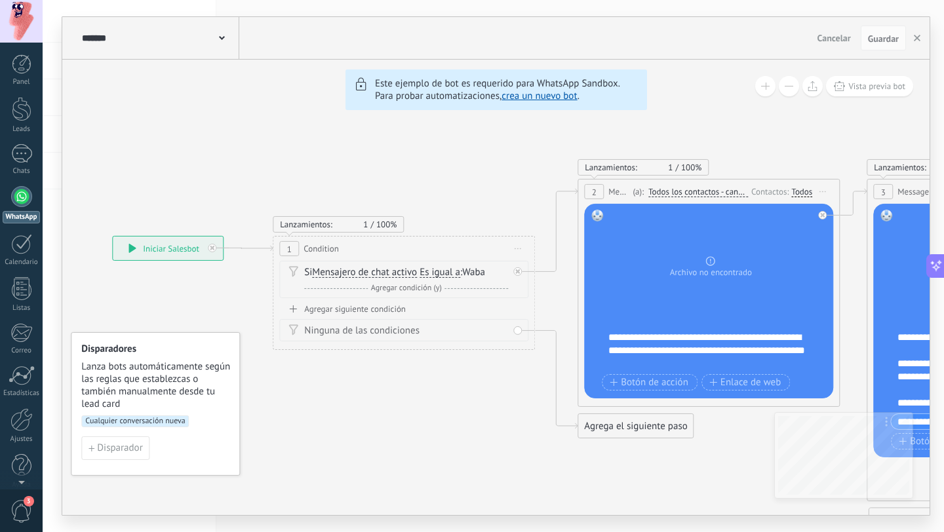
drag, startPoint x: 458, startPoint y: 134, endPoint x: 586, endPoint y: 131, distance: 127.9
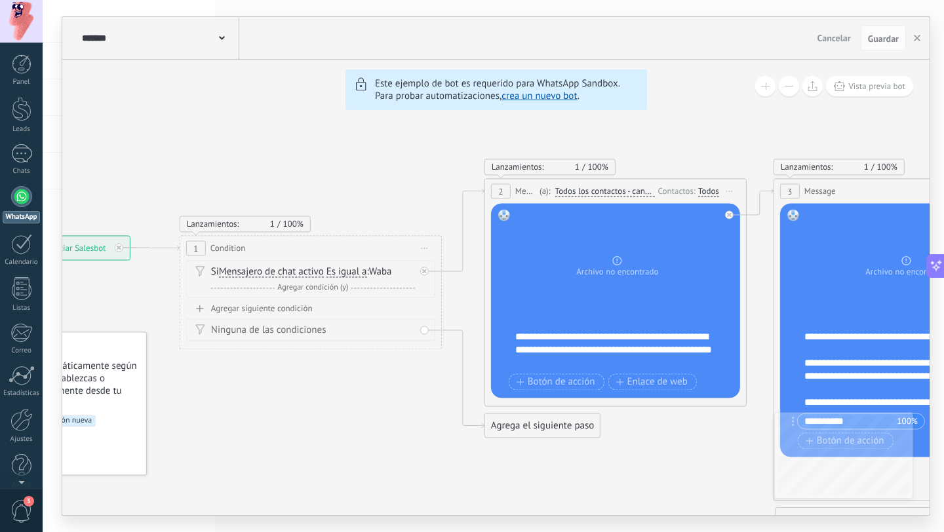
drag, startPoint x: 738, startPoint y: 136, endPoint x: 616, endPoint y: 136, distance: 122.6
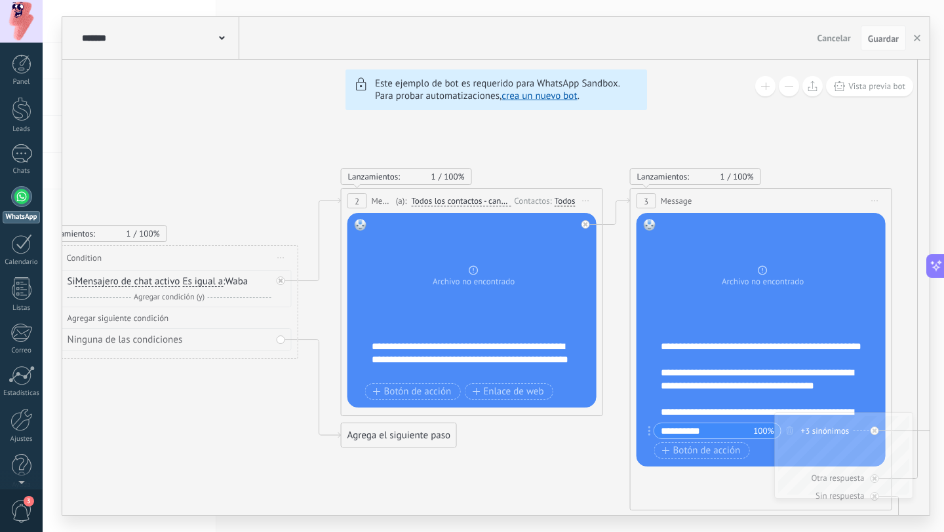
drag, startPoint x: 690, startPoint y: 136, endPoint x: 547, endPoint y: 145, distance: 143.2
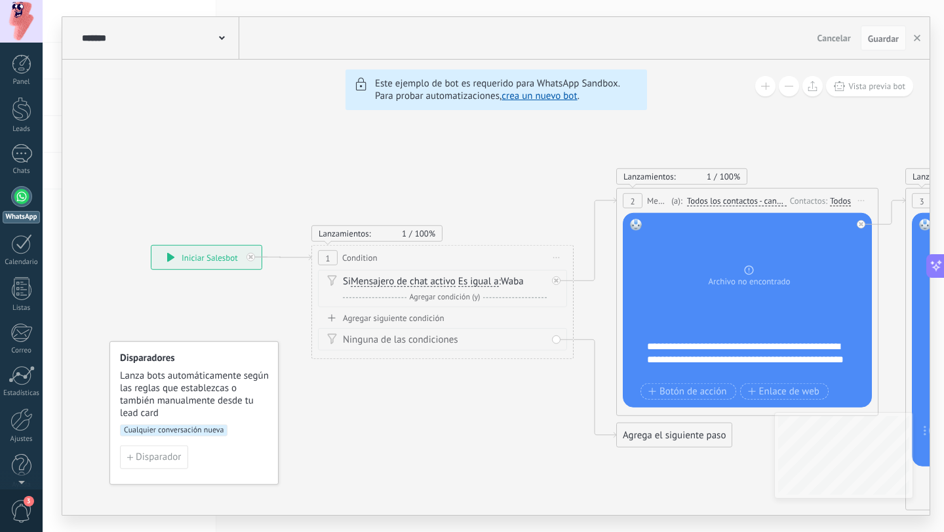
drag, startPoint x: 204, startPoint y: 169, endPoint x: 490, endPoint y: 168, distance: 286.5
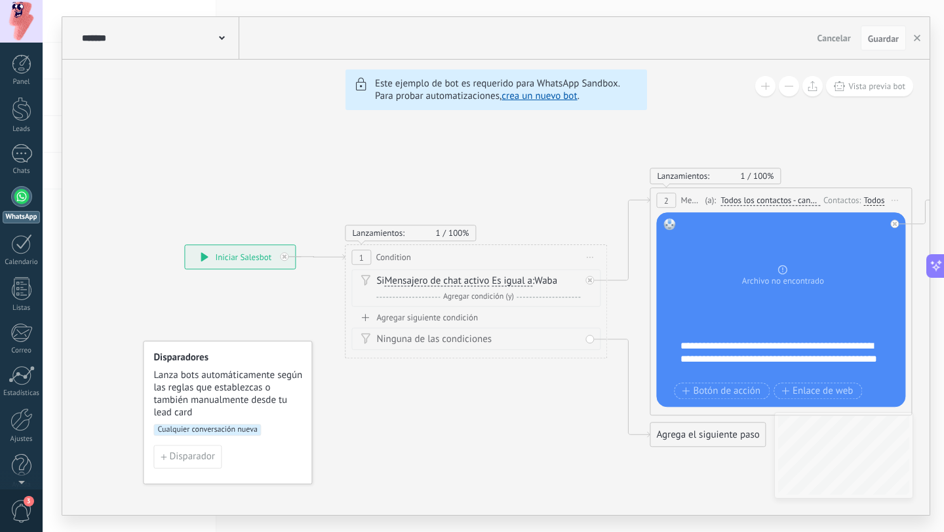
drag, startPoint x: 288, startPoint y: 166, endPoint x: 452, endPoint y: 166, distance: 163.9
click at [22, 425] on div at bounding box center [21, 419] width 22 height 23
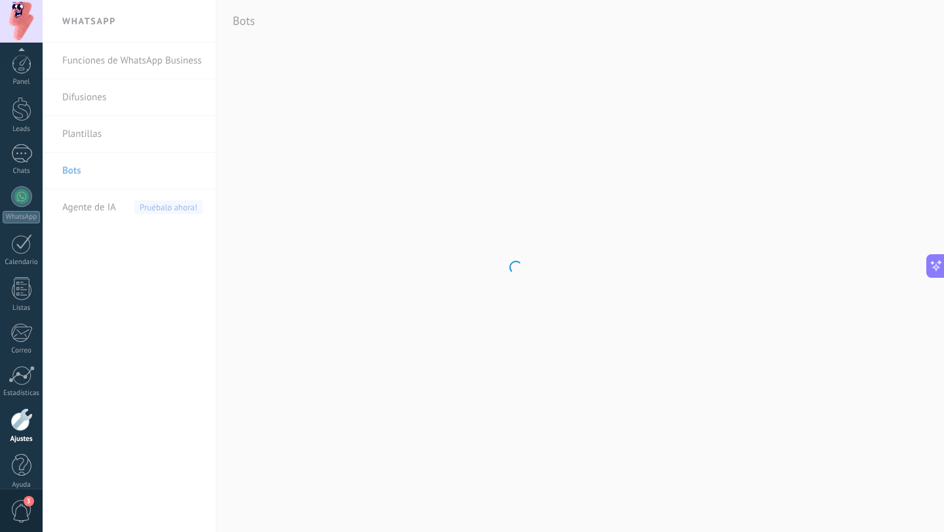
scroll to position [13, 0]
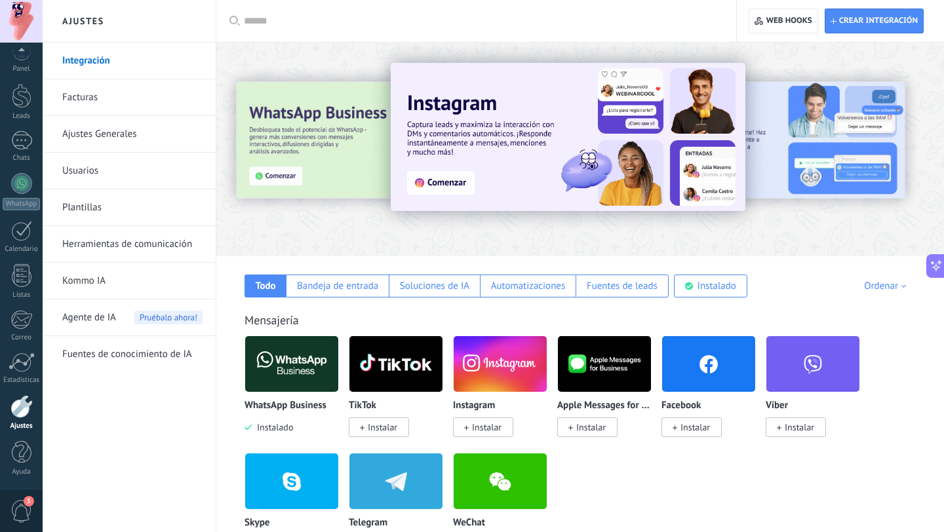
click at [164, 245] on link "Herramientas de comunicación" at bounding box center [132, 244] width 140 height 37
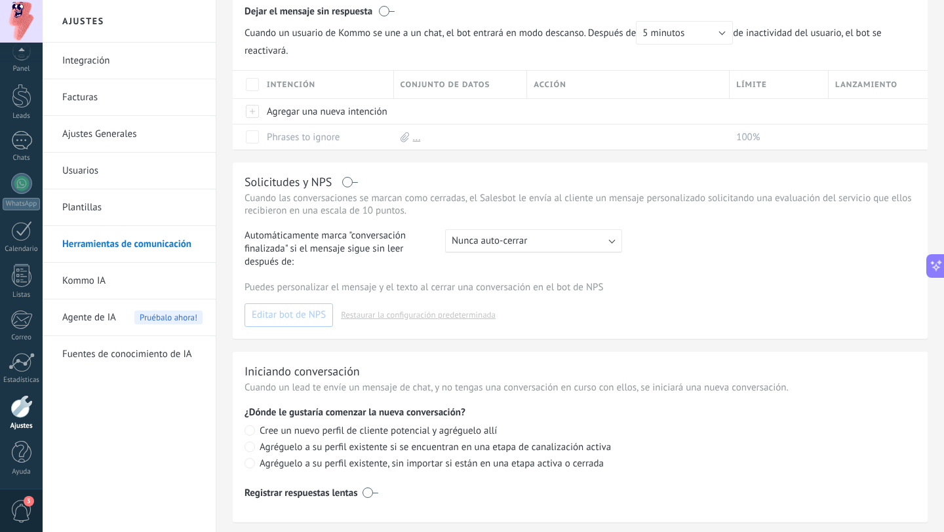
scroll to position [500, 0]
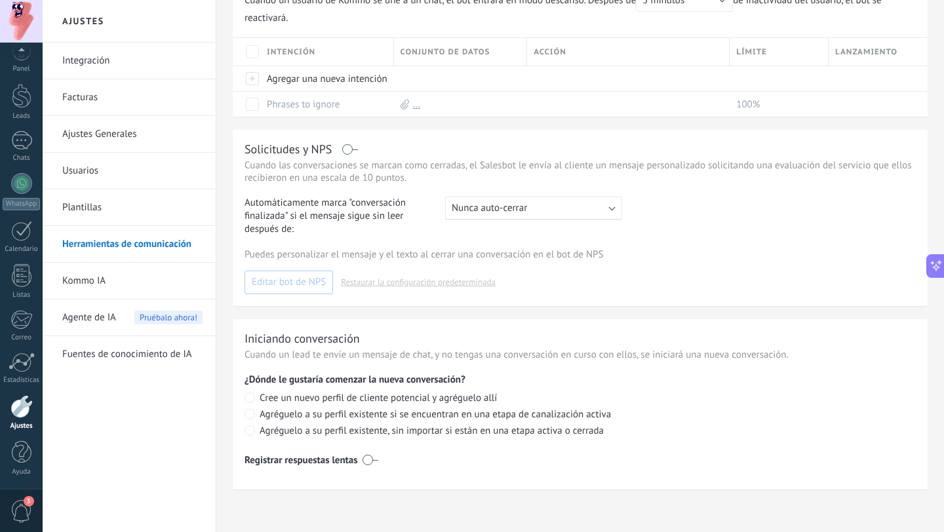
click at [134, 349] on link "Fuentes de conocimiento de IA" at bounding box center [132, 354] width 140 height 37
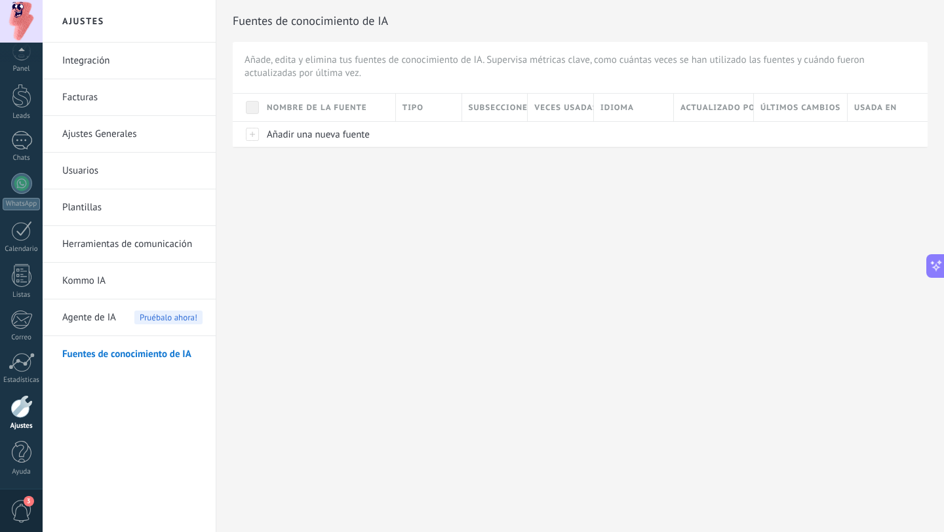
click at [90, 43] on link "Integración" at bounding box center [132, 61] width 140 height 37
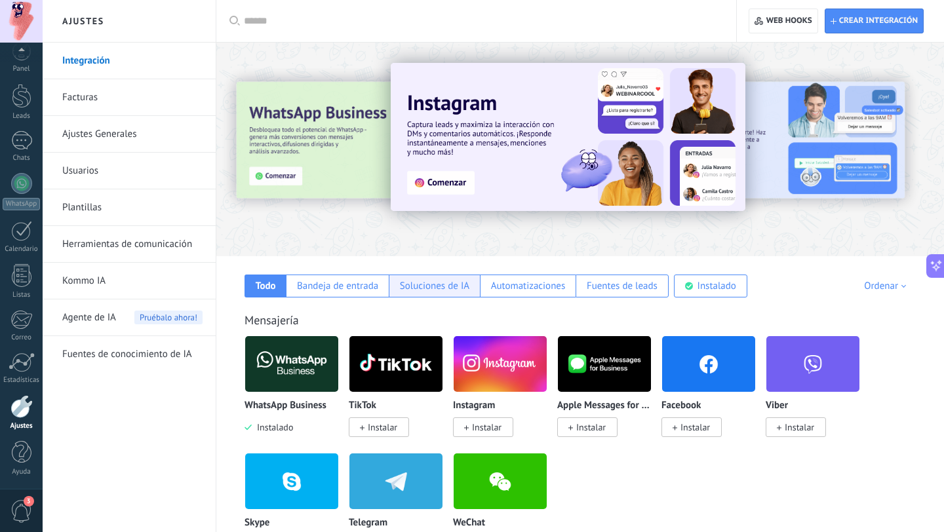
click at [412, 288] on div "Soluciones de IA" at bounding box center [434, 286] width 69 height 12
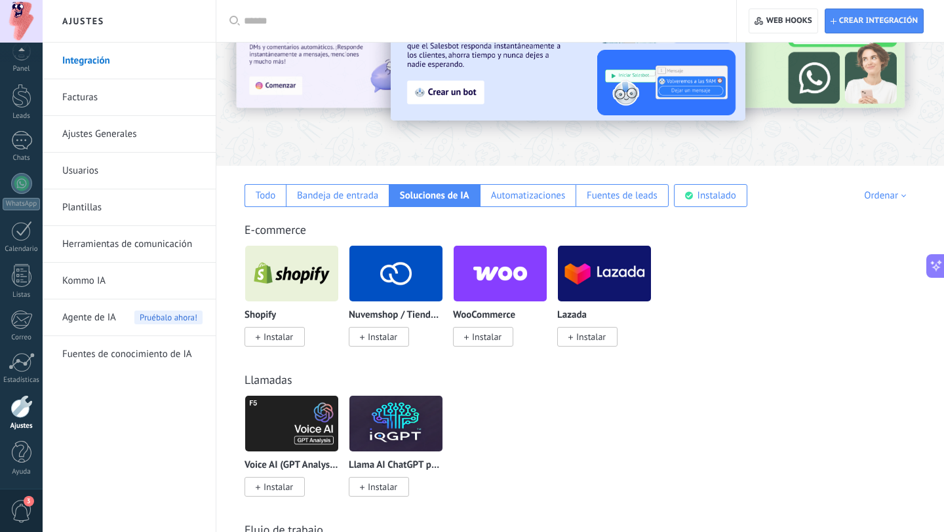
scroll to position [85, 0]
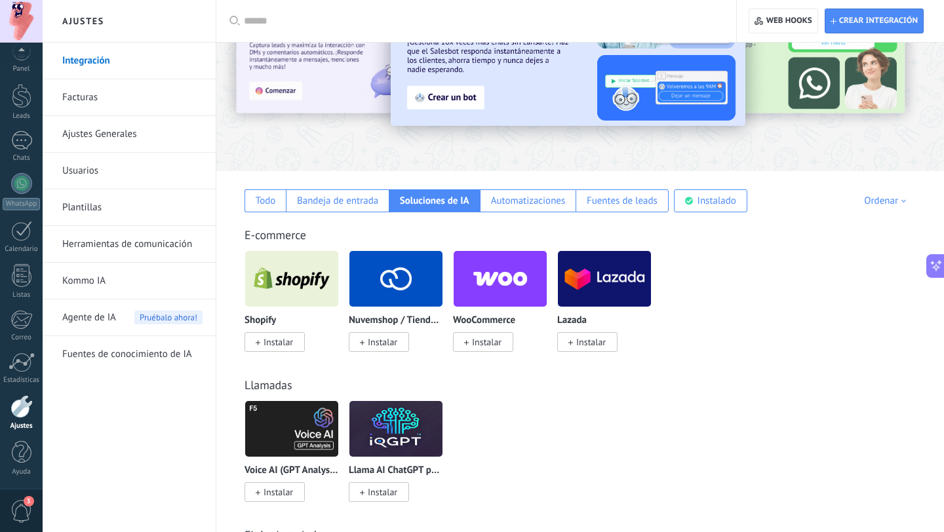
click at [524, 216] on div "E-commerce Shopify Instalar Nuvemshop / Tiendanube Instalar WooCommerce Instala…" at bounding box center [579, 276] width 701 height 150
click at [524, 210] on div "Automatizaciones" at bounding box center [528, 200] width 96 height 23
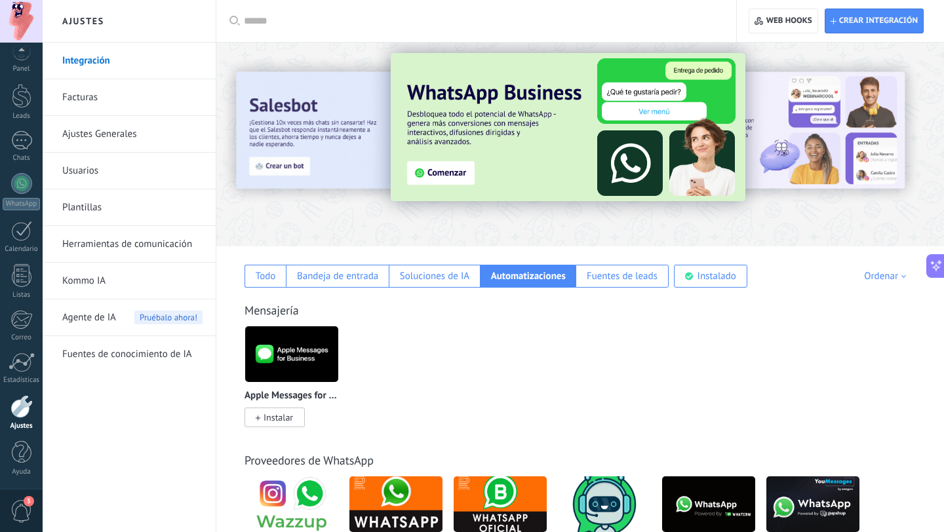
scroll to position [0, 0]
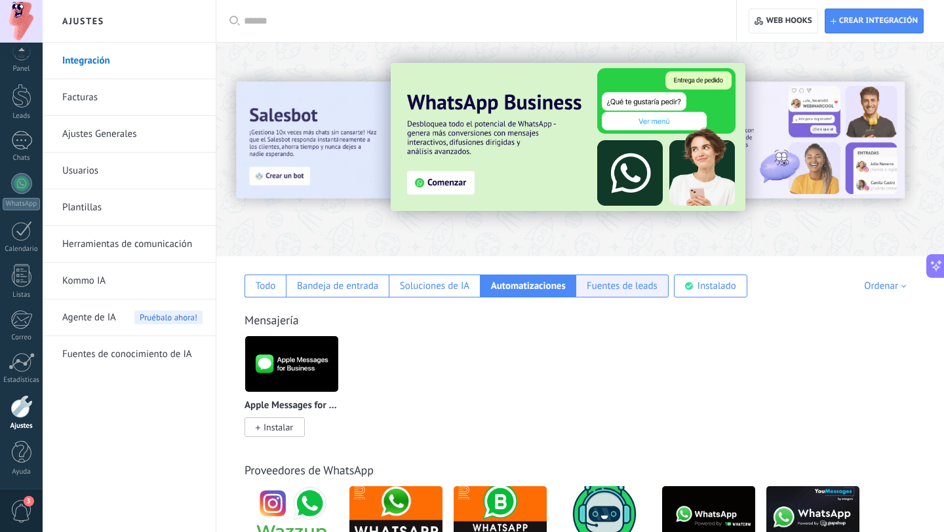
click at [640, 280] on div "Fuentes de leads" at bounding box center [622, 286] width 71 height 12
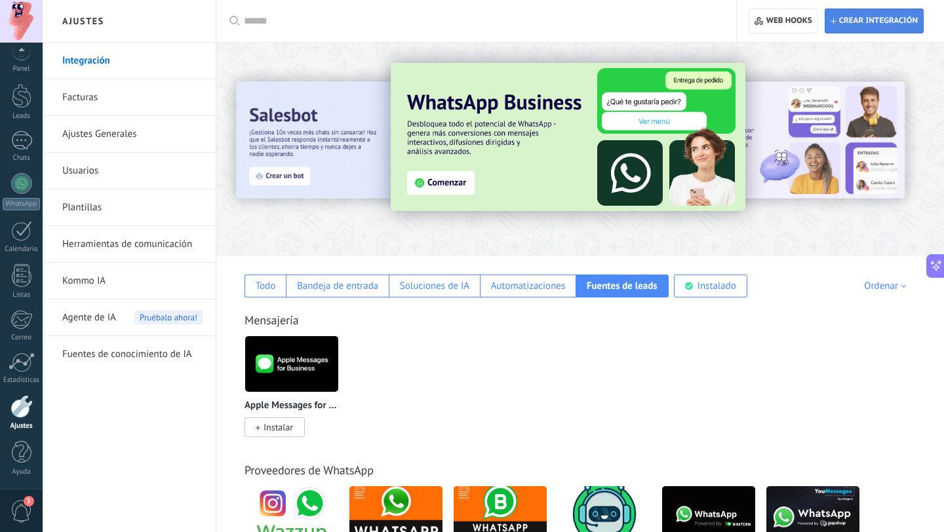
click at [855, 22] on span "Crear integración" at bounding box center [878, 21] width 79 height 10
type textarea "**********"
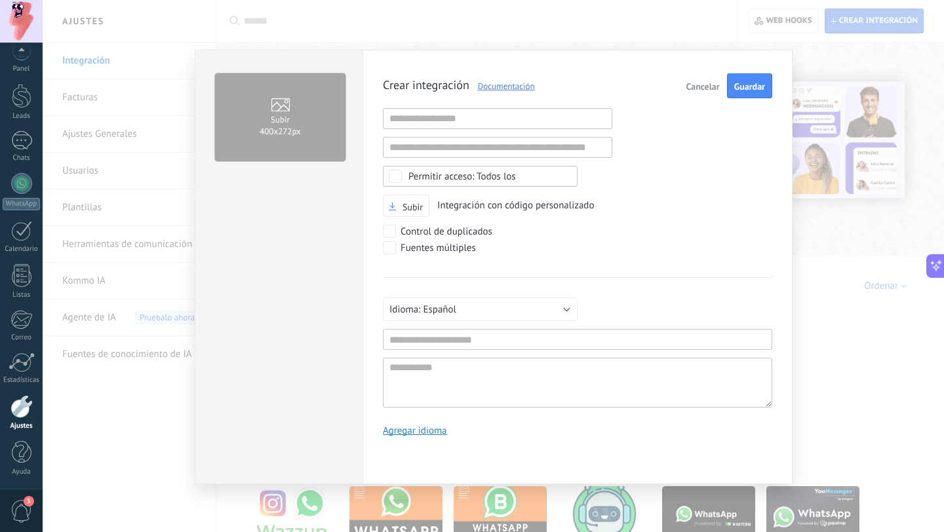
scroll to position [12, 0]
click at [495, 130] on div "Crear integración Documentación Cancelar Guardar URL inválida URL inválida Ning…" at bounding box center [577, 259] width 389 height 373
click at [492, 117] on input "text" at bounding box center [497, 118] width 229 height 21
click at [690, 90] on span "Cancelar" at bounding box center [702, 86] width 33 height 9
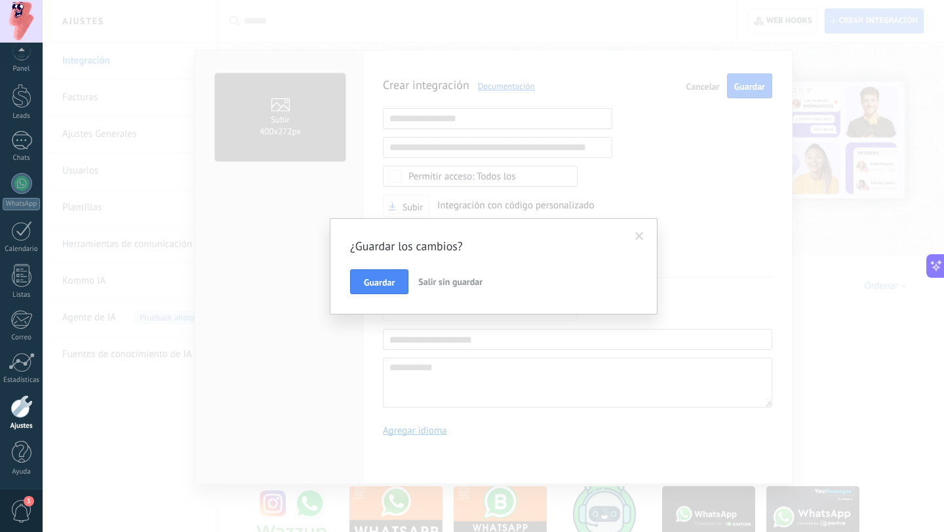
click at [476, 284] on span "Salir sin guardar" at bounding box center [450, 282] width 64 height 12
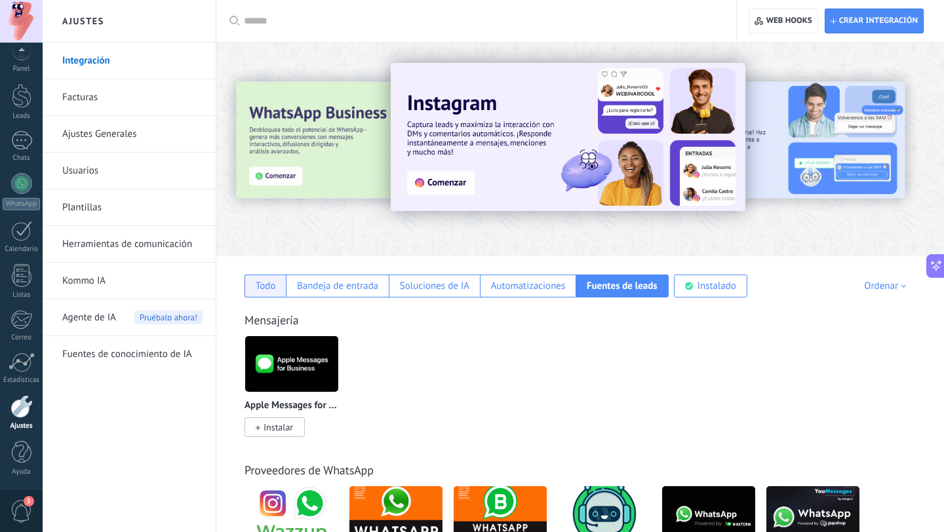
click at [278, 289] on div "Todo" at bounding box center [265, 286] width 41 height 23
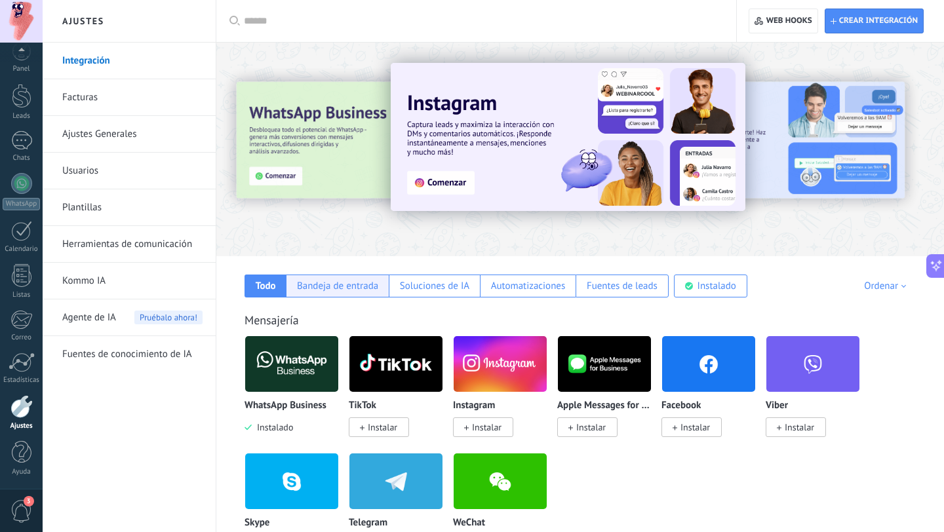
click at [337, 288] on div "Bandeja de entrada" at bounding box center [337, 286] width 81 height 12
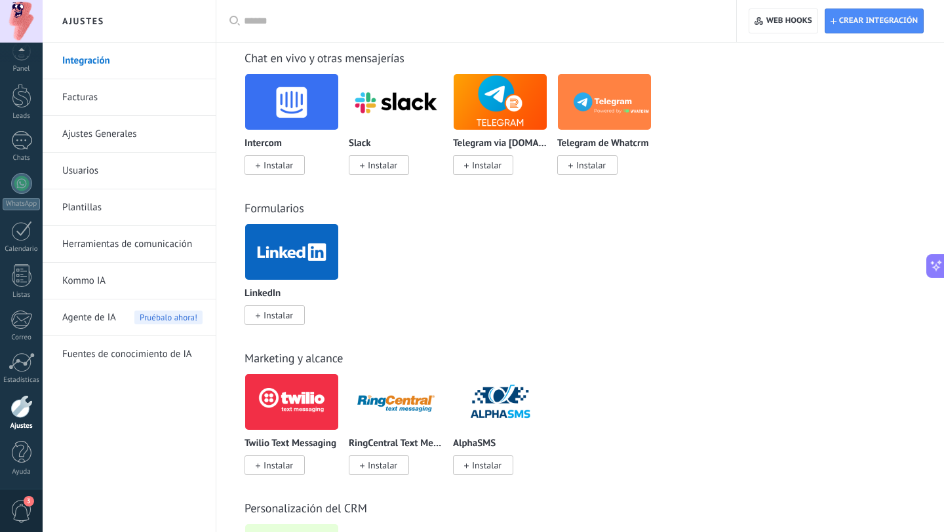
scroll to position [810, 0]
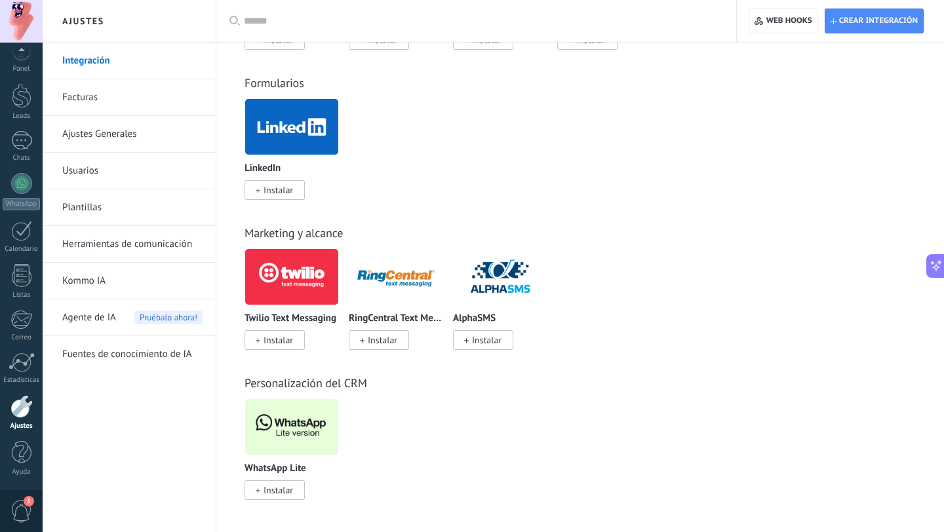
click at [290, 433] on img at bounding box center [291, 427] width 93 height 64
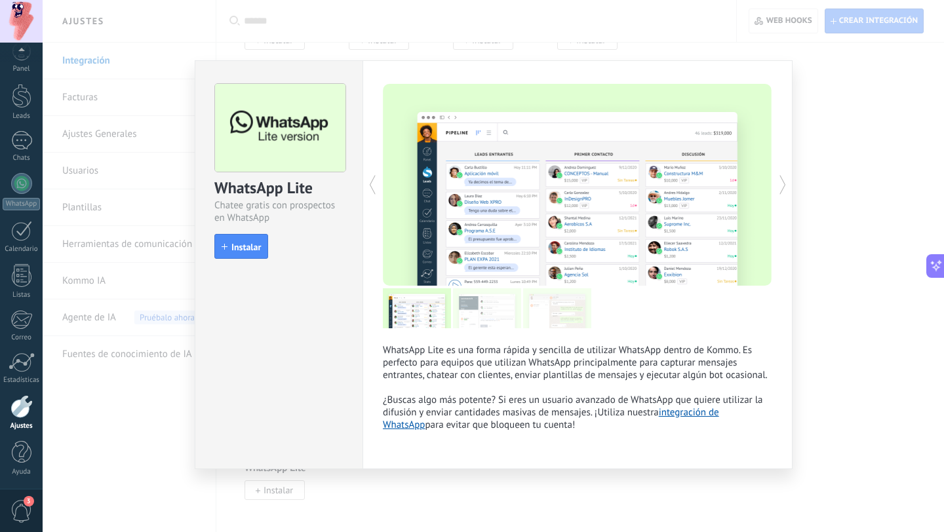
click at [834, 128] on div "WhatsApp Lite Chatee gratis con prospectos en WhatsApp install Instalar WhatsAp…" at bounding box center [493, 266] width 901 height 532
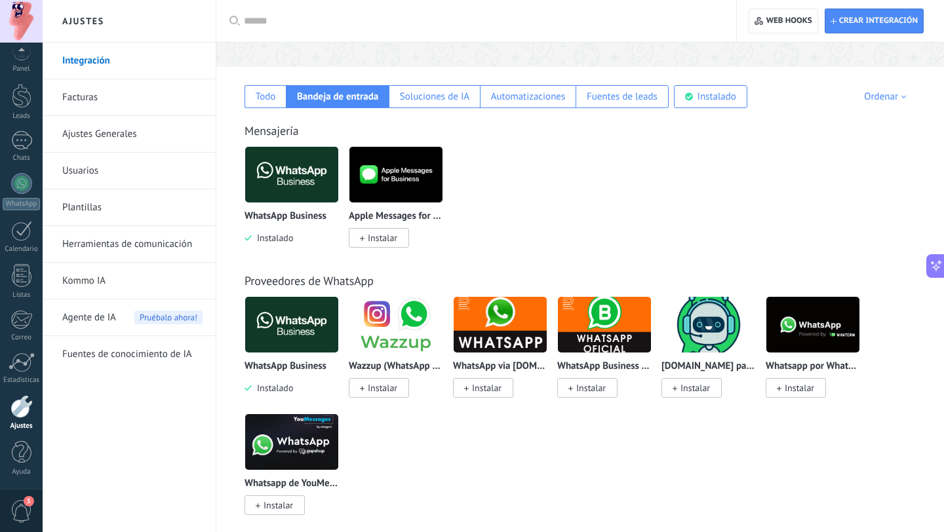
scroll to position [0, 0]
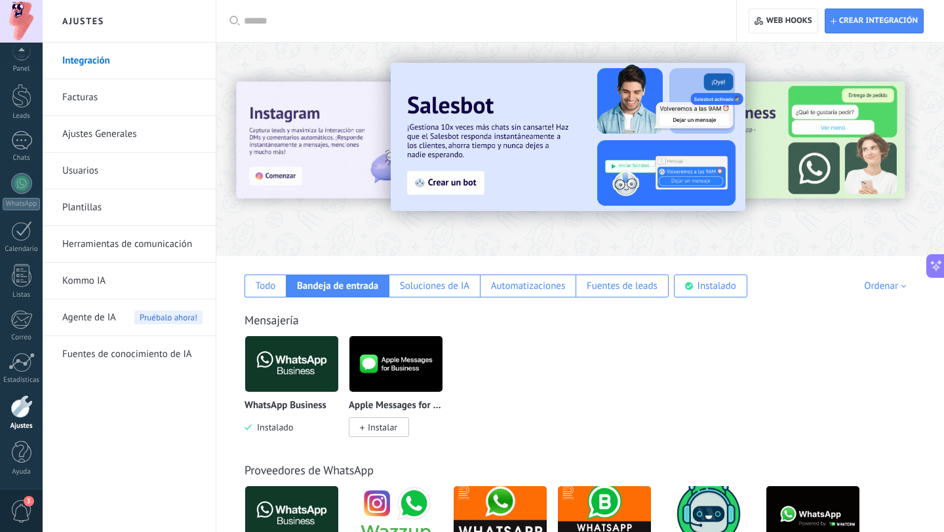
click at [106, 277] on link "Kommo IA" at bounding box center [132, 281] width 140 height 37
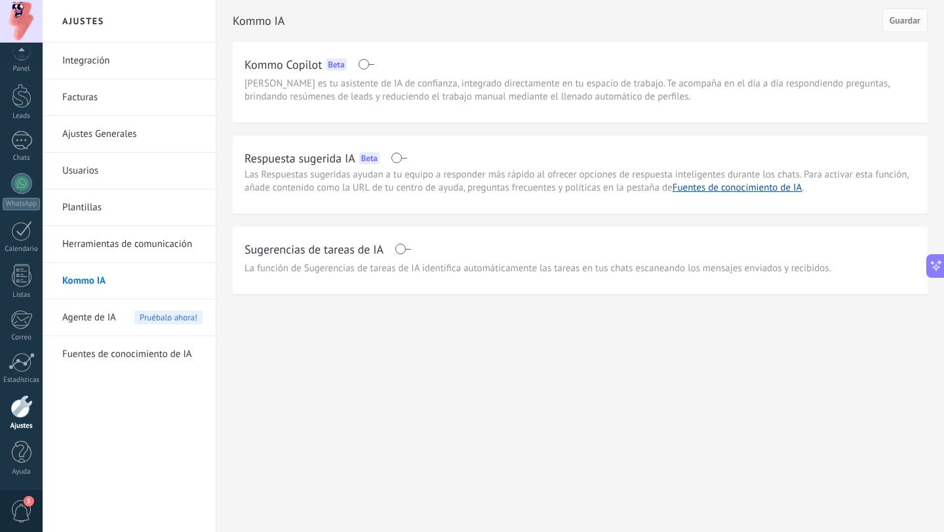
click at [97, 212] on link "Plantillas" at bounding box center [132, 207] width 140 height 37
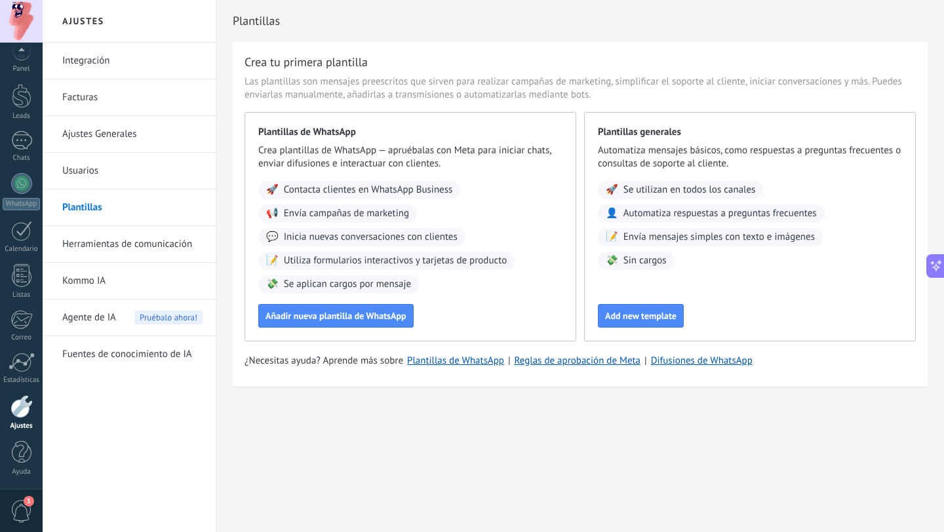
click at [105, 160] on link "Usuarios" at bounding box center [132, 171] width 140 height 37
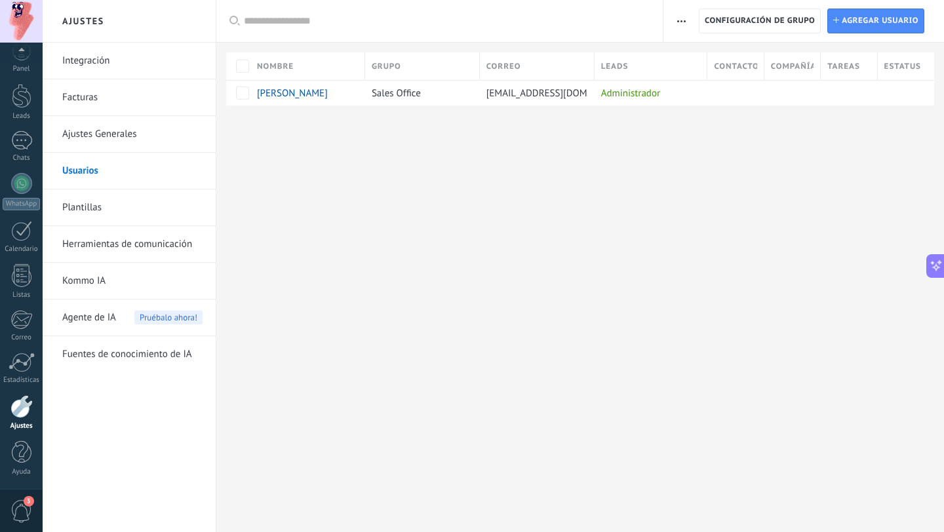
click at [93, 60] on link "Integración" at bounding box center [132, 61] width 140 height 37
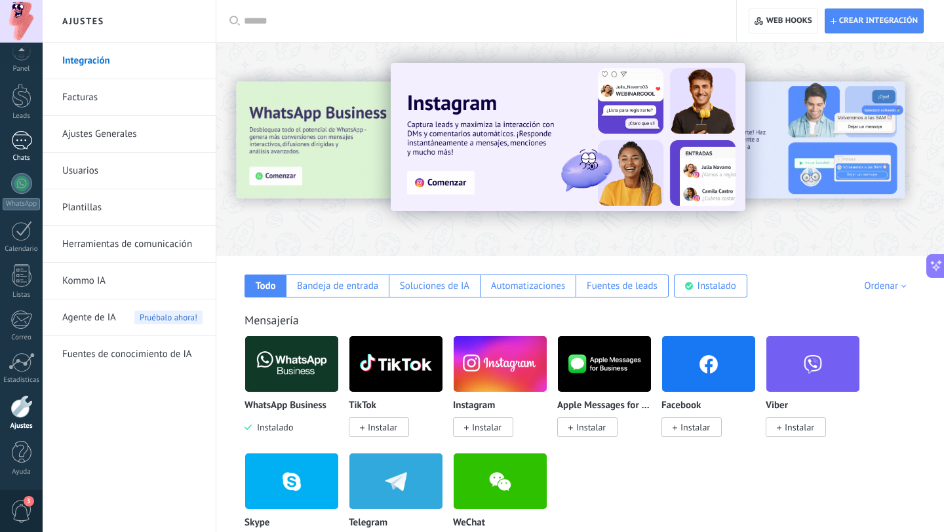
click at [19, 141] on div at bounding box center [21, 140] width 21 height 19
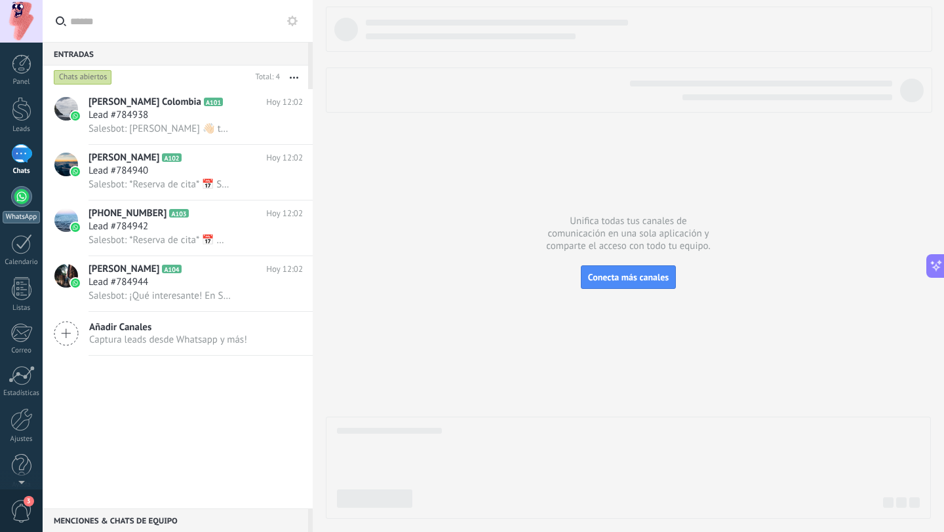
click at [25, 204] on div at bounding box center [21, 196] width 21 height 21
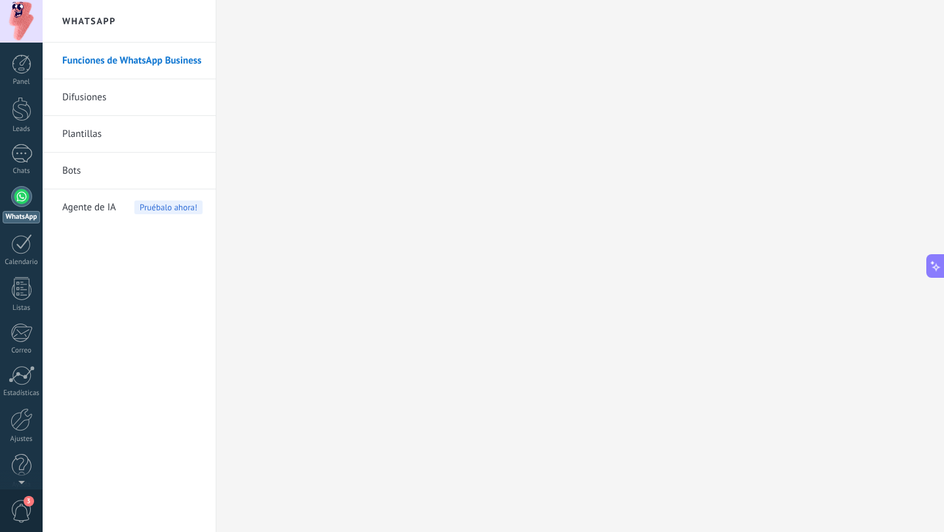
click at [100, 167] on link "Bots" at bounding box center [132, 171] width 140 height 37
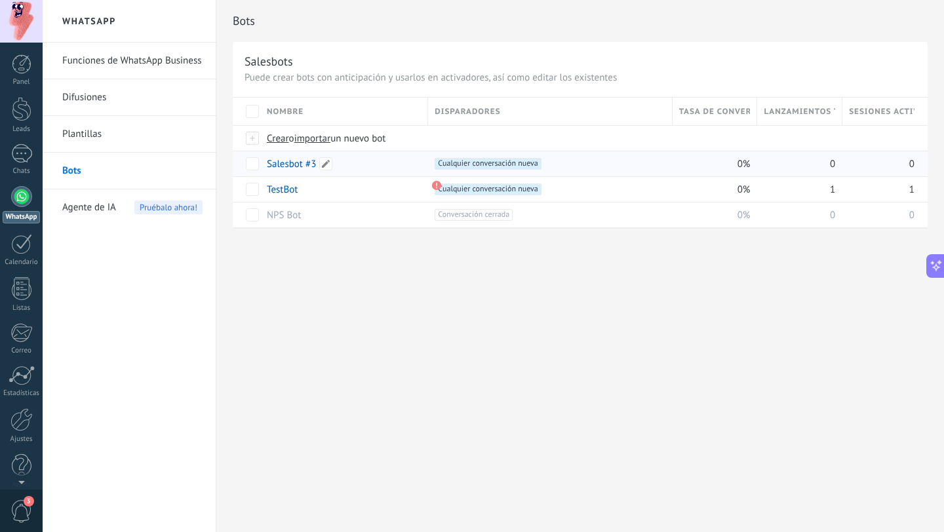
click at [296, 161] on link "Salesbot #3" at bounding box center [291, 164] width 49 height 12
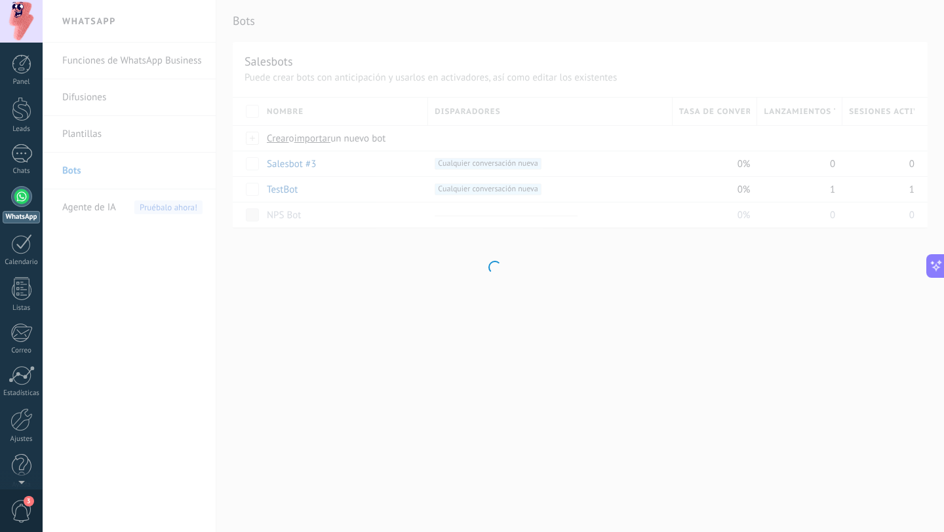
type input "**********"
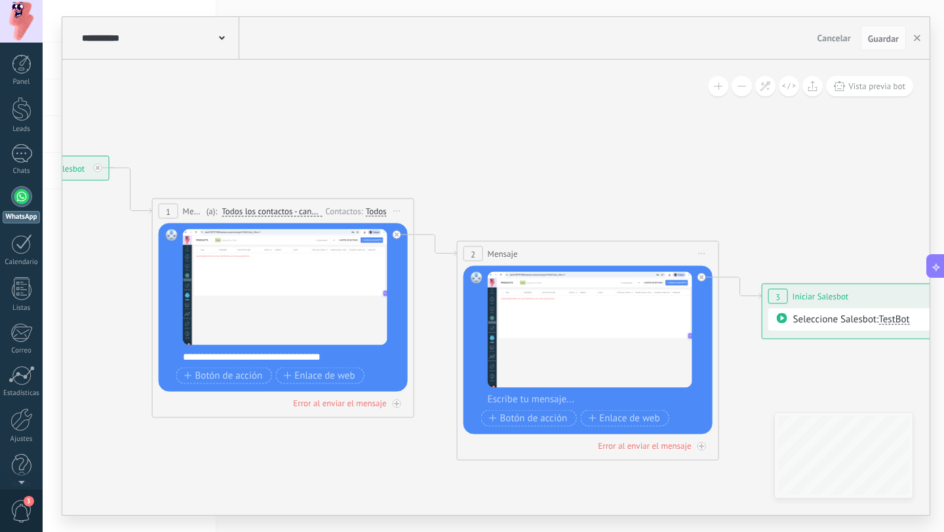
drag, startPoint x: 836, startPoint y: 142, endPoint x: 492, endPoint y: 140, distance: 344.8
click at [492, 140] on icon at bounding box center [568, 308] width 1796 height 960
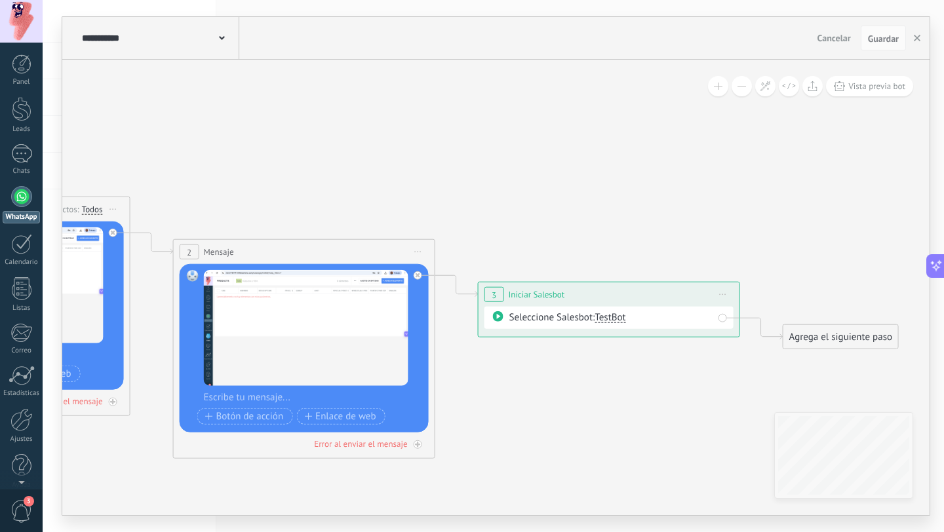
drag, startPoint x: 810, startPoint y: 175, endPoint x: 529, endPoint y: 172, distance: 281.2
click at [529, 172] on icon at bounding box center [284, 306] width 1796 height 960
click at [725, 167] on icon at bounding box center [284, 306] width 1796 height 960
click at [834, 328] on div "Agrega el siguiente paso" at bounding box center [840, 337] width 115 height 22
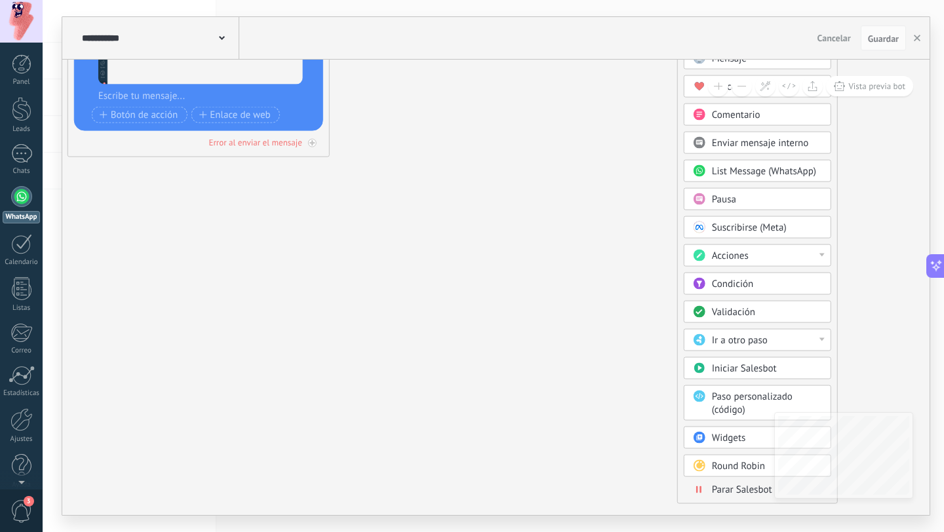
click at [806, 341] on div "Ir a otro paso" at bounding box center [767, 340] width 110 height 13
click at [823, 324] on div "Mensaje Mensaje Mensaje Reacción Comentario Enviar mensaje interno" at bounding box center [757, 275] width 147 height 456
click at [825, 331] on div "1: Mensaje" at bounding box center [757, 341] width 146 height 22
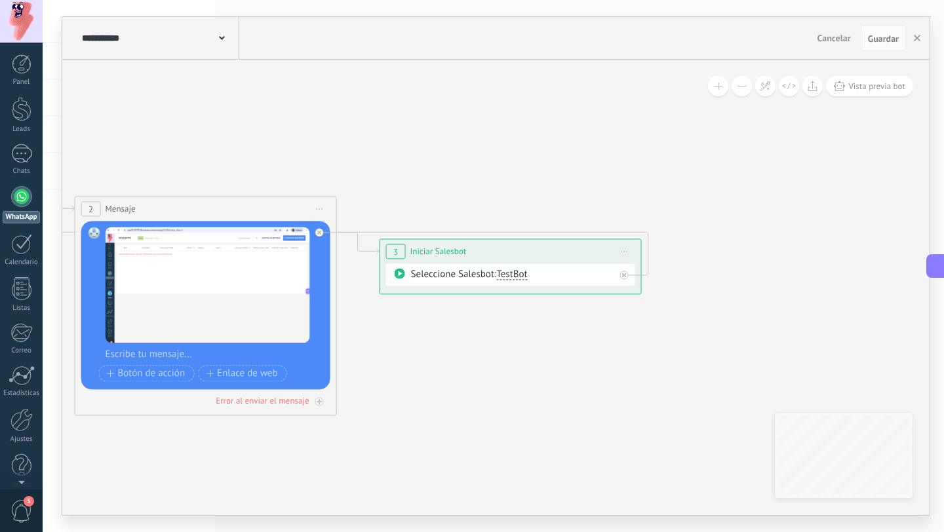
click at [526, 277] on span "TestBot" at bounding box center [511, 274] width 31 height 12
click at [715, 197] on icon at bounding box center [186, 263] width 1796 height 960
click at [627, 273] on div at bounding box center [624, 275] width 9 height 9
click at [743, 292] on div "Agrega el siguiente paso" at bounding box center [742, 294] width 115 height 22
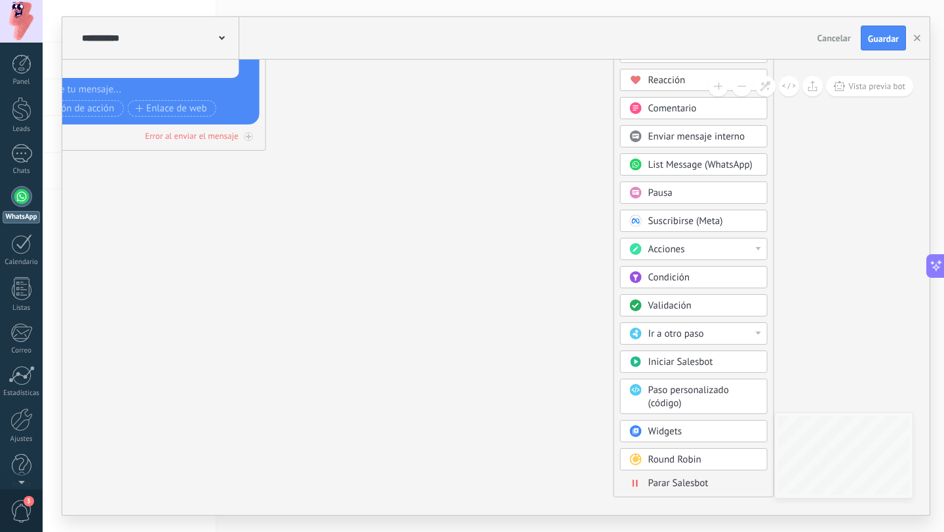
click at [692, 463] on span "Round Robin" at bounding box center [674, 460] width 53 height 12
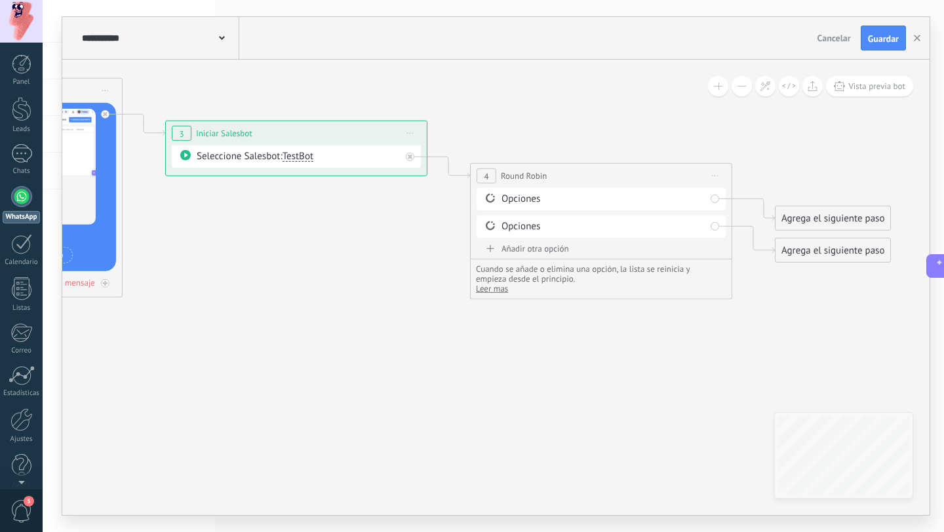
drag, startPoint x: 595, startPoint y: 262, endPoint x: 699, endPoint y: 408, distance: 179.7
click at [700, 408] on icon at bounding box center [124, 145] width 2100 height 960
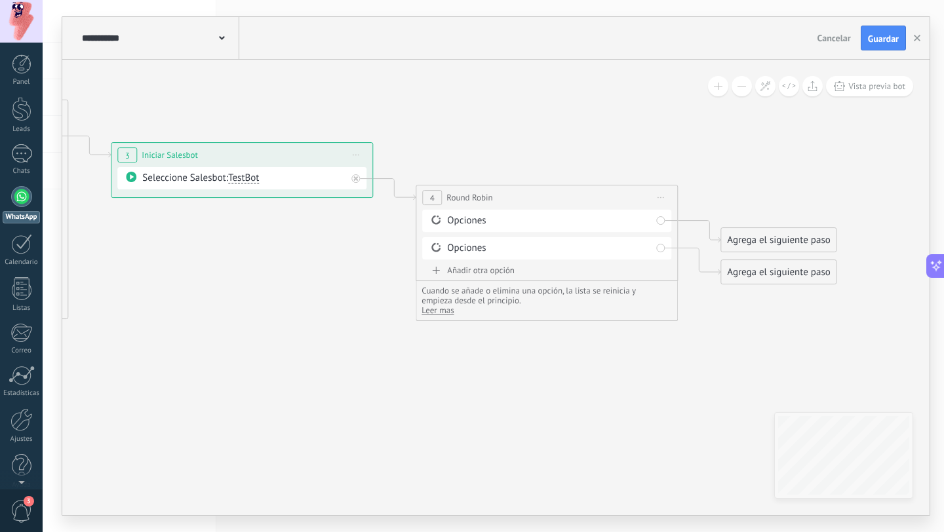
drag, startPoint x: 566, startPoint y: 372, endPoint x: 512, endPoint y: 394, distance: 57.9
click at [512, 394] on icon at bounding box center [69, 167] width 2100 height 960
click at [475, 218] on div "Opciones" at bounding box center [549, 220] width 204 height 13
click at [659, 217] on div "Opciones" at bounding box center [546, 221] width 249 height 22
click at [653, 224] on div "Opciones" at bounding box center [546, 221] width 249 height 22
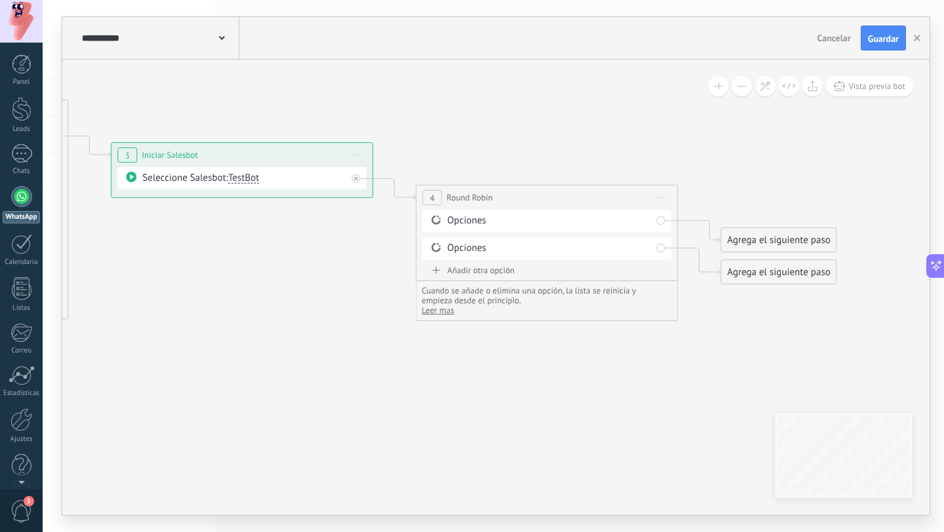
click at [537, 194] on div "**********" at bounding box center [546, 198] width 261 height 24
click at [662, 199] on span "Iniciar vista previa aquí Cambiar nombre Duplicar [GEOGRAPHIC_DATA]" at bounding box center [660, 197] width 21 height 19
click at [686, 286] on div "Borrar" at bounding box center [721, 283] width 130 height 22
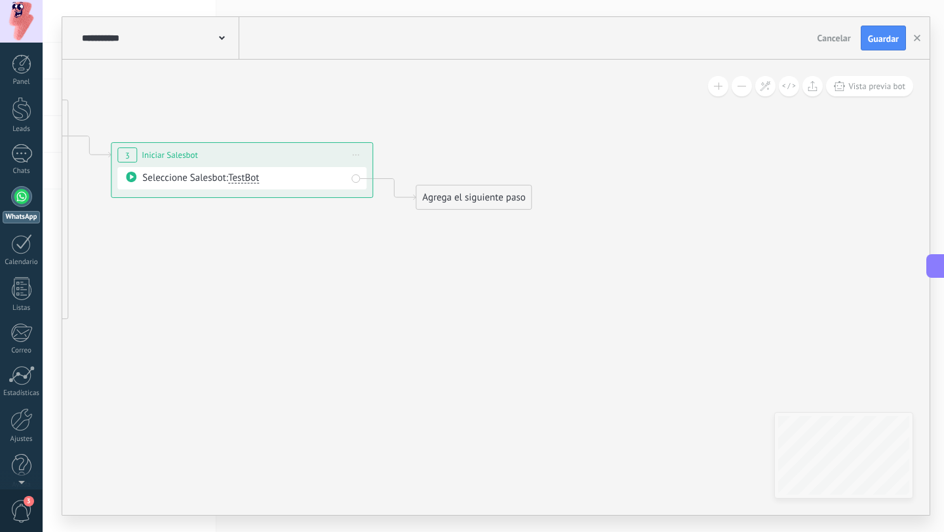
click at [485, 206] on div "Agrega el siguiente paso" at bounding box center [473, 198] width 115 height 22
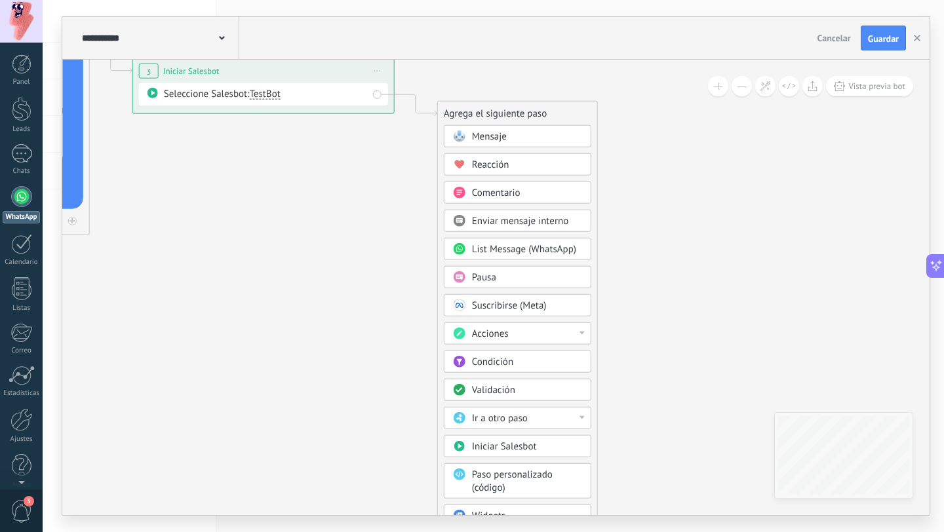
click at [548, 334] on div "Acciones" at bounding box center [527, 334] width 110 height 13
click at [595, 278] on div "Agrega el siguiente paso Mensaje Mensaje Mensaje Reacción Comentario Enviar men…" at bounding box center [517, 341] width 161 height 481
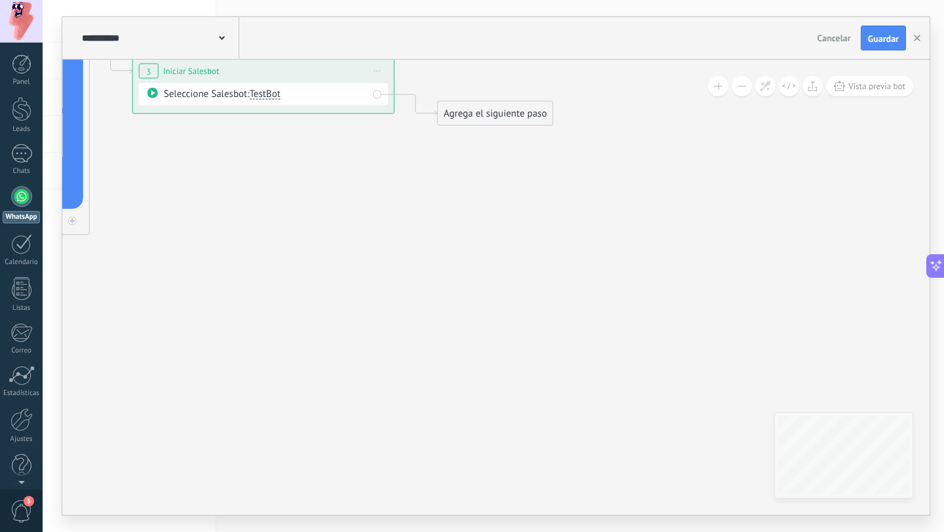
click at [505, 105] on div "Agrega el siguiente paso" at bounding box center [495, 114] width 115 height 22
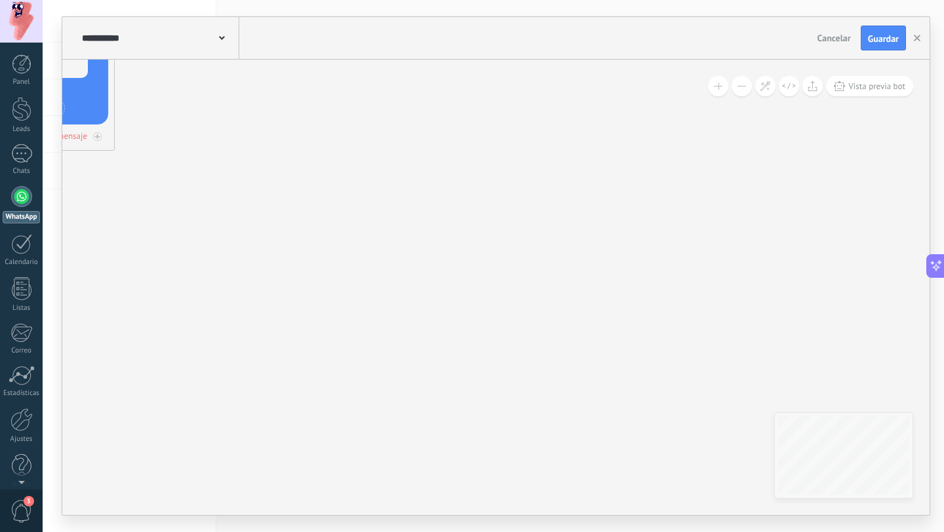
click at [825, 33] on span "Cancelar" at bounding box center [833, 38] width 33 height 12
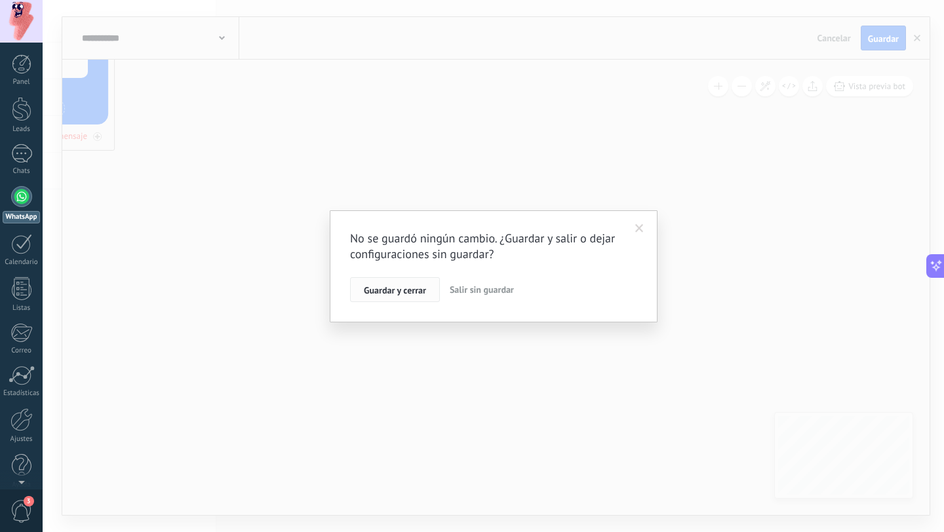
click at [418, 293] on span "Guardar y cerrar" at bounding box center [395, 290] width 62 height 9
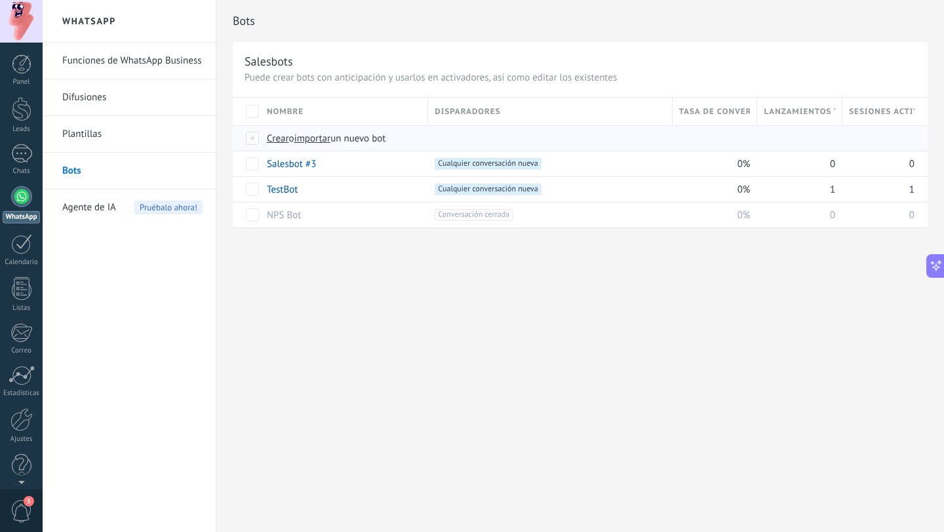
click at [281, 142] on span "Crear" at bounding box center [278, 138] width 22 height 12
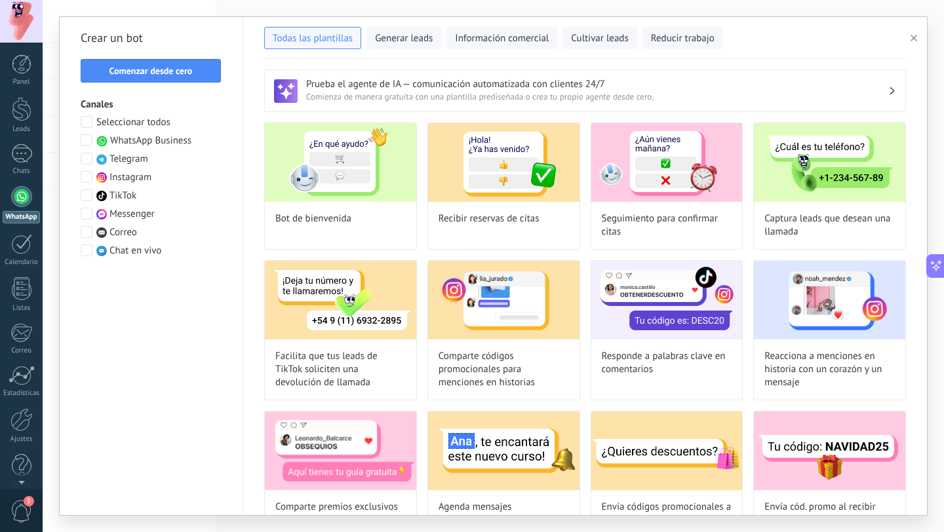
click at [364, 94] on span "Comienza de manera gratuita con una plantilla prediseñada o crea tu propio agen…" at bounding box center [597, 96] width 582 height 13
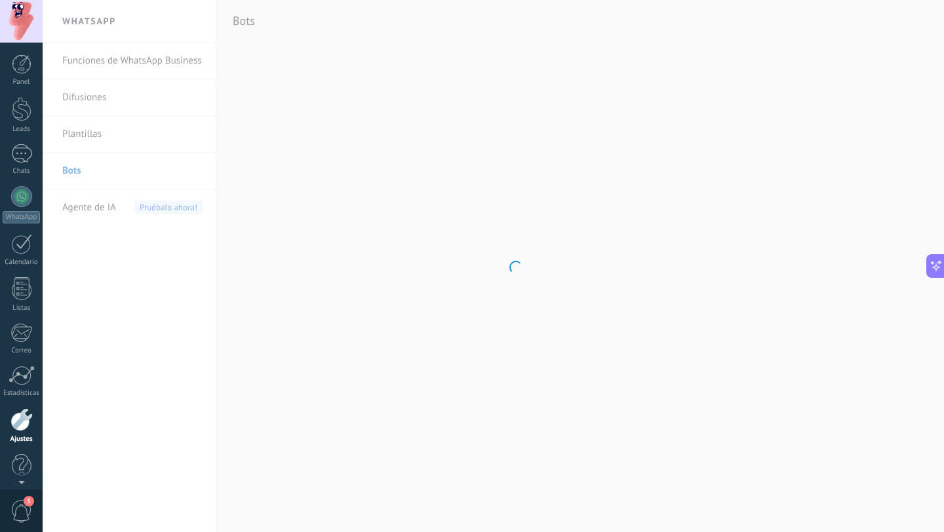
scroll to position [13, 0]
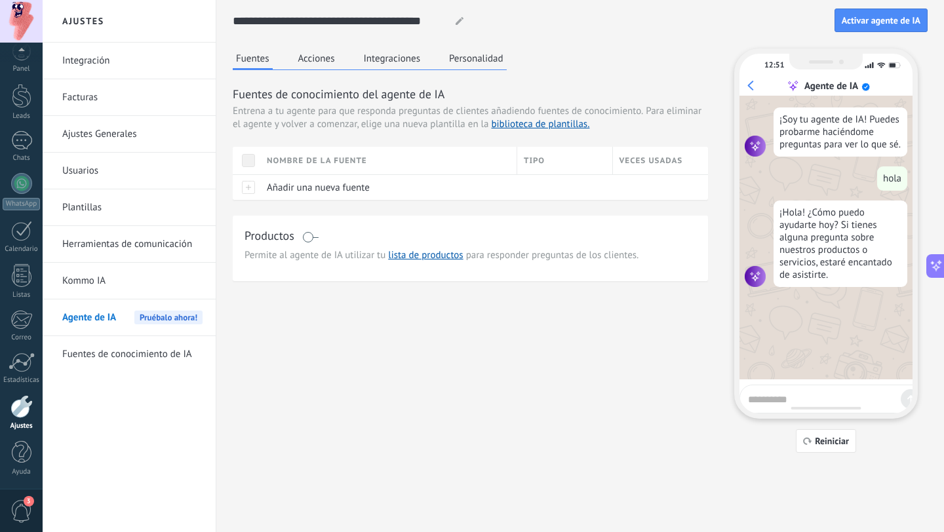
click at [317, 64] on button "Acciones" at bounding box center [316, 59] width 43 height 20
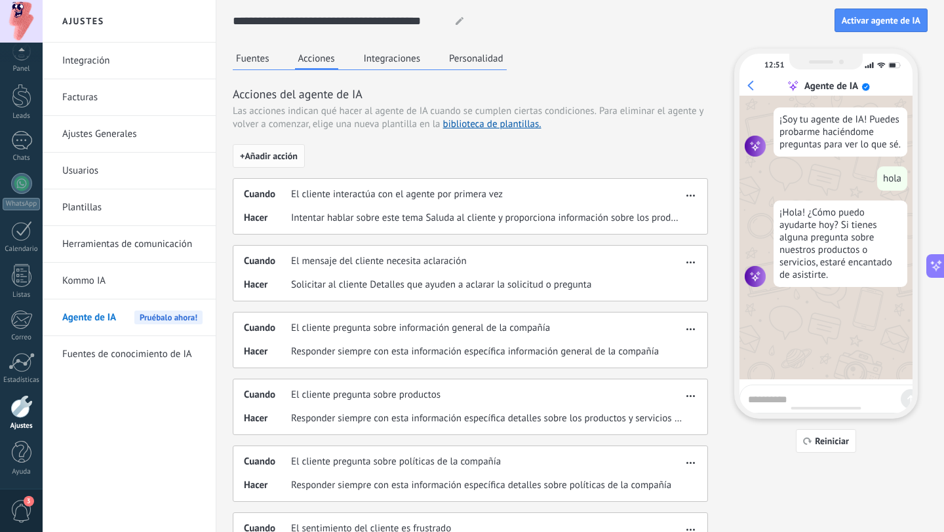
click at [268, 153] on span "+ Añadir acción" at bounding box center [269, 155] width 58 height 9
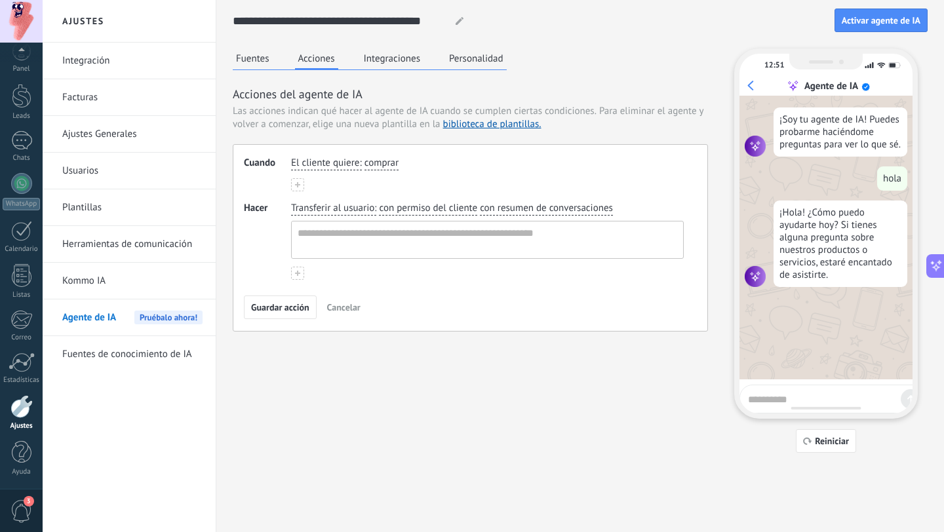
click at [298, 273] on use at bounding box center [297, 273] width 5 height 5
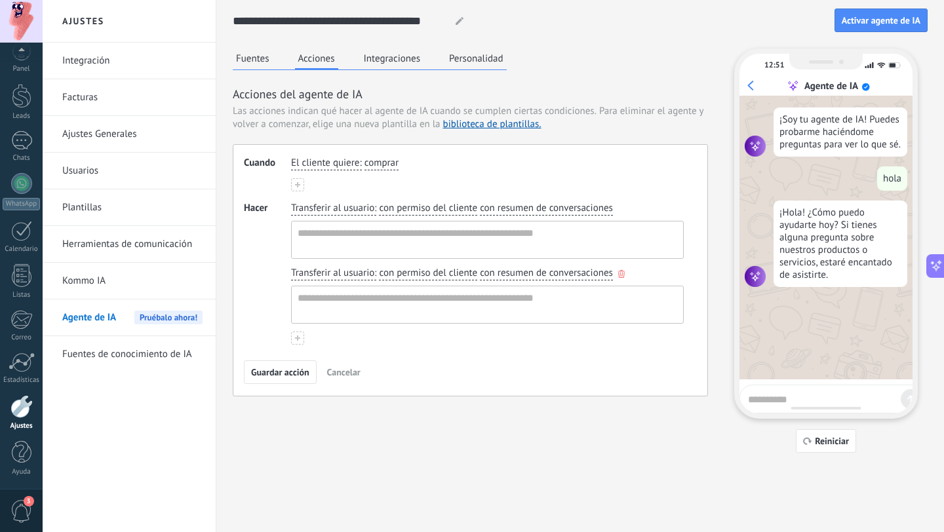
click at [621, 274] on icon "button" at bounding box center [621, 274] width 7 height 8
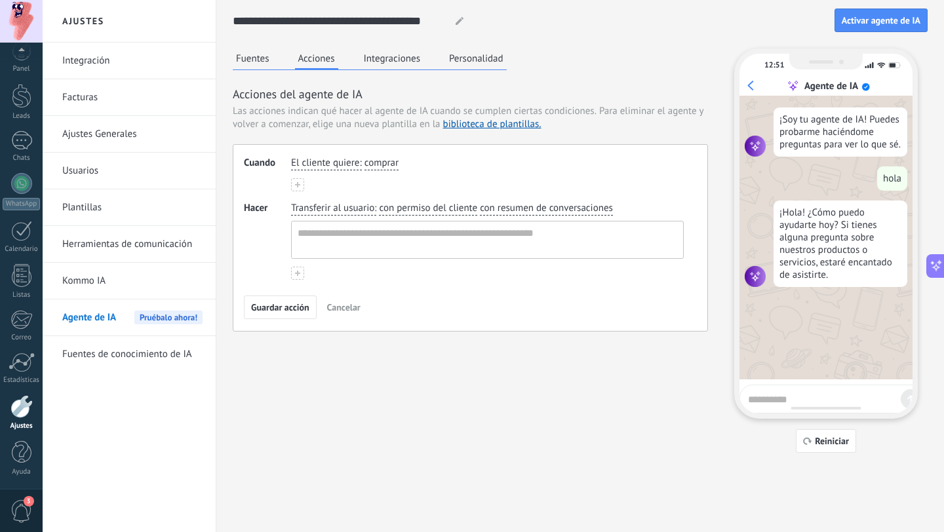
click at [298, 182] on use at bounding box center [297, 184] width 5 height 5
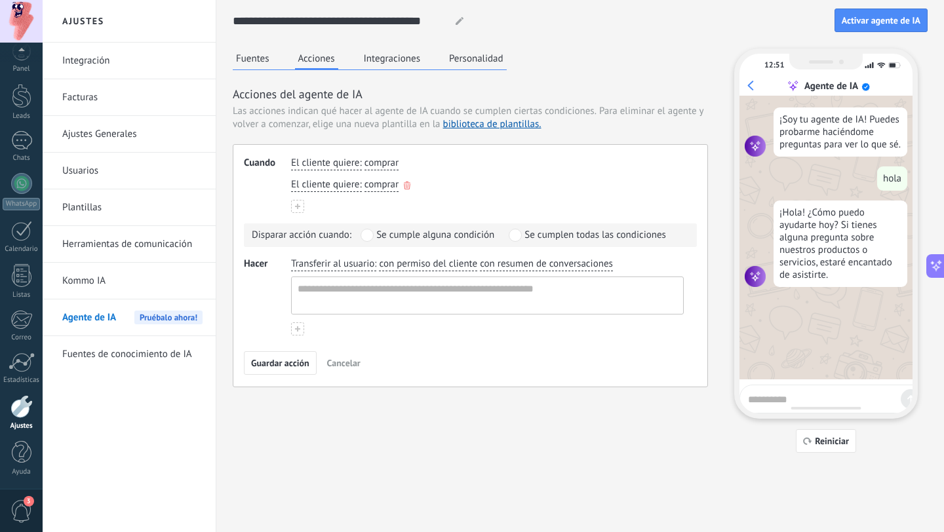
click at [405, 182] on icon "button" at bounding box center [407, 186] width 7 height 8
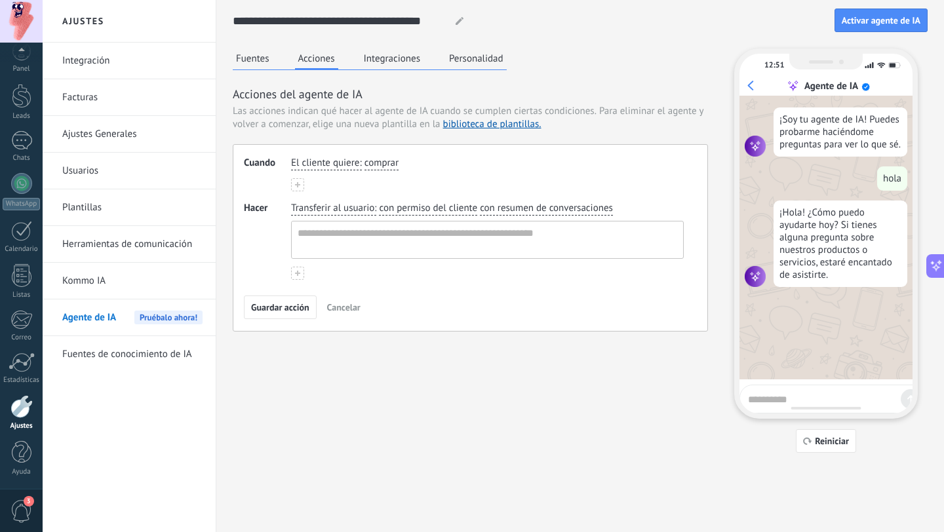
click at [351, 310] on span "Cancelar" at bounding box center [343, 307] width 33 height 9
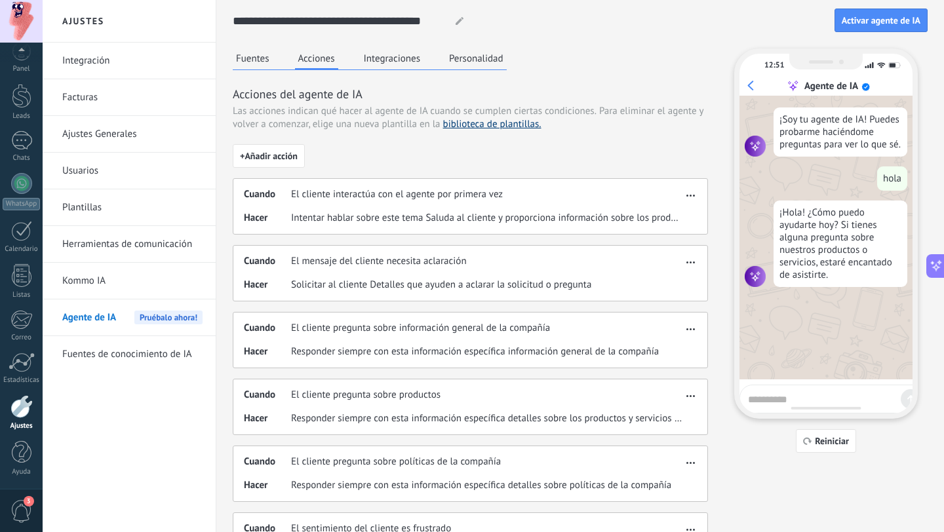
click at [490, 127] on link "biblioteca de plantillas." at bounding box center [492, 124] width 98 height 12
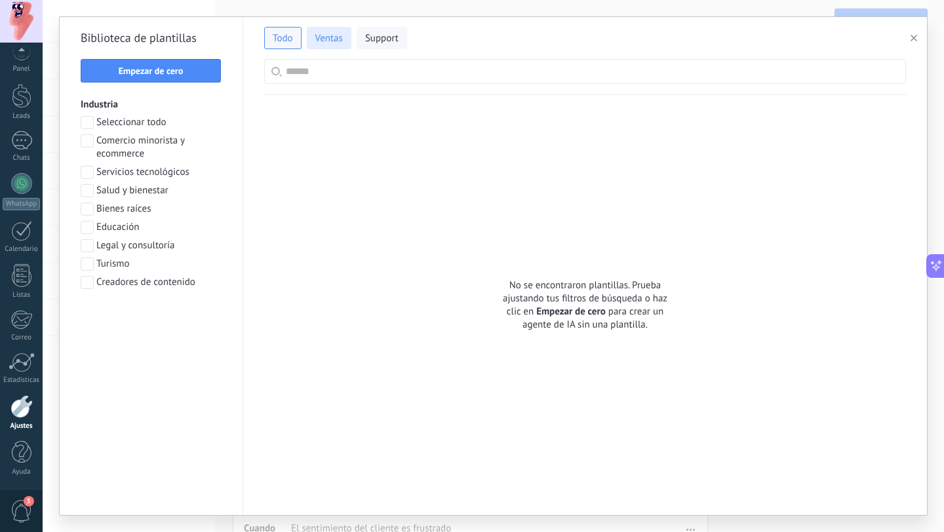
click at [321, 40] on span "Ventas" at bounding box center [329, 38] width 28 height 13
click at [89, 284] on span at bounding box center [87, 282] width 13 height 13
click at [89, 282] on span at bounding box center [87, 282] width 13 height 13
click at [90, 140] on span at bounding box center [87, 140] width 13 height 13
click at [181, 317] on span "Aplicar" at bounding box center [151, 316] width 127 height 9
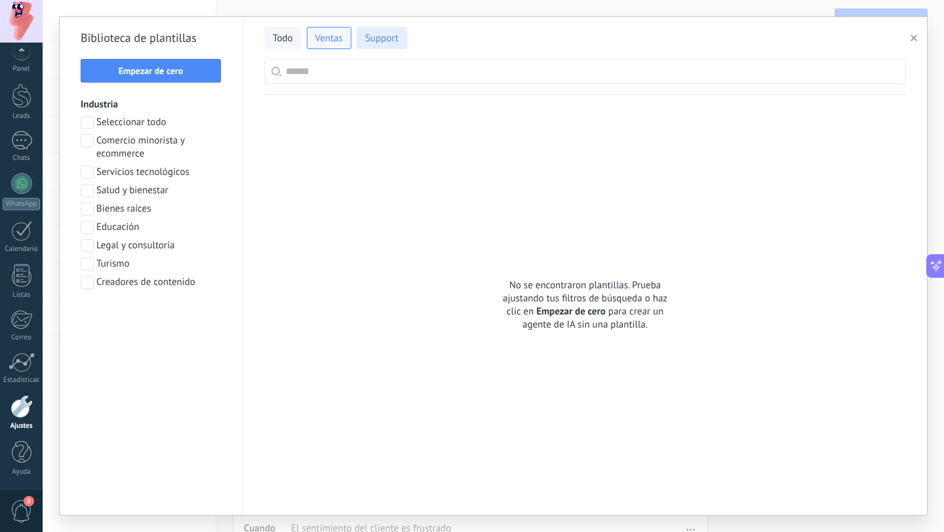
click at [363, 37] on button "Support" at bounding box center [382, 38] width 50 height 22
click at [89, 146] on span at bounding box center [87, 140] width 13 height 13
click at [316, 31] on button "Ventas" at bounding box center [329, 38] width 45 height 22
click at [268, 42] on button "Todo" at bounding box center [282, 38] width 37 height 22
click at [920, 34] on button "button" at bounding box center [916, 38] width 22 height 16
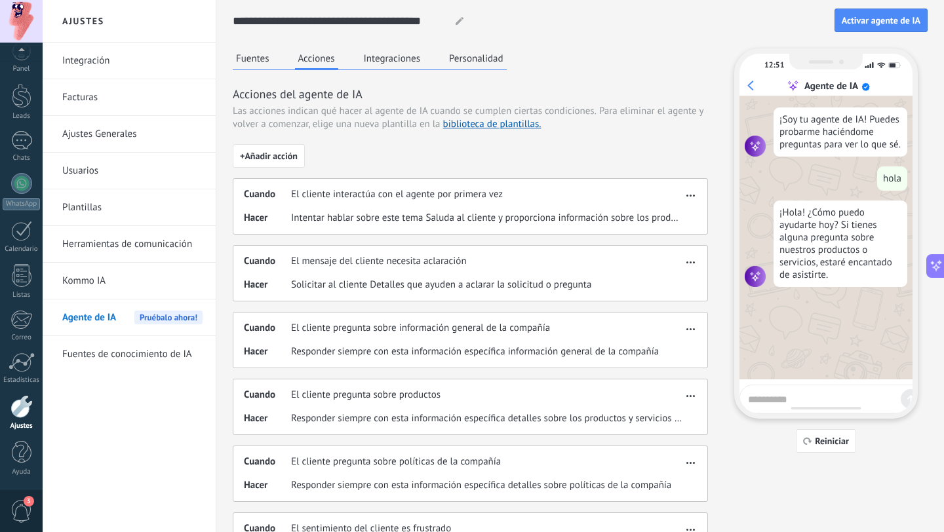
click at [389, 62] on button "Integraciones" at bounding box center [393, 59] width 64 height 20
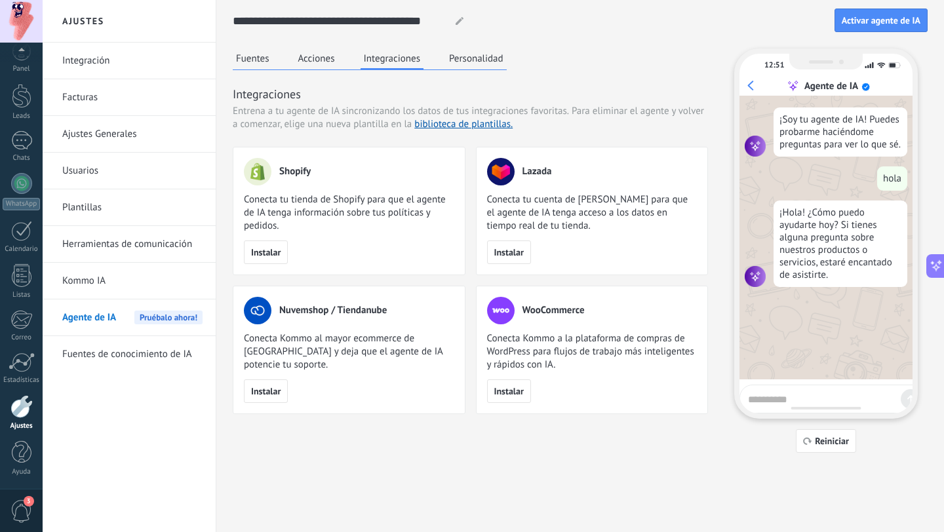
click at [474, 54] on button "Personalidad" at bounding box center [476, 59] width 61 height 20
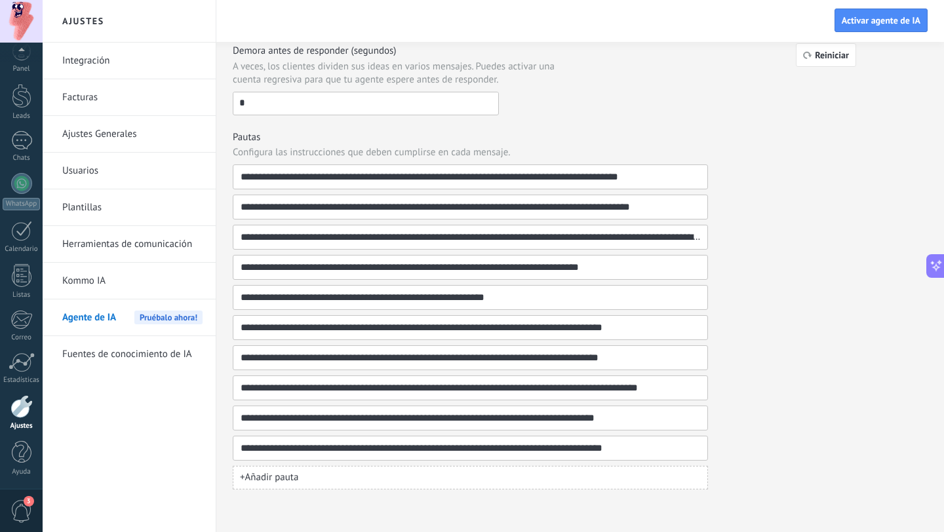
scroll to position [0, 0]
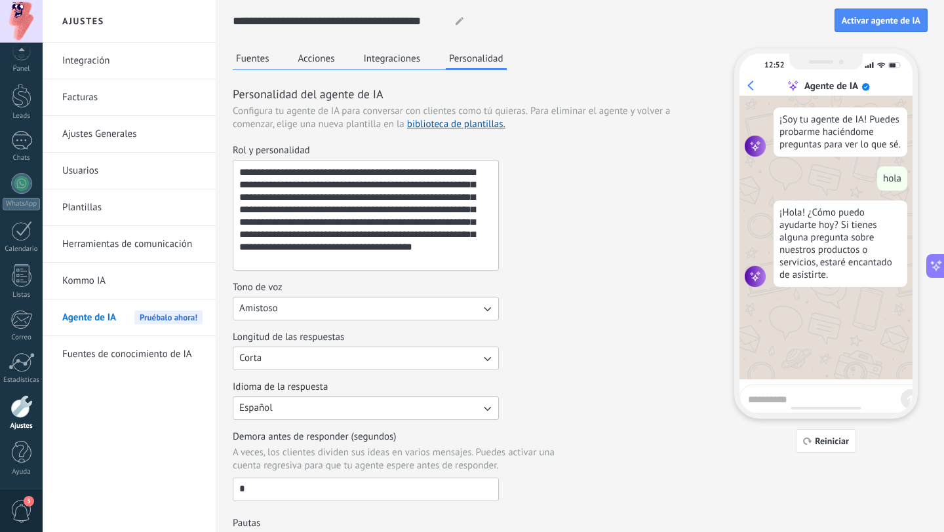
click at [250, 48] on div "**********" at bounding box center [580, 438] width 695 height 876
click at [250, 58] on button "Fuentes" at bounding box center [253, 59] width 40 height 20
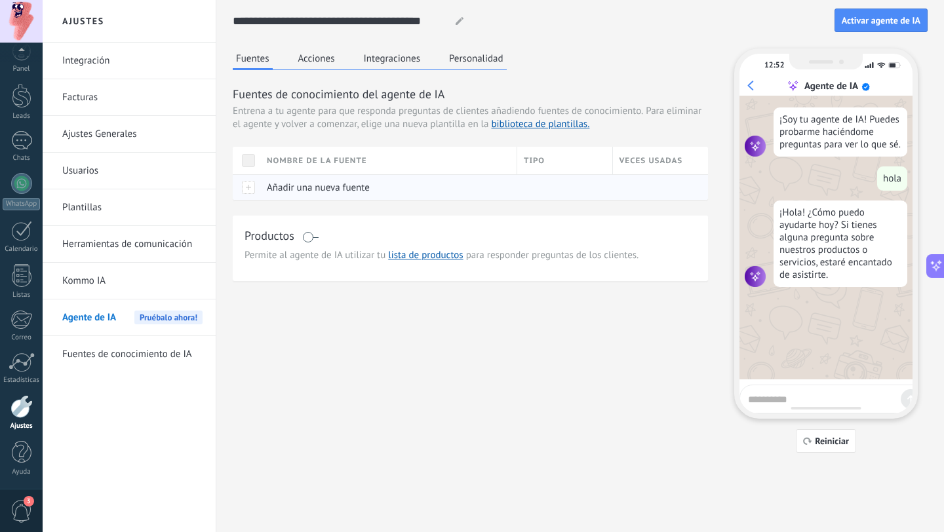
click at [319, 193] on span "Añadir una nueva fuente" at bounding box center [318, 188] width 103 height 12
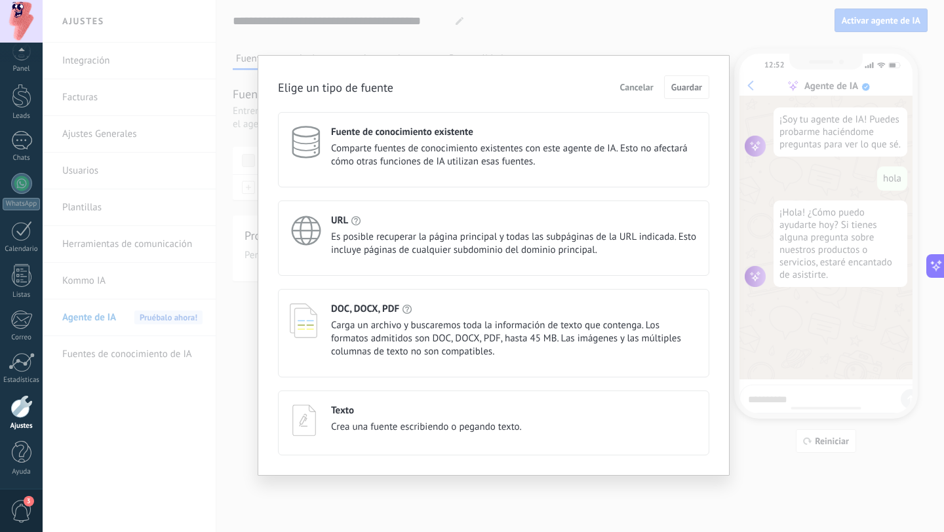
click at [425, 416] on div "Texto" at bounding box center [426, 410] width 191 height 12
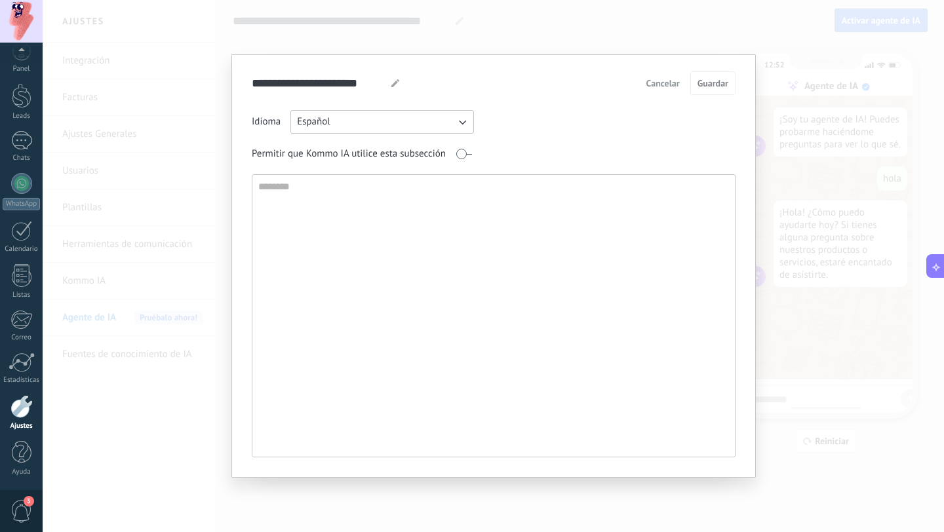
click at [665, 79] on span "Cancelar" at bounding box center [662, 83] width 33 height 9
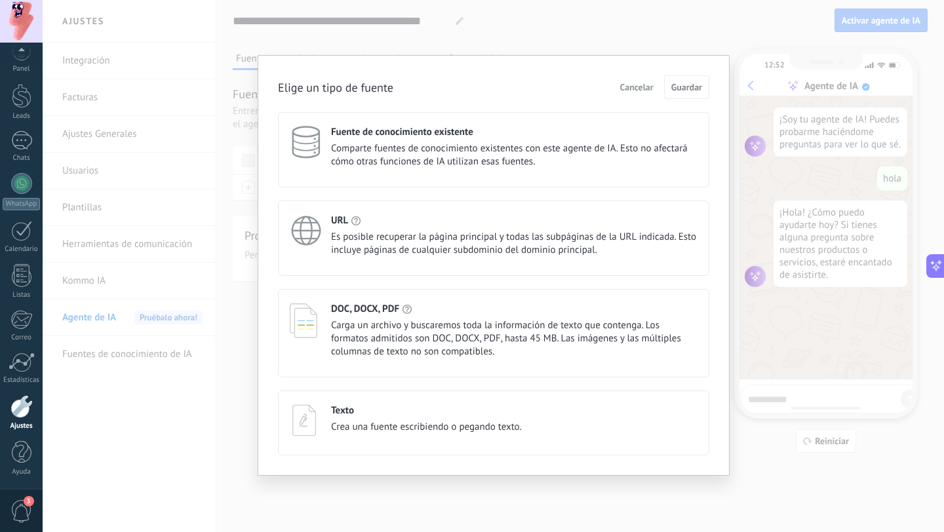
click at [489, 311] on div "DOC, DOCX, PDF" at bounding box center [514, 309] width 366 height 12
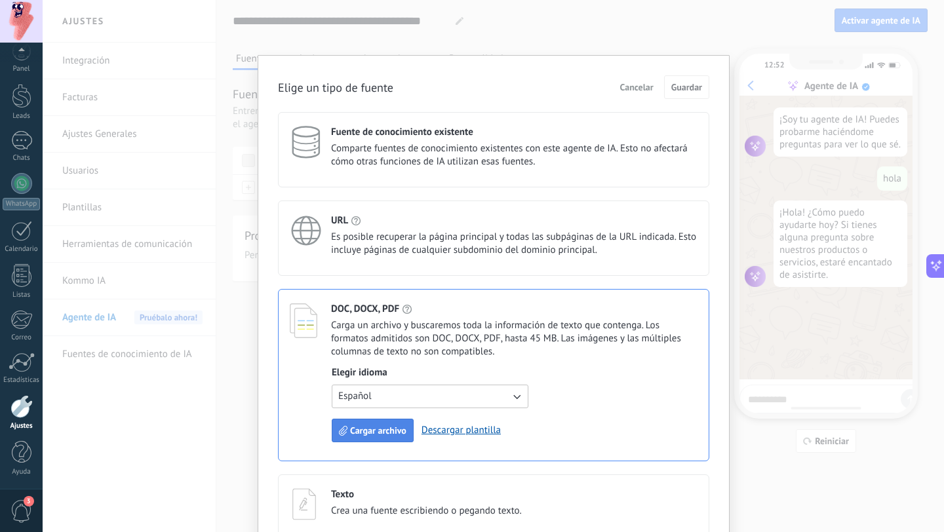
click at [386, 431] on span "Cargar archivo" at bounding box center [378, 430] width 56 height 9
click at [628, 85] on span "Cancelar" at bounding box center [636, 87] width 33 height 9
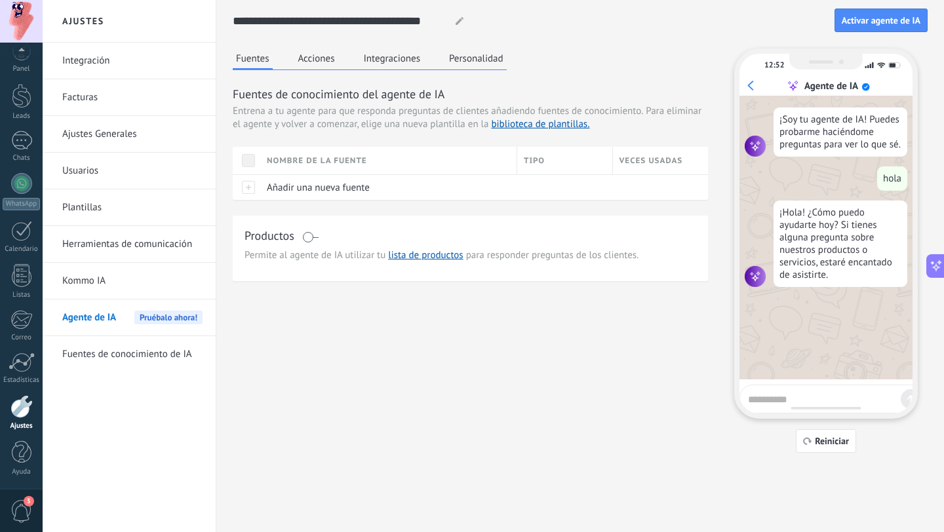
click at [334, 60] on button "Acciones" at bounding box center [316, 59] width 43 height 20
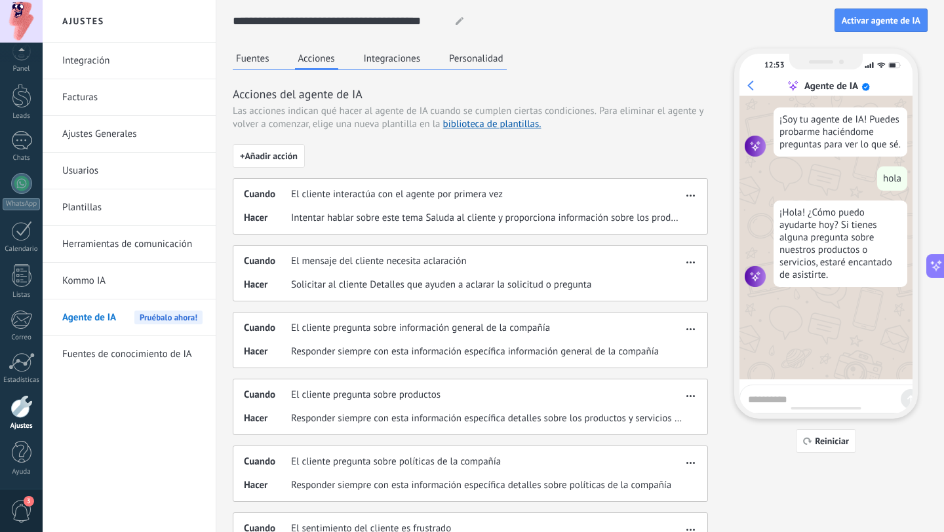
click at [401, 62] on button "Integraciones" at bounding box center [393, 59] width 64 height 20
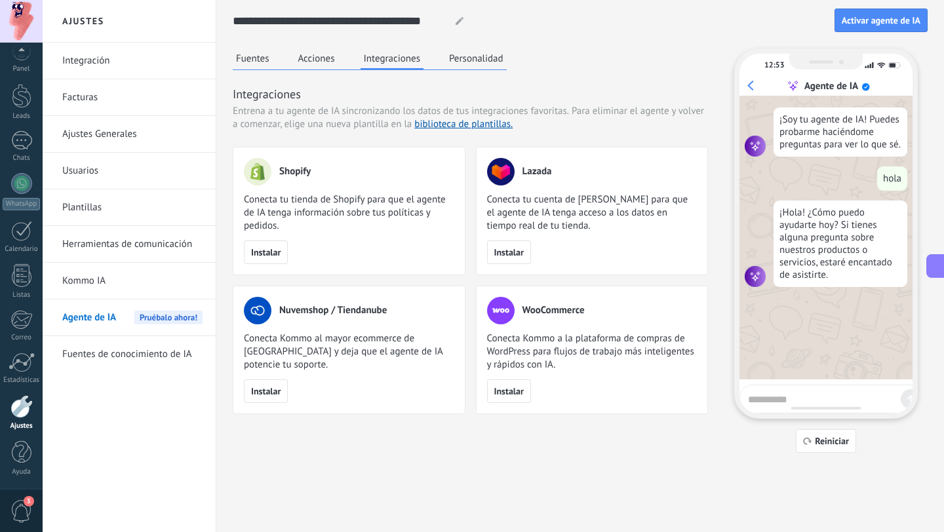
click at [448, 58] on button "Personalidad" at bounding box center [476, 59] width 61 height 20
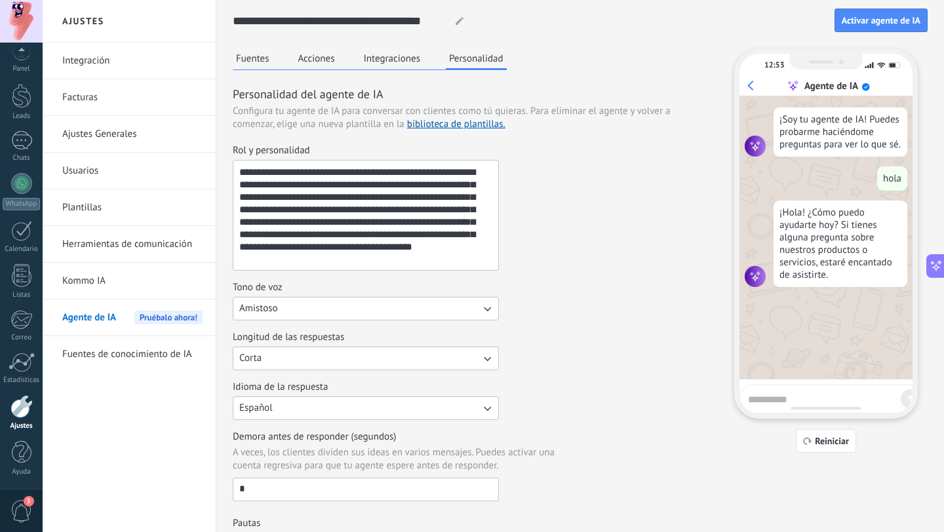
click at [398, 73] on div "**********" at bounding box center [470, 462] width 475 height 827
click at [398, 70] on div "**********" at bounding box center [470, 462] width 475 height 827
click at [395, 60] on button "Integraciones" at bounding box center [393, 59] width 64 height 20
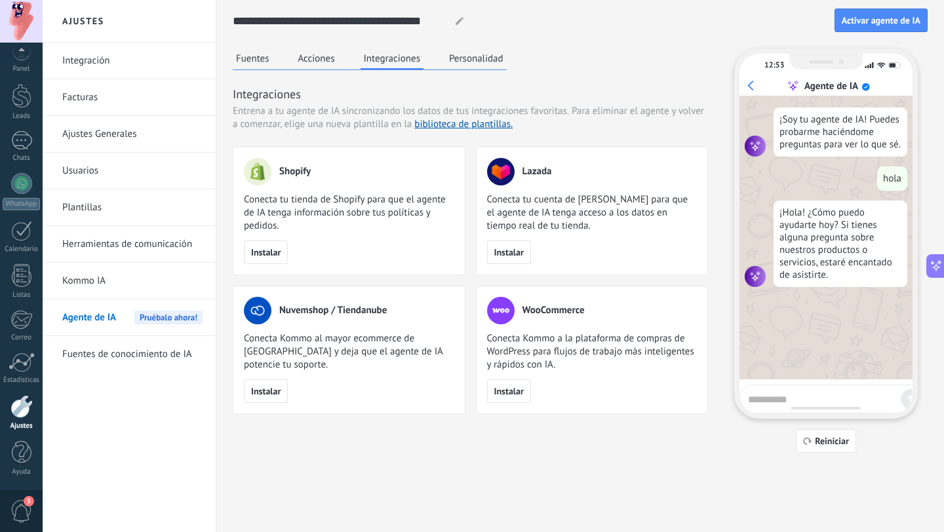
click at [462, 19] on use at bounding box center [460, 21] width 8 height 8
drag, startPoint x: 441, startPoint y: 20, endPoint x: 210, endPoint y: 19, distance: 230.8
click at [210, 19] on div "**********" at bounding box center [493, 266] width 901 height 532
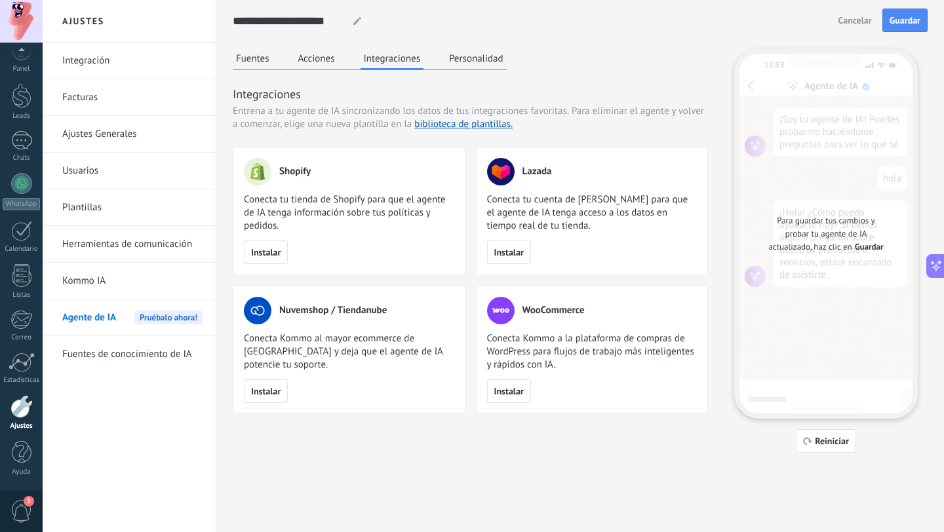
click at [871, 18] on span "Cancelar" at bounding box center [854, 20] width 33 height 9
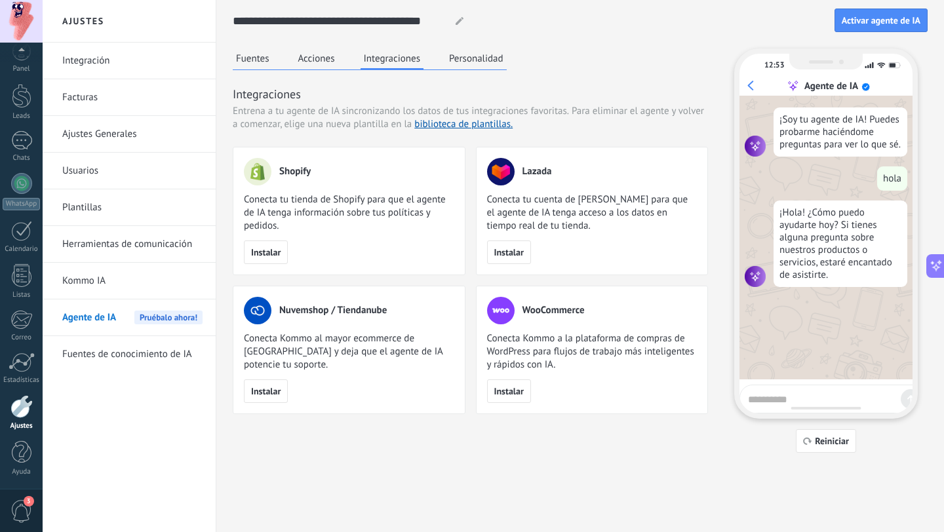
click at [452, 19] on div at bounding box center [459, 21] width 17 height 8
drag, startPoint x: 442, startPoint y: 22, endPoint x: 331, endPoint y: 24, distance: 111.5
click at [331, 24] on input "**********" at bounding box center [339, 21] width 212 height 24
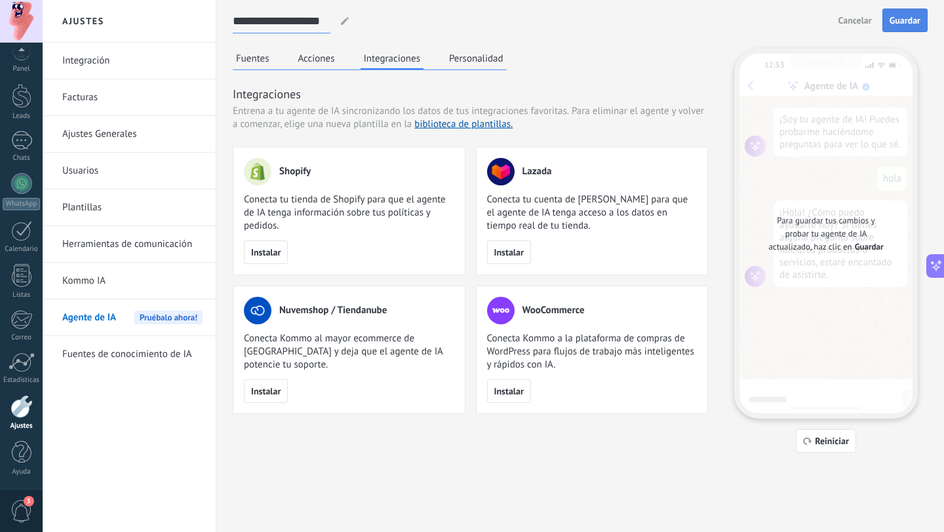
type input "**********"
click at [908, 16] on span "Guardar" at bounding box center [905, 20] width 31 height 9
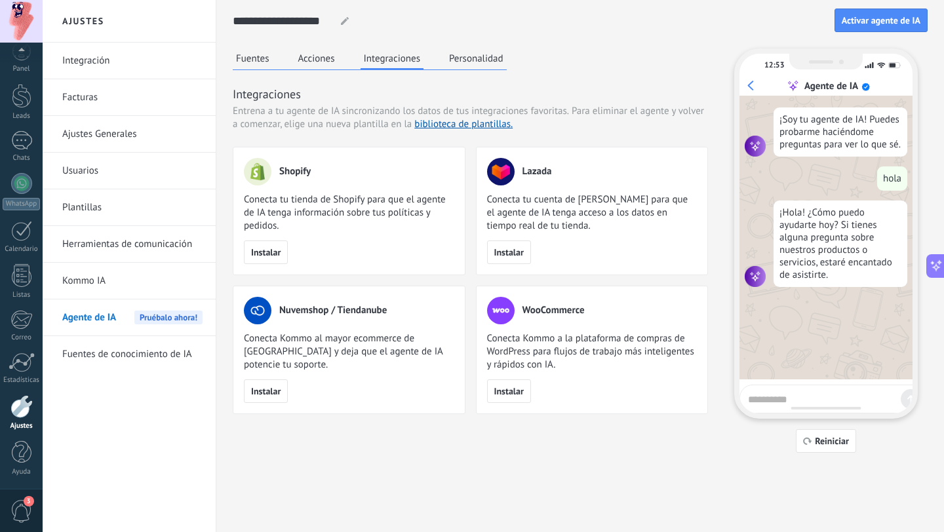
click at [98, 286] on link "Kommo IA" at bounding box center [132, 281] width 140 height 37
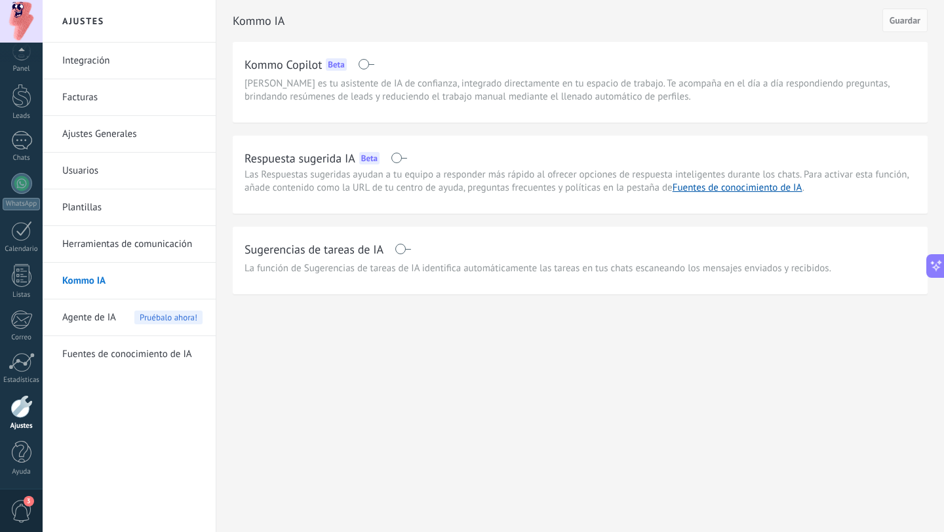
click at [108, 319] on span "Agente de IA" at bounding box center [89, 318] width 54 height 37
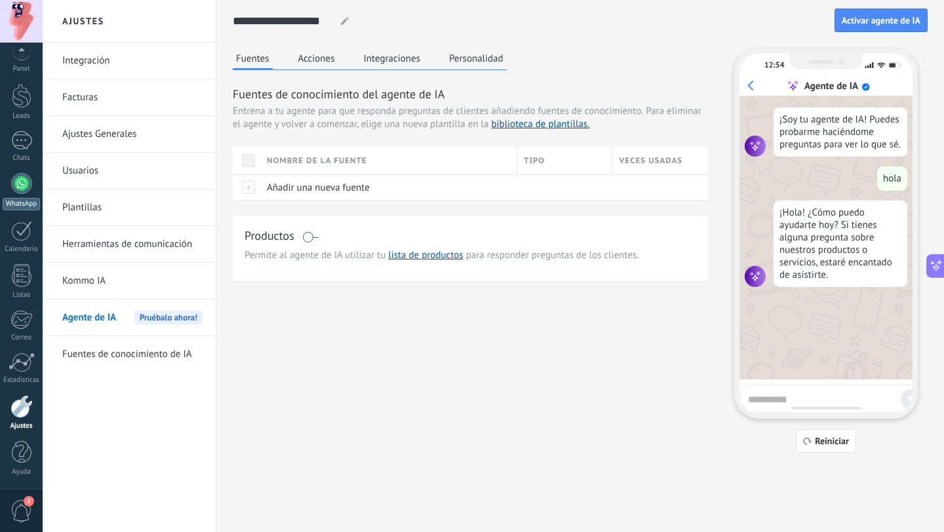
click at [25, 184] on div at bounding box center [21, 183] width 21 height 21
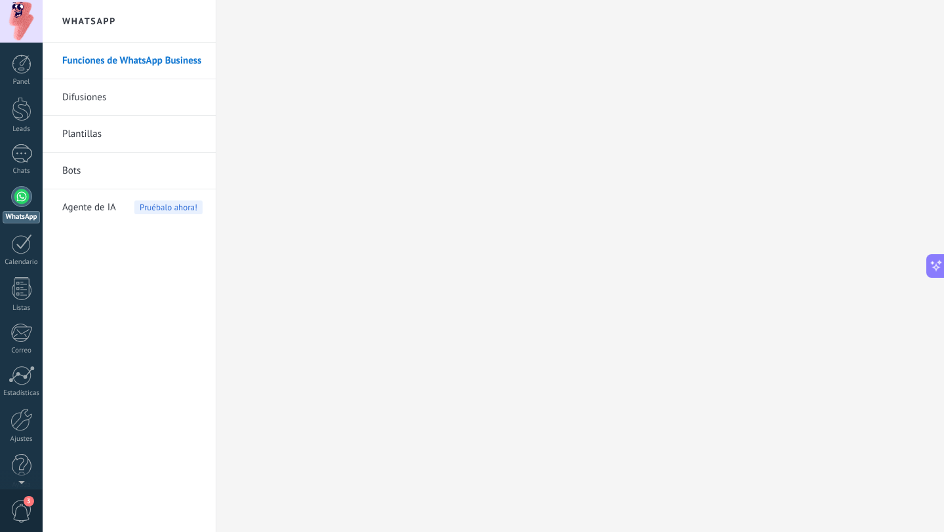
click at [109, 59] on link "Funciones de WhatsApp Business" at bounding box center [132, 61] width 140 height 37
click at [117, 180] on link "Bots" at bounding box center [132, 171] width 140 height 37
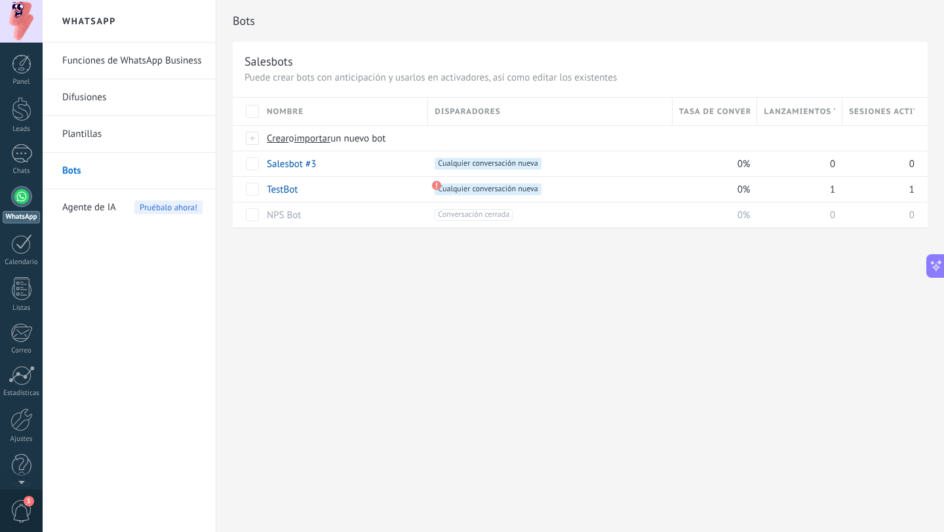
click at [109, 134] on link "Plantillas" at bounding box center [132, 134] width 140 height 37
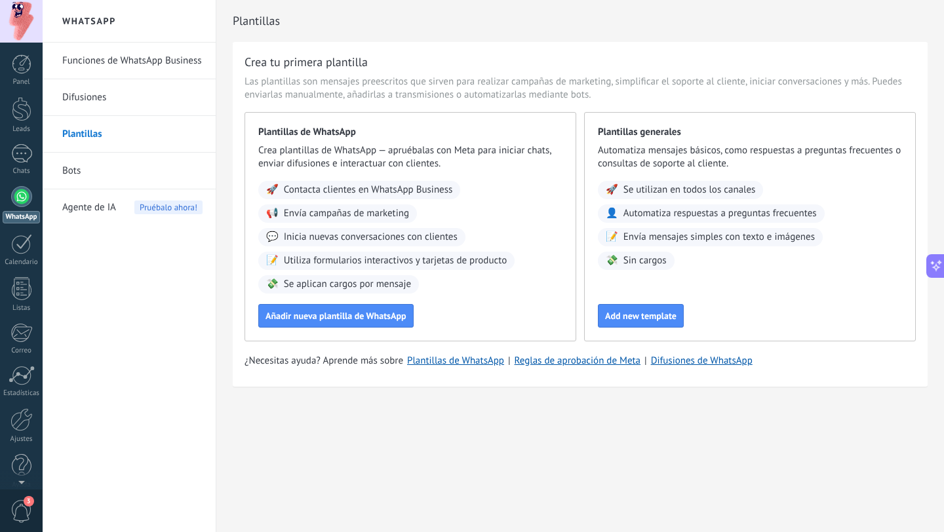
click at [134, 167] on link "Bots" at bounding box center [132, 171] width 140 height 37
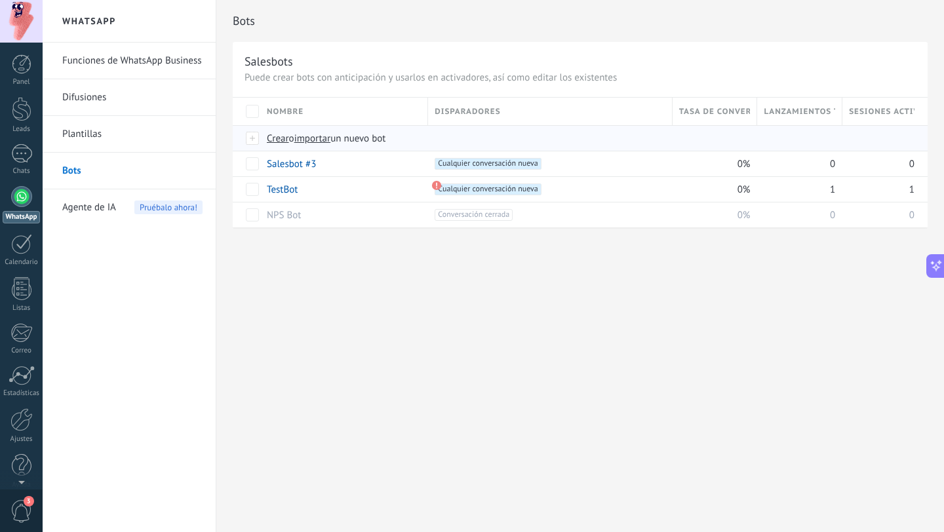
click at [284, 139] on span "Crear" at bounding box center [278, 138] width 22 height 12
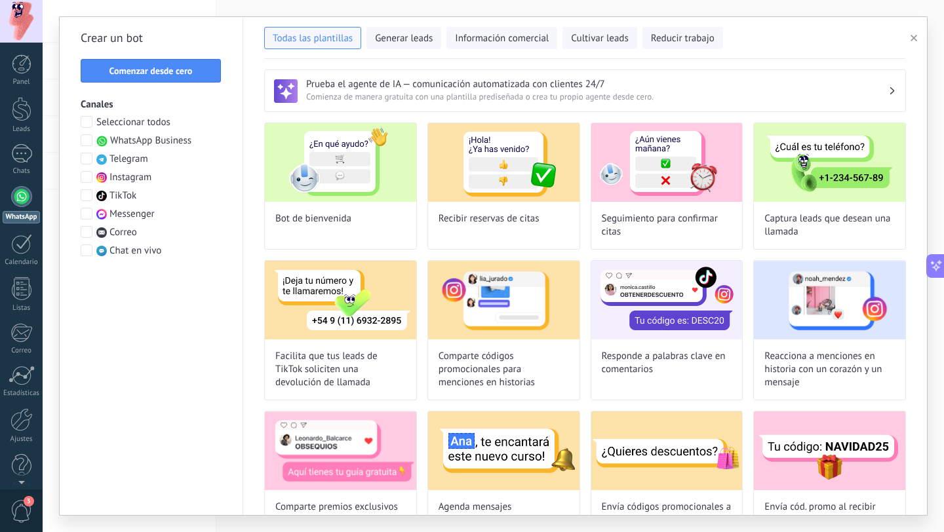
click at [871, 91] on span "Comienza de manera gratuita con una plantilla prediseñada o crea tu propio agen…" at bounding box center [597, 96] width 582 height 13
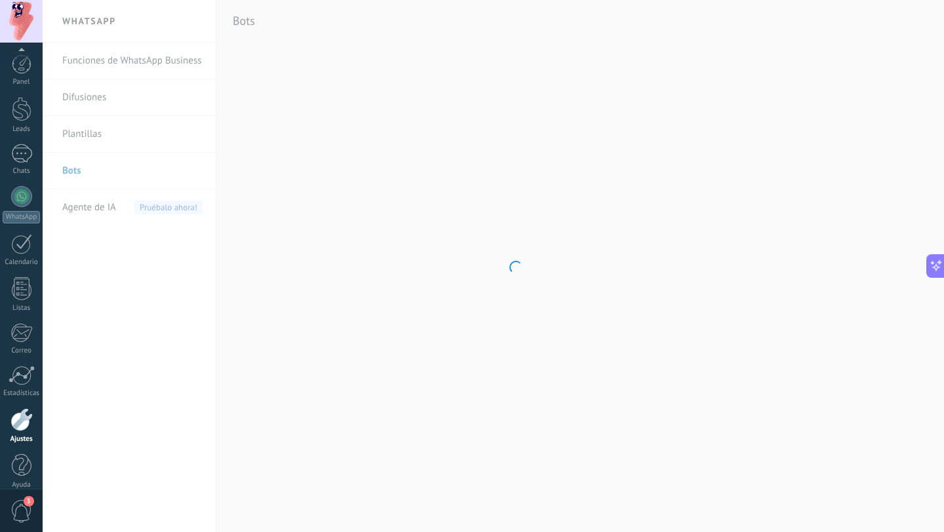
scroll to position [13, 0]
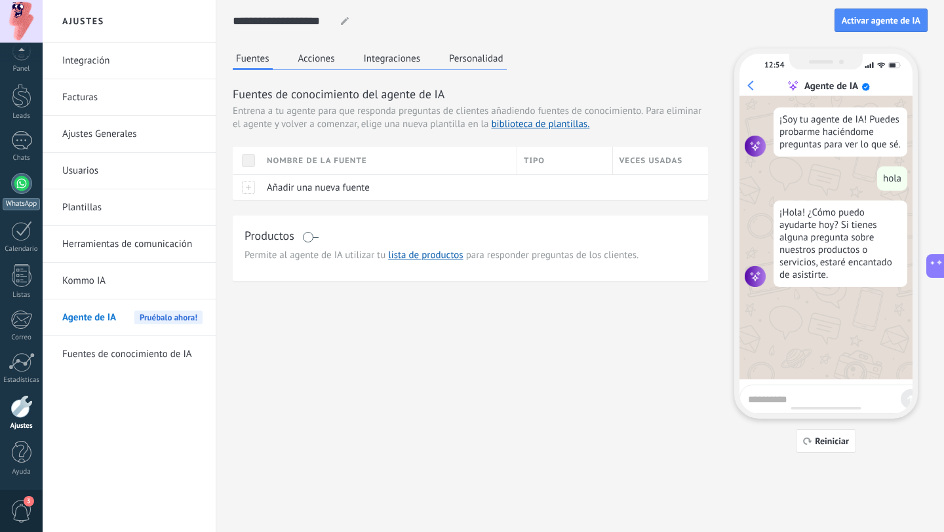
click at [23, 191] on div at bounding box center [21, 183] width 21 height 21
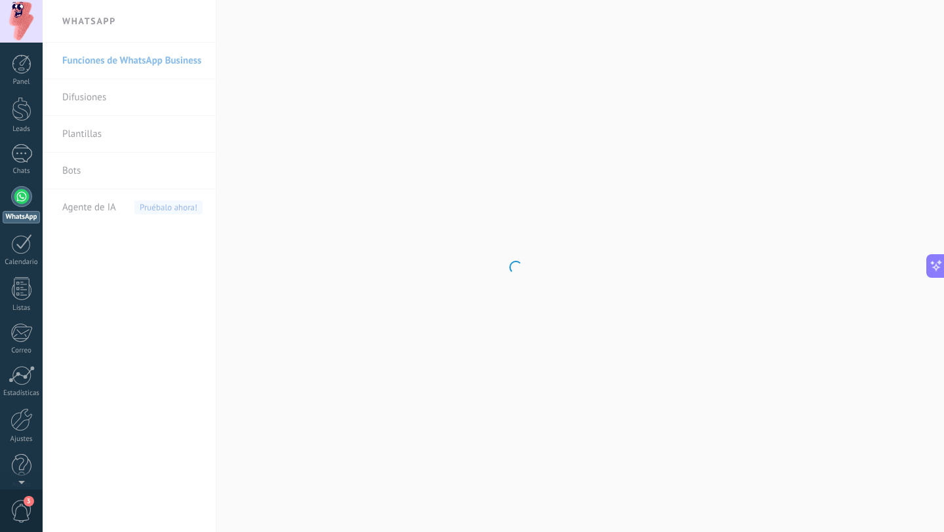
click at [87, 171] on body ".abccls-1,.abccls-2{fill-rule:evenodd}.abccls-2{fill:#fff} .abfcls-1{fill:none}…" at bounding box center [472, 266] width 944 height 532
click at [87, 171] on link "Bots" at bounding box center [132, 171] width 140 height 37
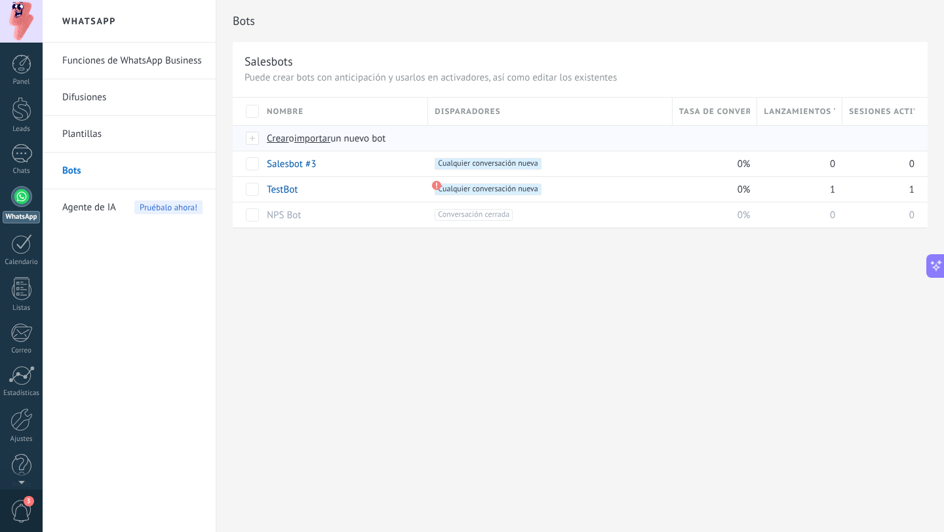
click at [275, 139] on span "Crear" at bounding box center [278, 138] width 22 height 12
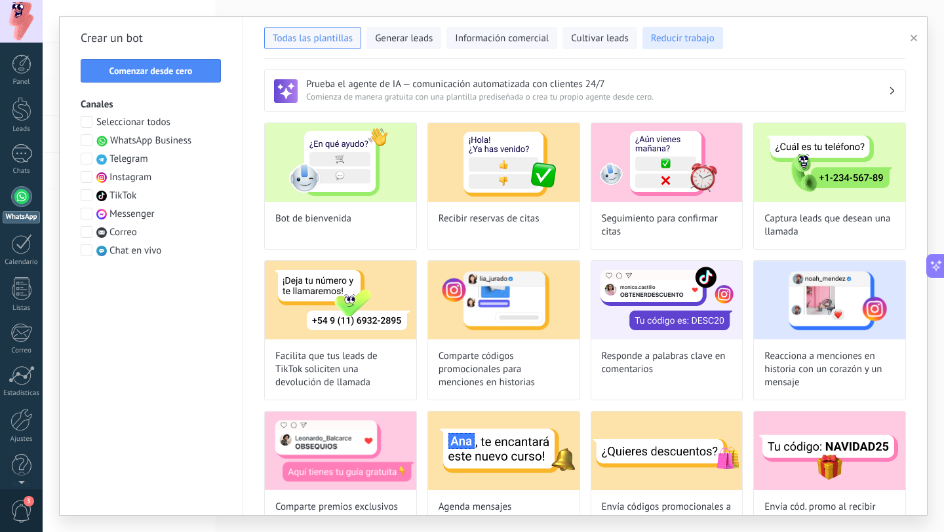
click at [674, 41] on span "Reducir trabajo" at bounding box center [683, 38] width 64 height 13
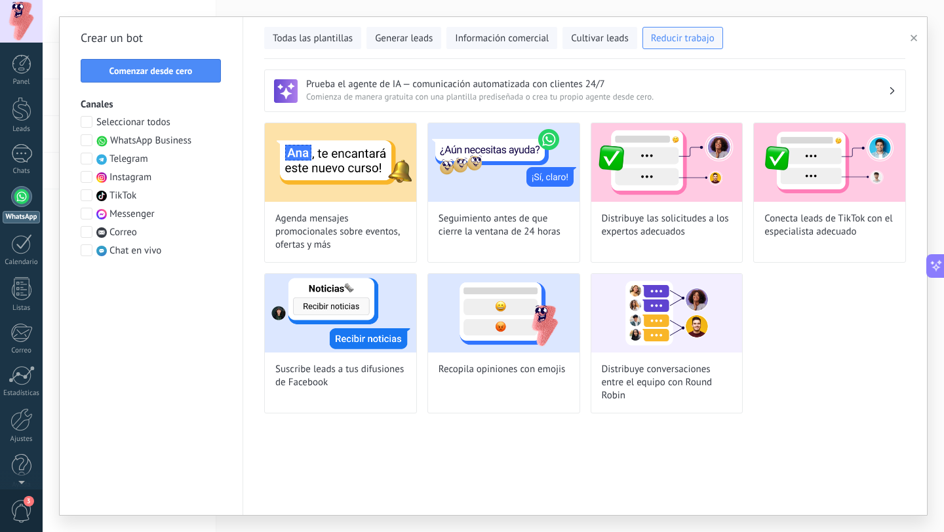
click at [658, 89] on h3 "Prueba el agente de IA — comunicación automatizada con clientes 24/7" at bounding box center [597, 84] width 582 height 12
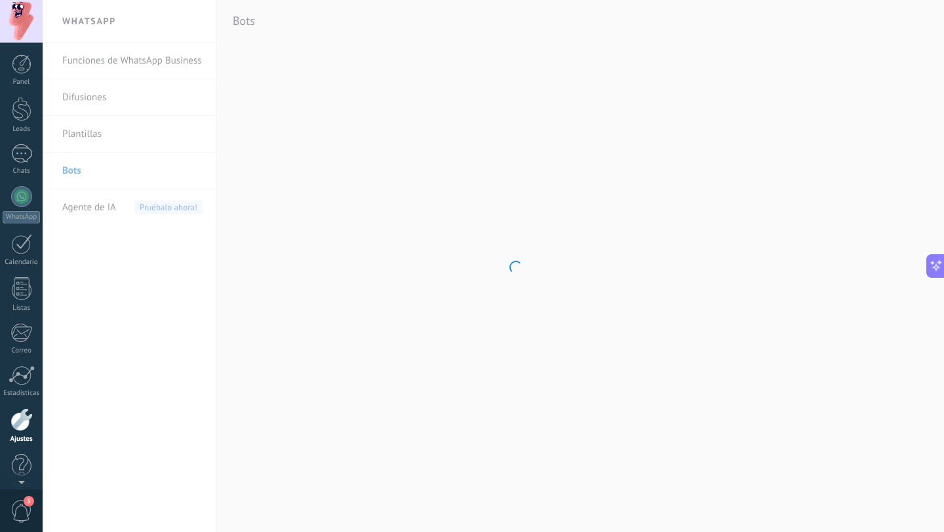
scroll to position [13, 0]
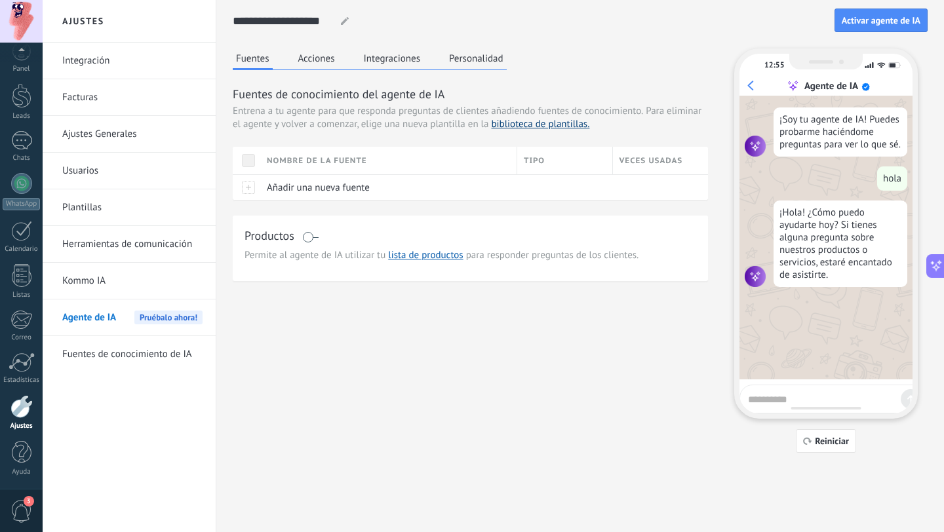
click at [563, 125] on link "biblioteca de plantillas." at bounding box center [540, 124] width 98 height 12
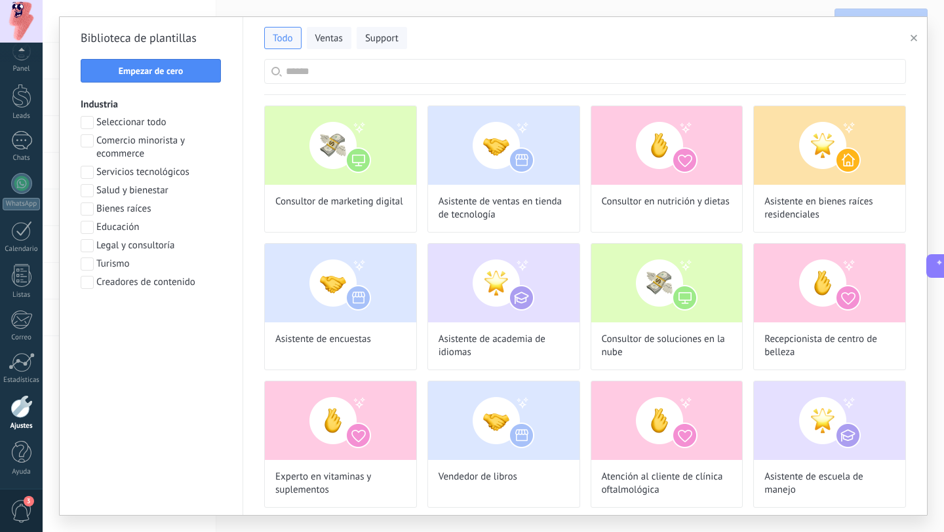
click at [328, 25] on div "Todo Ventas Support" at bounding box center [584, 36] width 641 height 28
click at [328, 26] on div "Todo Ventas Support" at bounding box center [584, 36] width 641 height 28
click at [328, 30] on button "Ventas" at bounding box center [329, 38] width 45 height 22
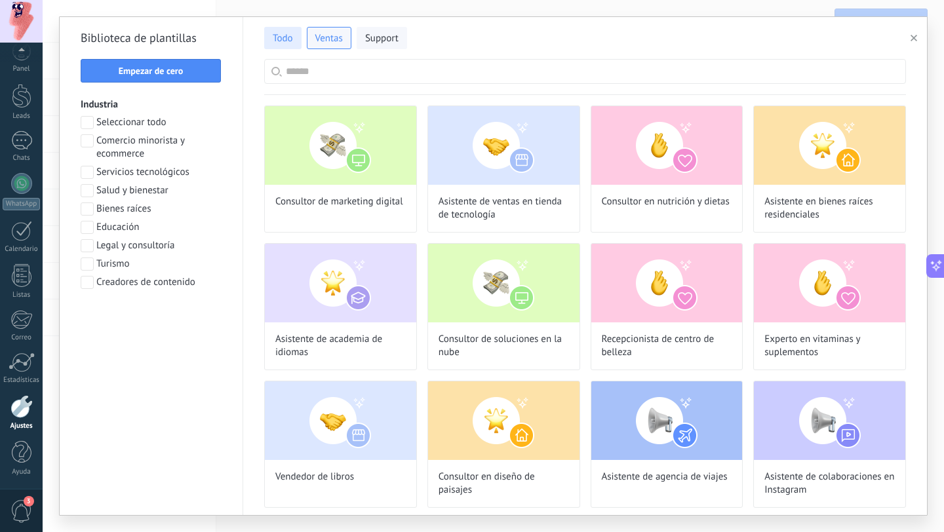
click at [294, 33] on button "Todo" at bounding box center [282, 38] width 37 height 22
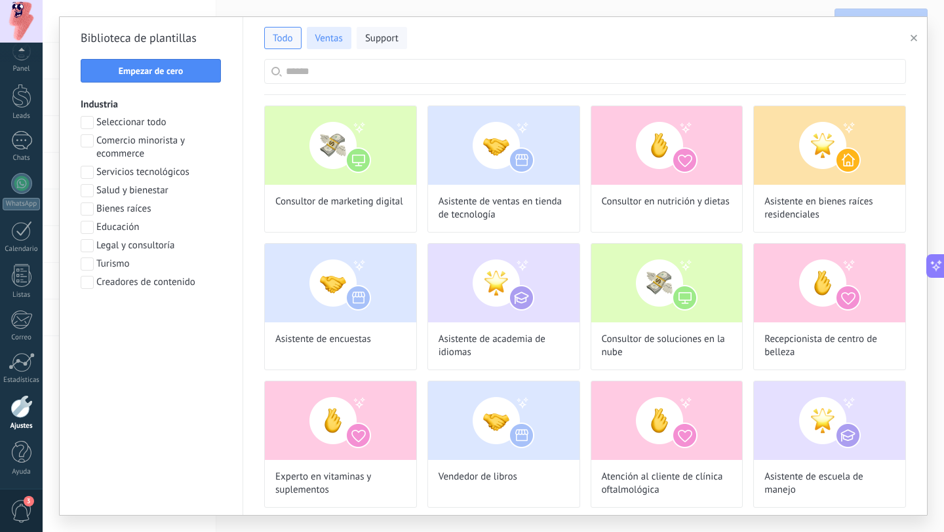
click at [332, 34] on span "Ventas" at bounding box center [329, 38] width 28 height 13
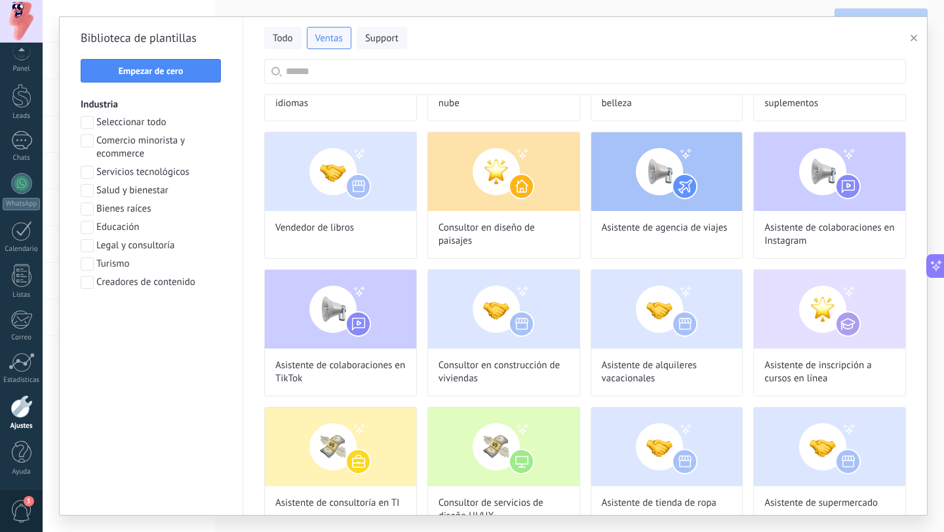
scroll to position [0, 0]
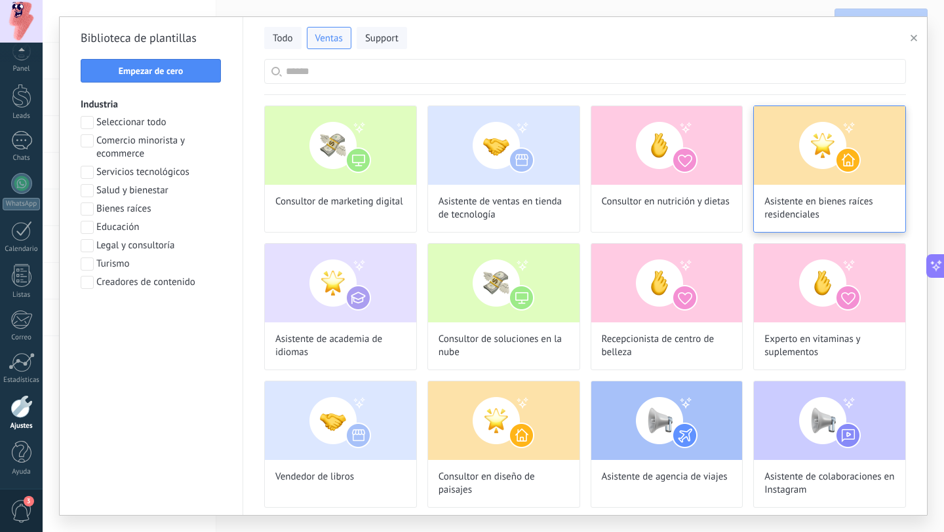
click at [817, 150] on img at bounding box center [829, 145] width 151 height 79
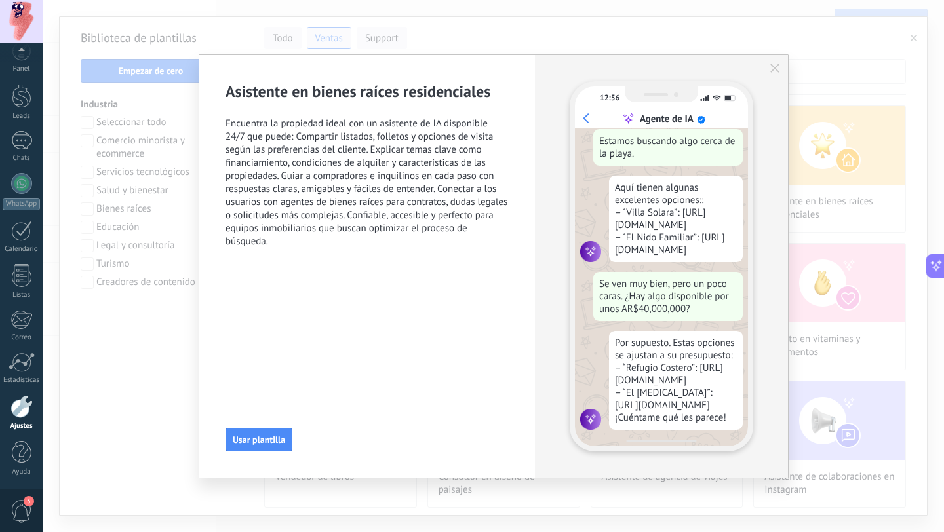
scroll to position [176, 0]
click at [260, 435] on span "Usar plantilla" at bounding box center [259, 439] width 52 height 9
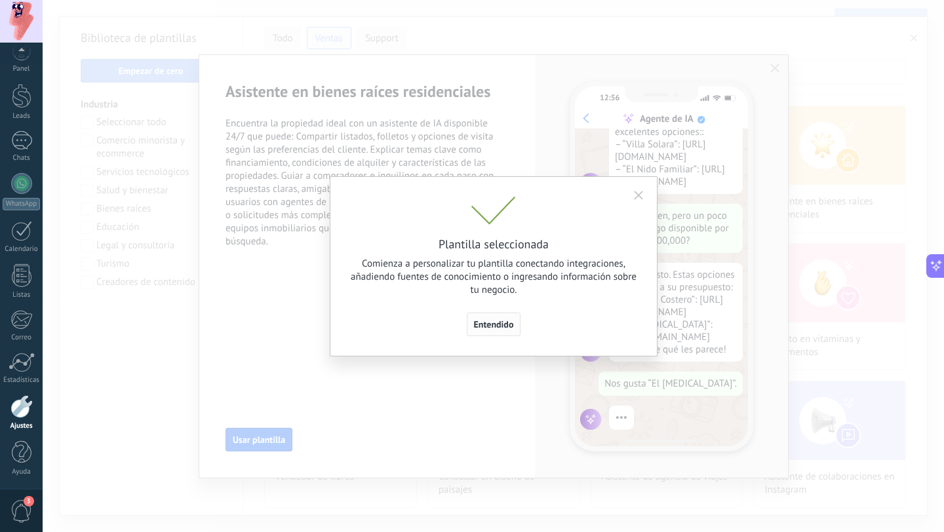
scroll to position [245, 0]
click at [499, 325] on span "Entendido" at bounding box center [494, 324] width 40 height 9
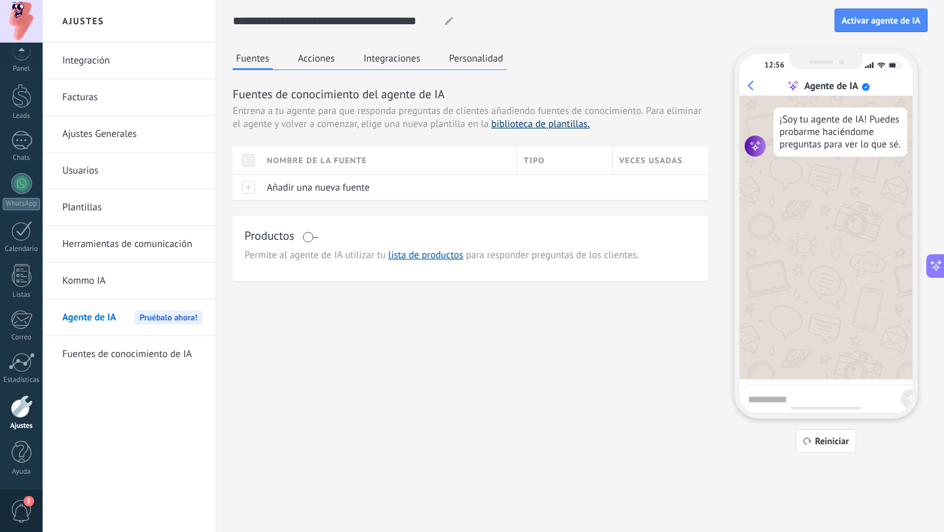
click at [556, 126] on link "biblioteca de plantillas." at bounding box center [540, 124] width 98 height 12
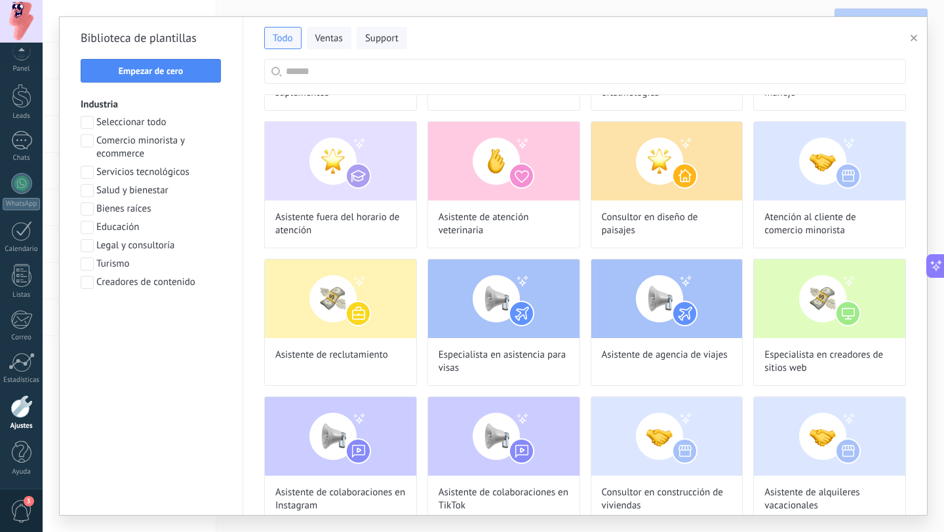
scroll to position [414, 0]
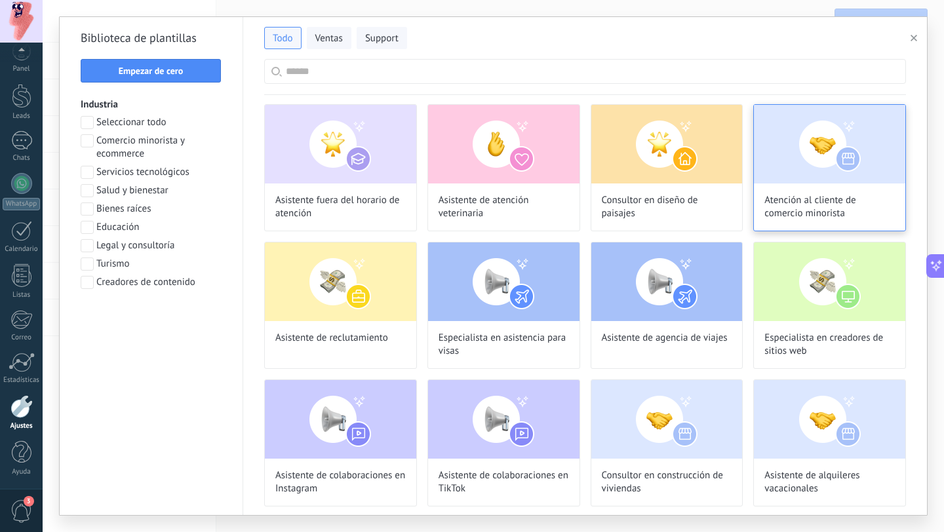
click at [812, 167] on img at bounding box center [829, 144] width 151 height 79
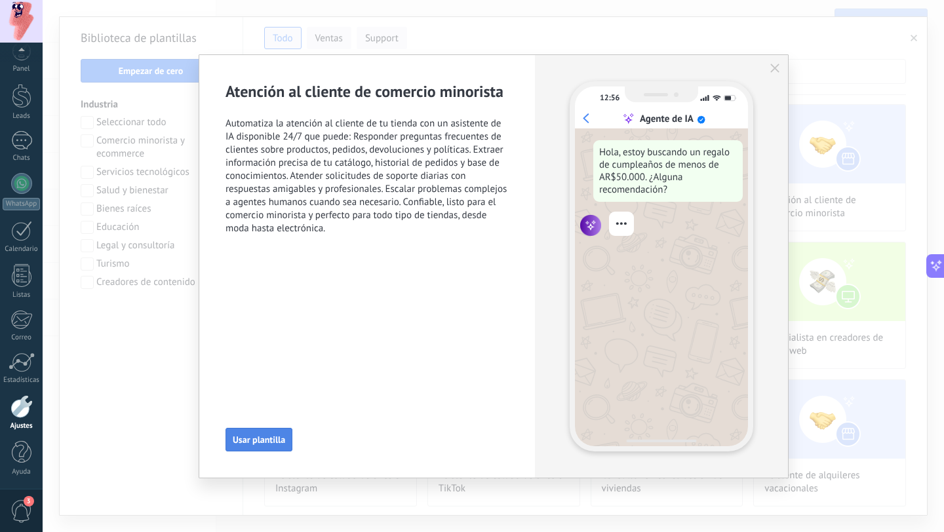
click at [273, 439] on span "Usar plantilla" at bounding box center [259, 439] width 52 height 9
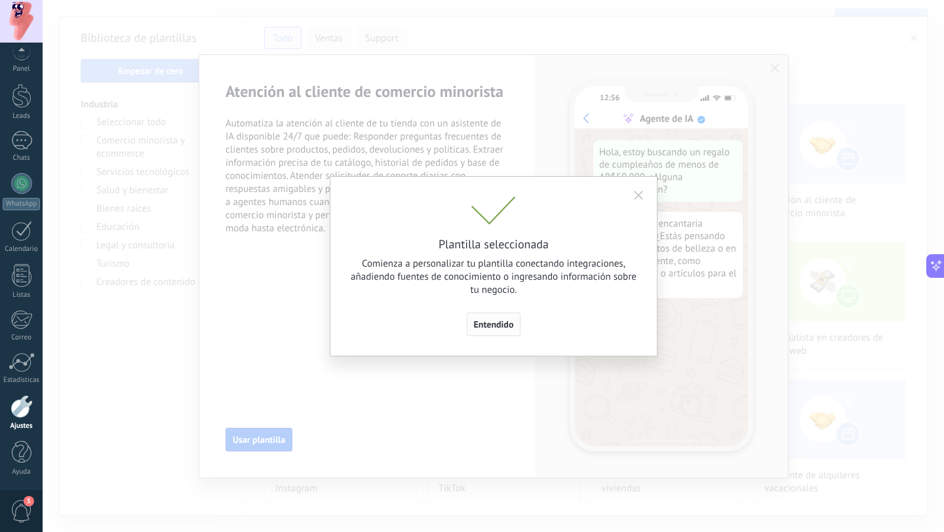
click at [500, 327] on span "Entendido" at bounding box center [494, 324] width 40 height 9
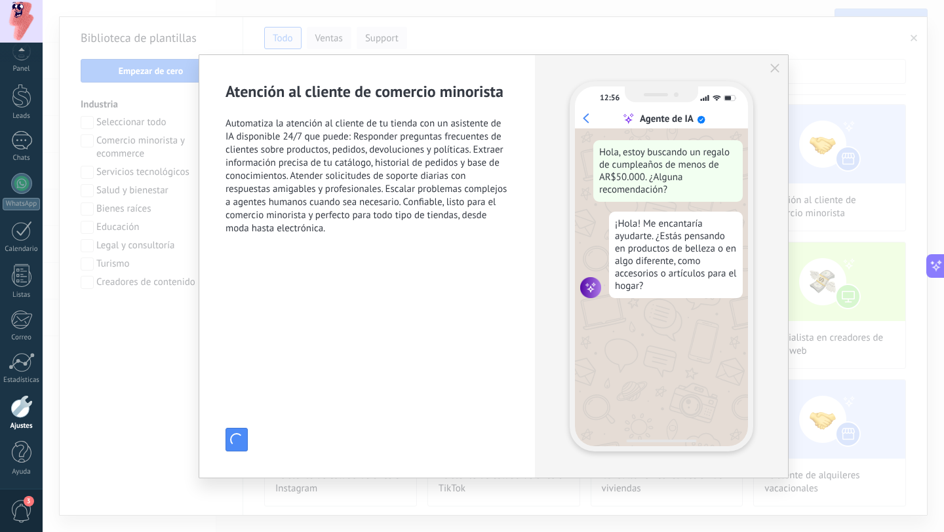
type input "**********"
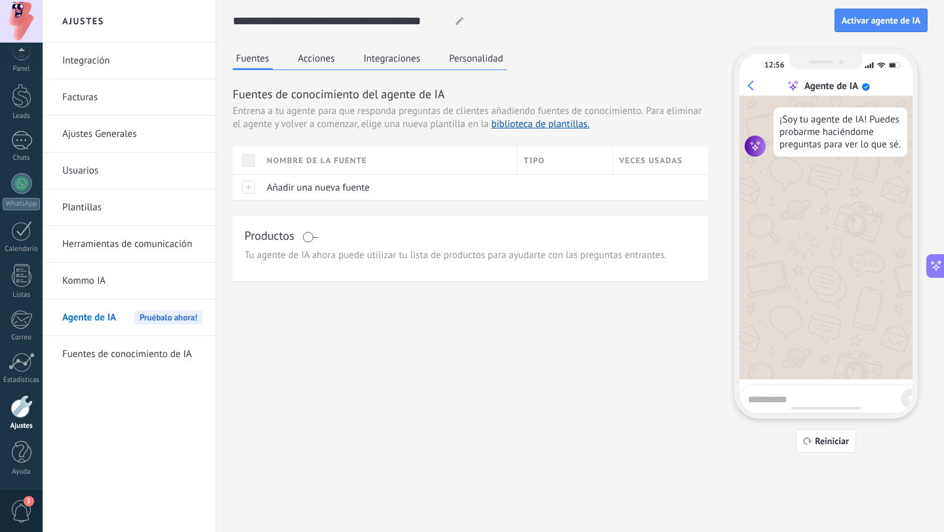
click at [331, 68] on button "Acciones" at bounding box center [316, 59] width 43 height 20
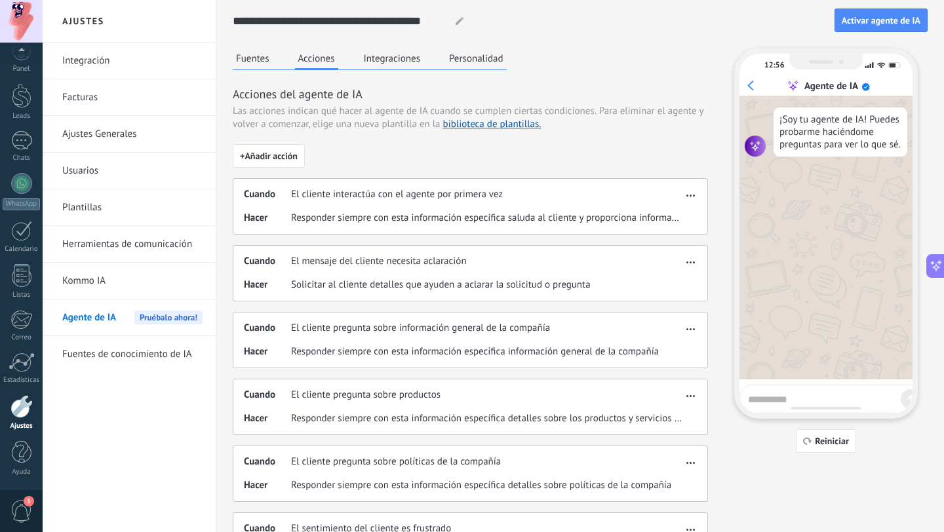
click at [402, 62] on button "Integraciones" at bounding box center [393, 59] width 64 height 20
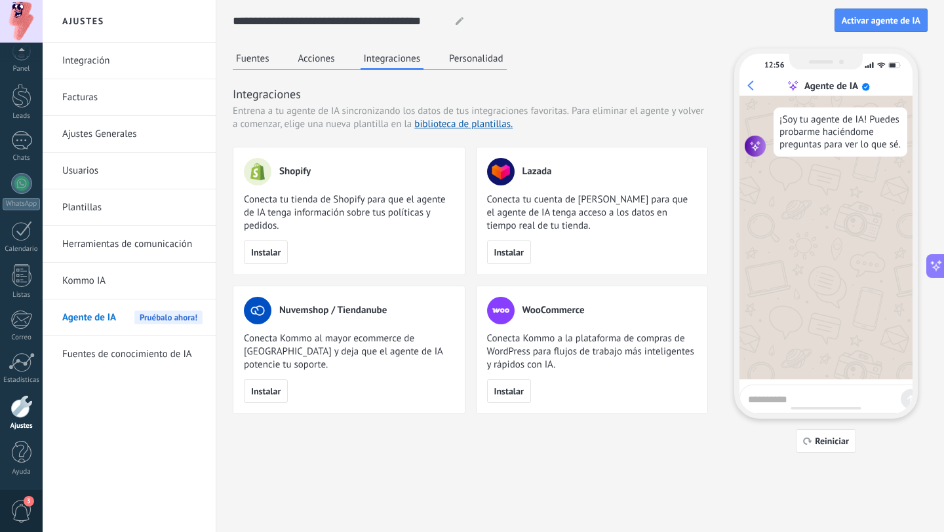
click at [463, 65] on button "Personalidad" at bounding box center [476, 59] width 61 height 20
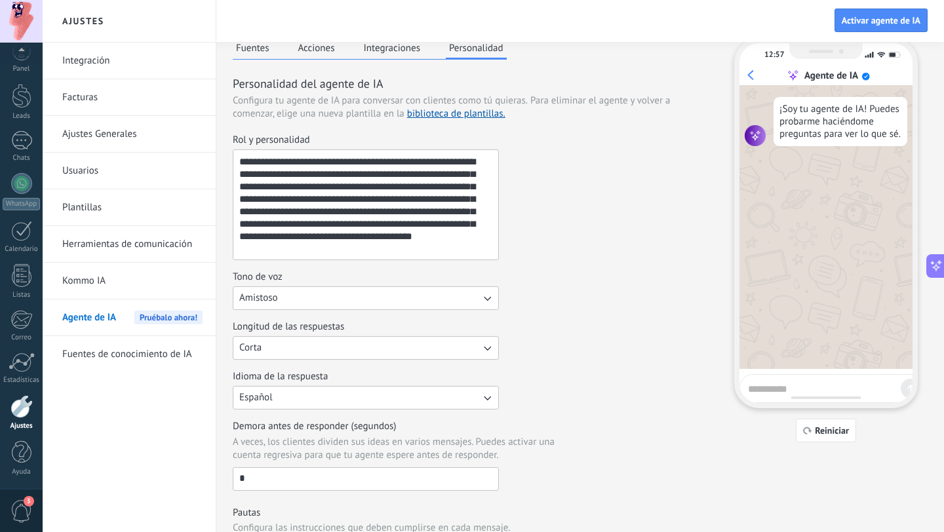
scroll to position [0, 0]
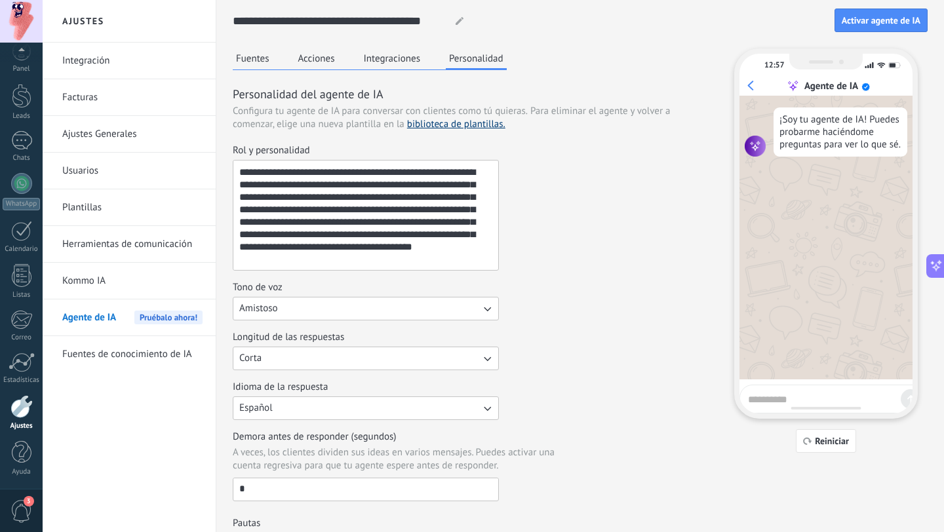
click at [453, 123] on link "biblioteca de plantillas." at bounding box center [456, 124] width 98 height 12
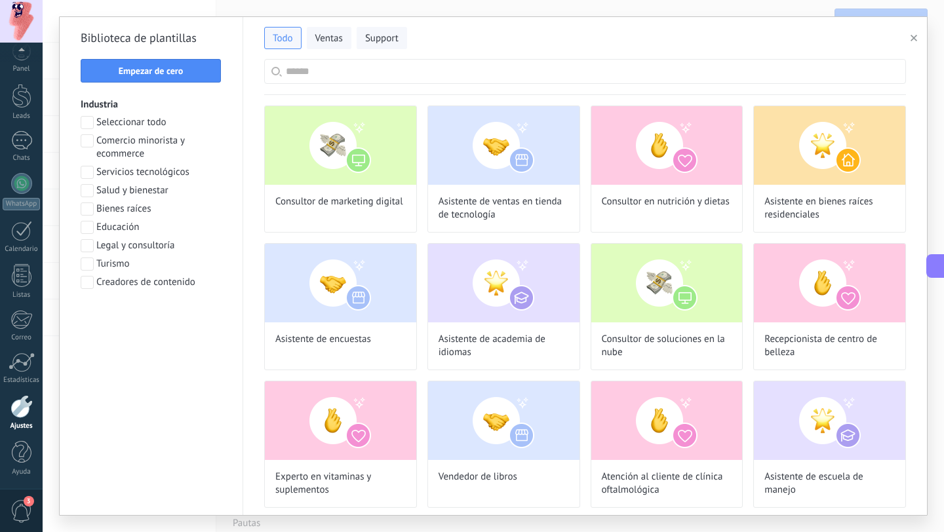
click at [374, 81] on input "text" at bounding box center [592, 72] width 613 height 24
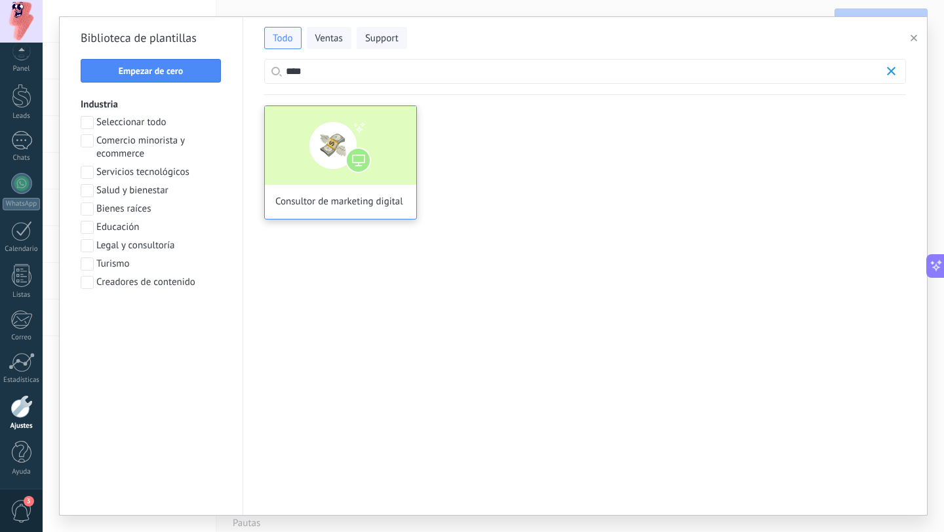
type input "****"
click at [368, 126] on img at bounding box center [340, 145] width 151 height 79
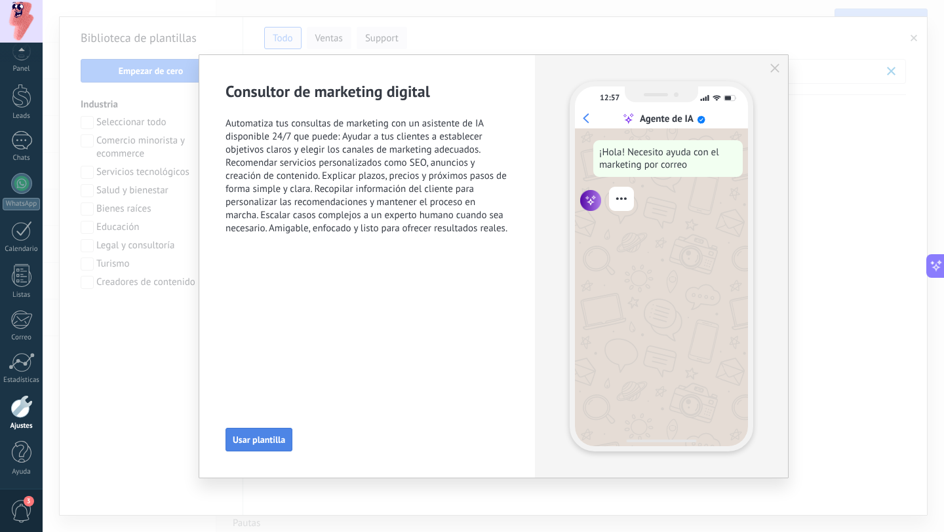
click at [262, 439] on span "Usar plantilla" at bounding box center [259, 439] width 52 height 9
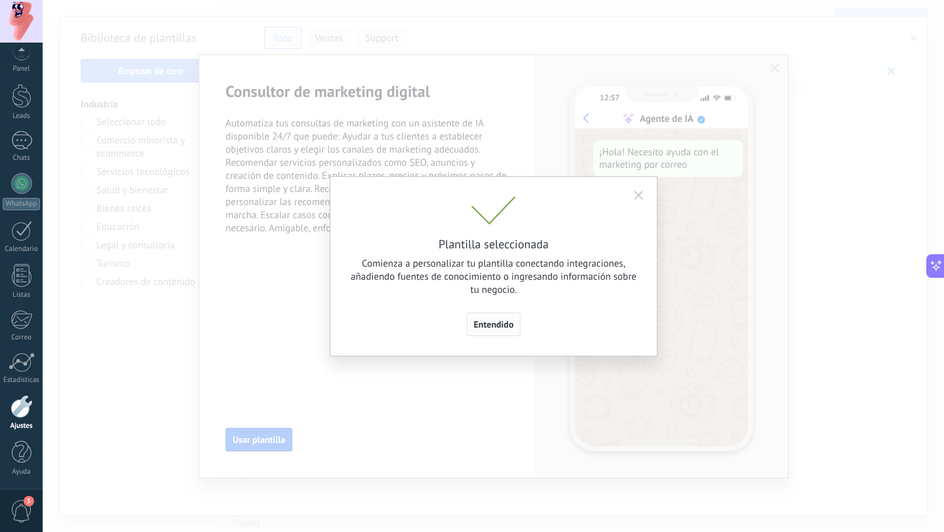
click at [508, 323] on span "Entendido" at bounding box center [494, 324] width 40 height 9
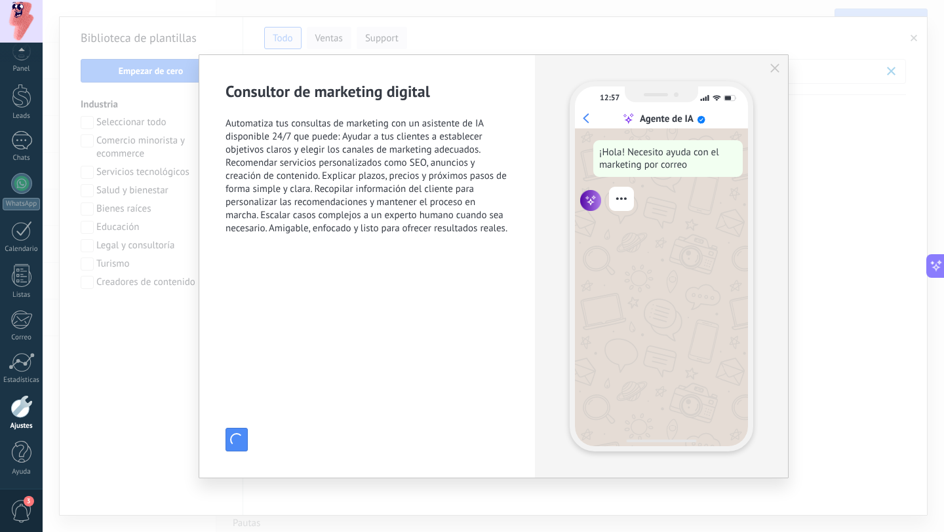
type input "**********"
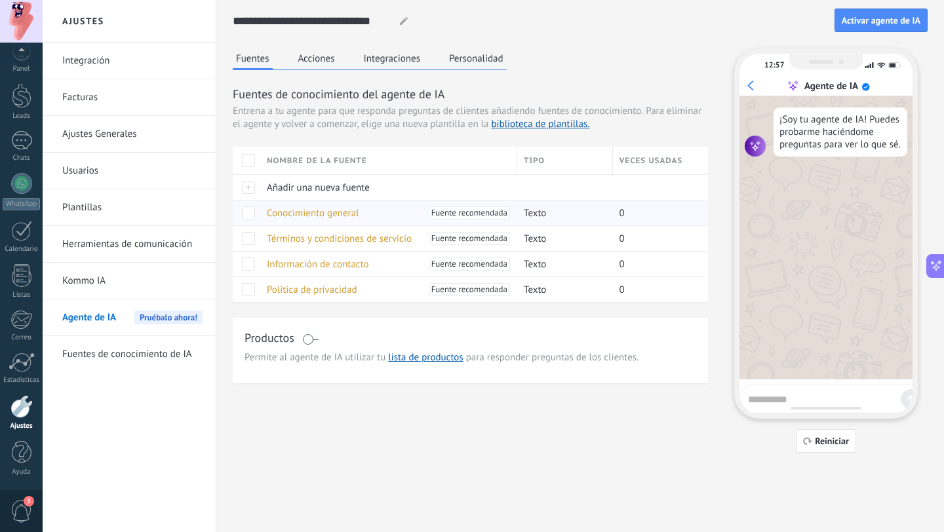
click at [321, 215] on span "Conocimiento general" at bounding box center [313, 213] width 92 height 12
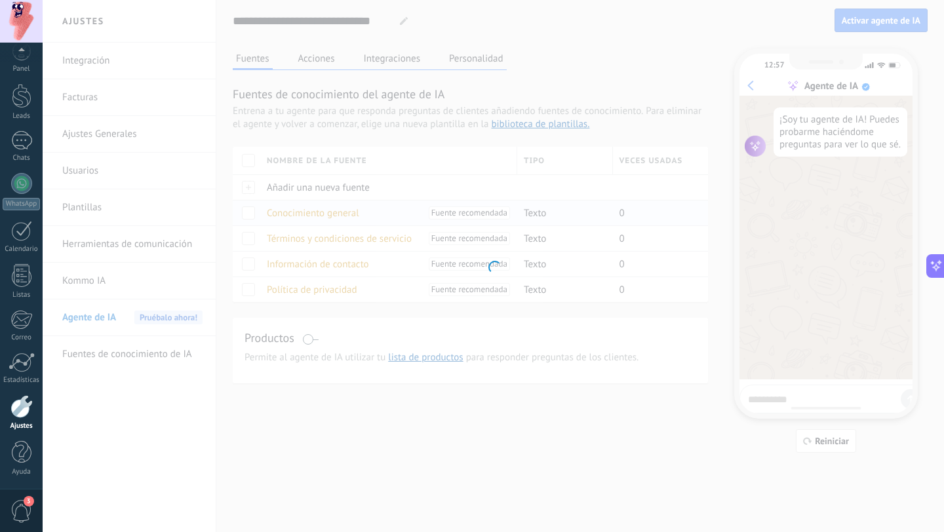
type input "**********"
type textarea "**********"
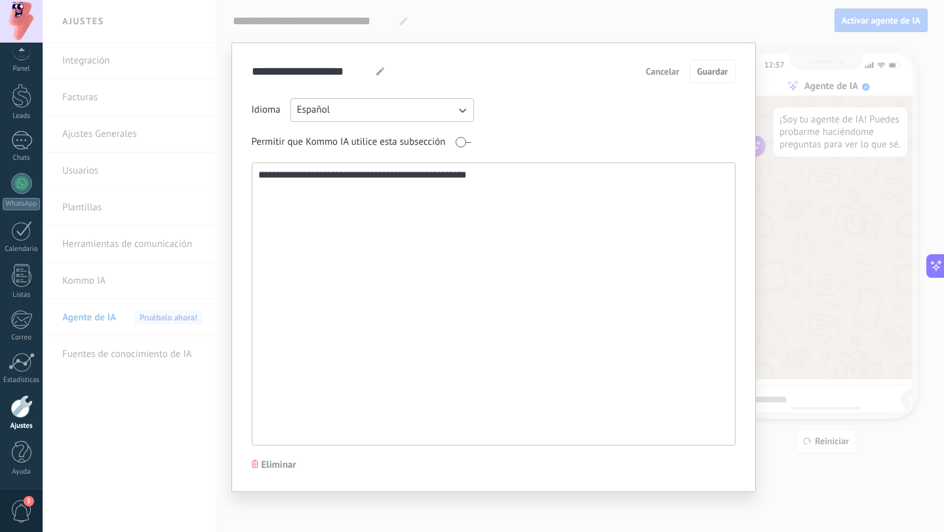
click at [469, 185] on textarea "**********" at bounding box center [492, 304] width 480 height 282
click at [513, 176] on textarea "**********" at bounding box center [492, 304] width 480 height 282
click at [646, 73] on span "Cancelar" at bounding box center [662, 71] width 33 height 9
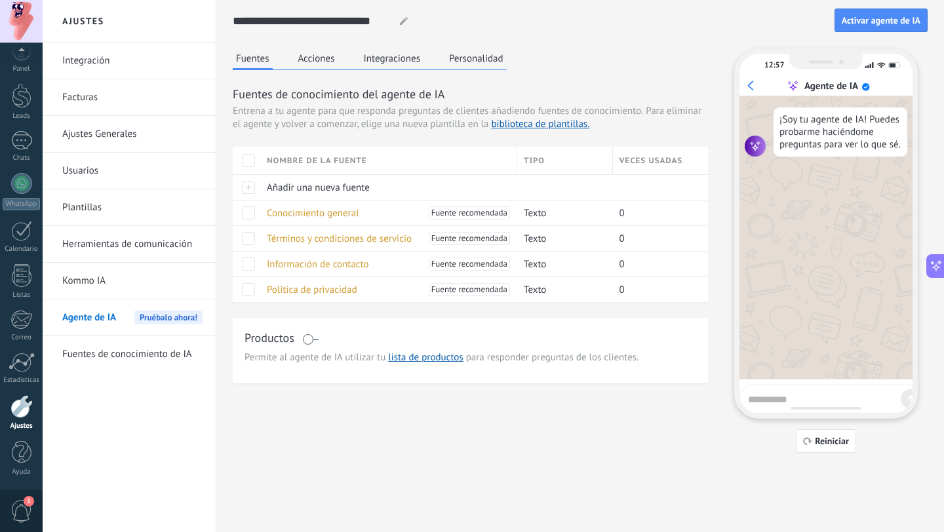
click at [318, 67] on button "Acciones" at bounding box center [316, 59] width 43 height 20
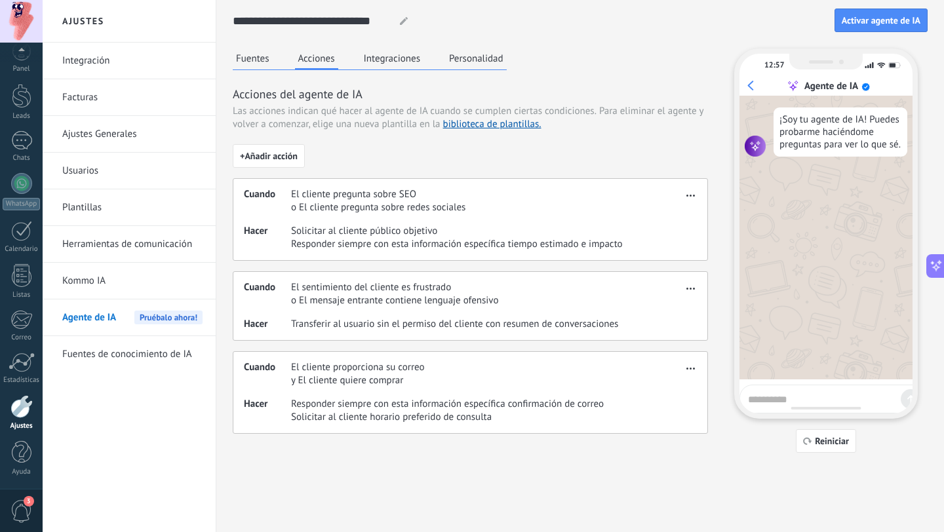
click at [378, 62] on button "Integraciones" at bounding box center [393, 59] width 64 height 20
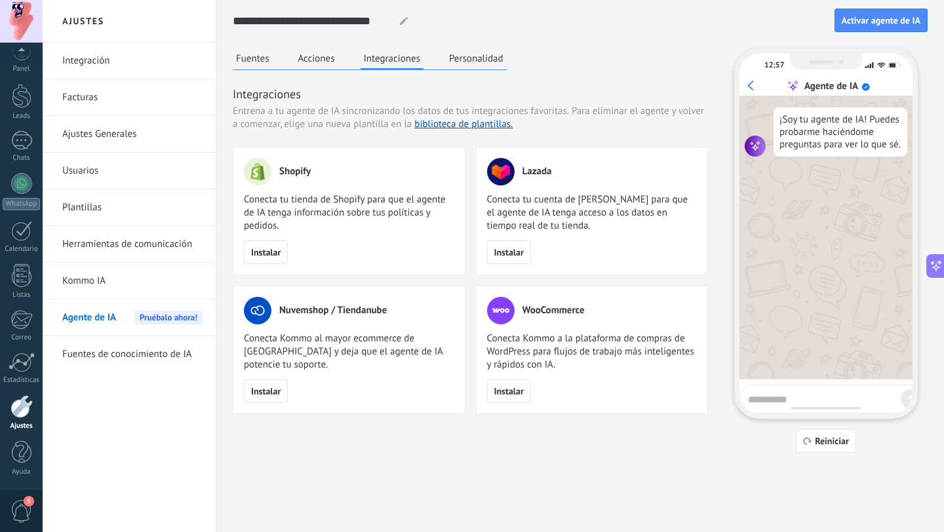
click at [463, 53] on button "Personalidad" at bounding box center [476, 59] width 61 height 20
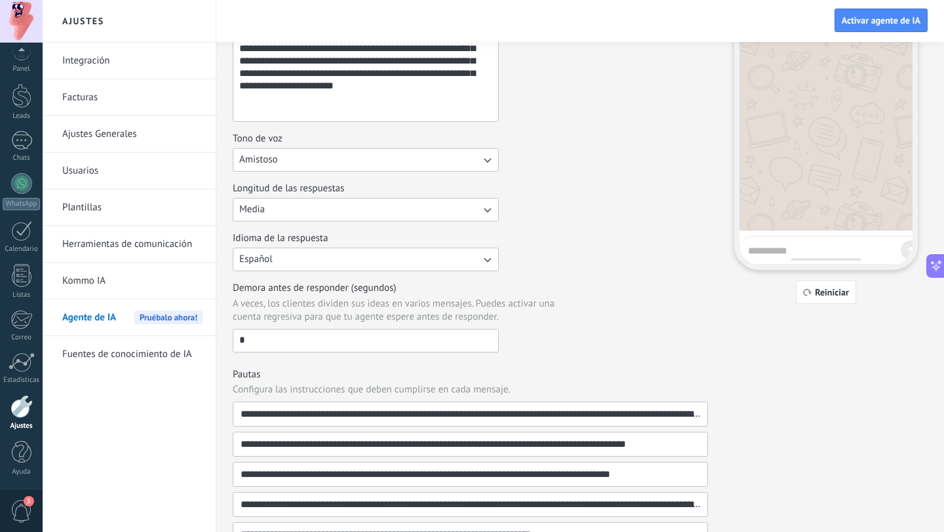
scroll to position [127, 0]
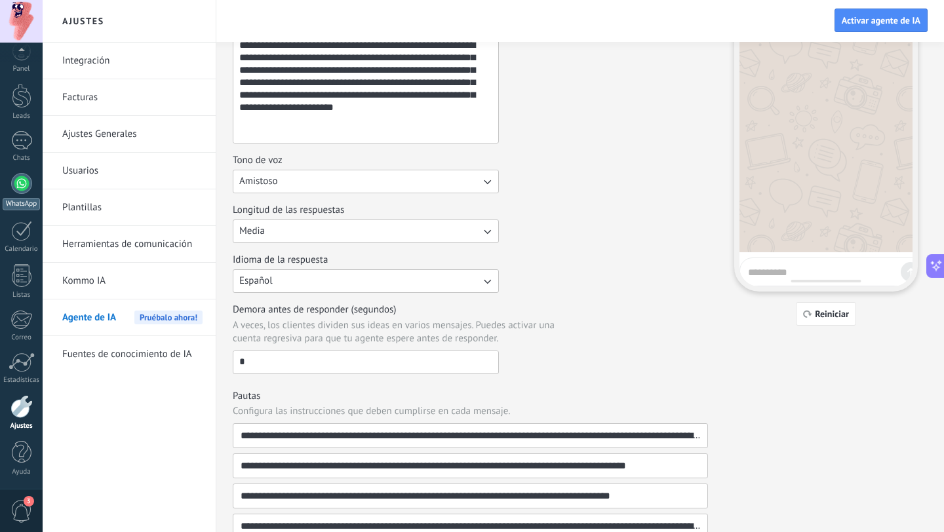
click at [33, 199] on div "WhatsApp" at bounding box center [21, 204] width 37 height 12
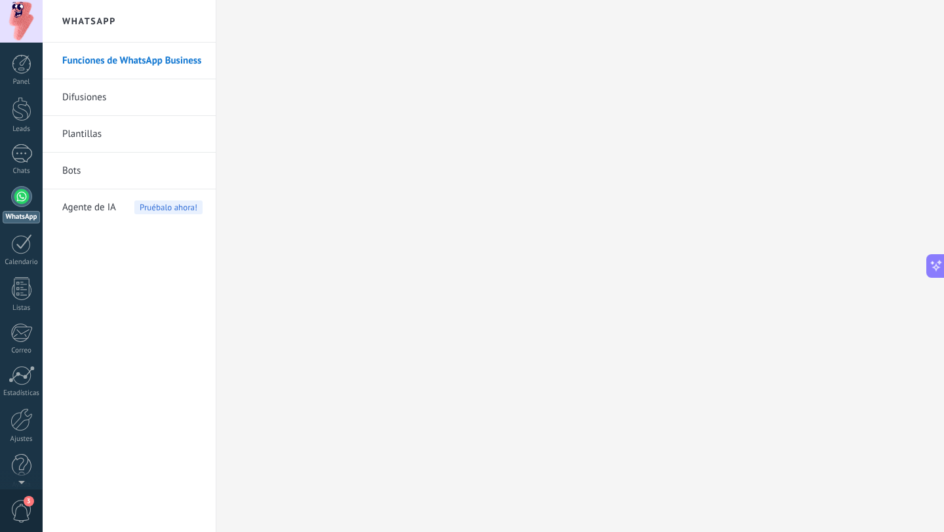
click at [88, 165] on link "Bots" at bounding box center [132, 171] width 140 height 37
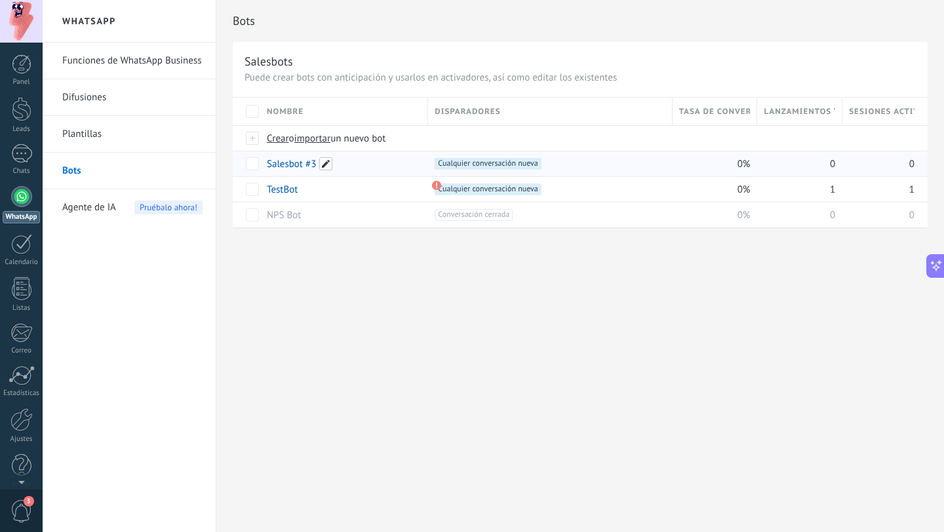
click at [324, 163] on span at bounding box center [325, 163] width 13 height 13
click at [687, 61] on div "Salesbots" at bounding box center [580, 61] width 671 height 15
click at [288, 168] on link "Salesbot #3" at bounding box center [291, 164] width 49 height 12
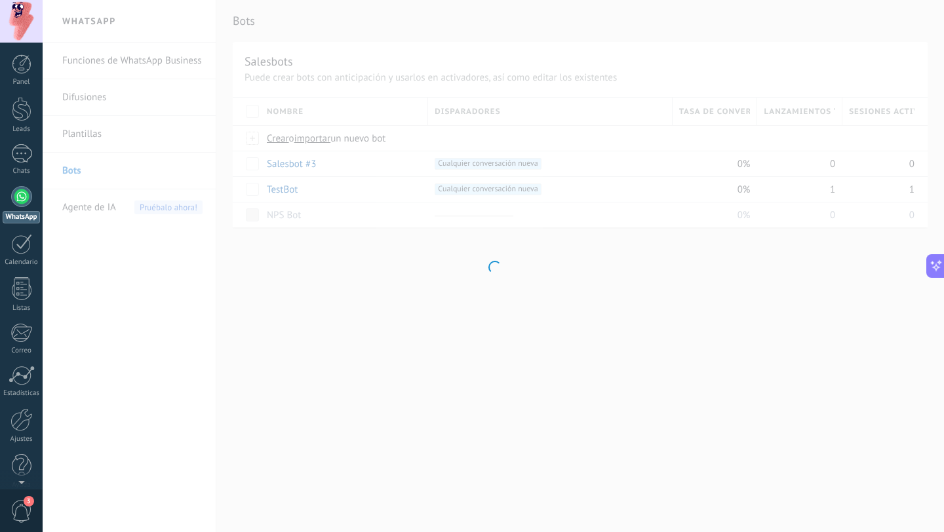
type input "**********"
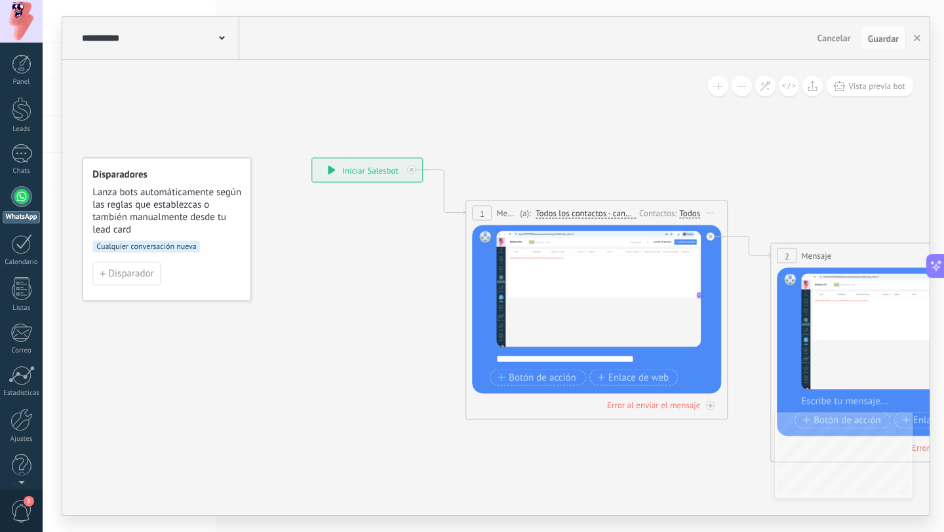
drag, startPoint x: 716, startPoint y: 159, endPoint x: 394, endPoint y: 93, distance: 328.5
click at [396, 94] on icon at bounding box center [882, 310] width 1796 height 960
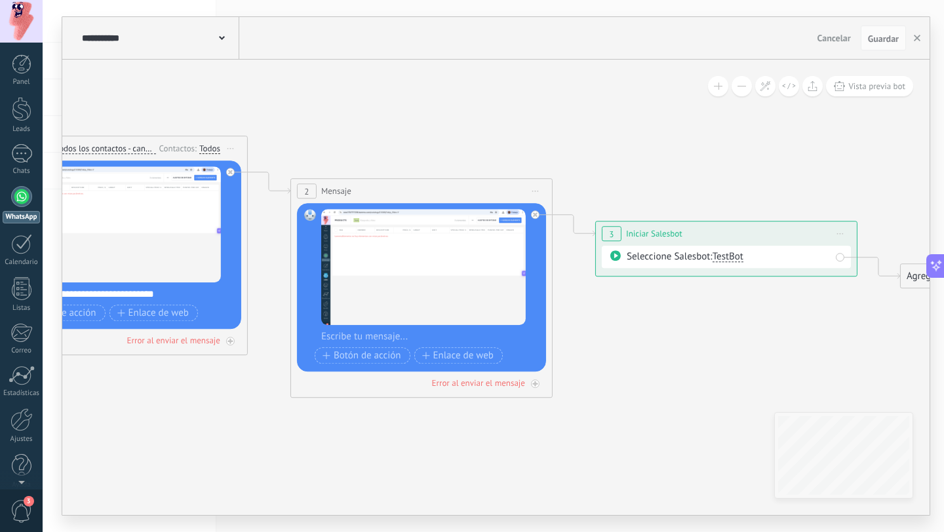
drag, startPoint x: 720, startPoint y: 106, endPoint x: 519, endPoint y: 106, distance: 201.3
click at [519, 106] on icon at bounding box center [402, 245] width 1796 height 960
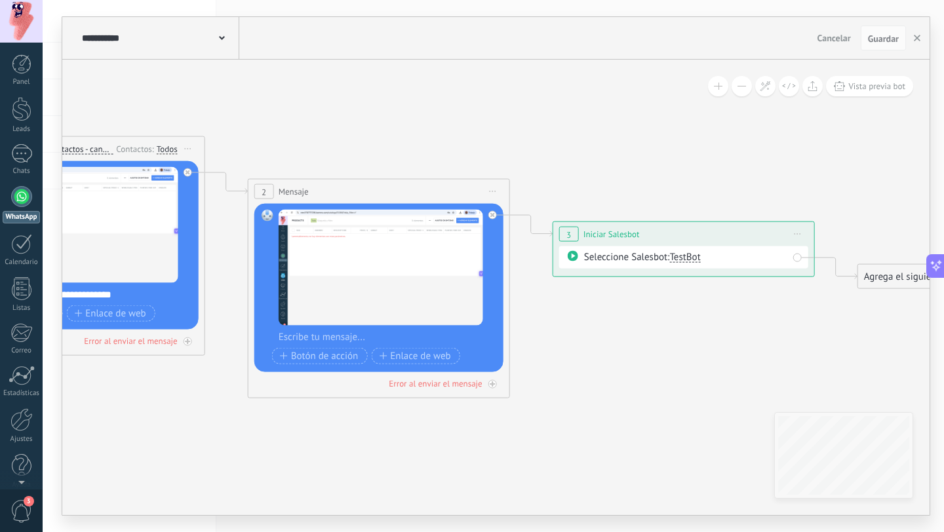
drag, startPoint x: 698, startPoint y: 142, endPoint x: 481, endPoint y: 134, distance: 217.1
click at [481, 134] on icon at bounding box center [359, 246] width 1796 height 960
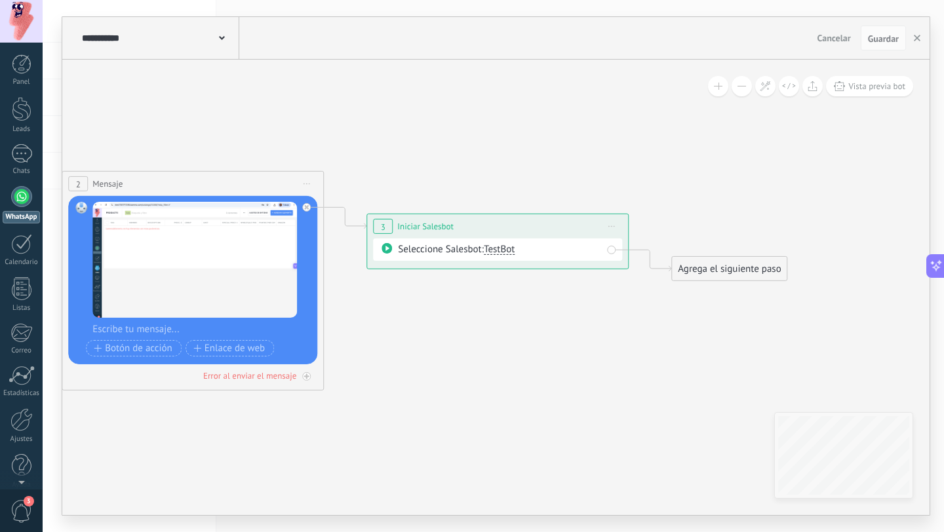
drag, startPoint x: 733, startPoint y: 150, endPoint x: 718, endPoint y: 150, distance: 15.1
click at [718, 150] on icon at bounding box center [173, 238] width 1796 height 960
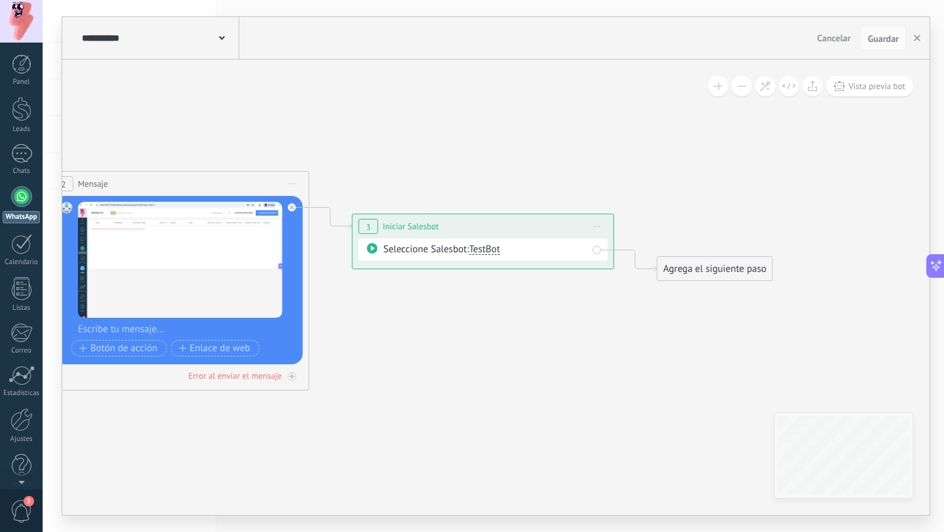
click at [729, 264] on div "Agrega el siguiente paso" at bounding box center [715, 269] width 115 height 22
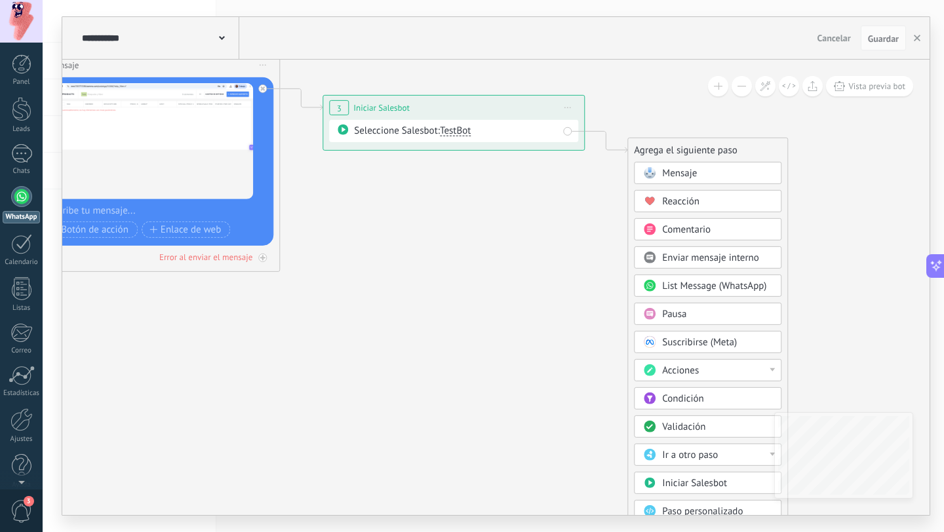
click at [758, 369] on div "Acciones" at bounding box center [717, 370] width 110 height 13
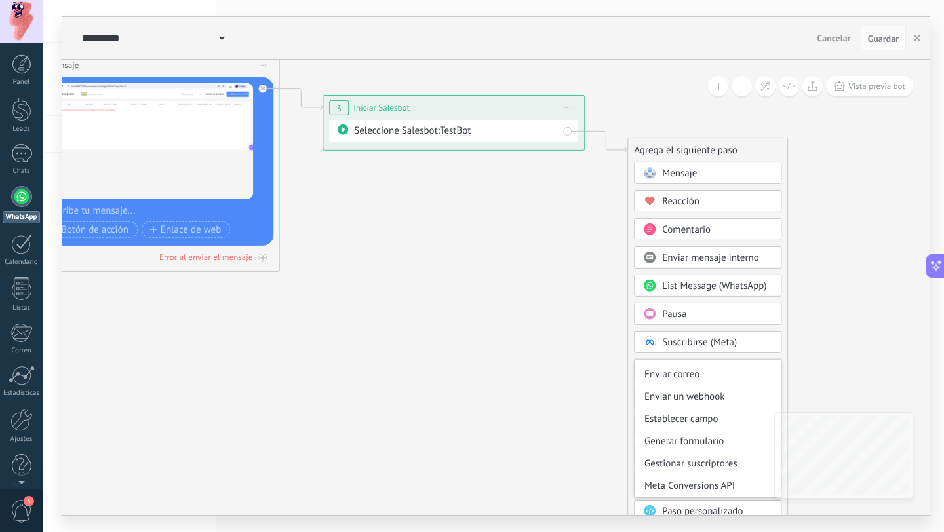
click at [865, 222] on icon at bounding box center [129, 119] width 1796 height 960
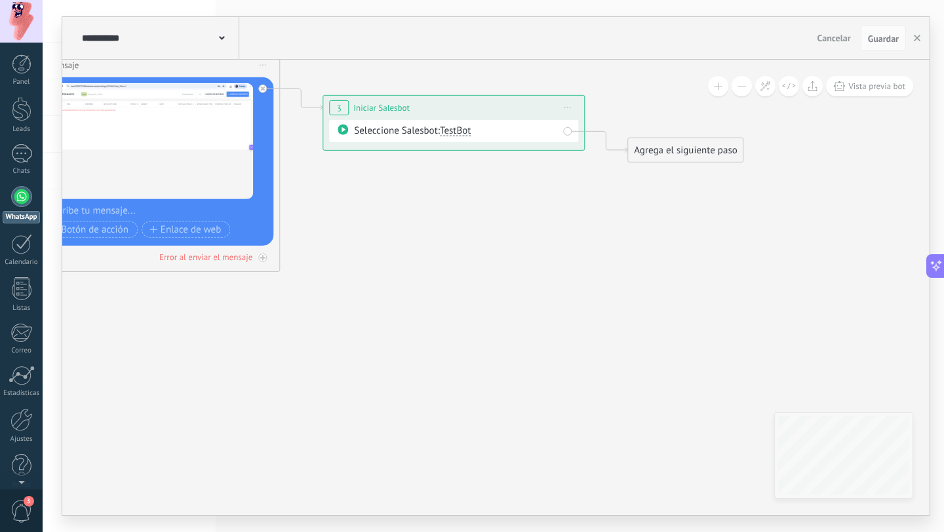
click at [835, 36] on span "Cancelar" at bounding box center [833, 38] width 33 height 12
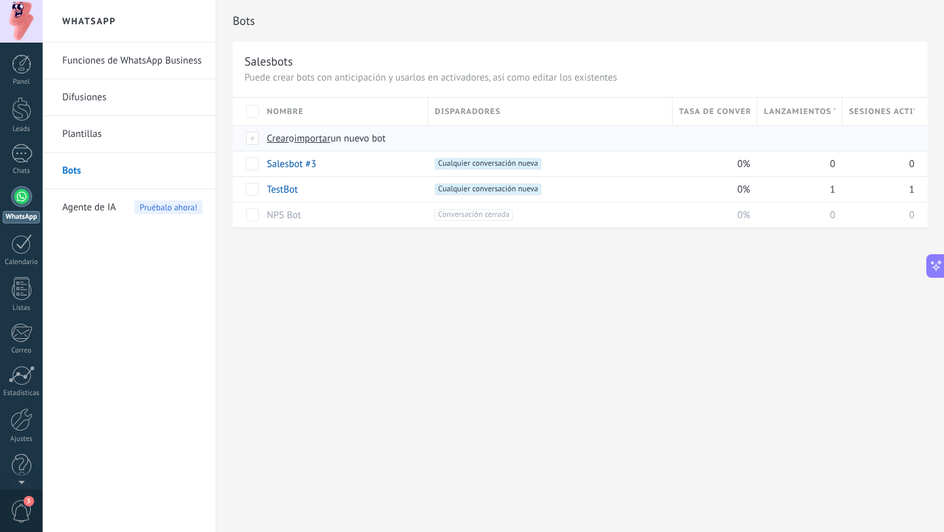
click at [279, 138] on span "Crear" at bounding box center [278, 138] width 22 height 12
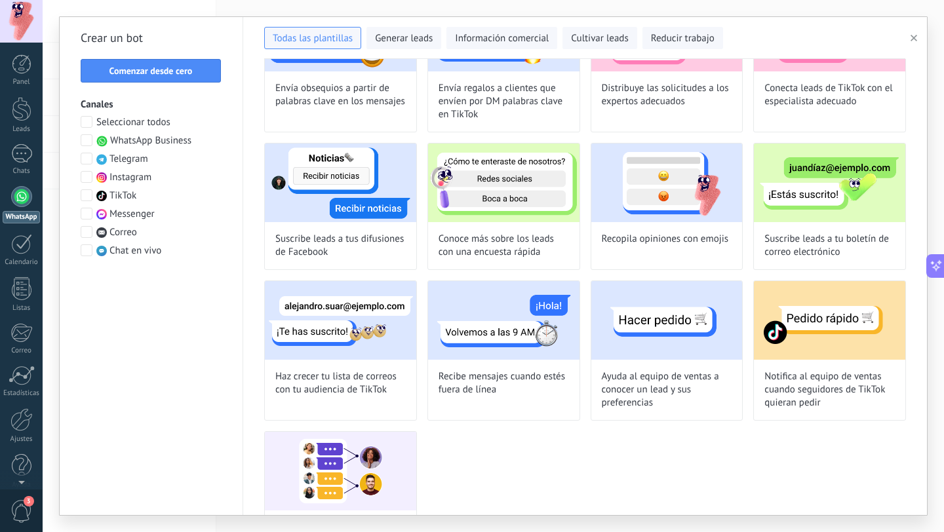
scroll to position [787, 0]
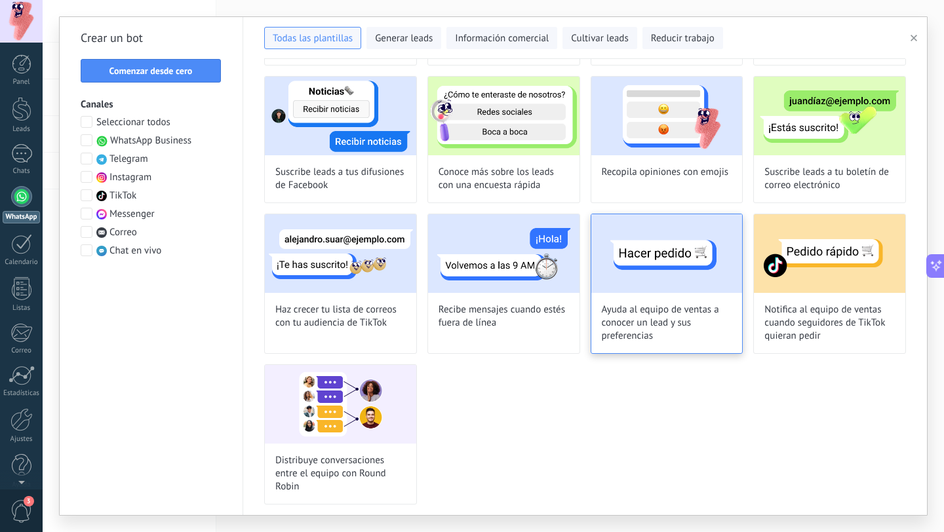
click at [644, 304] on span "Ayuda al equipo de ventas a conocer un lead y sus preferencias" at bounding box center [667, 323] width 130 height 39
type input "**********"
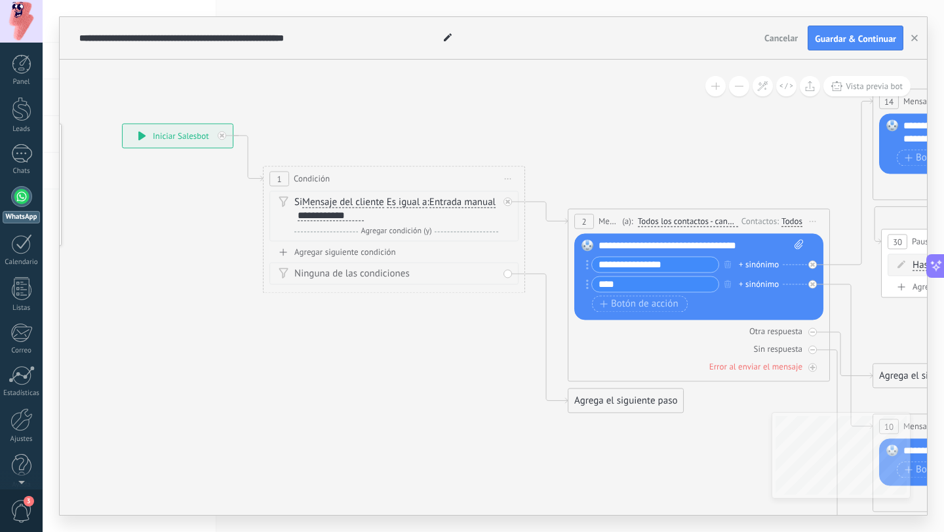
drag, startPoint x: 614, startPoint y: 161, endPoint x: 394, endPoint y: 126, distance: 223.0
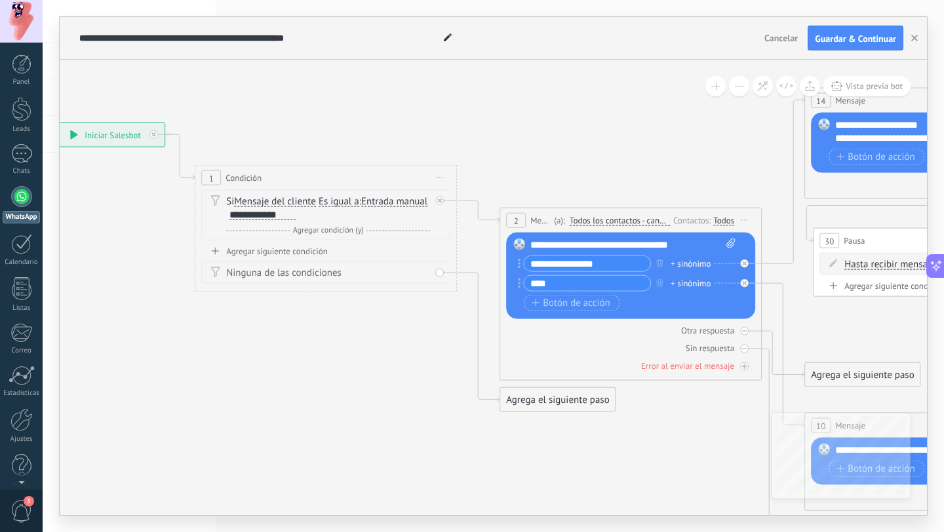
drag, startPoint x: 600, startPoint y: 116, endPoint x: 523, endPoint y: 118, distance: 77.4
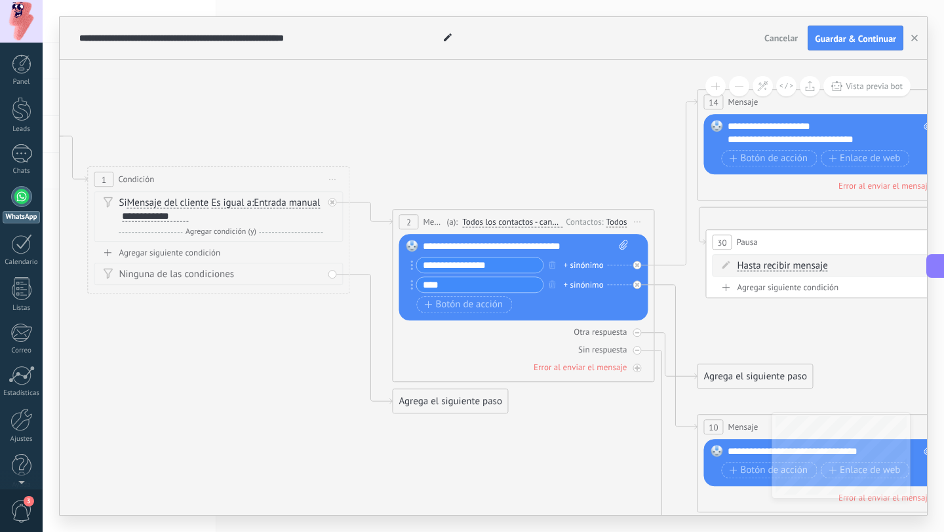
drag, startPoint x: 639, startPoint y: 129, endPoint x: 543, endPoint y: 128, distance: 95.7
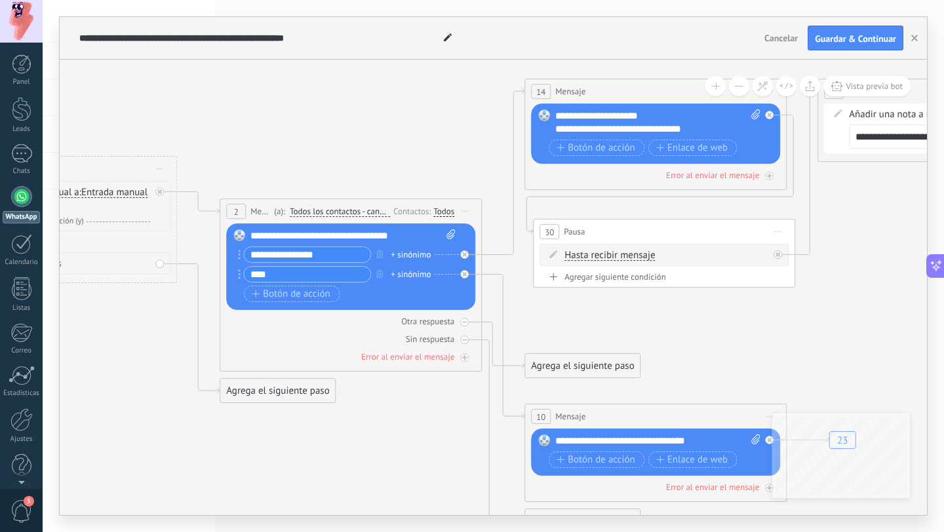
drag, startPoint x: 879, startPoint y: 335, endPoint x: 696, endPoint y: 324, distance: 183.9
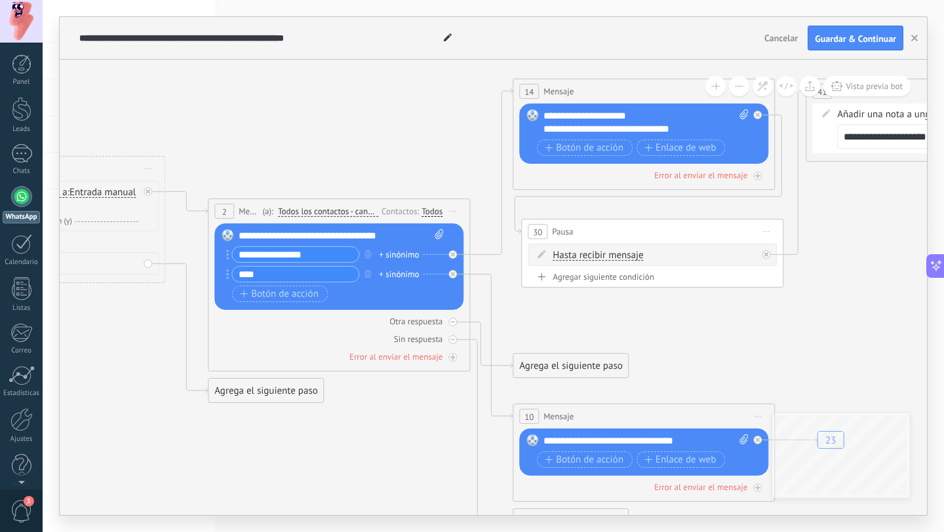
drag, startPoint x: 852, startPoint y: 313, endPoint x: 664, endPoint y: 313, distance: 188.1
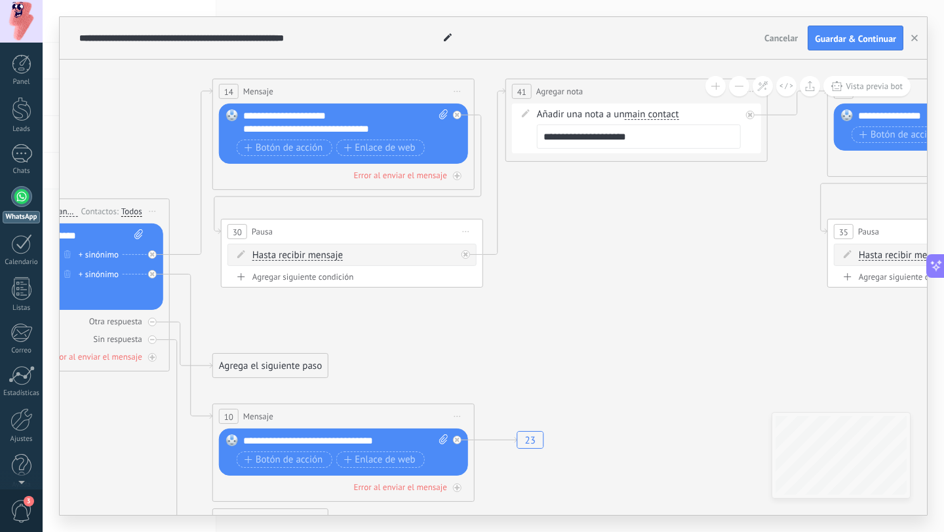
drag, startPoint x: 768, startPoint y: 328, endPoint x: 621, endPoint y: 328, distance: 146.8
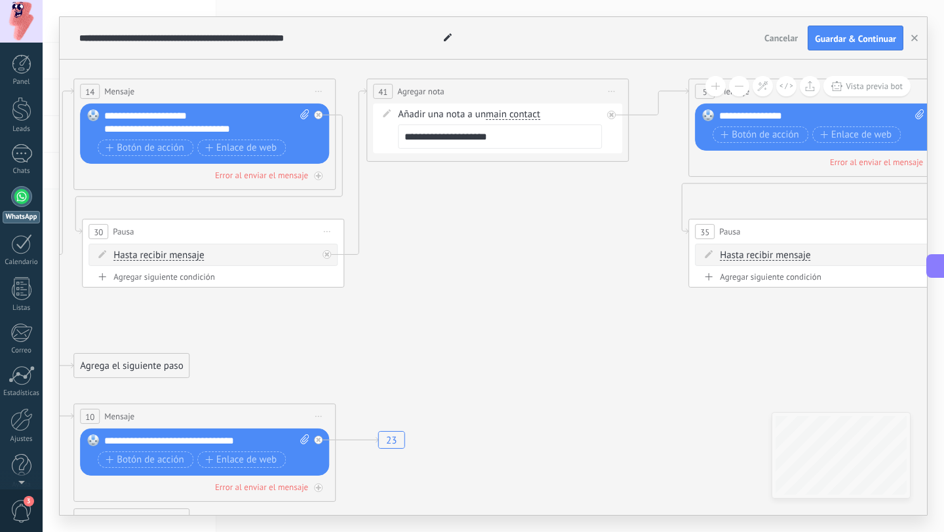
drag, startPoint x: 744, startPoint y: 317, endPoint x: 585, endPoint y: 318, distance: 158.6
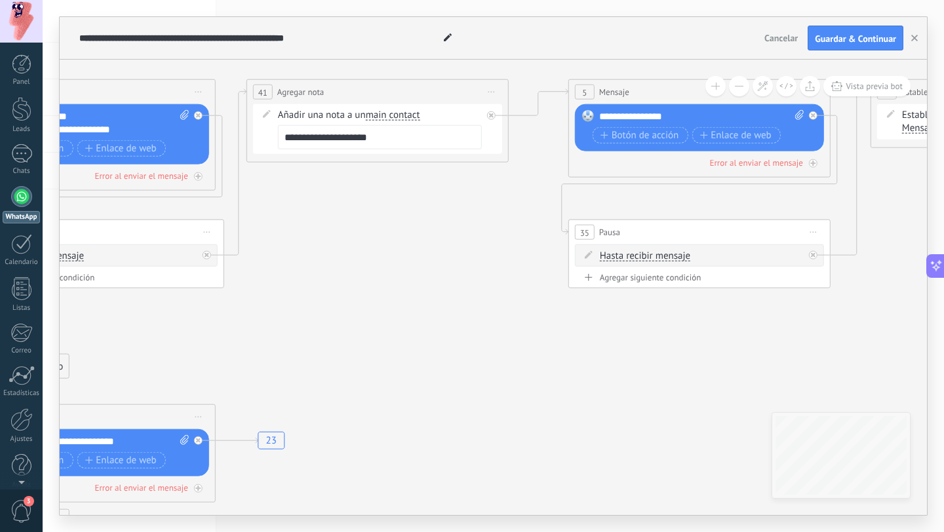
drag, startPoint x: 715, startPoint y: 337, endPoint x: 501, endPoint y: 337, distance: 213.1
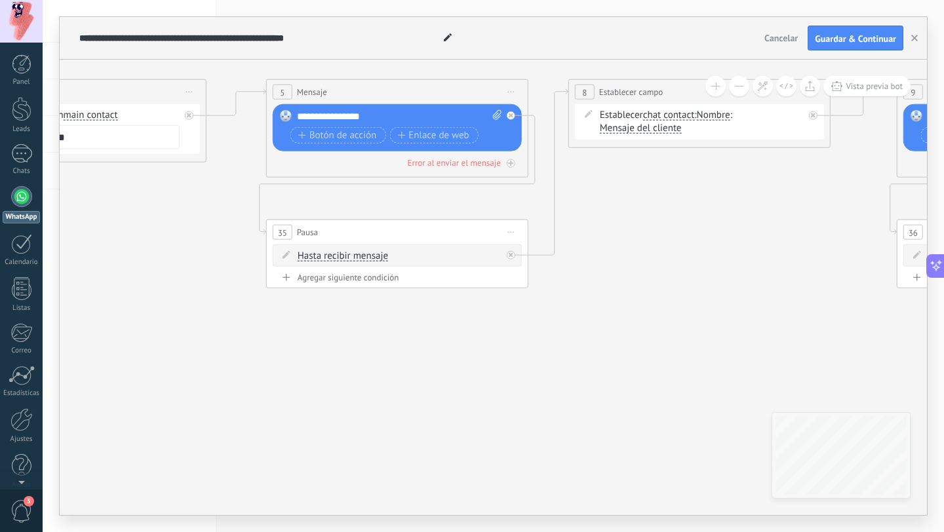
drag, startPoint x: 687, startPoint y: 357, endPoint x: 527, endPoint y: 357, distance: 160.0
click at [527, 357] on icon "23" at bounding box center [807, 307] width 4468 height 1111
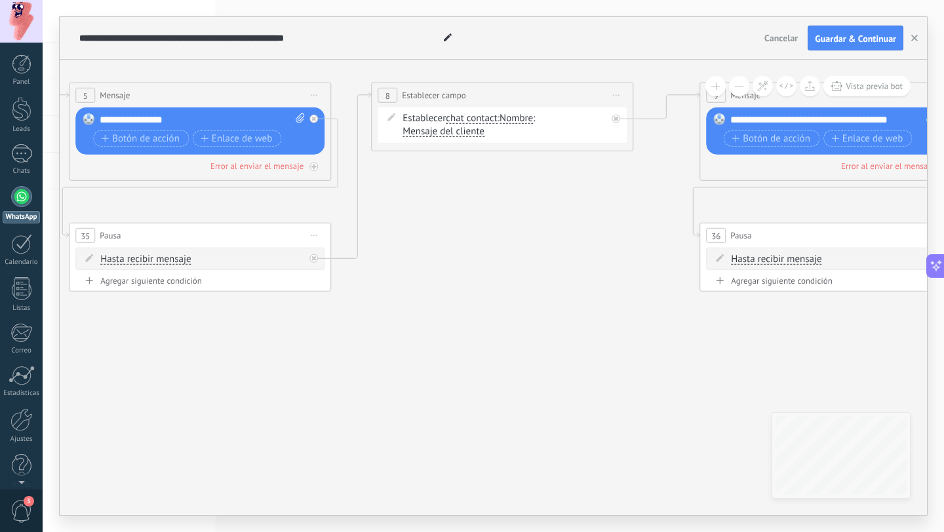
drag, startPoint x: 657, startPoint y: 357, endPoint x: 465, endPoint y: 361, distance: 192.1
click at [464, 361] on icon "23" at bounding box center [610, 310] width 4468 height 1111
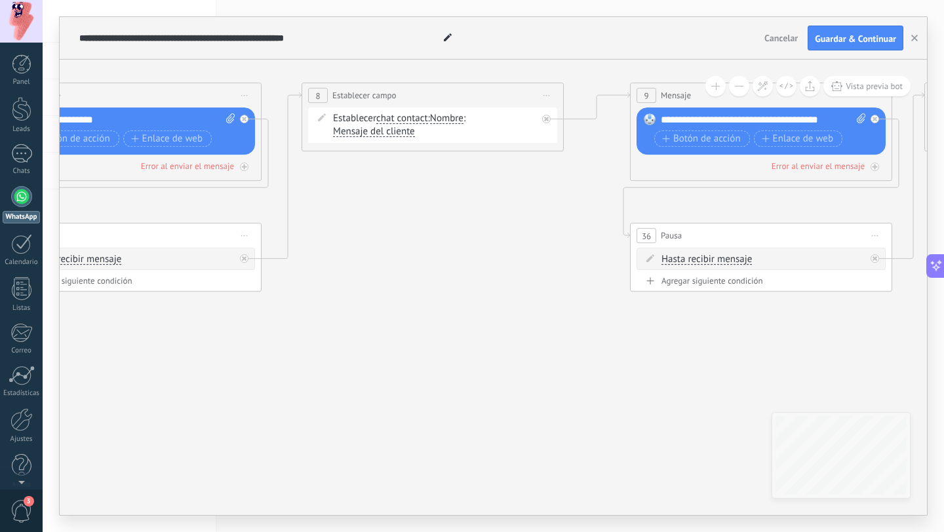
drag, startPoint x: 581, startPoint y: 361, endPoint x: 494, endPoint y: 361, distance: 87.2
click at [494, 361] on icon "23" at bounding box center [540, 310] width 4468 height 1111
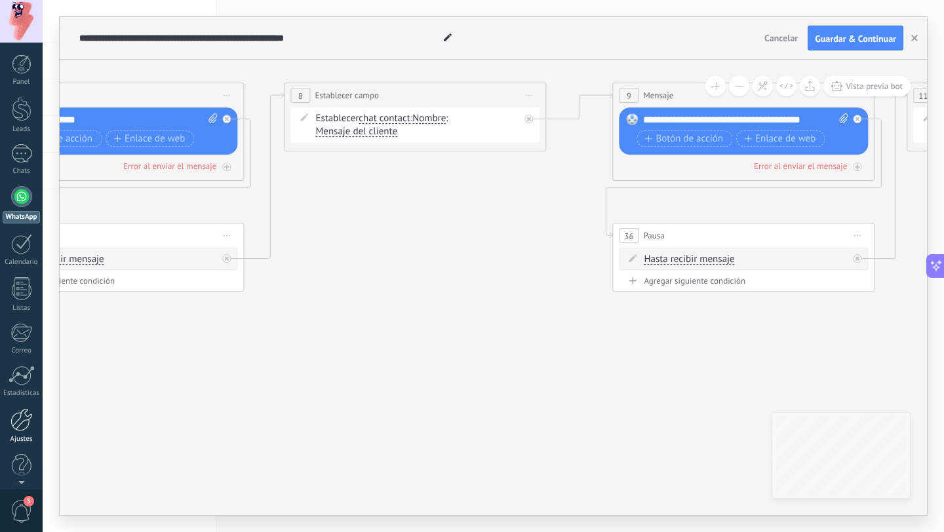
click at [25, 420] on div at bounding box center [21, 419] width 22 height 23
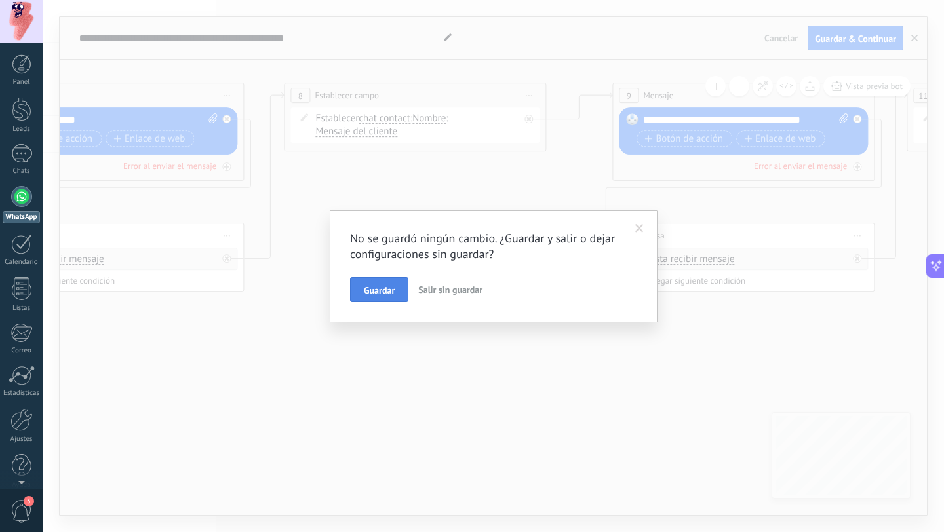
click at [390, 284] on button "Guardar" at bounding box center [379, 289] width 58 height 25
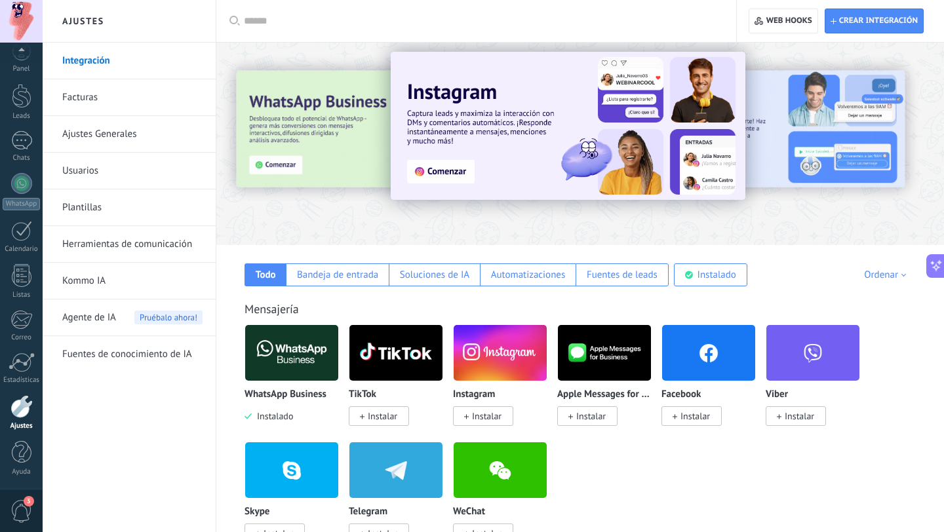
scroll to position [12, 0]
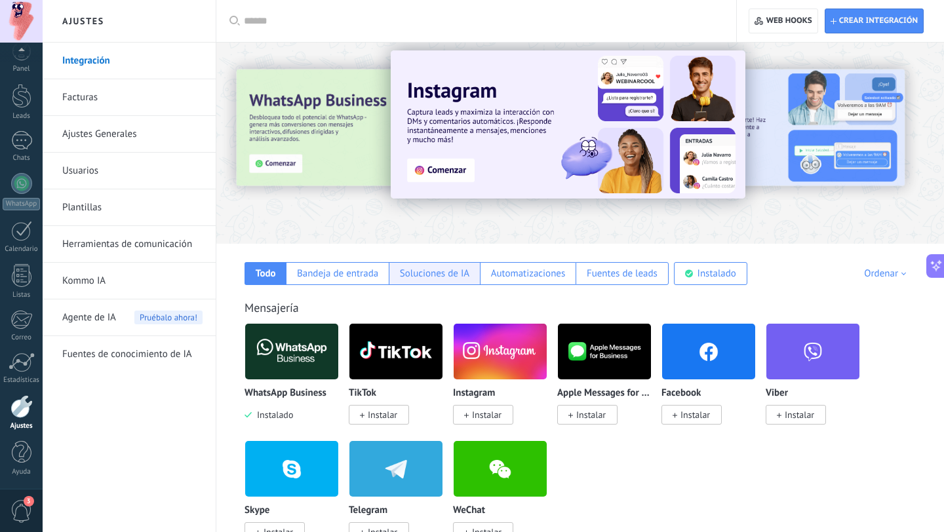
click at [459, 275] on div "Soluciones de IA" at bounding box center [434, 273] width 69 height 12
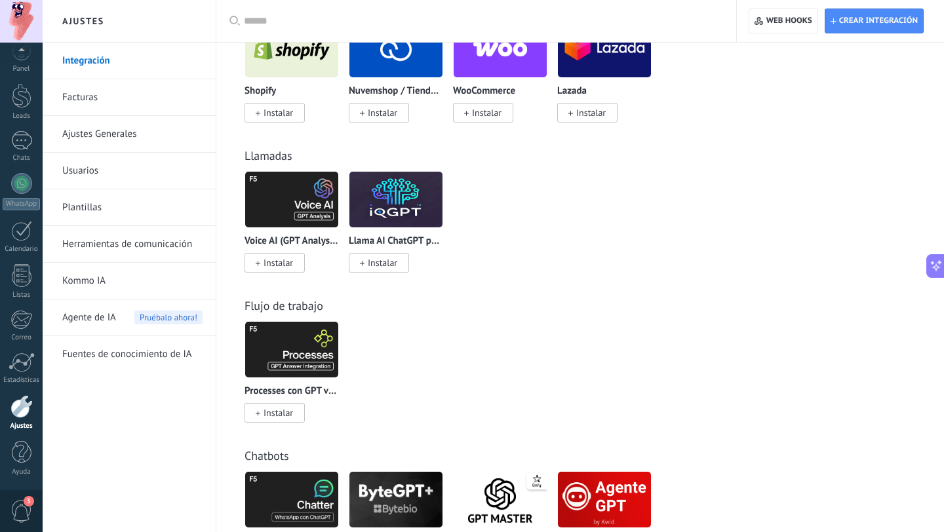
scroll to position [390, 0]
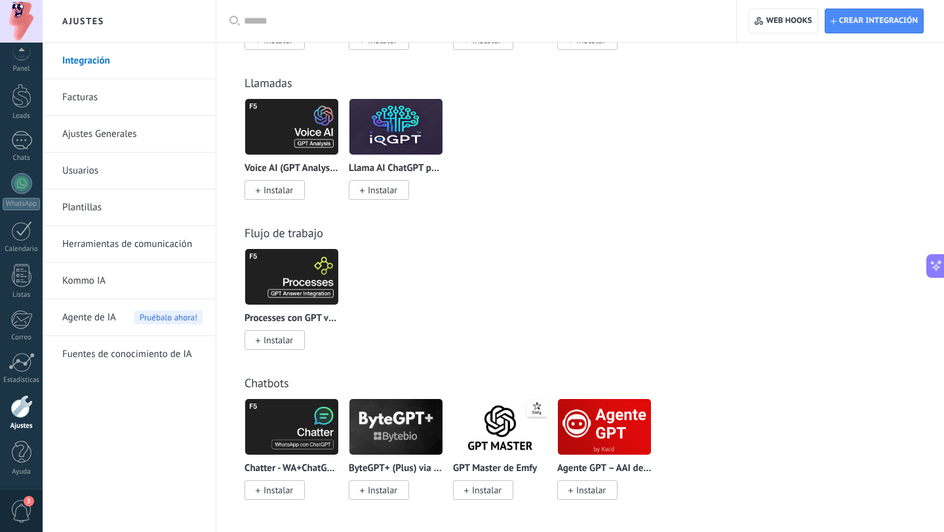
click at [269, 336] on span "Instalar" at bounding box center [278, 340] width 29 height 12
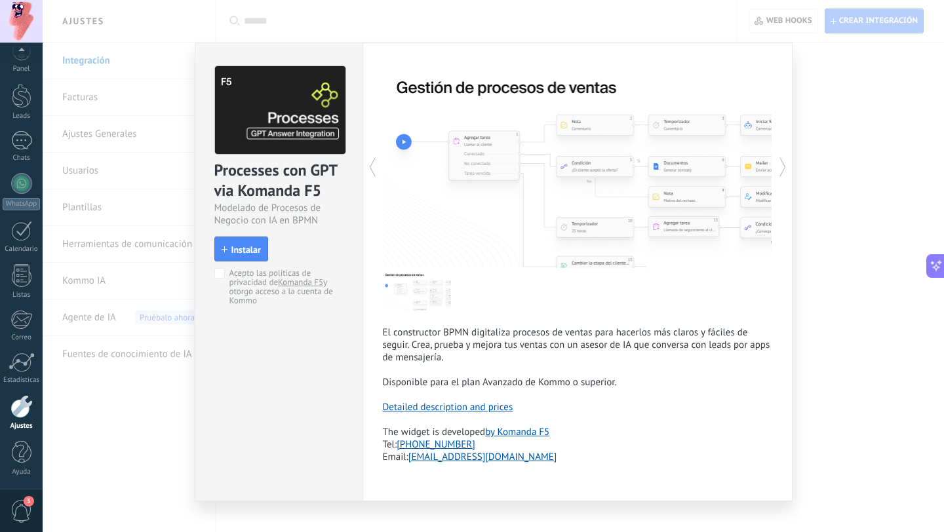
drag, startPoint x: 739, startPoint y: 168, endPoint x: 649, endPoint y: 170, distance: 90.5
click at [649, 170] on div at bounding box center [675, 167] width 195 height 202
click at [779, 163] on use at bounding box center [782, 167] width 6 height 19
click at [245, 247] on span "Instalar" at bounding box center [245, 249] width 29 height 9
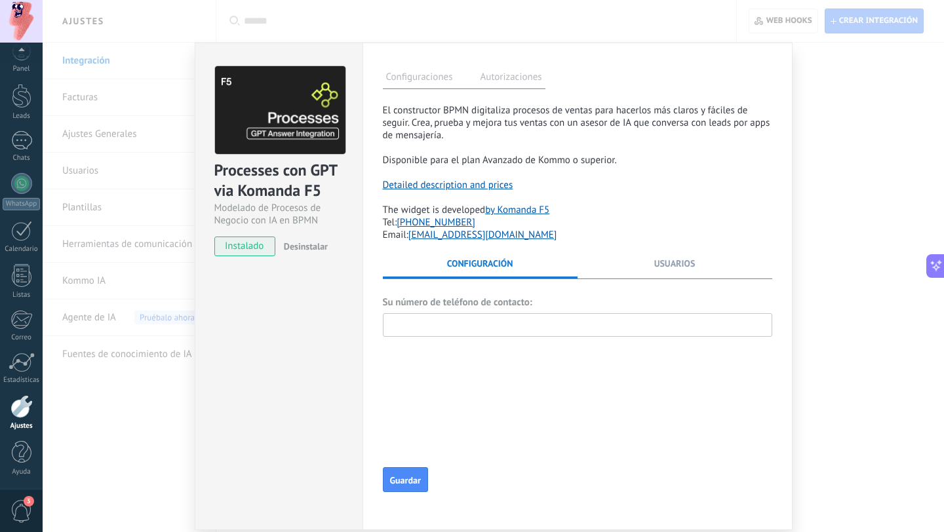
click at [439, 334] on input "text" at bounding box center [577, 325] width 389 height 24
type input "**********"
click at [411, 485] on span "Guardar" at bounding box center [405, 480] width 31 height 9
click at [509, 76] on label "Autorizaciones" at bounding box center [511, 78] width 68 height 19
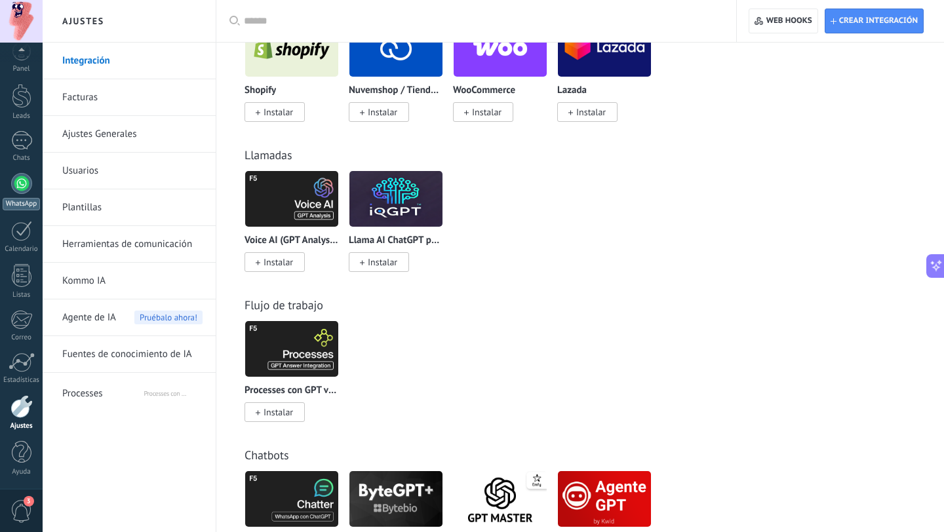
scroll to position [299, 0]
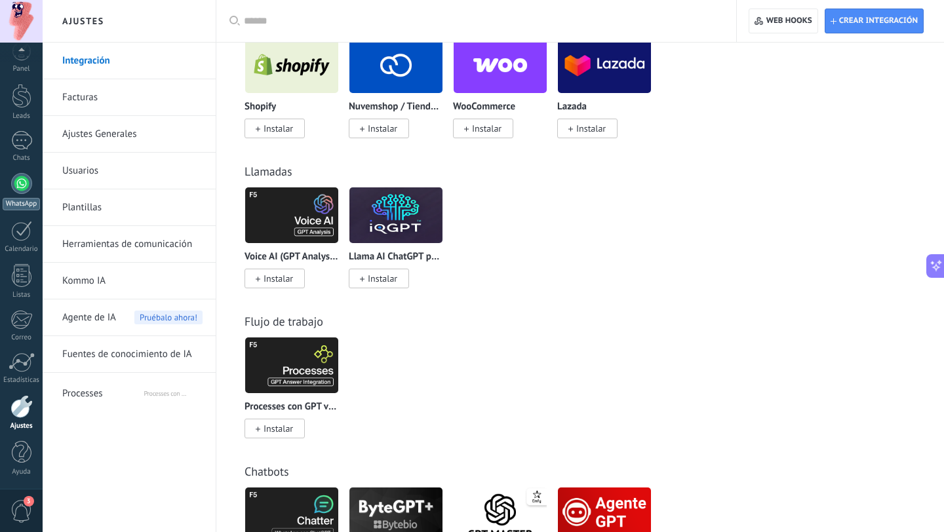
click at [24, 174] on div at bounding box center [21, 183] width 21 height 21
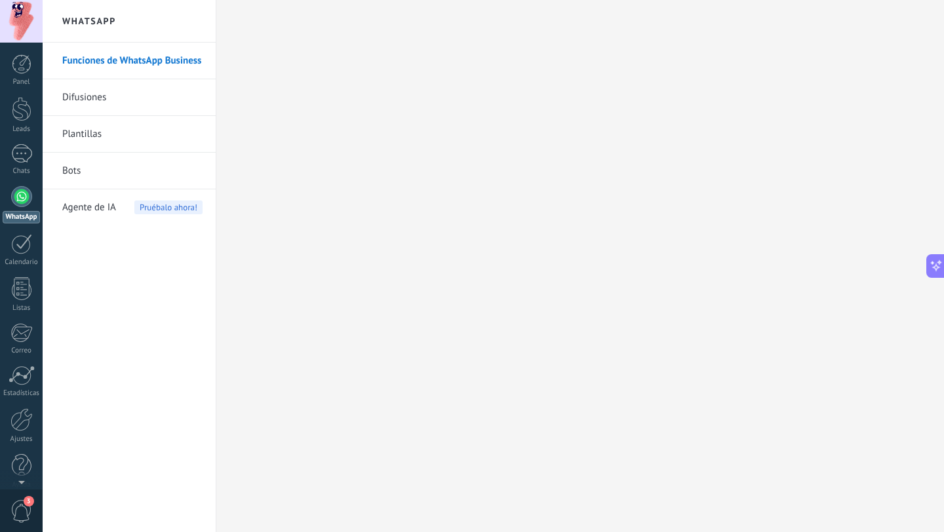
click at [77, 168] on link "Bots" at bounding box center [132, 171] width 140 height 37
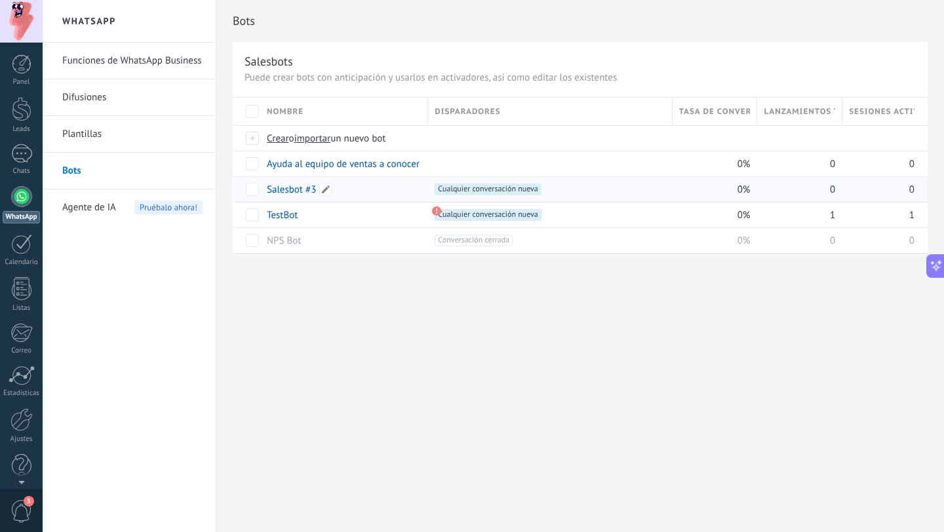
click at [303, 191] on link "Salesbot #3" at bounding box center [291, 190] width 49 height 12
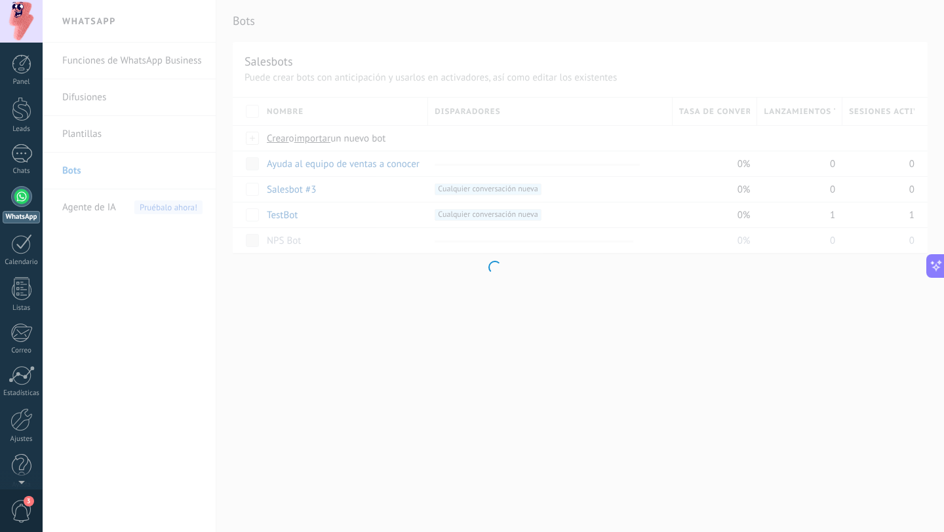
type input "**********"
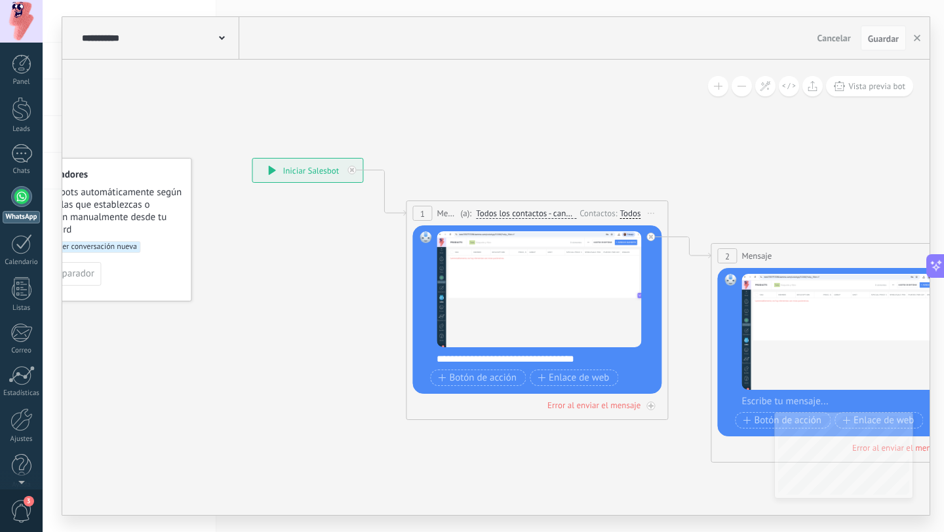
drag, startPoint x: 746, startPoint y: 167, endPoint x: 378, endPoint y: 167, distance: 367.8
click at [378, 167] on icon at bounding box center [822, 310] width 1796 height 960
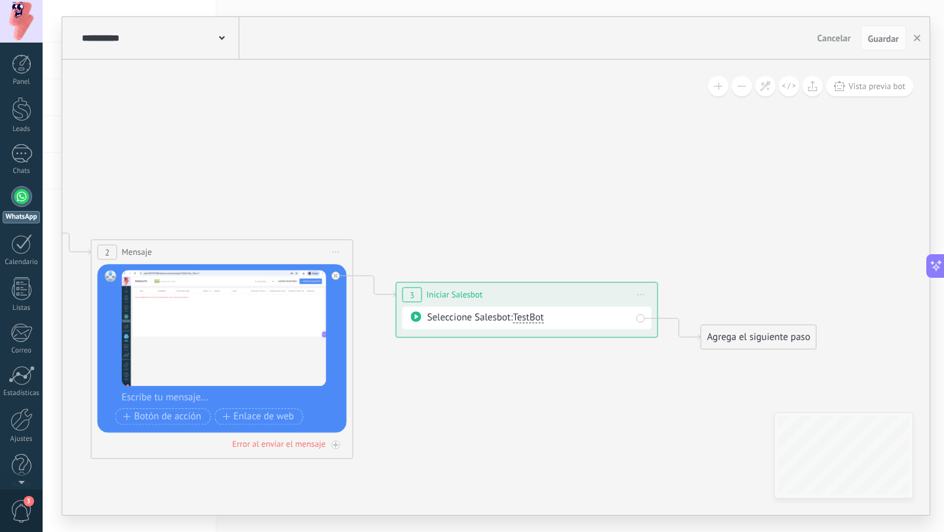
drag, startPoint x: 675, startPoint y: 162, endPoint x: 332, endPoint y: 159, distance: 342.2
click at [332, 159] on icon at bounding box center [202, 306] width 1796 height 960
click at [642, 292] on span "Iniciar vista previa aquí Cambiar nombre Duplicar Borrar" at bounding box center [640, 294] width 21 height 19
click at [668, 374] on div "Borrar" at bounding box center [700, 380] width 130 height 22
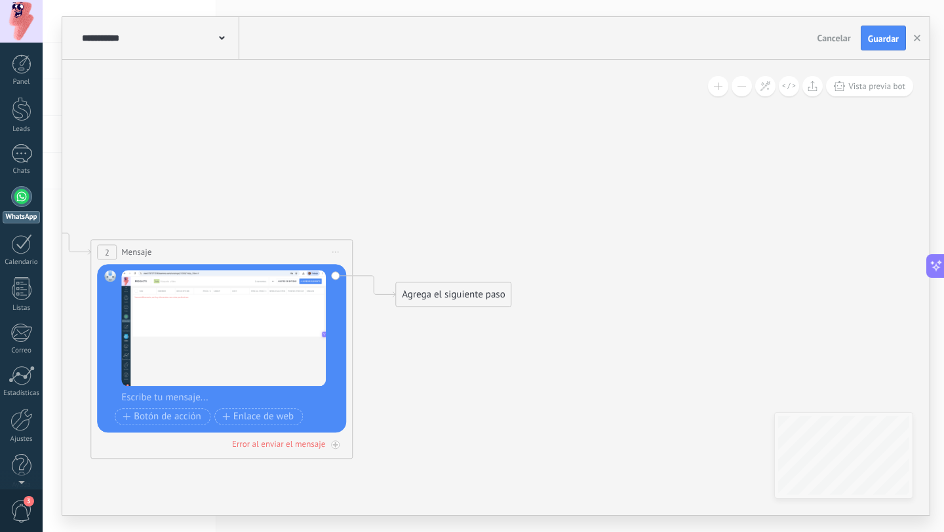
click at [441, 292] on div "Agrega el siguiente paso" at bounding box center [453, 295] width 115 height 22
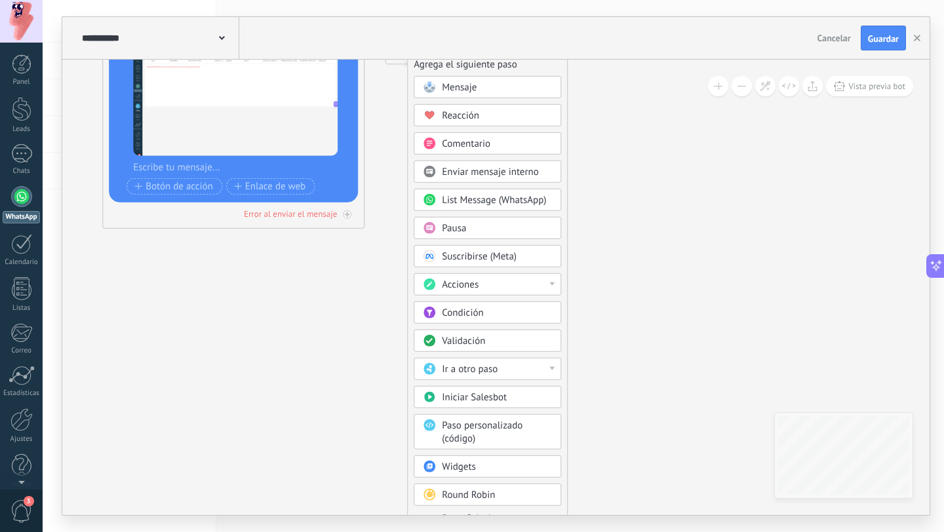
click at [494, 286] on div "Acciones" at bounding box center [497, 285] width 110 height 13
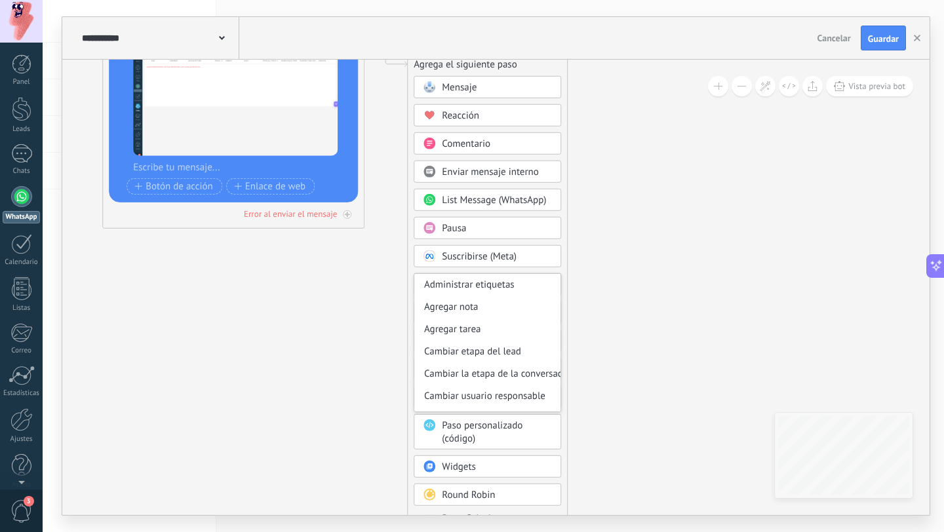
click at [610, 262] on icon at bounding box center [61, 76] width 1491 height 960
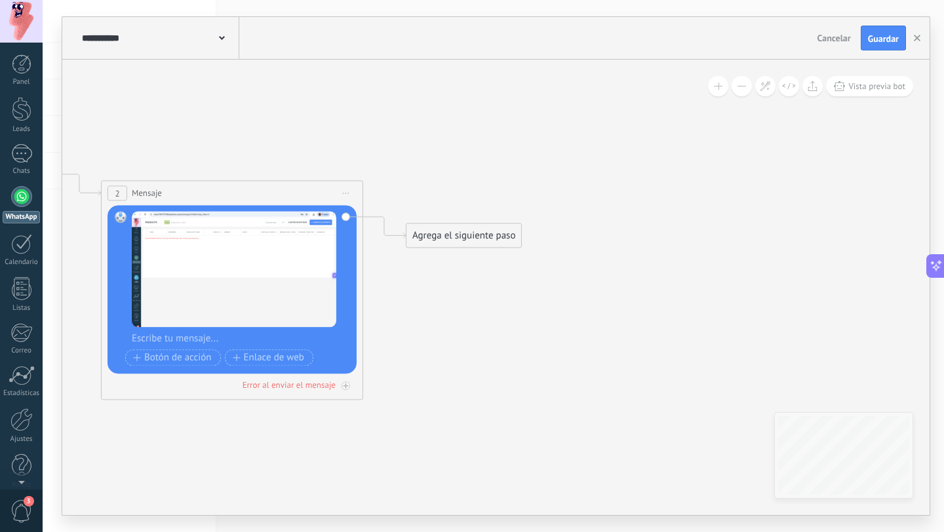
click at [470, 233] on div "Agrega el siguiente paso" at bounding box center [463, 236] width 115 height 22
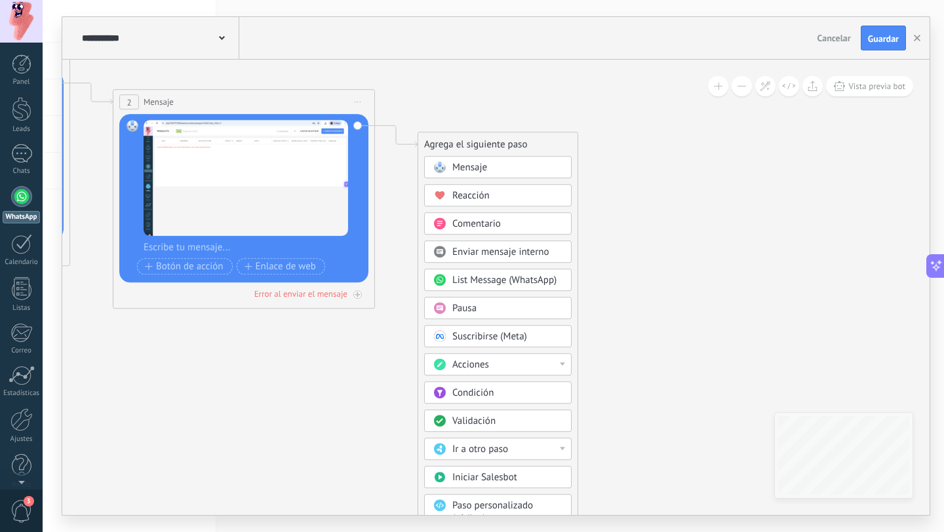
click at [523, 369] on div "Acciones" at bounding box center [507, 365] width 110 height 13
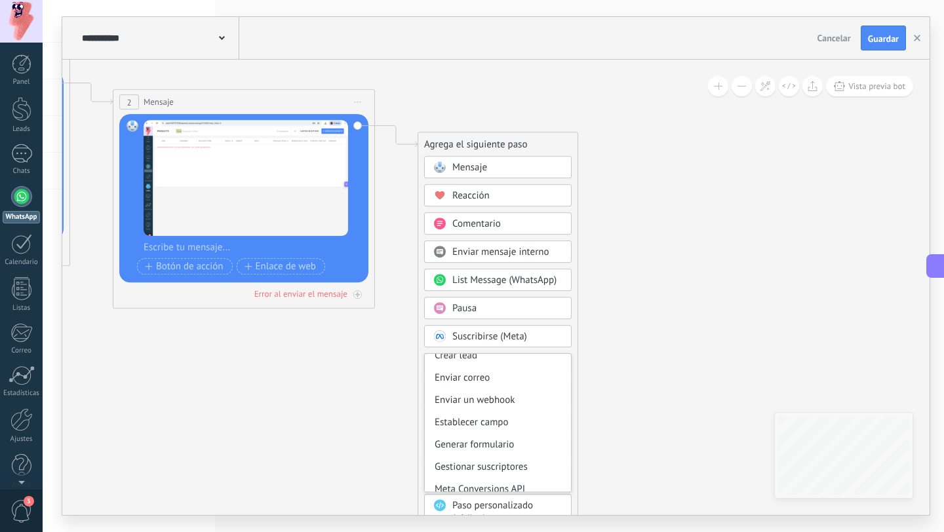
scroll to position [174, 0]
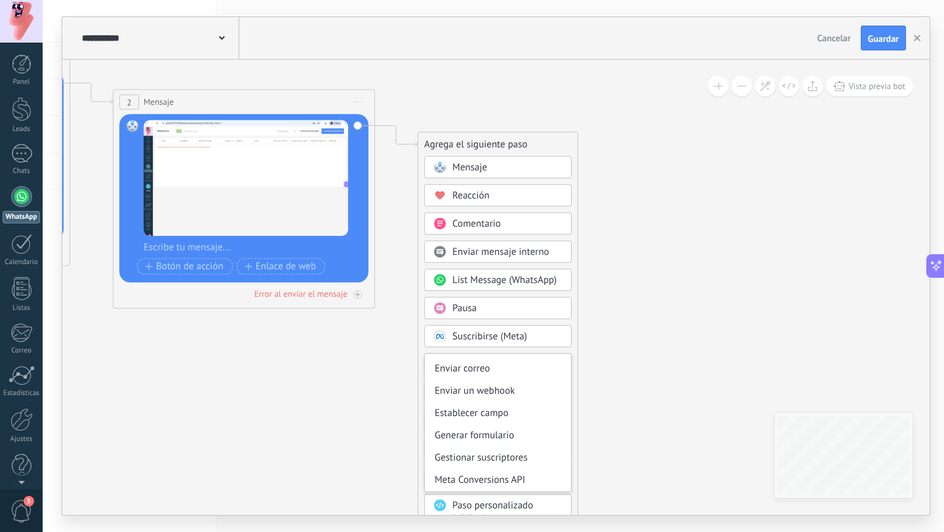
click at [682, 371] on icon at bounding box center [71, 156] width 1491 height 960
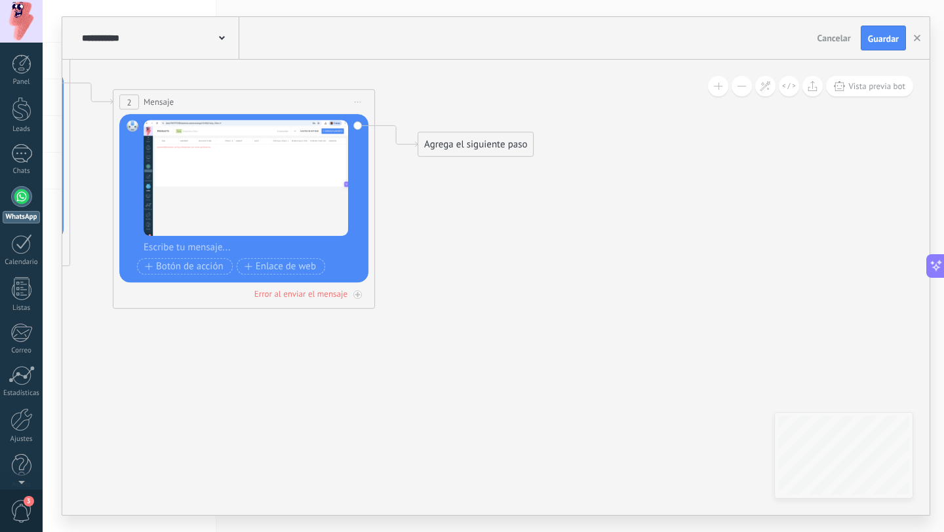
click at [20, 184] on div "Panel Leads Chats WhatsApp Clientes" at bounding box center [21, 278] width 43 height 448
click at [22, 201] on div at bounding box center [21, 196] width 21 height 21
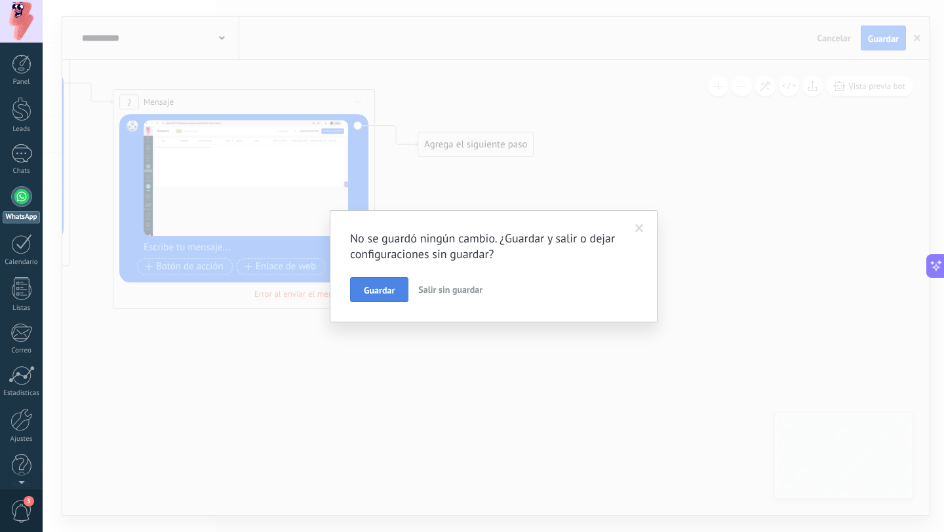
click at [403, 283] on button "Guardar" at bounding box center [379, 289] width 58 height 25
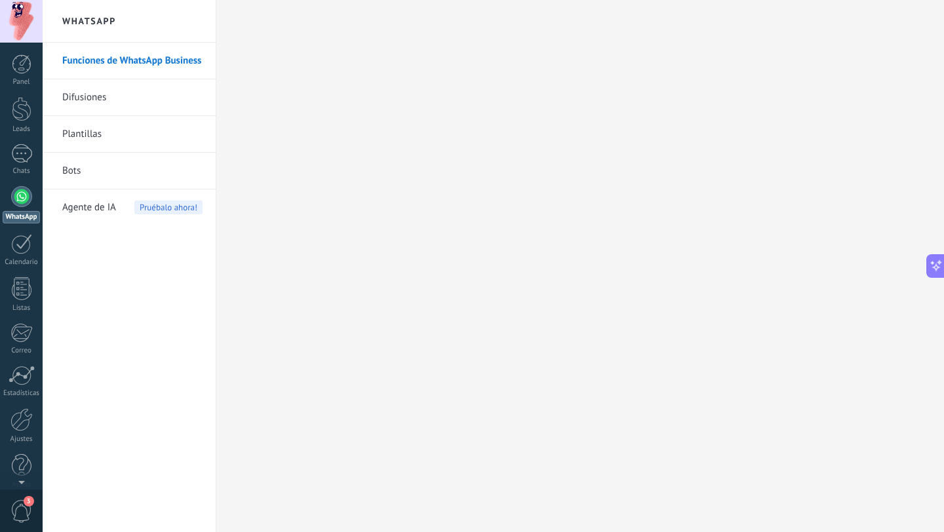
click at [92, 164] on link "Bots" at bounding box center [132, 171] width 140 height 37
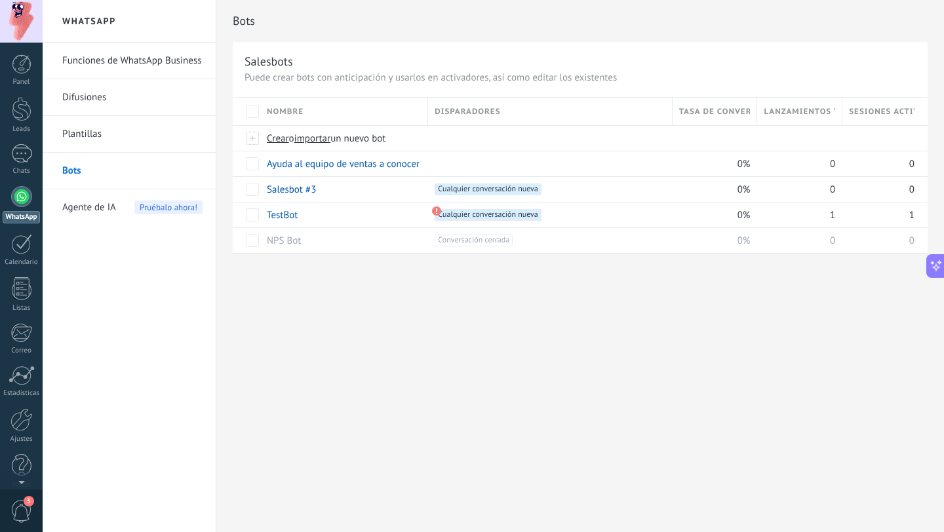
click at [89, 210] on span "Agente de IA" at bounding box center [89, 207] width 54 height 37
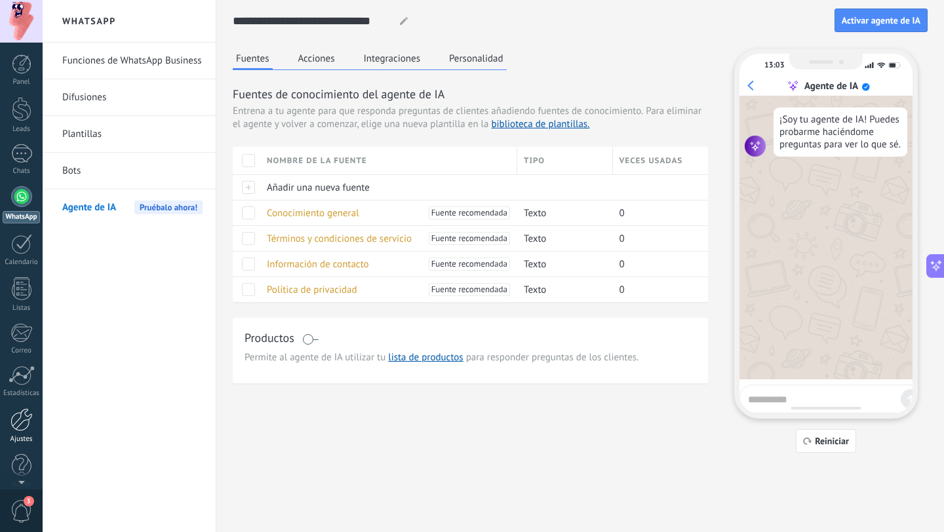
click at [15, 425] on div at bounding box center [21, 419] width 22 height 23
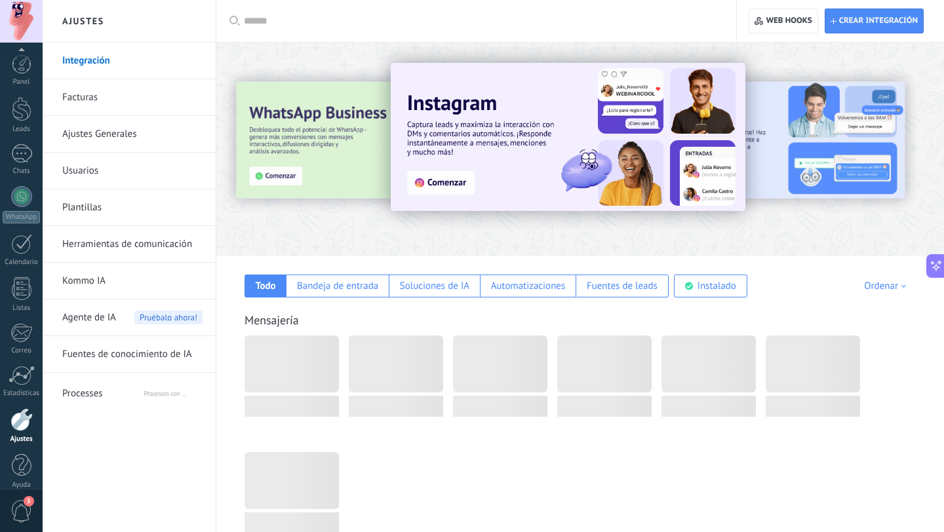
scroll to position [13, 0]
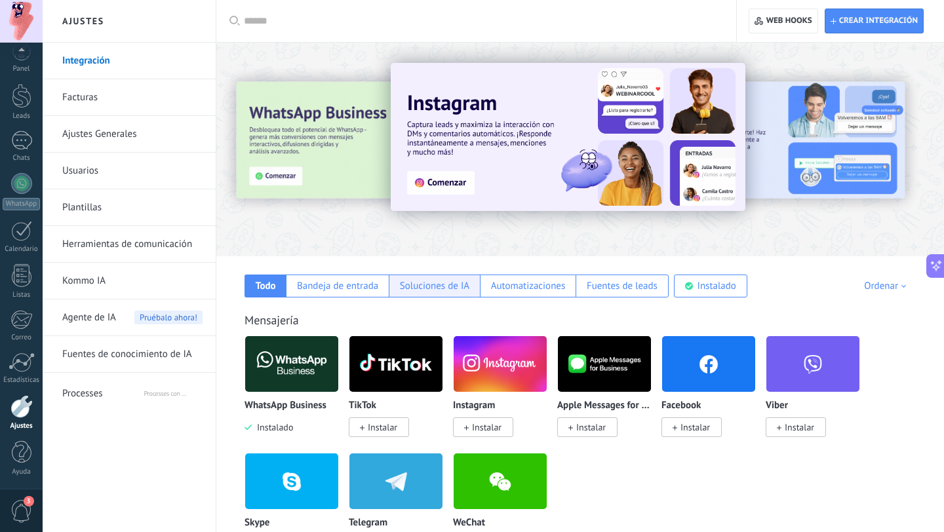
click at [442, 281] on div "Soluciones de IA" at bounding box center [434, 286] width 69 height 12
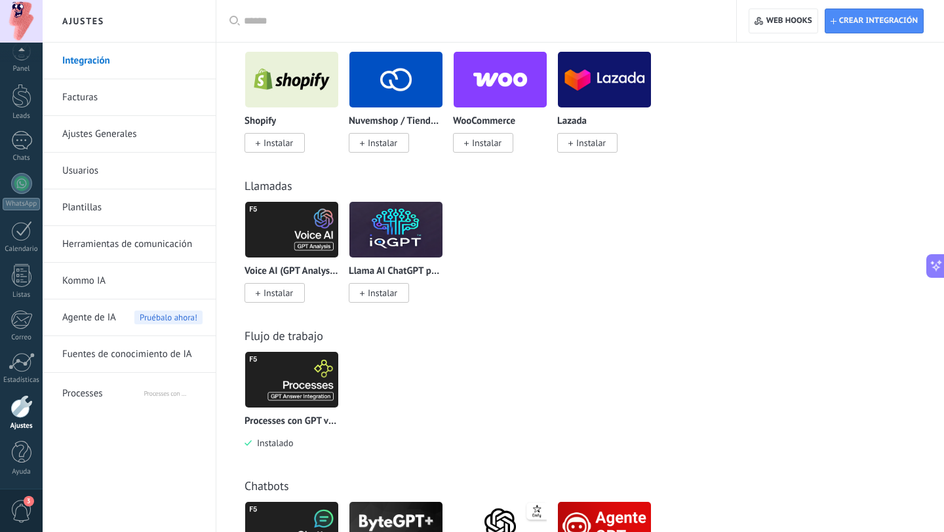
scroll to position [288, 0]
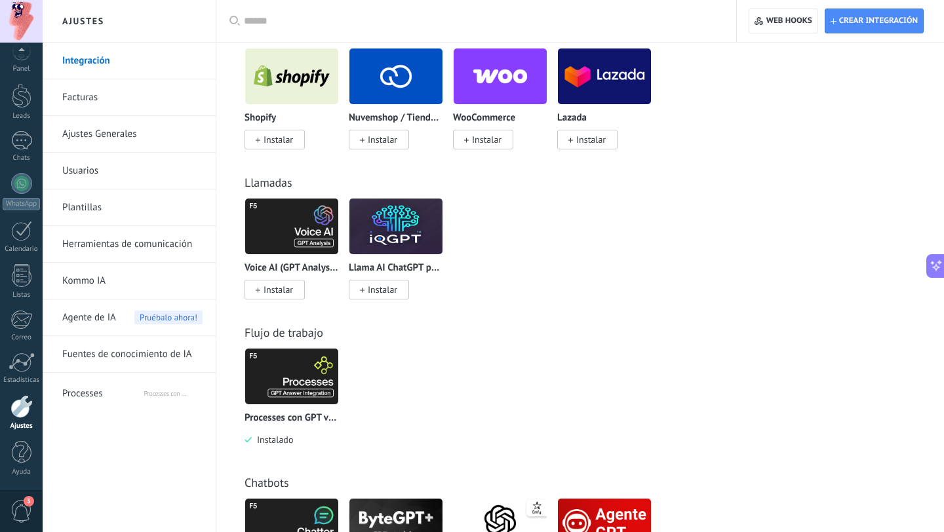
click at [309, 376] on img at bounding box center [291, 377] width 93 height 64
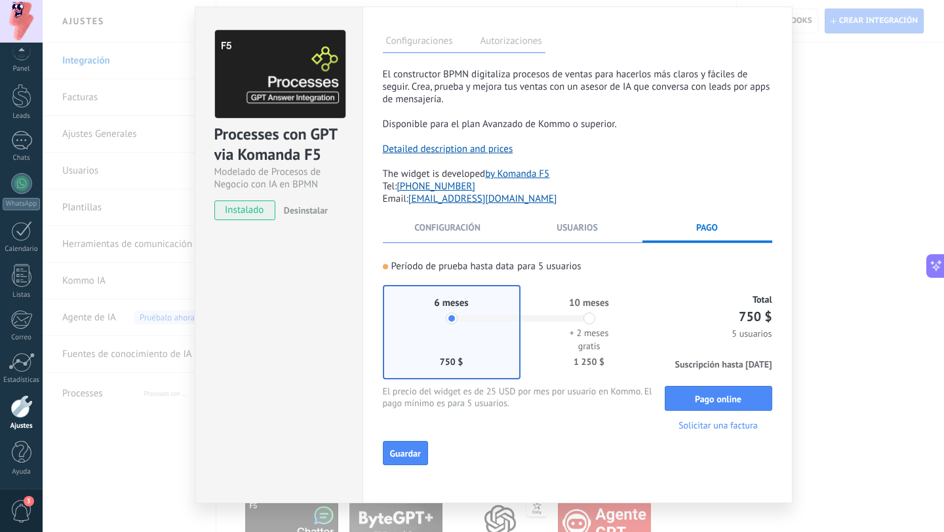
scroll to position [0, 0]
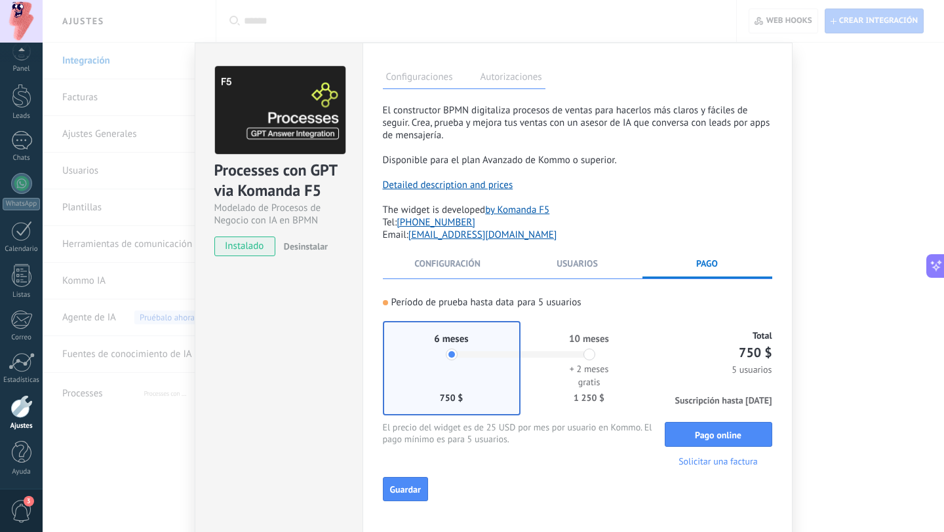
click at [496, 80] on label "Autorizaciones" at bounding box center [511, 78] width 68 height 19
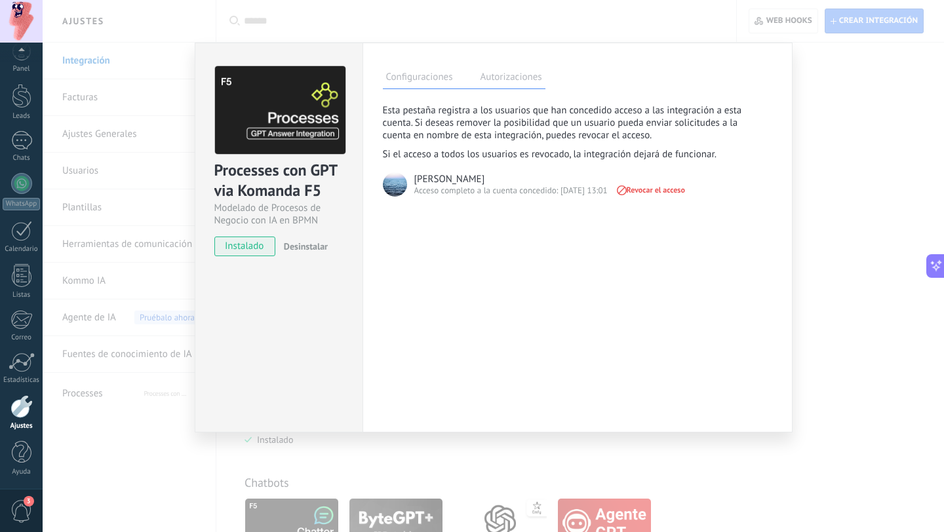
click at [420, 83] on label "Configuraciones" at bounding box center [419, 78] width 73 height 19
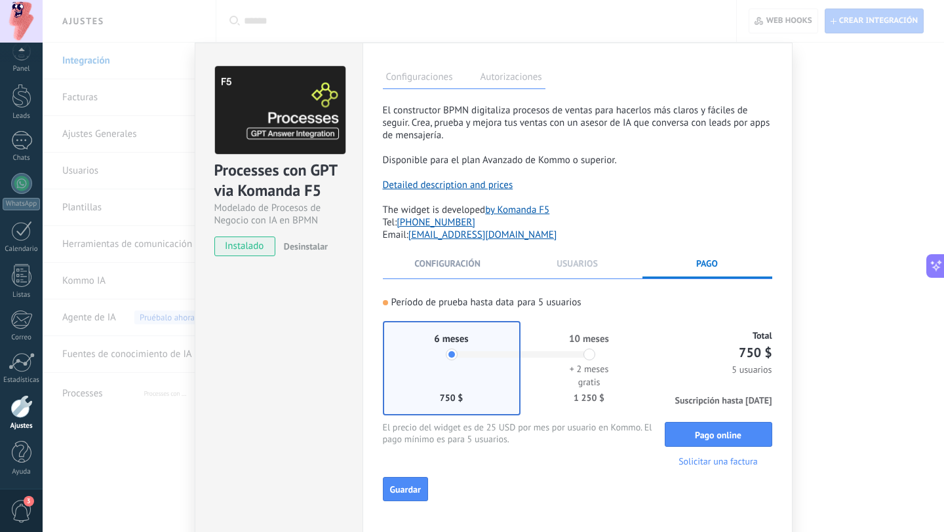
click at [574, 269] on span "Usuarios" at bounding box center [577, 264] width 41 height 12
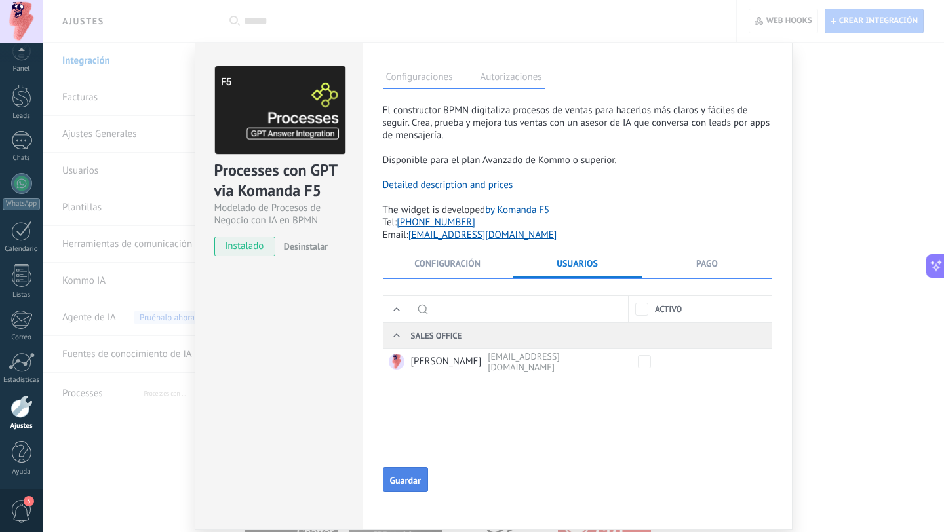
click at [405, 482] on span "Guardar" at bounding box center [405, 480] width 31 height 9
click at [438, 269] on span "Configuración" at bounding box center [447, 264] width 66 height 12
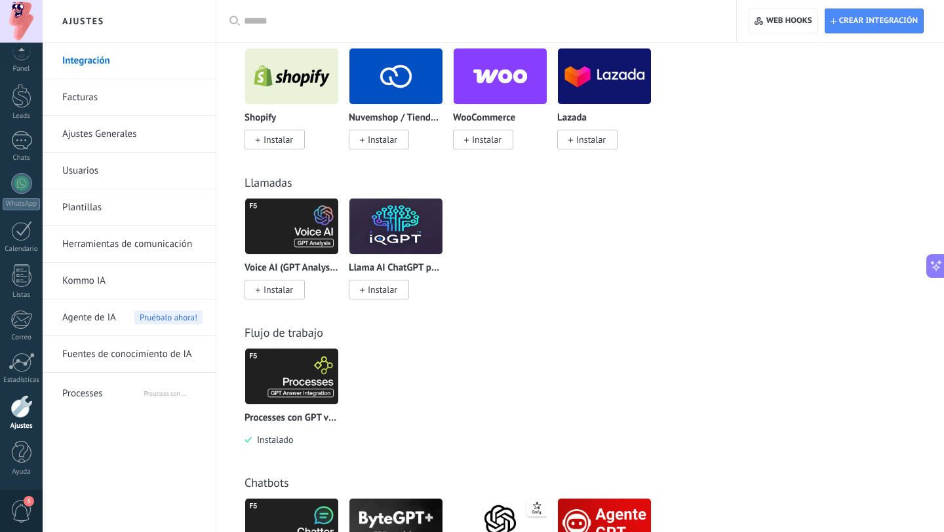
click at [556, 264] on div "Voice AI (GPT Analysis) via Komanda F5 Instalar Llama AI ChatGPT por iQGPT Inst…" at bounding box center [587, 256] width 685 height 117
click at [300, 363] on img at bounding box center [291, 377] width 93 height 64
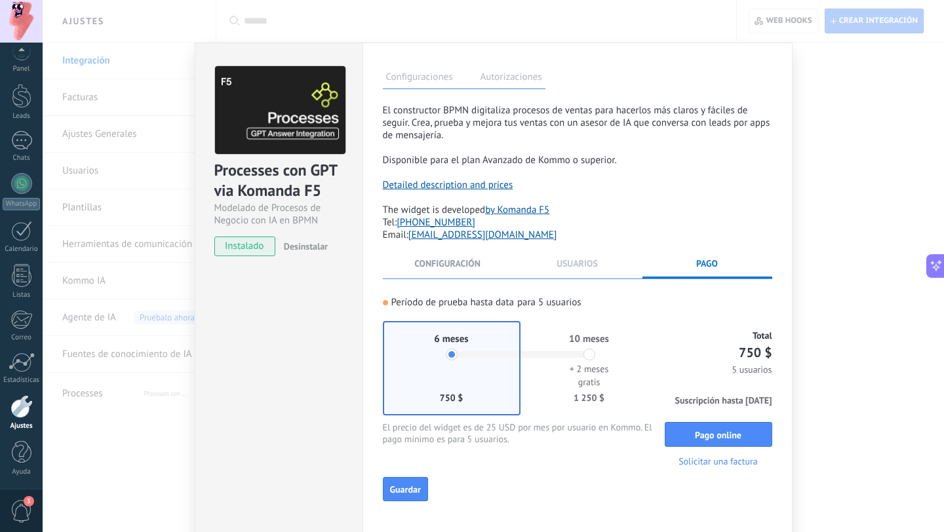
click at [587, 269] on span "Usuarios" at bounding box center [577, 264] width 41 height 12
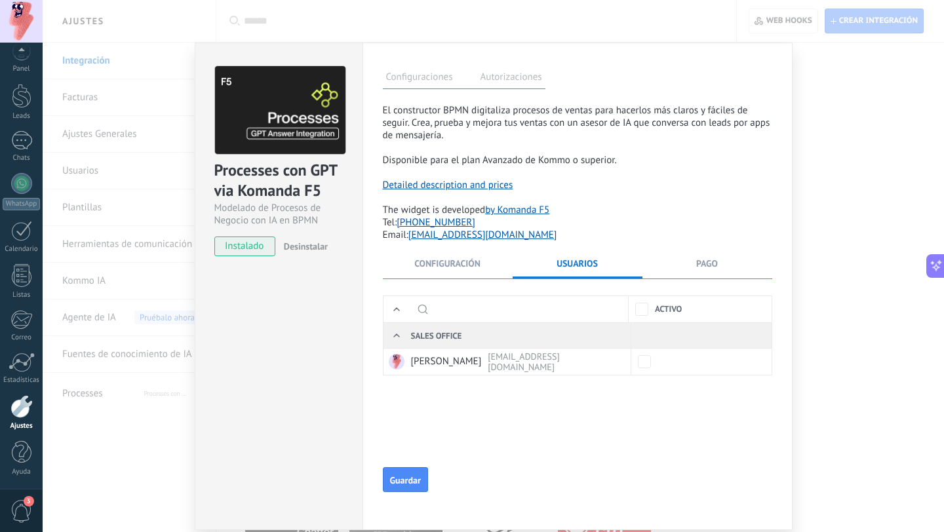
click at [444, 279] on li "Configuración" at bounding box center [448, 268] width 130 height 21
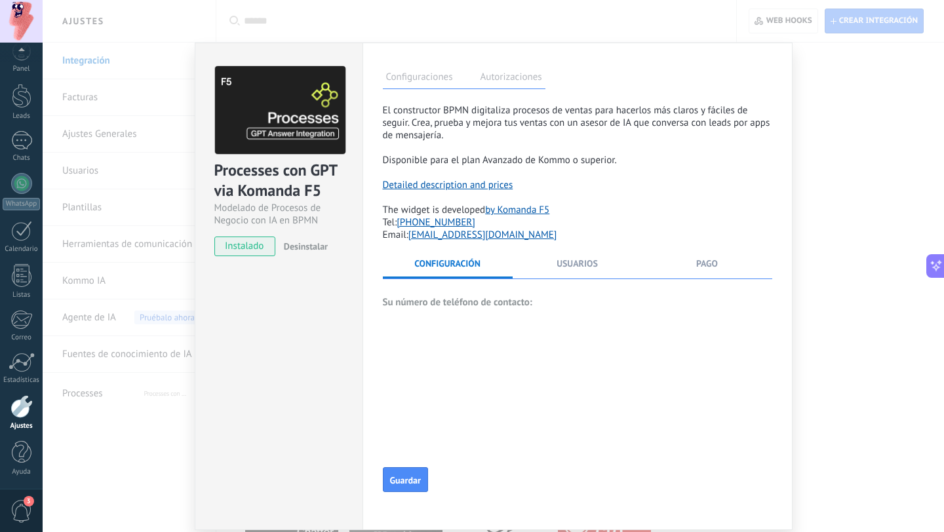
click at [677, 270] on li "Pago" at bounding box center [707, 268] width 130 height 21
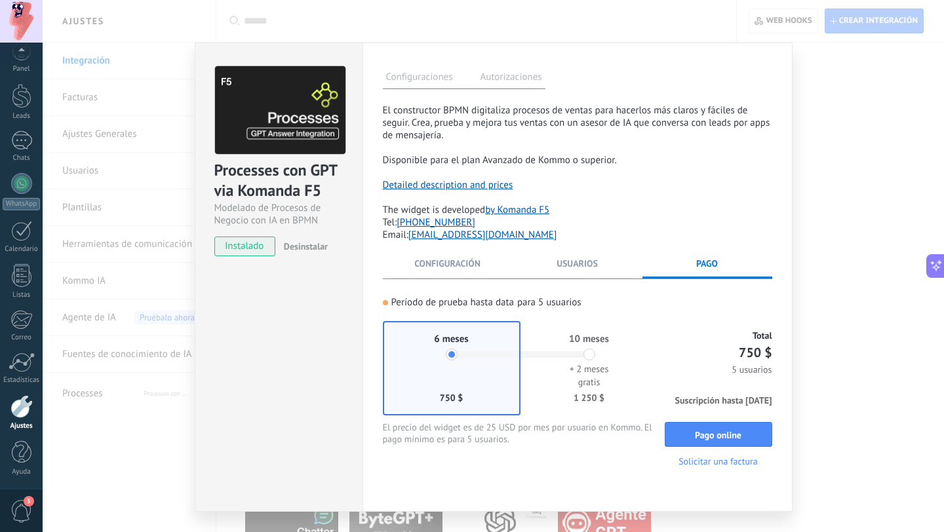
click at [846, 156] on div "**********" at bounding box center [493, 266] width 901 height 532
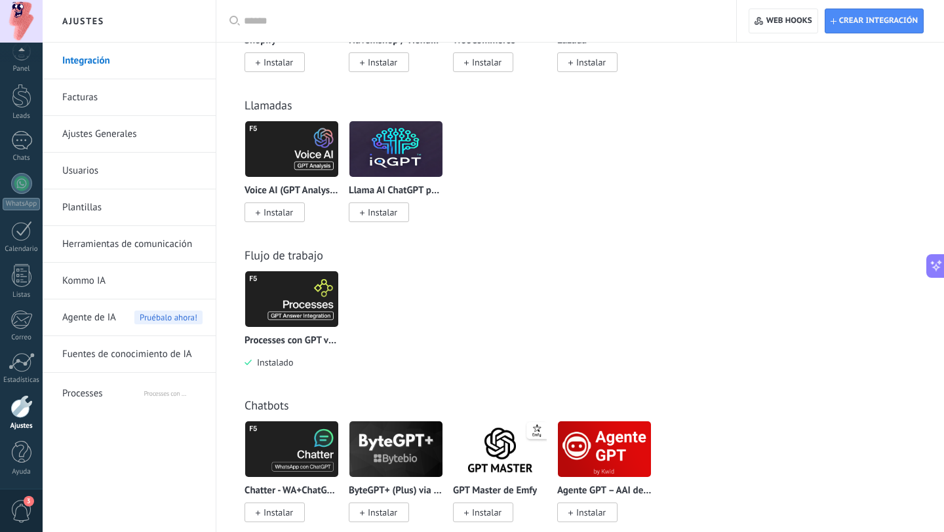
scroll to position [390, 0]
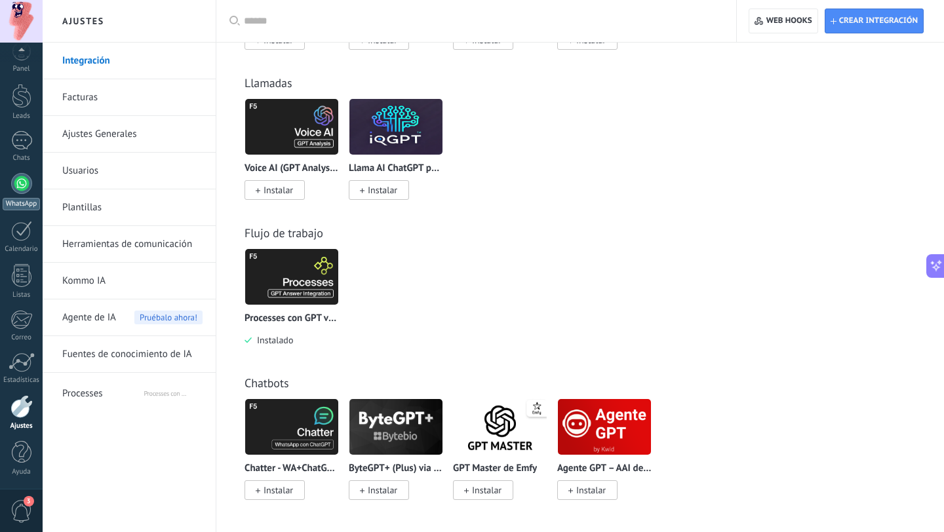
click at [21, 190] on div at bounding box center [21, 183] width 21 height 21
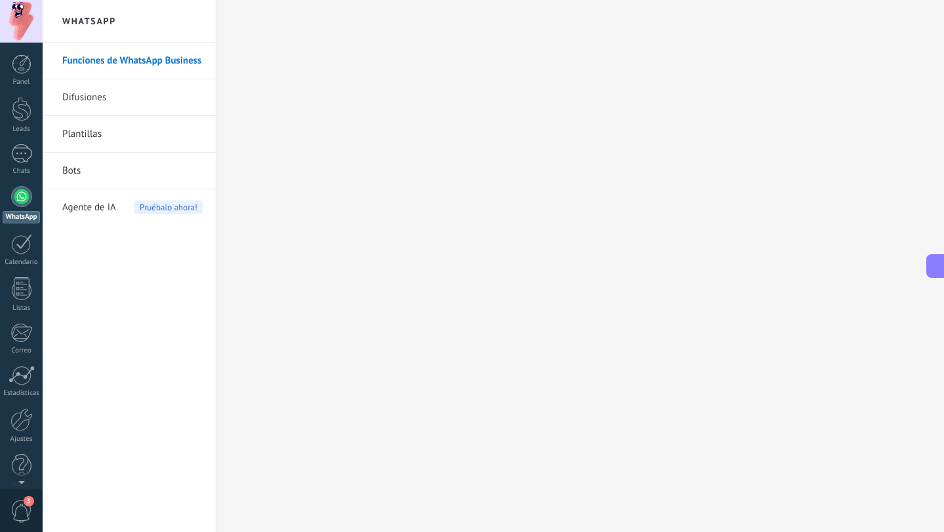
click at [104, 167] on link "Bots" at bounding box center [132, 171] width 140 height 37
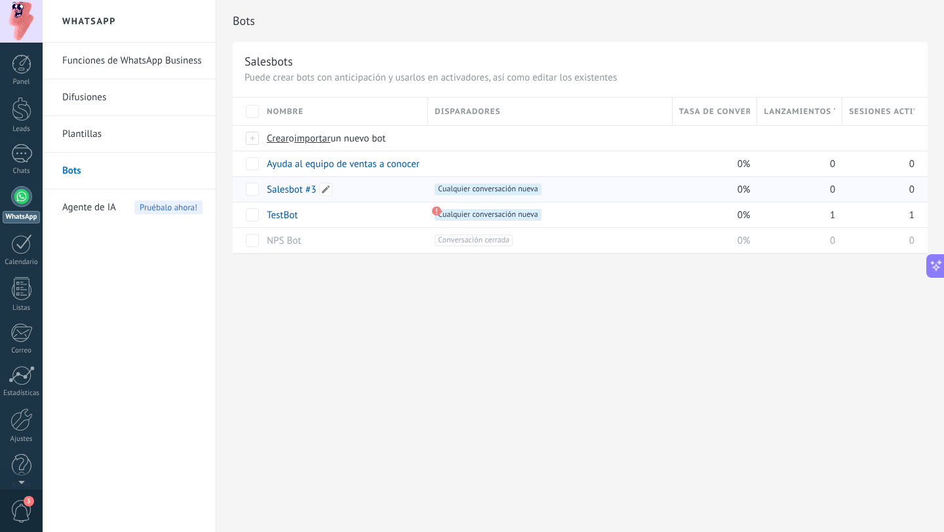
click at [281, 187] on link "Salesbot #3" at bounding box center [291, 190] width 49 height 12
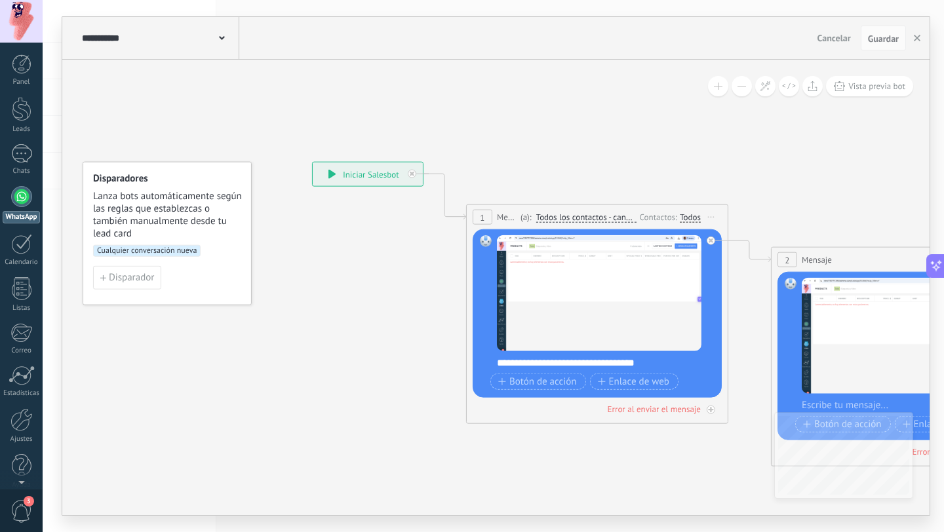
drag, startPoint x: 783, startPoint y: 143, endPoint x: 313, endPoint y: 147, distance: 470.0
click at [314, 147] on icon at bounding box center [729, 314] width 1491 height 960
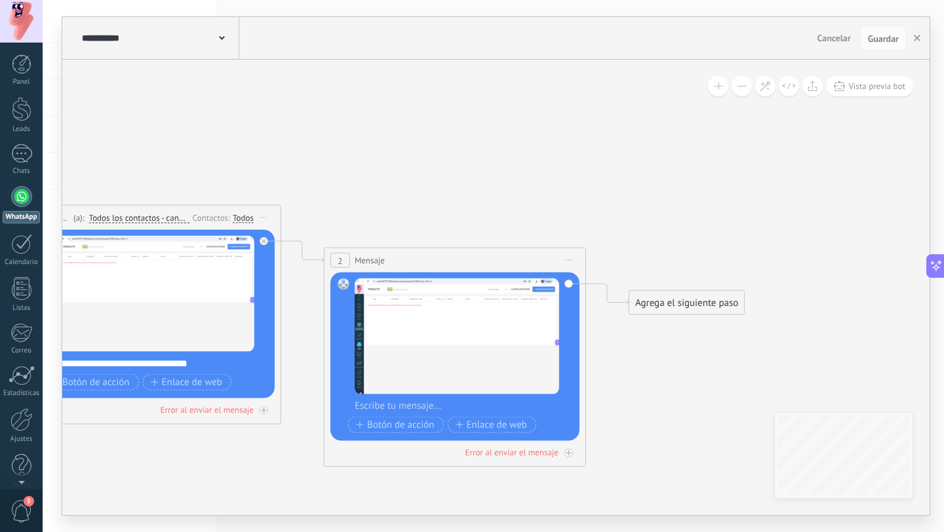
drag, startPoint x: 621, startPoint y: 163, endPoint x: 382, endPoint y: 146, distance: 239.9
click at [381, 146] on icon at bounding box center [282, 315] width 1491 height 960
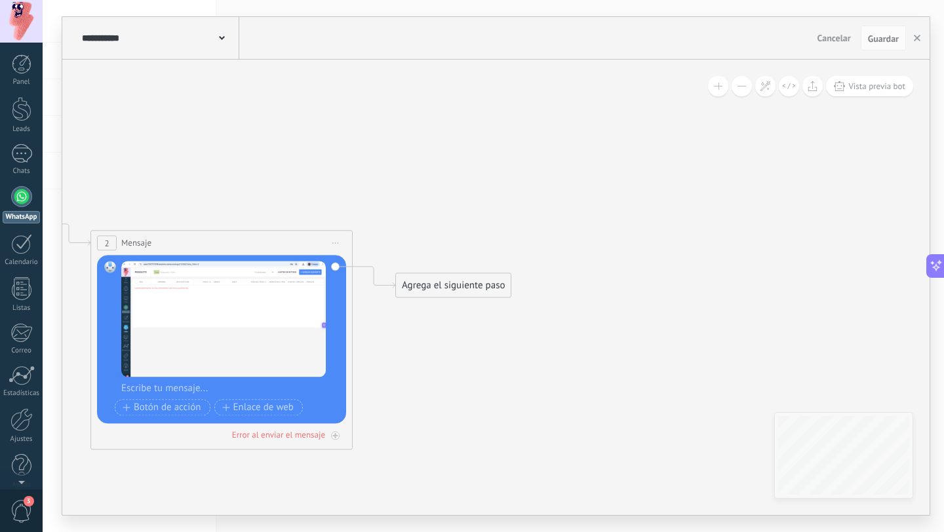
click at [462, 286] on div "Agrega el siguiente paso" at bounding box center [453, 286] width 115 height 22
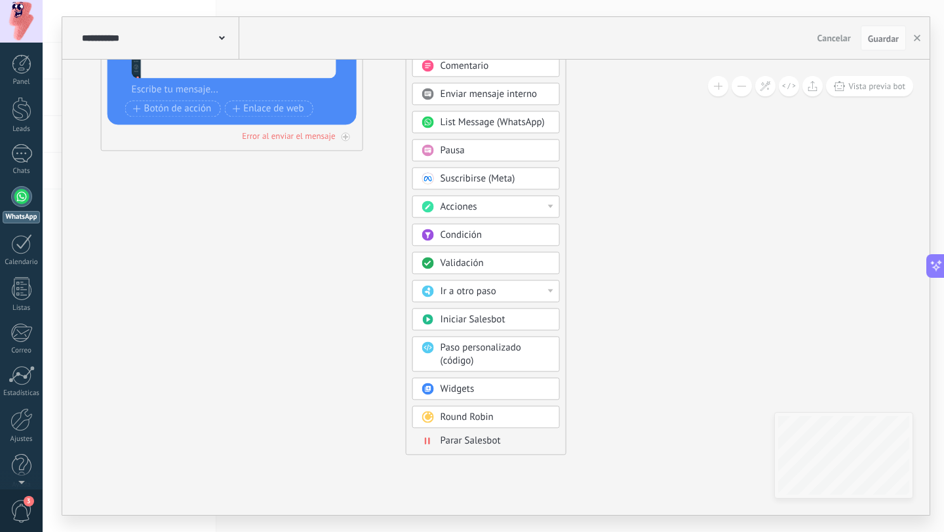
click at [507, 204] on div "Acciones" at bounding box center [496, 207] width 110 height 13
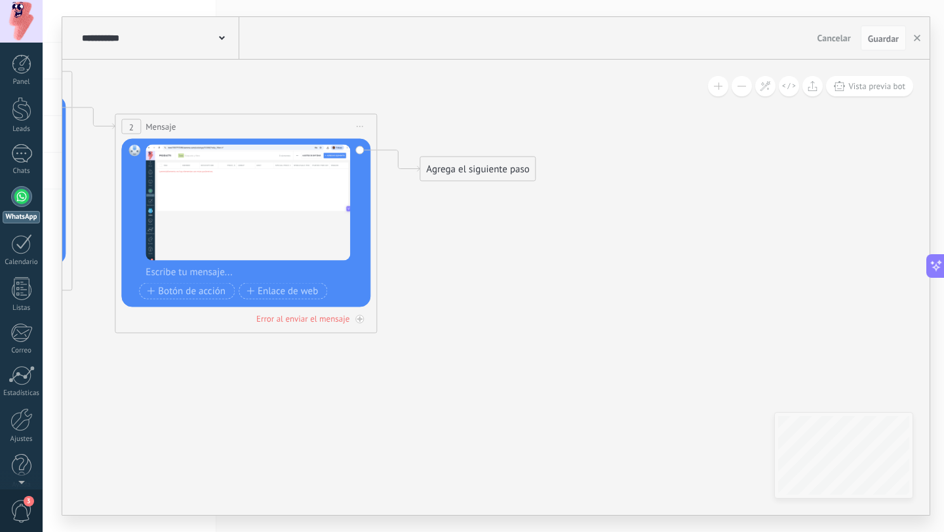
click at [464, 174] on div "Agrega el siguiente paso" at bounding box center [477, 170] width 115 height 22
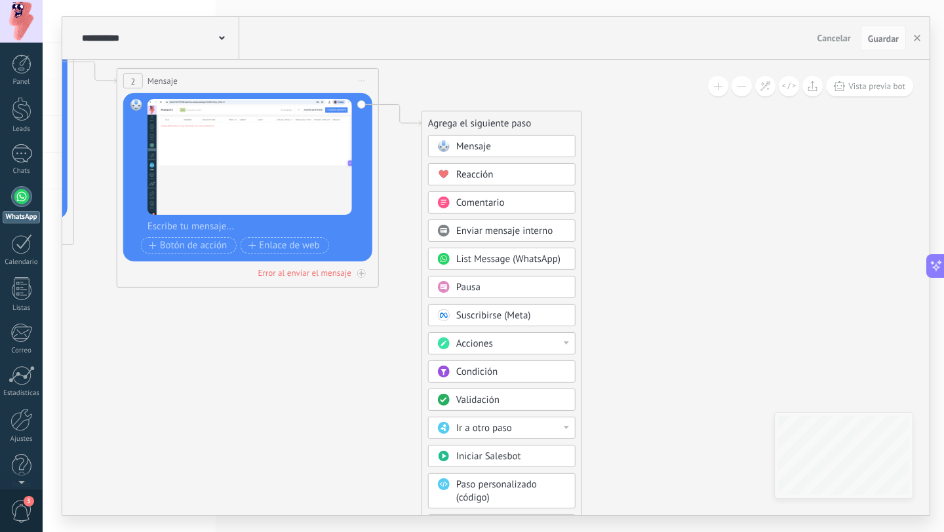
click at [517, 425] on div "Ir a otro paso" at bounding box center [511, 428] width 110 height 13
click at [536, 396] on div "Validación" at bounding box center [511, 400] width 110 height 13
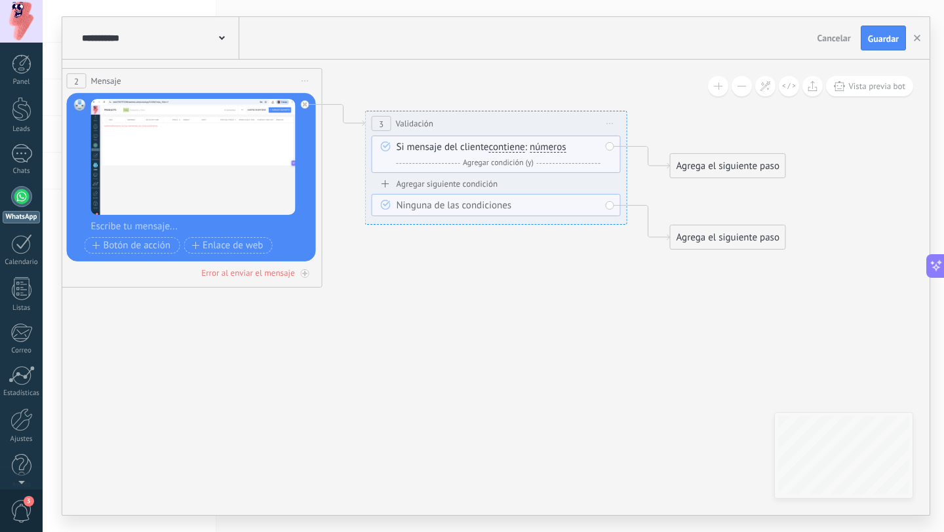
click at [610, 122] on span "Iniciar vista previa aquí Cambiar nombre Duplicar Borrar" at bounding box center [610, 123] width 21 height 19
click at [640, 210] on div "Borrar" at bounding box center [670, 209] width 130 height 22
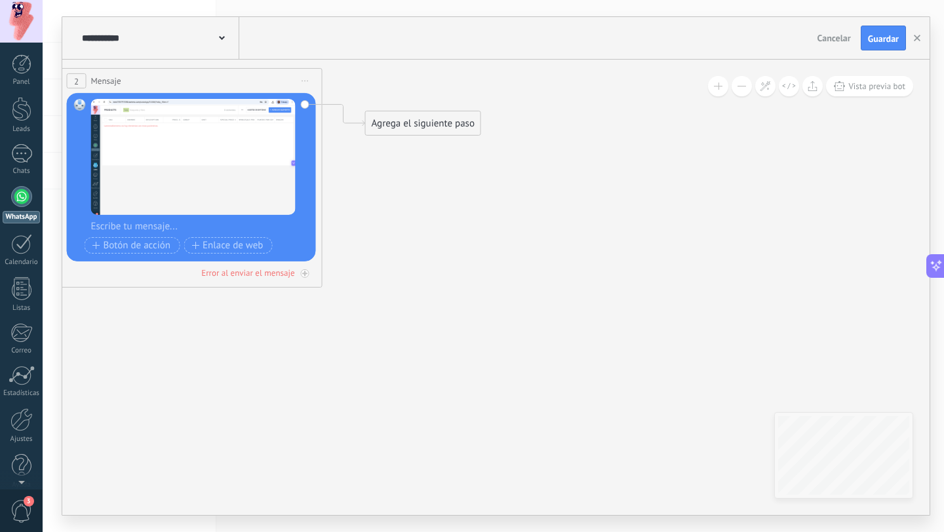
click at [421, 115] on div "Agrega el siguiente paso" at bounding box center [423, 124] width 115 height 22
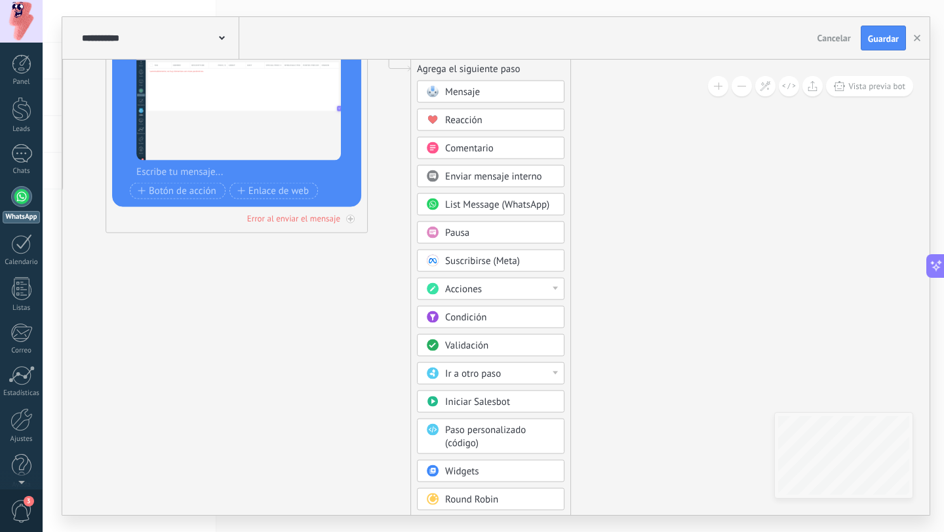
click at [530, 403] on div "Iniciar Salesbot" at bounding box center [500, 402] width 110 height 13
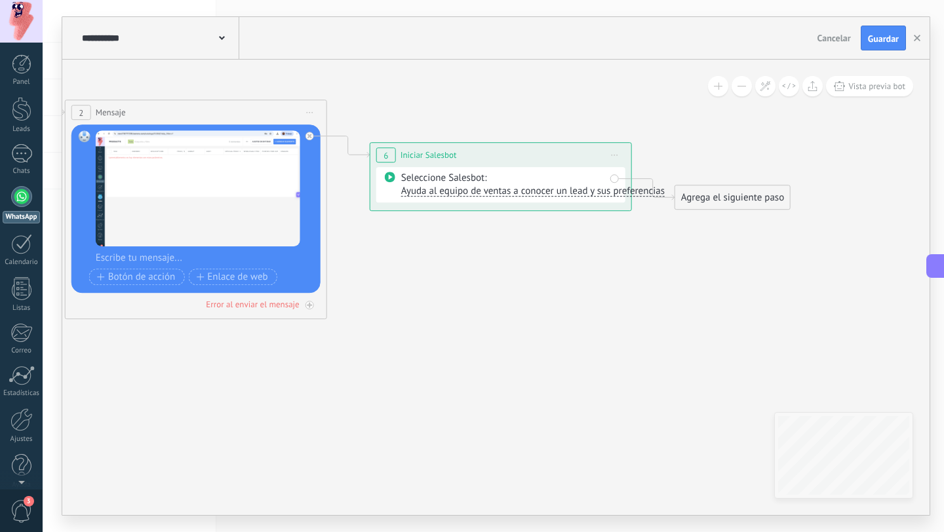
click at [600, 189] on span "Ayuda al equipo de ventas a conocer un lead y sus preferencias" at bounding box center [533, 191] width 264 height 12
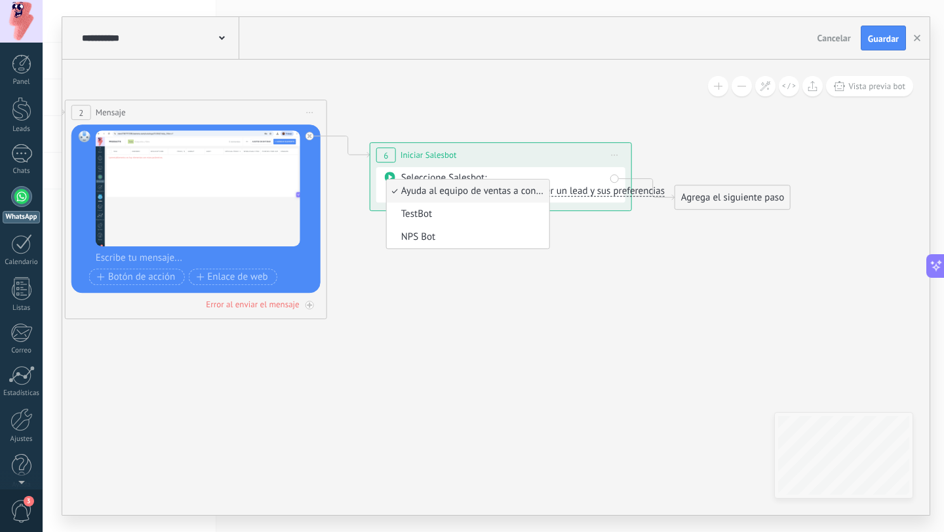
click at [570, 285] on icon at bounding box center [176, 167] width 1796 height 960
click at [619, 154] on span "Iniciar vista previa aquí Cambiar nombre Duplicar Borrar" at bounding box center [614, 155] width 21 height 19
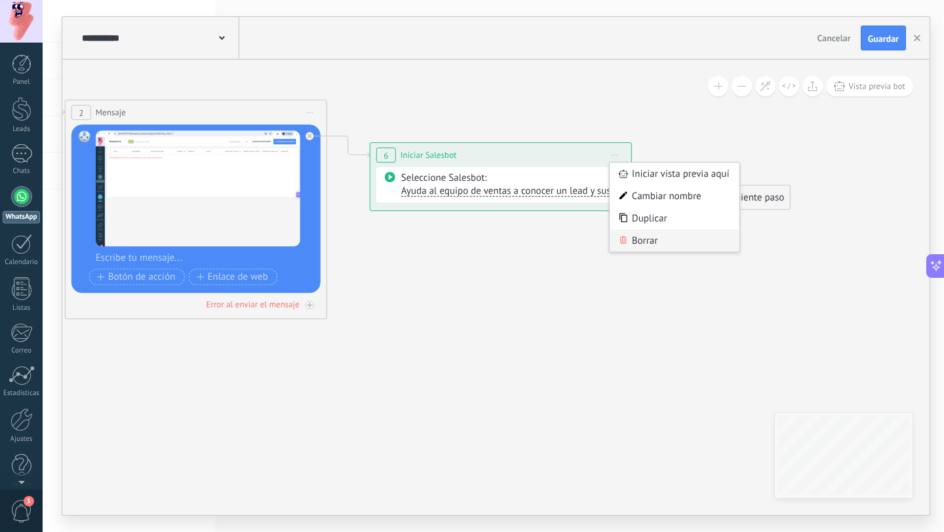
click at [651, 243] on div "Borrar" at bounding box center [675, 240] width 130 height 22
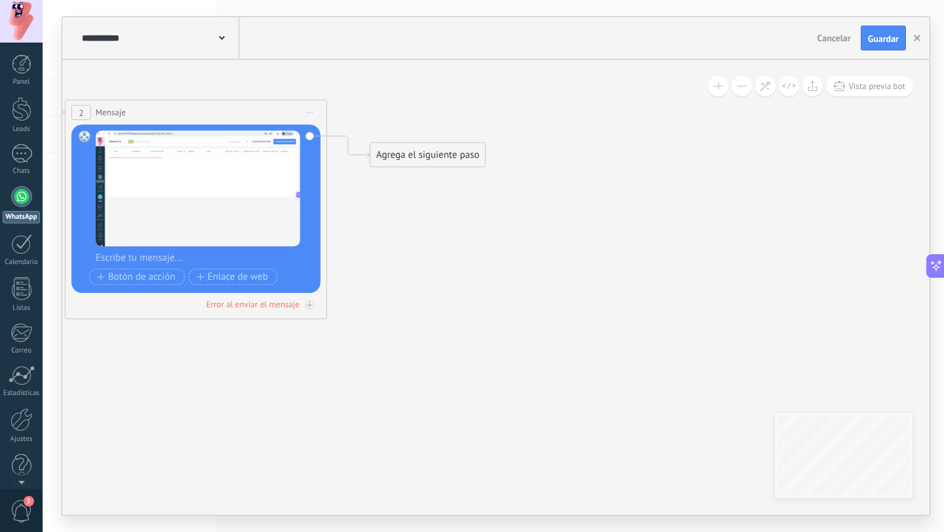
click at [453, 159] on div "Agrega el siguiente paso" at bounding box center [427, 155] width 115 height 22
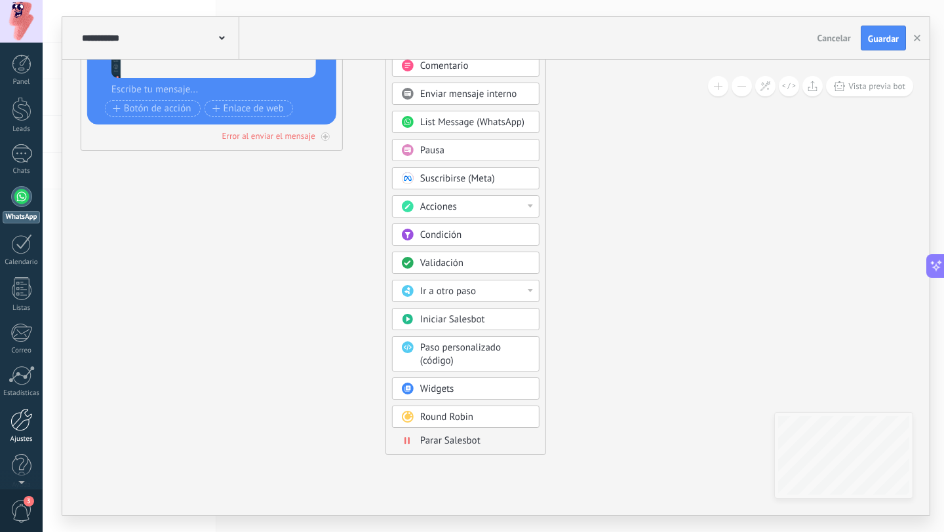
click at [17, 416] on div at bounding box center [21, 419] width 22 height 23
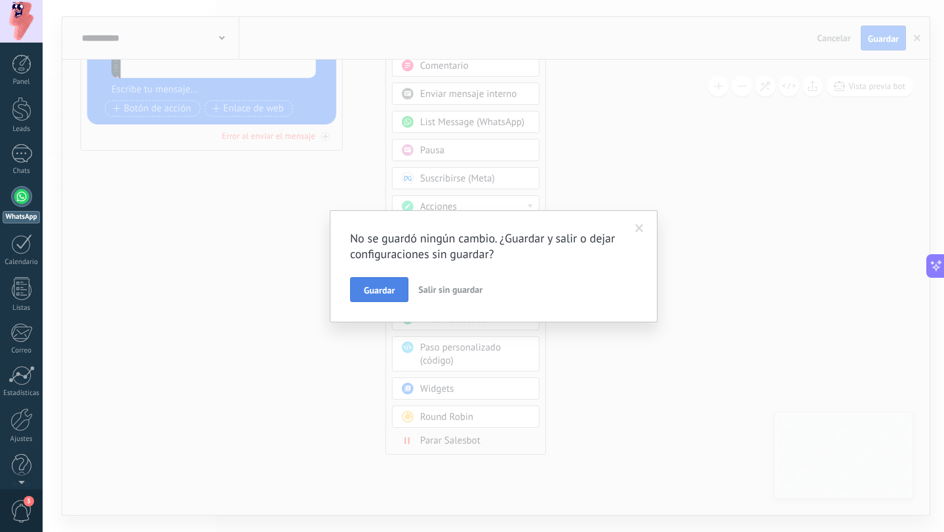
click at [396, 290] on button "Guardar" at bounding box center [379, 289] width 58 height 25
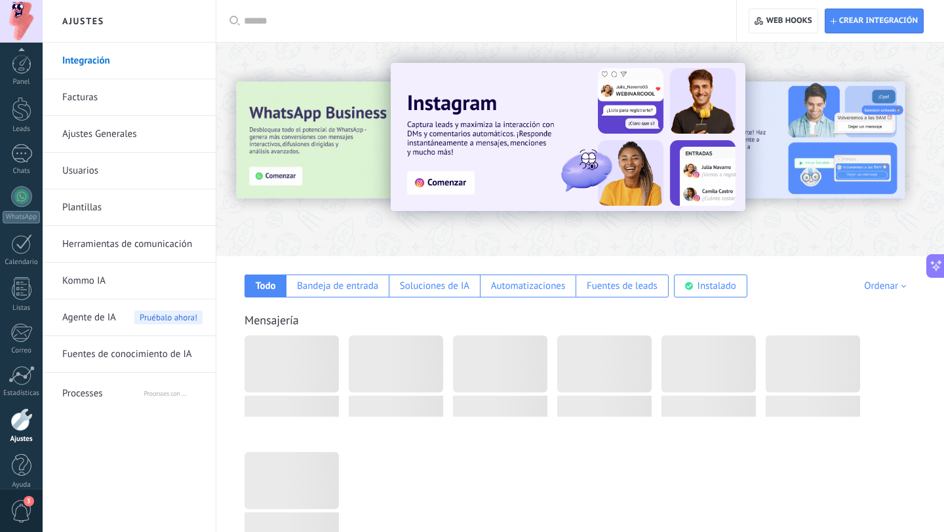
scroll to position [13, 0]
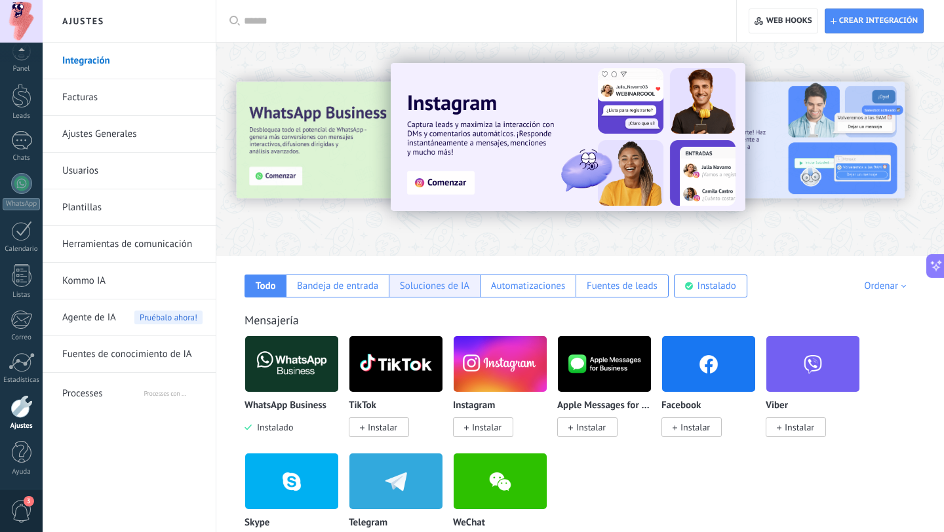
click at [448, 292] on div "Soluciones de IA" at bounding box center [434, 286] width 69 height 12
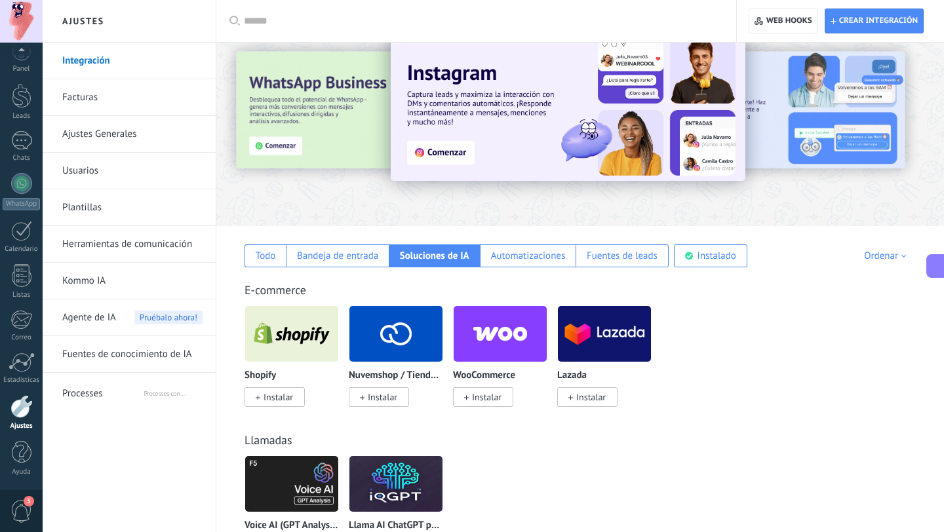
scroll to position [0, 0]
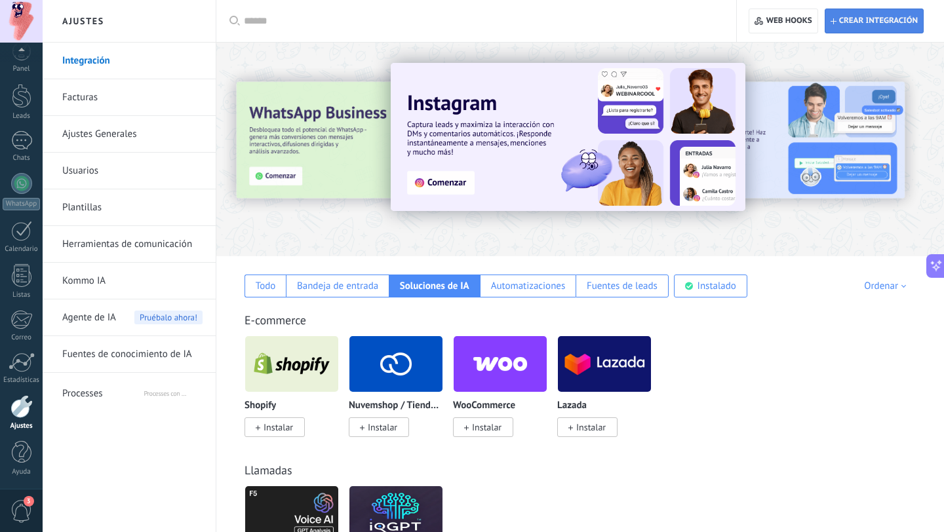
click at [848, 14] on span "Crear integración" at bounding box center [874, 21] width 87 height 24
type textarea "**********"
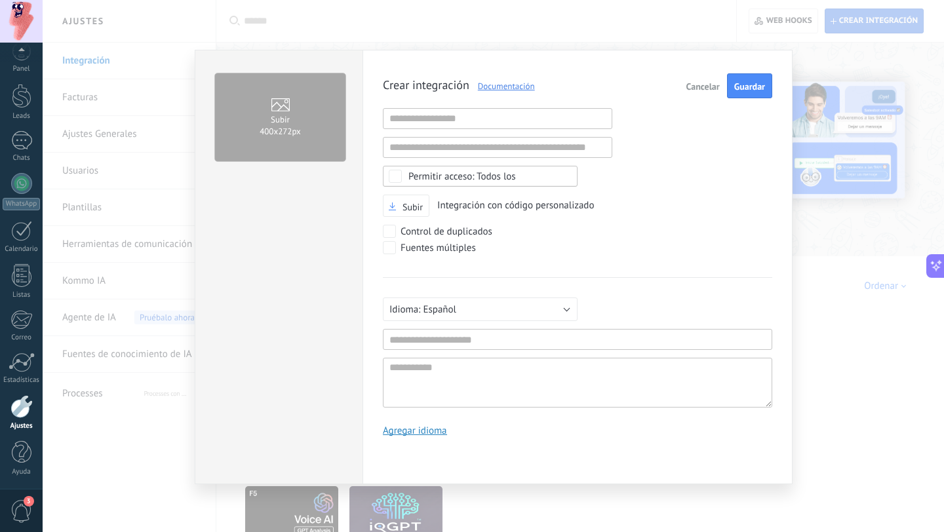
scroll to position [12, 0]
click at [691, 90] on span "Cancelar" at bounding box center [702, 86] width 33 height 9
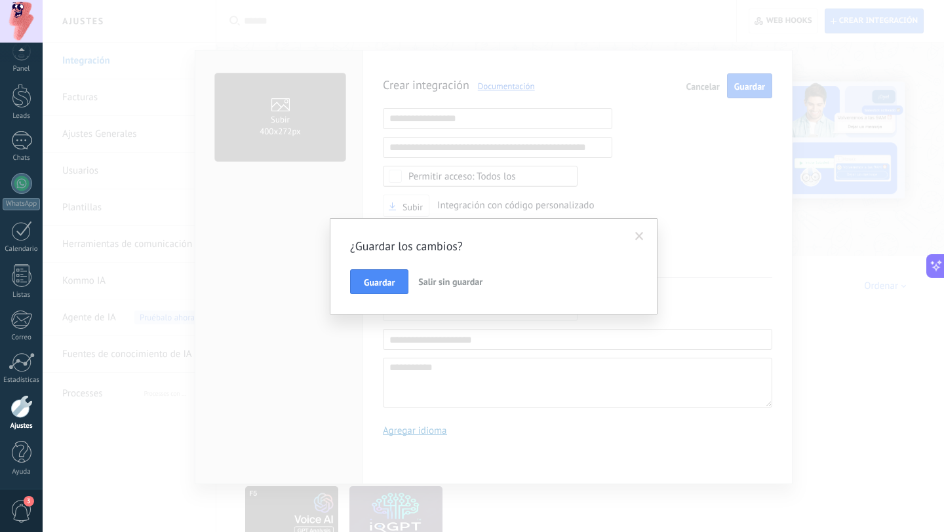
click at [434, 284] on span "Salir sin guardar" at bounding box center [450, 282] width 64 height 12
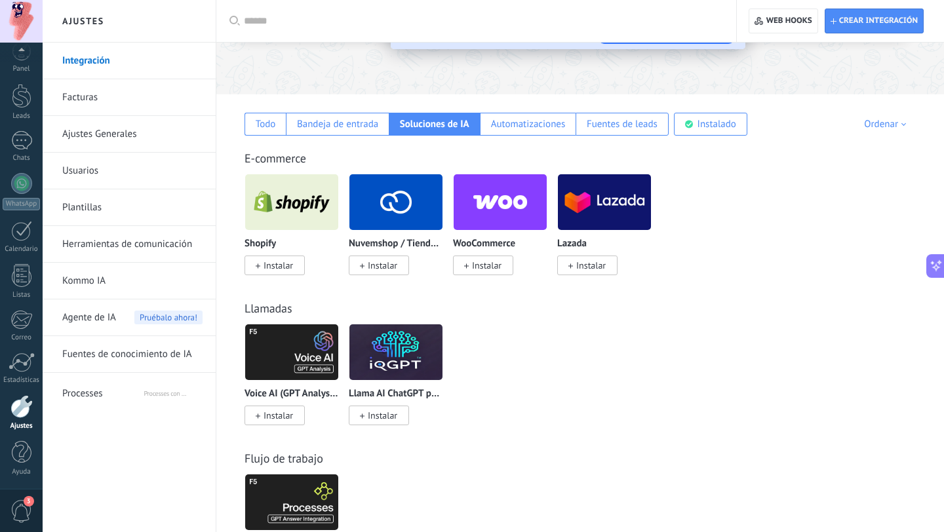
scroll to position [390, 0]
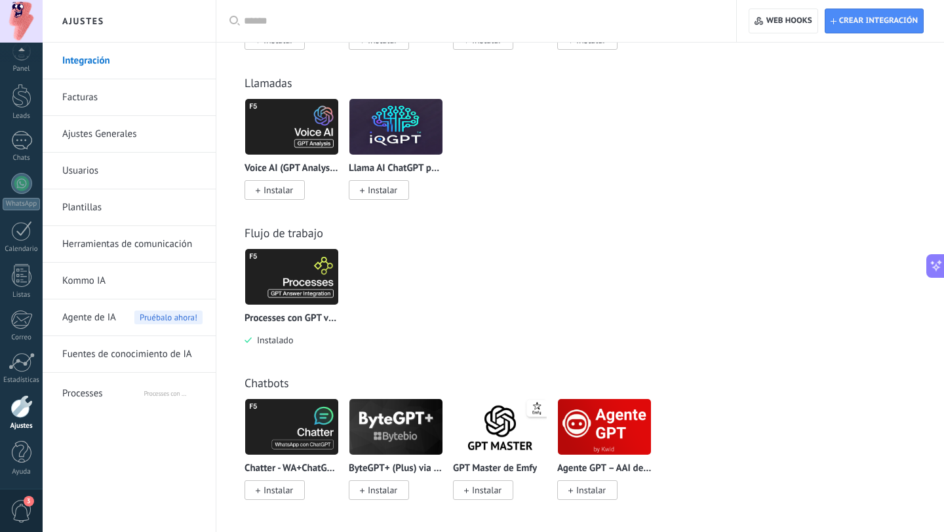
click at [304, 275] on img at bounding box center [291, 277] width 93 height 64
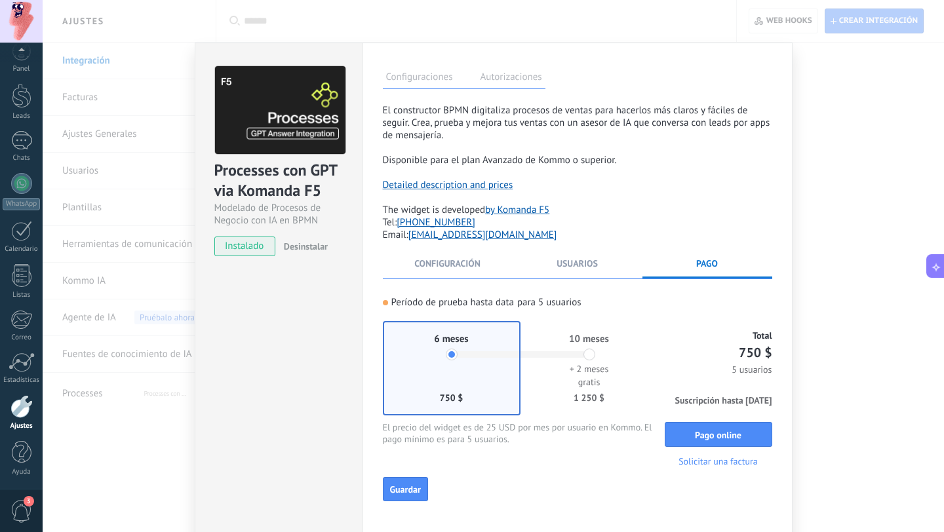
click at [260, 190] on div "Processes con GPT via Komanda F5" at bounding box center [278, 181] width 129 height 42
click at [258, 159] on div "Processes con GPT via Komanda F5 Modelado de Procesos de Negocio con IA en BPMN" at bounding box center [278, 146] width 129 height 161
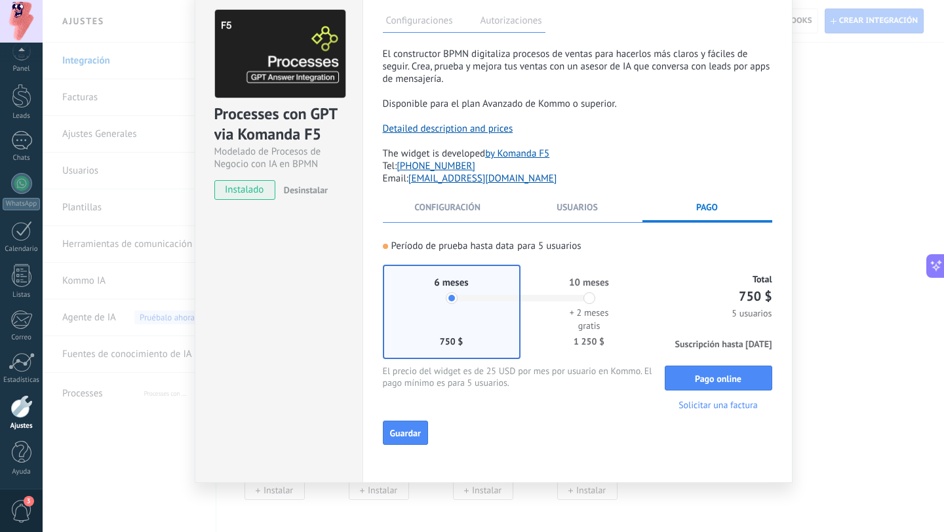
scroll to position [0, 0]
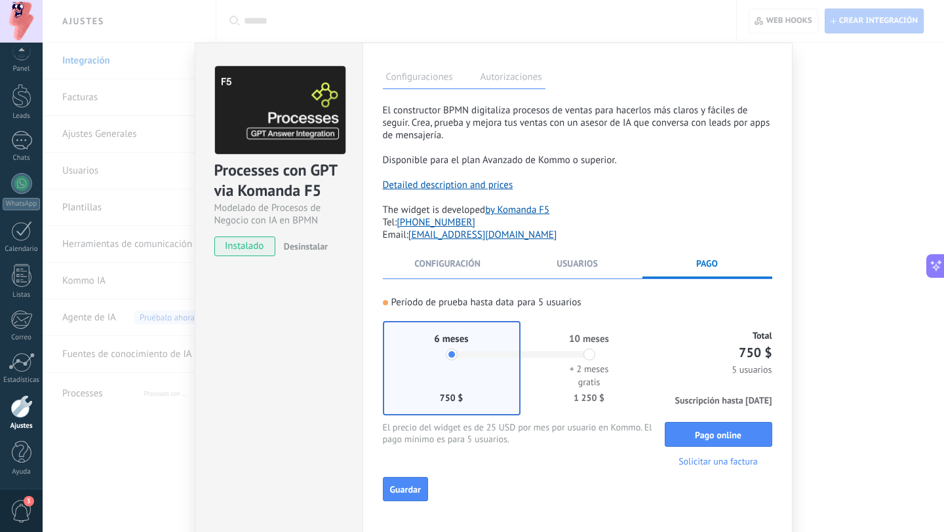
click at [783, 140] on div "**********" at bounding box center [578, 291] width 430 height 497
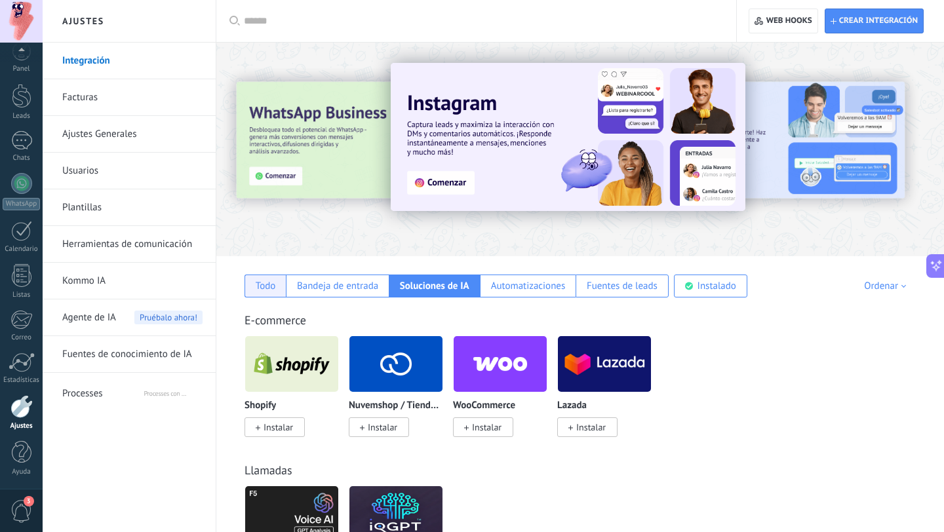
click at [271, 282] on div "Todo" at bounding box center [266, 286] width 20 height 12
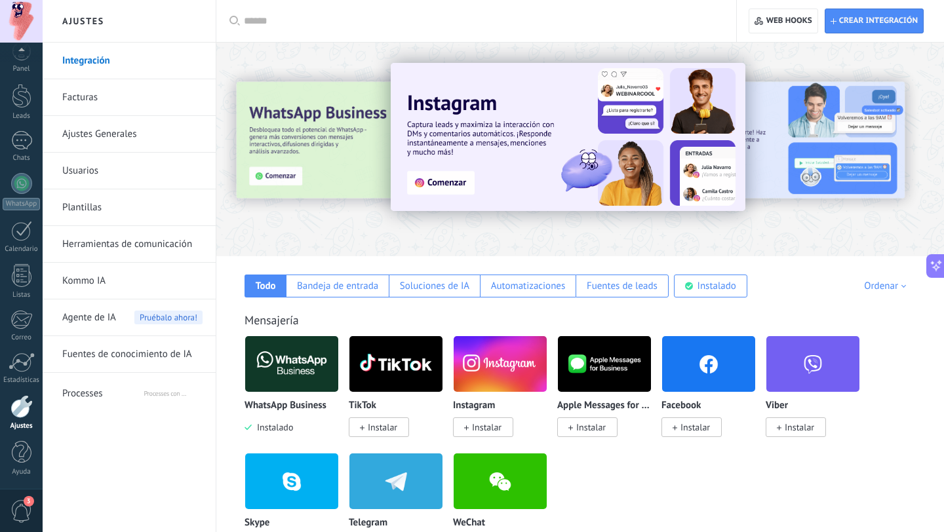
click at [302, 18] on input "text" at bounding box center [481, 21] width 474 height 14
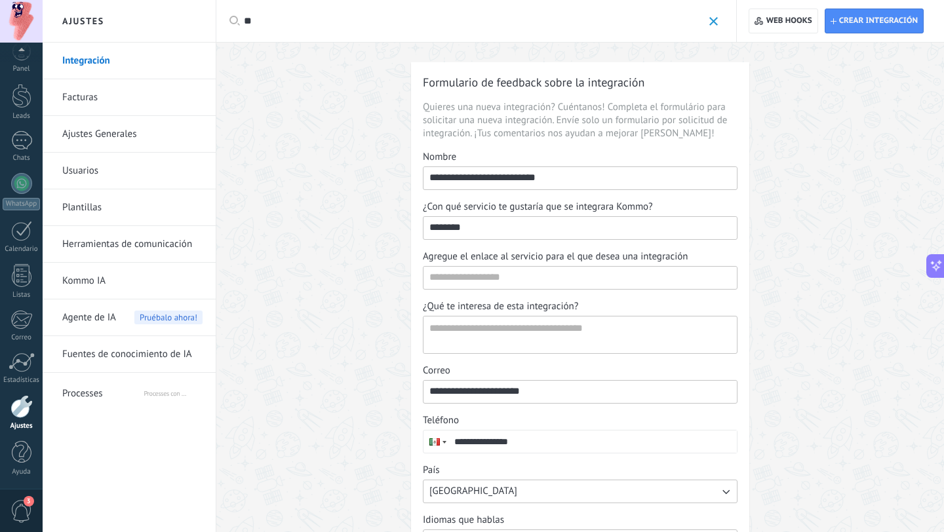
type input "*"
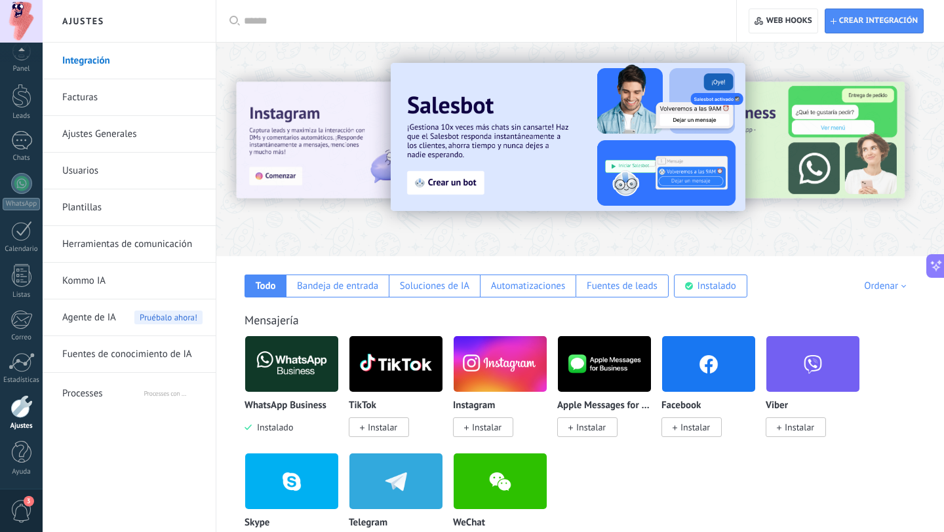
click at [833, 134] on div at bounding box center [905, 149] width 295 height 118
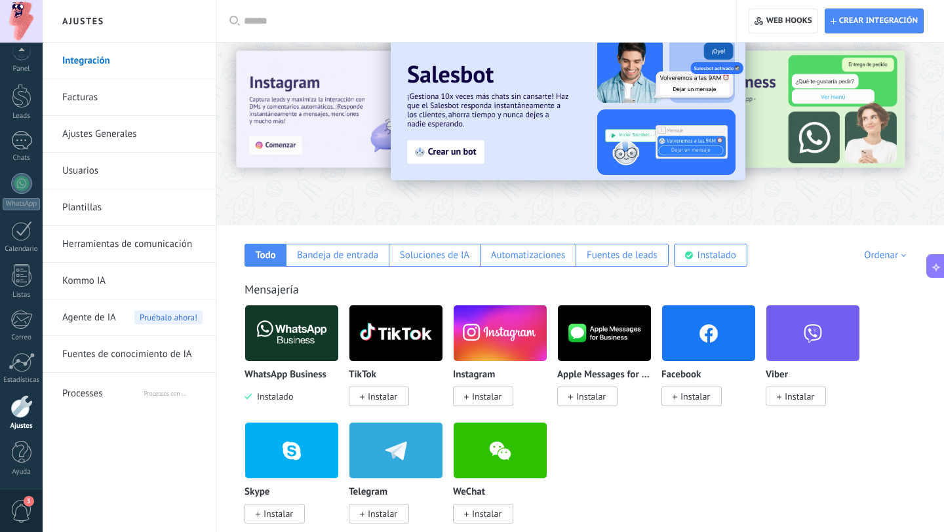
scroll to position [31, 0]
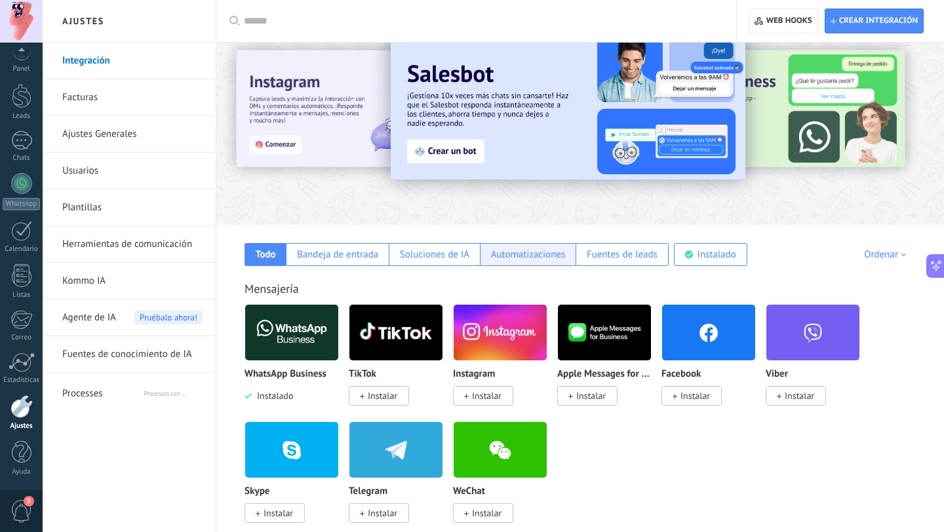
click at [549, 259] on div "Automatizaciones" at bounding box center [528, 254] width 75 height 12
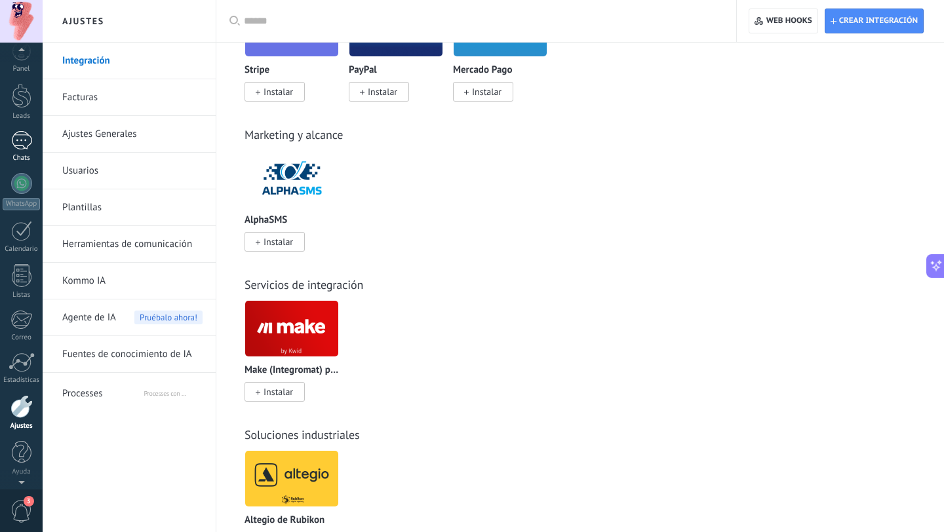
scroll to position [9, 0]
click at [20, 187] on div at bounding box center [21, 187] width 21 height 21
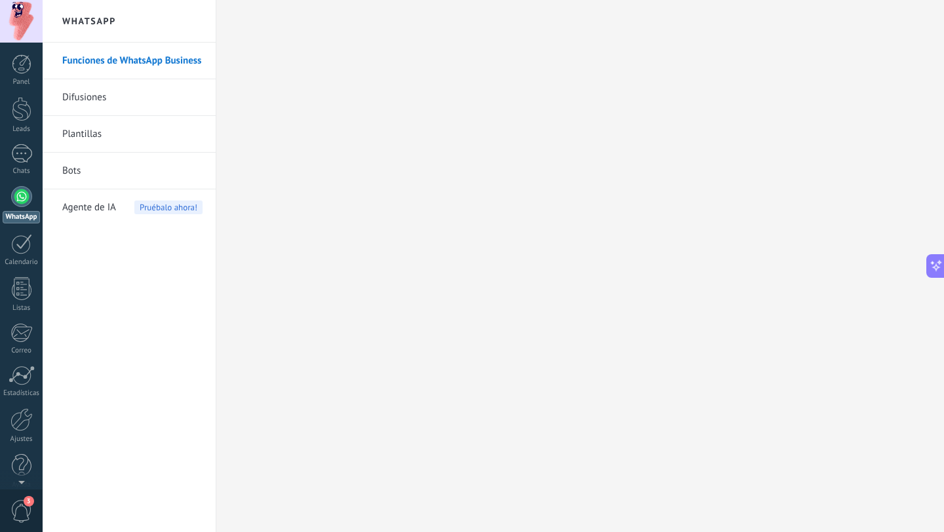
click at [106, 165] on link "Bots" at bounding box center [132, 171] width 140 height 37
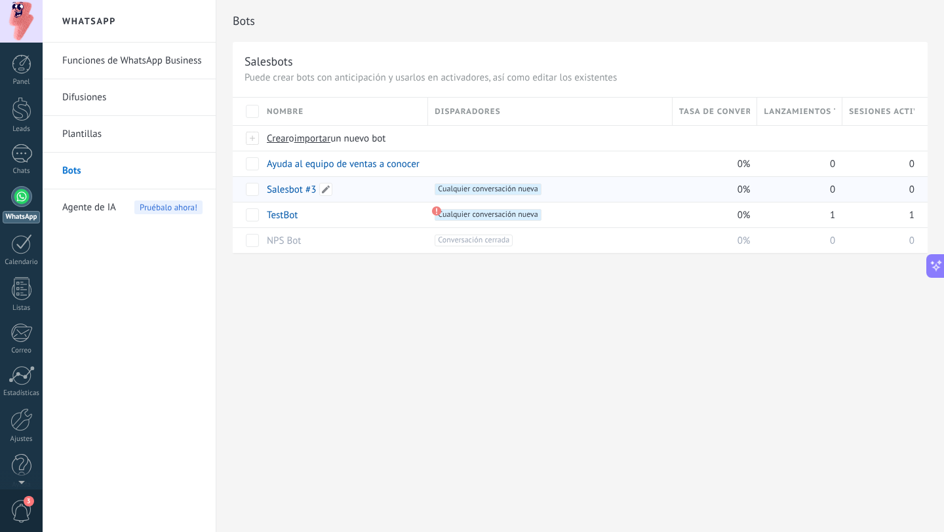
click at [288, 191] on link "Salesbot #3" at bounding box center [291, 190] width 49 height 12
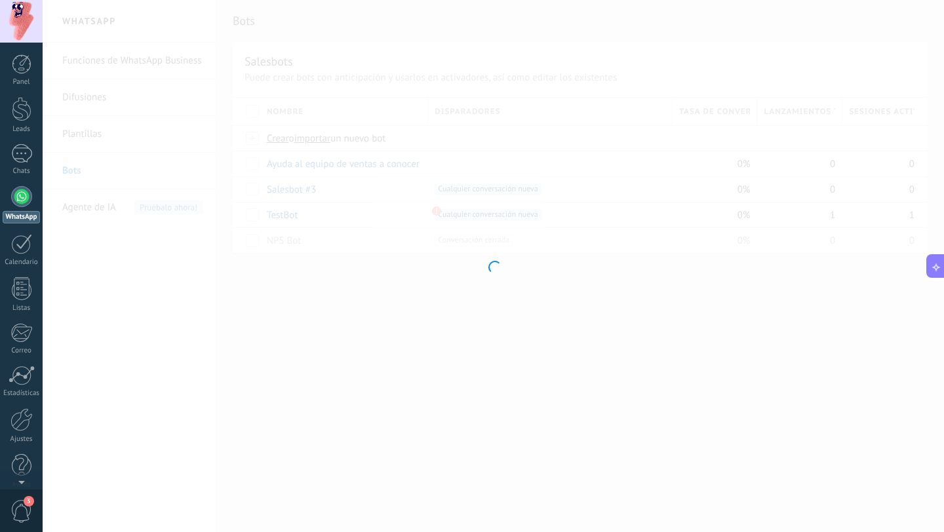
type input "**********"
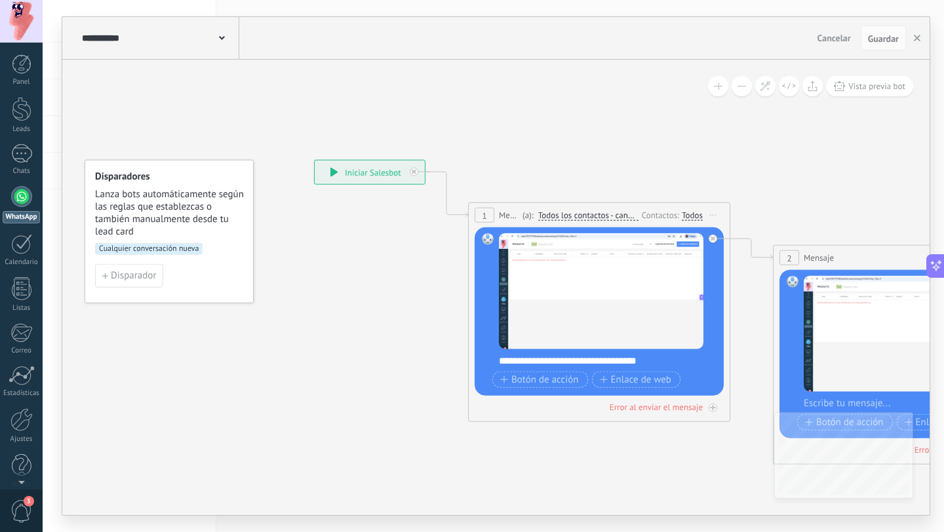
drag, startPoint x: 808, startPoint y: 165, endPoint x: 444, endPoint y: 167, distance: 363.8
click at [444, 167] on icon at bounding box center [731, 312] width 1491 height 960
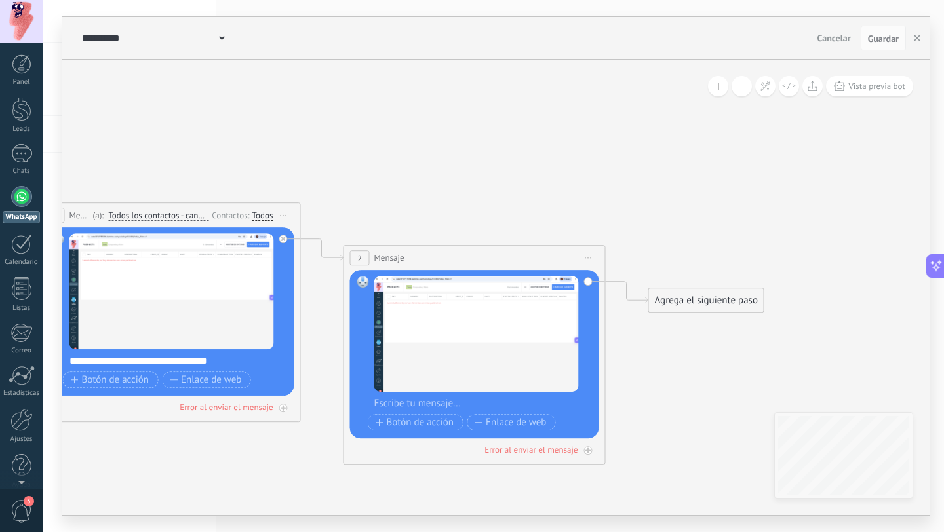
drag, startPoint x: 785, startPoint y: 178, endPoint x: 599, endPoint y: 178, distance: 185.5
click at [599, 178] on icon at bounding box center [302, 312] width 1491 height 960
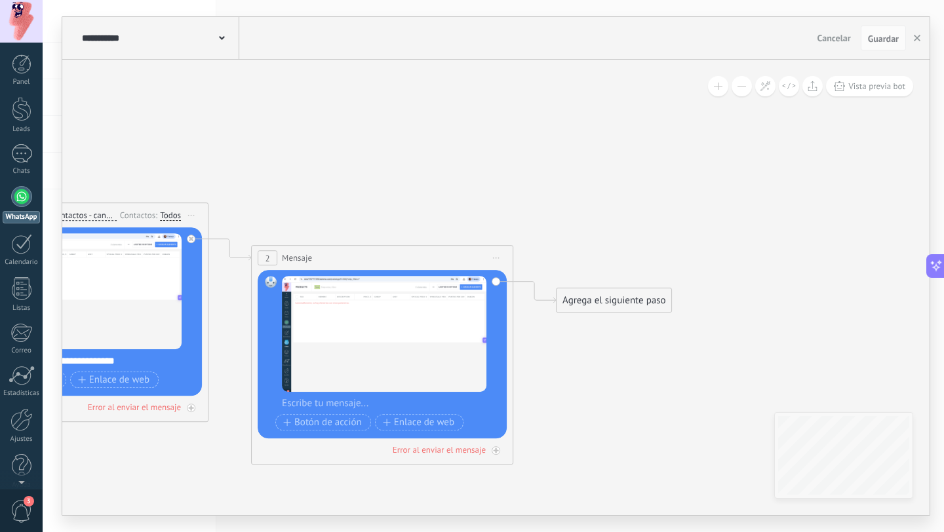
click at [637, 294] on div "Agrega el siguiente paso" at bounding box center [614, 301] width 115 height 22
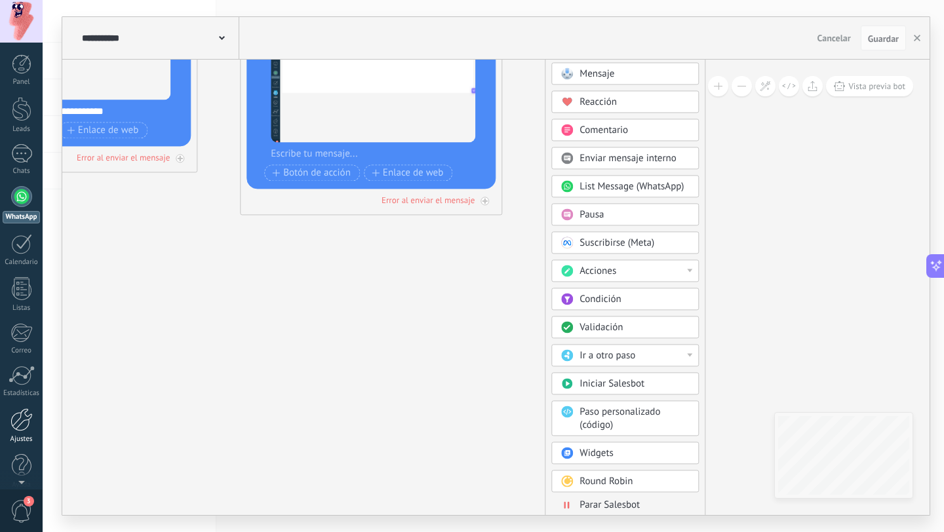
click at [26, 422] on div at bounding box center [21, 419] width 22 height 23
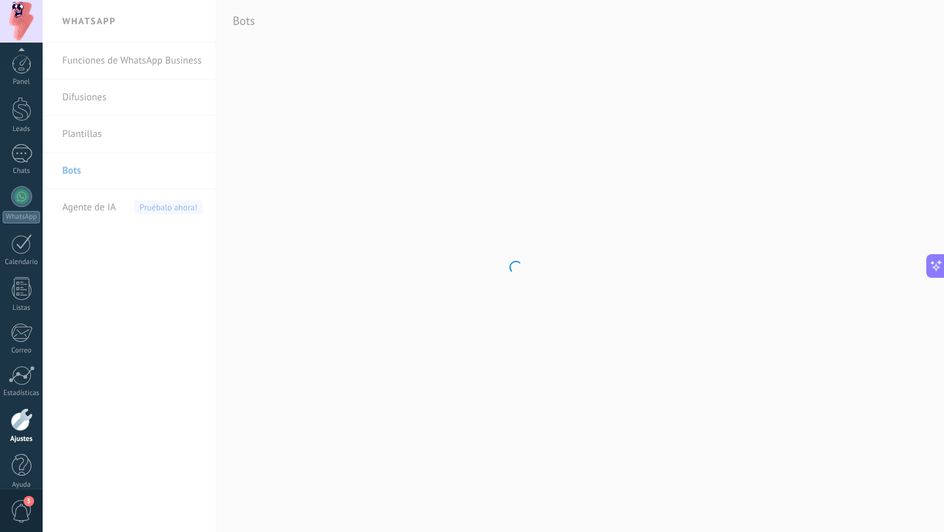
scroll to position [13, 0]
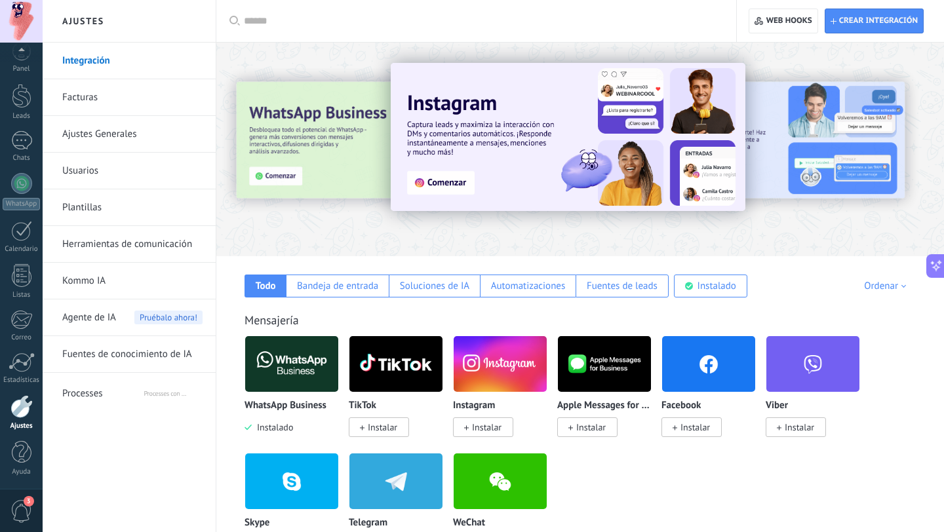
click at [122, 390] on span "Processes" at bounding box center [102, 391] width 81 height 31
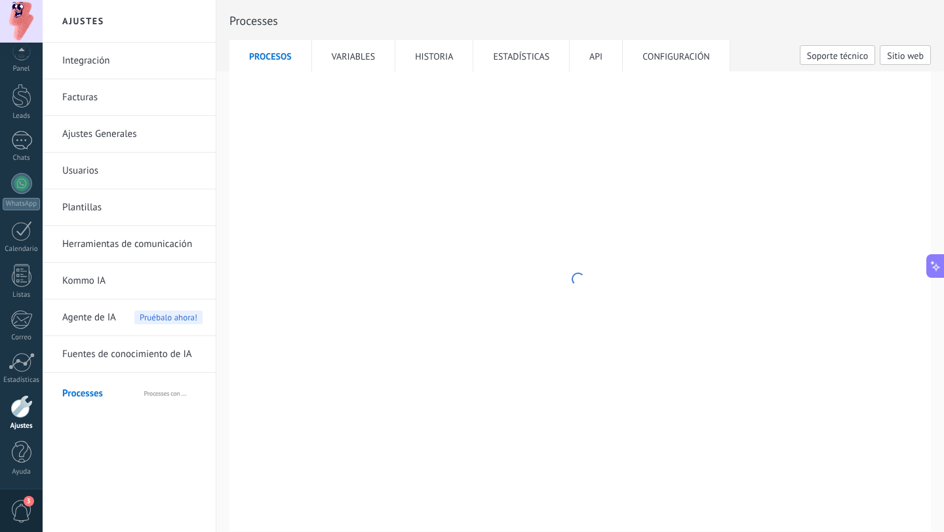
type textarea "**********"
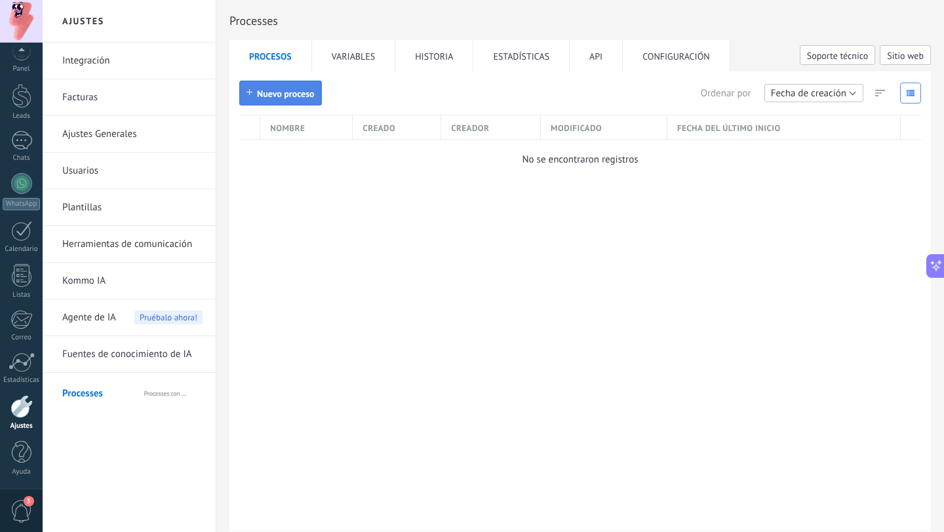
click at [290, 98] on span "Nuevo proceso" at bounding box center [286, 93] width 58 height 9
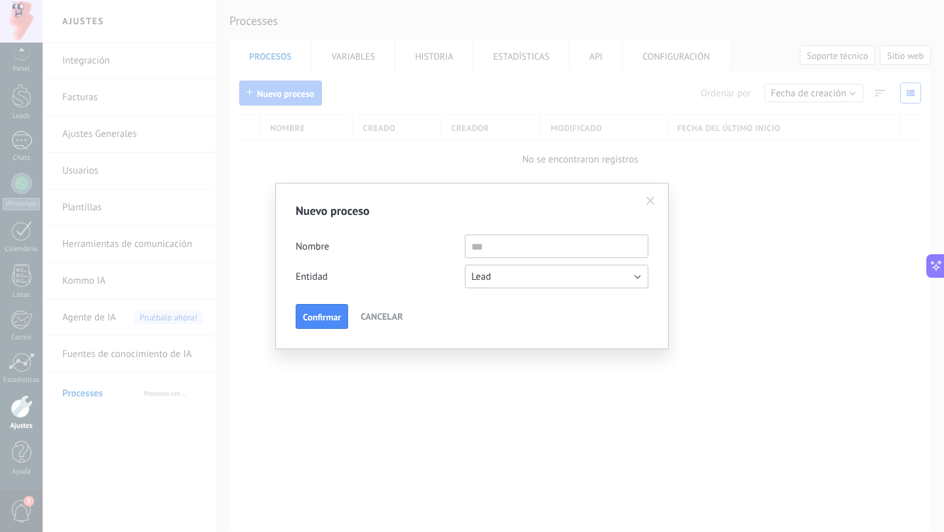
click at [574, 269] on button "Lead" at bounding box center [557, 277] width 184 height 24
click at [393, 237] on div "Nombre" at bounding box center [472, 247] width 353 height 24
click at [507, 231] on form "Nuevo proceso Nombre Entidad Contacto Lead Empresa Lead Confirmar Cancelar" at bounding box center [472, 266] width 353 height 126
click at [504, 254] on input "text" at bounding box center [557, 247] width 184 height 24
click at [644, 193] on span at bounding box center [651, 201] width 22 height 22
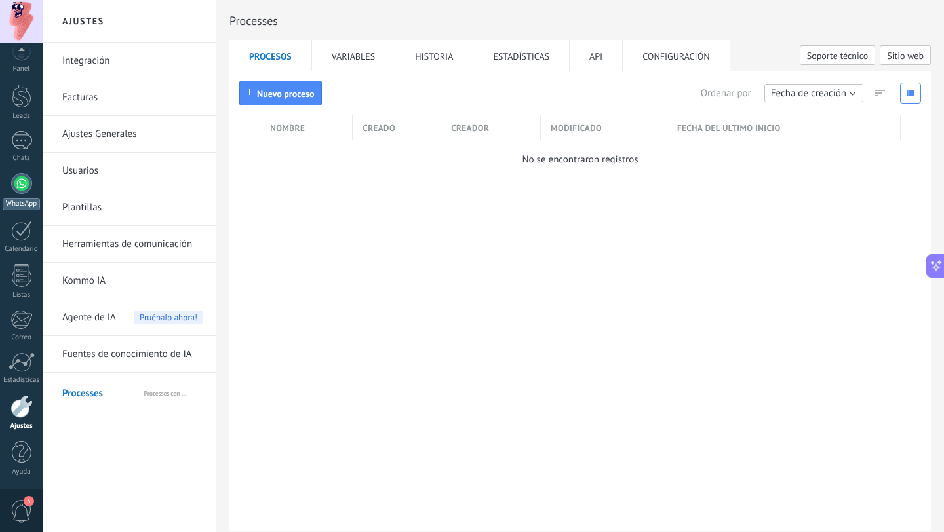
click at [20, 186] on div at bounding box center [21, 183] width 21 height 21
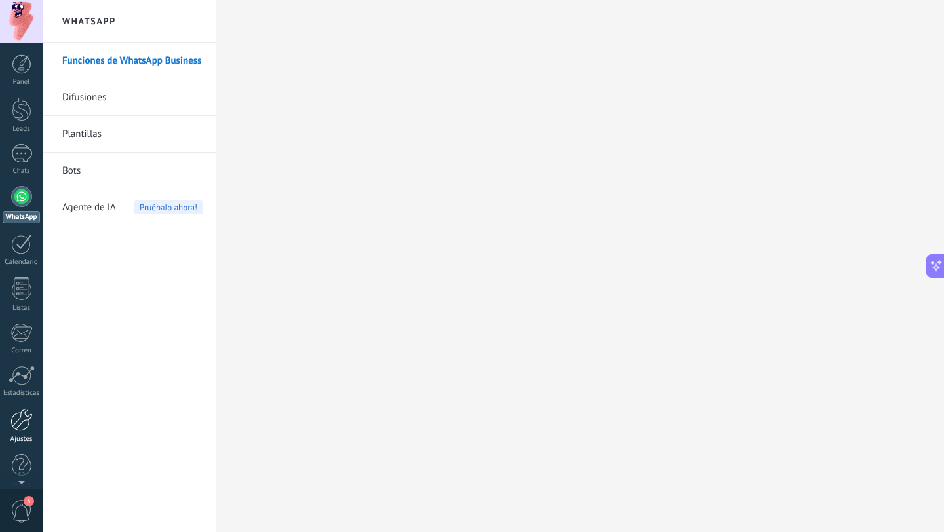
click at [18, 432] on link "Ajustes" at bounding box center [21, 425] width 43 height 35
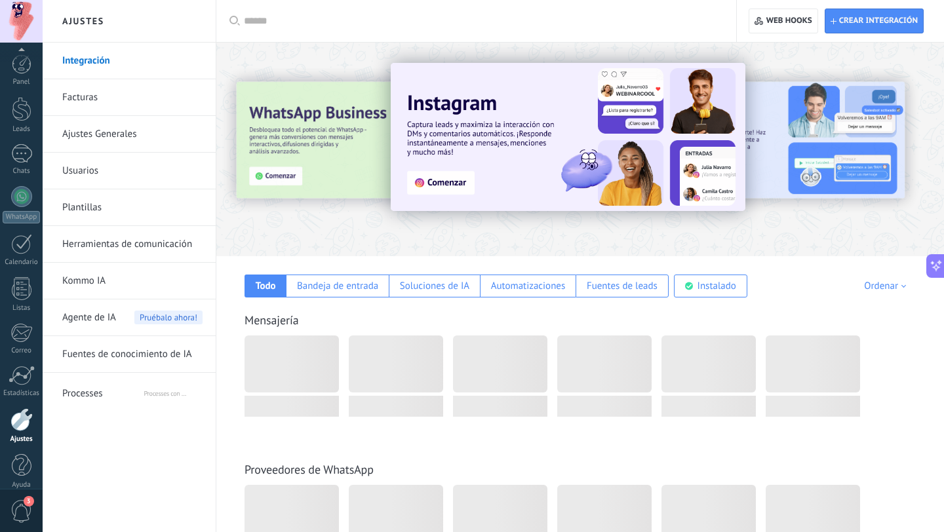
scroll to position [13, 0]
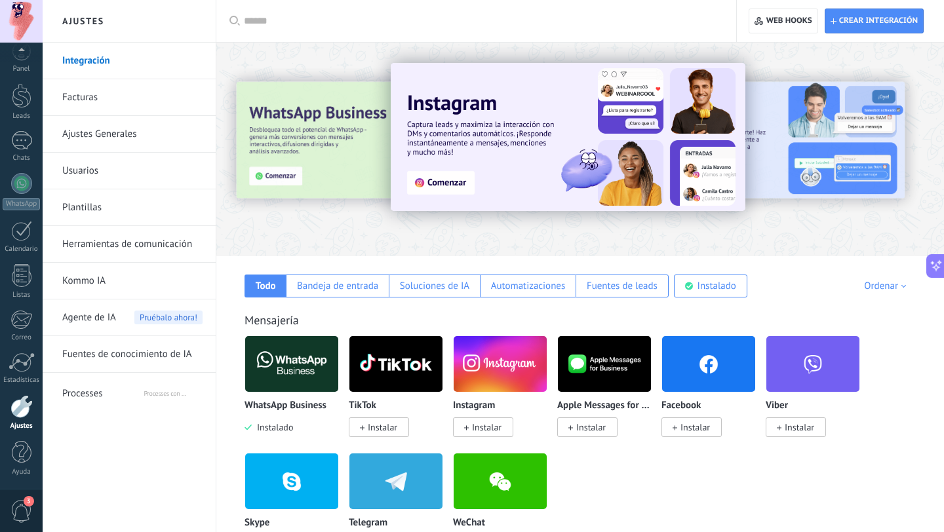
click at [132, 315] on div "Agente de IA Pruébalo ahora!" at bounding box center [132, 318] width 140 height 37
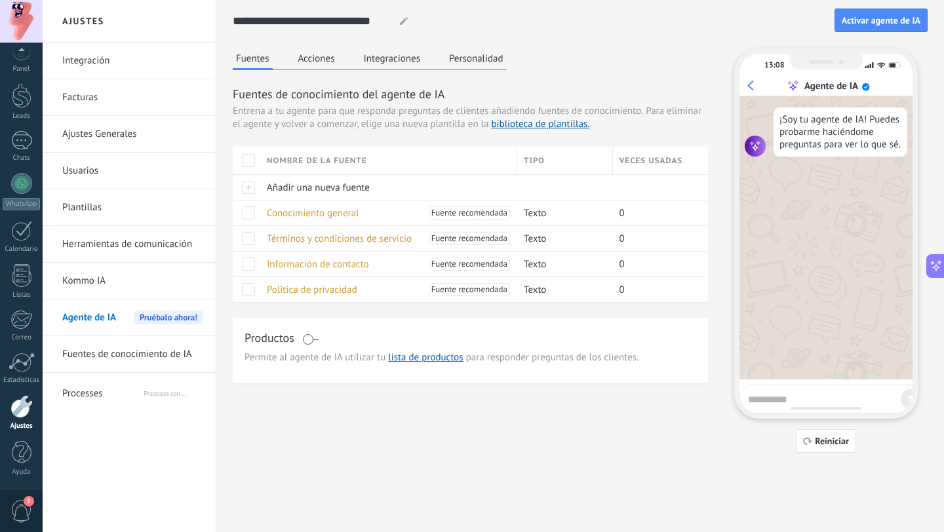
click at [117, 348] on link "Fuentes de conocimiento de IA" at bounding box center [132, 354] width 140 height 37
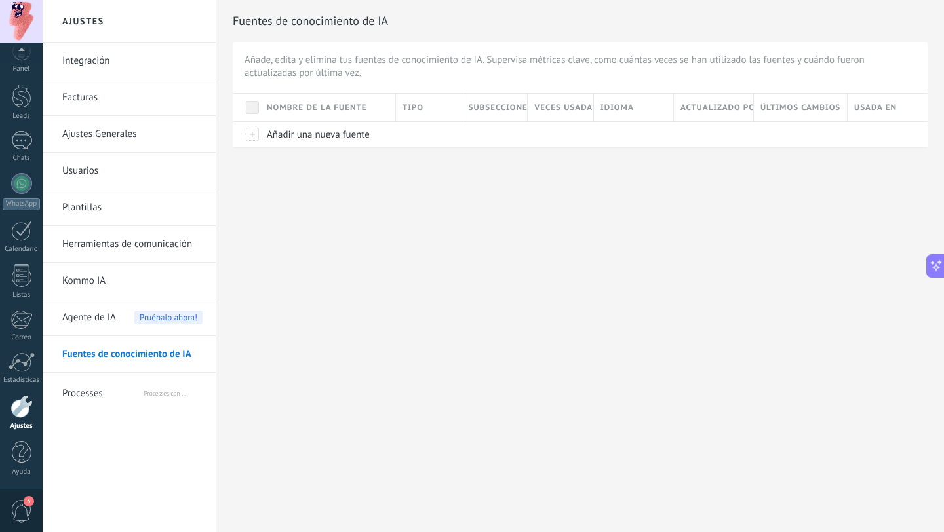
click at [108, 277] on link "Kommo IA" at bounding box center [132, 281] width 140 height 37
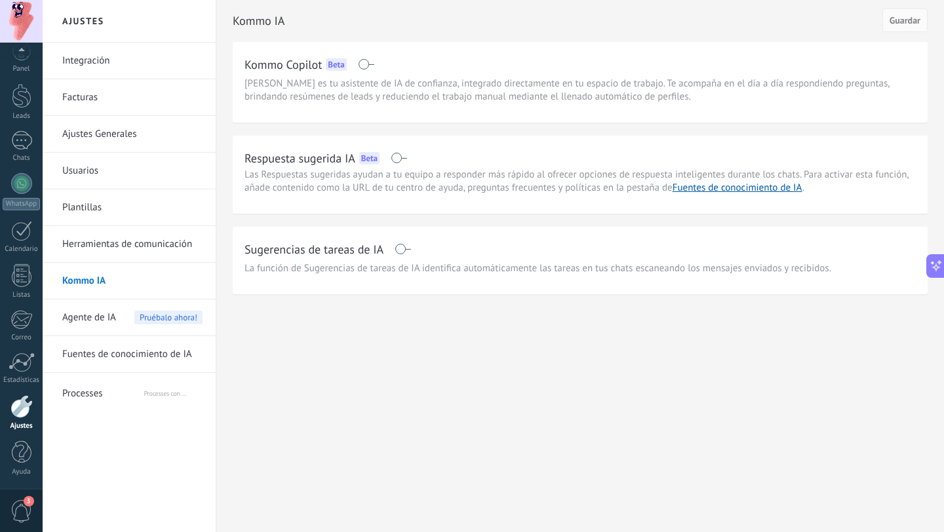
click at [128, 248] on link "Herramientas de comunicación" at bounding box center [132, 244] width 140 height 37
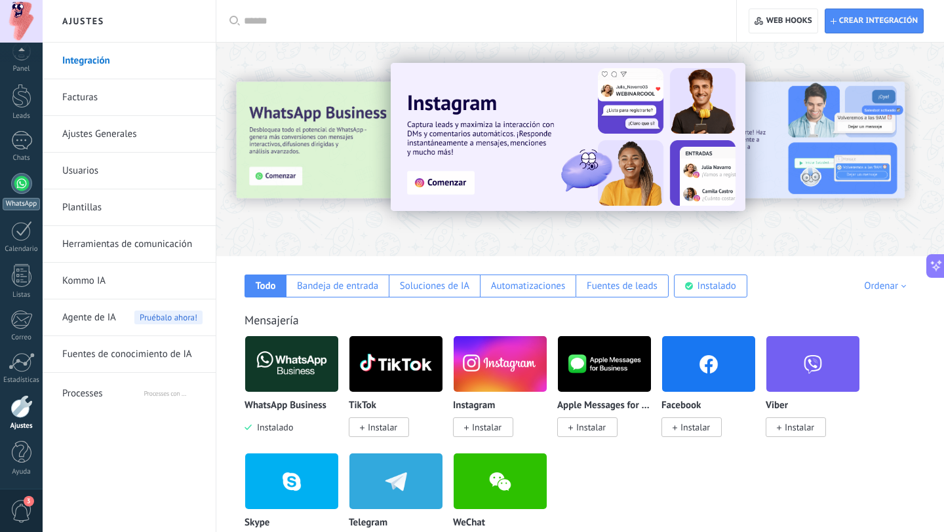
click at [26, 188] on div at bounding box center [21, 183] width 21 height 21
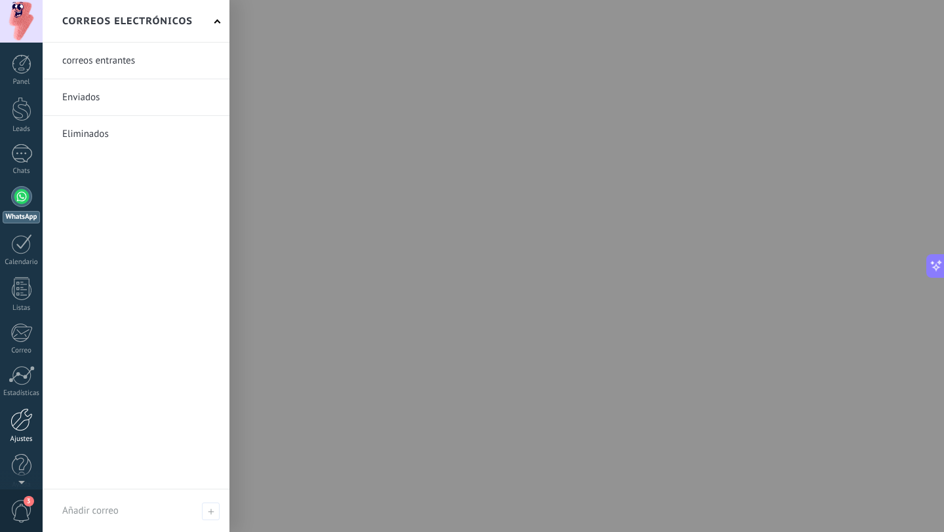
click at [26, 420] on div at bounding box center [21, 419] width 22 height 23
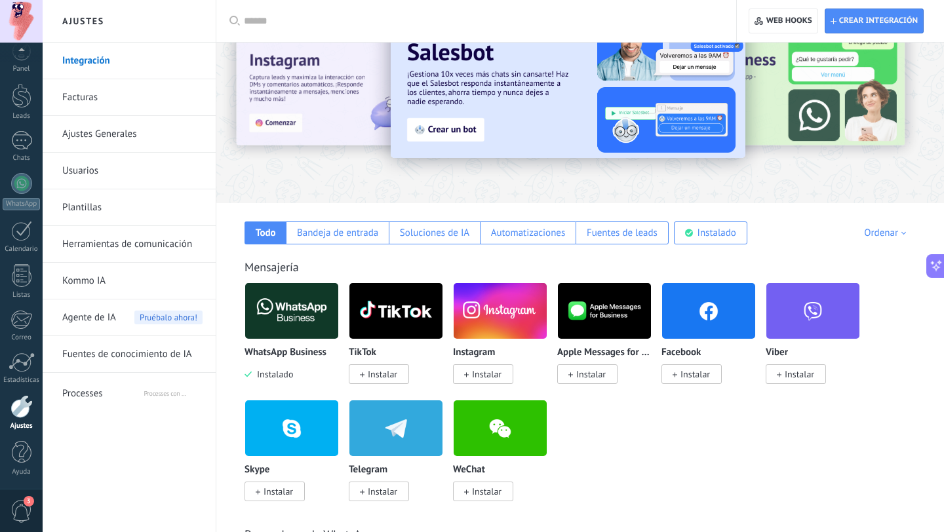
scroll to position [58, 0]
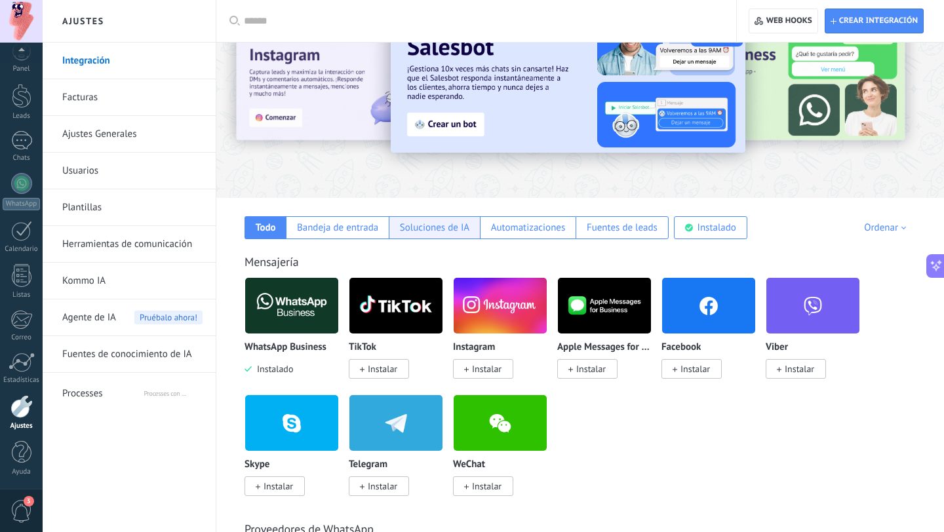
click at [434, 237] on div "Soluciones de IA" at bounding box center [434, 227] width 91 height 23
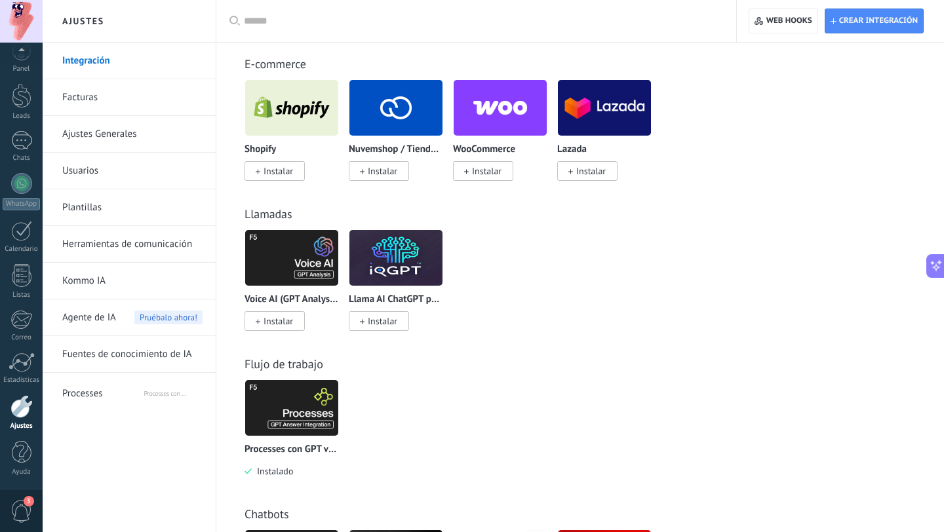
scroll to position [267, 0]
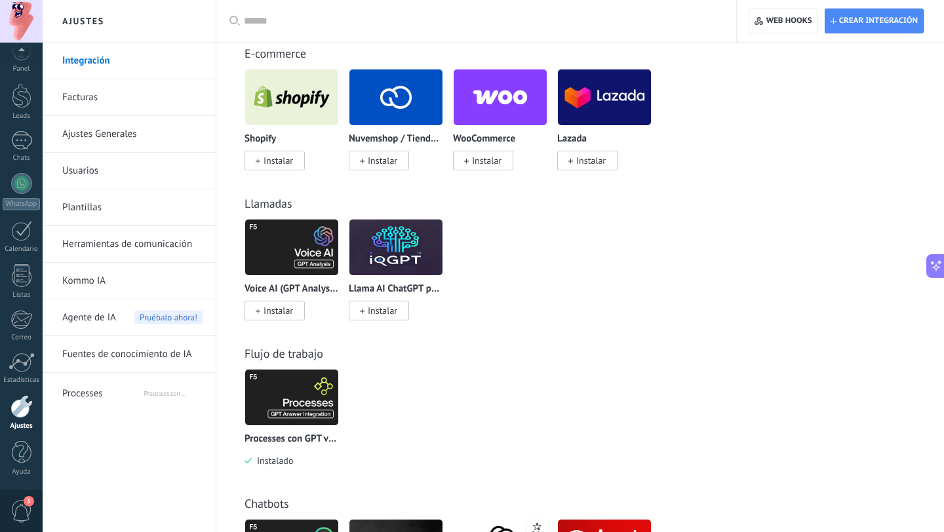
click at [313, 393] on img at bounding box center [291, 398] width 93 height 64
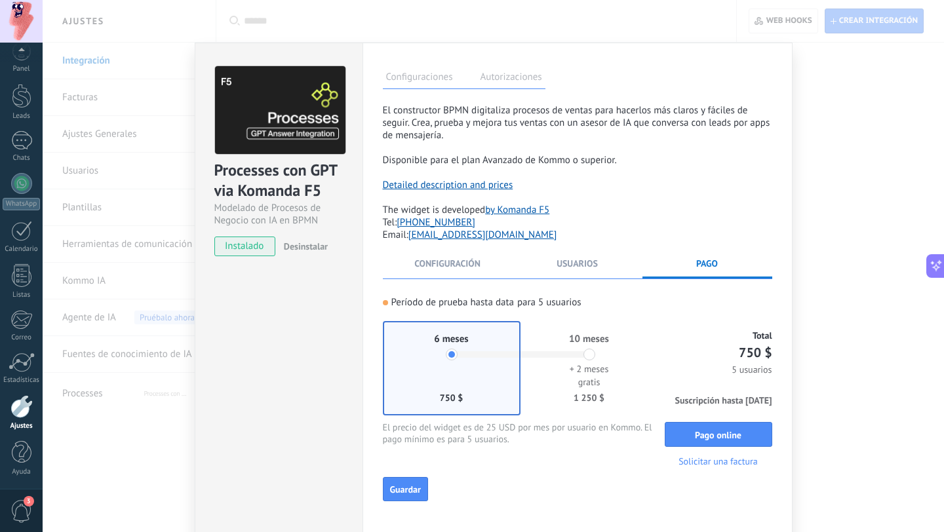
click at [305, 252] on button "Desinstalar" at bounding box center [303, 247] width 49 height 20
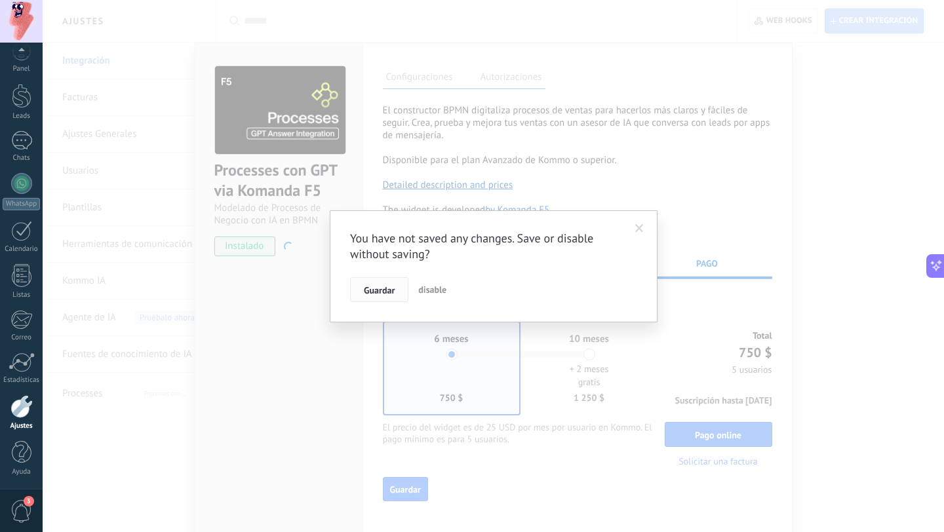
click at [393, 290] on span "Guardar" at bounding box center [379, 290] width 31 height 9
click at [392, 289] on span "Guardar" at bounding box center [379, 290] width 31 height 9
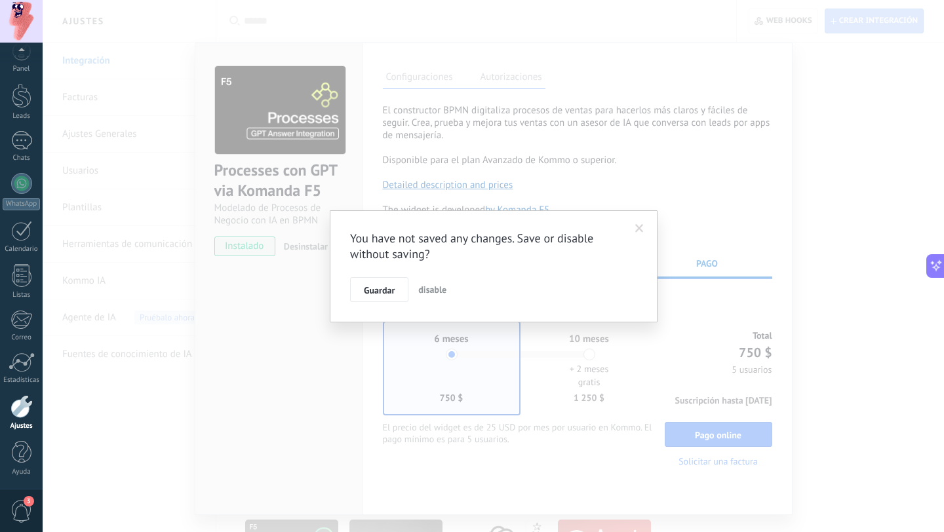
click at [651, 229] on div "You have not saved any changes. Save or disable without saving? Guardar disable" at bounding box center [494, 266] width 328 height 112
click at [435, 292] on span "disable" at bounding box center [432, 290] width 28 height 12
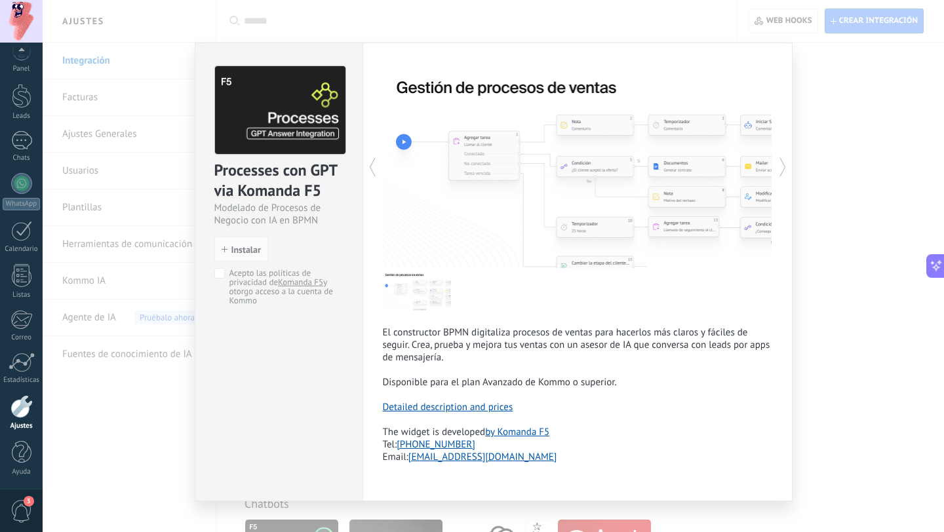
click at [867, 123] on div "Processes con GPT via Komanda F5 Modelado de Procesos de Negocio con IA en BPMN…" at bounding box center [493, 266] width 901 height 532
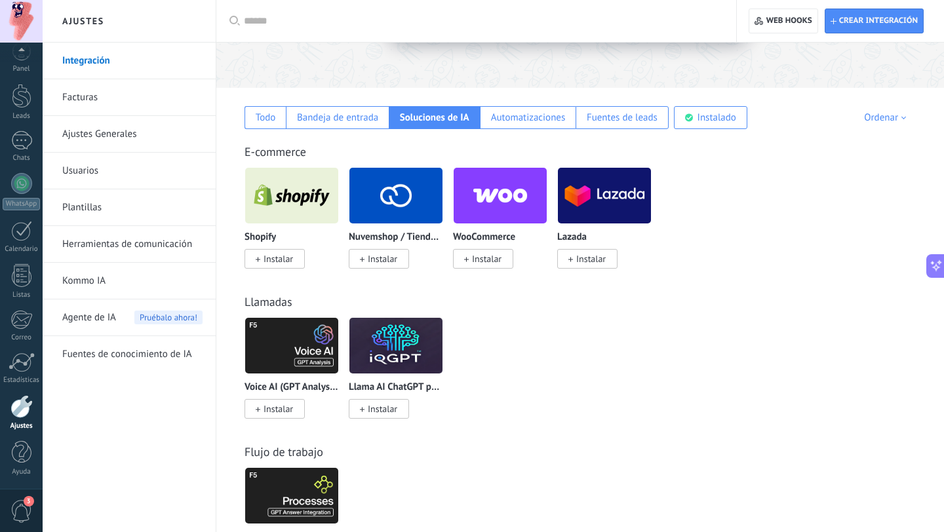
scroll to position [164, 0]
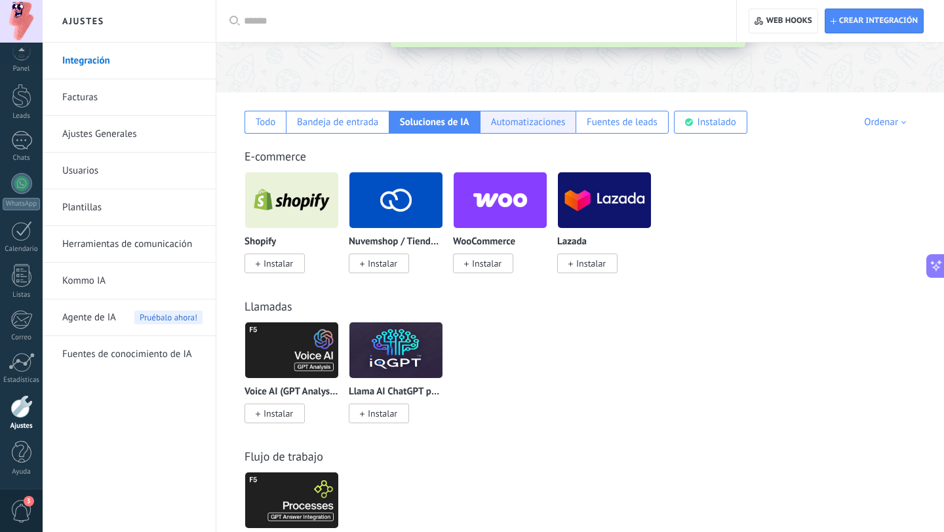
click at [503, 130] on div "Automatizaciones" at bounding box center [528, 122] width 96 height 23
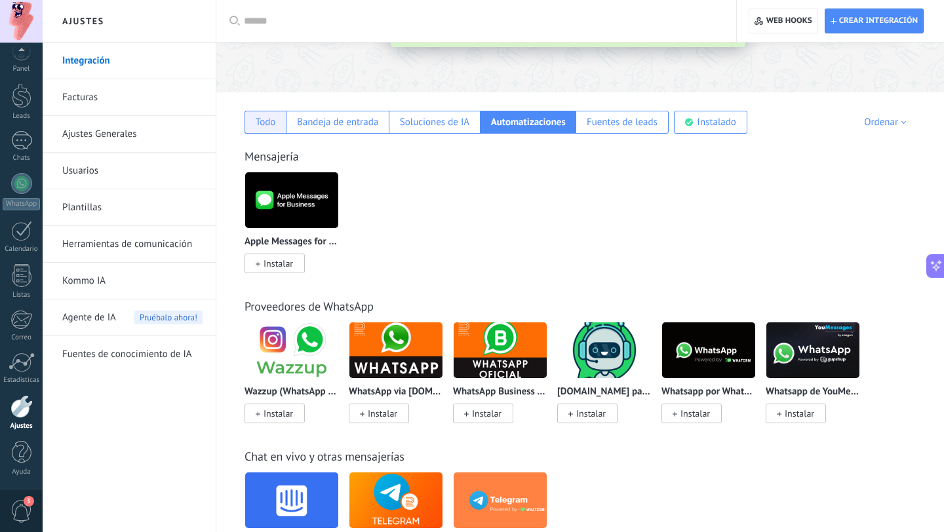
click at [258, 122] on div "Todo" at bounding box center [266, 122] width 20 height 12
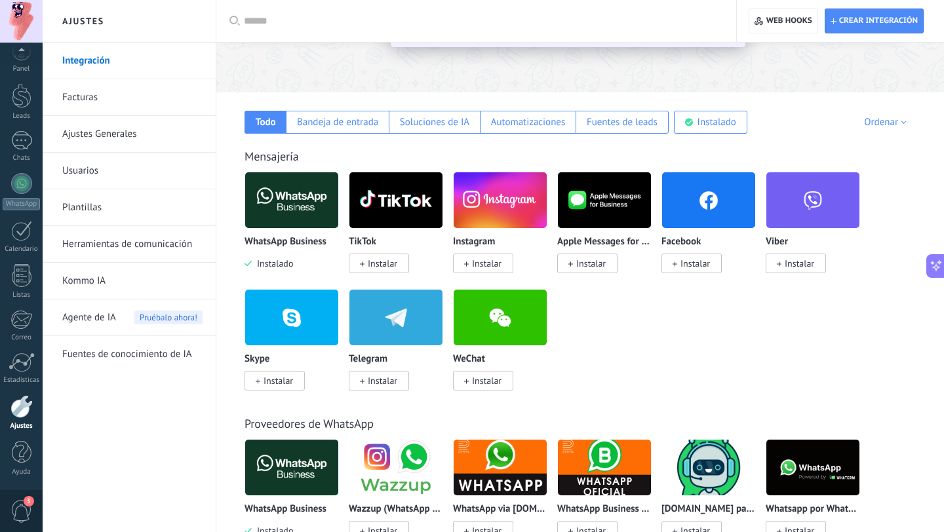
scroll to position [0, 0]
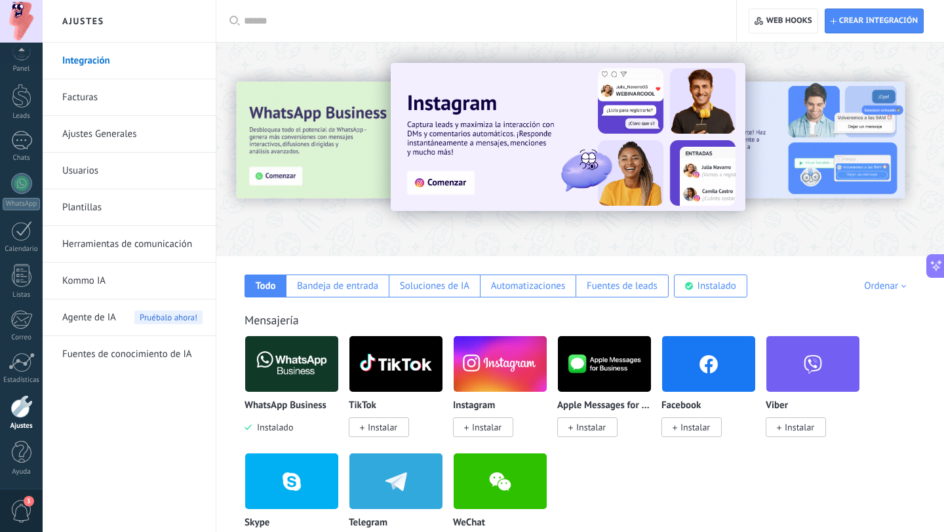
click at [267, 20] on input "text" at bounding box center [481, 21] width 474 height 14
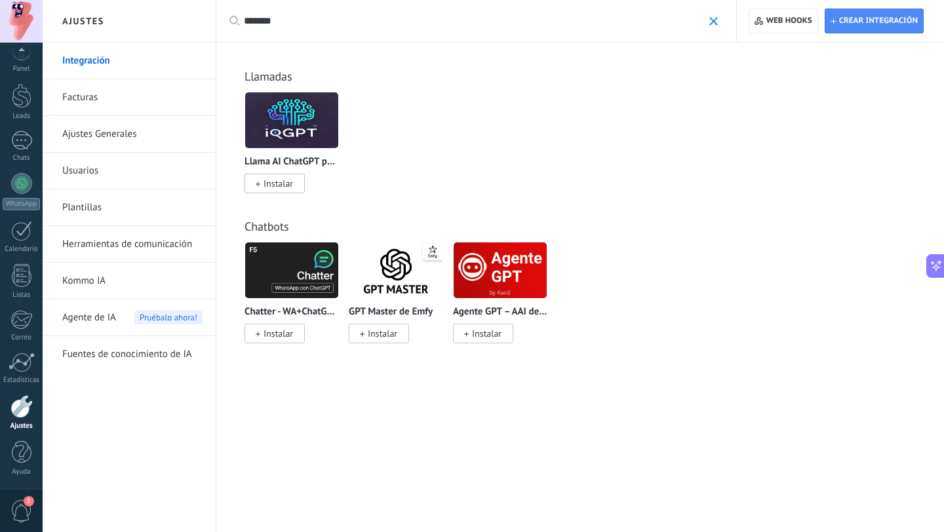
type input "*******"
click at [303, 271] on img at bounding box center [291, 271] width 93 height 64
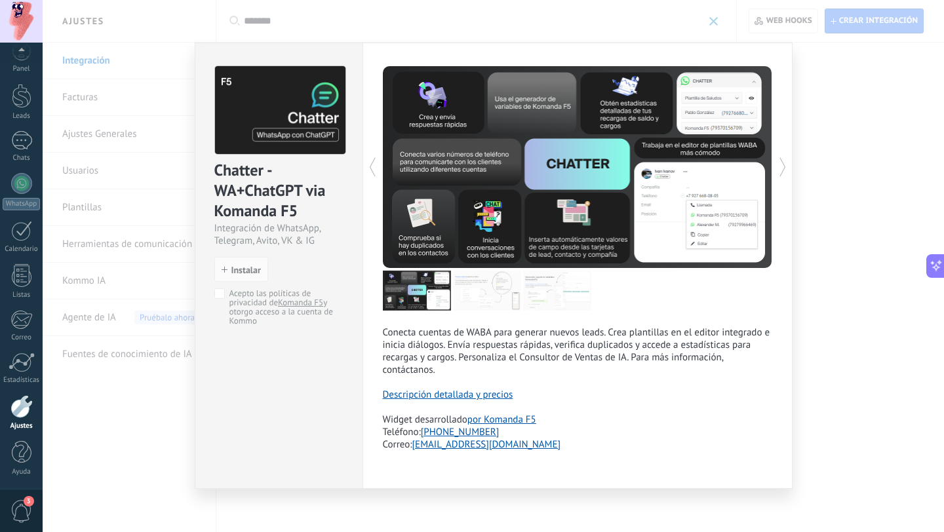
click at [813, 123] on div "Chatter - WA+ChatGPT via Komanda F5 Integración de WhatsApp, Telegram, Avito, V…" at bounding box center [493, 266] width 901 height 532
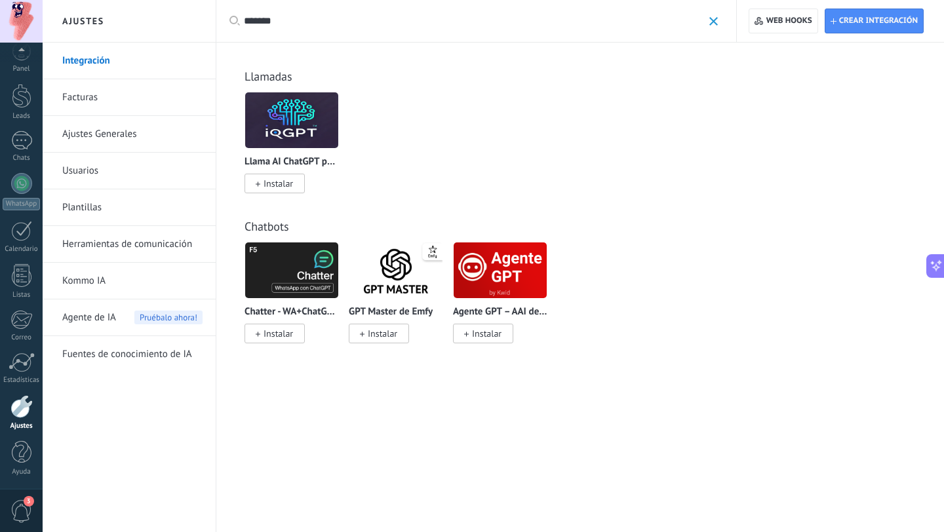
click at [517, 272] on img at bounding box center [500, 271] width 93 height 64
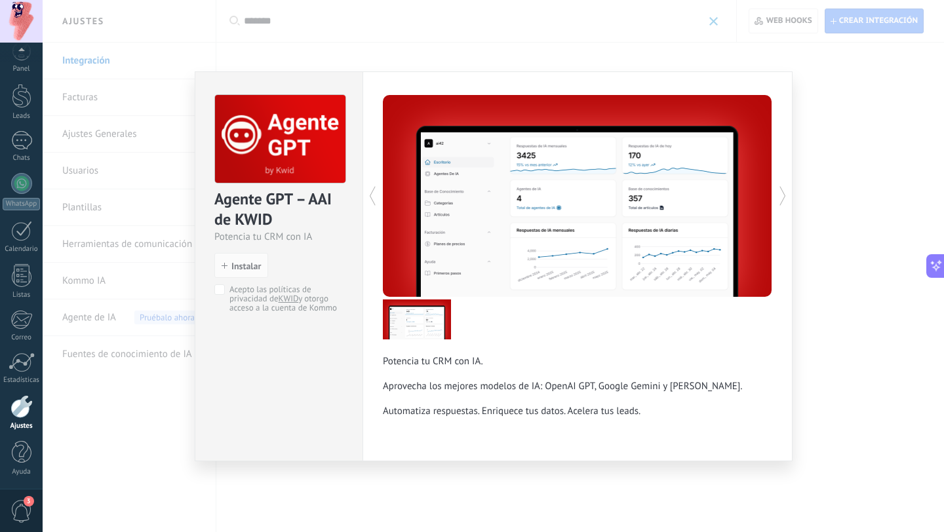
click at [495, 358] on p "Potencia tu CRM con IA. Aprovecha los mejores modelos de IA: OpenAI GPT, Google…" at bounding box center [577, 386] width 389 height 62
click at [431, 336] on img at bounding box center [417, 320] width 68 height 40
click at [860, 185] on div "Agente GPT – AAI de KWID Potencia tu CRM con IA install Instalar Acepto las pol…" at bounding box center [493, 266] width 901 height 532
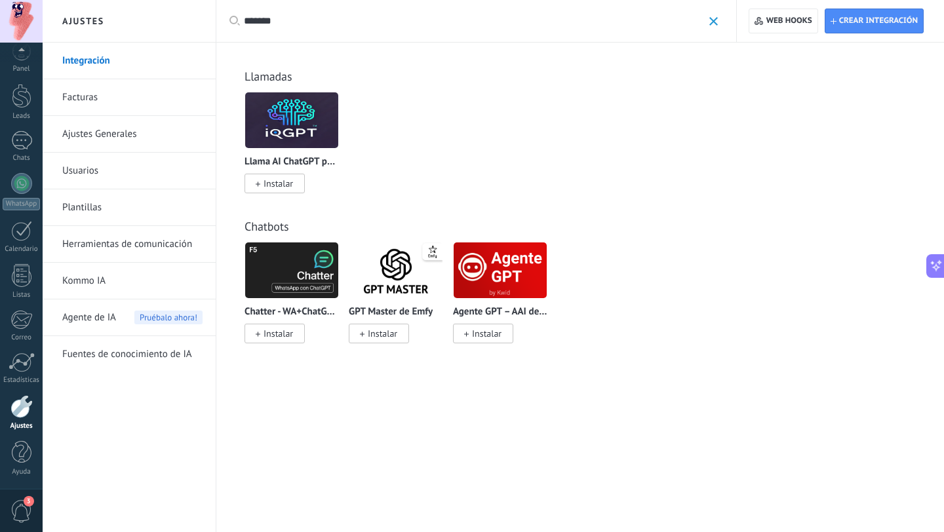
click at [498, 274] on img at bounding box center [500, 271] width 93 height 64
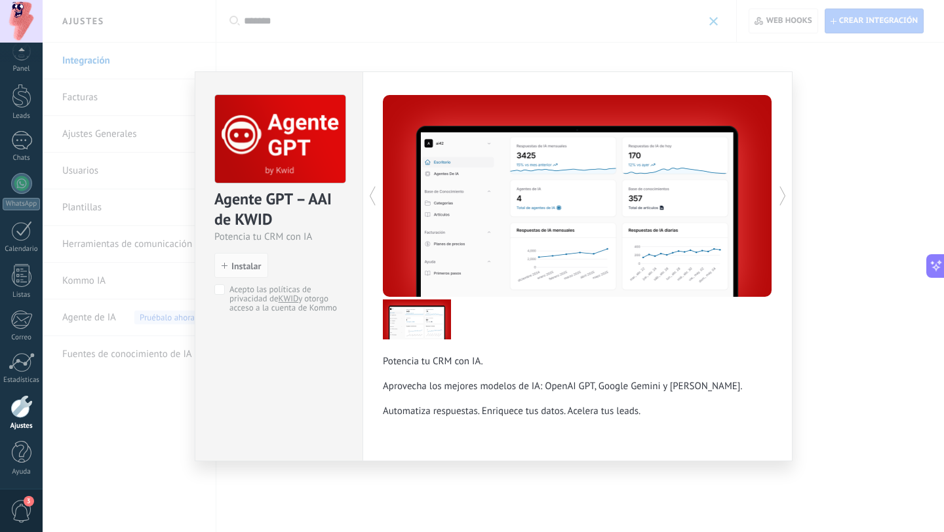
click at [873, 300] on div "Agente GPT – AAI de KWID Potencia tu CRM con IA install Instalar Acepto las pol…" at bounding box center [493, 266] width 901 height 532
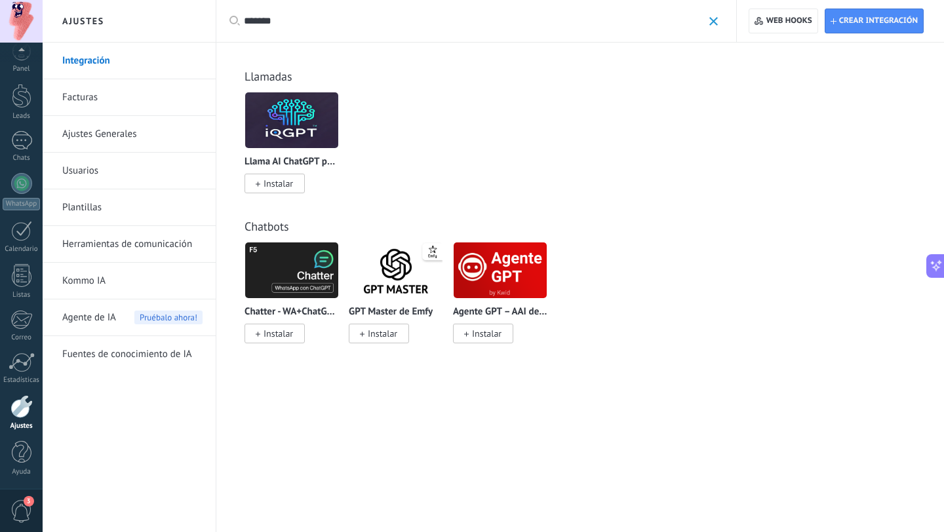
click at [395, 279] on img at bounding box center [395, 271] width 93 height 64
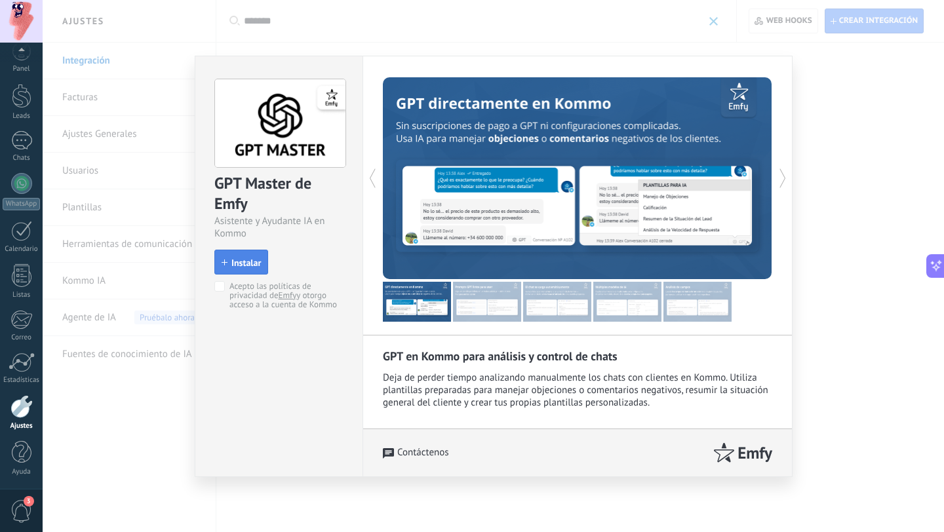
click at [254, 259] on span "Instalar" at bounding box center [245, 262] width 29 height 9
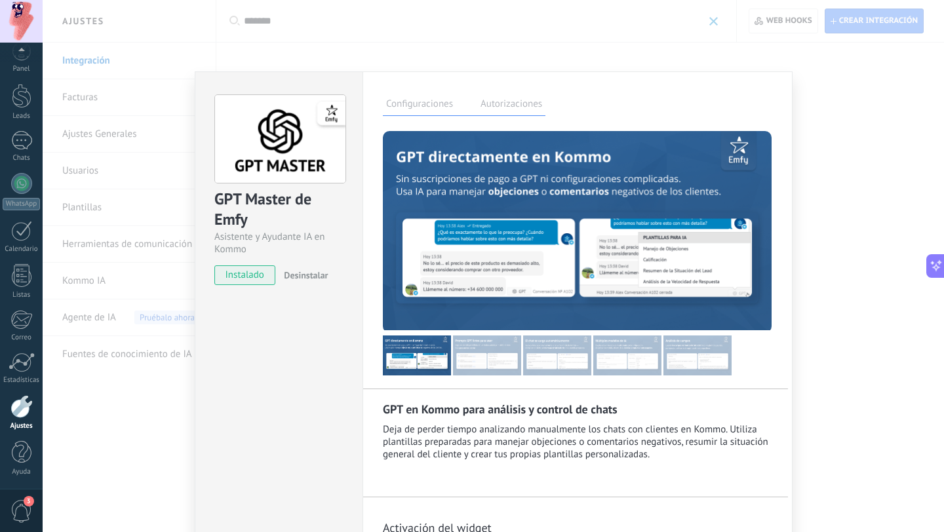
scroll to position [140, 0]
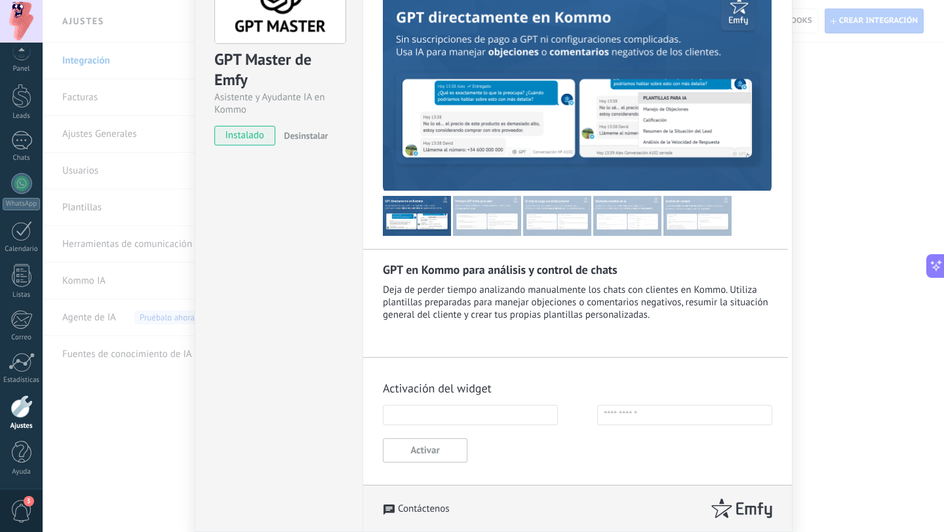
click at [496, 416] on input "text" at bounding box center [470, 415] width 175 height 20
type input "*"
type input "******"
click at [683, 414] on input "text" at bounding box center [684, 415] width 175 height 20
type input "**********"
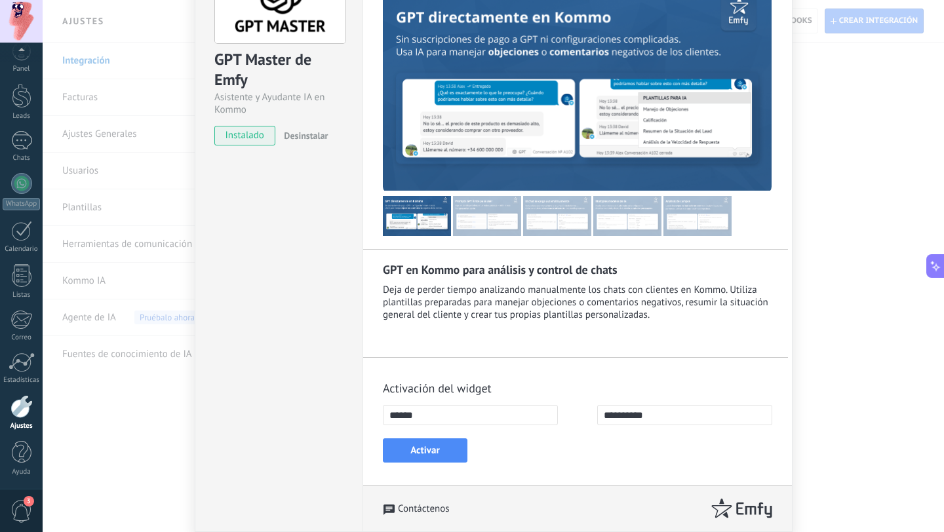
click at [418, 455] on button "Activar" at bounding box center [425, 451] width 85 height 24
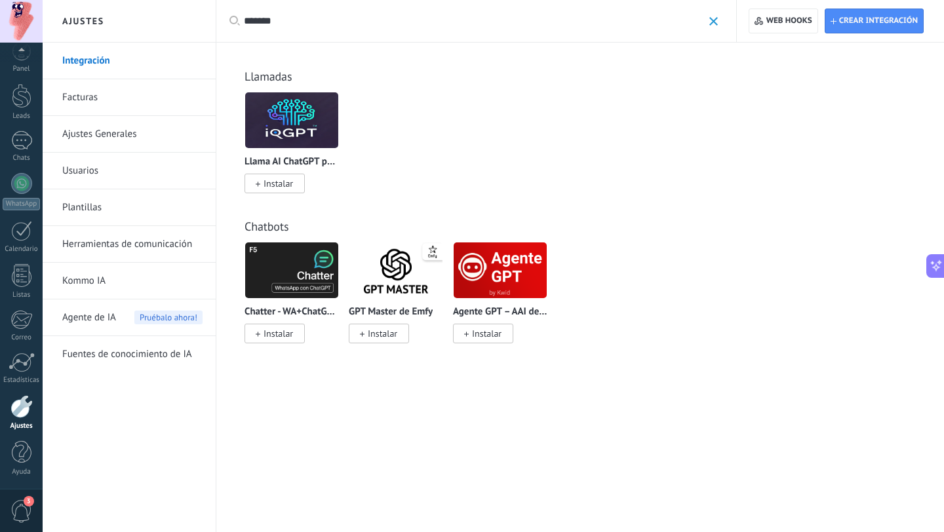
click at [134, 51] on link "Integración" at bounding box center [132, 61] width 140 height 37
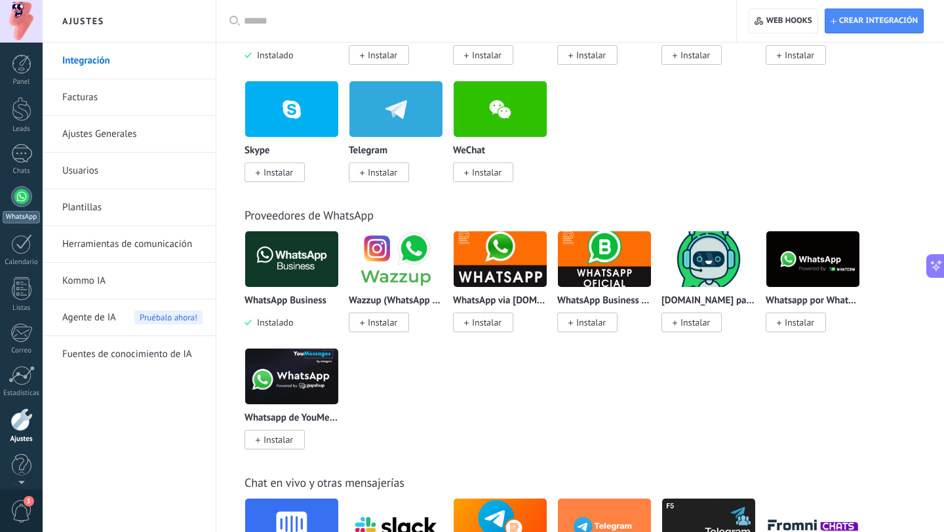
click at [19, 201] on div at bounding box center [21, 196] width 21 height 21
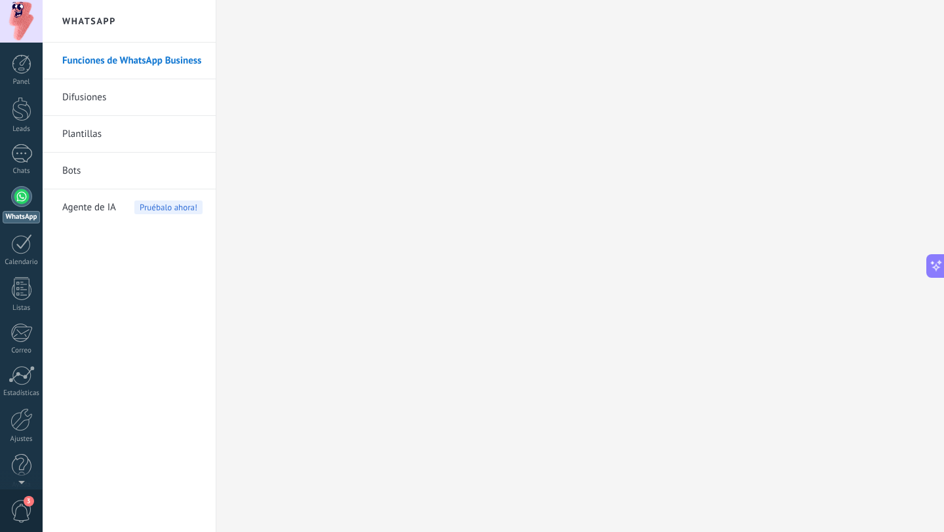
click at [92, 169] on link "Bots" at bounding box center [132, 171] width 140 height 37
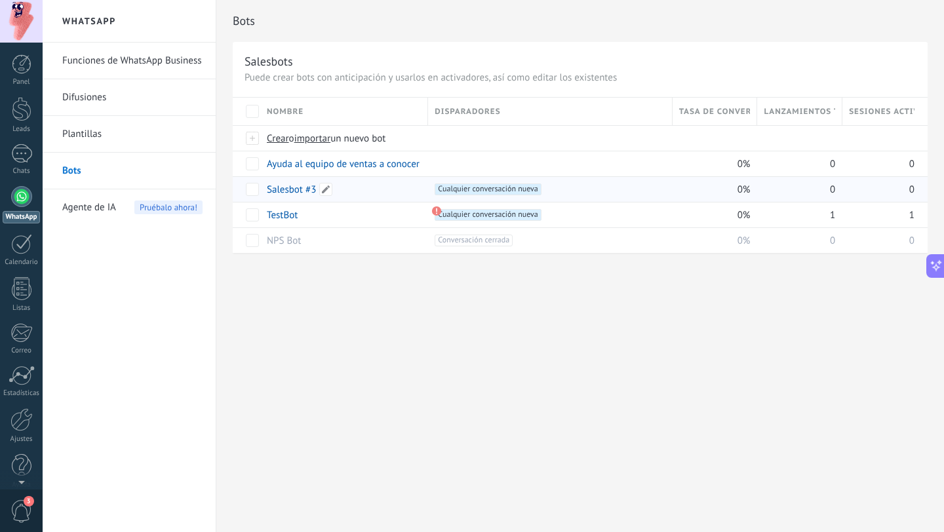
click at [296, 191] on link "Salesbot #3" at bounding box center [291, 190] width 49 height 12
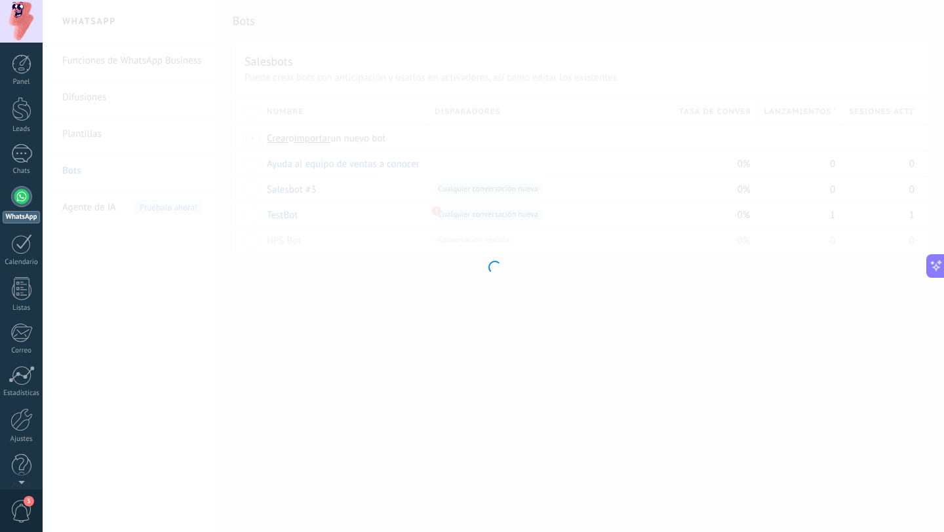
type input "**********"
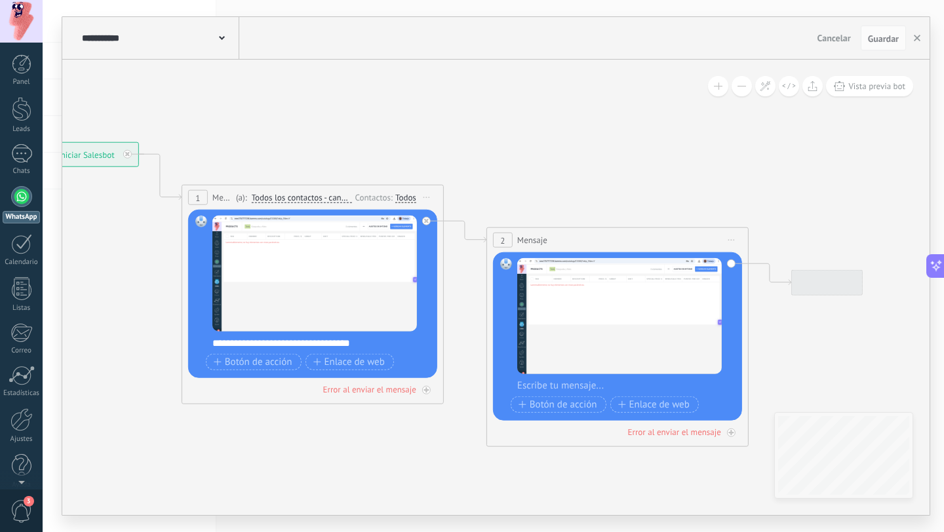
drag, startPoint x: 736, startPoint y: 178, endPoint x: 404, endPoint y: 160, distance: 332.2
click at [408, 160] on icon at bounding box center [445, 294] width 1491 height 960
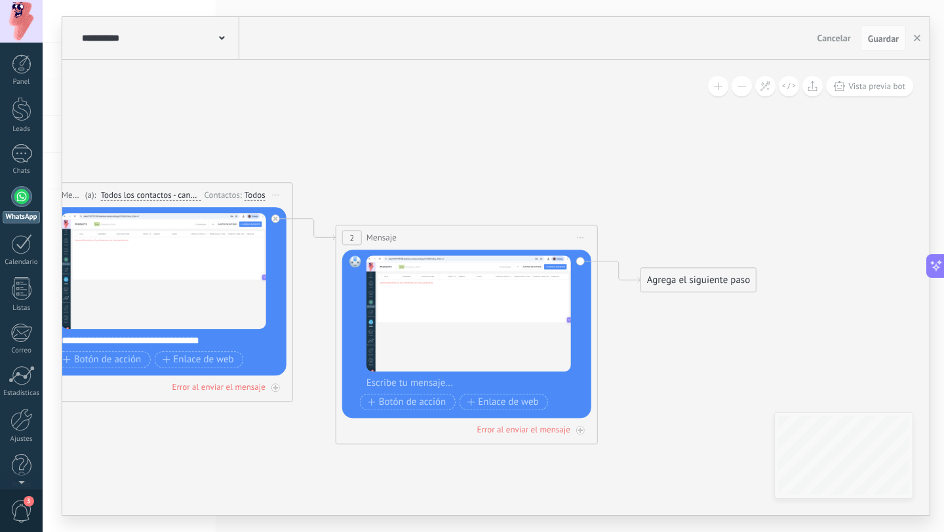
drag, startPoint x: 649, startPoint y: 153, endPoint x: 367, endPoint y: 136, distance: 282.4
click at [367, 136] on icon at bounding box center [294, 292] width 1491 height 960
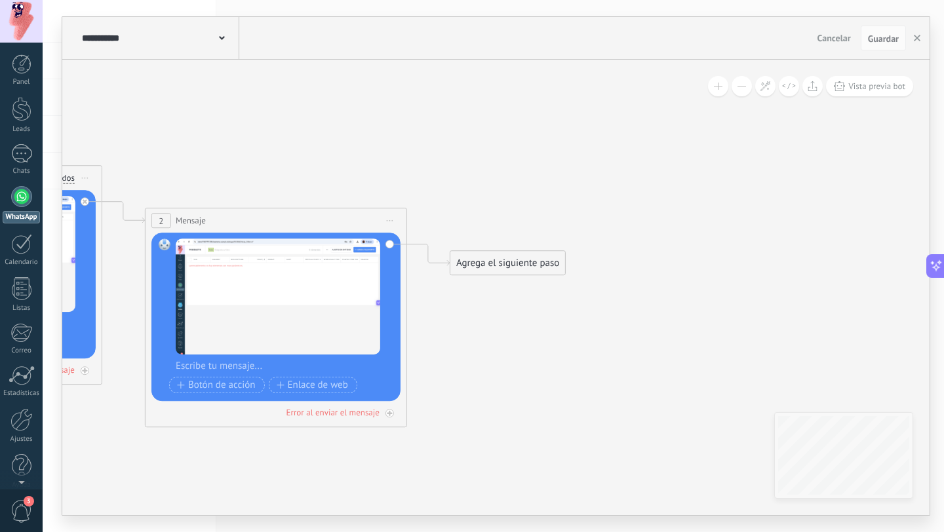
click at [533, 249] on icon at bounding box center [103, 275] width 1491 height 960
click at [533, 252] on div "Agrega el siguiente paso" at bounding box center [507, 263] width 115 height 22
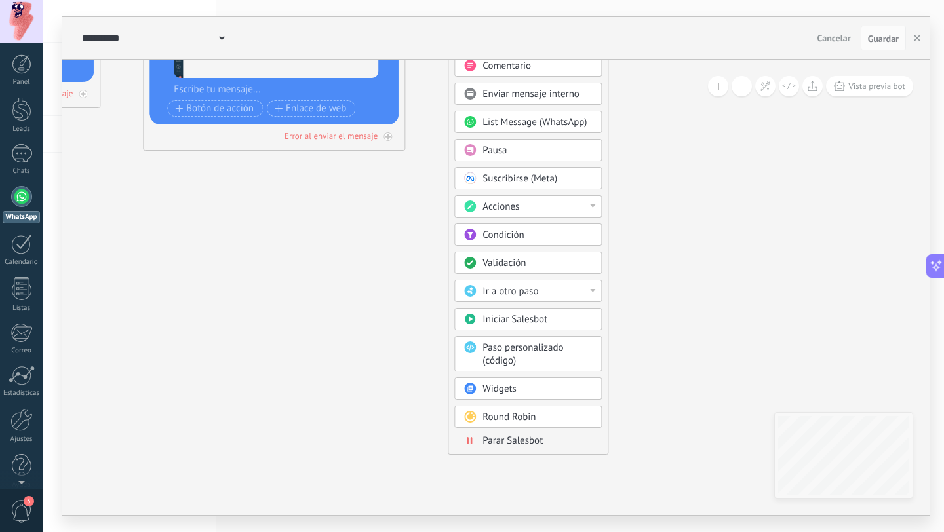
click at [543, 387] on body ".abccls-1,.abccls-2{fill-rule:evenodd}.abccls-2{fill:#fff} .abfcls-1{fill:none}…" at bounding box center [472, 266] width 944 height 532
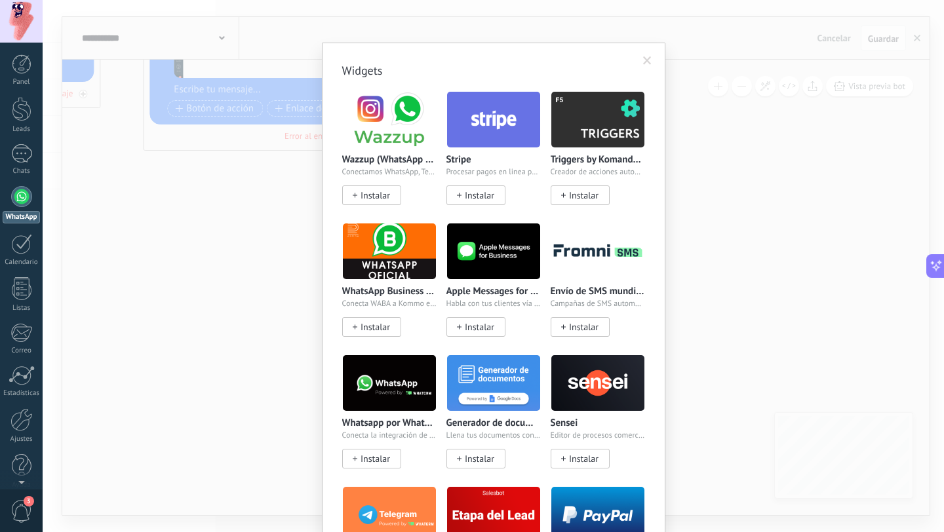
click at [408, 144] on img at bounding box center [389, 120] width 93 height 64
click at [403, 172] on span "Conectamos WhatsApp, Telegram e Instagram a Kommo" at bounding box center [389, 172] width 94 height 9
click at [399, 116] on img at bounding box center [389, 120] width 93 height 64
click at [649, 62] on span at bounding box center [648, 61] width 22 height 22
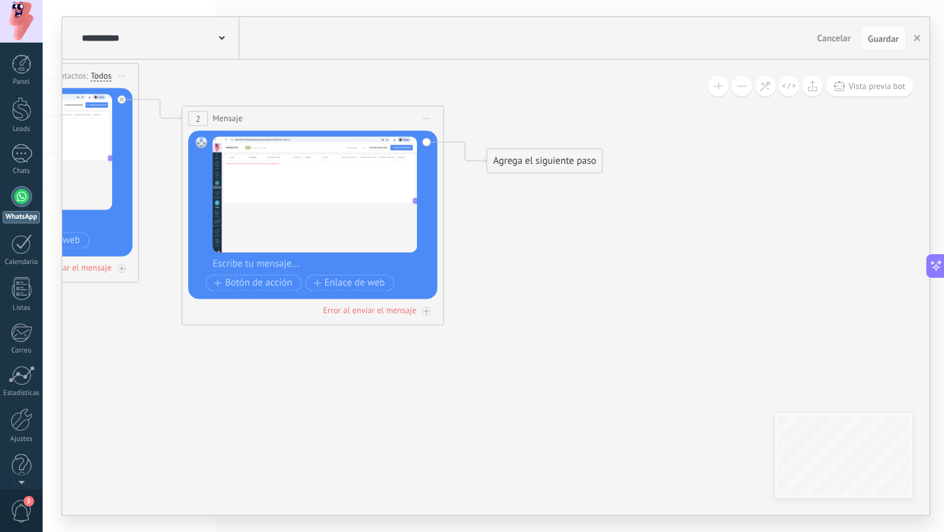
click at [496, 152] on div "Agrega el siguiente paso" at bounding box center [544, 161] width 115 height 22
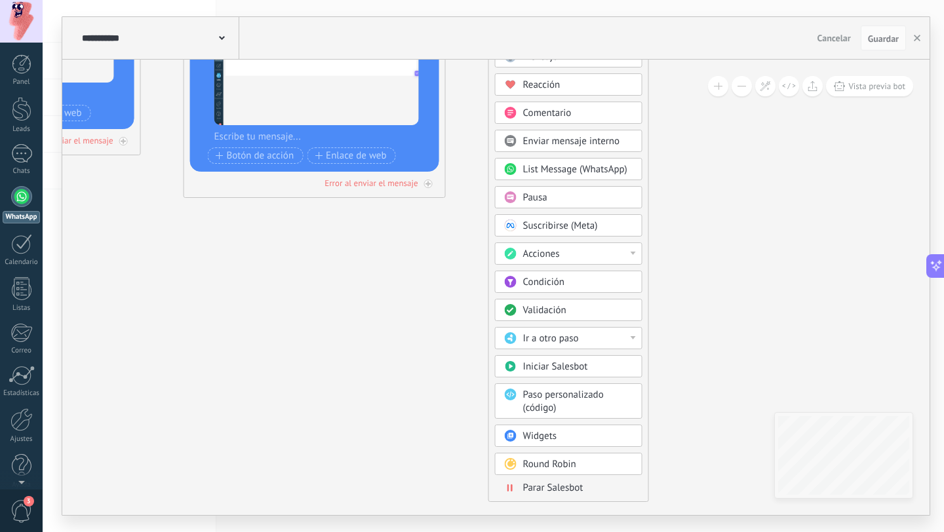
click at [593, 255] on div "Acciones" at bounding box center [578, 254] width 110 height 13
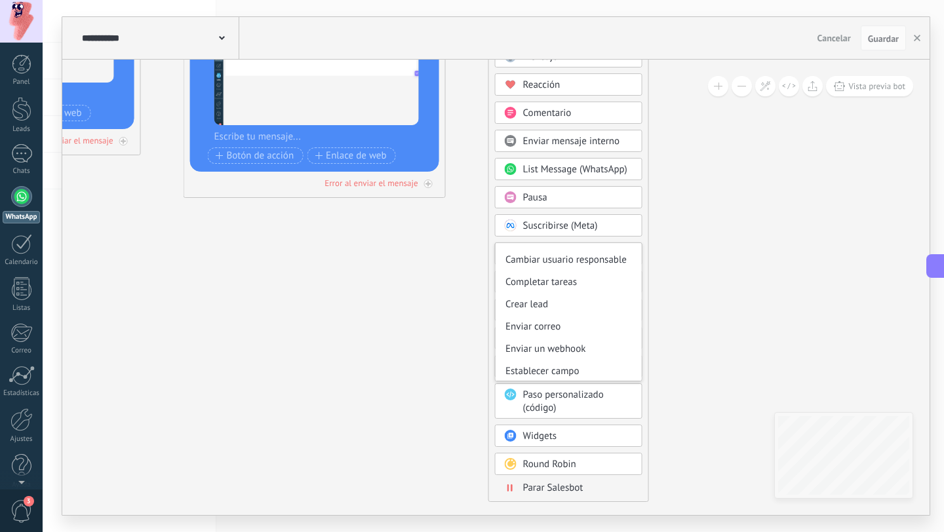
scroll to position [174, 0]
click at [700, 195] on icon at bounding box center [142, 45] width 1491 height 960
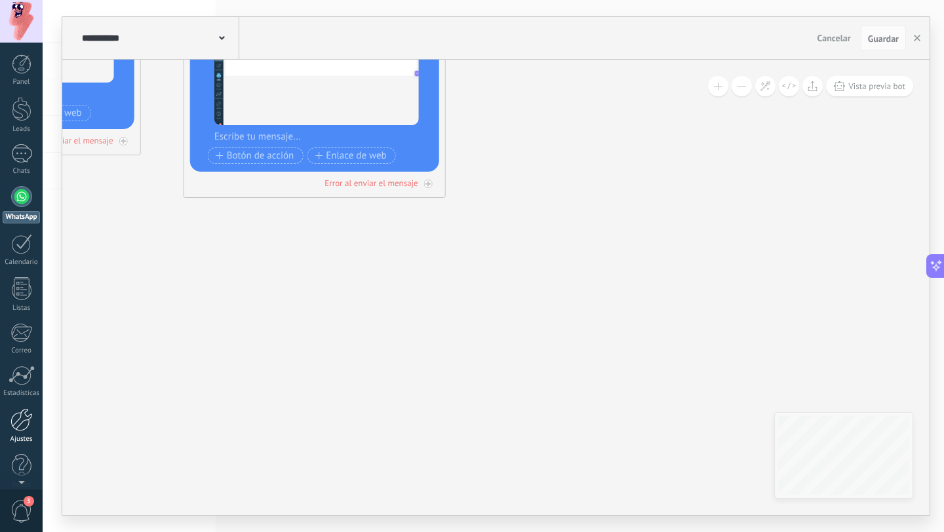
click at [24, 423] on div at bounding box center [21, 419] width 22 height 23
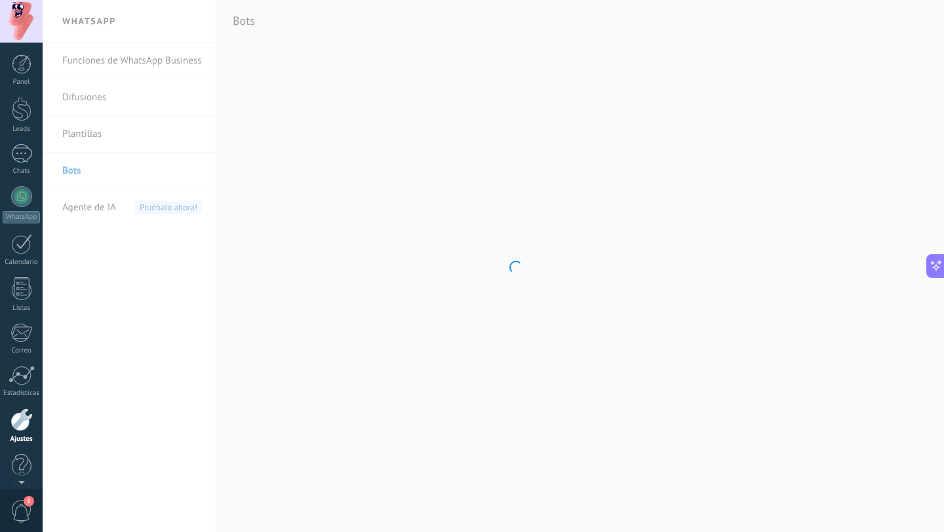
scroll to position [13, 0]
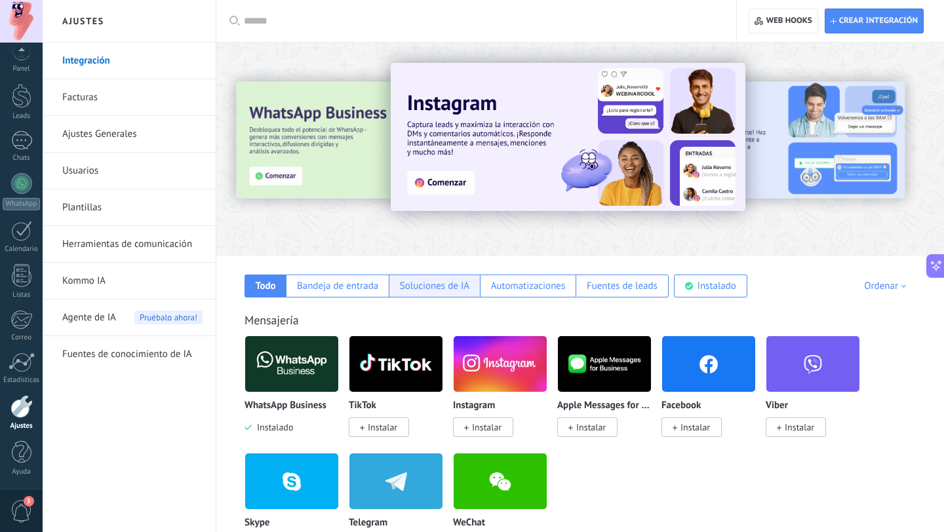
click at [460, 290] on div "Soluciones de IA" at bounding box center [434, 286] width 69 height 12
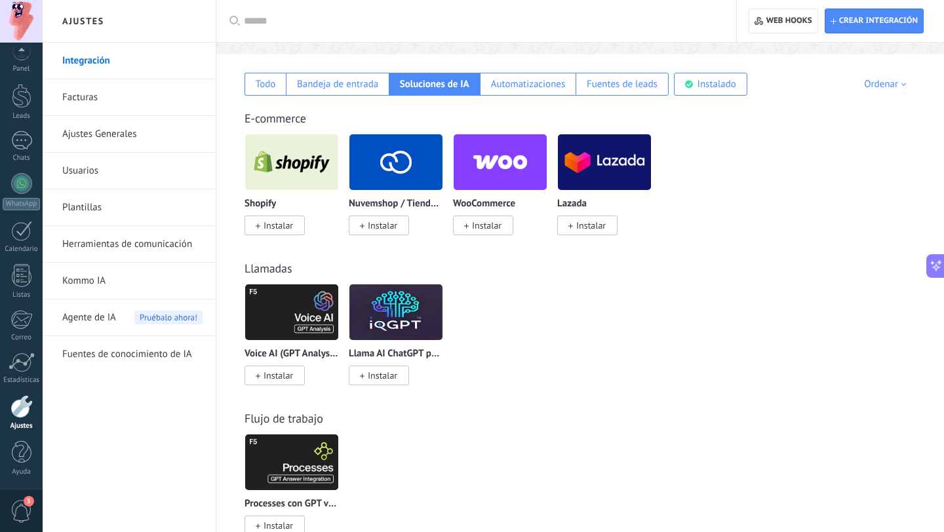
scroll to position [390, 0]
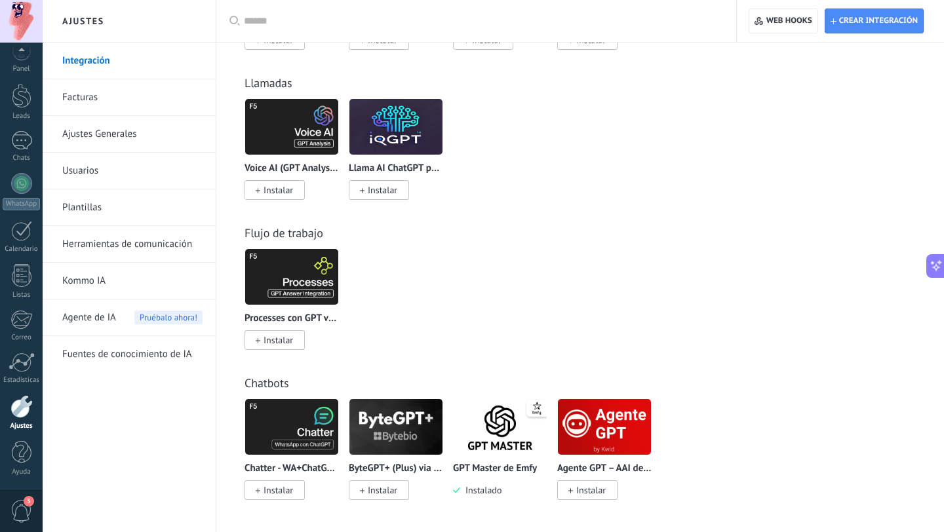
click at [497, 442] on img at bounding box center [500, 427] width 93 height 64
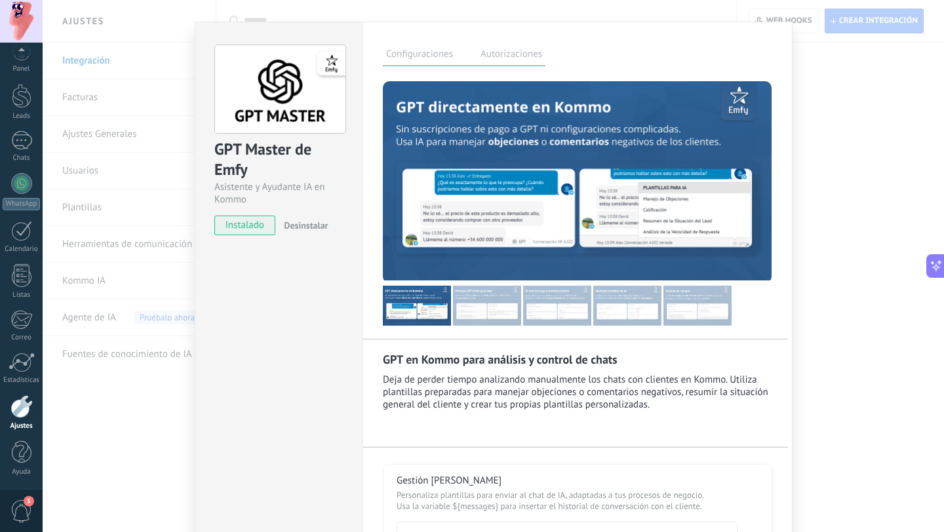
scroll to position [62, 0]
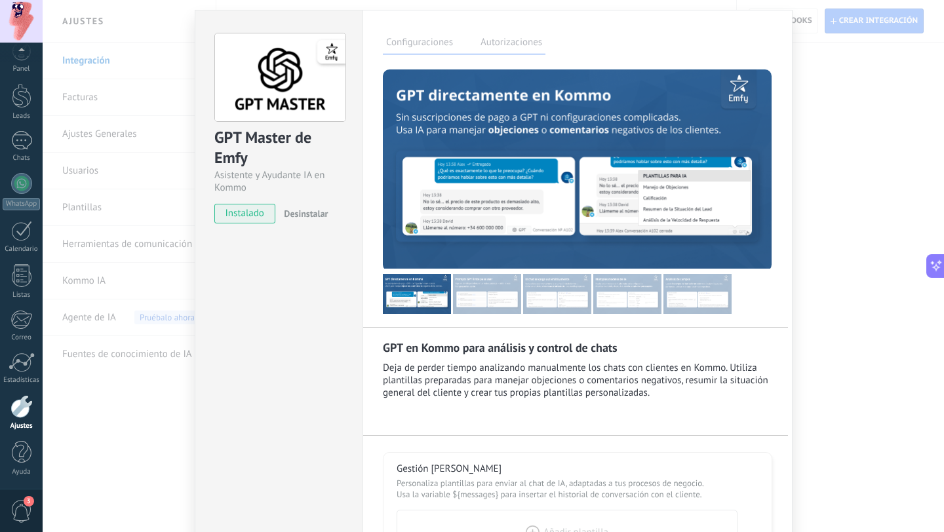
click at [292, 210] on span "Desinstalar" at bounding box center [306, 214] width 44 height 12
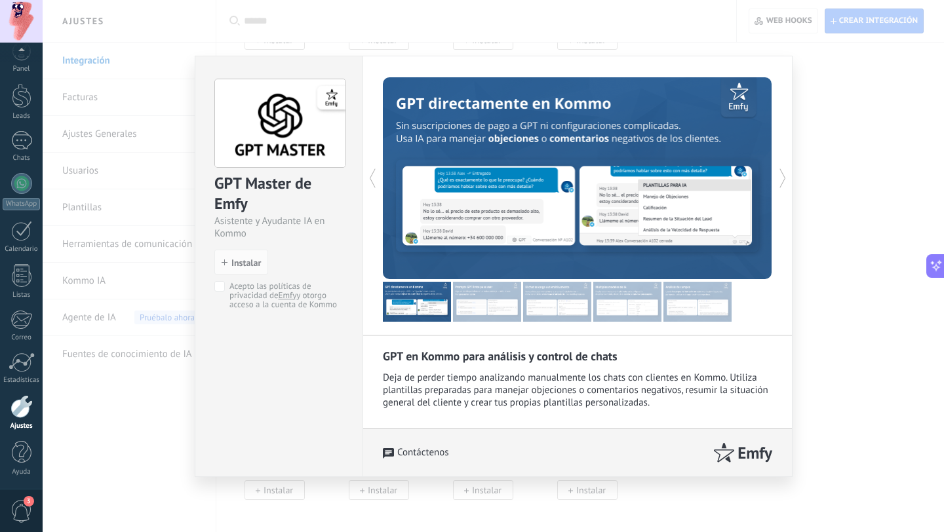
click at [860, 224] on div "GPT Master de Emfy Asistente y Ayudante IA en Kommo install Instalar Acepto las…" at bounding box center [493, 266] width 901 height 532
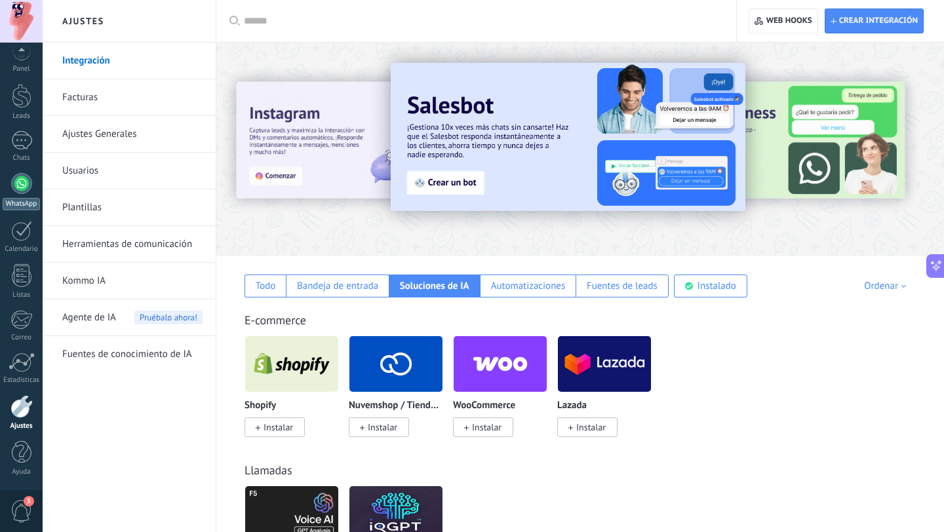
click at [24, 195] on link "WhatsApp" at bounding box center [21, 191] width 43 height 37
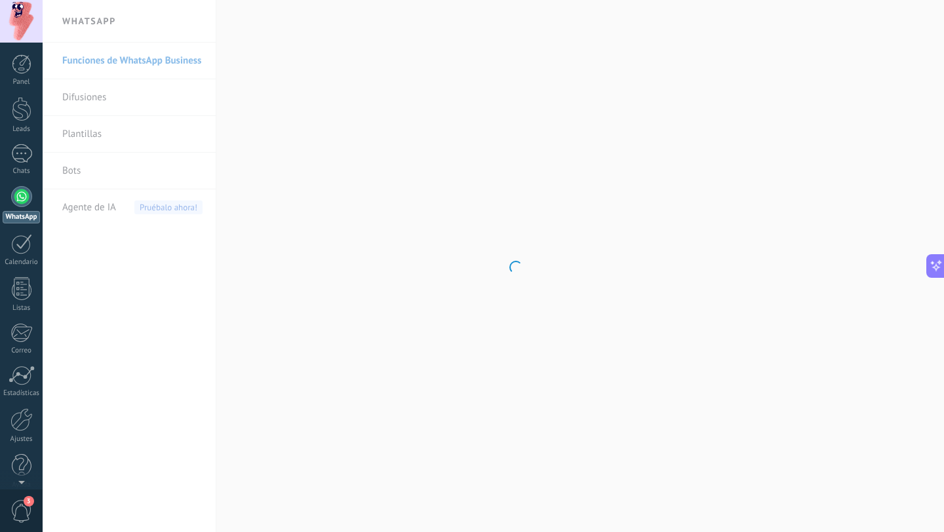
click at [115, 163] on body ".abccls-1,.abccls-2{fill-rule:evenodd}.abccls-2{fill:#fff} .abfcls-1{fill:none}…" at bounding box center [472, 266] width 944 height 532
click at [78, 166] on link "Bots" at bounding box center [132, 171] width 140 height 37
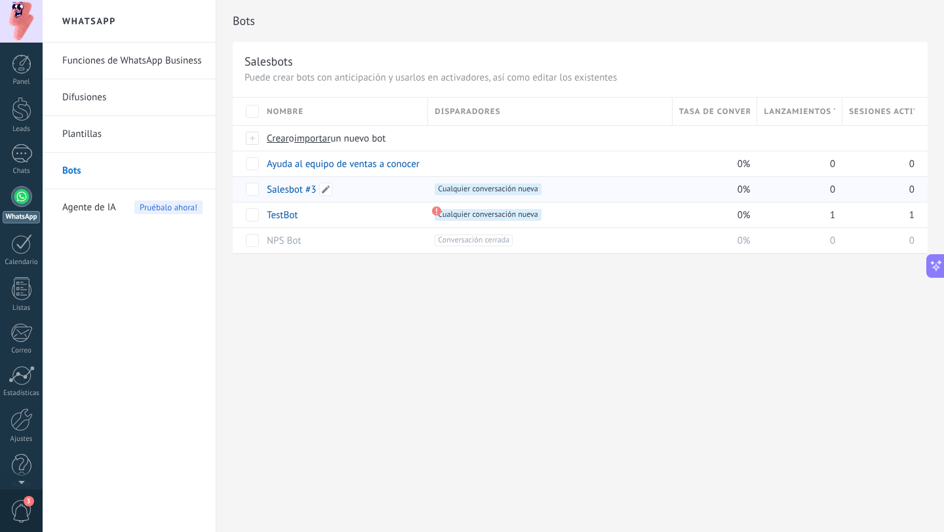
click at [281, 190] on link "Salesbot #3" at bounding box center [291, 190] width 49 height 12
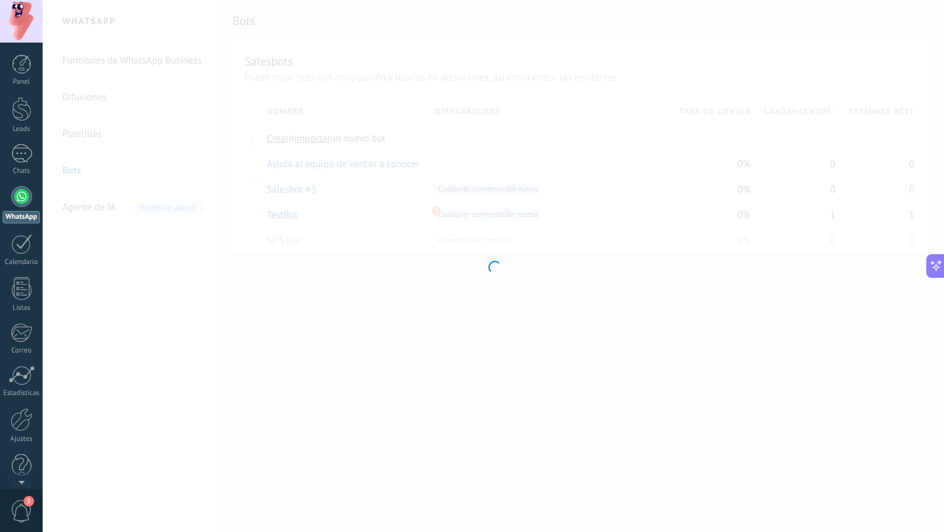
type input "**********"
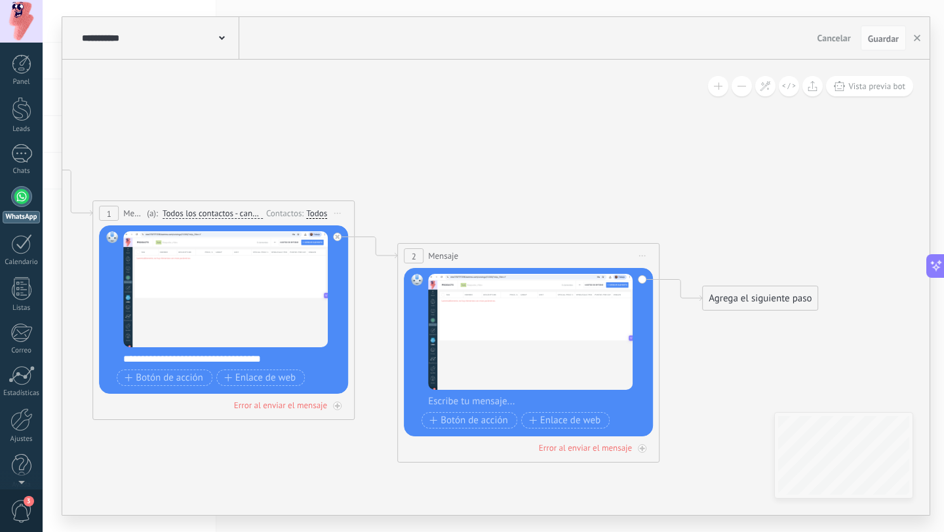
drag, startPoint x: 784, startPoint y: 141, endPoint x: 309, endPoint y: 141, distance: 474.6
click at [313, 141] on icon at bounding box center [356, 310] width 1491 height 960
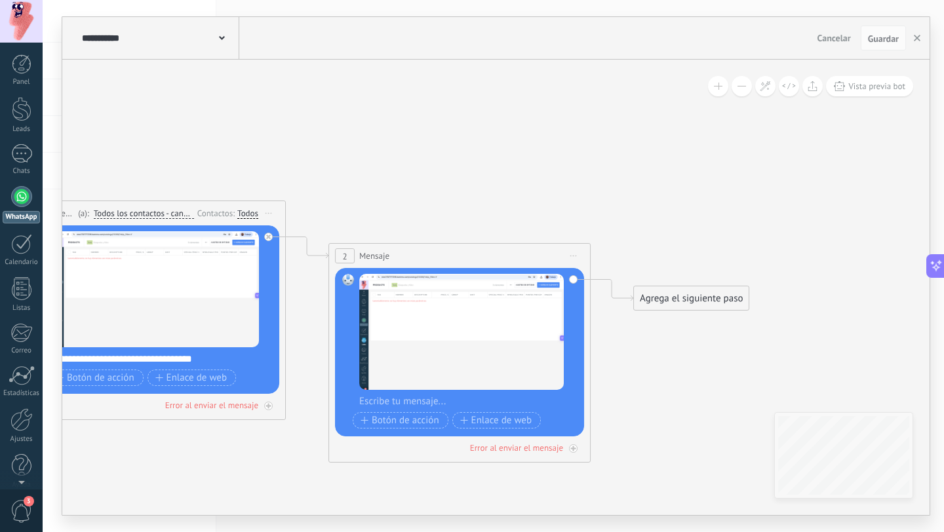
click at [659, 283] on icon at bounding box center [287, 310] width 1491 height 960
click at [660, 290] on div "Agrega el siguiente paso" at bounding box center [691, 299] width 115 height 22
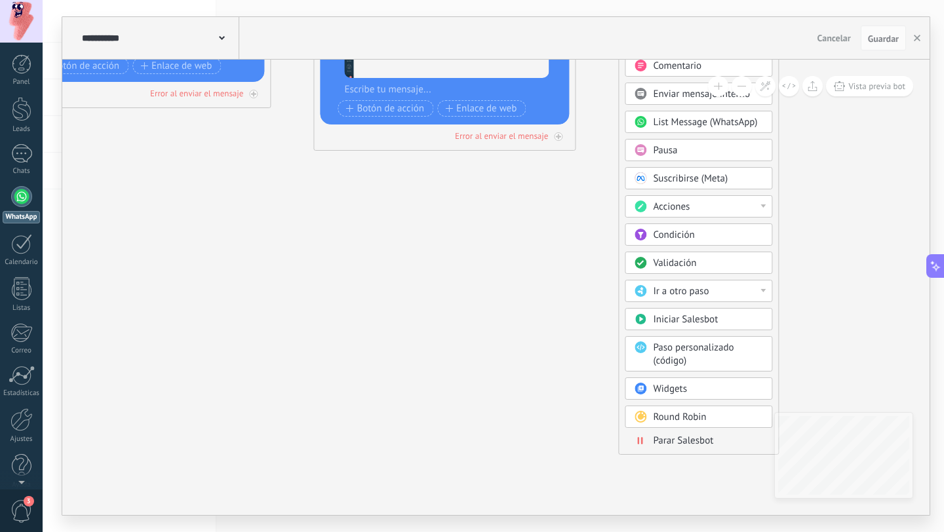
click at [685, 389] on body ".abccls-1,.abccls-2{fill-rule:evenodd}.abccls-2{fill:#fff} .abfcls-1{fill:none}…" at bounding box center [472, 266] width 944 height 532
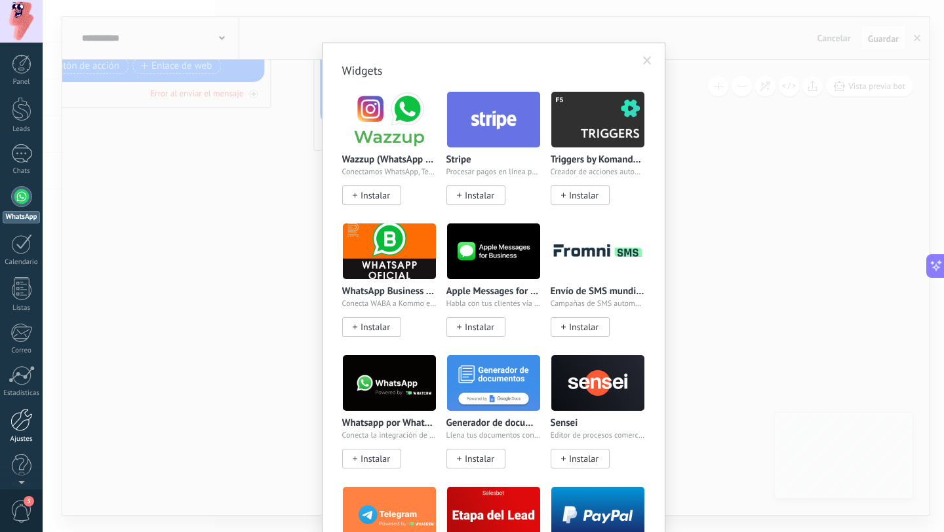
click at [26, 435] on link "Ajustes" at bounding box center [21, 425] width 43 height 35
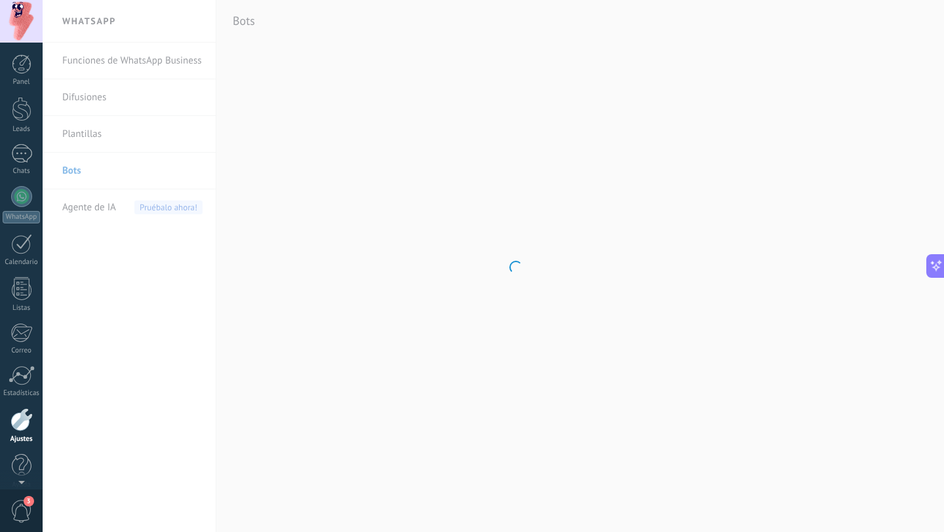
scroll to position [13, 0]
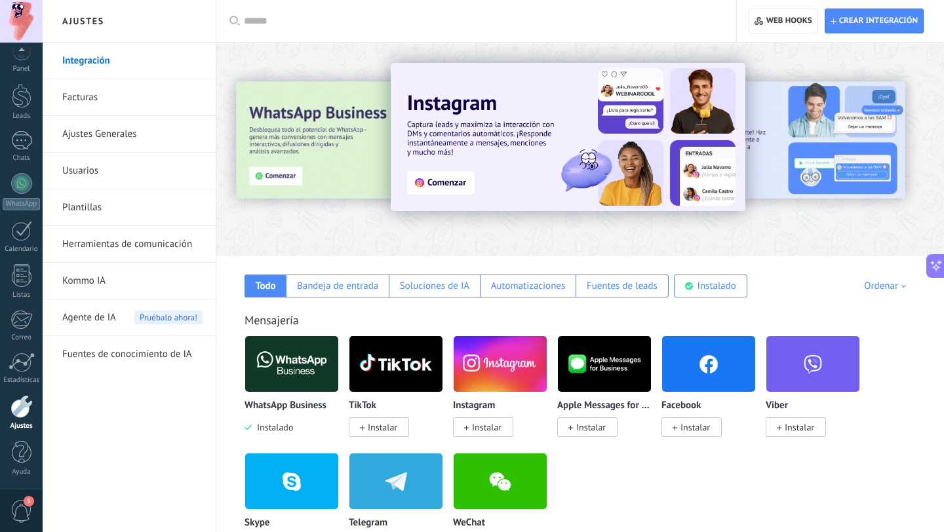
click at [383, 24] on input "text" at bounding box center [481, 21] width 474 height 14
paste input "********"
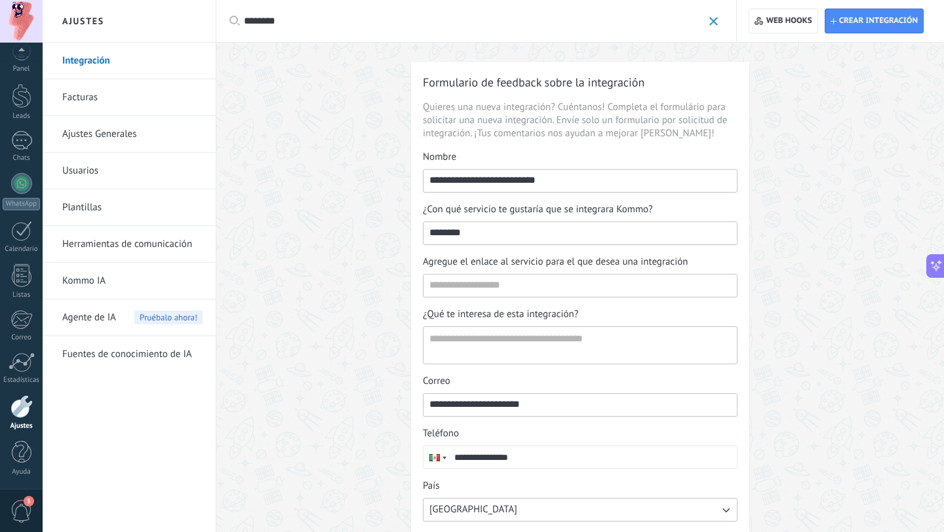
type input "********"
drag, startPoint x: 307, startPoint y: 28, endPoint x: 216, endPoint y: 28, distance: 91.1
click at [216, 28] on div "Aplicar ******** Aplicar Restablecer" at bounding box center [476, 21] width 521 height 42
drag, startPoint x: 324, startPoint y: 25, endPoint x: 236, endPoint y: 24, distance: 87.8
click at [236, 24] on div "Aplicar ******** Aplicar Restablecer" at bounding box center [476, 21] width 521 height 42
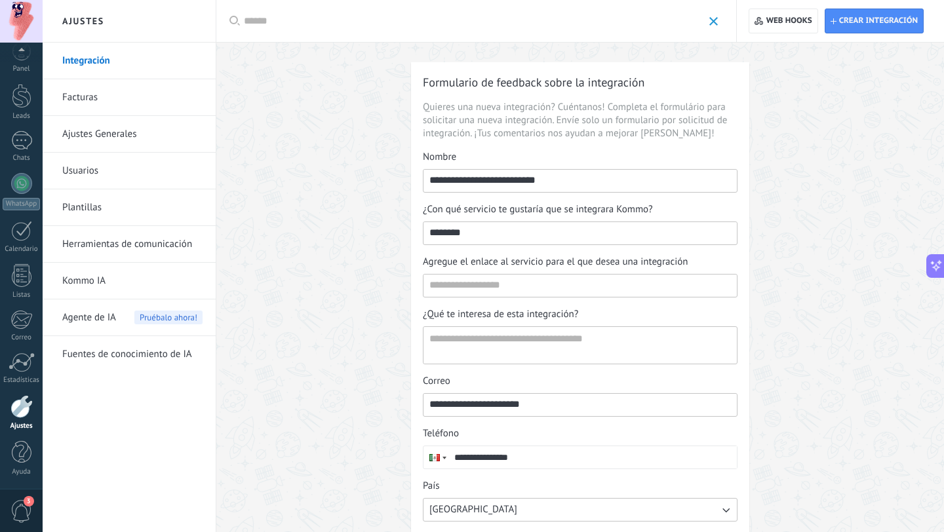
paste input "**********"
type input "*"
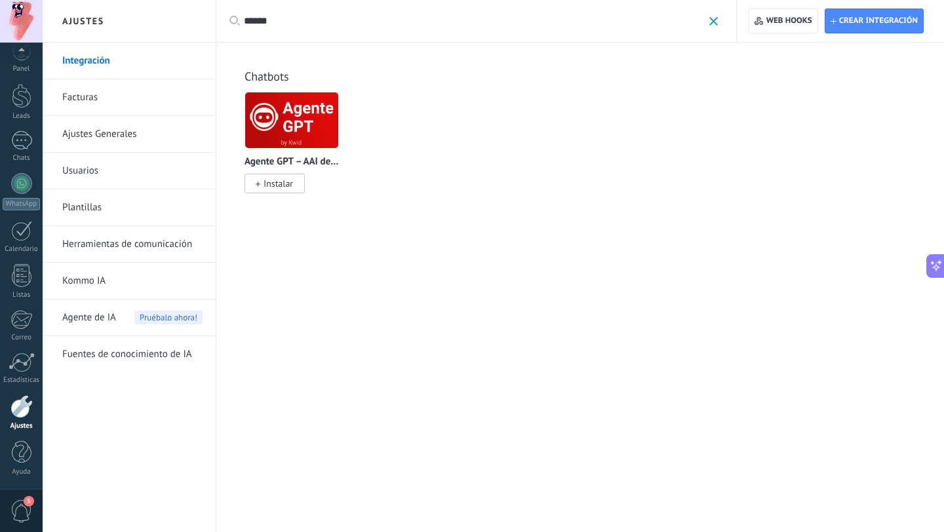
type input "******"
click at [288, 115] on img at bounding box center [291, 120] width 93 height 64
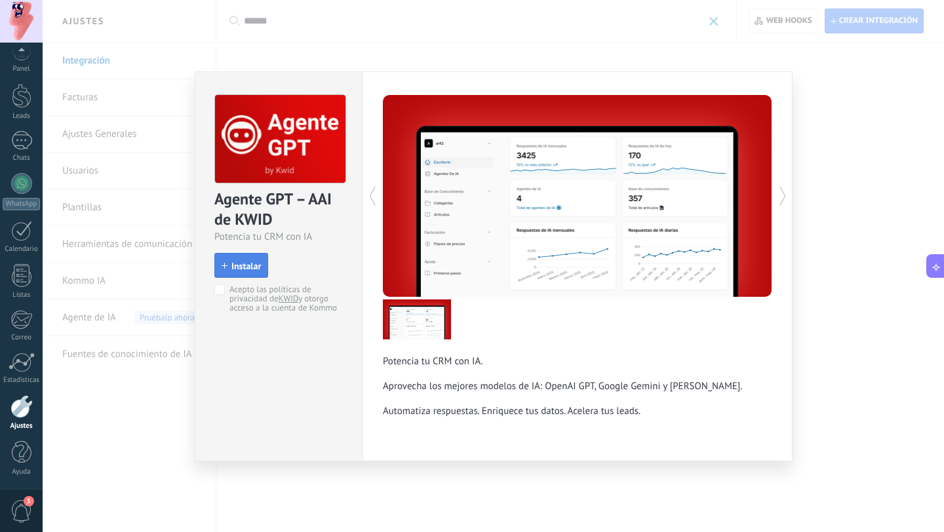
click at [248, 264] on span "Instalar" at bounding box center [245, 266] width 29 height 9
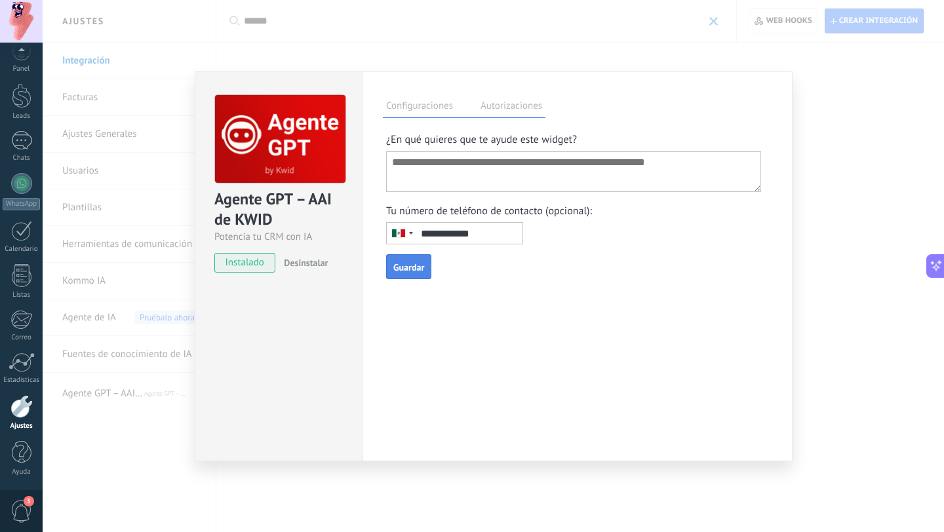
click at [504, 105] on label "Autorizaciones" at bounding box center [511, 107] width 68 height 19
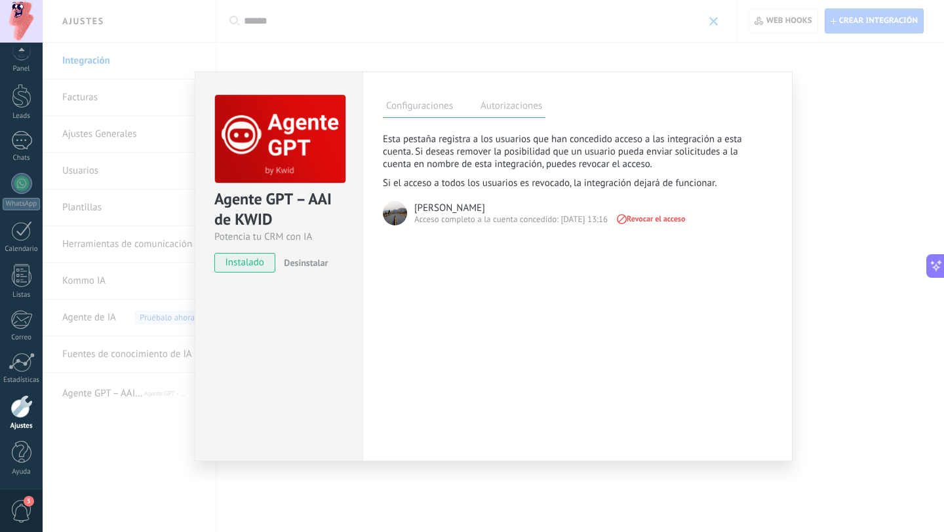
click at [443, 106] on label "Configuraciones" at bounding box center [419, 107] width 73 height 19
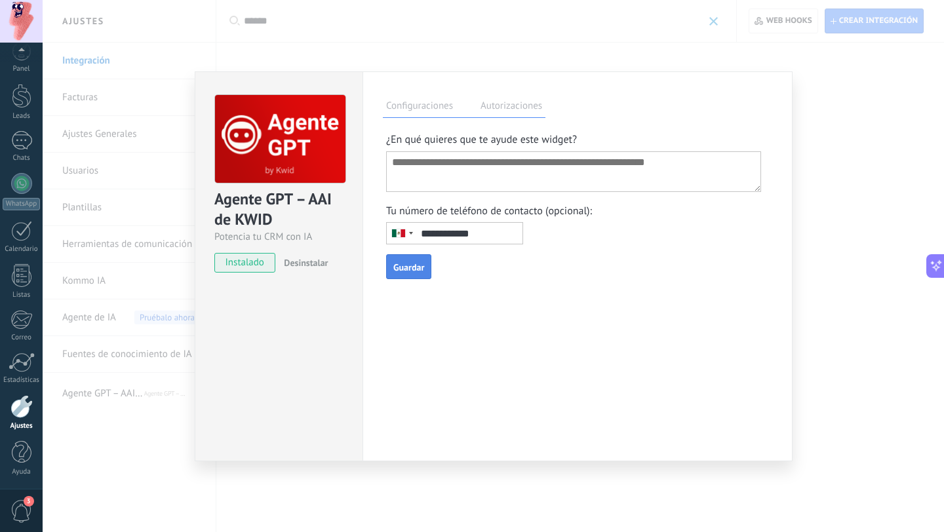
click at [435, 165] on textarea at bounding box center [573, 171] width 375 height 41
type textarea "**********"
click at [419, 272] on span "Guardar" at bounding box center [408, 267] width 31 height 9
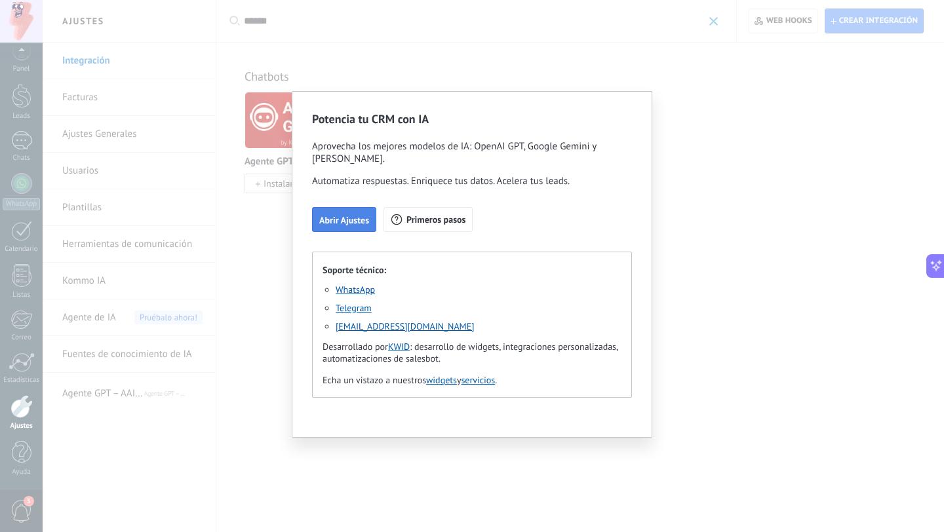
click at [334, 220] on span "Abrir Ajustes" at bounding box center [344, 220] width 50 height 9
click at [412, 218] on span "Primeros pasos" at bounding box center [435, 220] width 59 height 10
click at [669, 339] on div "Potencia tu CRM con IA Aprovecha los mejores modelos de IA: OpenAI GPT, Google …" at bounding box center [472, 266] width 944 height 532
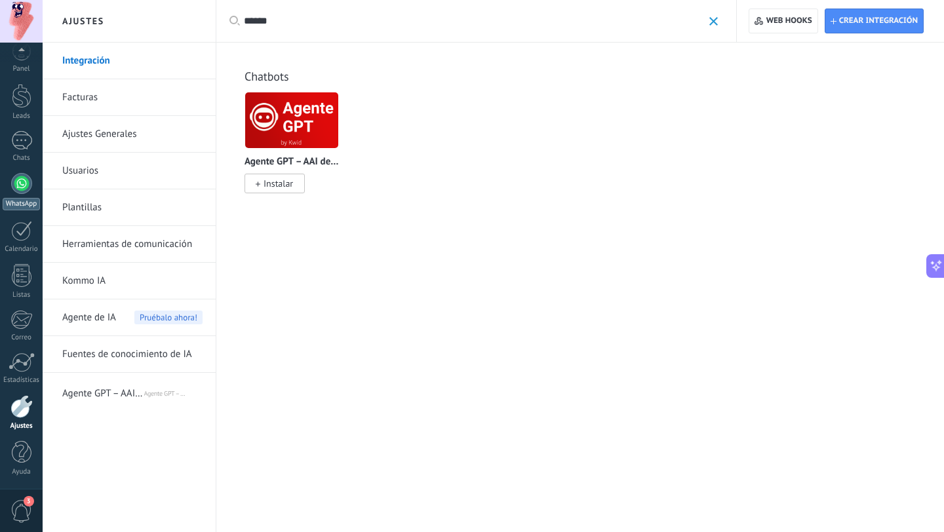
click at [22, 191] on div at bounding box center [21, 183] width 21 height 21
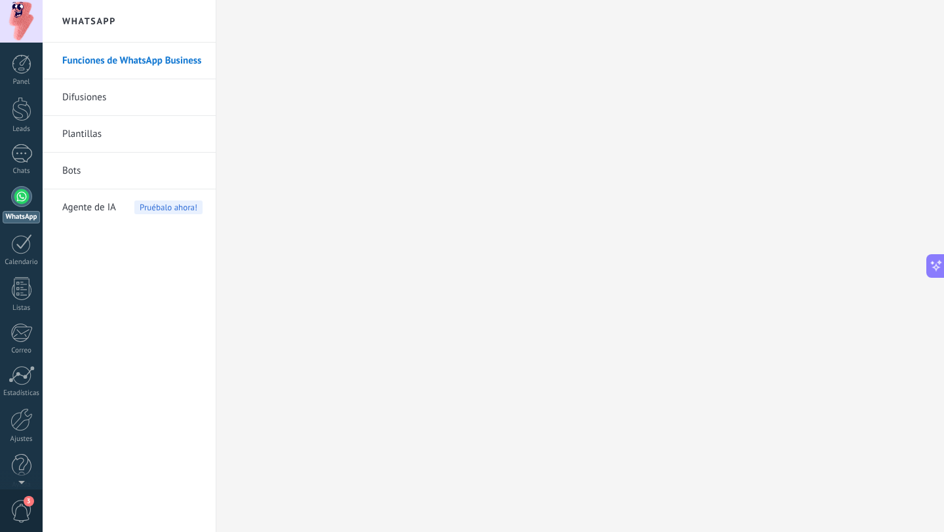
click at [73, 167] on link "Bots" at bounding box center [132, 171] width 140 height 37
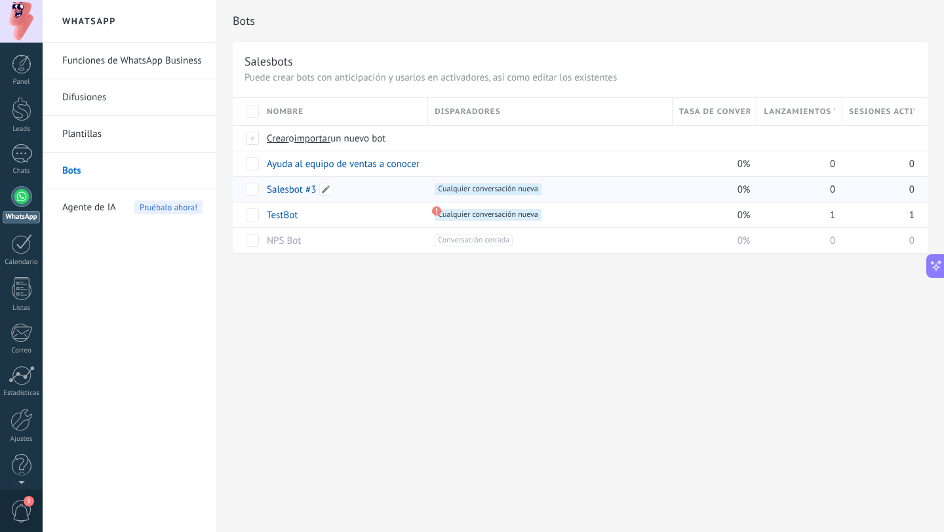
click at [292, 189] on link "Salesbot #3" at bounding box center [291, 190] width 49 height 12
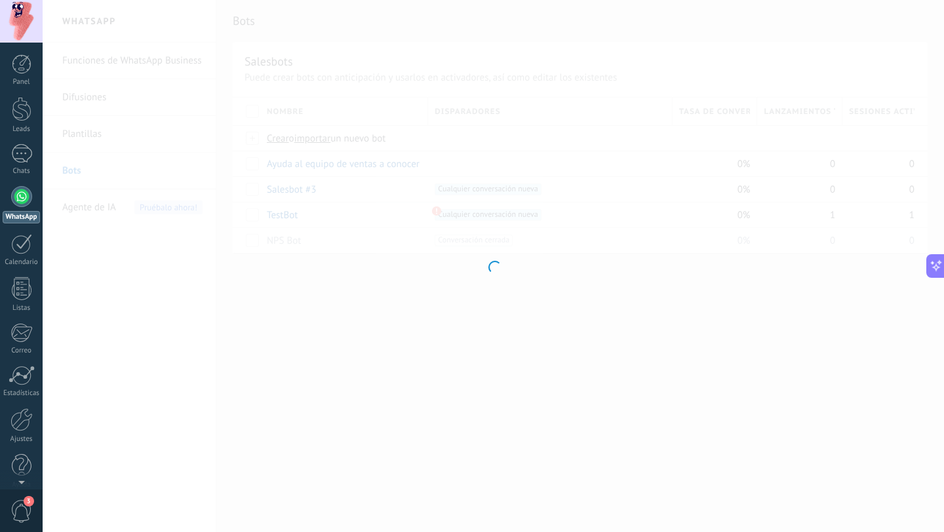
type input "**********"
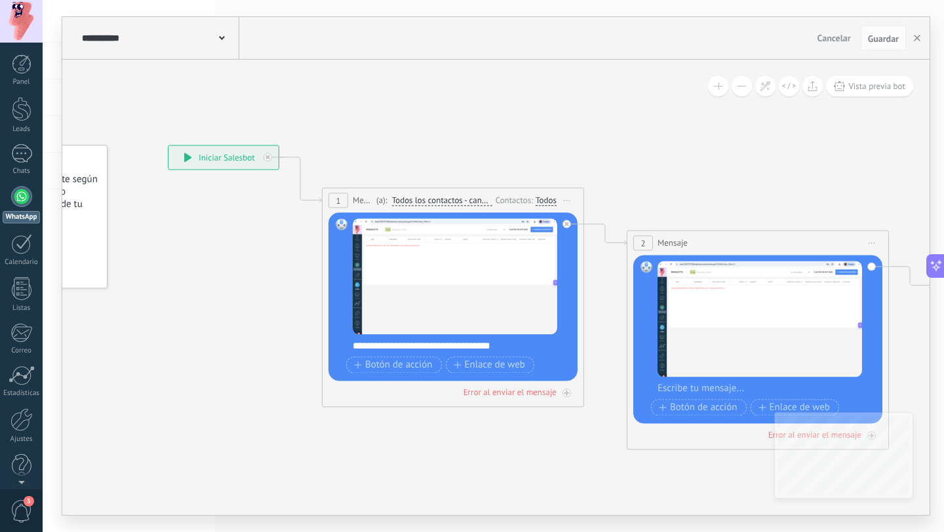
drag, startPoint x: 879, startPoint y: 201, endPoint x: 551, endPoint y: 172, distance: 329.7
click at [555, 173] on icon at bounding box center [585, 297] width 1491 height 960
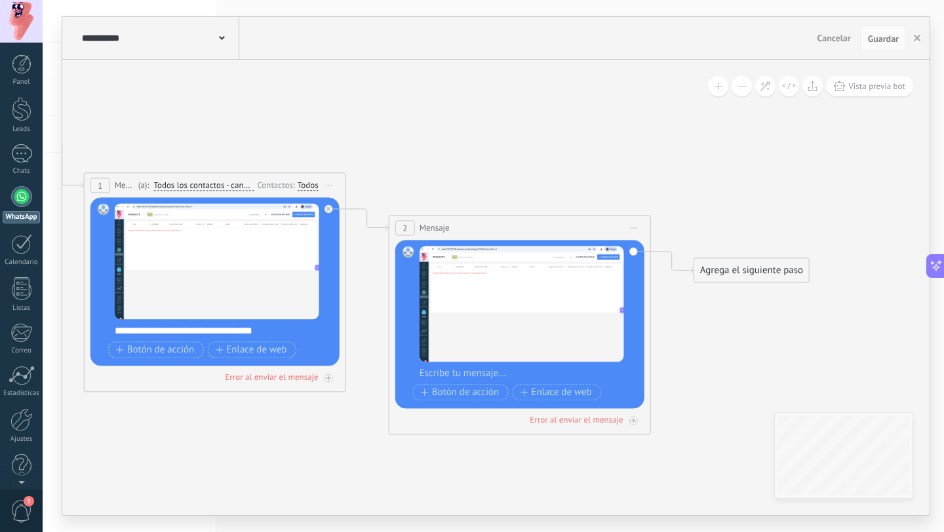
drag, startPoint x: 749, startPoint y: 167, endPoint x: 565, endPoint y: 167, distance: 184.2
click at [565, 167] on icon at bounding box center [347, 282] width 1491 height 960
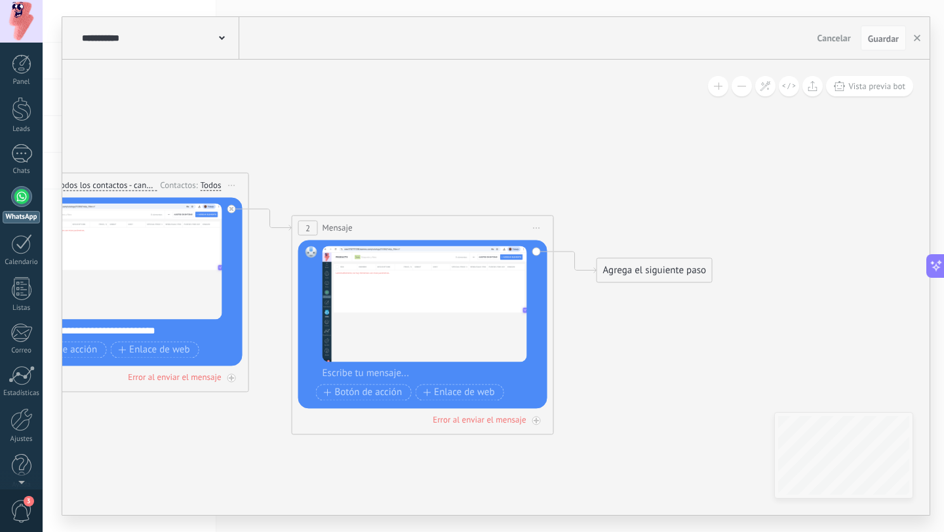
click at [643, 257] on icon at bounding box center [250, 282] width 1491 height 960
click at [643, 261] on div "Agrega el siguiente paso" at bounding box center [654, 271] width 115 height 22
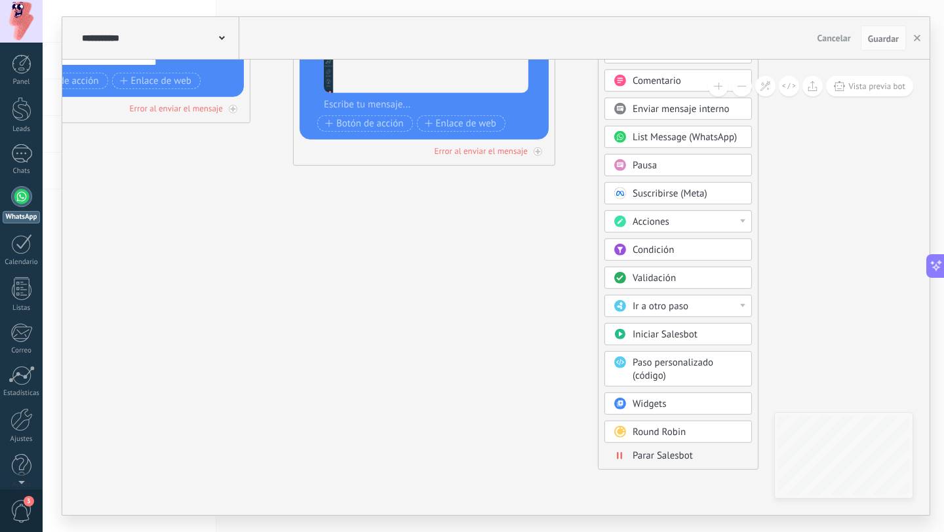
click at [662, 400] on body ".abccls-1,.abccls-2{fill-rule:evenodd}.abccls-2{fill:#fff} .abfcls-1{fill:none}…" at bounding box center [472, 266] width 944 height 532
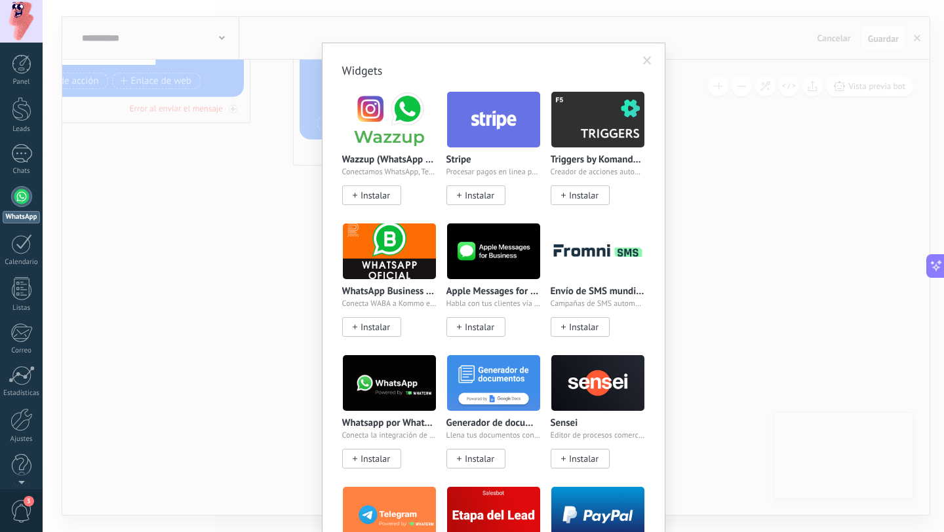
click at [643, 62] on span at bounding box center [647, 60] width 9 height 9
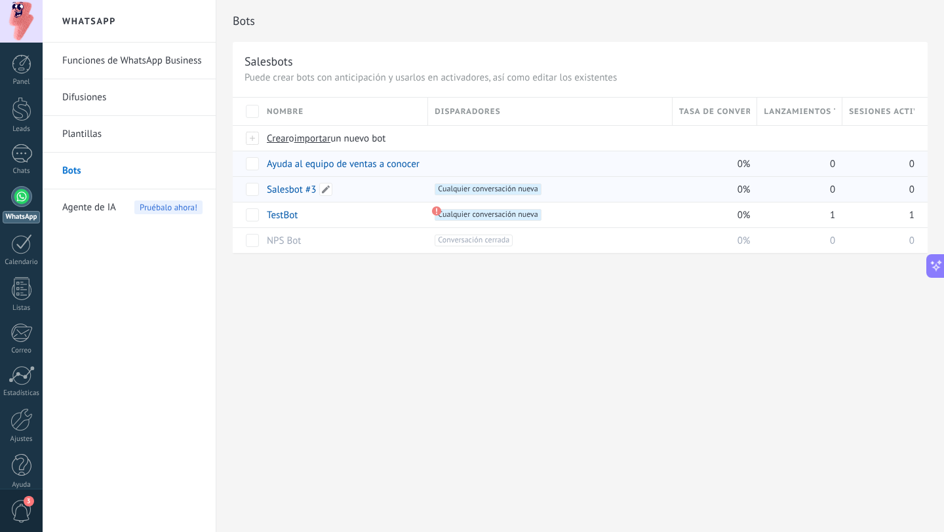
click at [293, 189] on link "Salesbot #3" at bounding box center [291, 190] width 49 height 12
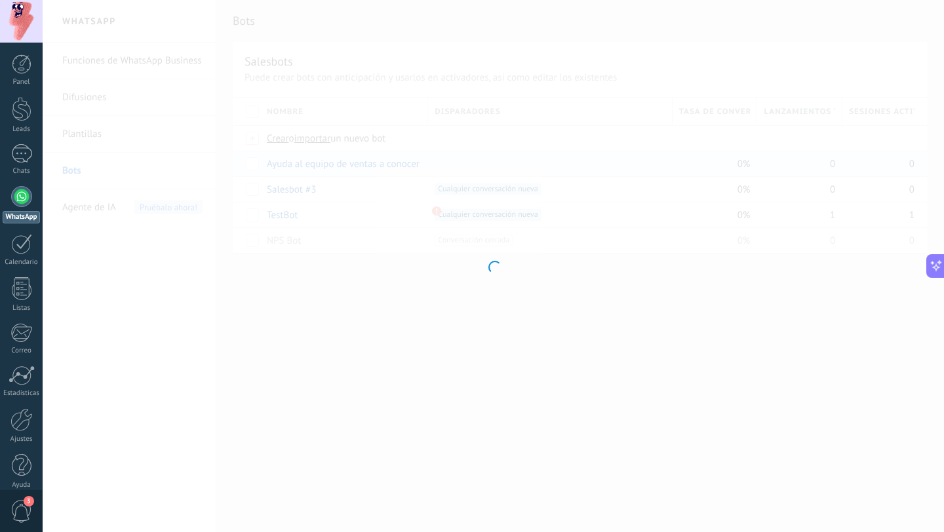
type input "**********"
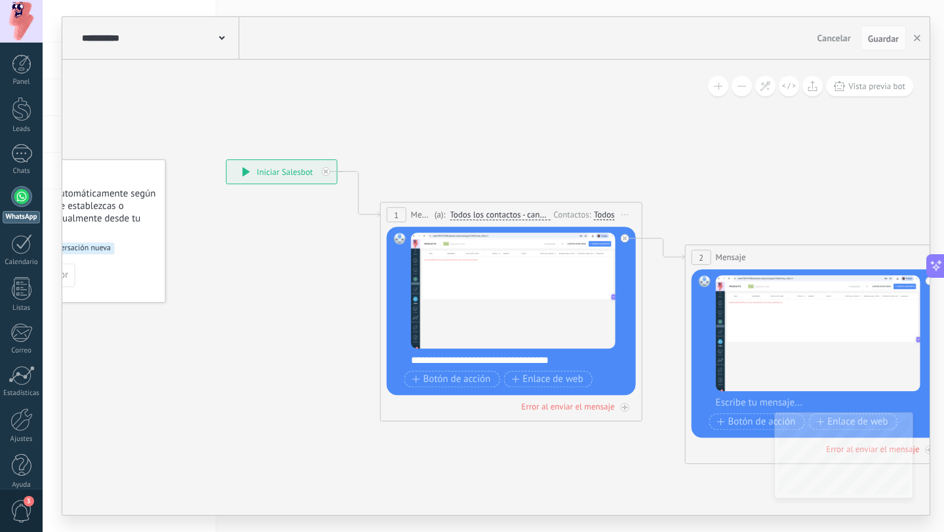
drag, startPoint x: 639, startPoint y: 91, endPoint x: 303, endPoint y: 111, distance: 336.9
click at [303, 111] on icon at bounding box center [643, 312] width 1491 height 960
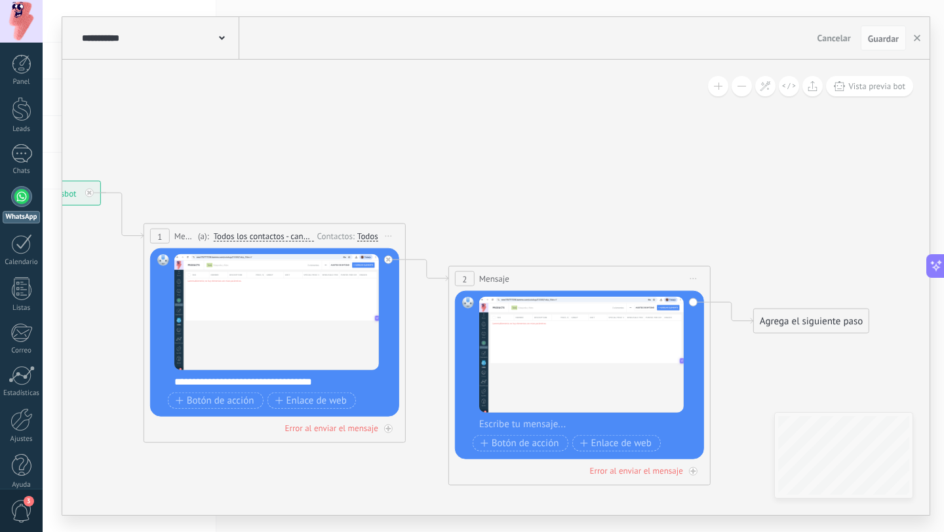
drag, startPoint x: 695, startPoint y: 173, endPoint x: 378, endPoint y: 181, distance: 316.7
click at [378, 181] on icon at bounding box center [407, 333] width 1491 height 960
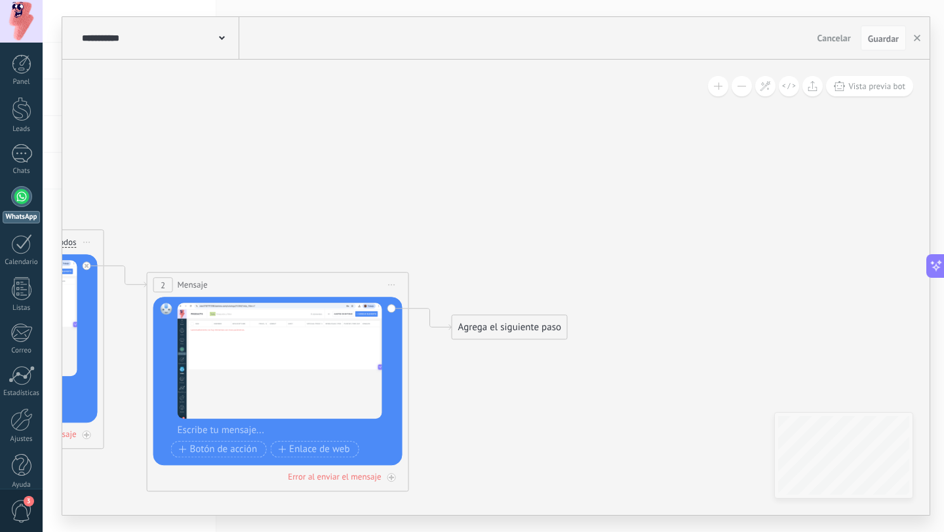
click at [479, 323] on div "Agrega el siguiente paso" at bounding box center [509, 328] width 115 height 22
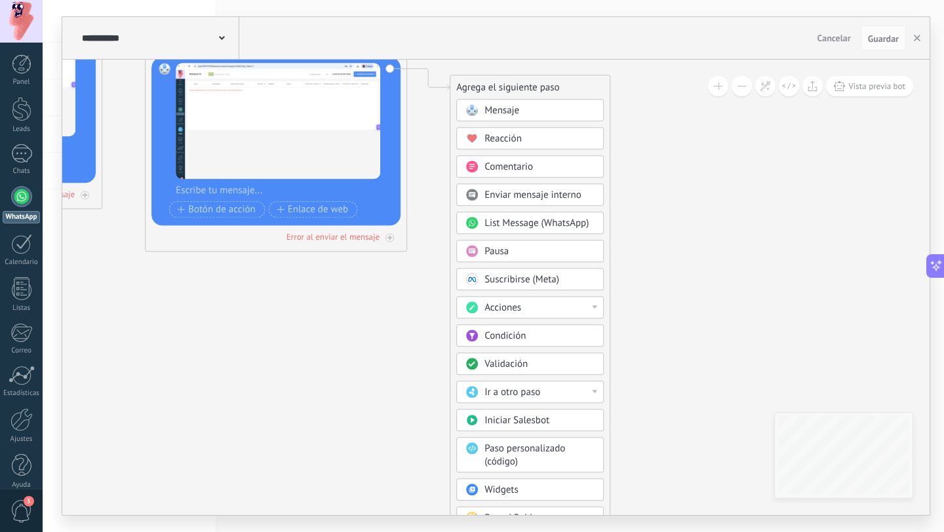
click at [520, 298] on div "Acciones" at bounding box center [529, 307] width 147 height 22
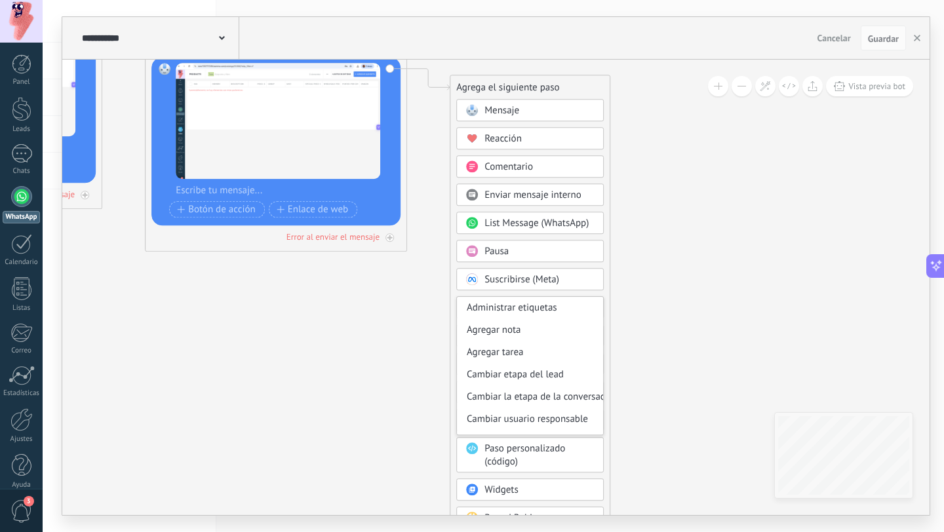
click at [724, 326] on icon at bounding box center [103, 99] width 1491 height 960
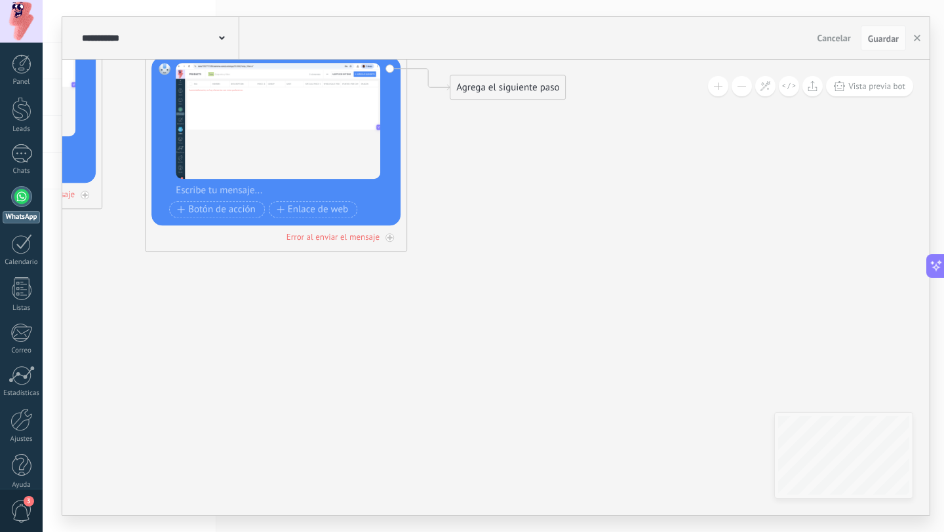
click at [511, 90] on div "Agrega el siguiente paso" at bounding box center [507, 88] width 115 height 22
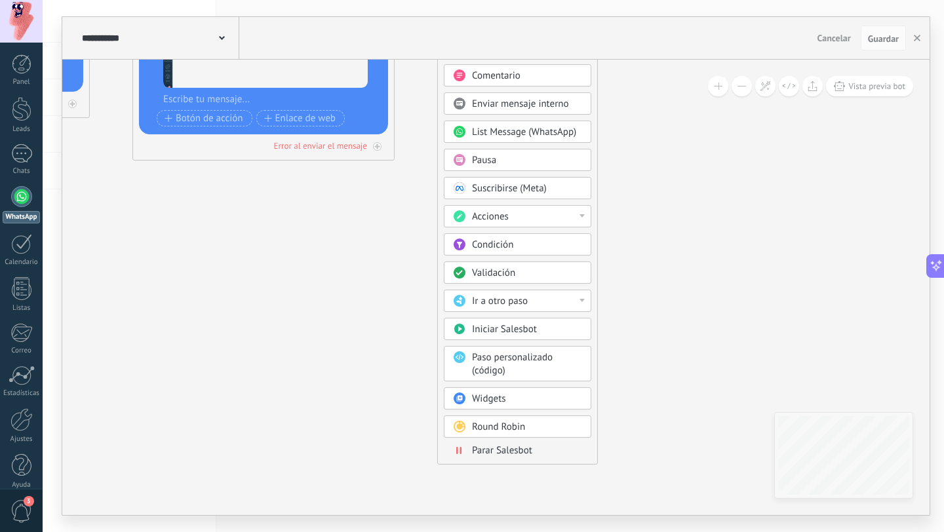
click at [521, 332] on span "Iniciar Salesbot" at bounding box center [504, 329] width 65 height 12
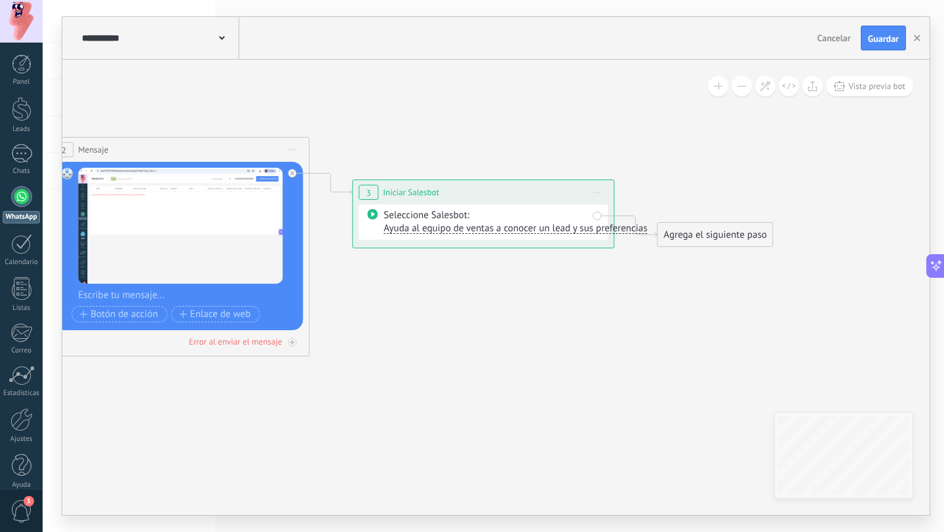
click at [542, 233] on span "Ayuda al equipo de ventas a conocer un lead y sus preferencias" at bounding box center [515, 228] width 264 height 12
click at [597, 292] on icon at bounding box center [159, 204] width 1796 height 960
click at [595, 188] on span "Iniciar vista previa aquí Cambiar nombre Duplicar Borrar" at bounding box center [597, 192] width 21 height 19
click at [624, 280] on div "Borrar" at bounding box center [657, 278] width 130 height 22
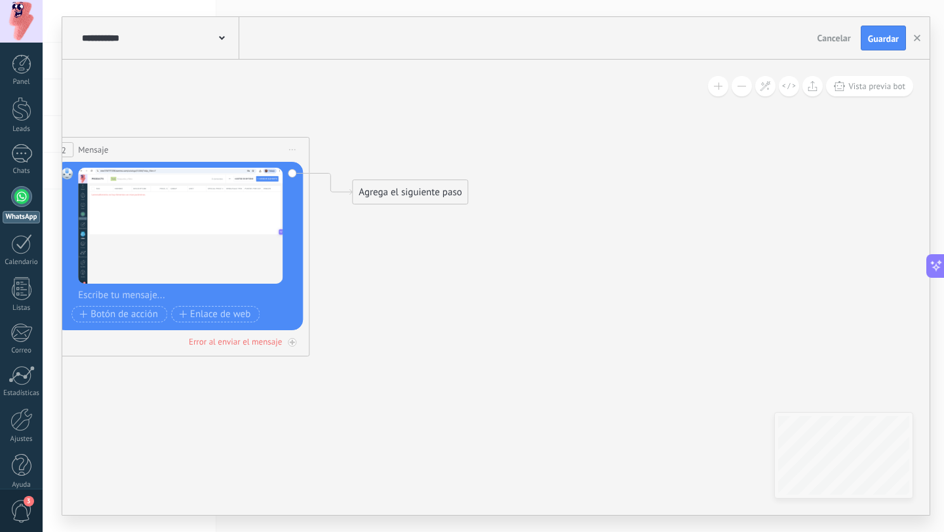
click at [450, 202] on div "Agrega el siguiente paso" at bounding box center [410, 193] width 115 height 22
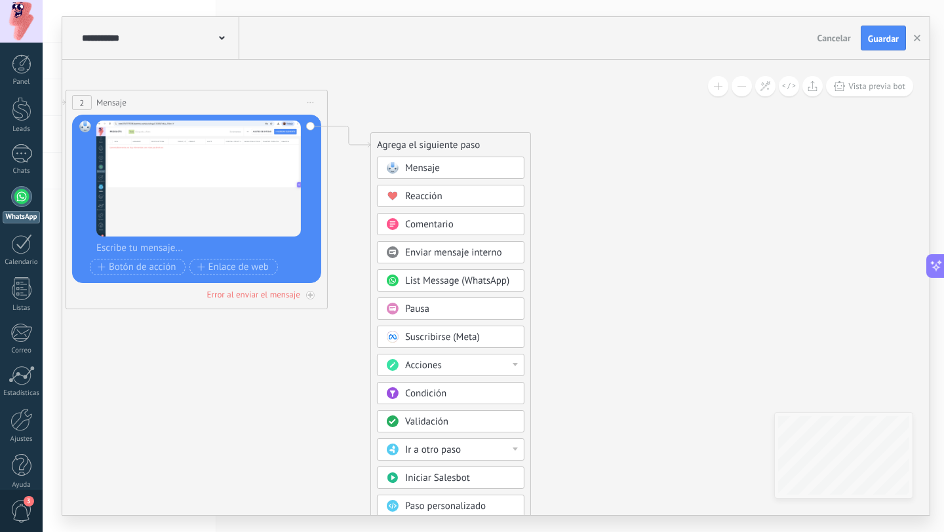
click at [454, 372] on div "Acciones" at bounding box center [460, 365] width 110 height 13
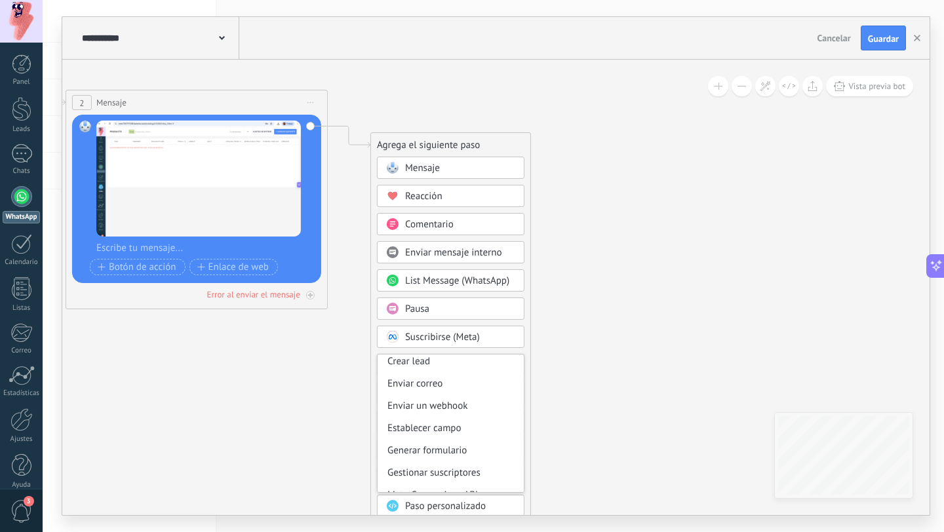
scroll to position [174, 0]
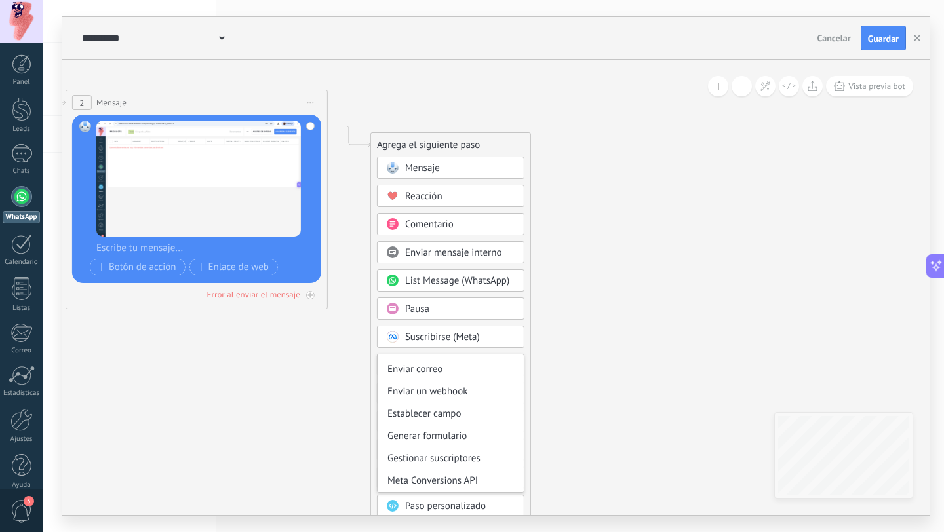
click at [627, 385] on icon at bounding box center [24, 157] width 1491 height 960
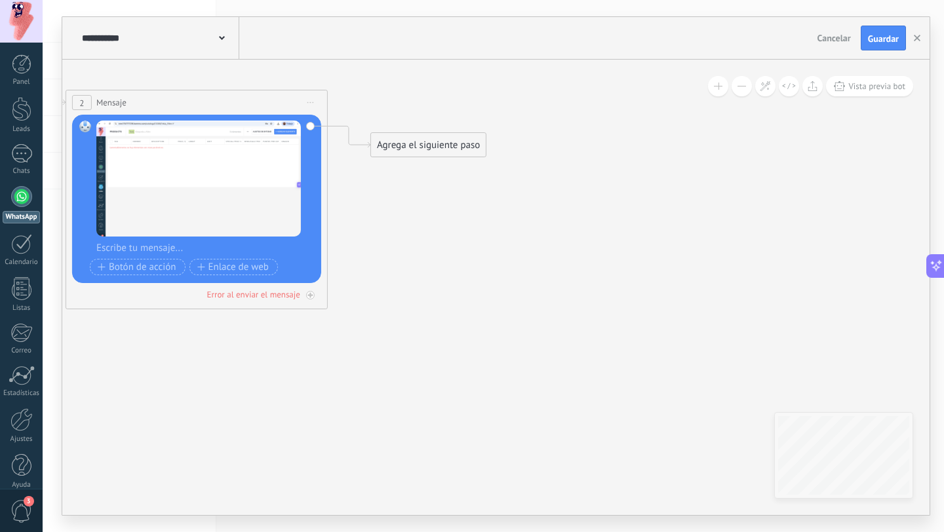
click at [418, 151] on div "Agrega el siguiente paso" at bounding box center [428, 145] width 115 height 22
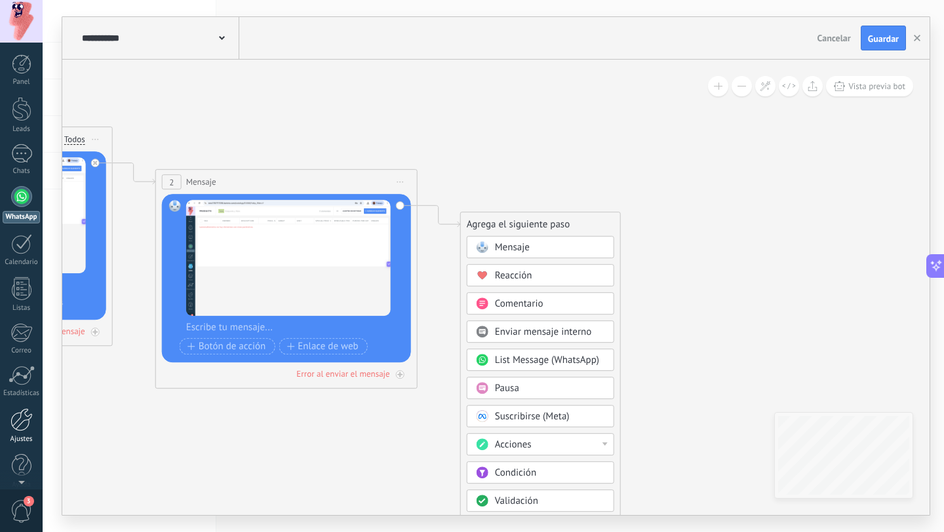
click at [18, 436] on div "Ajustes" at bounding box center [22, 439] width 38 height 9
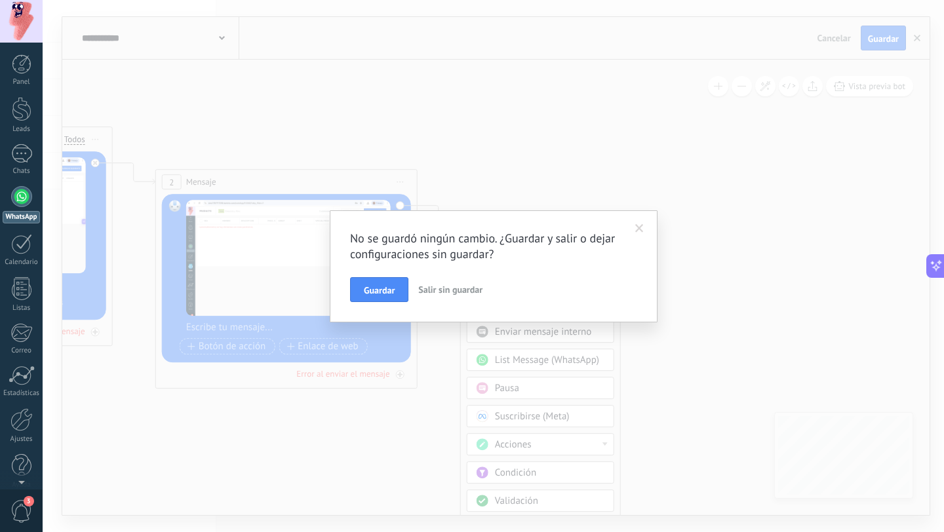
click at [442, 283] on button "Salir sin guardar" at bounding box center [450, 289] width 75 height 25
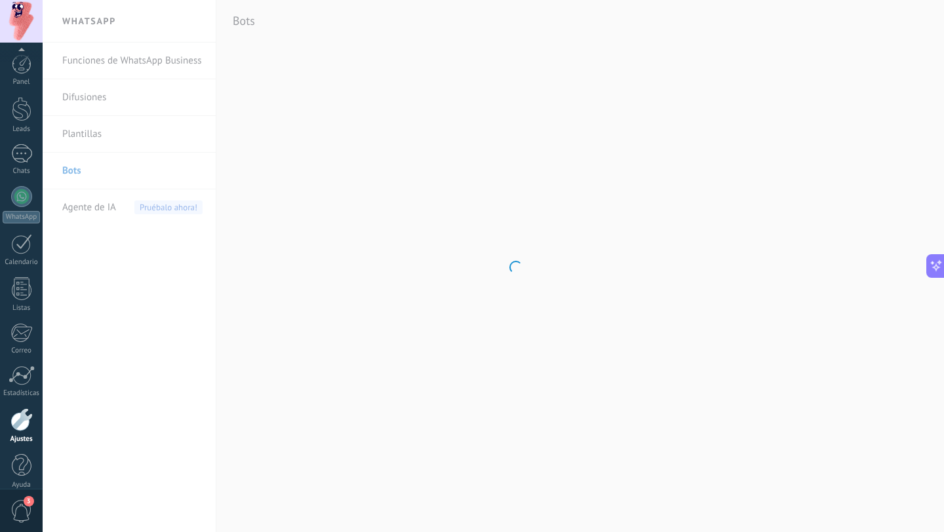
scroll to position [13, 0]
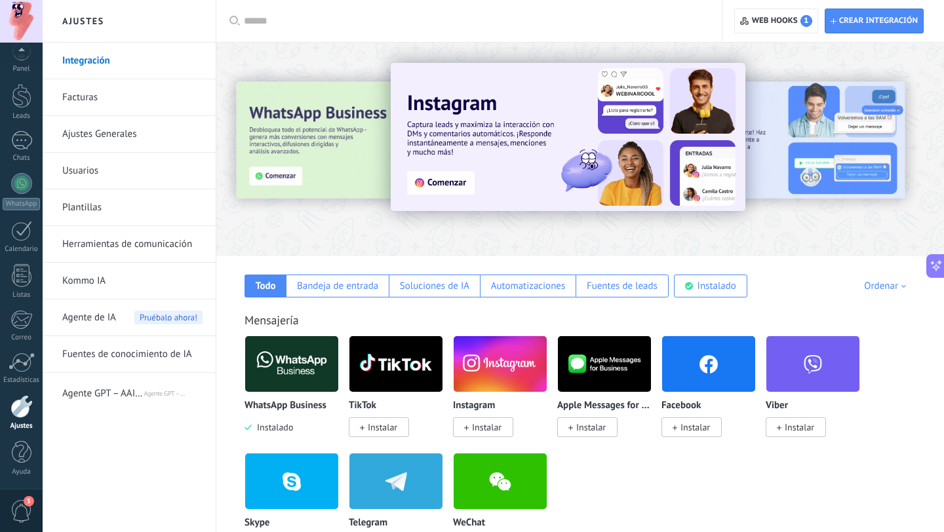
click at [127, 399] on span "Agente GPT – AAI de KWID" at bounding box center [102, 391] width 81 height 31
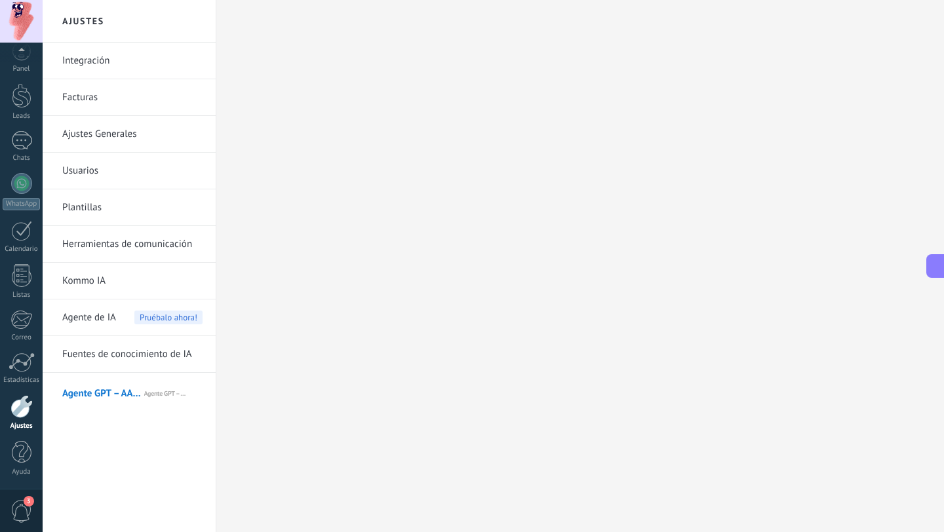
click at [83, 393] on span "Agente GPT – AAI de KWID" at bounding box center [102, 391] width 81 height 31
click at [157, 353] on link "Fuentes de conocimiento de IA" at bounding box center [132, 354] width 140 height 37
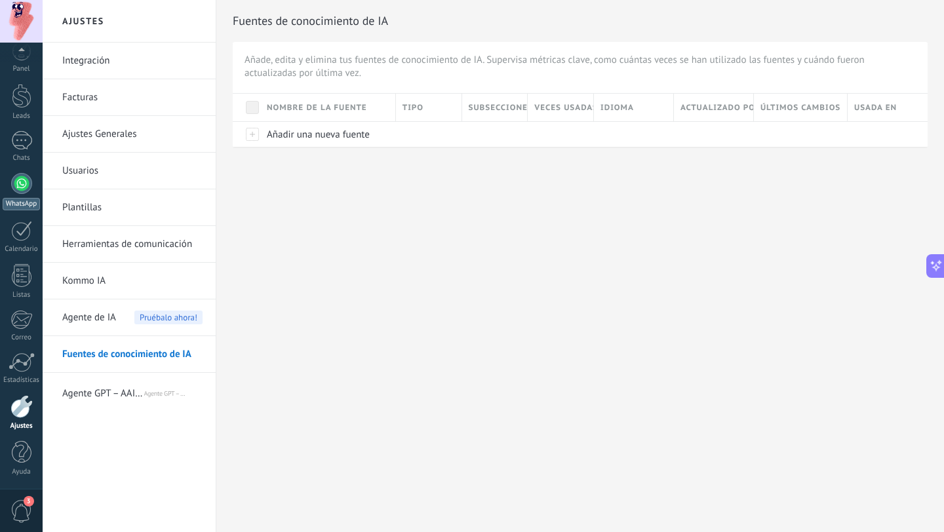
click at [20, 185] on div at bounding box center [21, 183] width 21 height 21
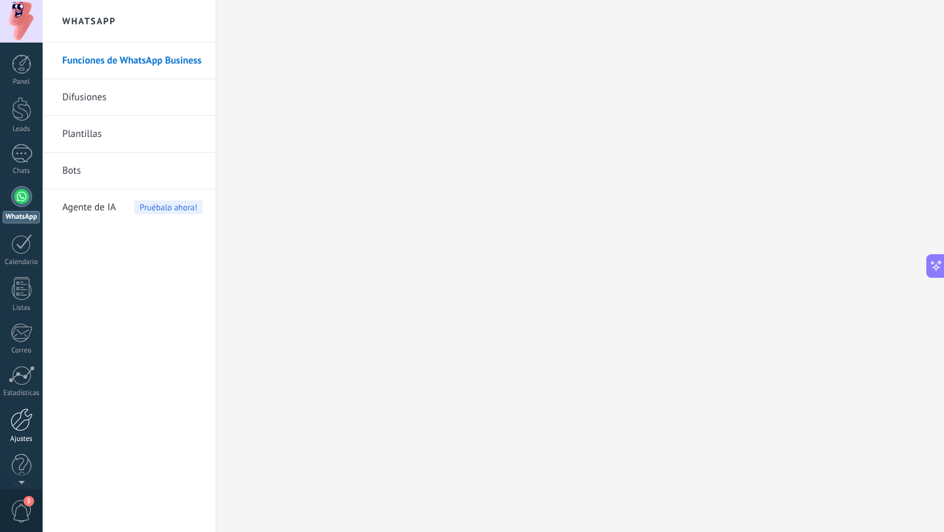
click at [23, 431] on div at bounding box center [21, 419] width 22 height 23
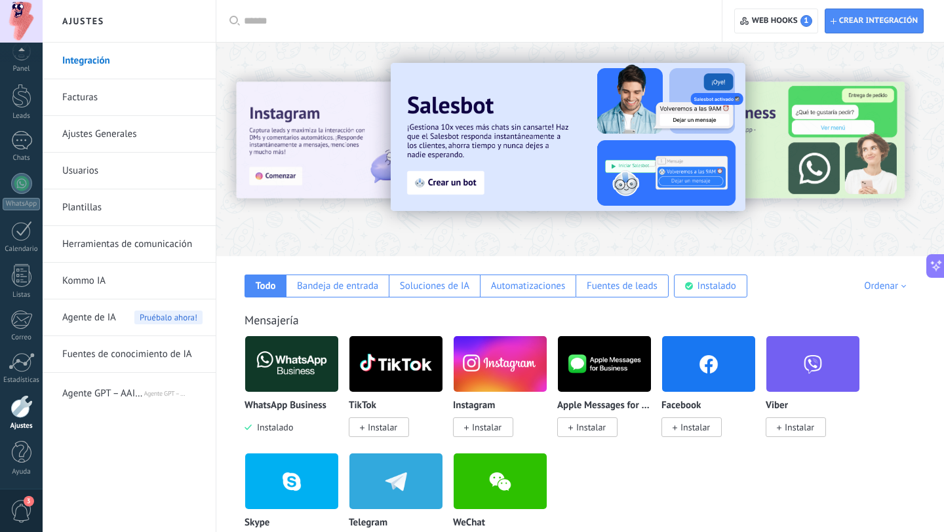
click at [276, 30] on div at bounding box center [474, 21] width 460 height 42
click at [275, 22] on input "text" at bounding box center [474, 21] width 460 height 14
type input "***"
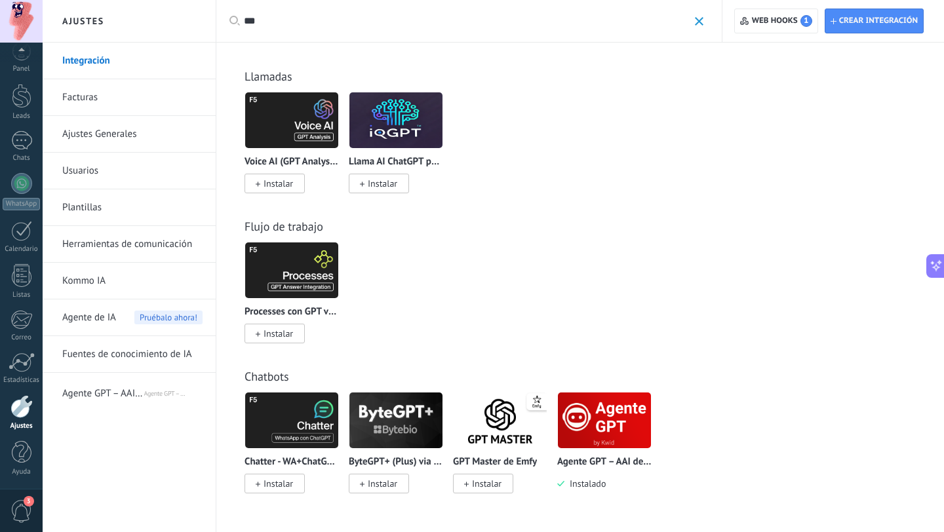
click at [619, 397] on img at bounding box center [604, 421] width 93 height 64
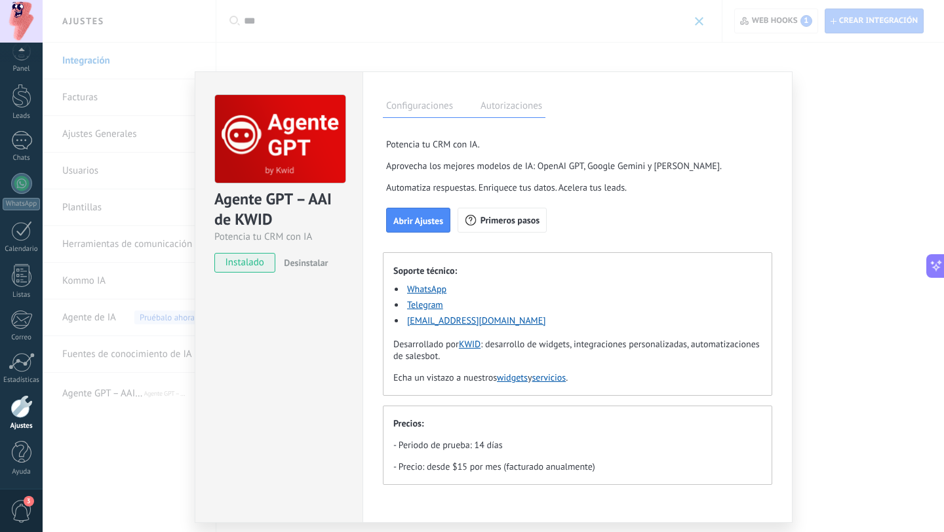
click at [309, 265] on span "Desinstalar" at bounding box center [306, 263] width 44 height 12
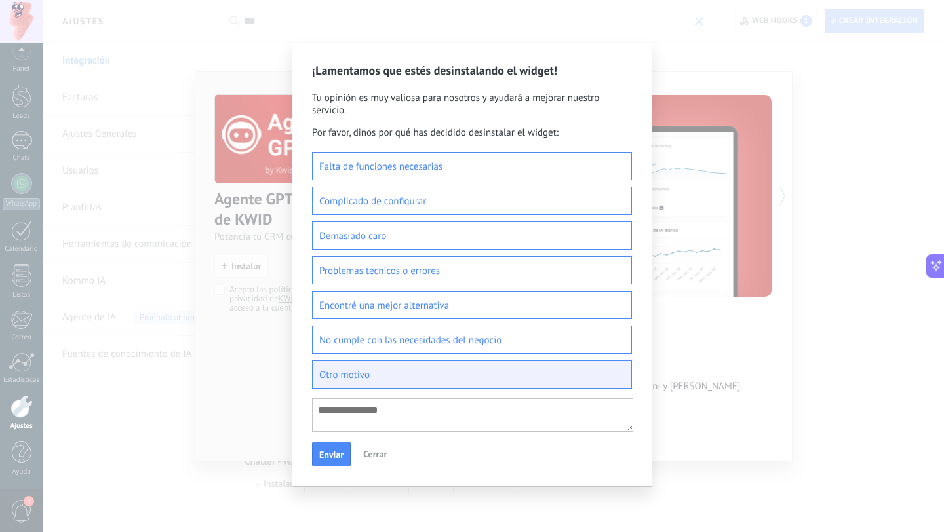
click at [350, 376] on label "Otro motivo" at bounding box center [472, 375] width 320 height 28
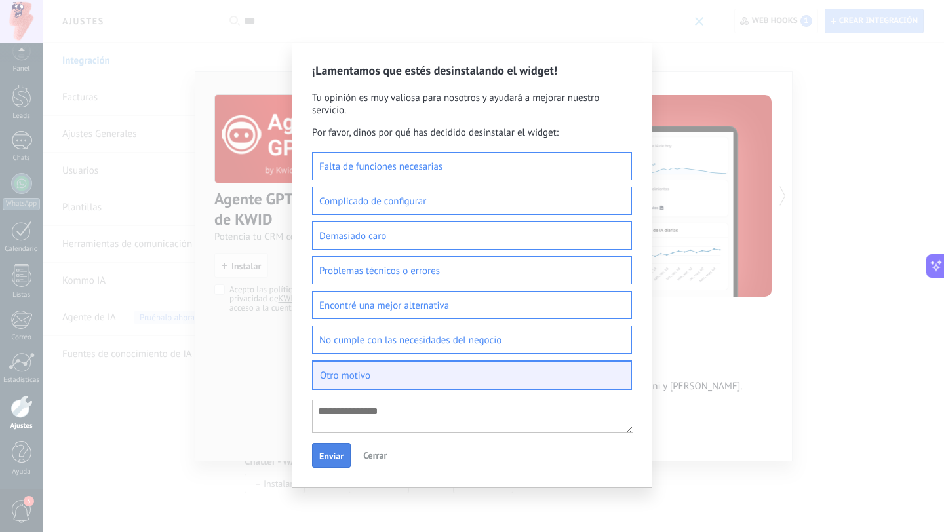
click at [332, 461] on span "Enviar" at bounding box center [331, 456] width 24 height 9
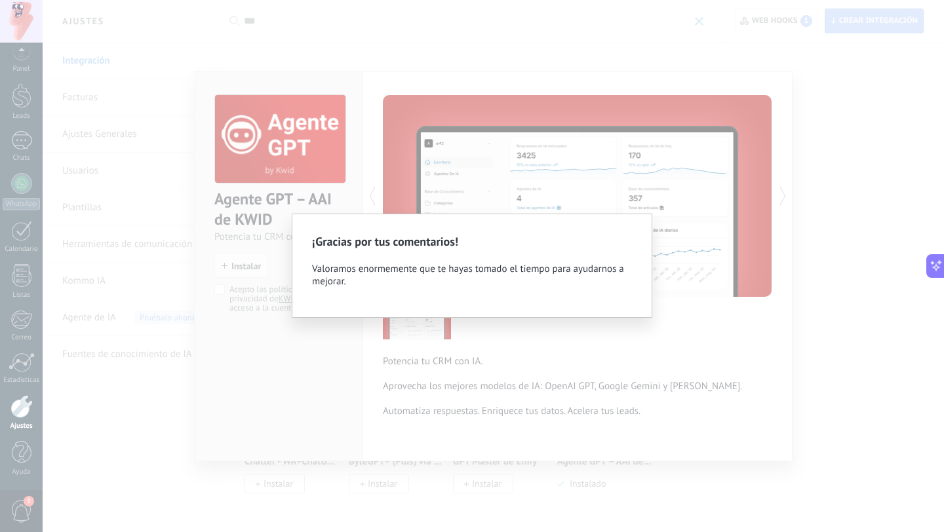
click at [835, 234] on div "¡Gracias por tus comentarios! Valoramos enormemente que te hayas tomado el tiem…" at bounding box center [472, 266] width 944 height 532
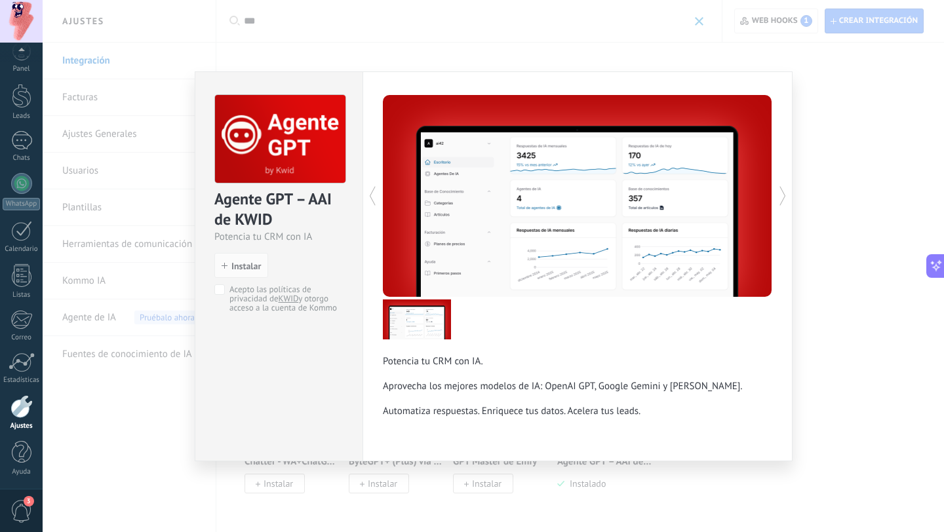
click at [842, 233] on div "Agente GPT – AAI de KWID Potencia tu CRM con IA install Instalar Acepto las pol…" at bounding box center [493, 266] width 901 height 532
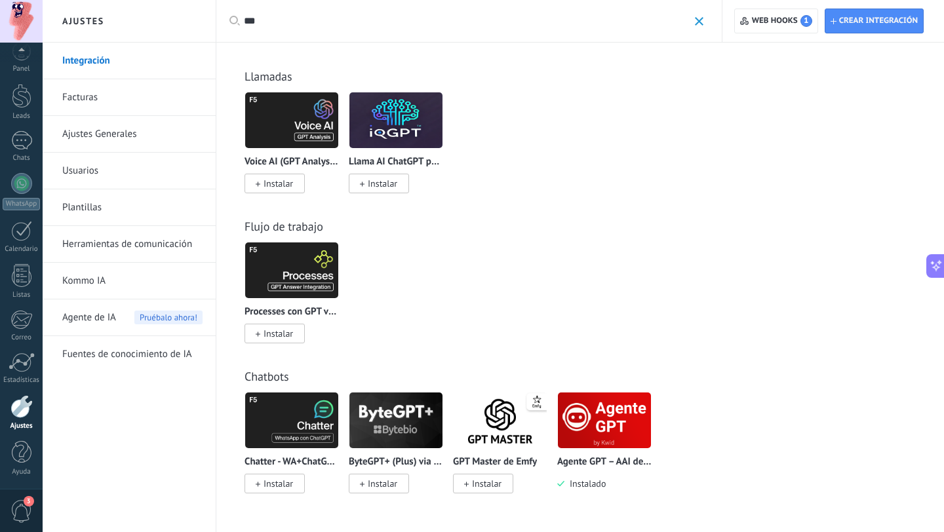
click at [315, 267] on img at bounding box center [291, 271] width 93 height 64
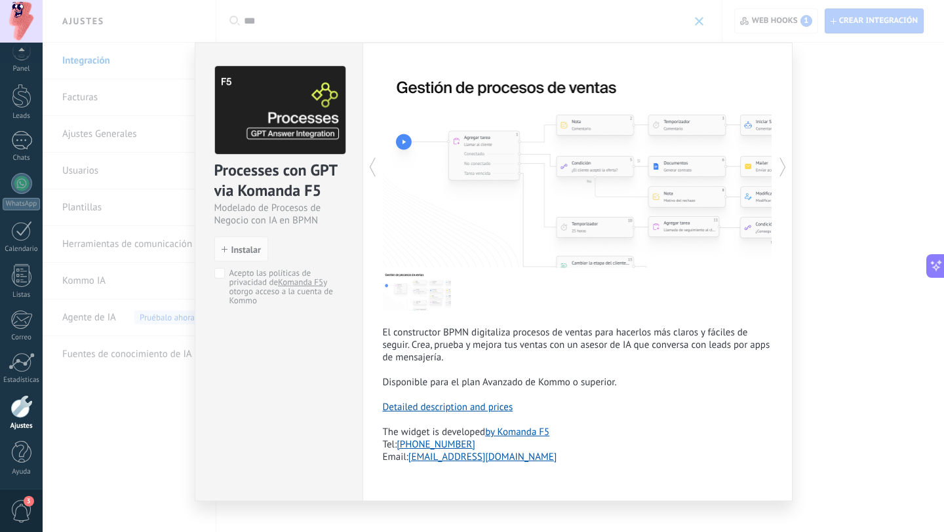
drag, startPoint x: 658, startPoint y: 188, endPoint x: 492, endPoint y: 195, distance: 166.6
click at [492, 195] on div at bounding box center [577, 167] width 389 height 202
click at [776, 161] on icon at bounding box center [782, 167] width 13 height 26
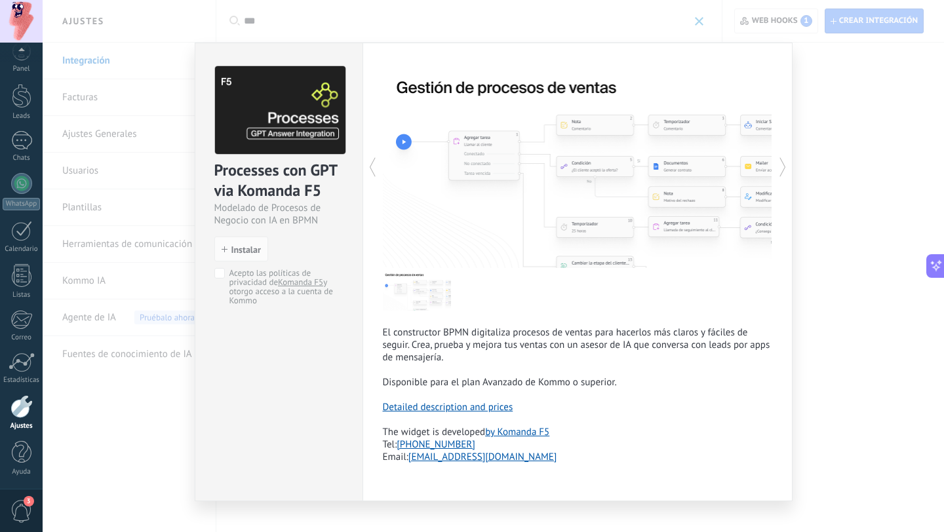
click at [407, 298] on img at bounding box center [417, 291] width 68 height 40
click at [246, 251] on span "Instalar" at bounding box center [245, 249] width 29 height 9
click at [230, 255] on button "Instalar" at bounding box center [241, 249] width 54 height 25
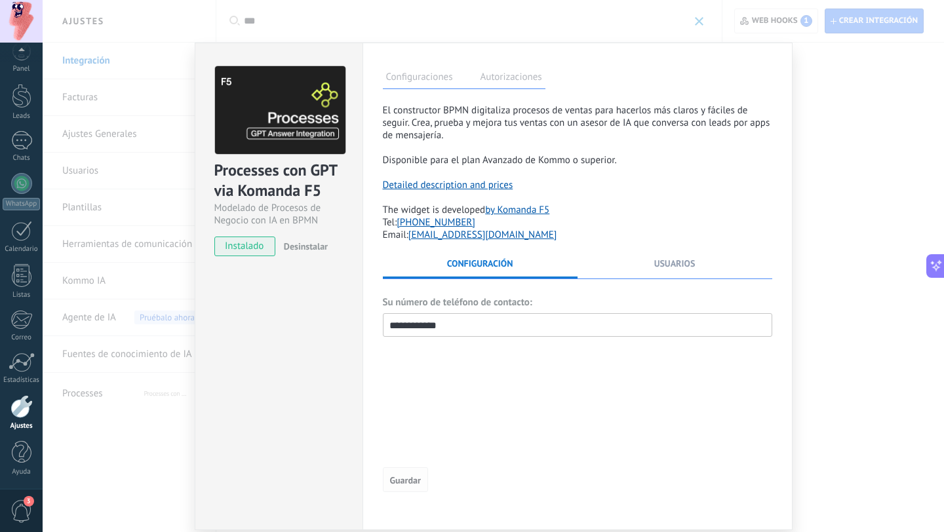
click at [406, 490] on button "Guardar" at bounding box center [405, 479] width 45 height 25
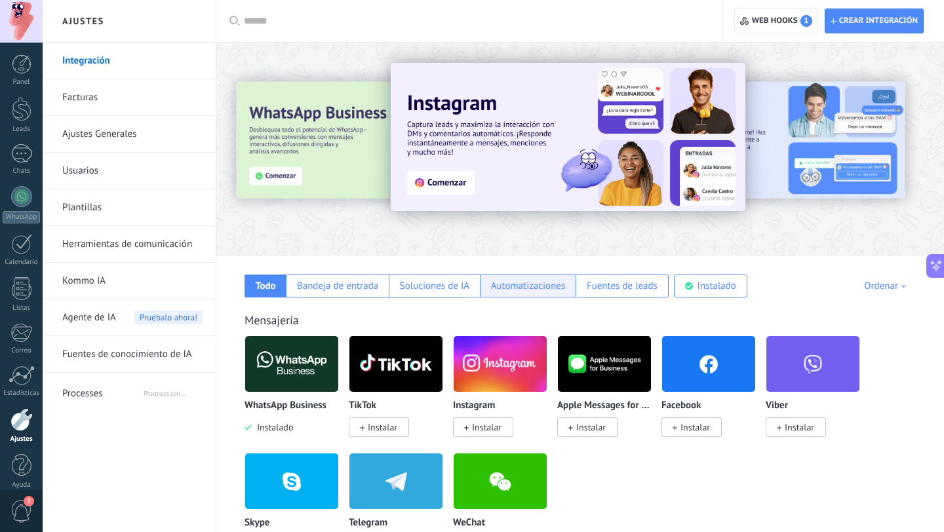
click at [528, 288] on div "Automatizaciones" at bounding box center [528, 286] width 75 height 12
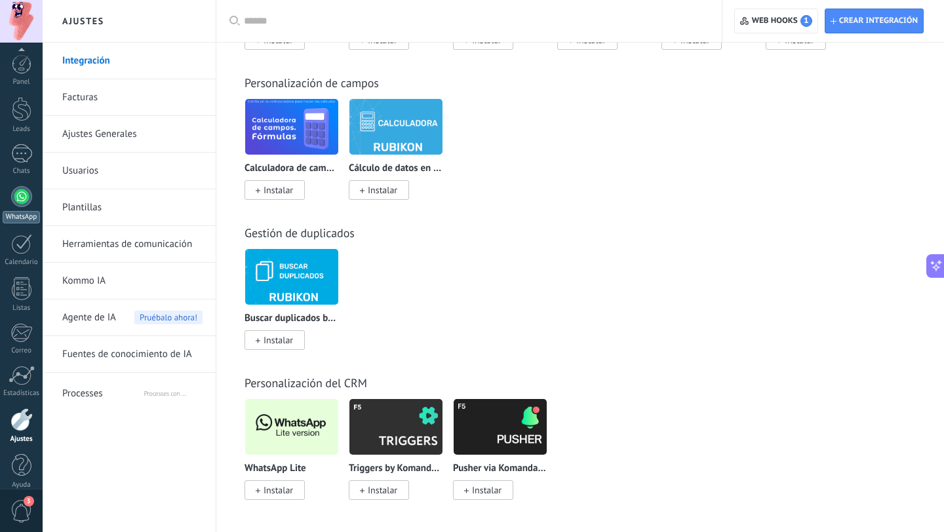
scroll to position [13, 0]
click at [18, 184] on div at bounding box center [21, 183] width 21 height 21
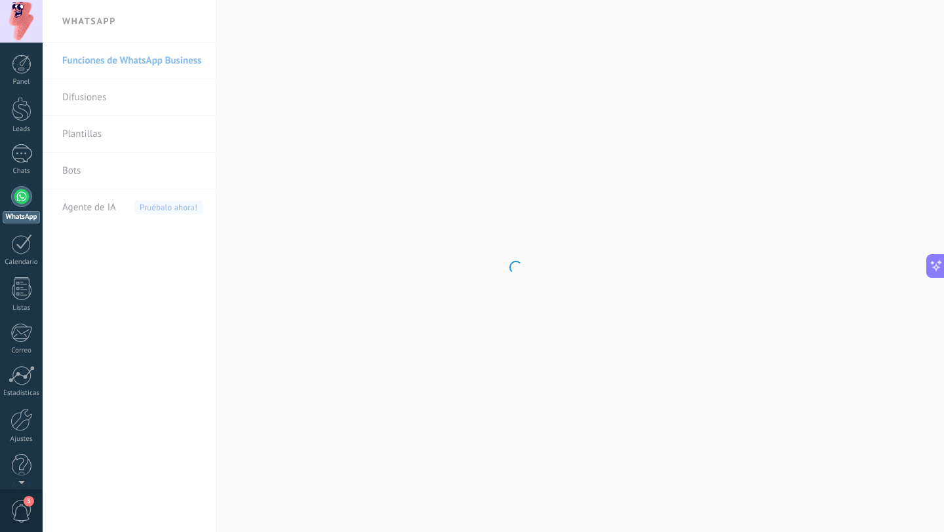
click at [98, 169] on body ".abccls-1,.abccls-2{fill-rule:evenodd}.abccls-2{fill:#fff} .abfcls-1{fill:none}…" at bounding box center [472, 266] width 944 height 532
click at [73, 168] on link "Bots" at bounding box center [132, 171] width 140 height 37
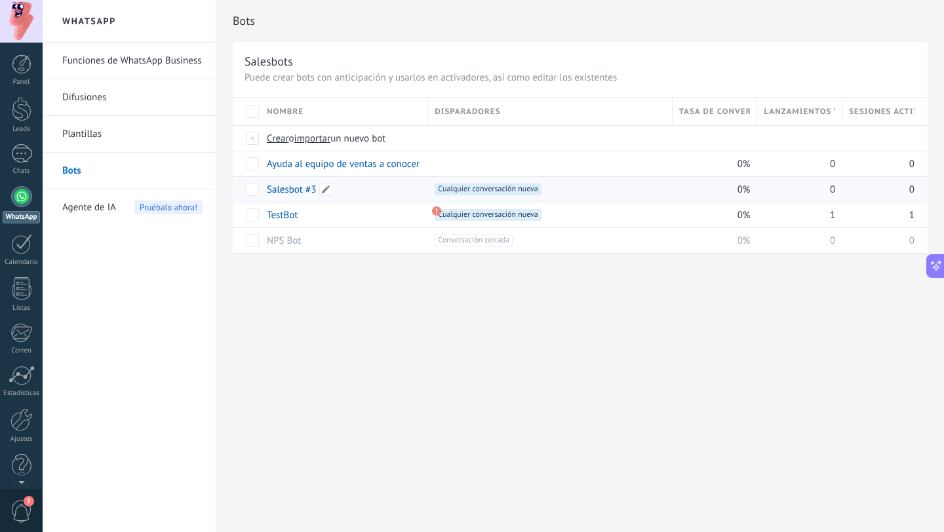
click at [277, 189] on link "Salesbot #3" at bounding box center [291, 190] width 49 height 12
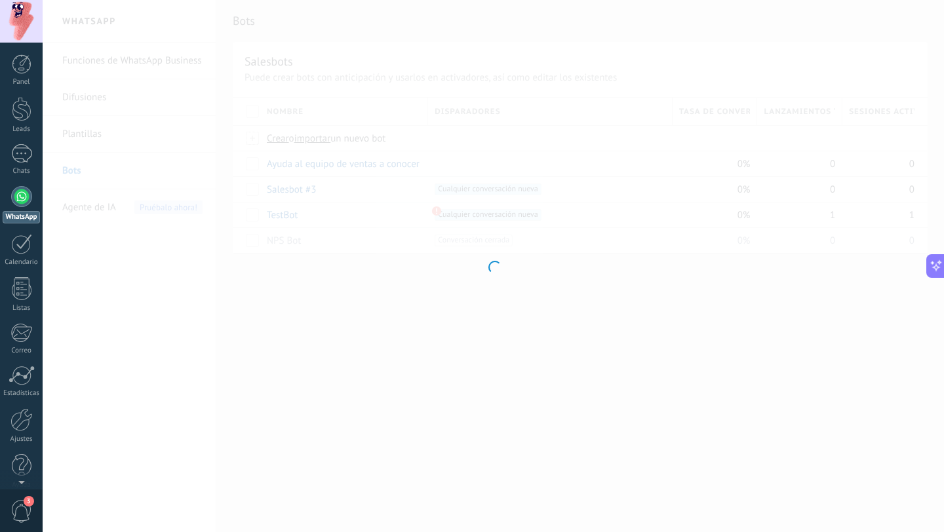
type input "**********"
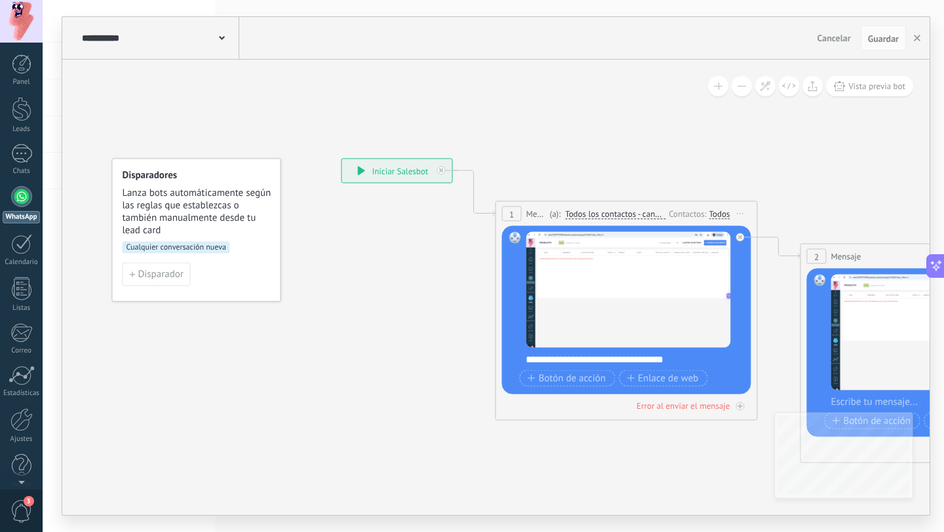
drag, startPoint x: 755, startPoint y: 136, endPoint x: 370, endPoint y: 136, distance: 384.8
click at [371, 136] on icon at bounding box center [758, 311] width 1491 height 960
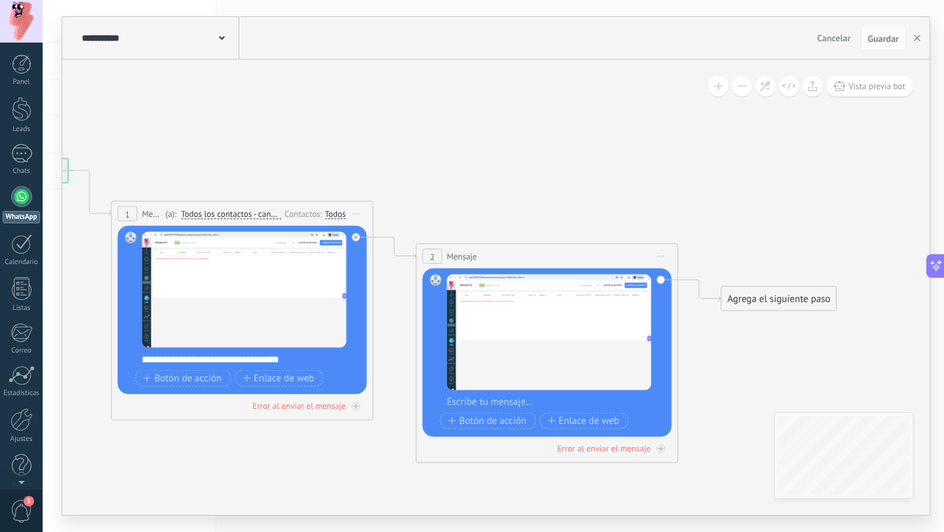
click at [757, 296] on div "Agrega el siguiente paso" at bounding box center [778, 299] width 115 height 22
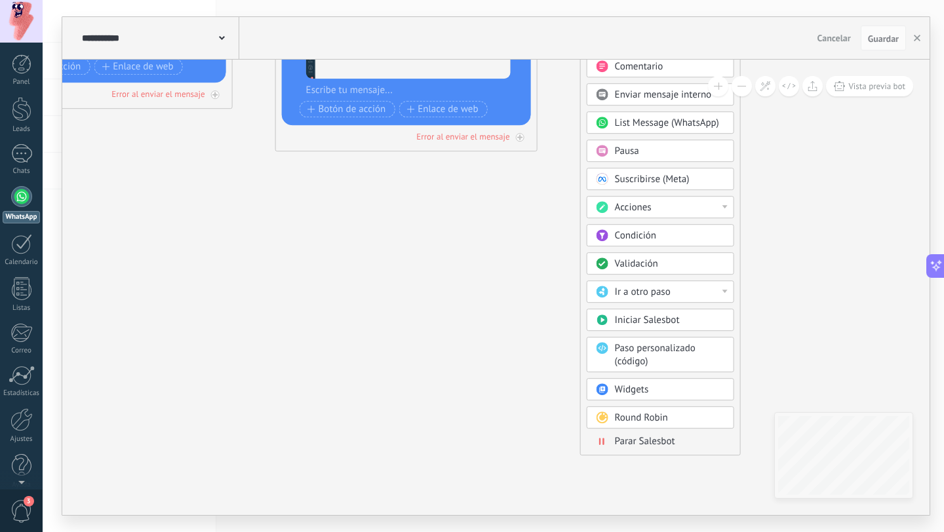
click at [680, 292] on div "Ir a otro paso" at bounding box center [670, 292] width 110 height 13
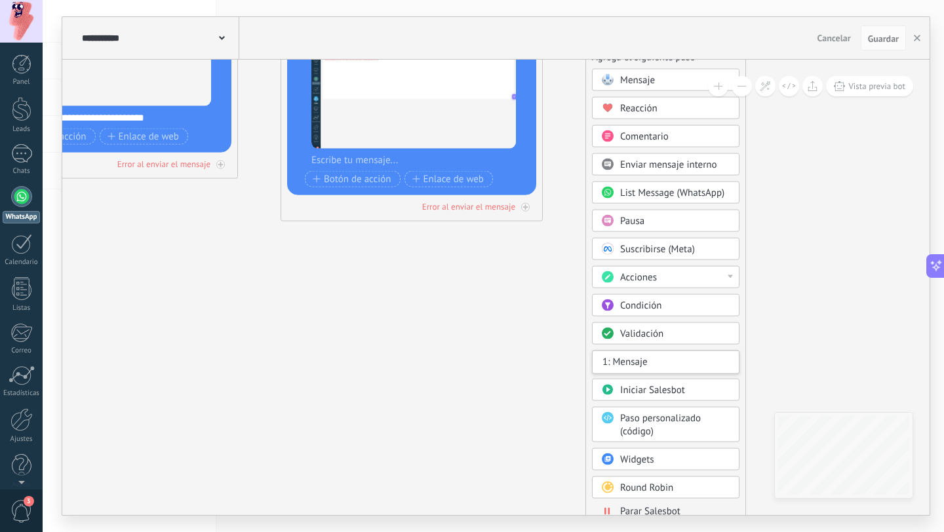
click at [679, 339] on div "Validación" at bounding box center [675, 334] width 110 height 13
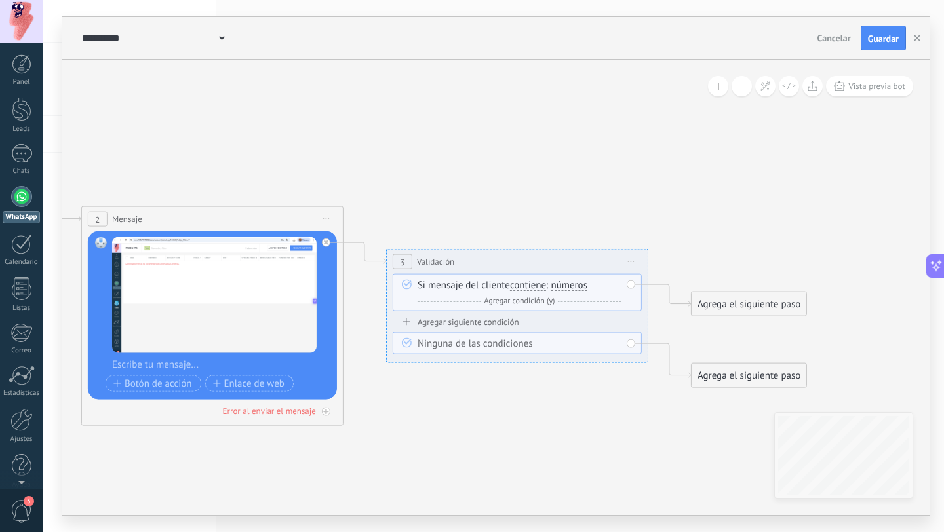
click at [631, 262] on icon at bounding box center [631, 261] width 7 height 1
click at [660, 344] on div "Borrar" at bounding box center [691, 347] width 130 height 22
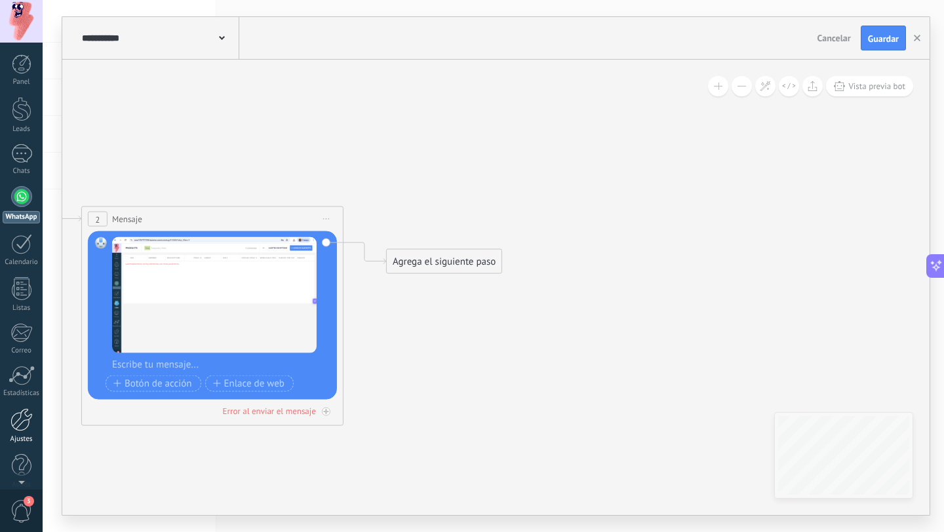
click at [20, 418] on div at bounding box center [21, 419] width 22 height 23
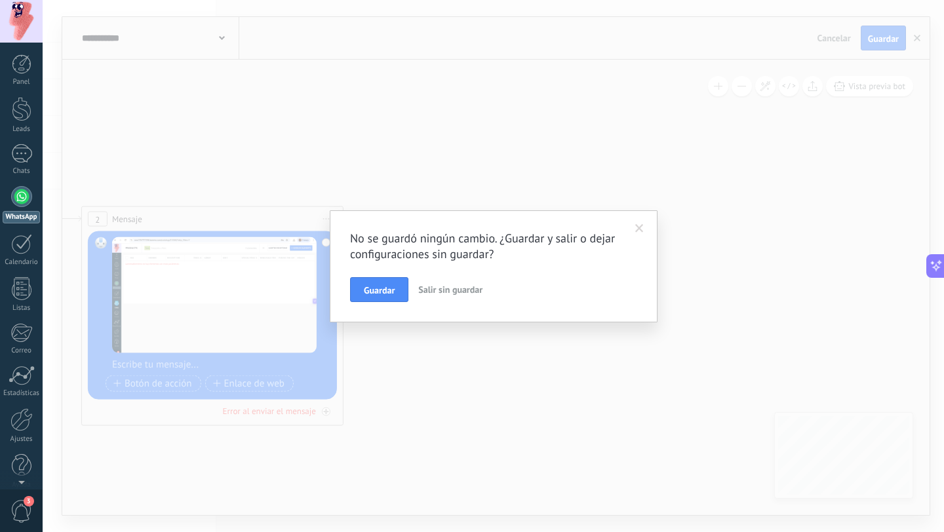
click at [431, 287] on span "Salir sin guardar" at bounding box center [450, 290] width 64 height 12
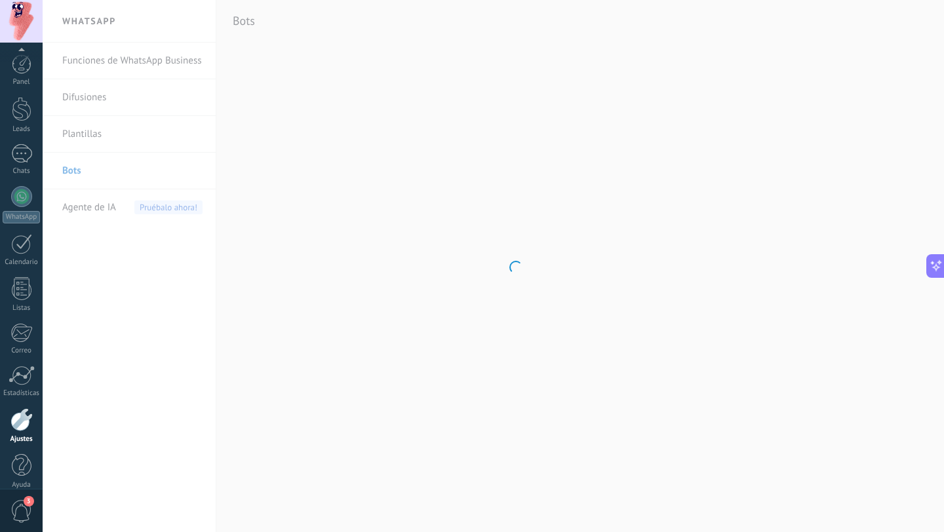
scroll to position [13, 0]
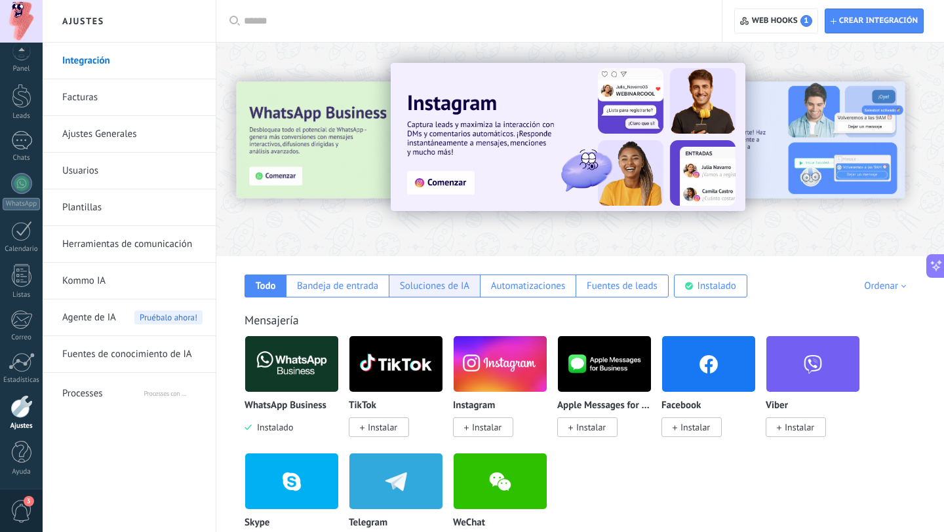
click at [441, 285] on div "Soluciones de IA" at bounding box center [434, 286] width 69 height 12
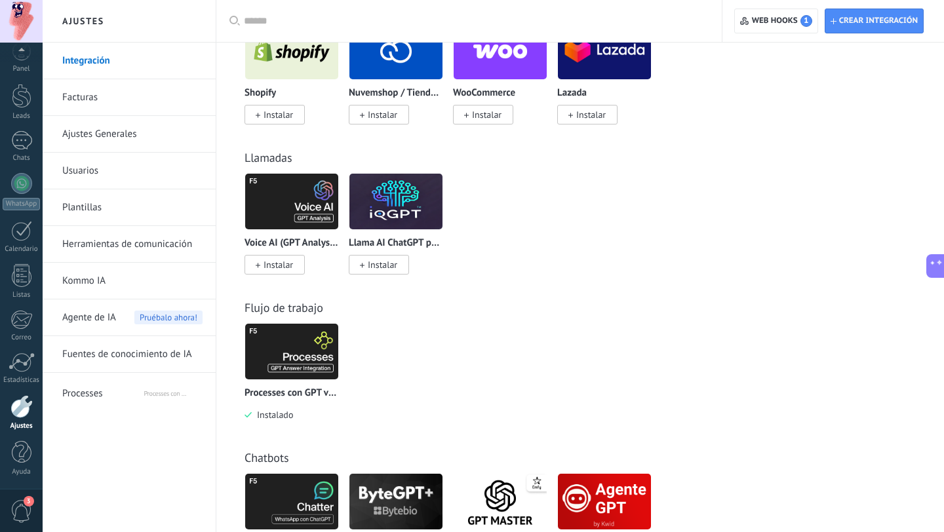
scroll to position [313, 0]
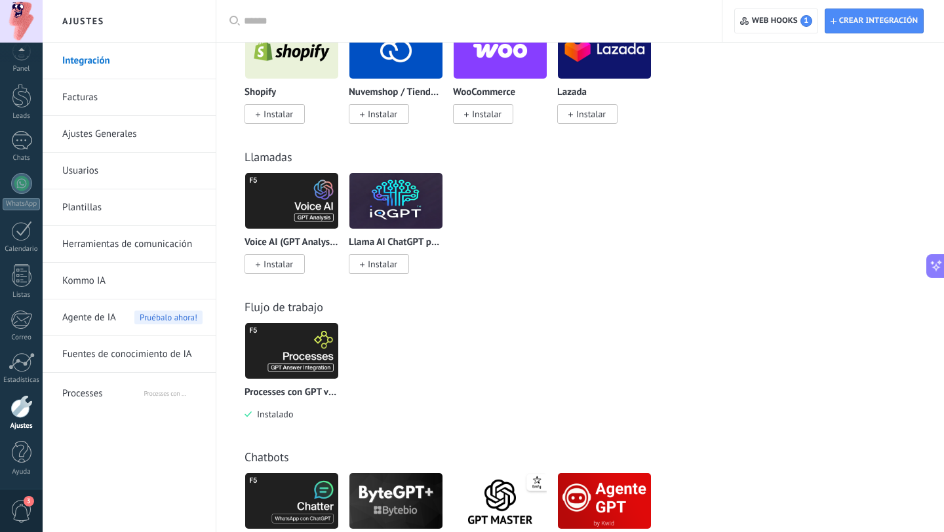
click at [296, 347] on img at bounding box center [291, 351] width 93 height 64
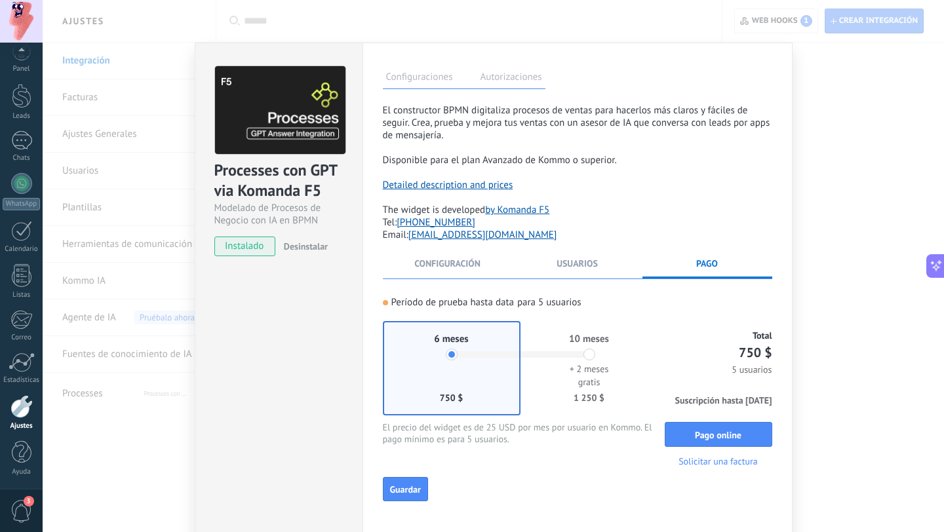
click at [298, 237] on button "Desinstalar" at bounding box center [303, 247] width 49 height 20
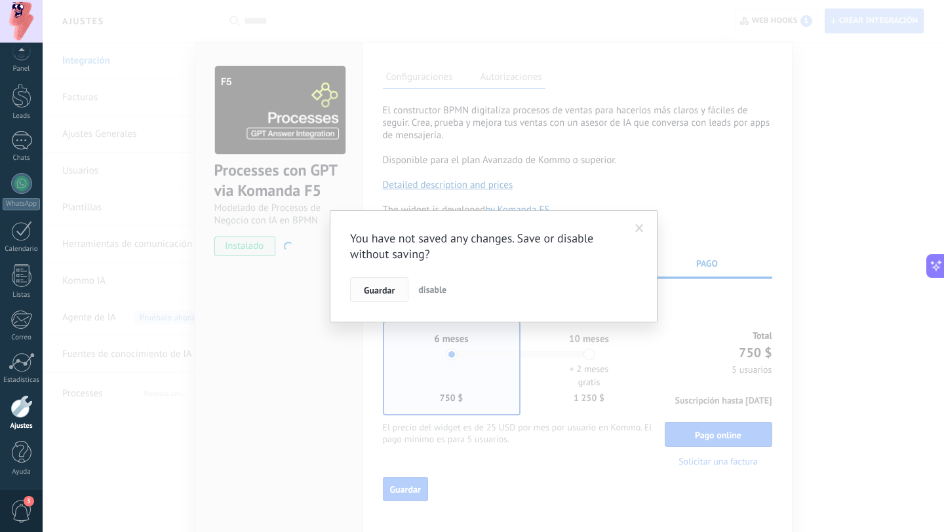
click at [394, 292] on span "Guardar" at bounding box center [379, 290] width 31 height 9
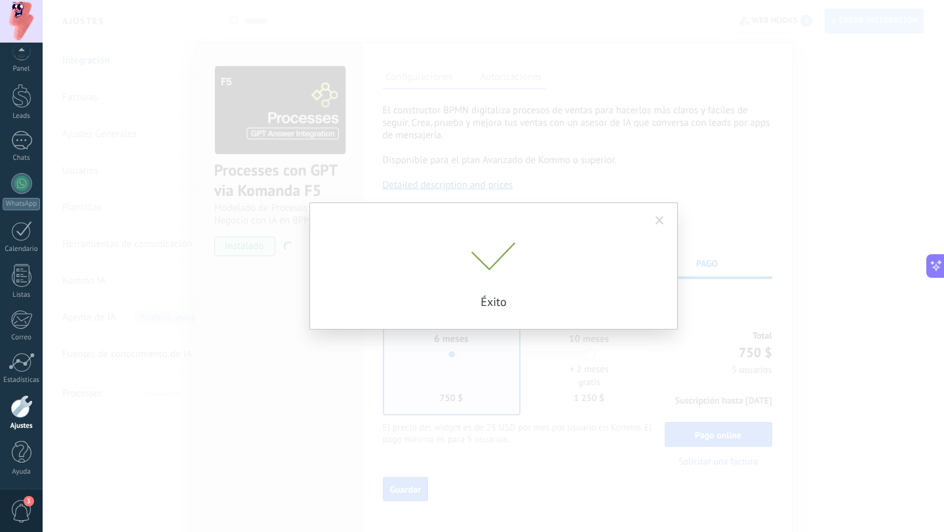
click at [434, 292] on div "Éxito" at bounding box center [494, 276] width 328 height 67
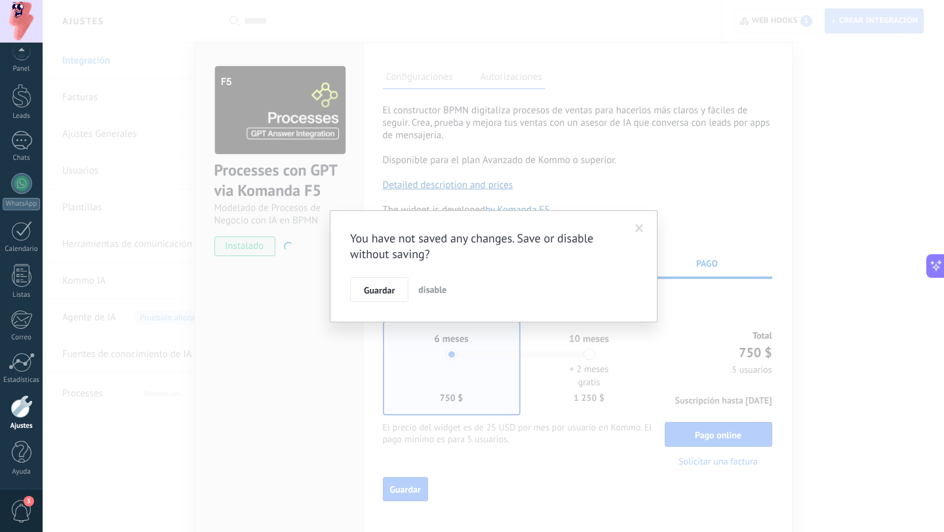
click at [642, 231] on span at bounding box center [639, 228] width 9 height 9
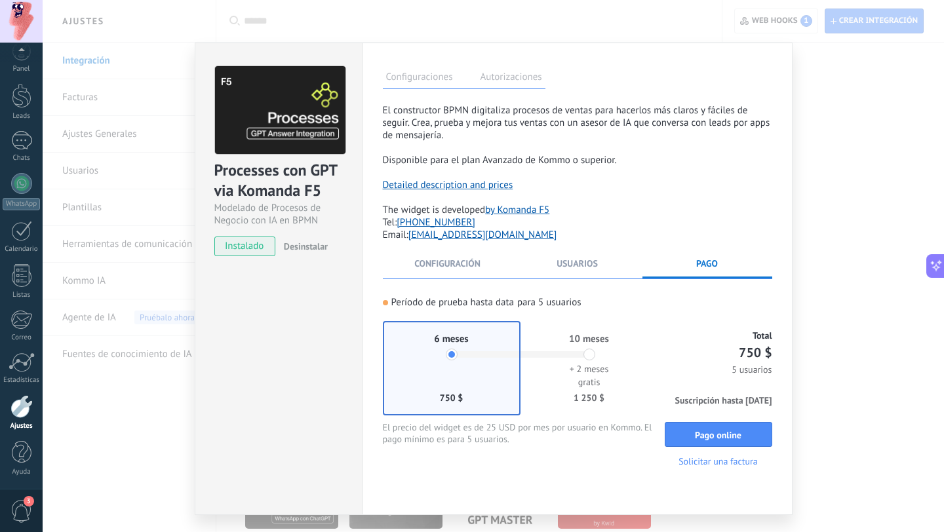
click at [309, 247] on span "Desinstalar" at bounding box center [306, 247] width 44 height 12
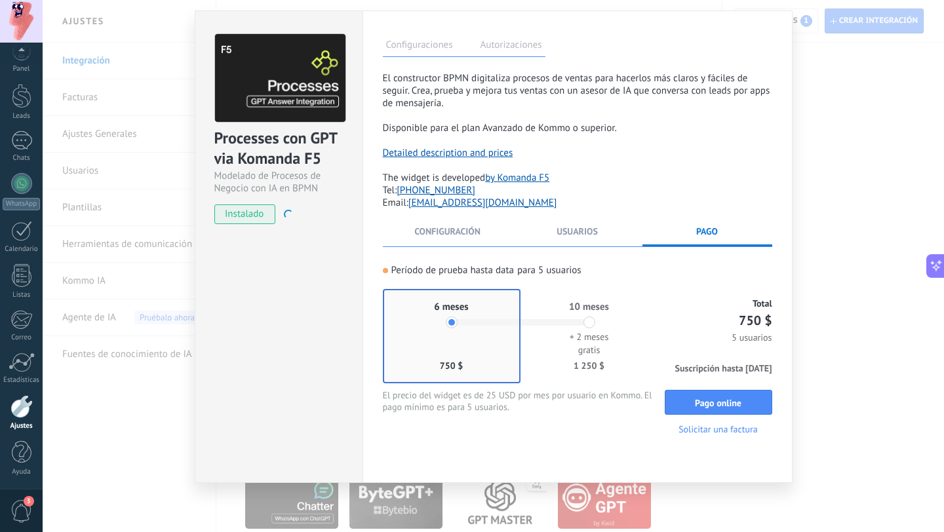
scroll to position [0, 0]
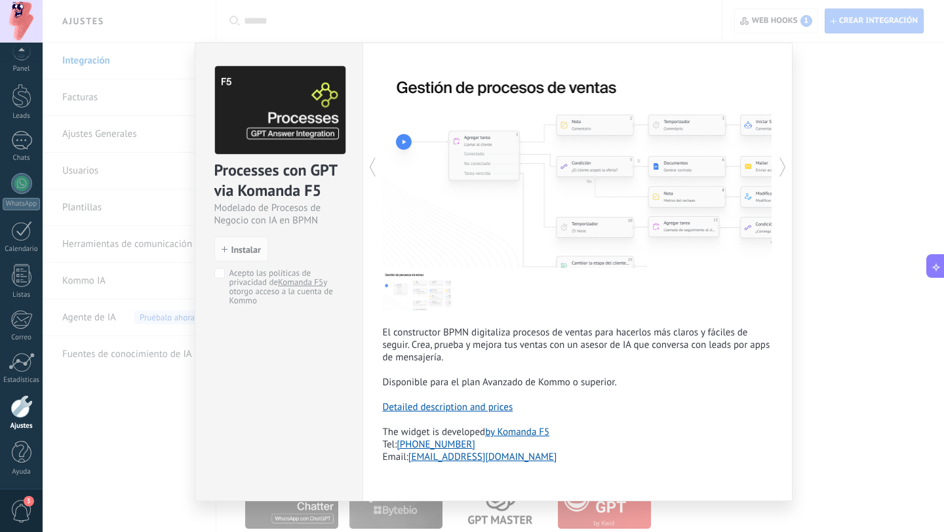
click at [855, 134] on div "Processes con GPT via Komanda F5 Modelado de Procesos de Negocio con IA en BPMN…" at bounding box center [493, 266] width 901 height 532
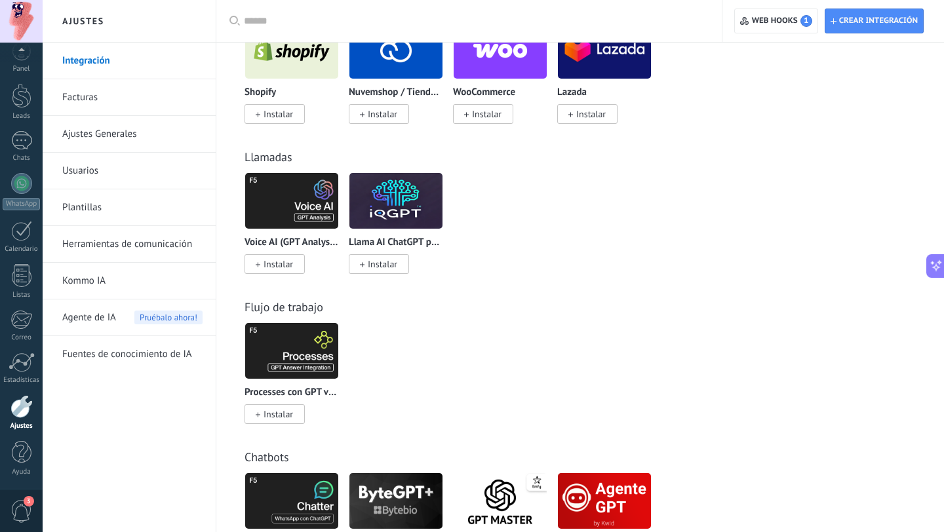
click at [773, 35] on div "Crear integración Web hooks 1" at bounding box center [833, 21] width 222 height 42
click at [766, 20] on span "Web hooks 1" at bounding box center [782, 21] width 60 height 12
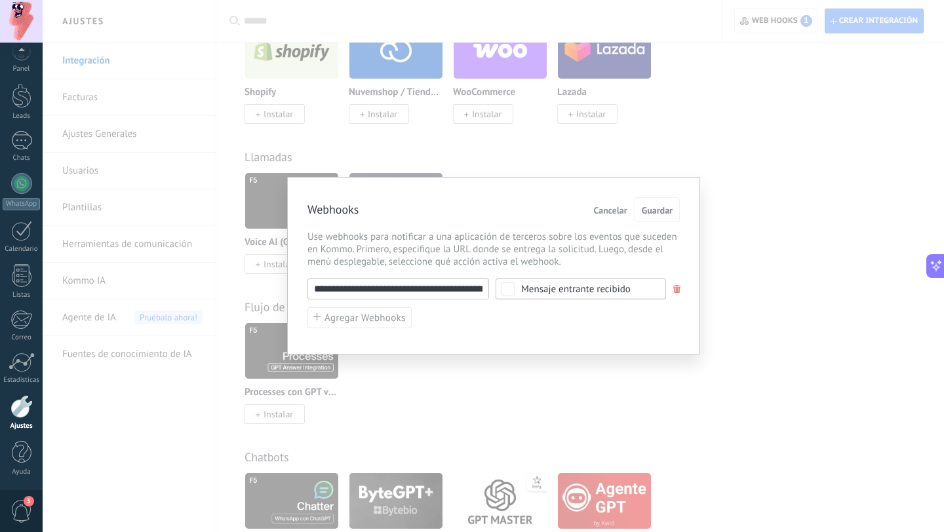
click at [678, 288] on span at bounding box center [677, 289] width 8 height 9
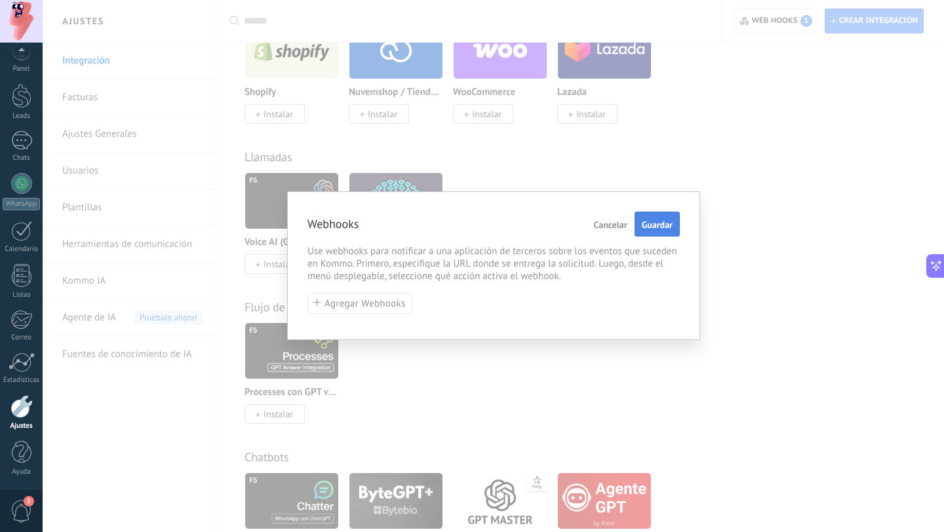
click at [667, 225] on span "Guardar" at bounding box center [657, 224] width 31 height 9
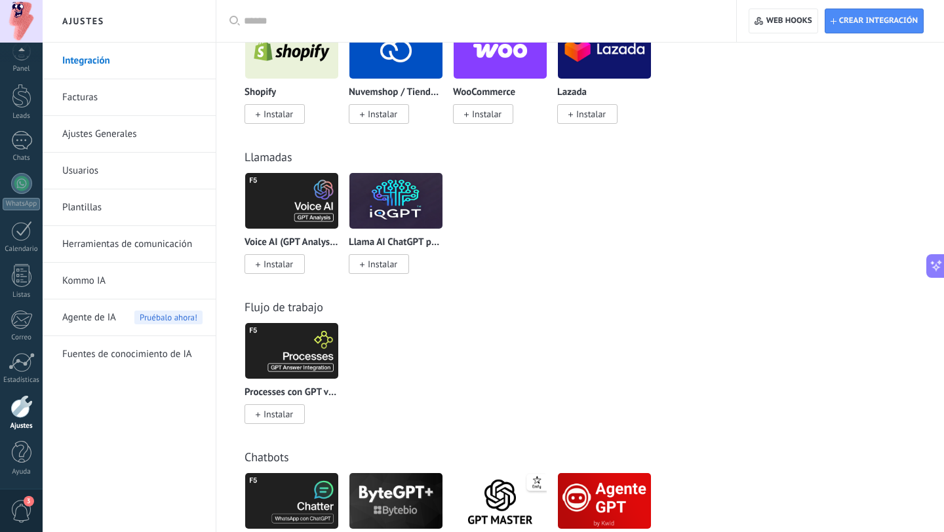
click at [928, 265] on button at bounding box center [935, 266] width 18 height 24
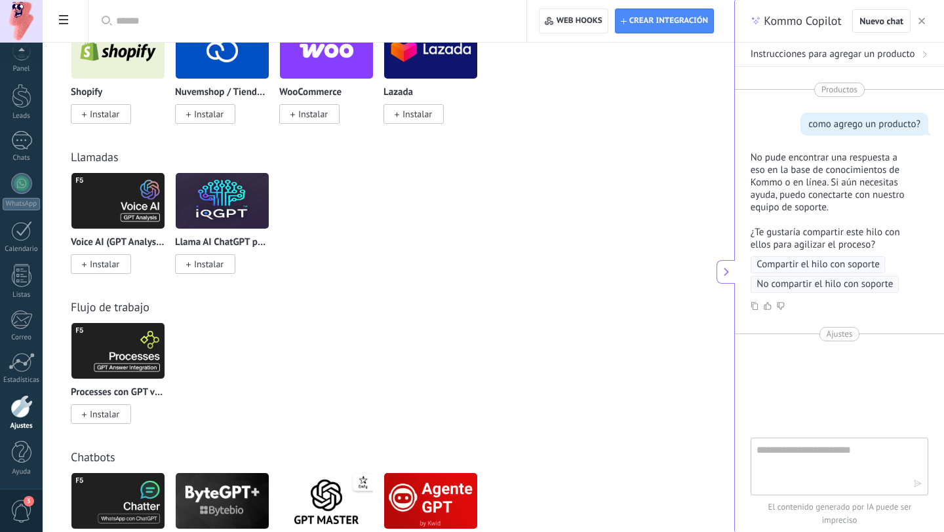
click at [800, 446] on textarea at bounding box center [830, 465] width 147 height 47
type textarea "**********"
click at [917, 486] on icon "button" at bounding box center [917, 483] width 9 height 9
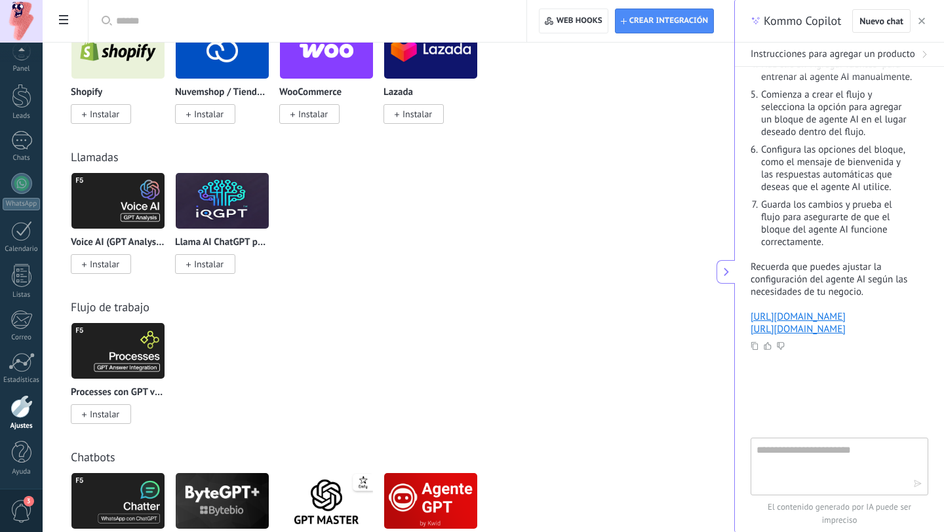
scroll to position [453, 0]
click at [922, 17] on span "button" at bounding box center [921, 20] width 7 height 9
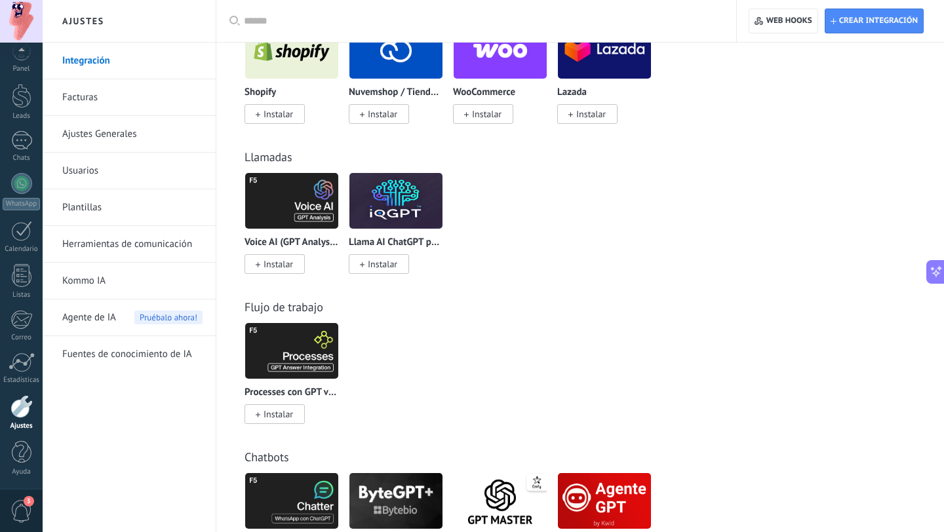
click at [100, 316] on span "Agente de IA" at bounding box center [89, 318] width 54 height 37
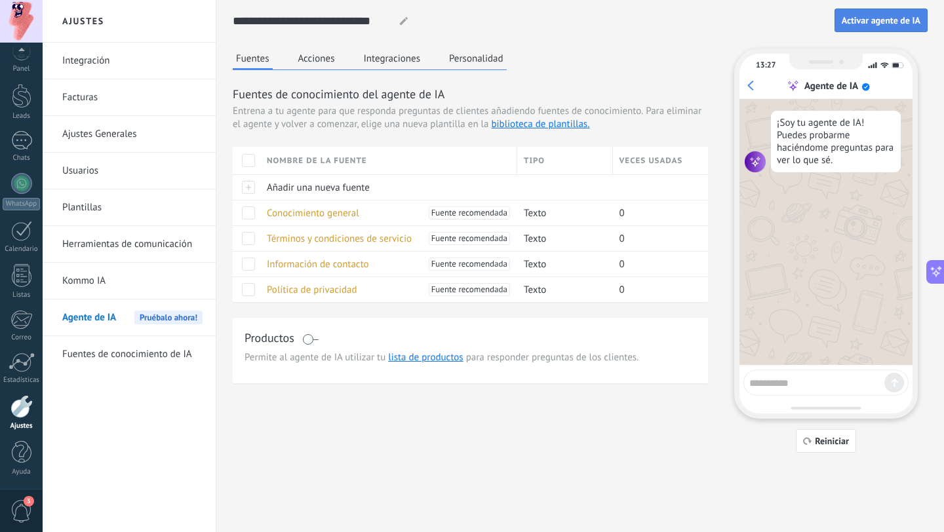
click at [916, 14] on button "Activar agente de IA" at bounding box center [881, 21] width 93 height 24
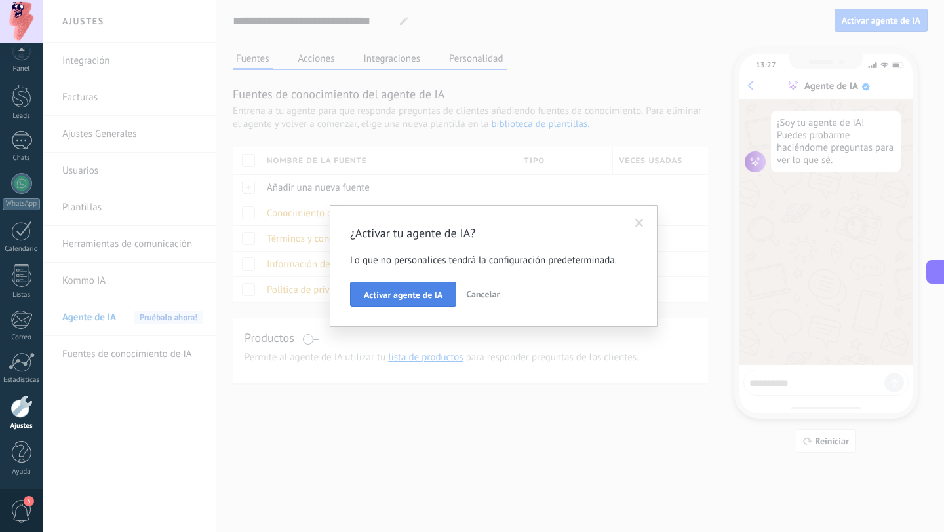
click at [386, 298] on span "Activar agente de IA" at bounding box center [403, 294] width 79 height 9
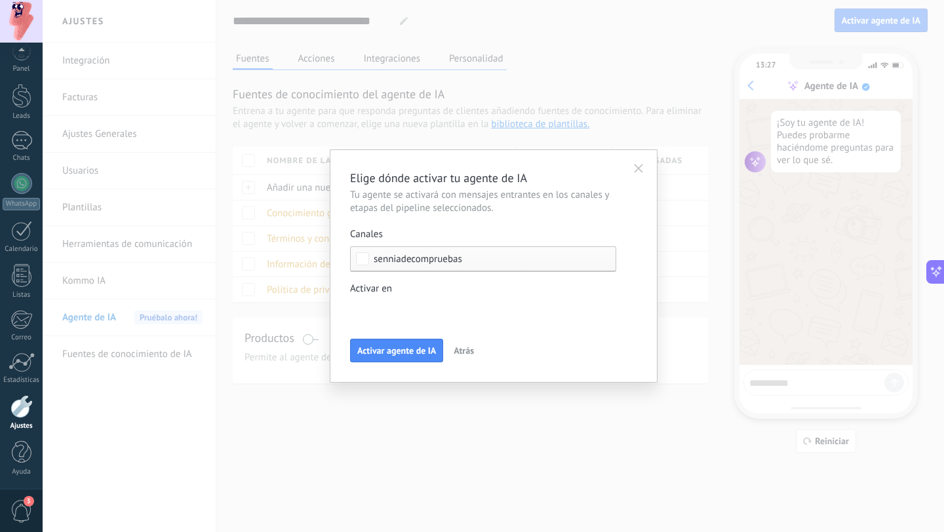
click at [0, 0] on div "Incoming leads New inquiry Qualified Quote sent Order placed Order fulfilled Or…" at bounding box center [0, 0] width 0 height 0
click at [431, 281] on div at bounding box center [493, 266] width 901 height 532
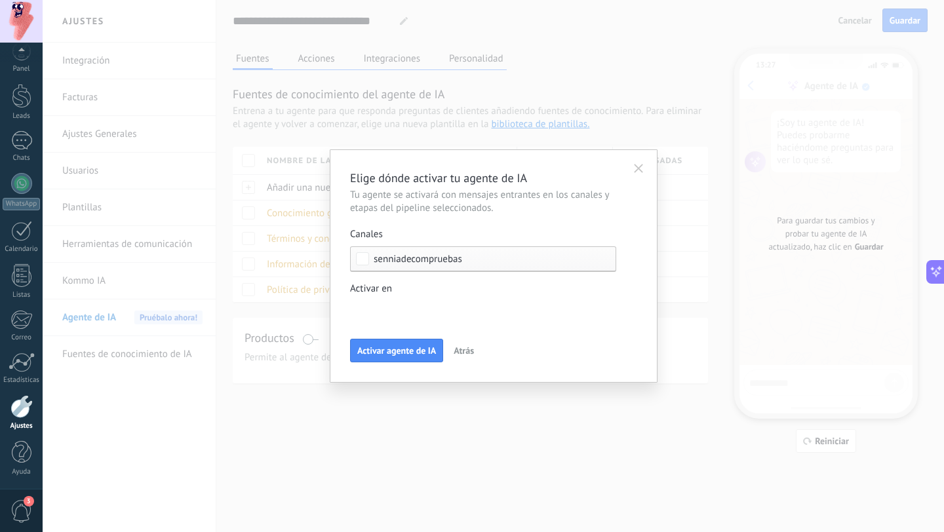
click at [414, 299] on label "Activar en Incoming leads New inquiry Qualified Quote sent Order placed Order f…" at bounding box center [483, 303] width 266 height 41
click at [413, 303] on label at bounding box center [483, 311] width 266 height 20
click at [431, 286] on div at bounding box center [493, 266] width 901 height 532
click at [395, 351] on span "Activar agente de IA" at bounding box center [396, 350] width 79 height 9
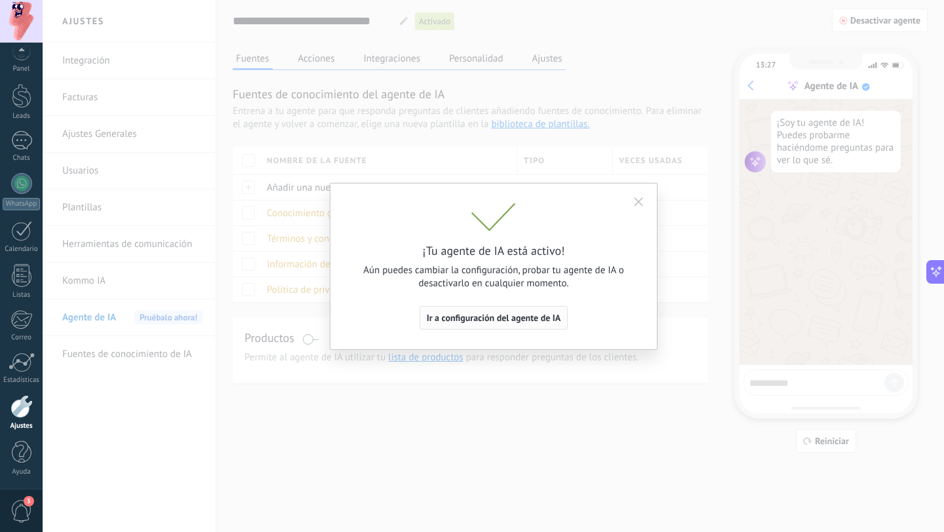
click at [544, 313] on span "Ir a configuración del agente de IA" at bounding box center [494, 317] width 134 height 9
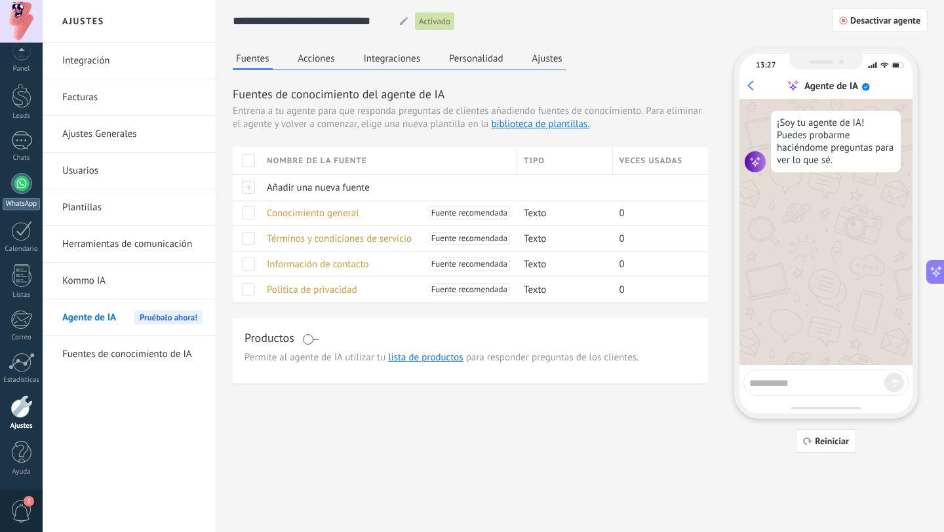
click at [26, 194] on link "WhatsApp" at bounding box center [21, 191] width 43 height 37
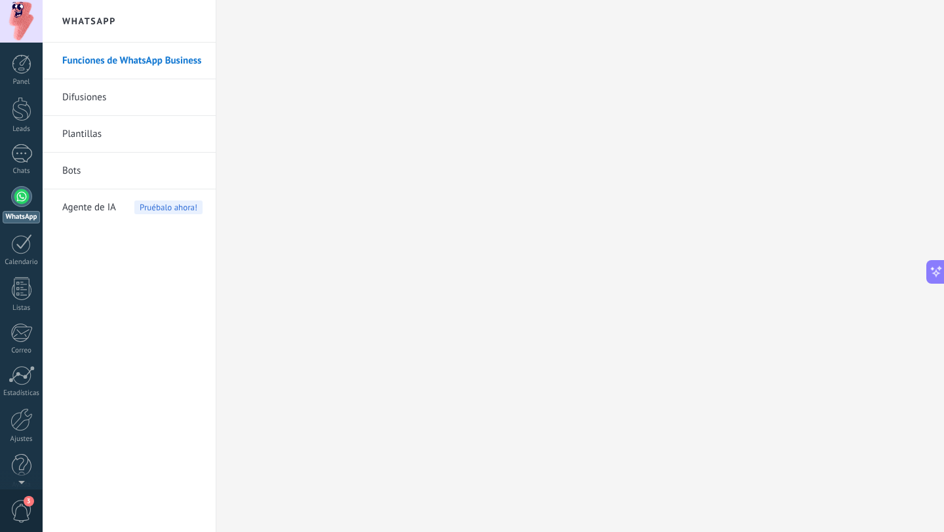
click at [100, 167] on link "Bots" at bounding box center [132, 171] width 140 height 37
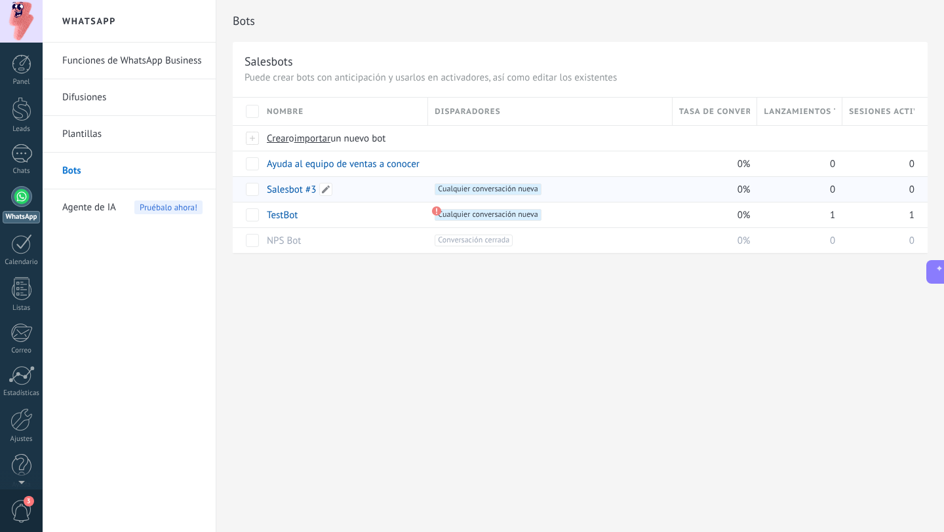
click at [280, 194] on link "Salesbot #3" at bounding box center [291, 190] width 49 height 12
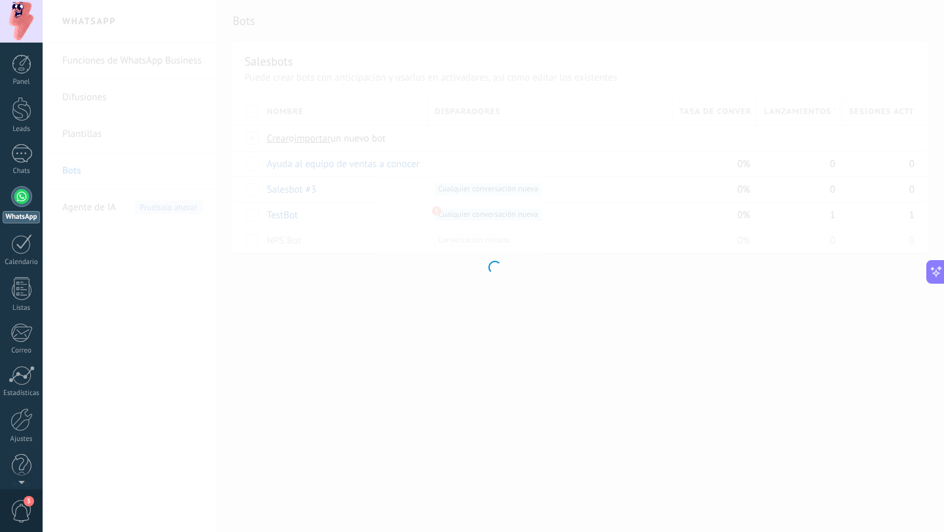
type input "**********"
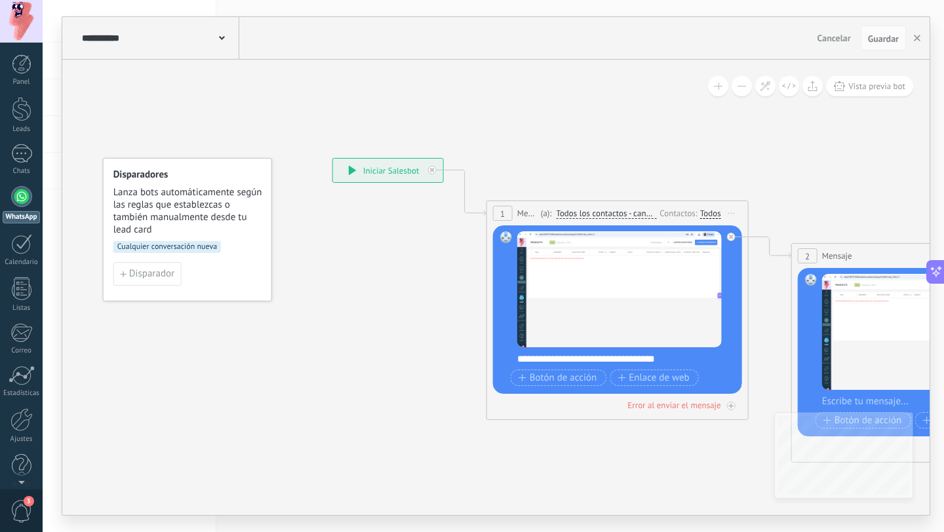
drag, startPoint x: 781, startPoint y: 157, endPoint x: 395, endPoint y: 139, distance: 387.2
click at [395, 139] on icon at bounding box center [750, 310] width 1491 height 960
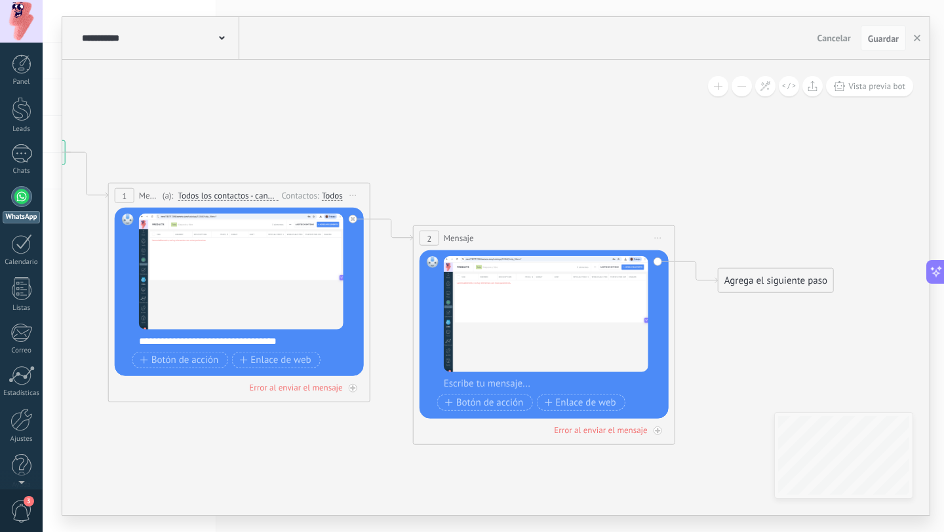
click at [752, 292] on div "Agrega el siguiente paso" at bounding box center [775, 281] width 115 height 22
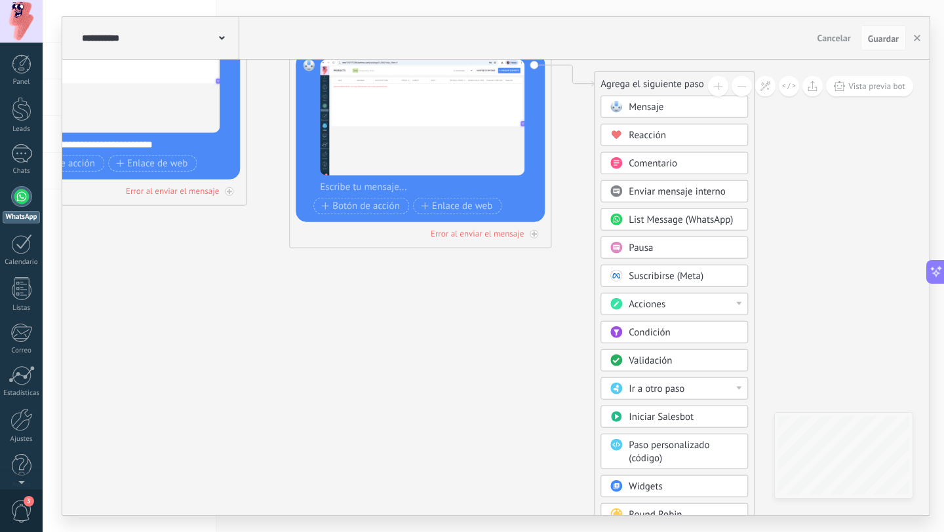
click at [678, 304] on div "Acciones" at bounding box center [684, 304] width 110 height 13
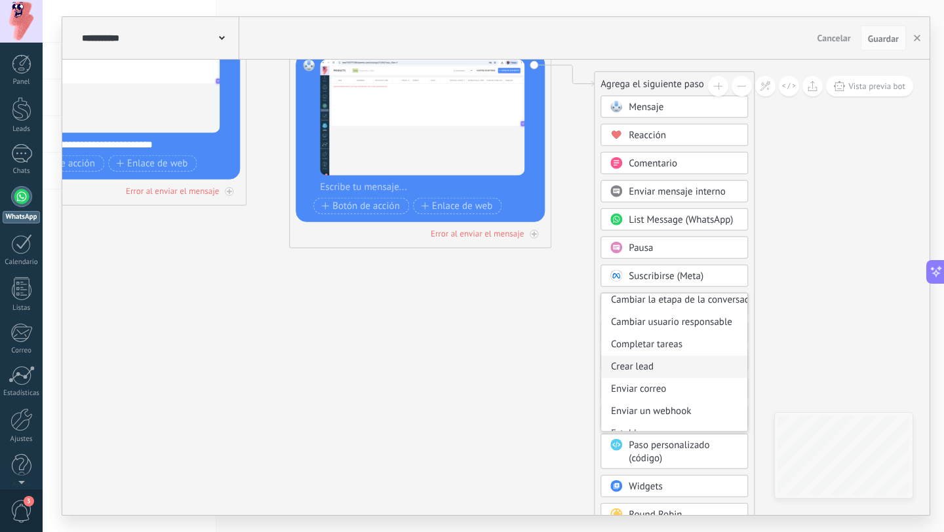
scroll to position [174, 0]
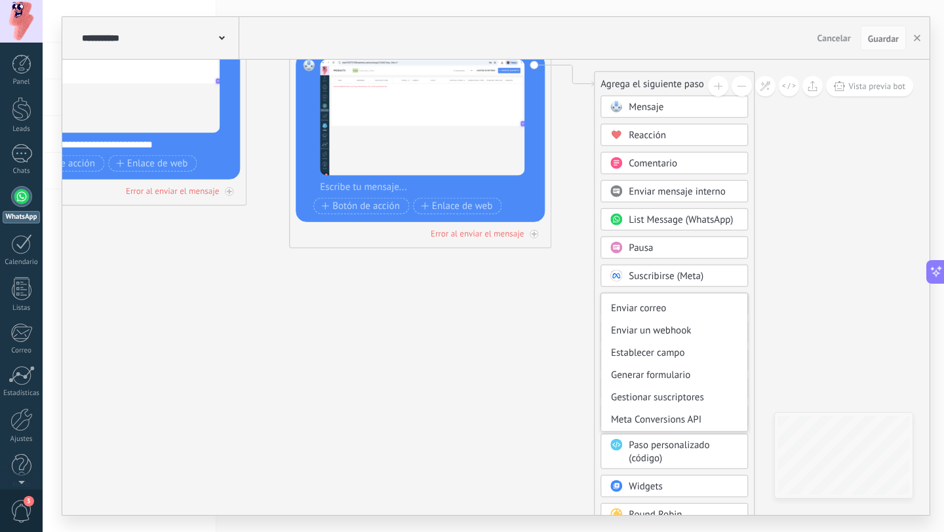
click at [811, 298] on icon at bounding box center [247, 96] width 1491 height 960
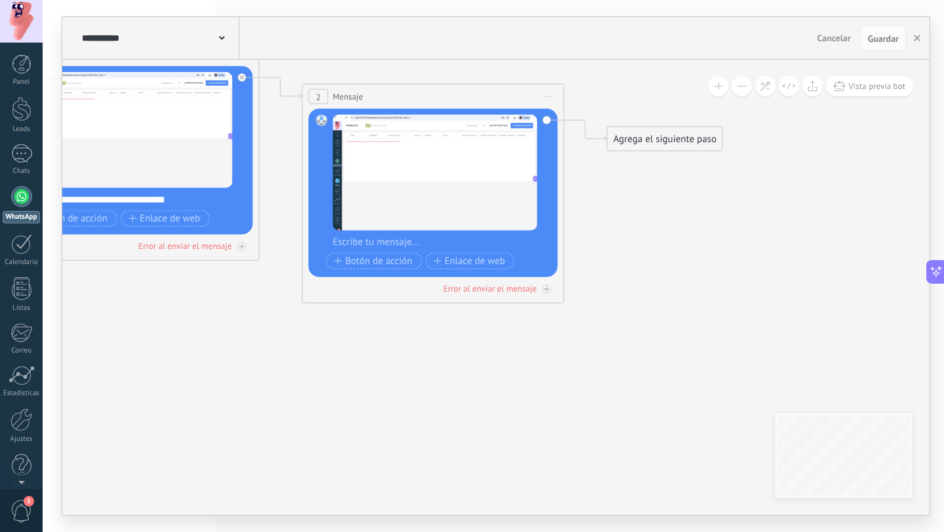
click at [675, 144] on div "Agrega el siguiente paso" at bounding box center [664, 139] width 115 height 22
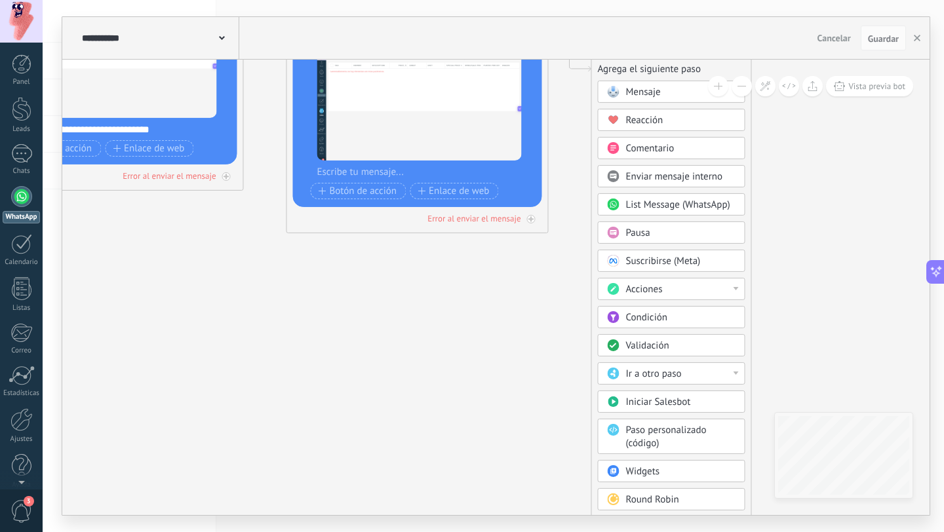
click at [660, 400] on span "Iniciar Salesbot" at bounding box center [657, 402] width 65 height 12
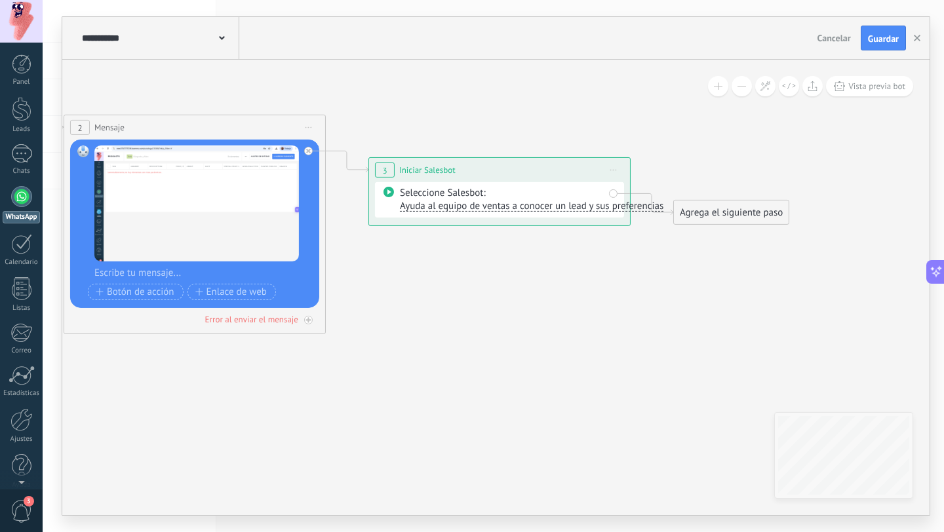
drag, startPoint x: 553, startPoint y: 200, endPoint x: 557, endPoint y: 301, distance: 101.0
click at [557, 301] on icon at bounding box center [175, 182] width 1796 height 960
click at [524, 197] on div "Seleccione Salesbot: Ayuda al equipo de ventas a conocer un lead y sus preferen…" at bounding box center [510, 200] width 220 height 26
click at [524, 210] on span "Ayuda al equipo de ventas a conocer un lead y sus preferencias" at bounding box center [532, 206] width 264 height 12
click at [595, 298] on icon at bounding box center [175, 182] width 1796 height 960
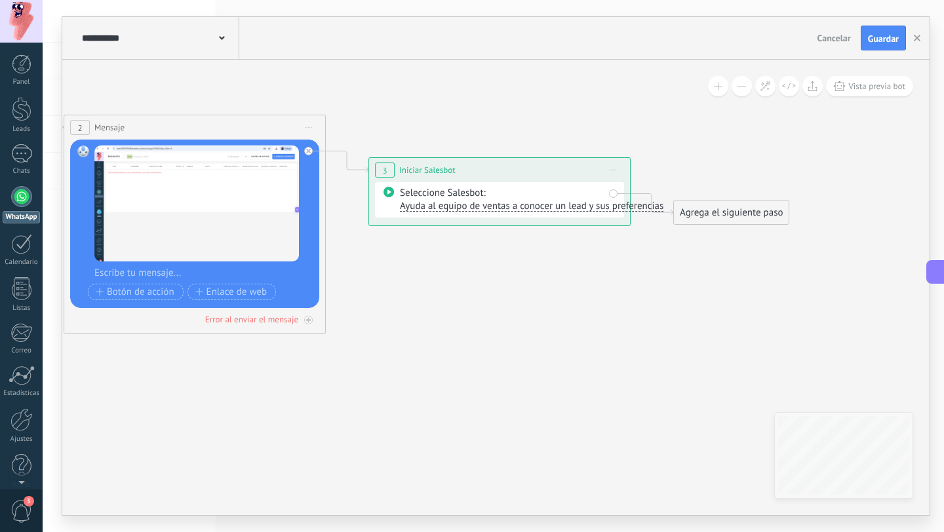
click at [943, 279] on button at bounding box center [935, 272] width 18 height 24
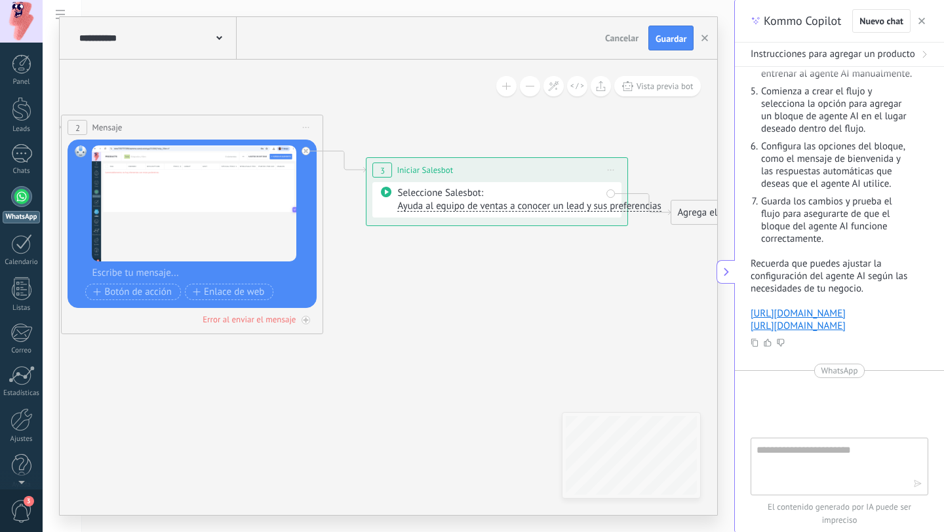
scroll to position [480, 0]
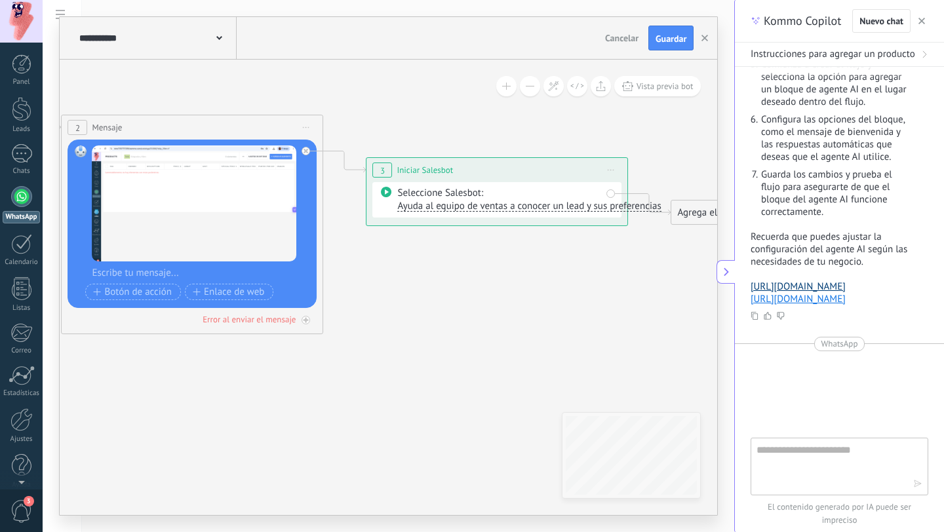
click at [822, 293] on link "[URL][DOMAIN_NAME]" at bounding box center [798, 287] width 95 height 12
click at [829, 305] on link "[URL][DOMAIN_NAME]" at bounding box center [798, 299] width 95 height 12
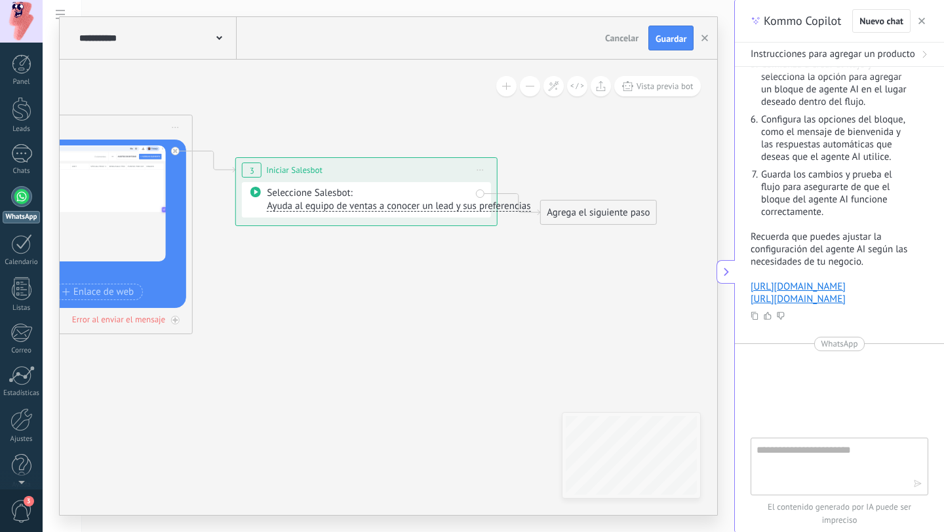
drag, startPoint x: 519, startPoint y: 115, endPoint x: 380, endPoint y: 117, distance: 139.0
click at [380, 115] on icon at bounding box center [42, 182] width 1796 height 960
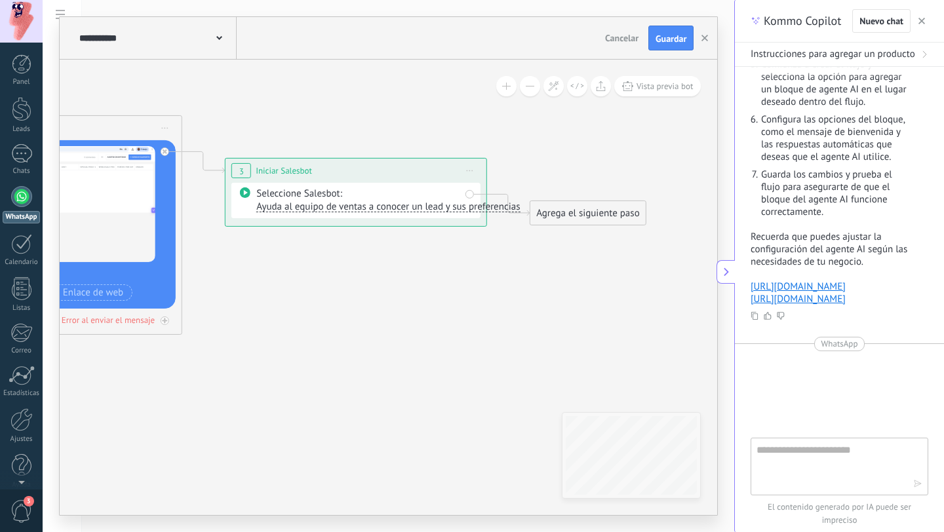
drag, startPoint x: 410, startPoint y: 131, endPoint x: 589, endPoint y: 130, distance: 178.3
click at [589, 130] on icon at bounding box center [31, 182] width 1796 height 960
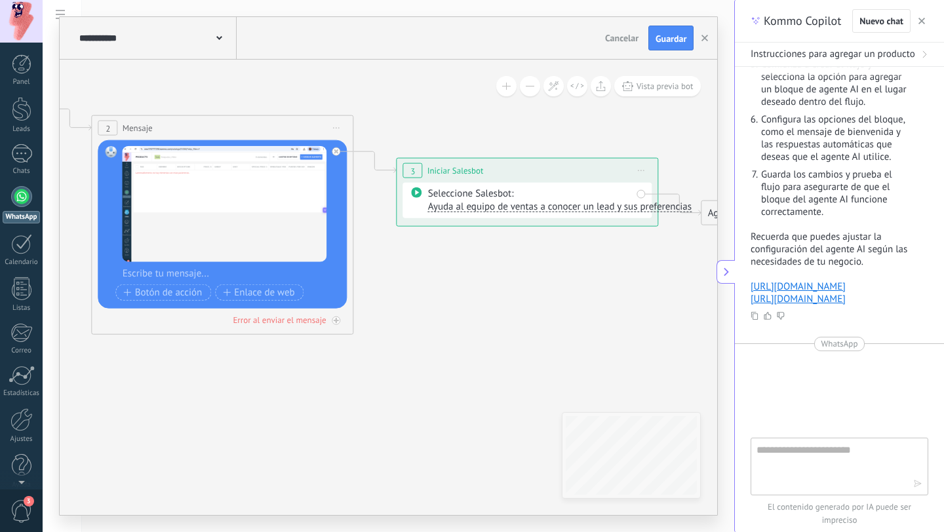
click at [830, 435] on div at bounding box center [840, 402] width 178 height 71
click at [825, 445] on textarea at bounding box center [830, 465] width 147 height 47
type textarea "**********"
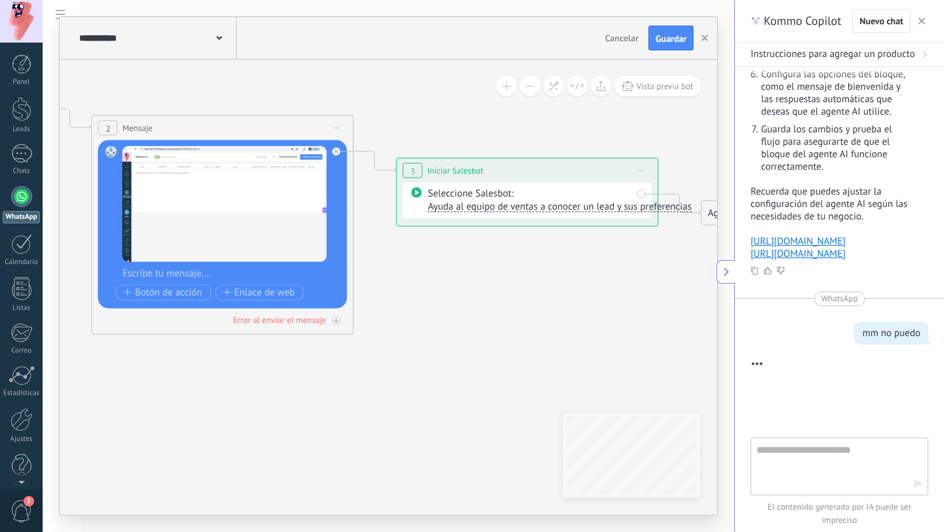
scroll to position [574, 0]
